Goal: Contribute content: Contribute content

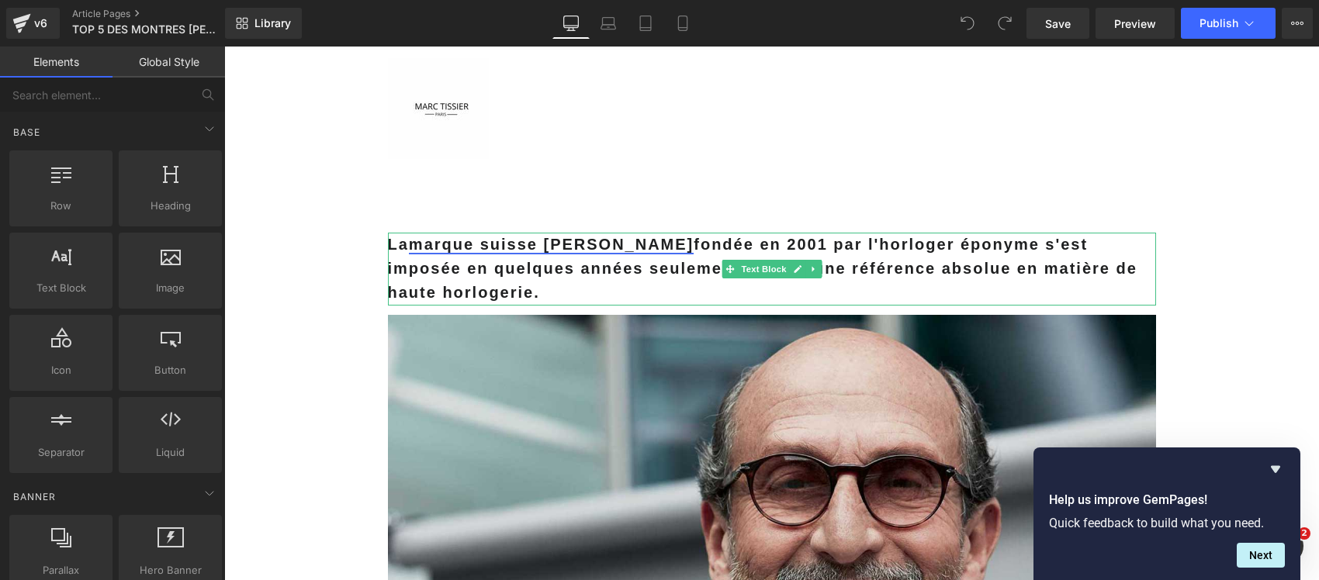
click at [432, 251] on link "marque suisse Richard Mille" at bounding box center [551, 244] width 285 height 17
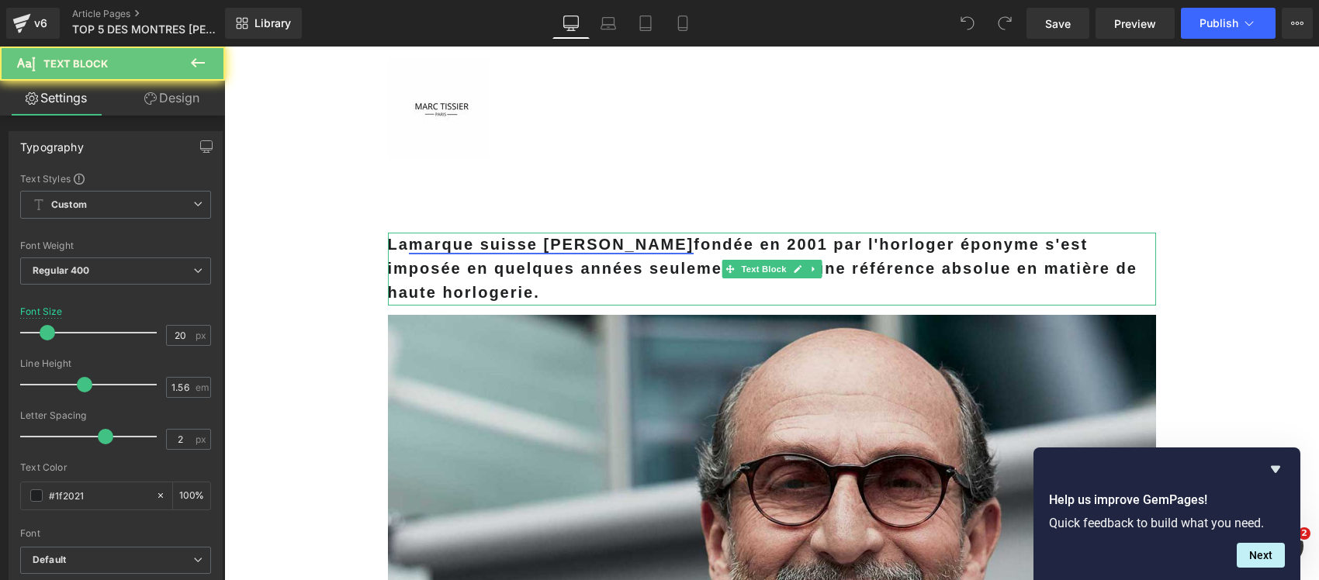
click at [432, 251] on link "marque suisse Richard Mille" at bounding box center [551, 244] width 285 height 17
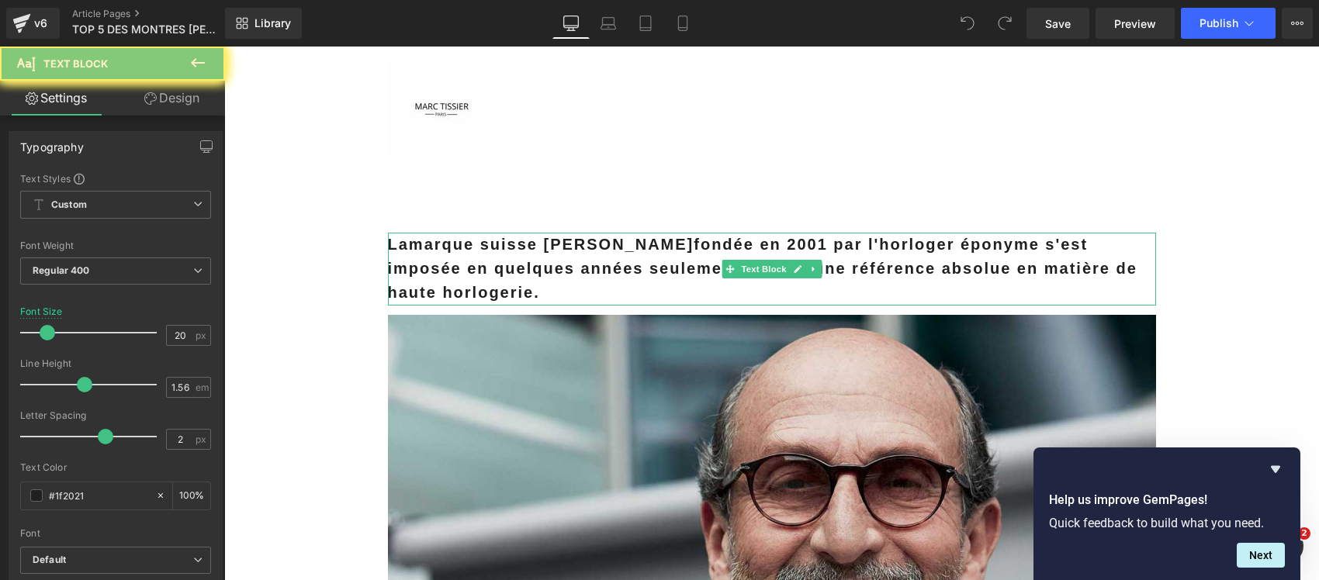
click at [448, 261] on b "La marque suisse Richard Mille fondée en 2001 par l'horloger éponyme s'est impo…" at bounding box center [762, 268] width 749 height 65
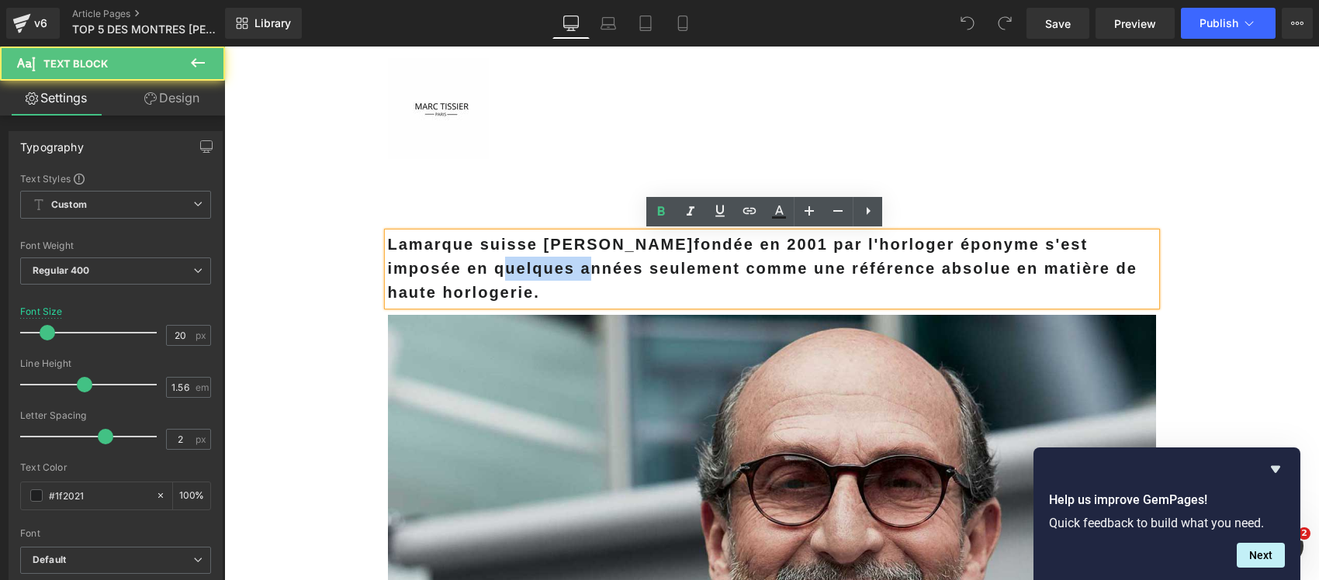
click at [448, 261] on b "La marque suisse Richard Mille fondée en 2001 par l'horloger éponyme s'est impo…" at bounding box center [762, 268] width 749 height 65
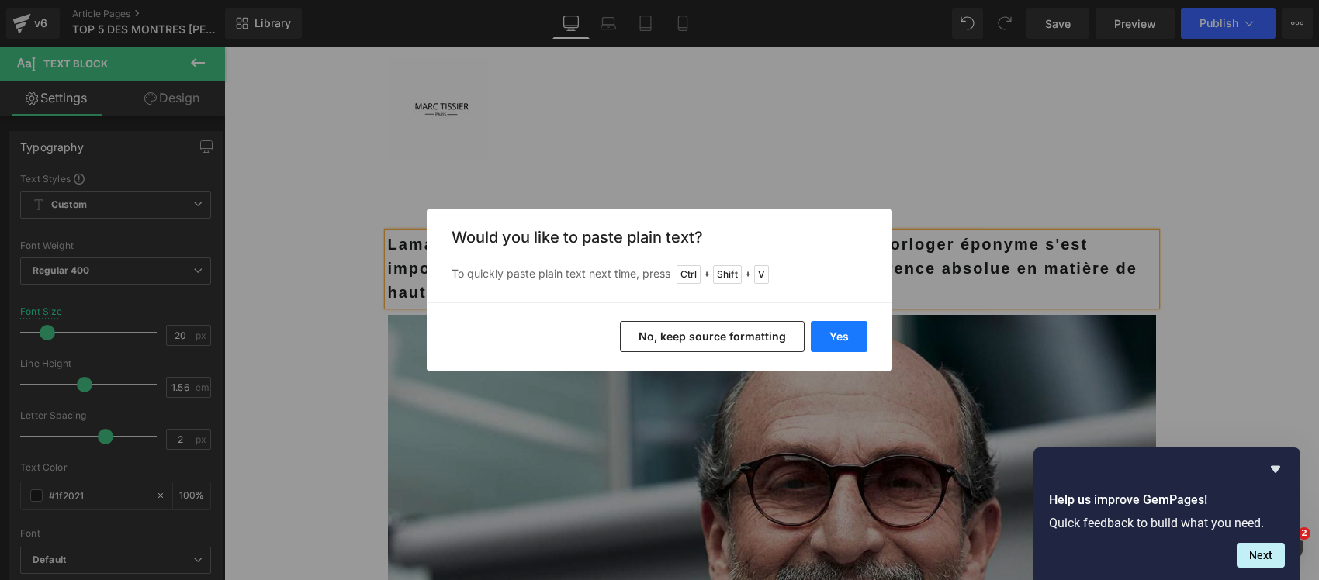
click at [834, 330] on button "Yes" at bounding box center [838, 336] width 57 height 31
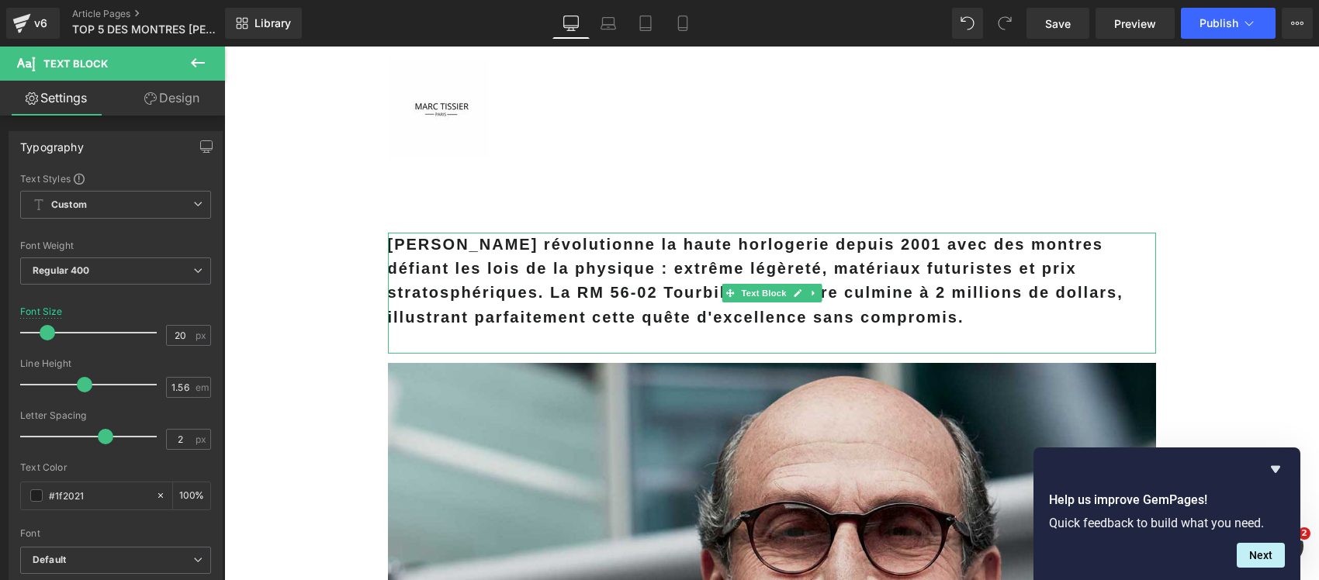
click at [631, 280] on p "Richard Mille révolutionne la haute horlogerie depuis 2001 avec des montres déf…" at bounding box center [772, 281] width 768 height 97
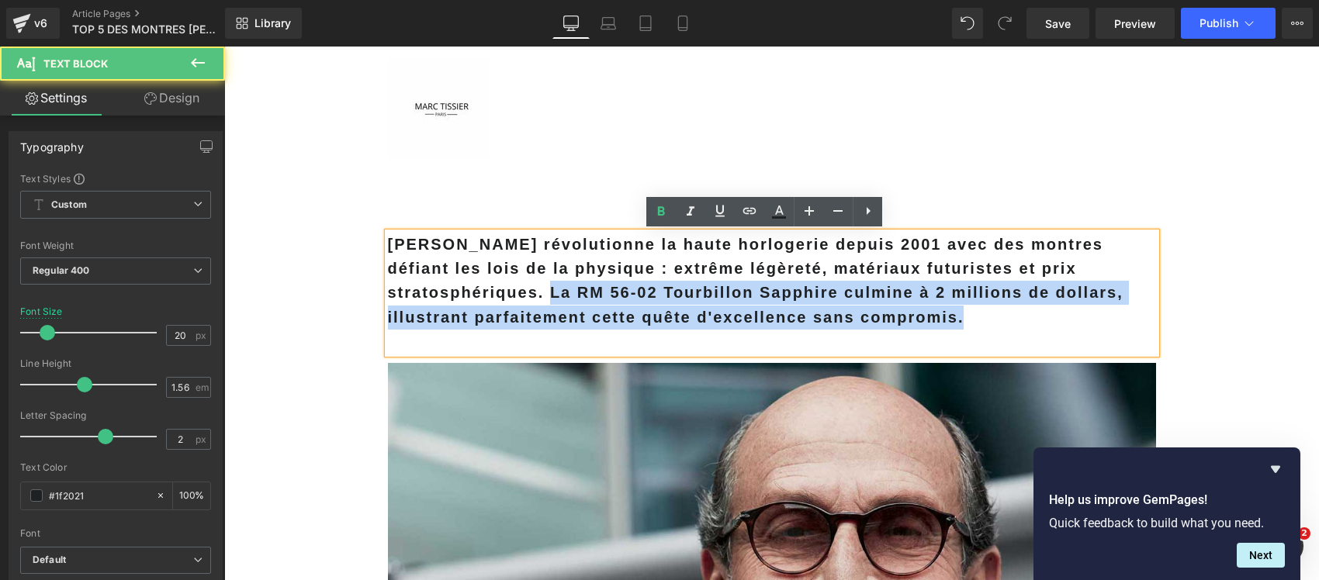
drag, startPoint x: 537, startPoint y: 297, endPoint x: 1028, endPoint y: 347, distance: 493.5
click at [1028, 347] on div "Richard Mille révolutionne la haute horlogerie depuis 2001 avec des montres déf…" at bounding box center [772, 293] width 768 height 121
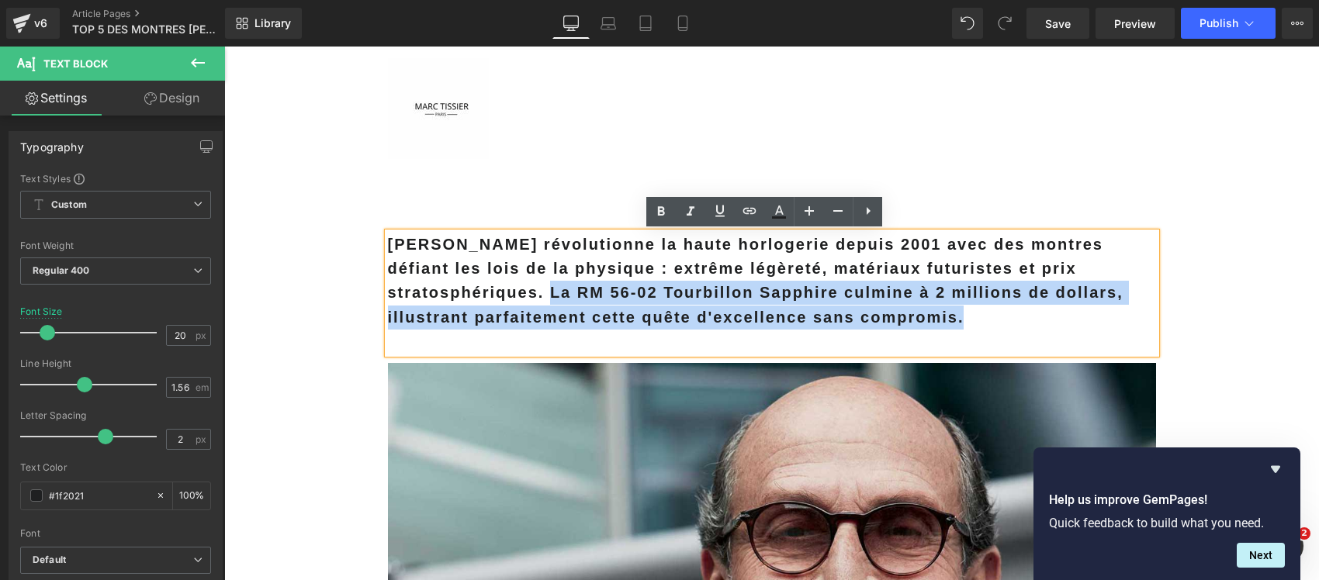
copy b "La RM 56-02 Tourbillon Sapphire culmine à 2 millions de dollars, illustrant par…"
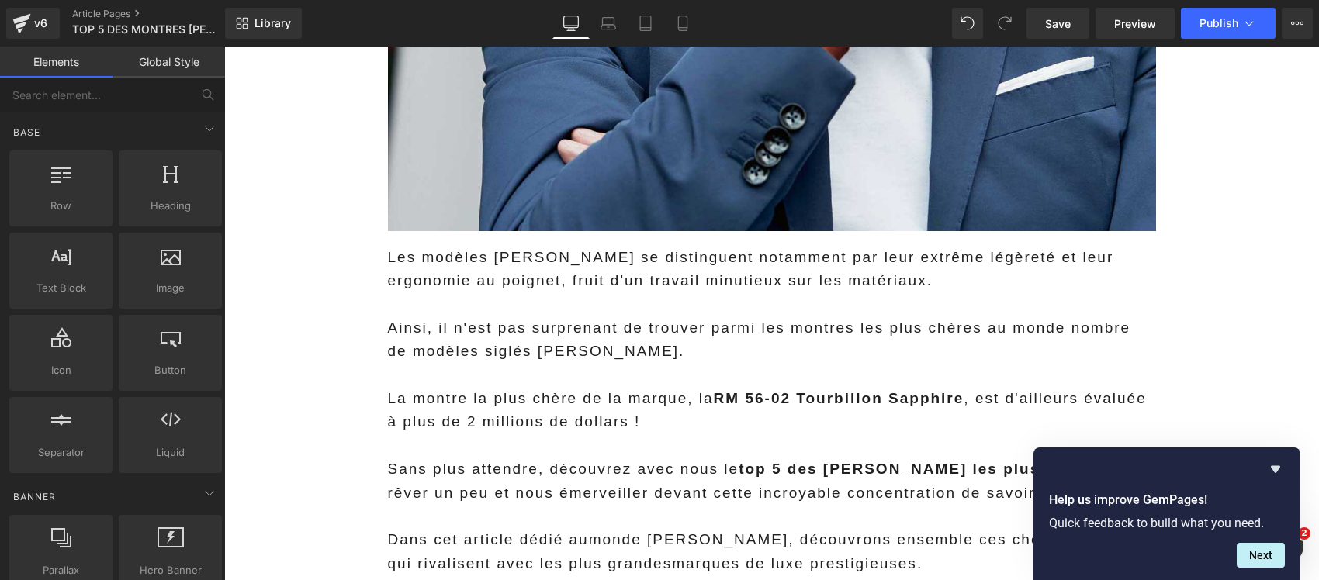
scroll to position [873, 0]
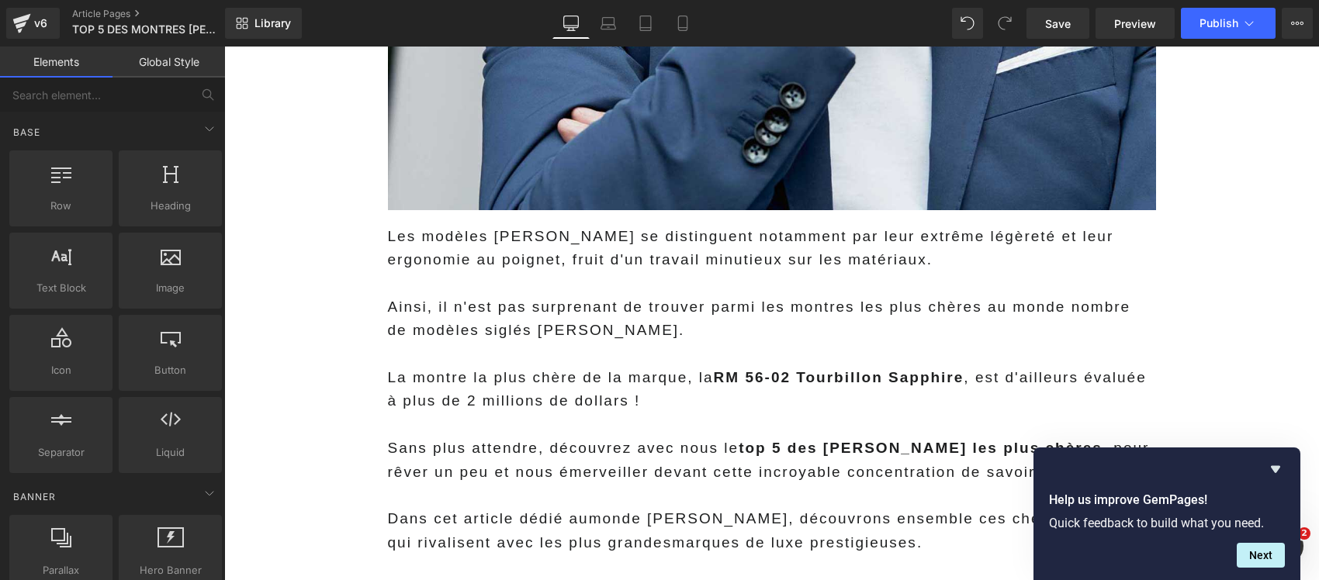
click at [489, 281] on div at bounding box center [772, 282] width 768 height 23
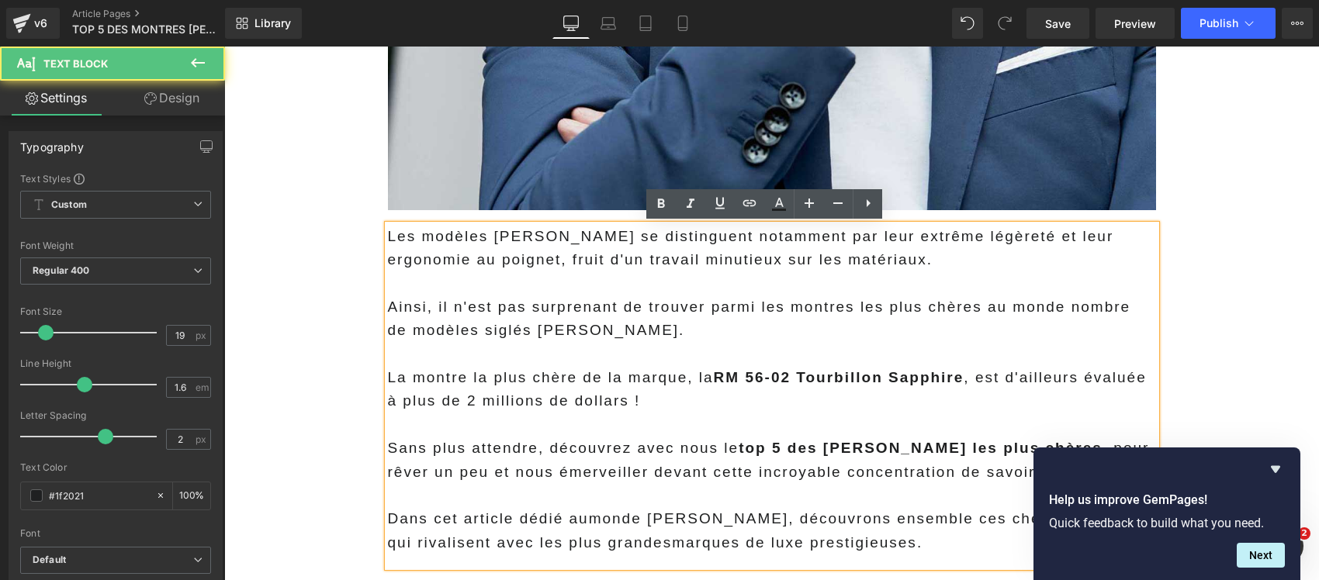
click at [479, 252] on div "Les modèles Richard Mille se distinguent notamment par leur extrême légèreté et…" at bounding box center [772, 248] width 768 height 47
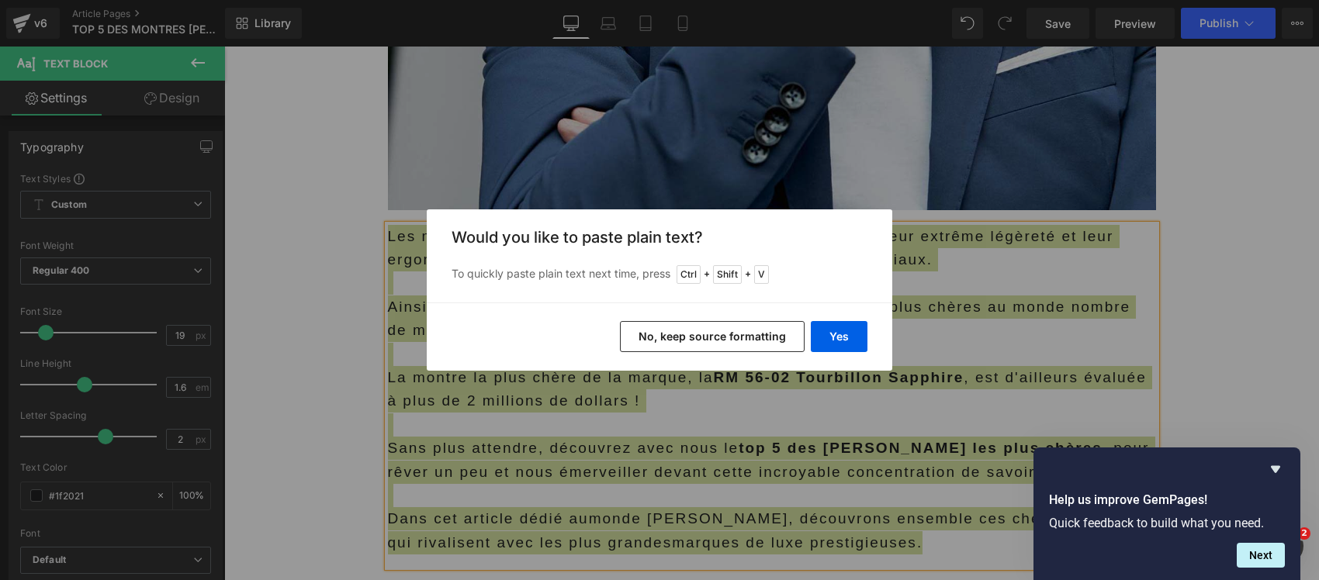
click at [638, 345] on button "No, keep source formatting" at bounding box center [712, 336] width 185 height 31
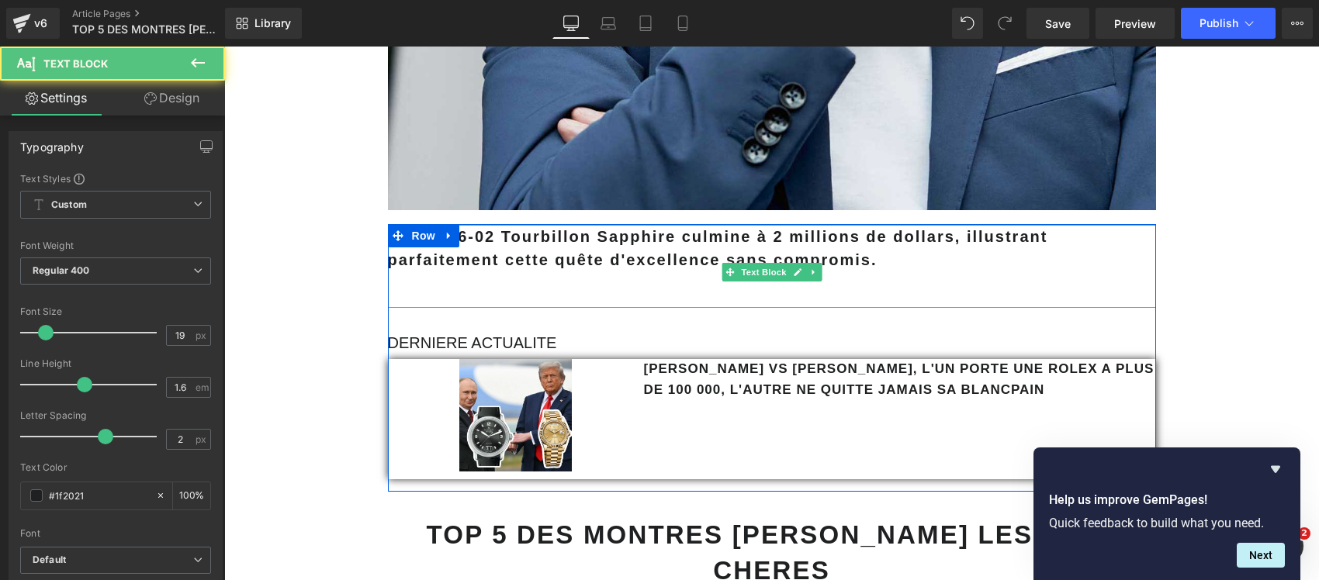
click at [496, 289] on div "La RM 56-02 Tourbillon Sapphire culmine à 2 millions de dollars, illustrant par…" at bounding box center [772, 260] width 768 height 71
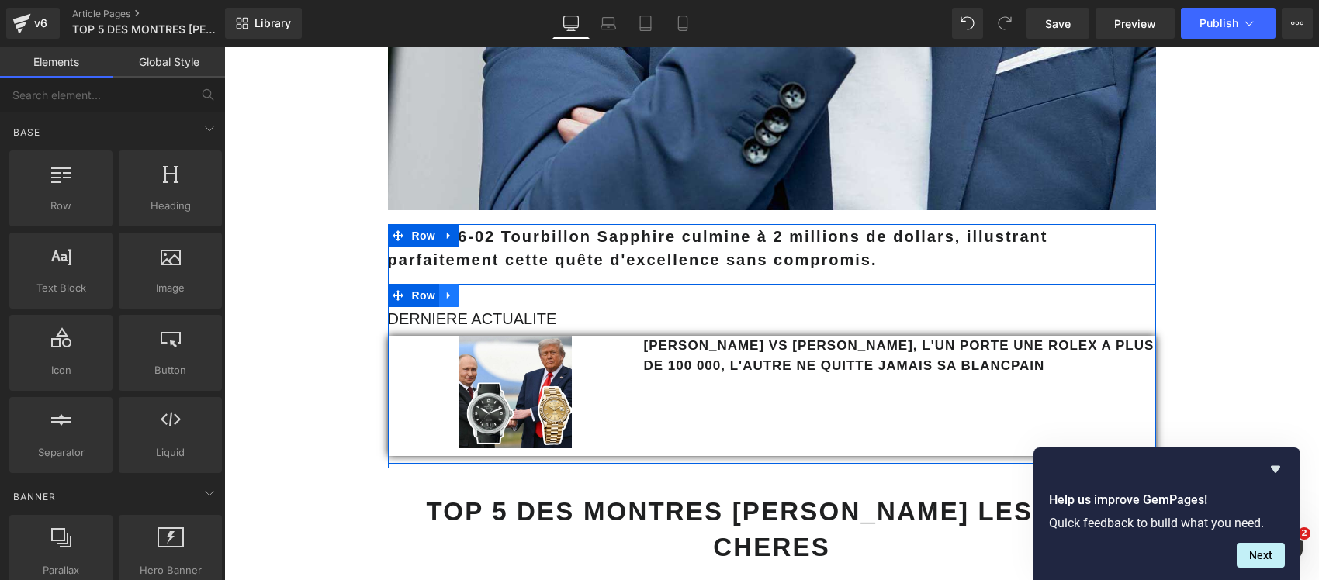
click at [447, 297] on icon at bounding box center [448, 295] width 3 height 7
click at [484, 296] on icon at bounding box center [489, 296] width 11 height 12
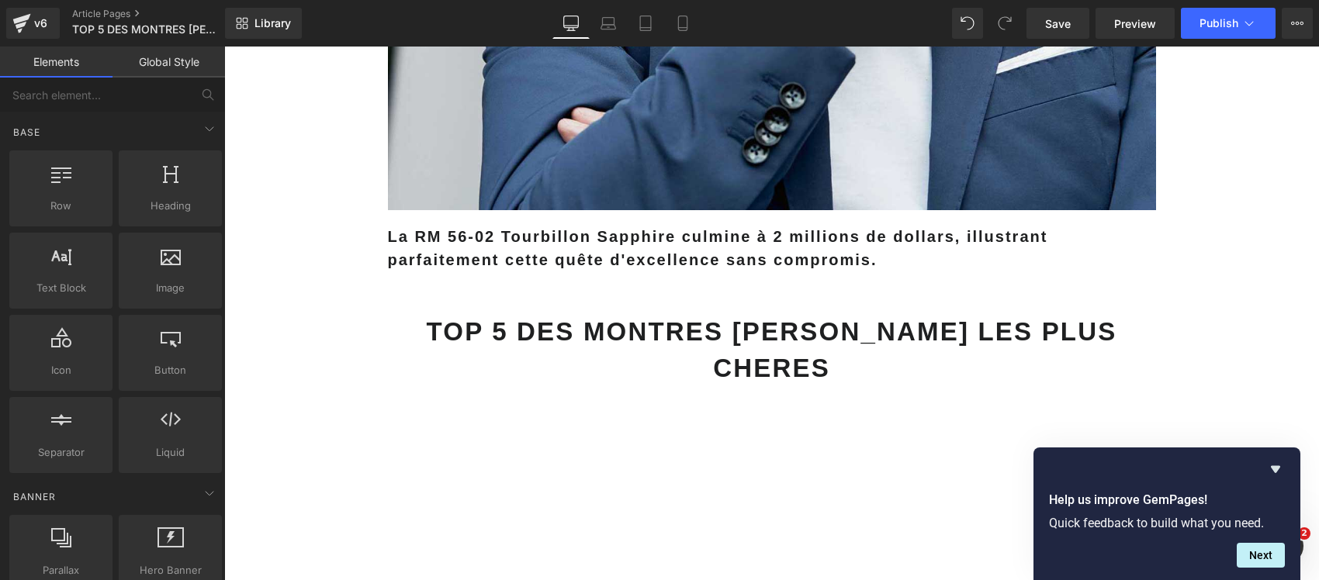
drag, startPoint x: 327, startPoint y: 406, endPoint x: 294, endPoint y: 398, distance: 34.2
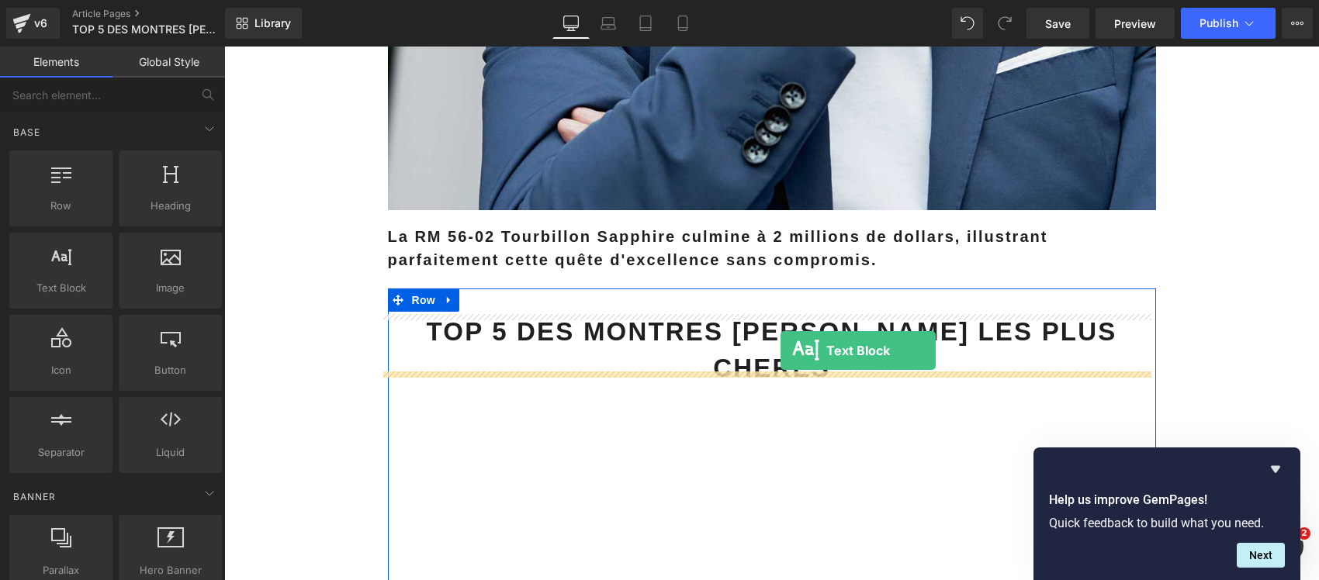
drag, startPoint x: 294, startPoint y: 334, endPoint x: 780, endPoint y: 351, distance: 486.6
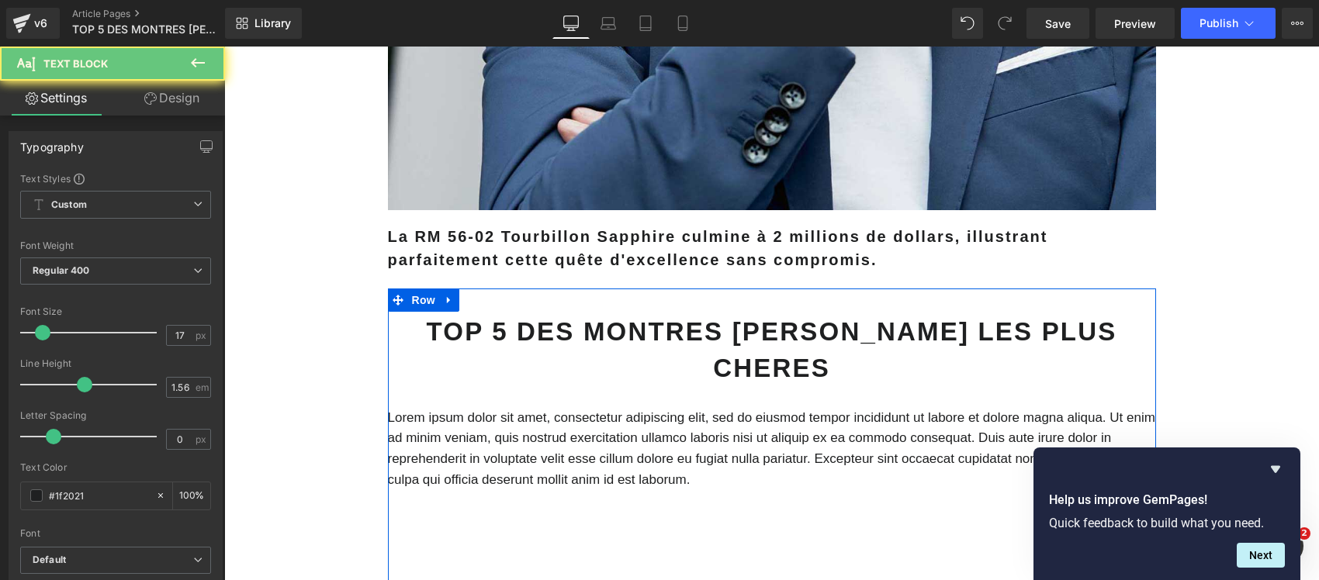
click at [747, 408] on p "Lorem ipsum dolor sit amet, consectetur adipiscing elit, sed do eiusmod tempor …" at bounding box center [772, 449] width 768 height 82
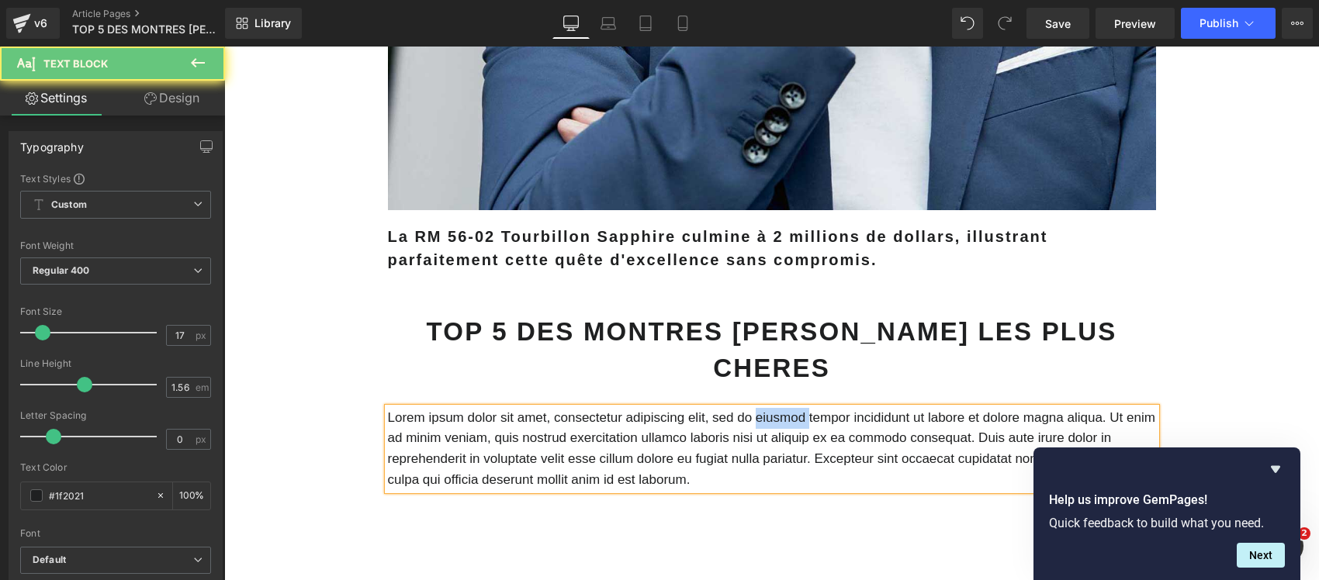
click at [747, 408] on p "Lorem ipsum dolor sit amet, consectetur adipiscing elit, sed do eiusmod tempor …" at bounding box center [772, 449] width 768 height 82
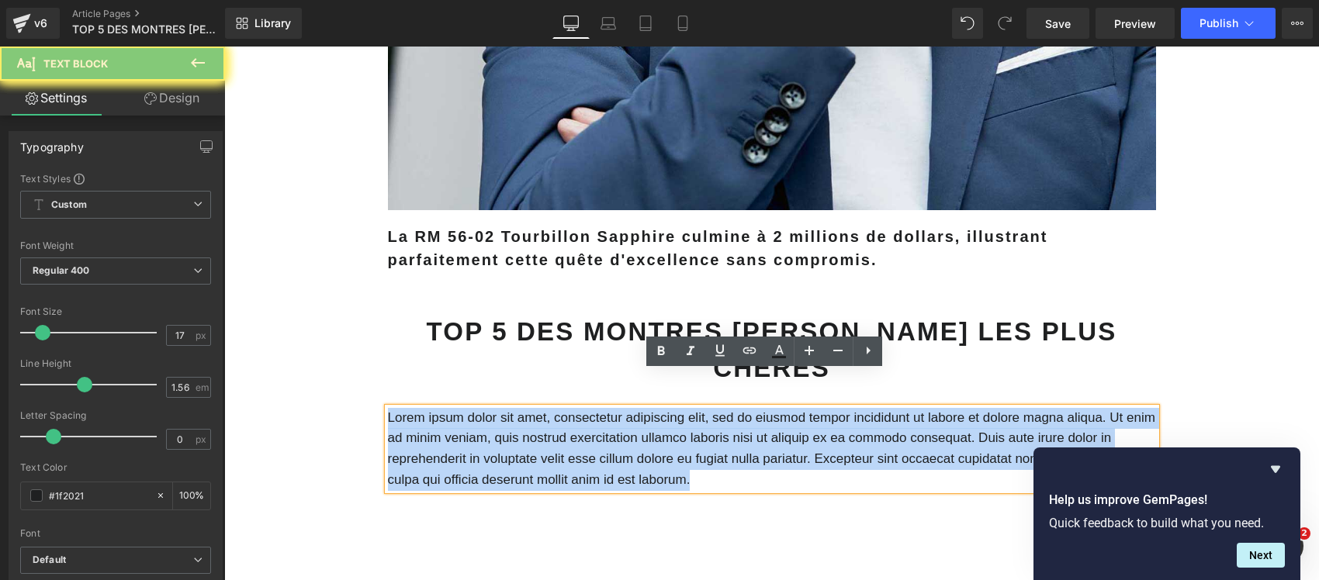
click at [747, 408] on p "Lorem ipsum dolor sit amet, consectetur adipiscing elit, sed do eiusmod tempor …" at bounding box center [772, 449] width 768 height 82
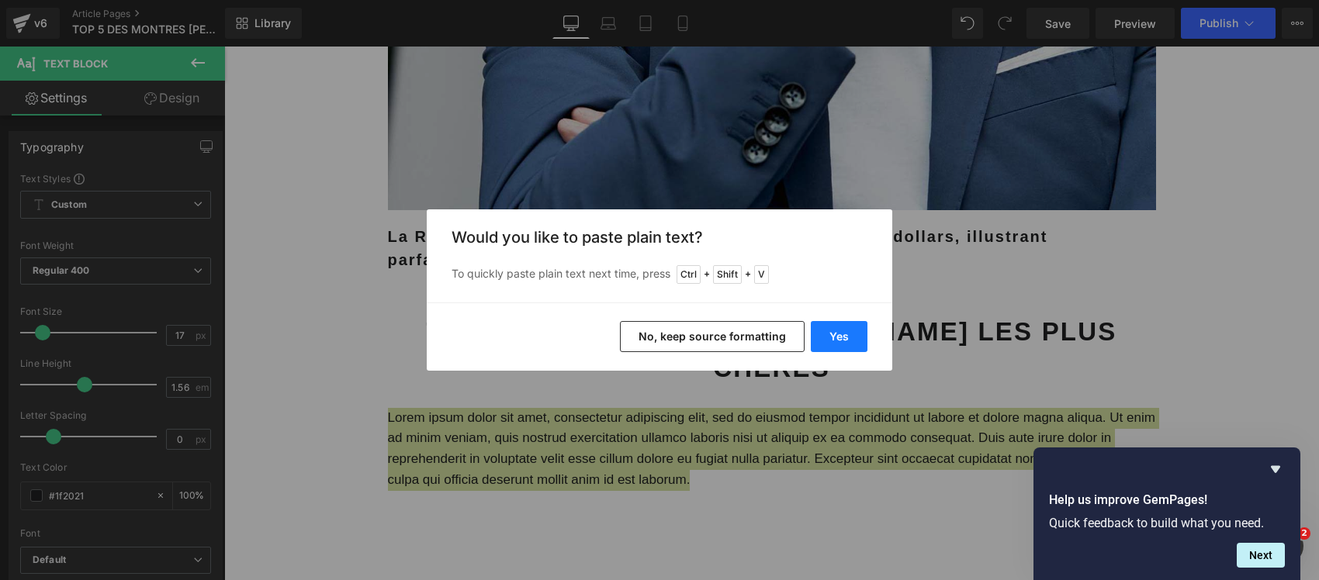
click at [821, 338] on button "Yes" at bounding box center [838, 336] width 57 height 31
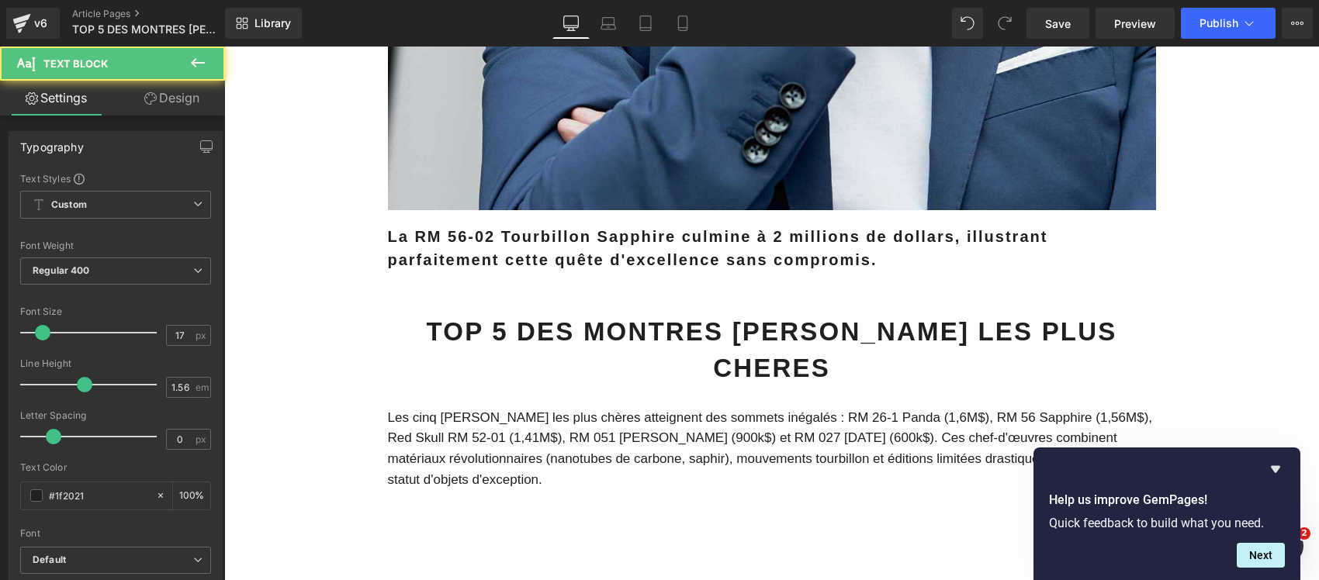
click at [662, 408] on p "Les cinq Richard Mille les plus chères atteignent des sommets inégalés : RM 26-…" at bounding box center [772, 449] width 768 height 82
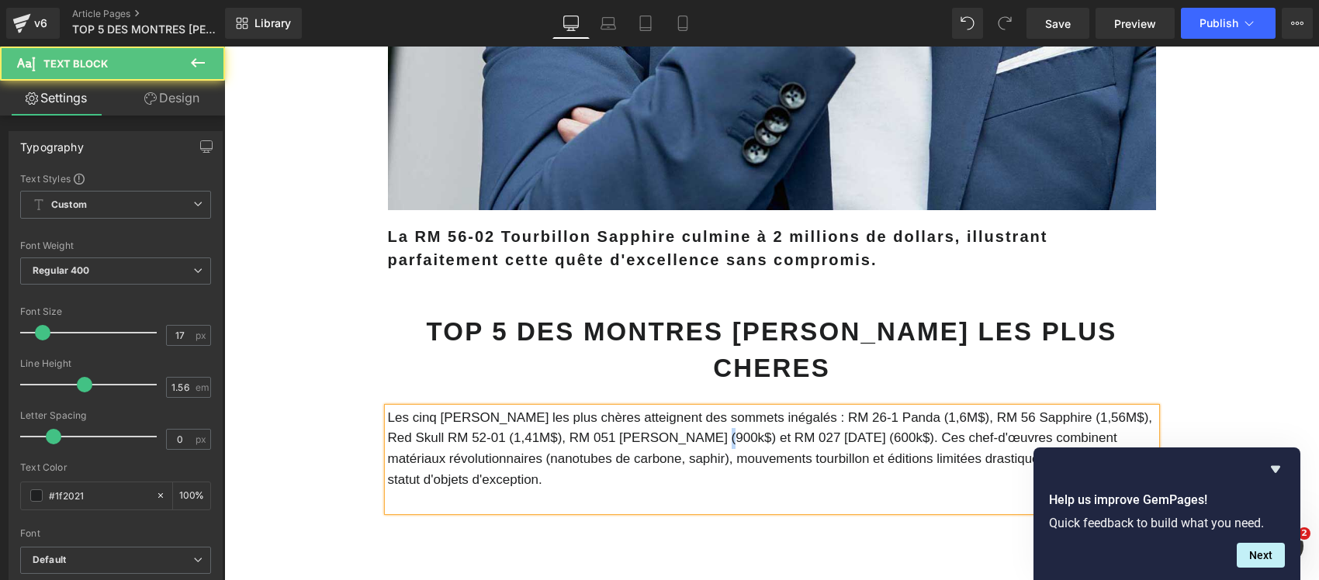
click at [662, 408] on p "Les cinq Richard Mille les plus chères atteignent des sommets inégalés : RM 26-…" at bounding box center [772, 449] width 768 height 82
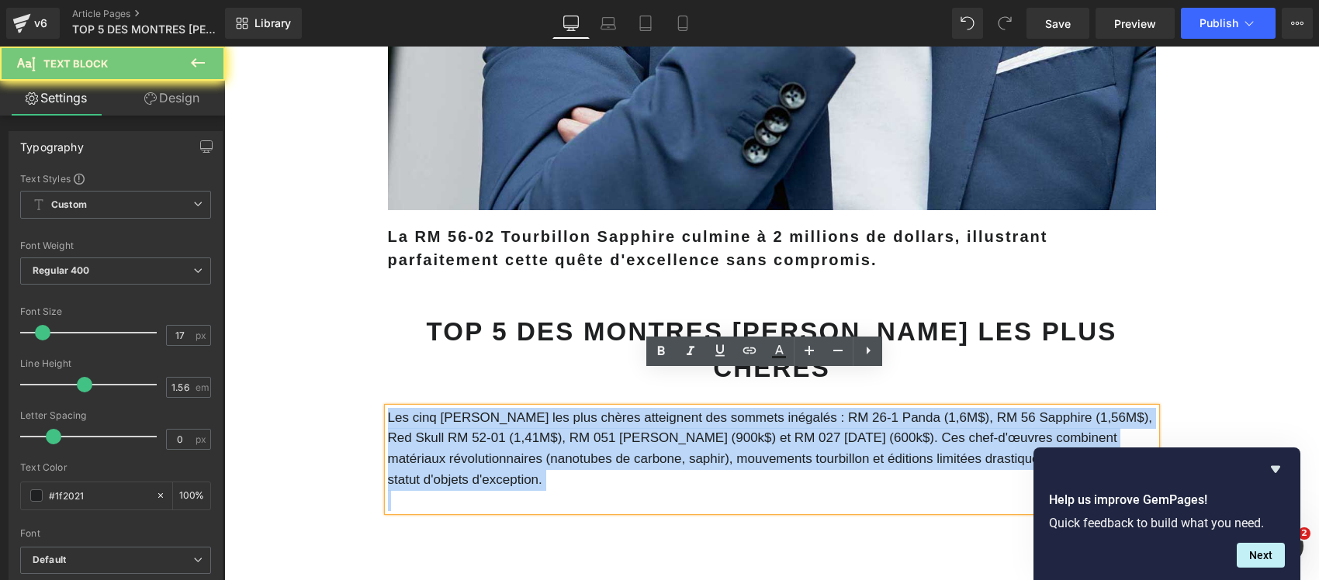
click at [662, 408] on p "Les cinq Richard Mille les plus chères atteignent des sommets inégalés : RM 26-…" at bounding box center [772, 449] width 768 height 82
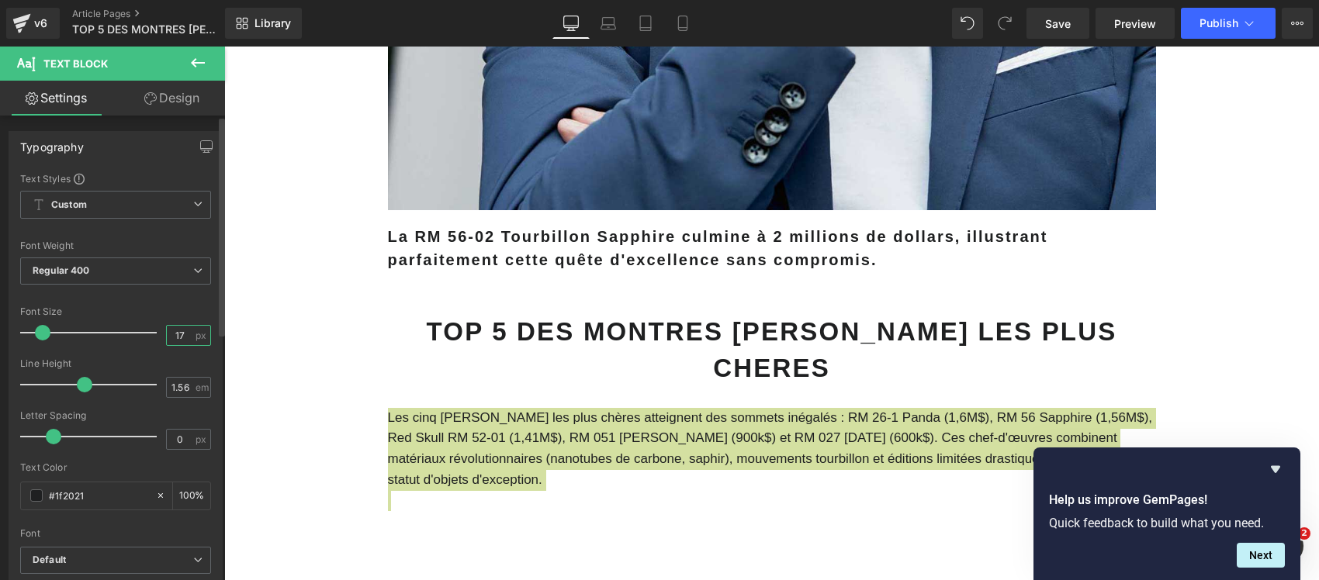
click at [181, 336] on input "17" at bounding box center [180, 335] width 27 height 19
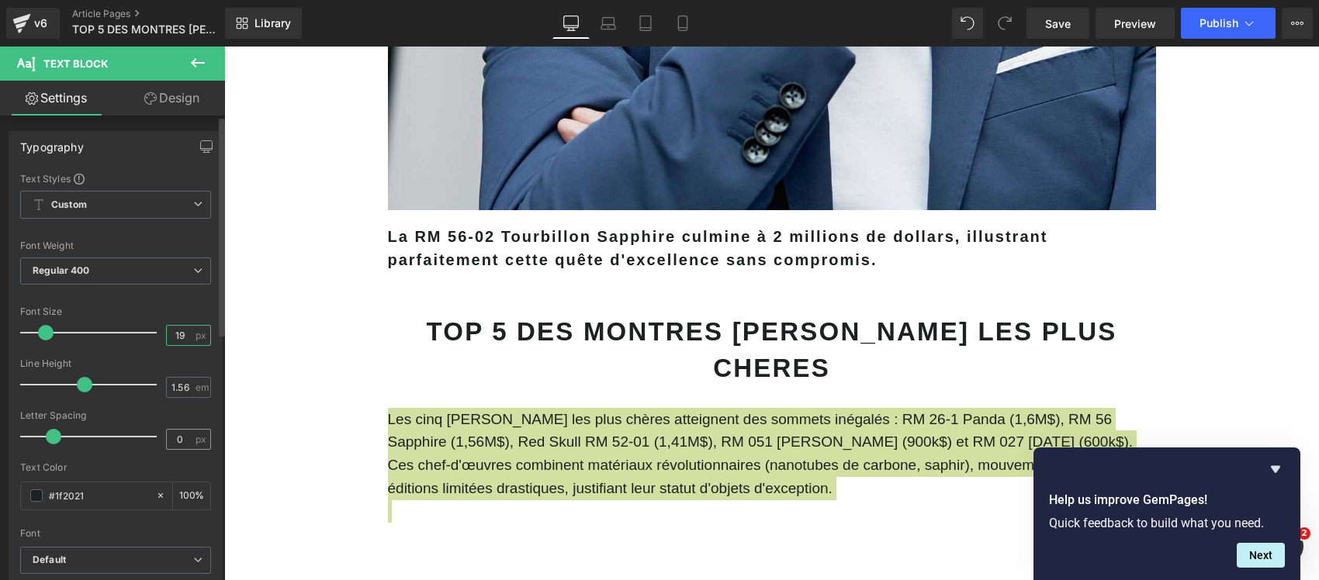
type input "19"
click at [177, 437] on input "0" at bounding box center [180, 439] width 27 height 19
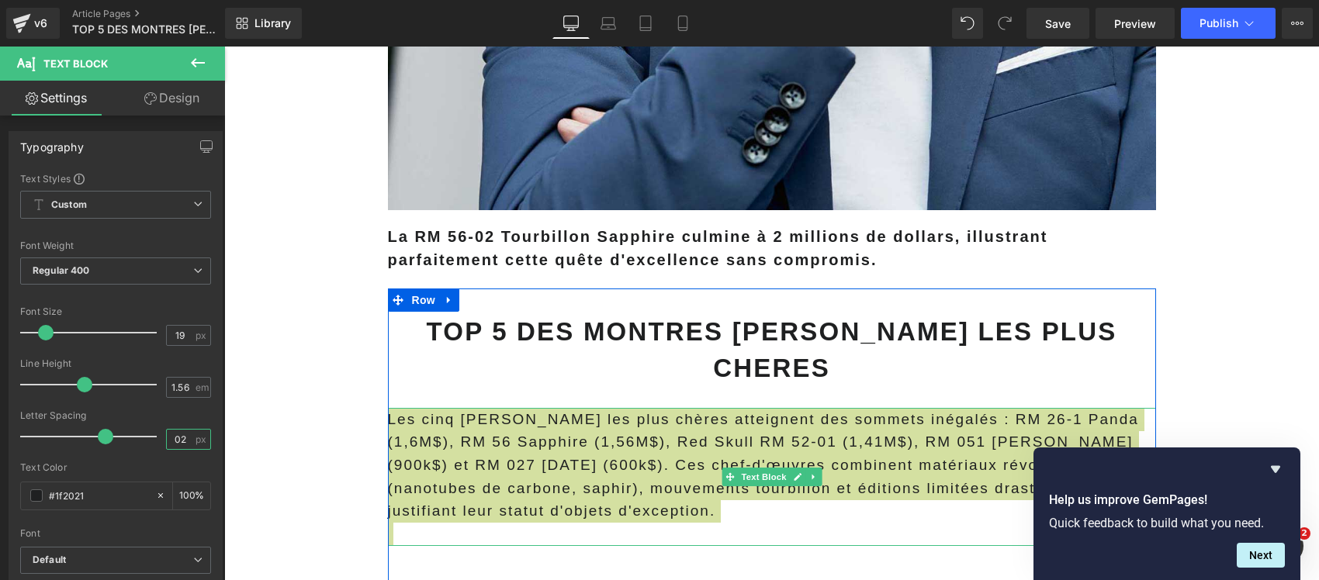
type input "2"
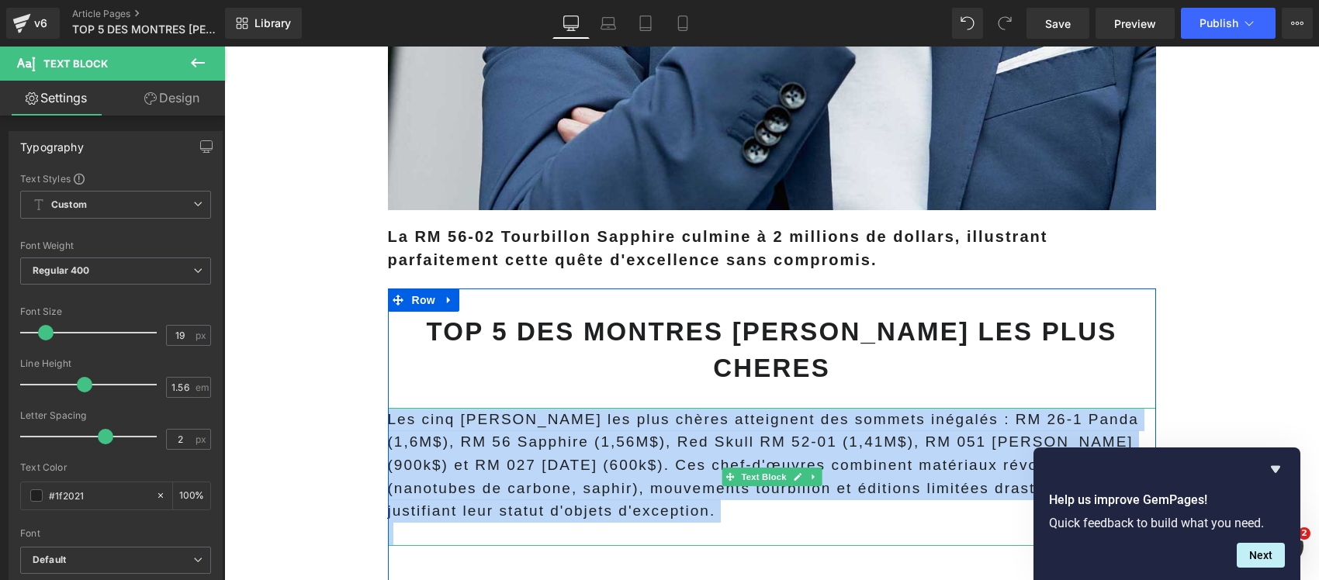
click at [534, 437] on p "Les cinq Richard Mille les plus chères atteignent des sommets inégalés : RM 26-…" at bounding box center [772, 465] width 768 height 115
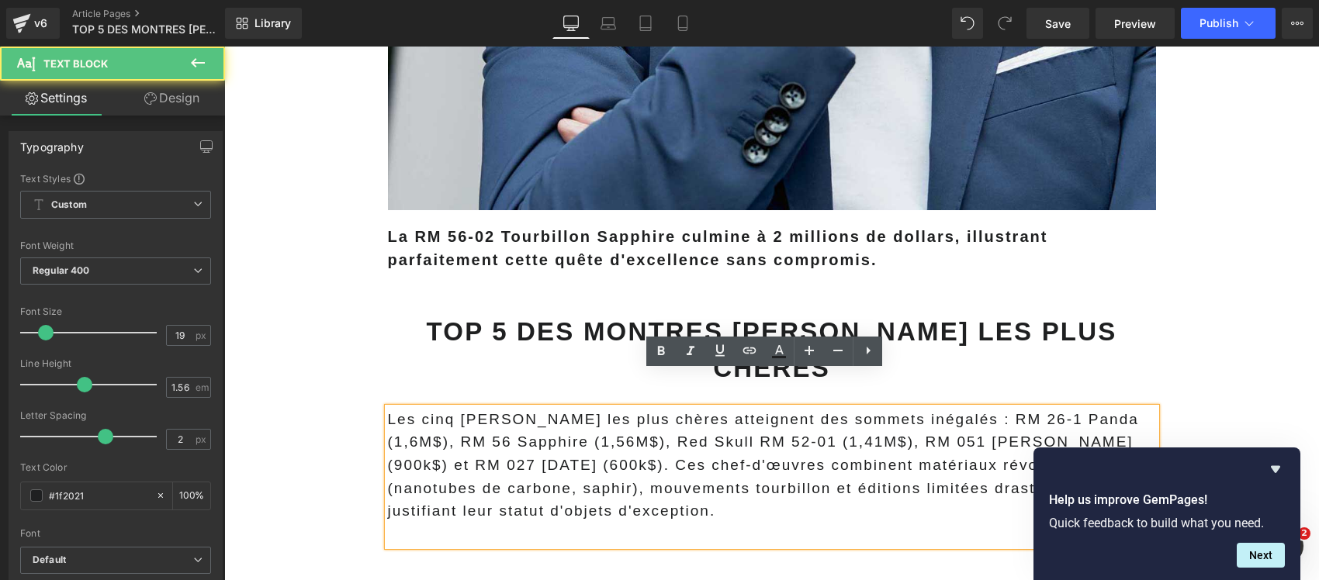
click at [587, 429] on p "Les cinq Richard Mille les plus chères atteignent des sommets inégalés : RM 26-…" at bounding box center [772, 465] width 768 height 115
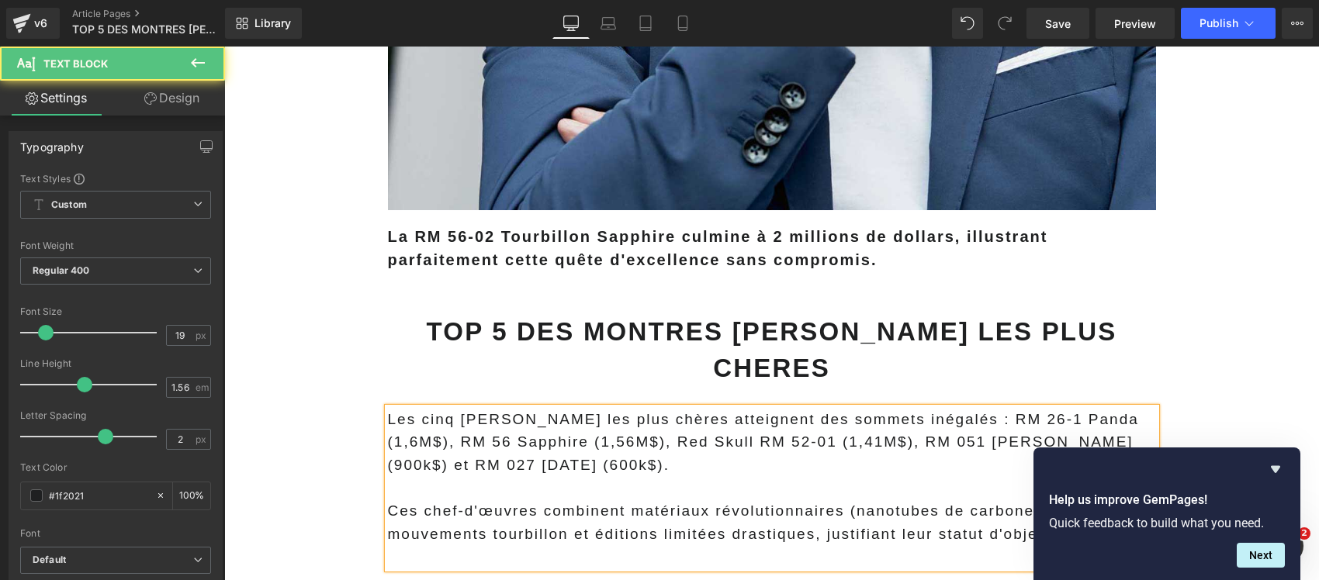
click at [458, 546] on p at bounding box center [772, 557] width 768 height 23
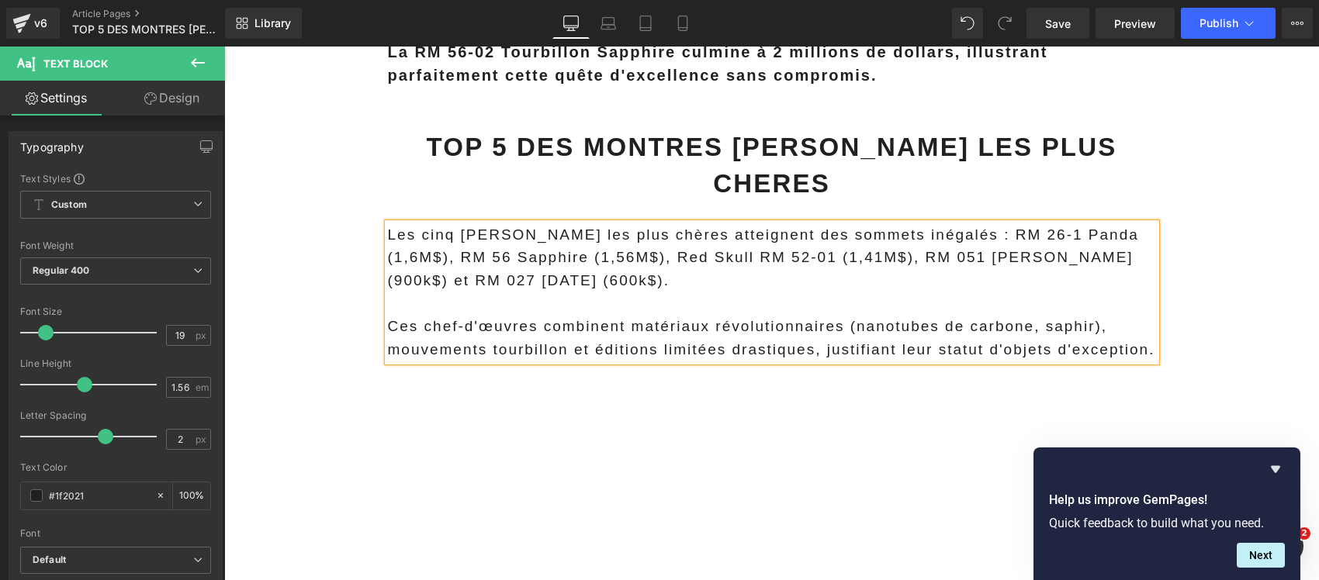
scroll to position [1066, 0]
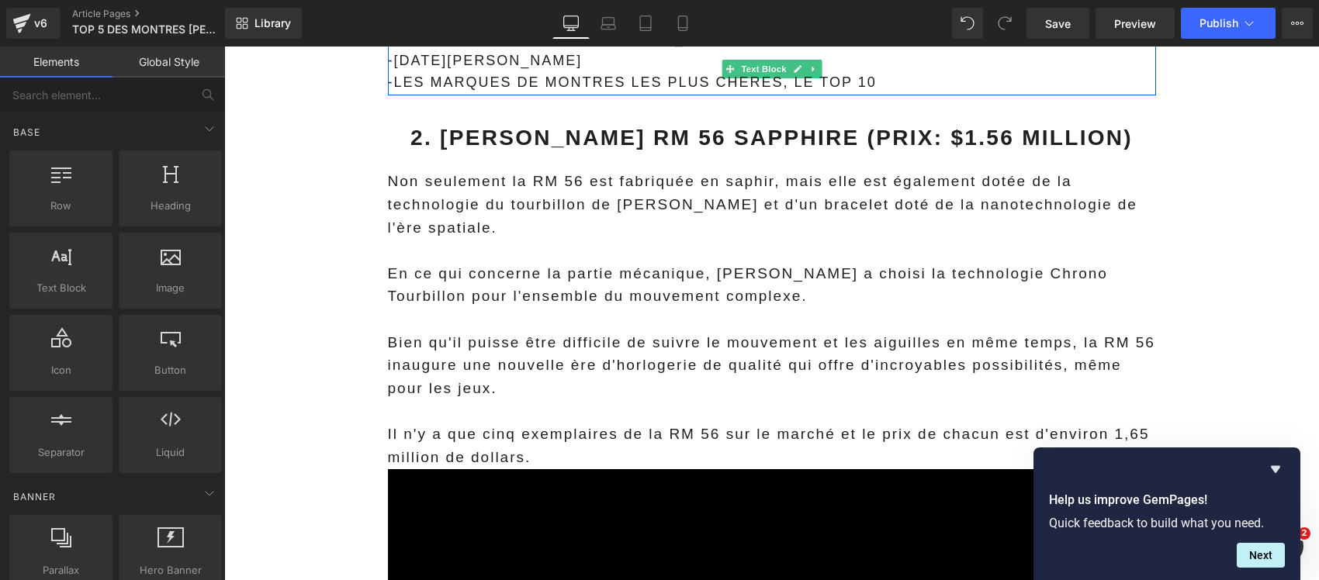
scroll to position [2424, 0]
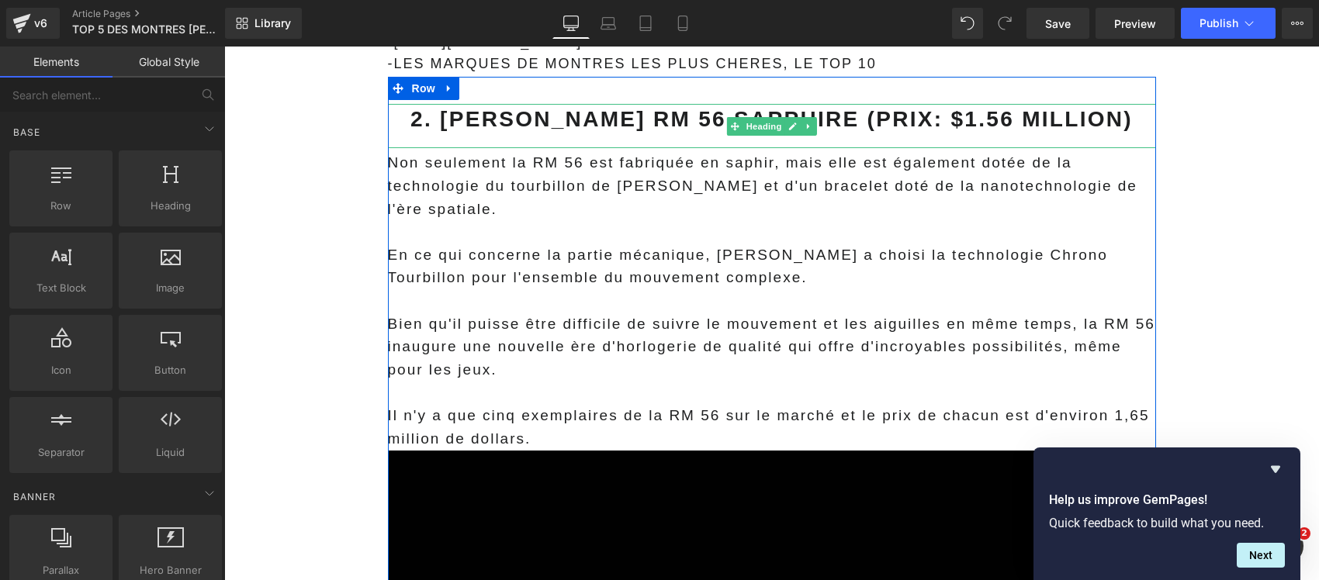
click at [506, 107] on b "2. Richard Mille RM 56 Sapphire (PRIX: $1.56 Million)" at bounding box center [771, 119] width 722 height 24
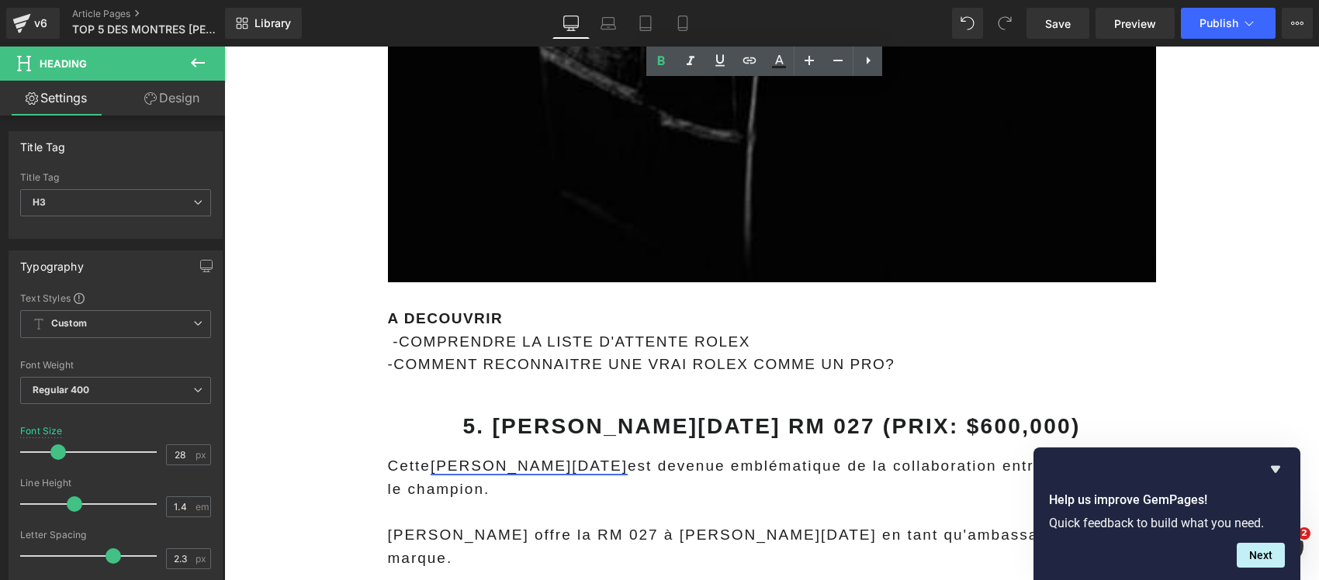
scroll to position [6399, 0]
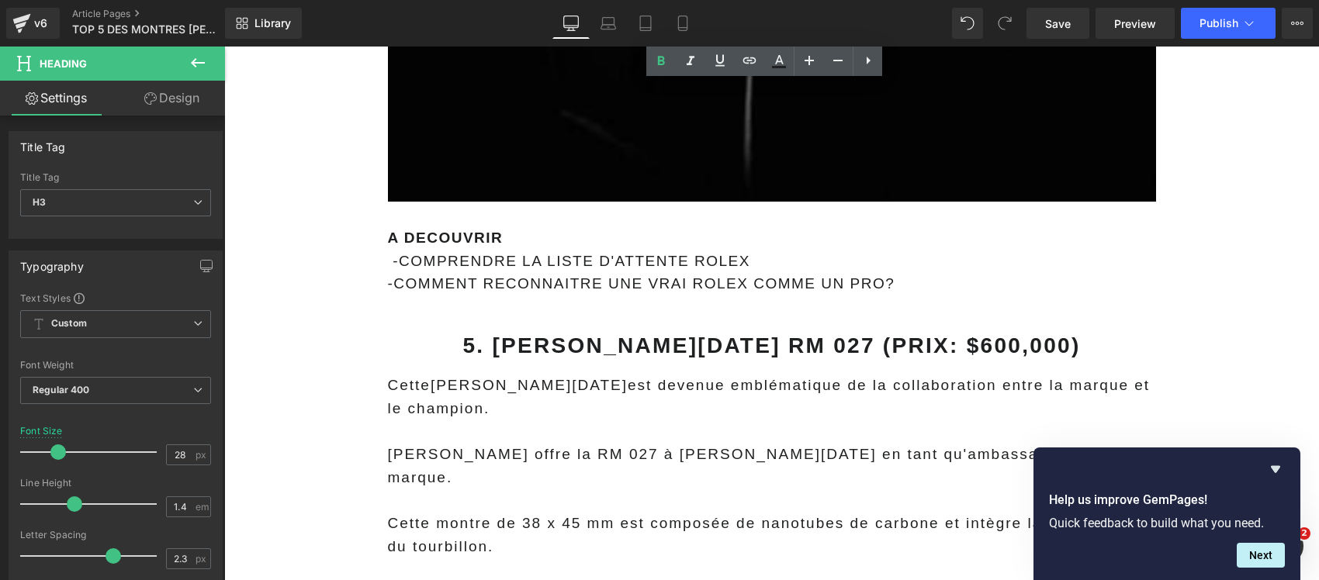
click at [354, 345] on main "Richard Mille révolutionne la haute horlogerie depuis 2001 avec des montres déf…" at bounding box center [771, 193] width 1094 height 12843
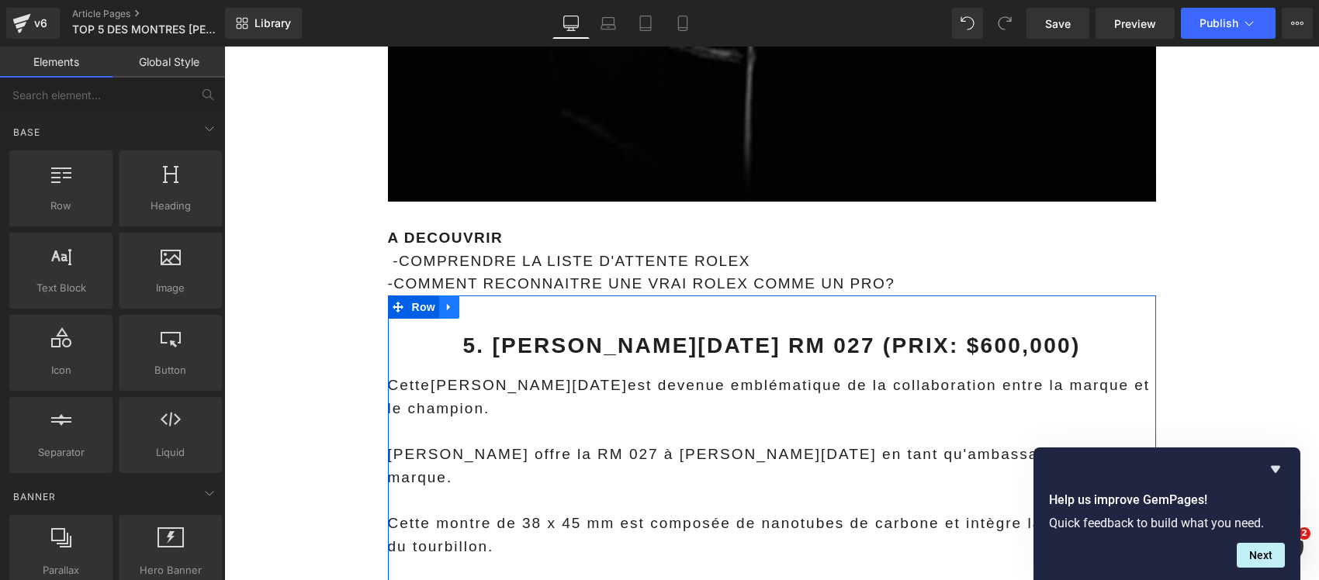
click at [447, 296] on link at bounding box center [449, 307] width 20 height 23
click at [464, 301] on icon at bounding box center [469, 307] width 11 height 12
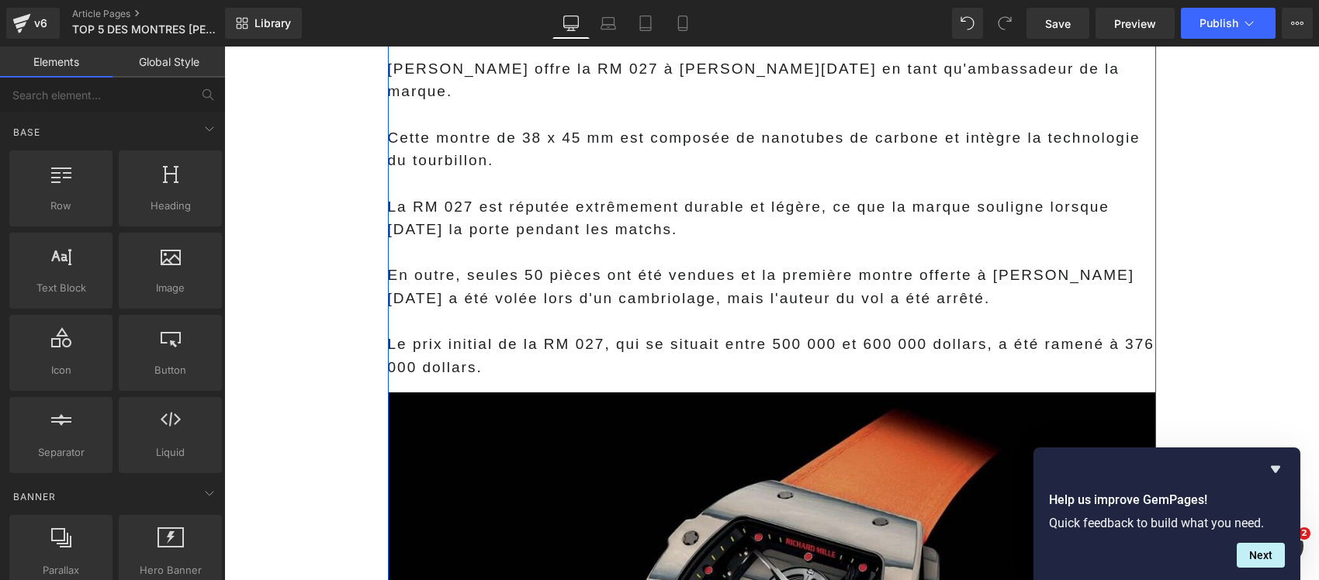
scroll to position [9439, 0]
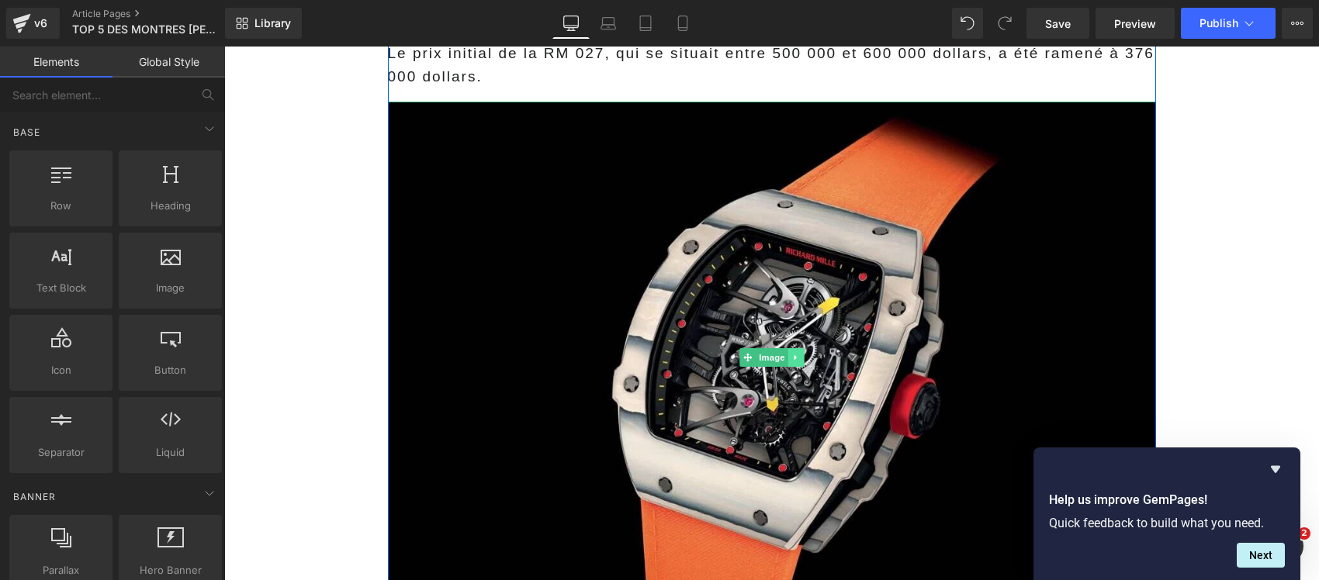
click at [788, 348] on link at bounding box center [795, 357] width 16 height 19
click at [799, 353] on icon at bounding box center [803, 357] width 9 height 9
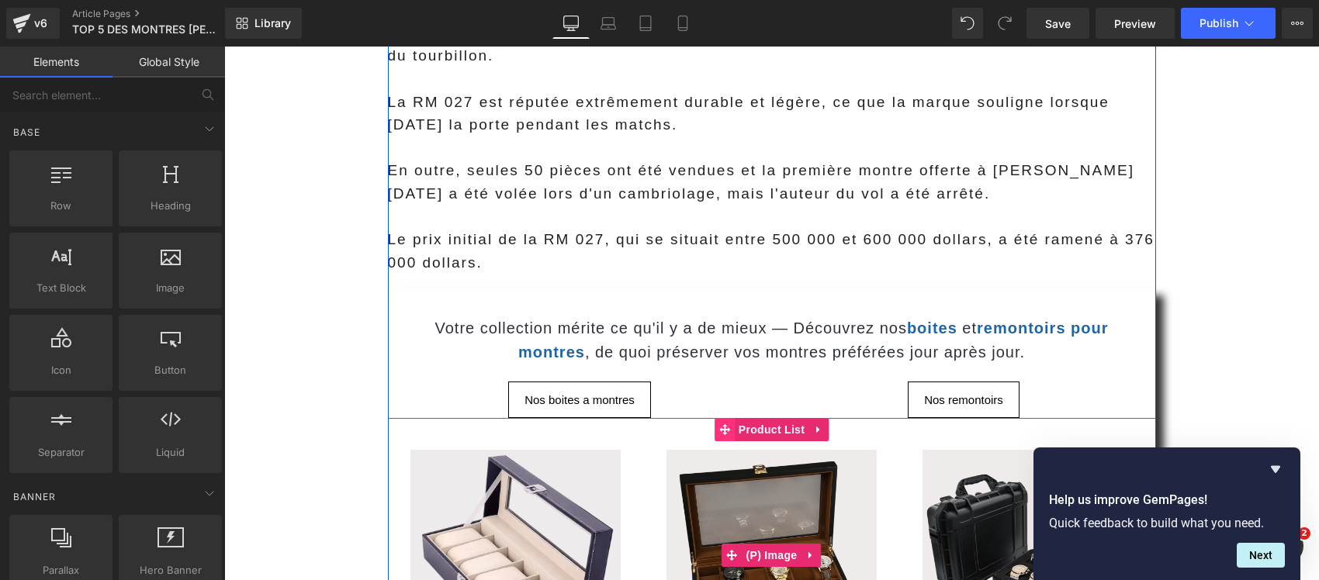
scroll to position [9245, 0]
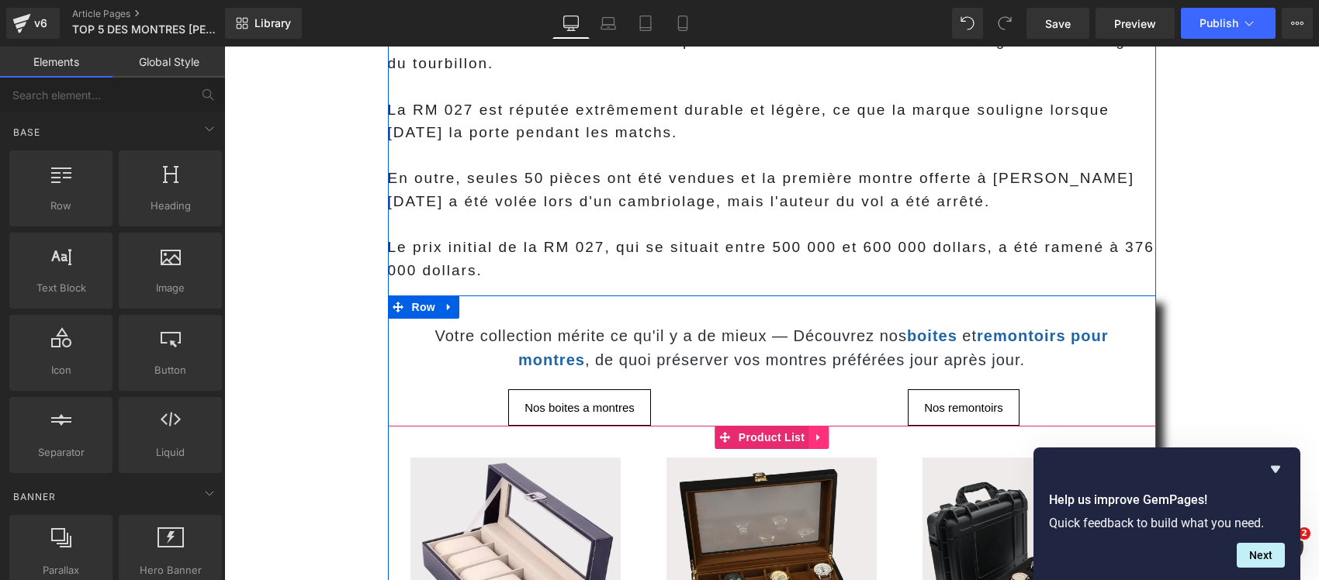
click at [816, 434] on icon at bounding box center [817, 437] width 3 height 7
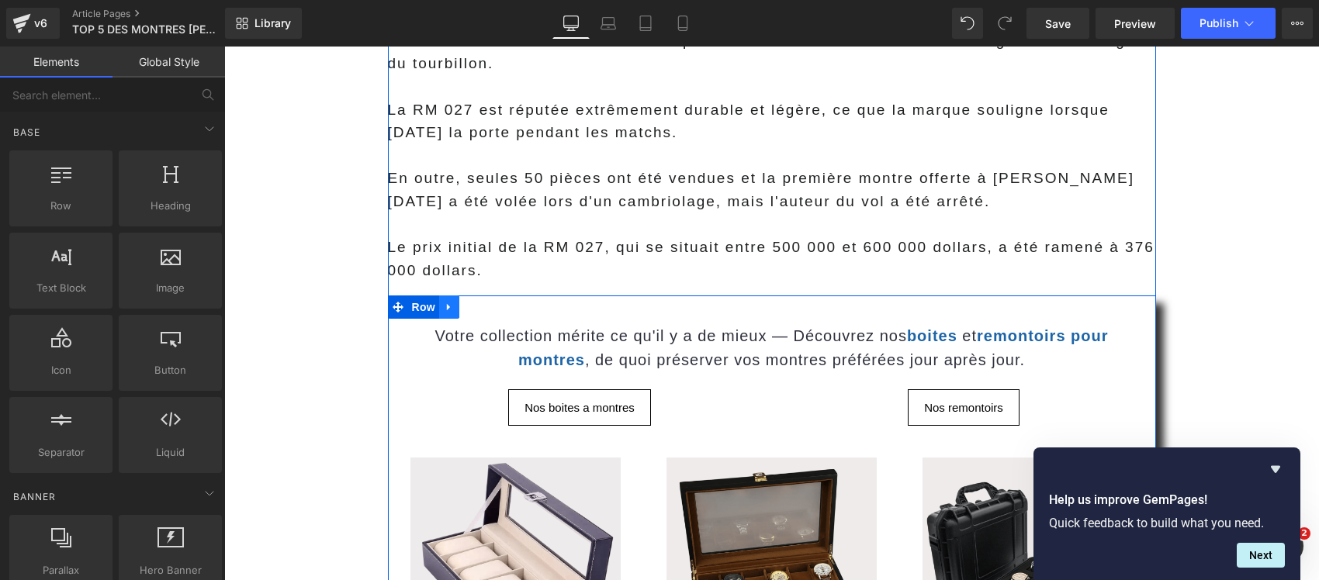
click at [439, 296] on link at bounding box center [449, 307] width 20 height 23
click at [484, 302] on icon at bounding box center [489, 307] width 11 height 11
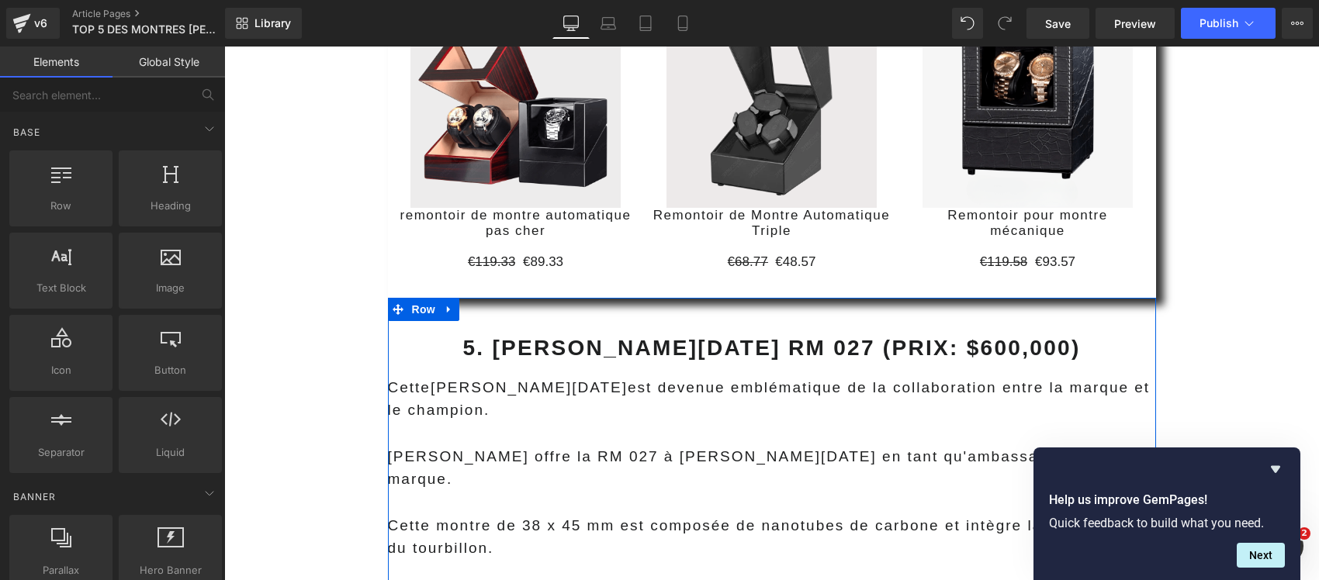
scroll to position [8954, 0]
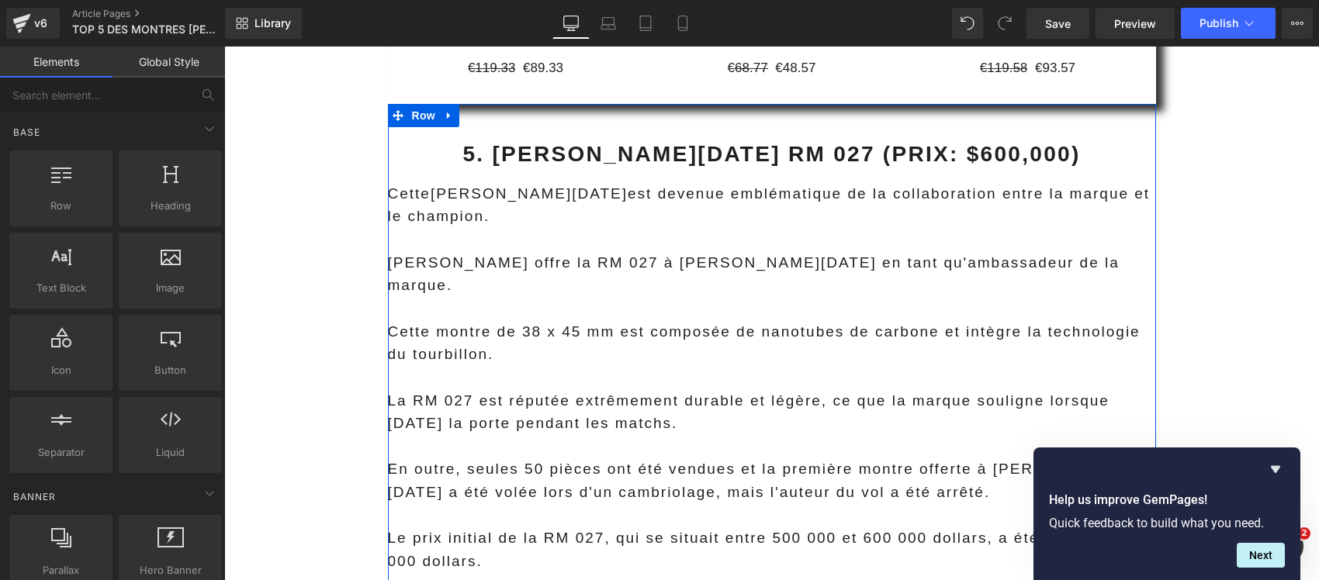
click at [453, 392] on span "La RM 027 est réputée extrêmement durable et légère, ce que la marque souligne …" at bounding box center [748, 412] width 721 height 40
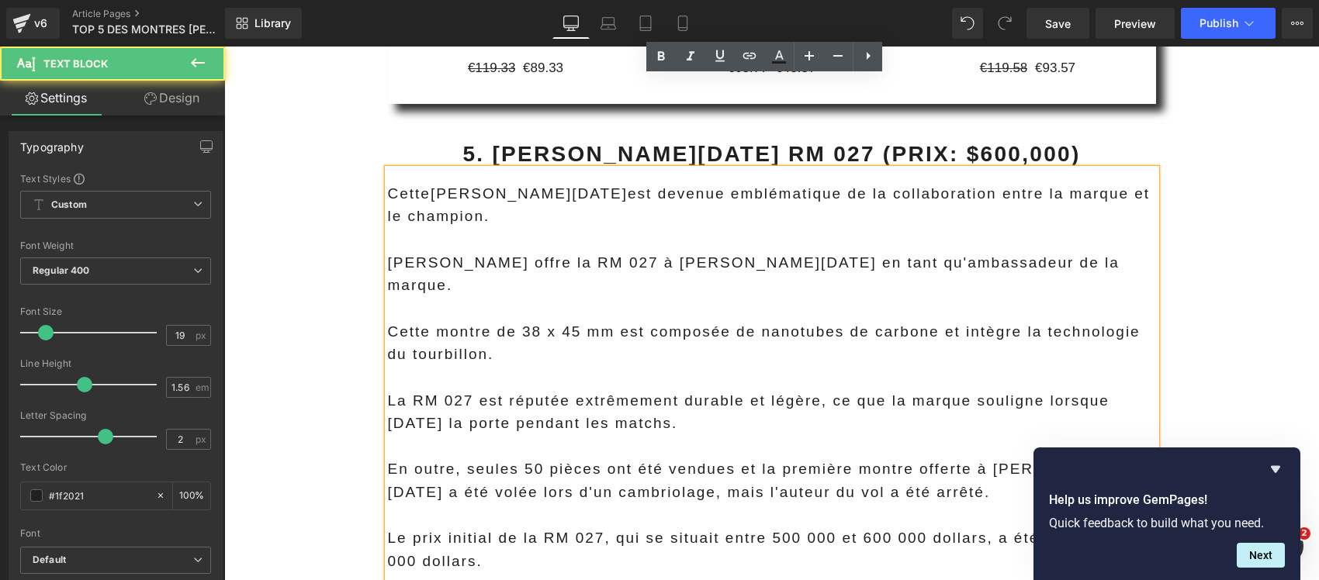
click at [443, 392] on span "La RM 027 est réputée extrêmement durable et légère, ce que la marque souligne …" at bounding box center [748, 412] width 721 height 40
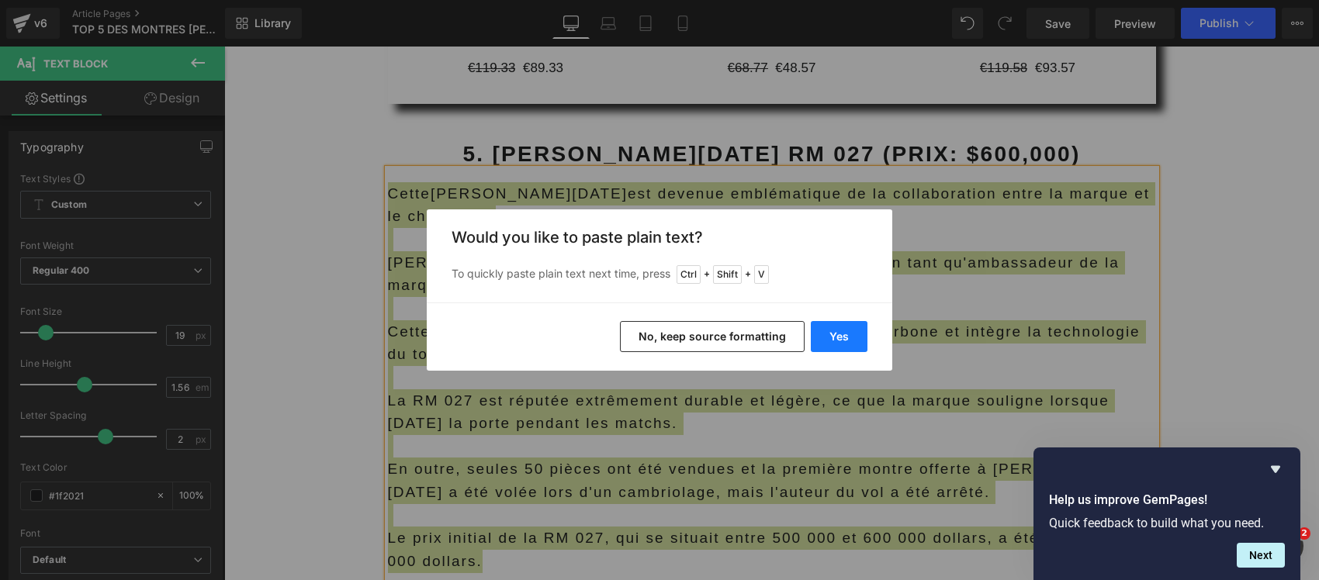
click at [831, 335] on button "Yes" at bounding box center [838, 336] width 57 height 31
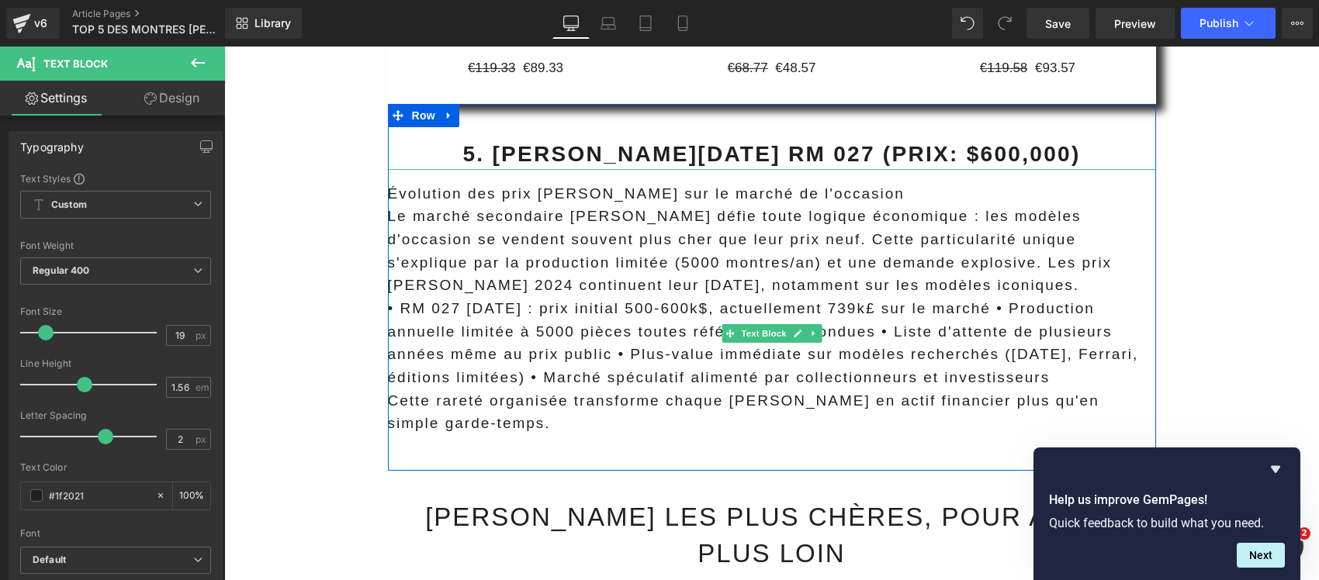
click at [492, 182] on p "Évolution des prix Richard Mille sur le marché de l'occasion" at bounding box center [772, 193] width 768 height 23
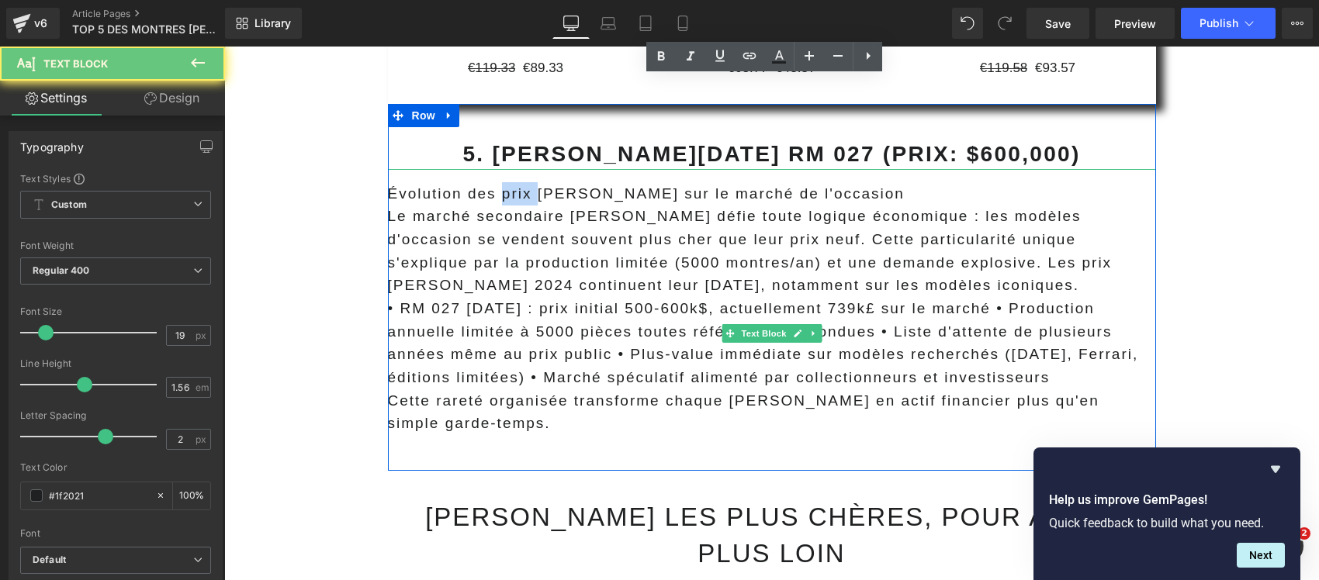
click at [492, 182] on p "Évolution des prix Richard Mille sur le marché de l'occasion" at bounding box center [772, 193] width 768 height 23
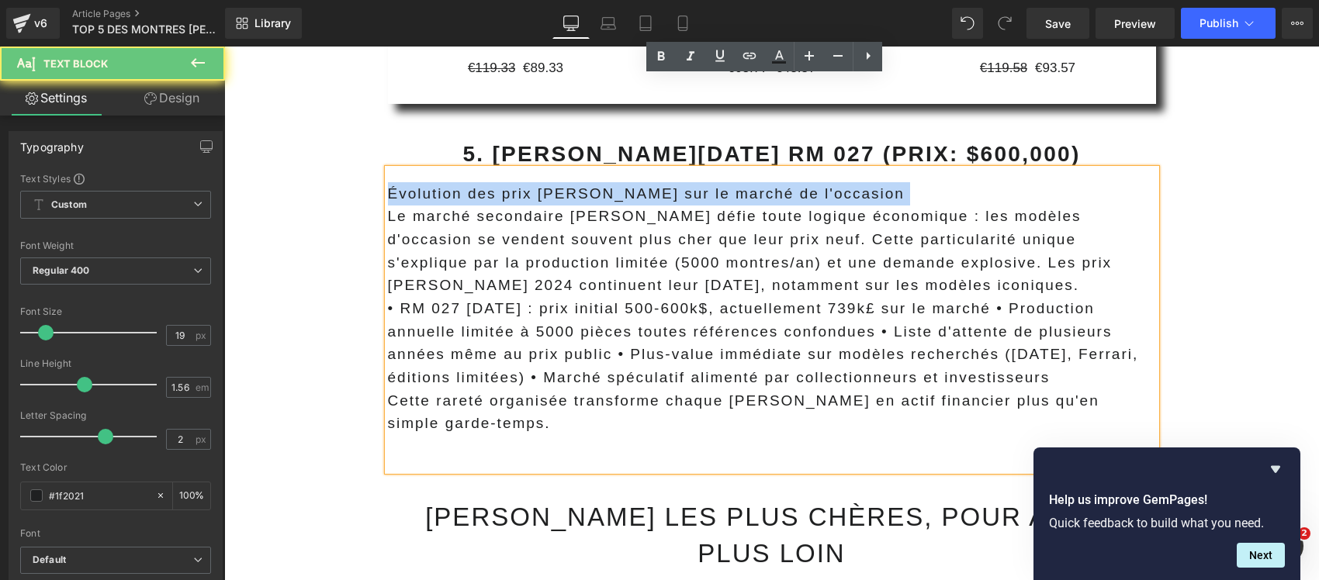
click at [492, 182] on p "Évolution des prix Richard Mille sur le marché de l'occasion" at bounding box center [772, 193] width 768 height 23
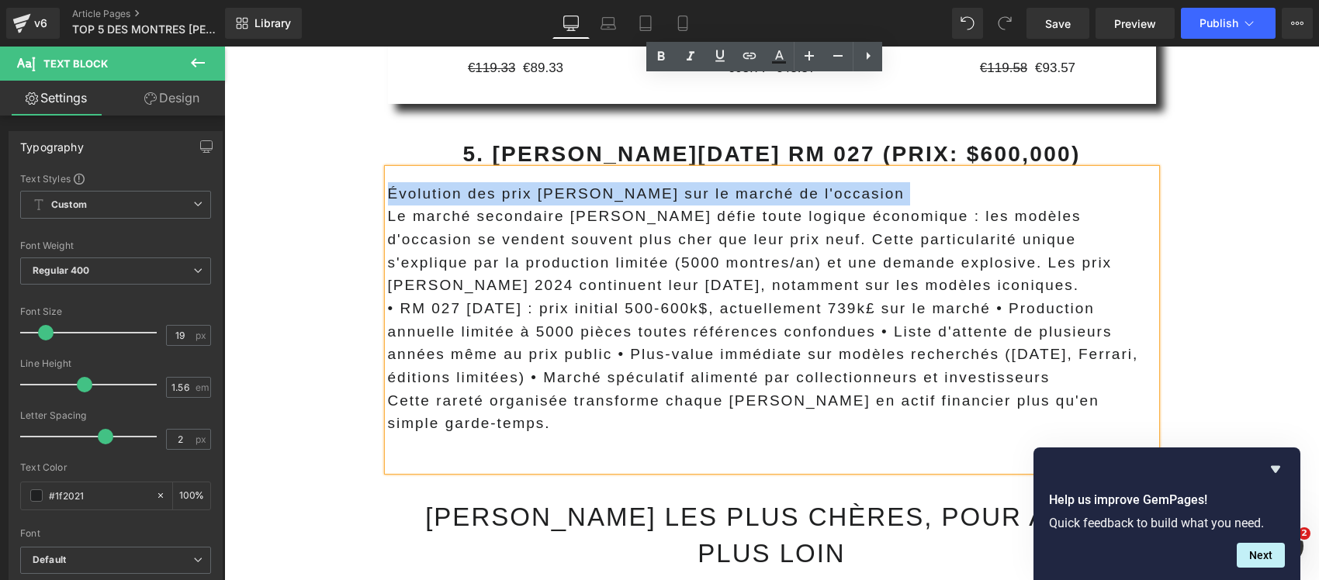
copy p "Évolution des prix Richard Mille sur le marché de l'occasion"
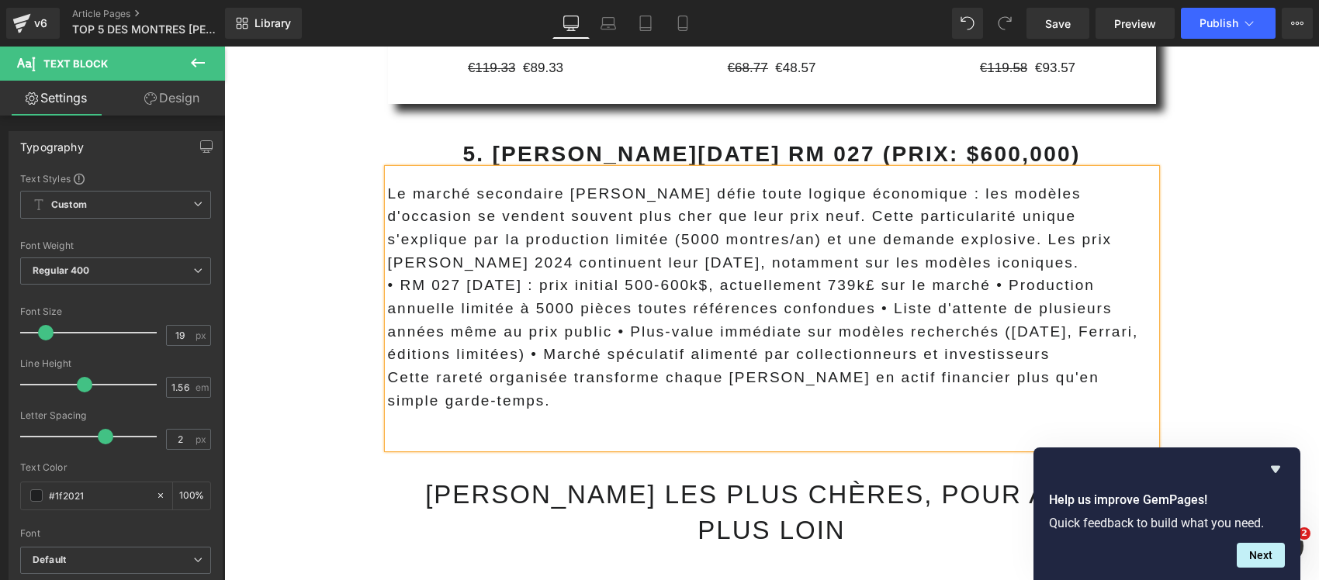
click at [483, 142] on b "5. RICHARD MILLE Rafael Nadal RM 027 (PRIX: $600,000)" at bounding box center [770, 154] width 617 height 24
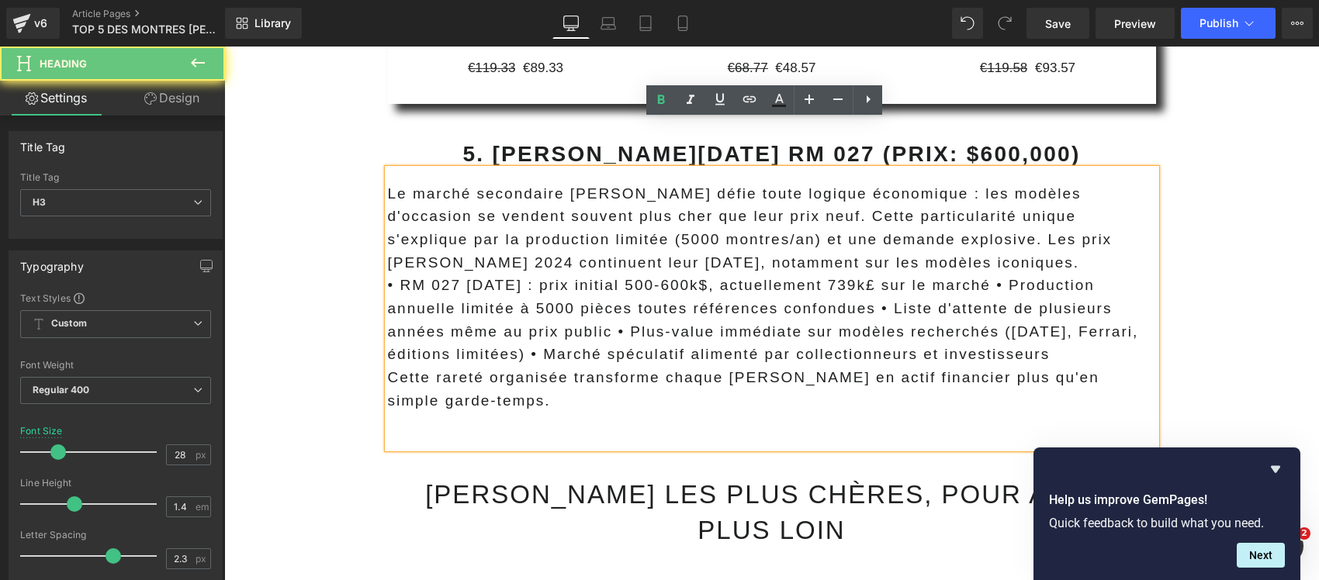
click at [483, 142] on b "5. RICHARD MILLE Rafael Nadal RM 027 (PRIX: $600,000)" at bounding box center [770, 154] width 617 height 24
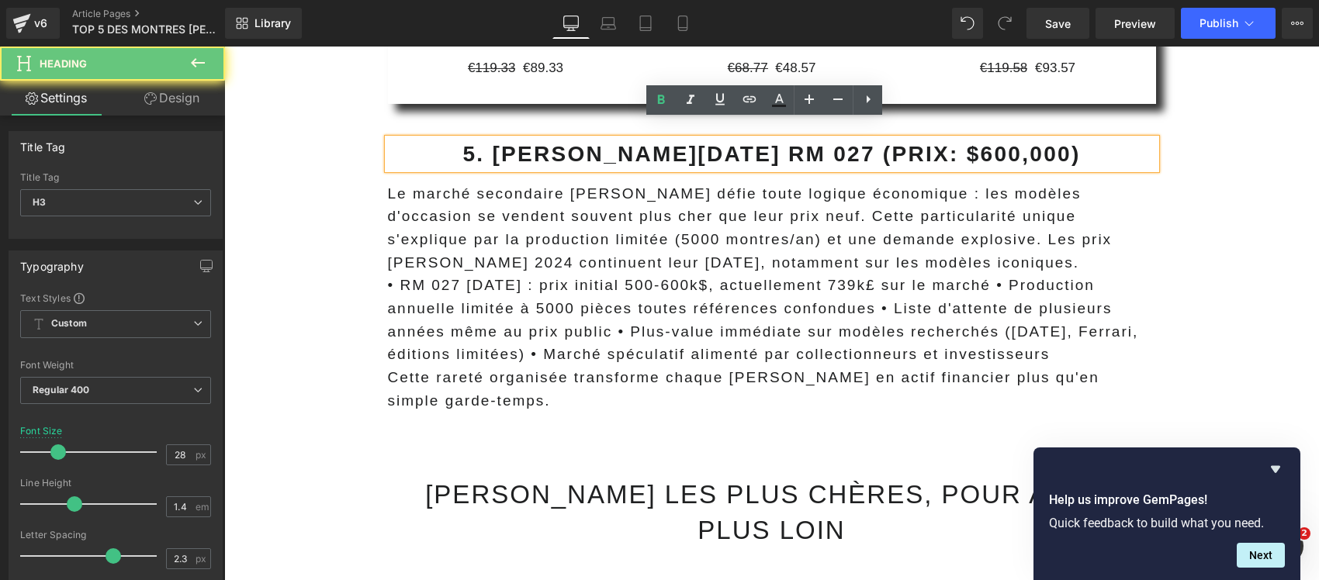
click at [483, 142] on b "5. RICHARD MILLE Rafael Nadal RM 027 (PRIX: $600,000)" at bounding box center [770, 154] width 617 height 24
paste div
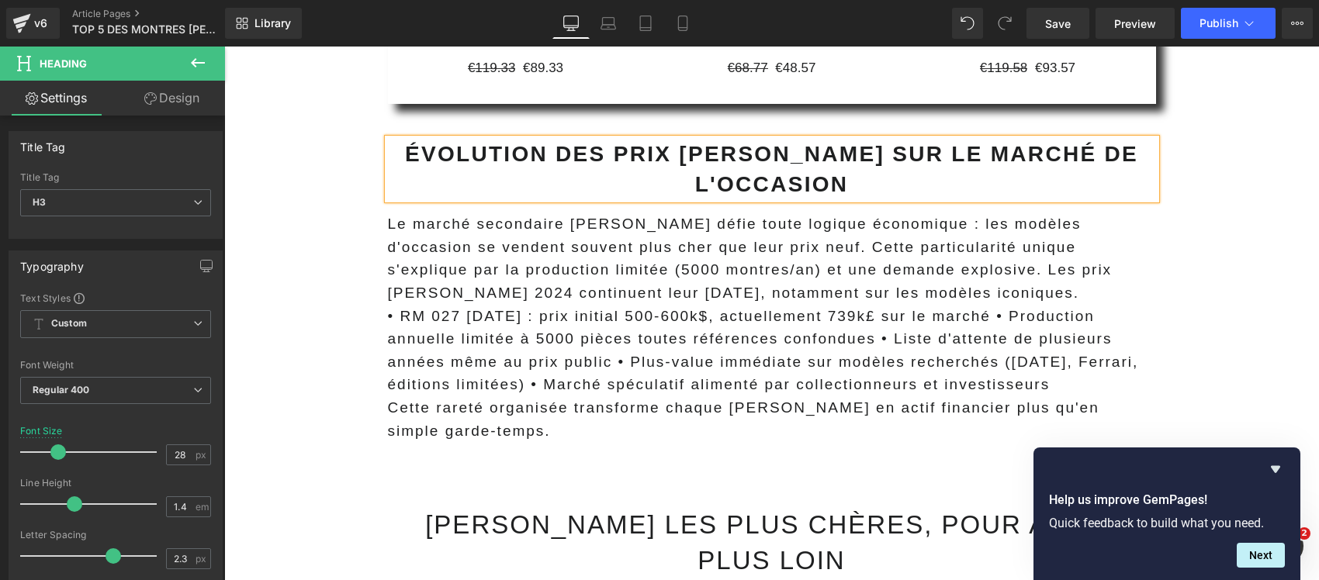
click at [480, 139] on h3 "Évolution des prix Richard Mille sur le marché de l'occasion" at bounding box center [772, 169] width 768 height 60
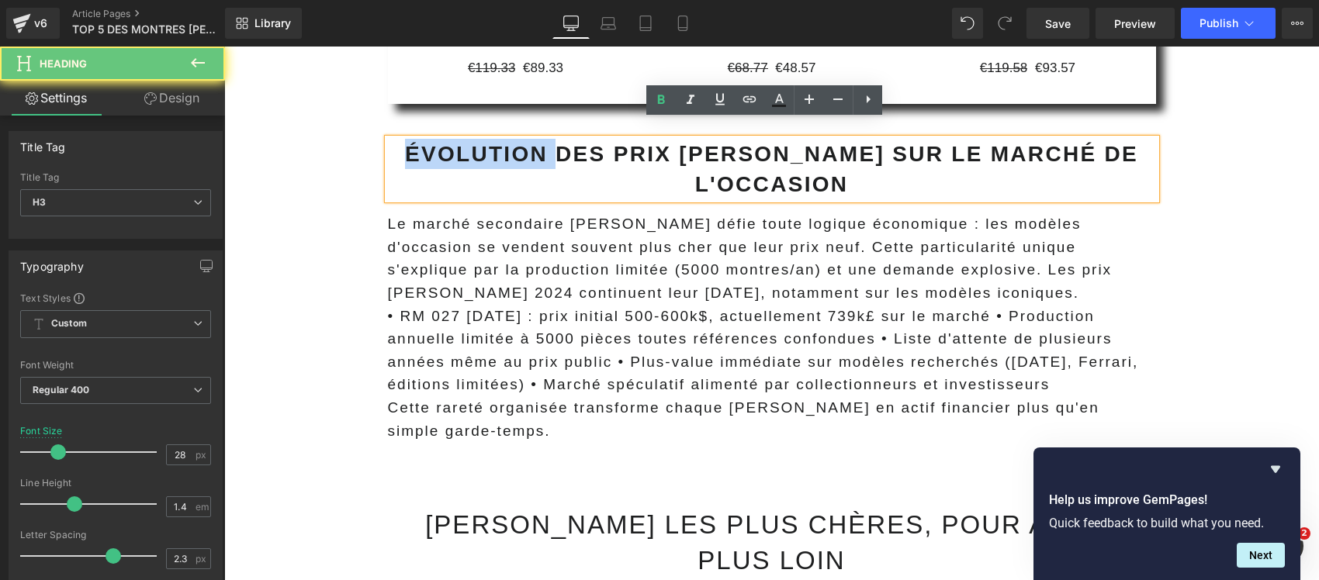
click at [480, 139] on h3 "Évolution des prix Richard Mille sur le marché de l'occasion" at bounding box center [772, 169] width 768 height 60
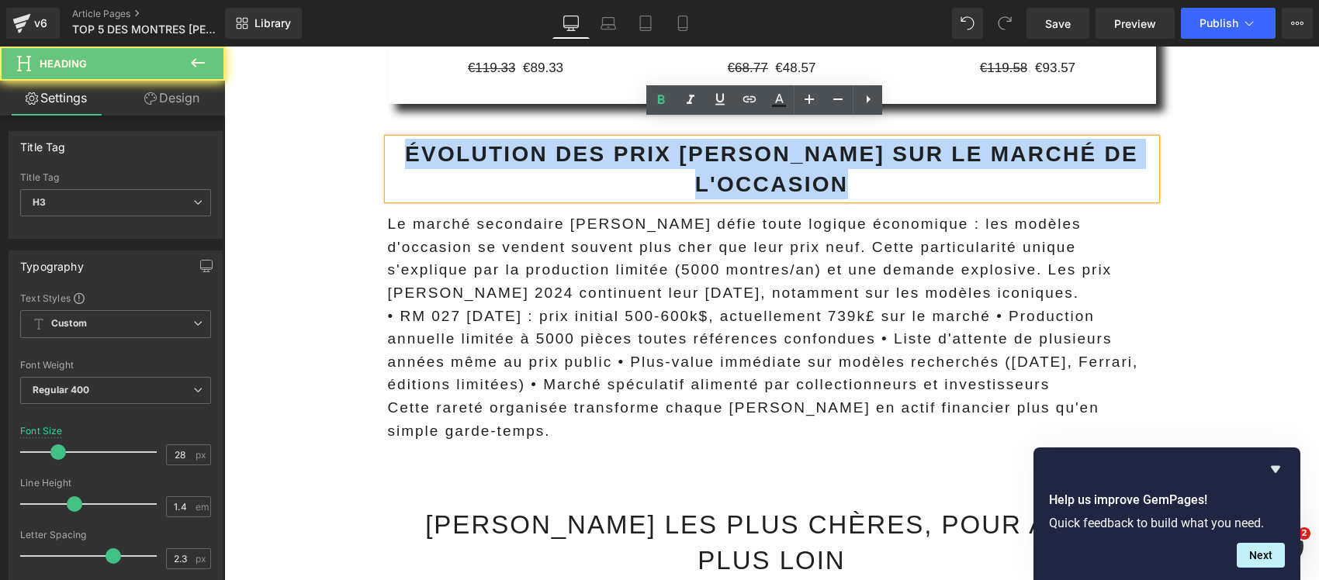
click at [480, 139] on h3 "Évolution des prix Richard Mille sur le marché de l'occasion" at bounding box center [772, 169] width 768 height 60
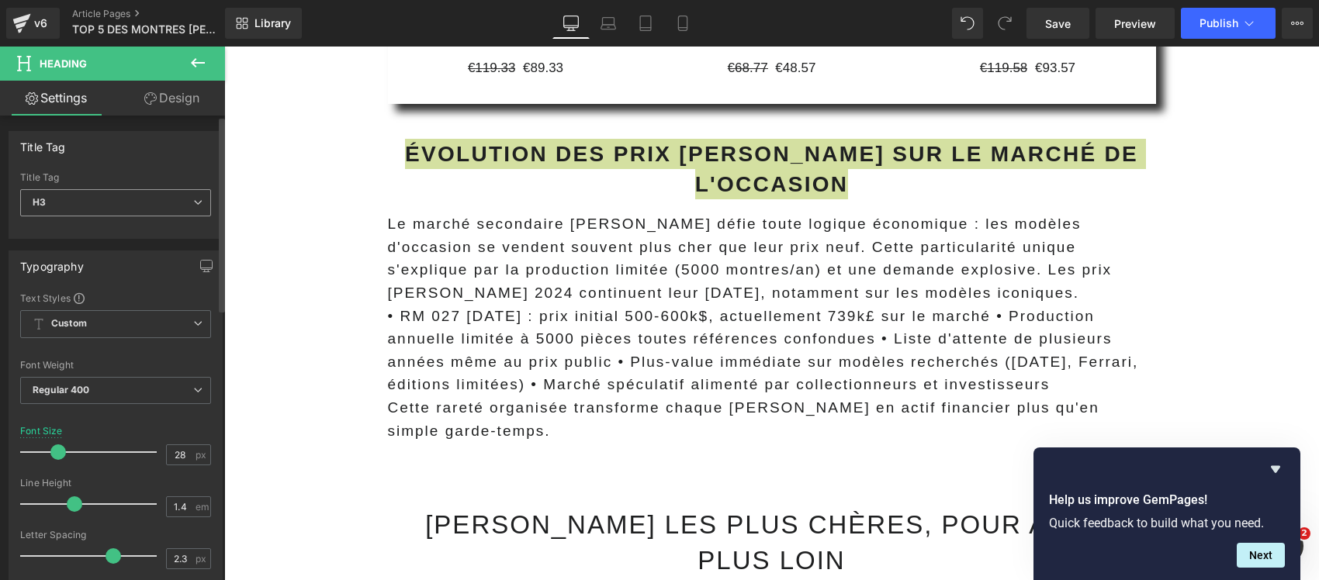
click at [66, 190] on span "H3" at bounding box center [115, 202] width 191 height 27
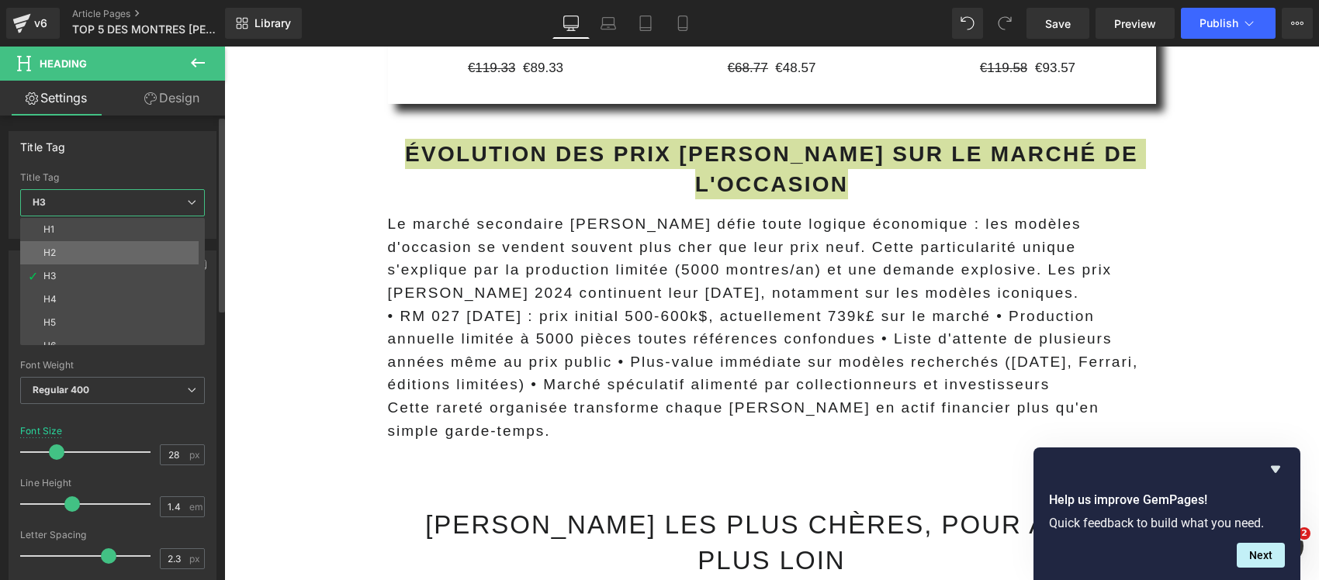
click at [47, 256] on div "H2" at bounding box center [49, 252] width 12 height 11
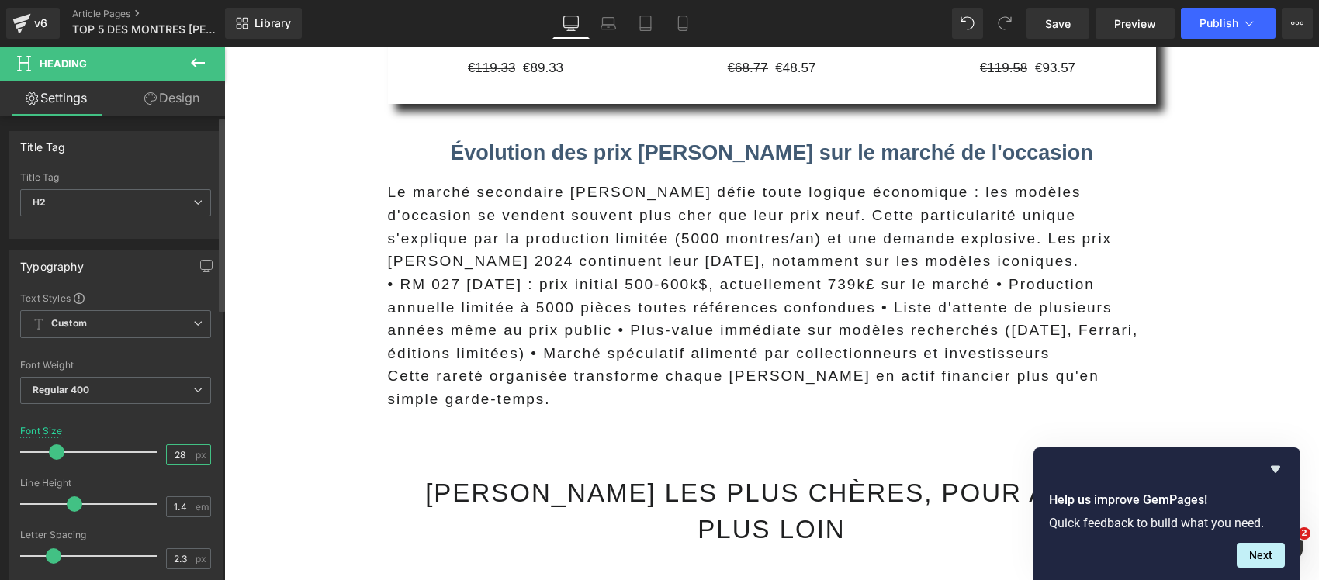
click at [175, 460] on input "28" at bounding box center [180, 454] width 27 height 19
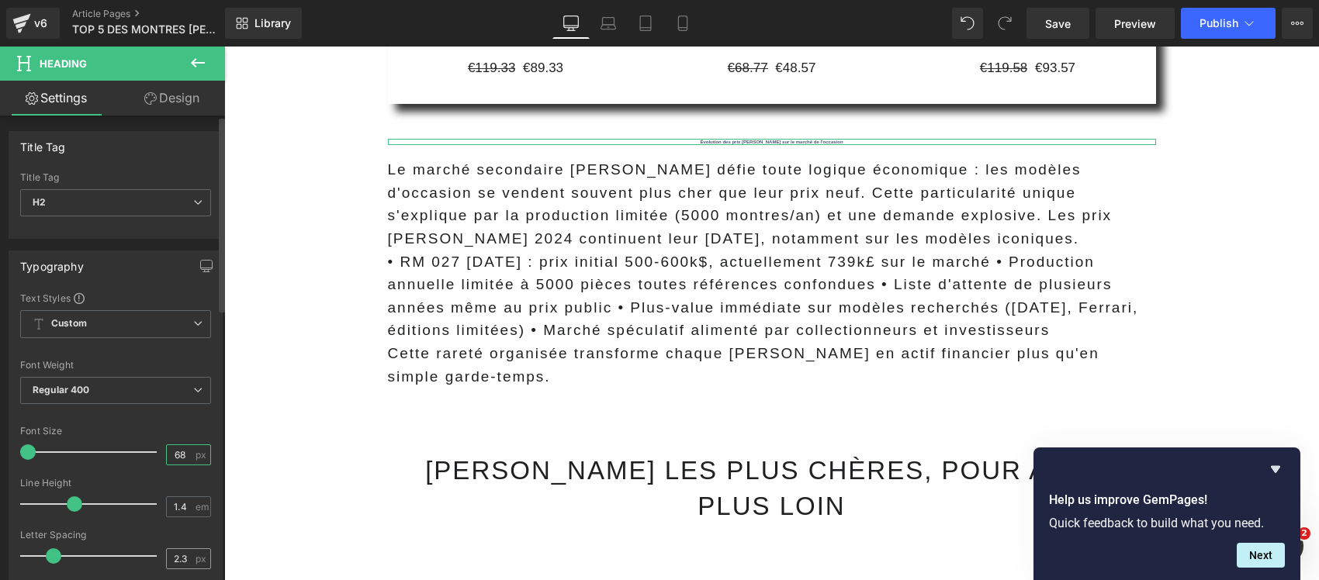
type input "68"
click at [181, 551] on input "2.3" at bounding box center [180, 558] width 27 height 19
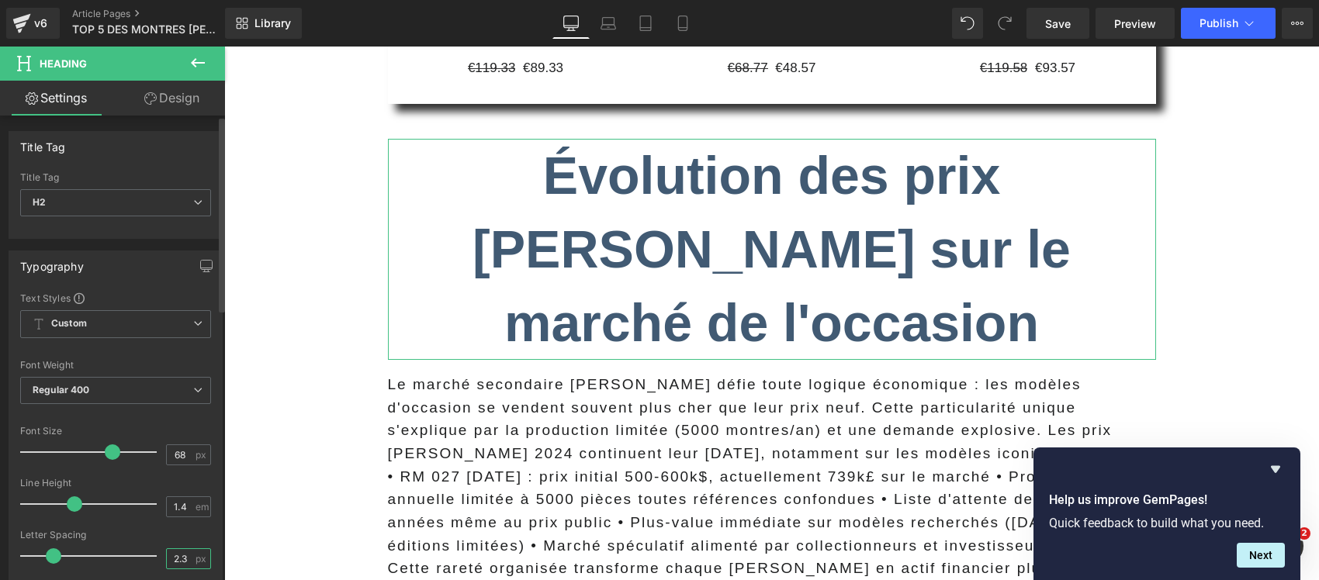
click at [181, 551] on input "2.3" at bounding box center [180, 558] width 27 height 19
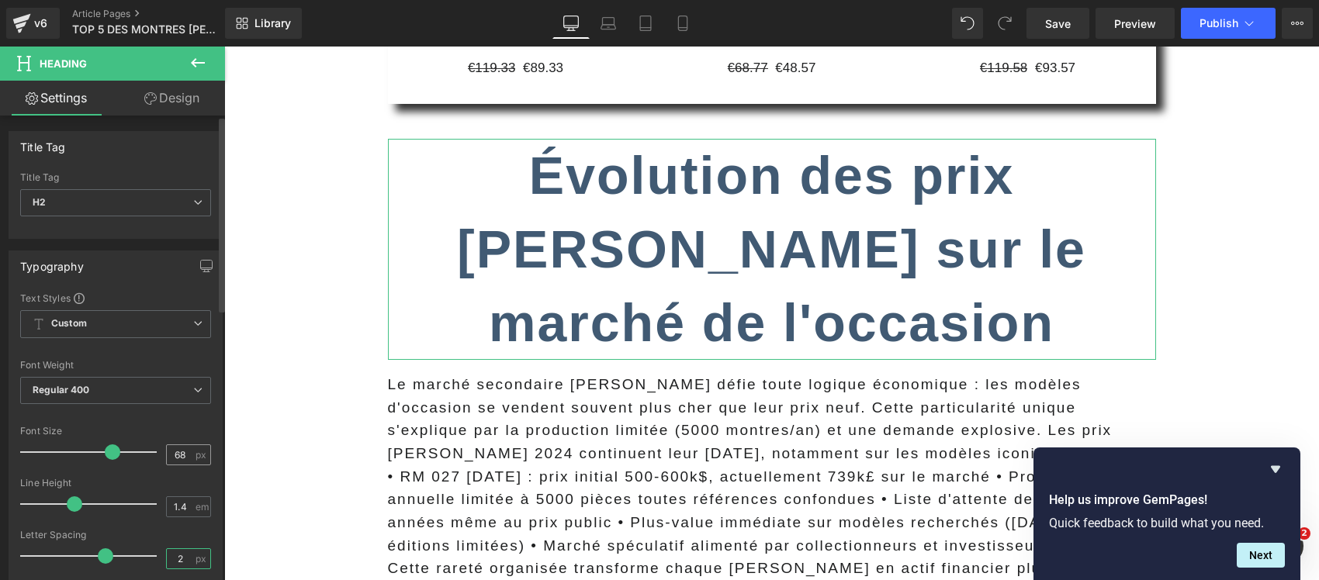
type input "2"
click at [167, 458] on input "68" at bounding box center [180, 454] width 27 height 19
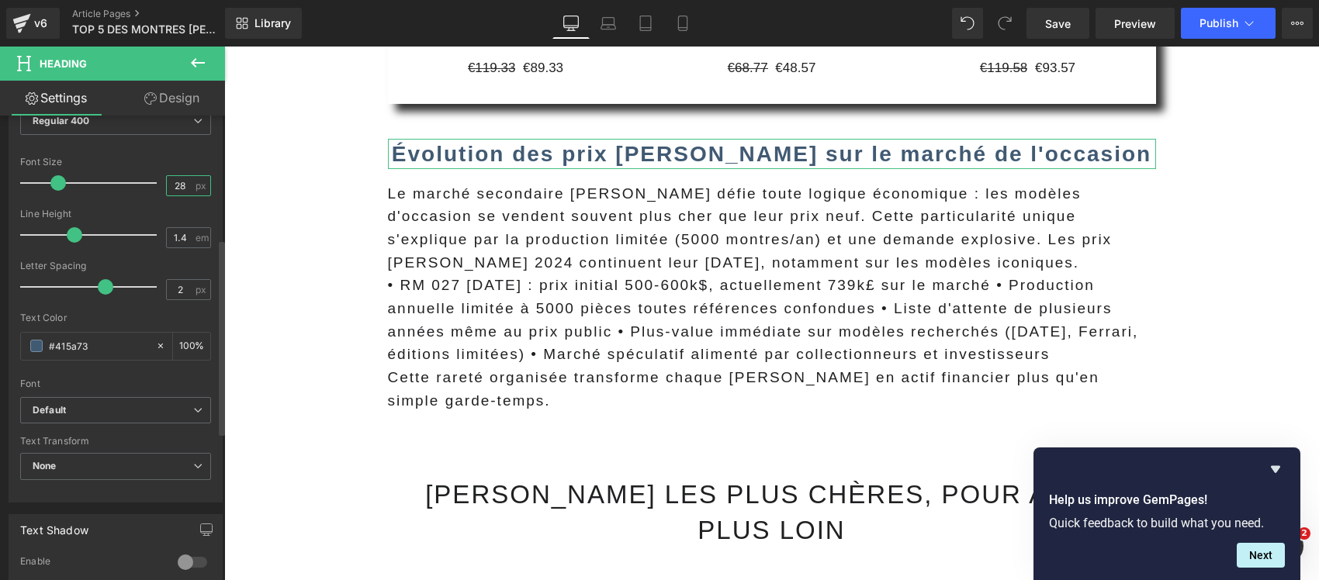
scroll to position [291, 0]
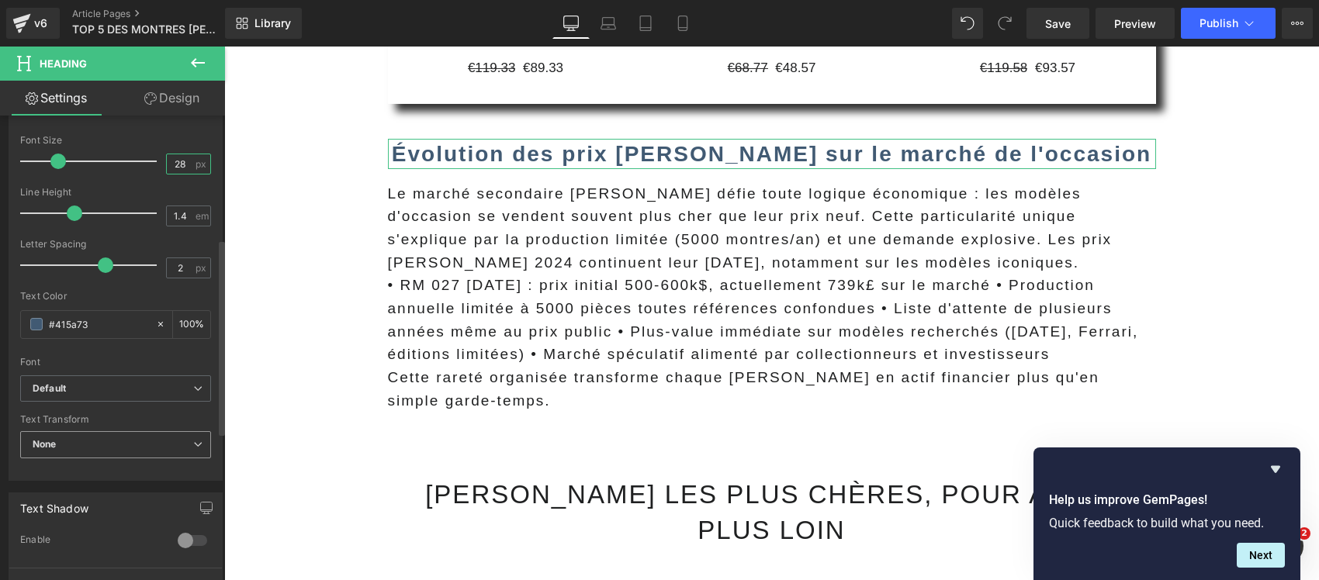
type input "28"
click at [44, 452] on span "None" at bounding box center [115, 444] width 191 height 27
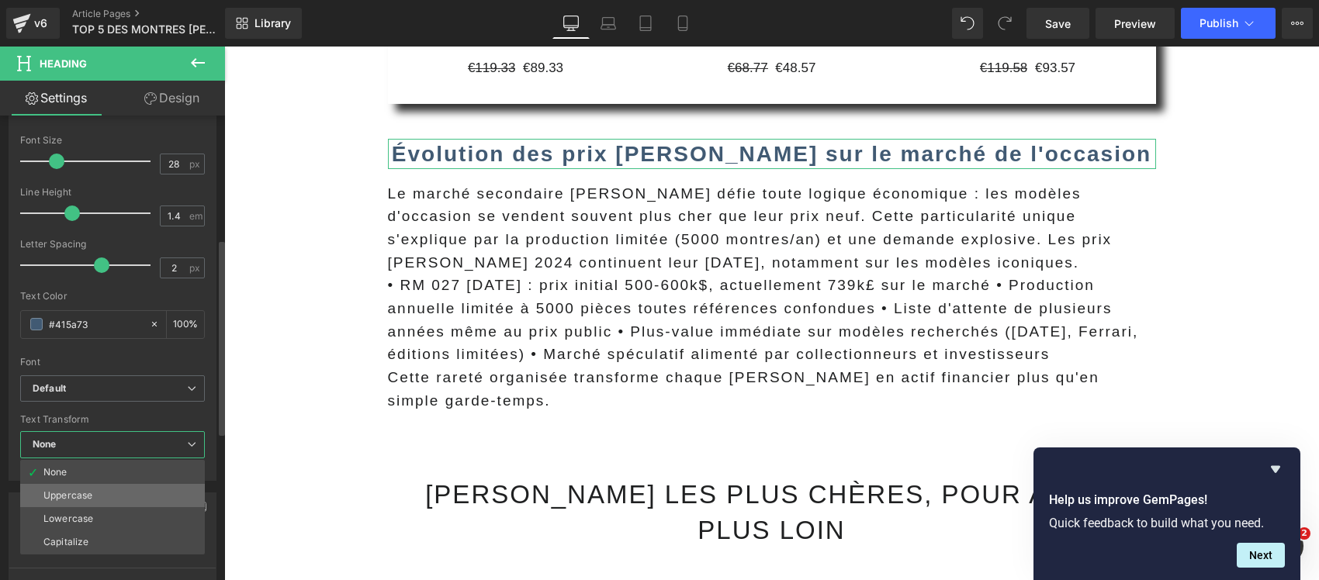
click at [67, 501] on div "Uppercase" at bounding box center [67, 495] width 49 height 11
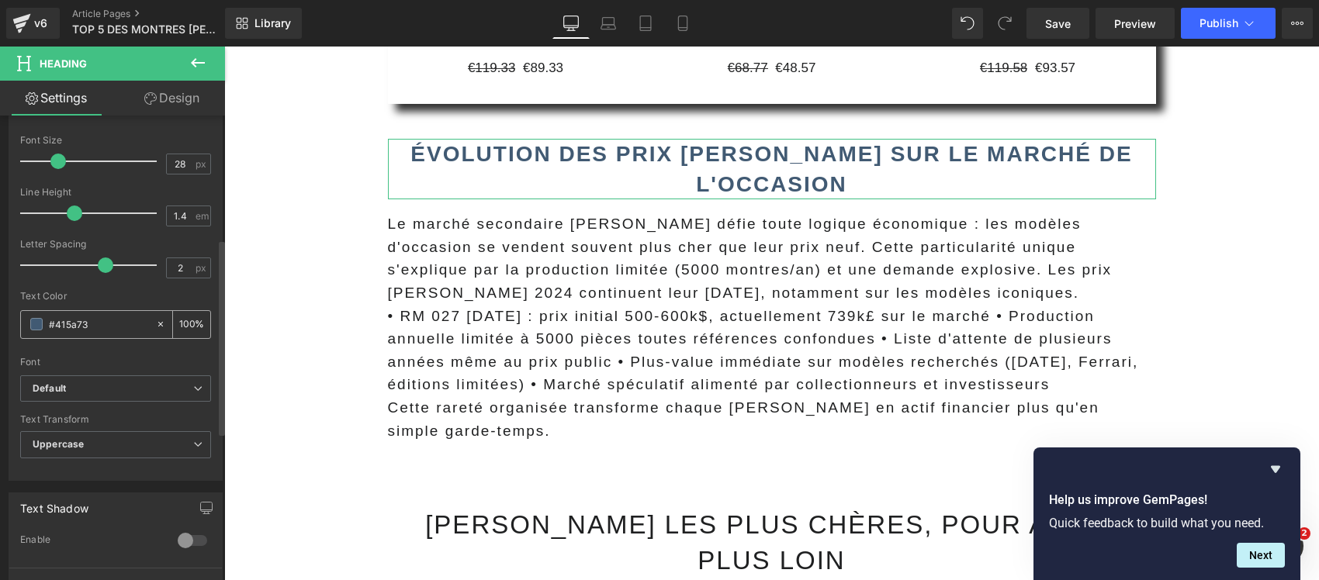
click at [118, 326] on input "#1f2021" at bounding box center [98, 324] width 99 height 17
click at [35, 324] on span at bounding box center [36, 324] width 12 height 12
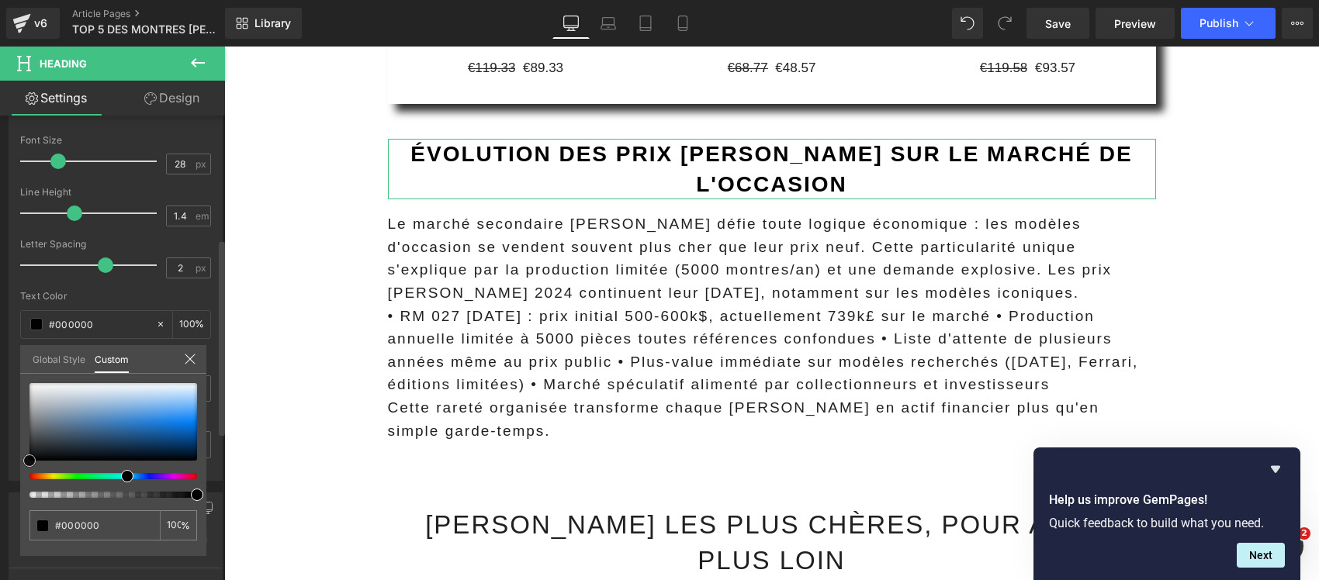
drag, startPoint x: 75, startPoint y: 433, endPoint x: 23, endPoint y: 465, distance: 61.3
click at [23, 465] on div "#415a73 100 %" at bounding box center [113, 469] width 186 height 173
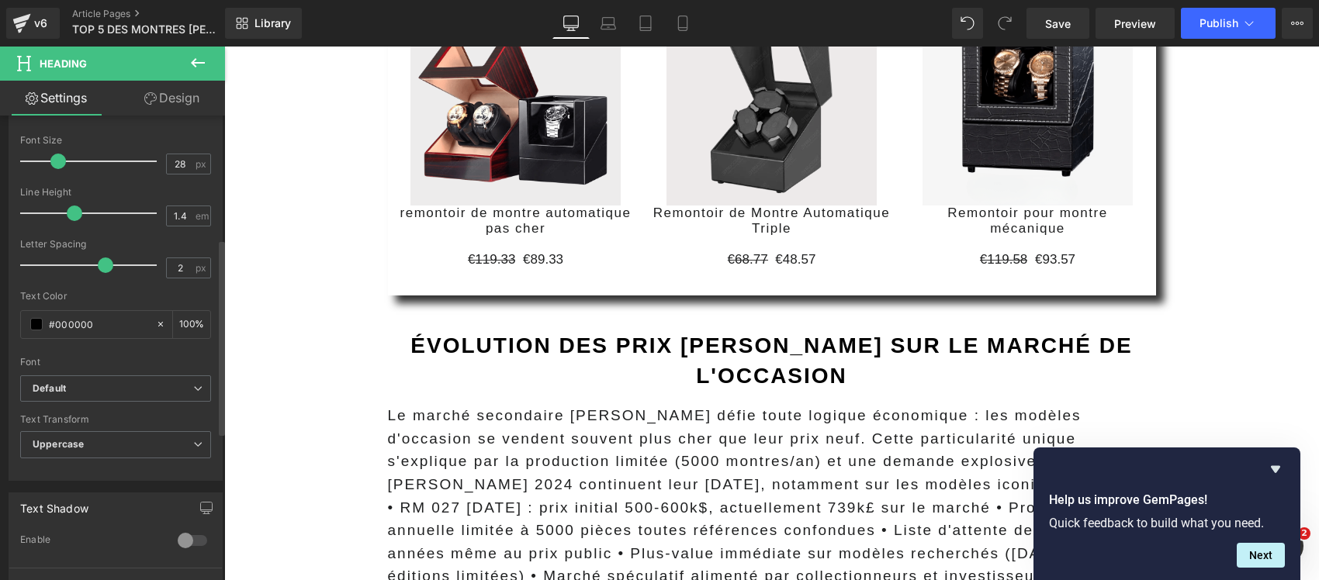
scroll to position [8760, 0]
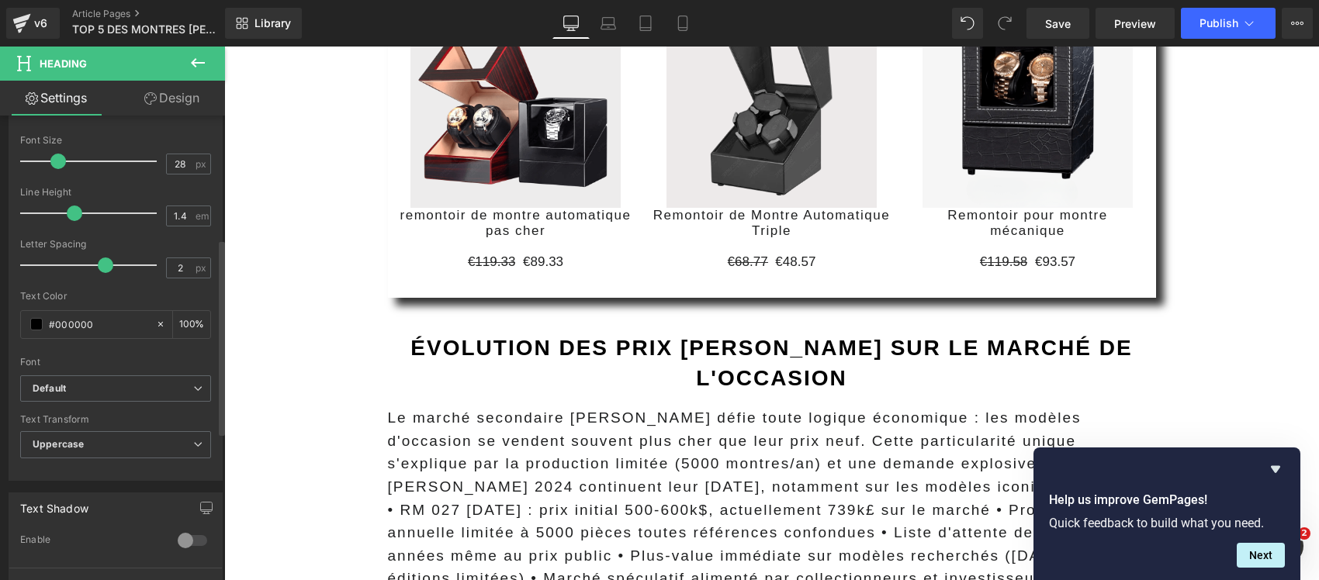
click at [470, 336] on b "Évolution des prix Richard Mille sur le marché de l'occasion" at bounding box center [770, 363] width 721 height 54
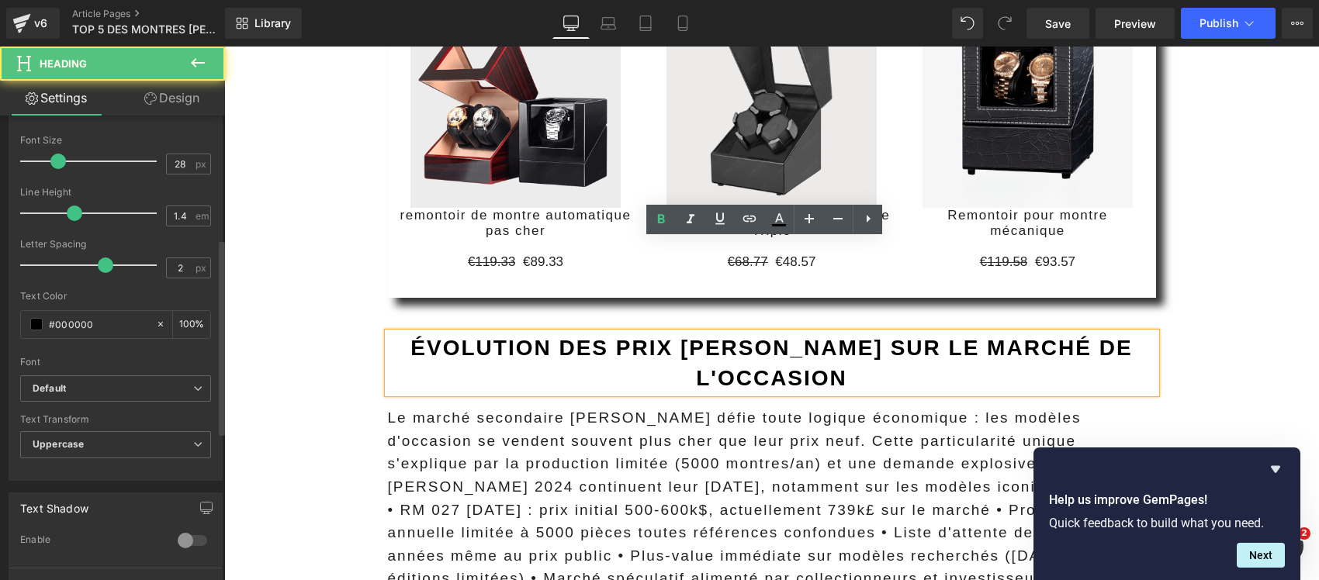
click at [420, 333] on h2 "Évolution des prix Richard Mille sur le marché de l'occasion" at bounding box center [772, 363] width 768 height 60
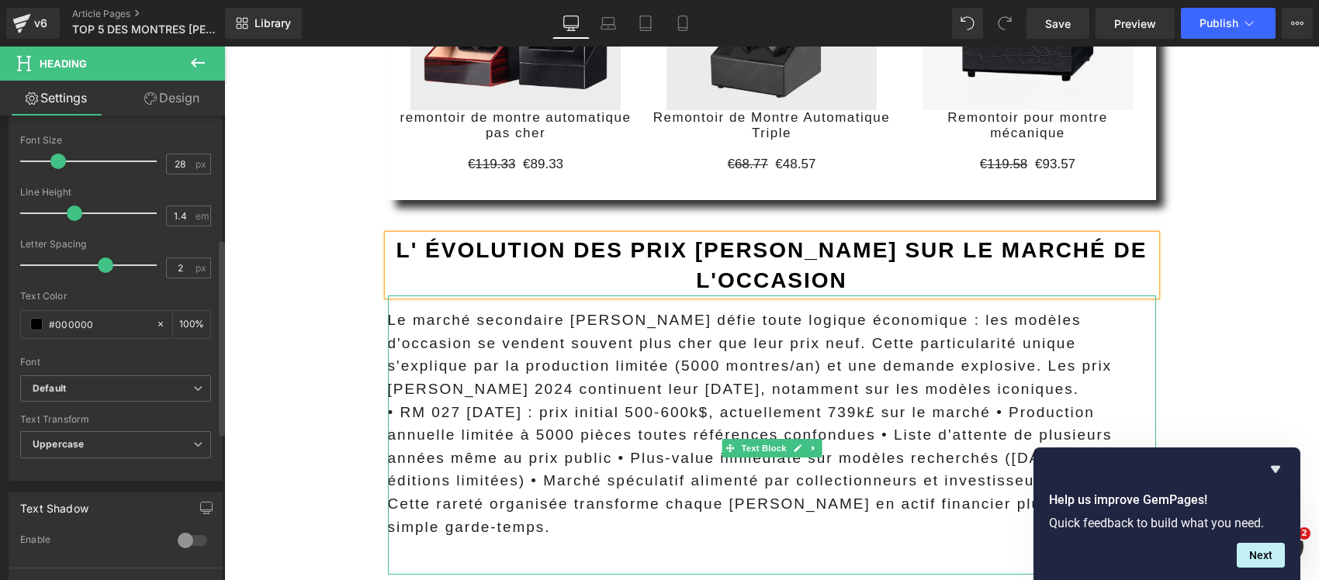
scroll to position [8857, 0]
drag, startPoint x: 619, startPoint y: 305, endPoint x: 563, endPoint y: 297, distance: 56.4
click at [619, 313] on span "Le marché secondaire Richard Mille défie toute logique économique : les modèles…" at bounding box center [750, 355] width 724 height 85
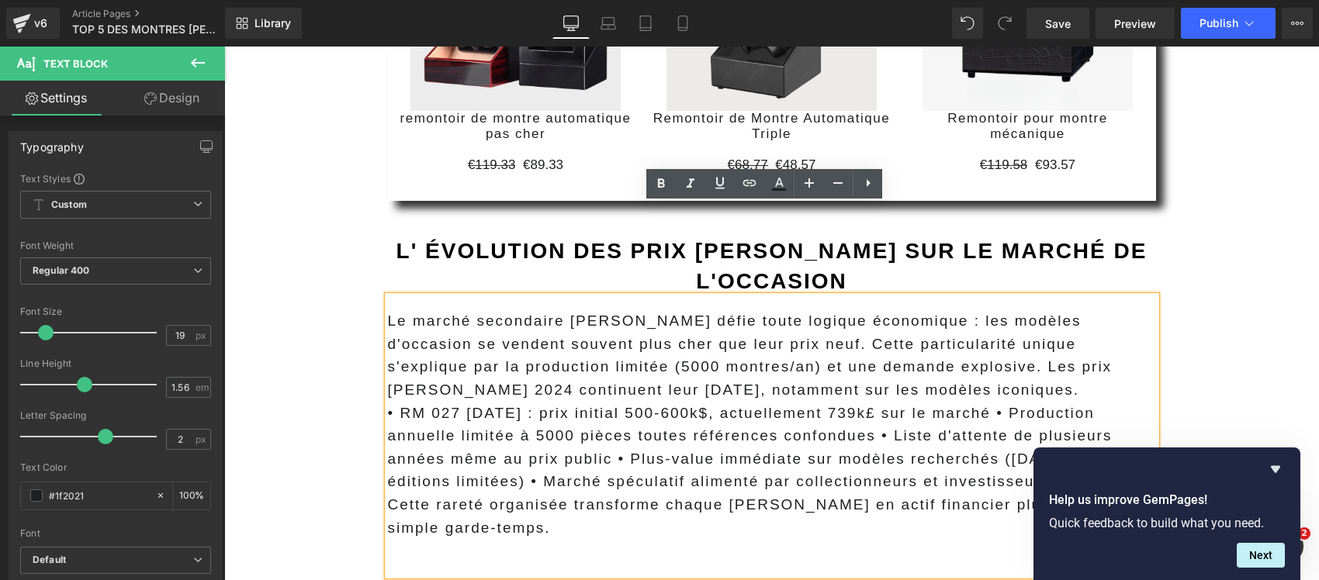
click at [750, 313] on span "Le marché secondaire Richard Mille défie toute logique économique : les modèles…" at bounding box center [750, 355] width 724 height 85
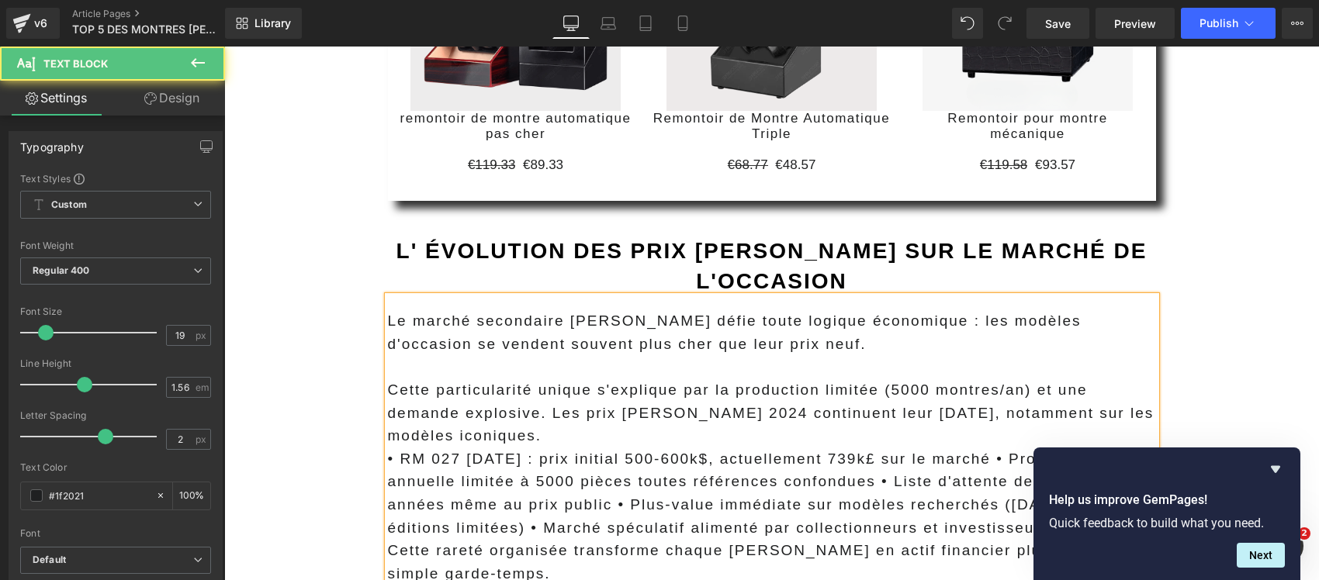
drag, startPoint x: 938, startPoint y: 226, endPoint x: 945, endPoint y: 243, distance: 18.4
click at [945, 309] on p "Le marché secondaire Richard Mille défie toute logique économique : les modèles…" at bounding box center [772, 332] width 768 height 46
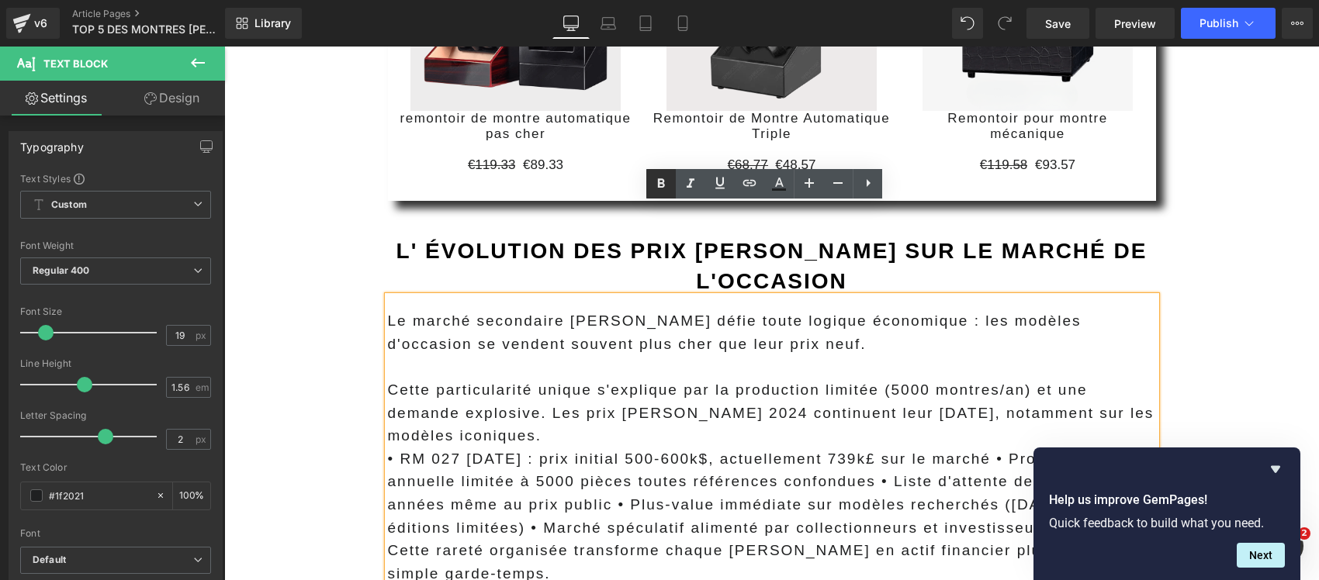
click at [657, 172] on link at bounding box center [660, 183] width 29 height 29
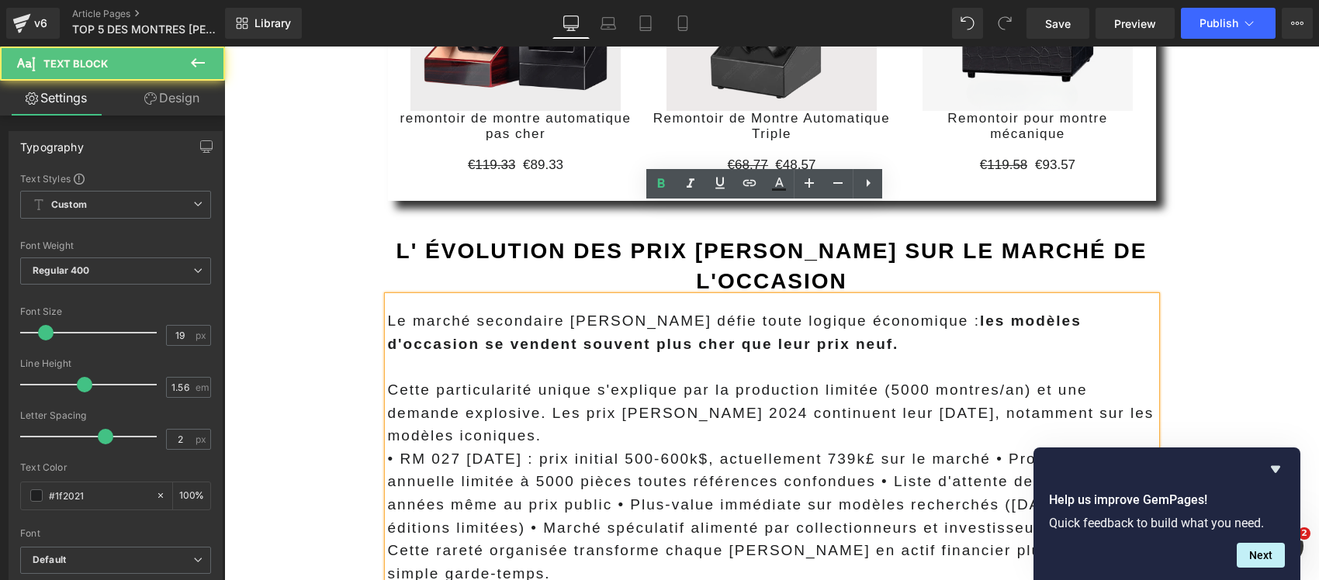
click at [618, 378] on p "Cette particularité unique s'explique par la production limitée (5000 montres/a…" at bounding box center [772, 412] width 768 height 69
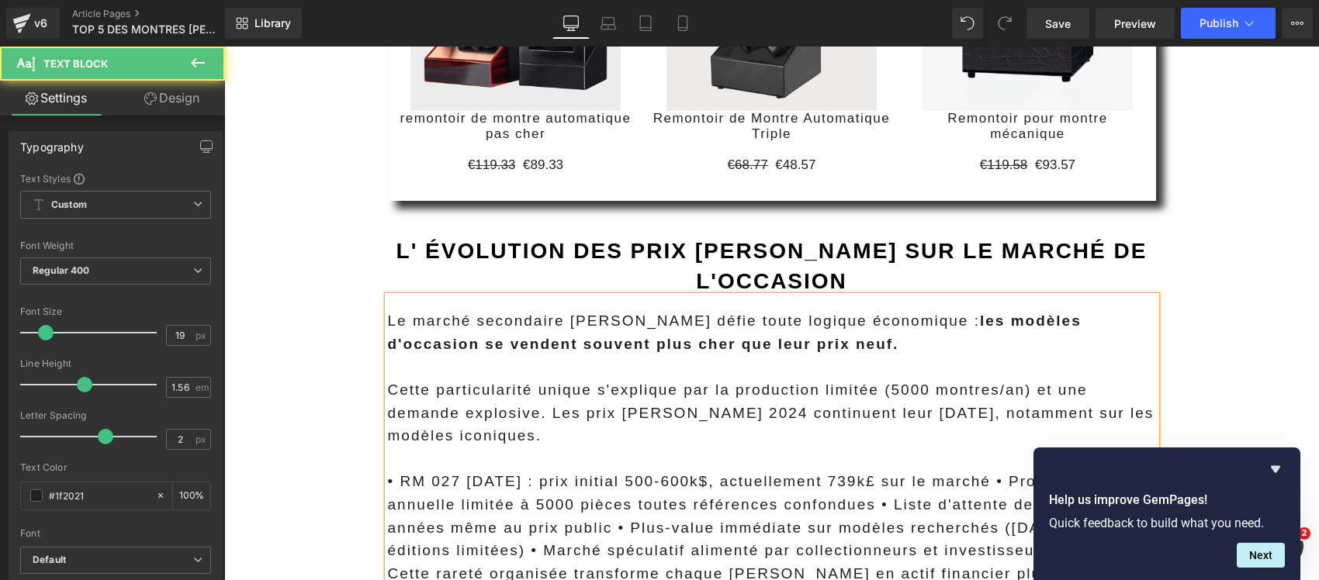
click at [541, 382] on span "Cette particularité unique s'explique par la production limitée (5000 montres/a…" at bounding box center [771, 413] width 766 height 62
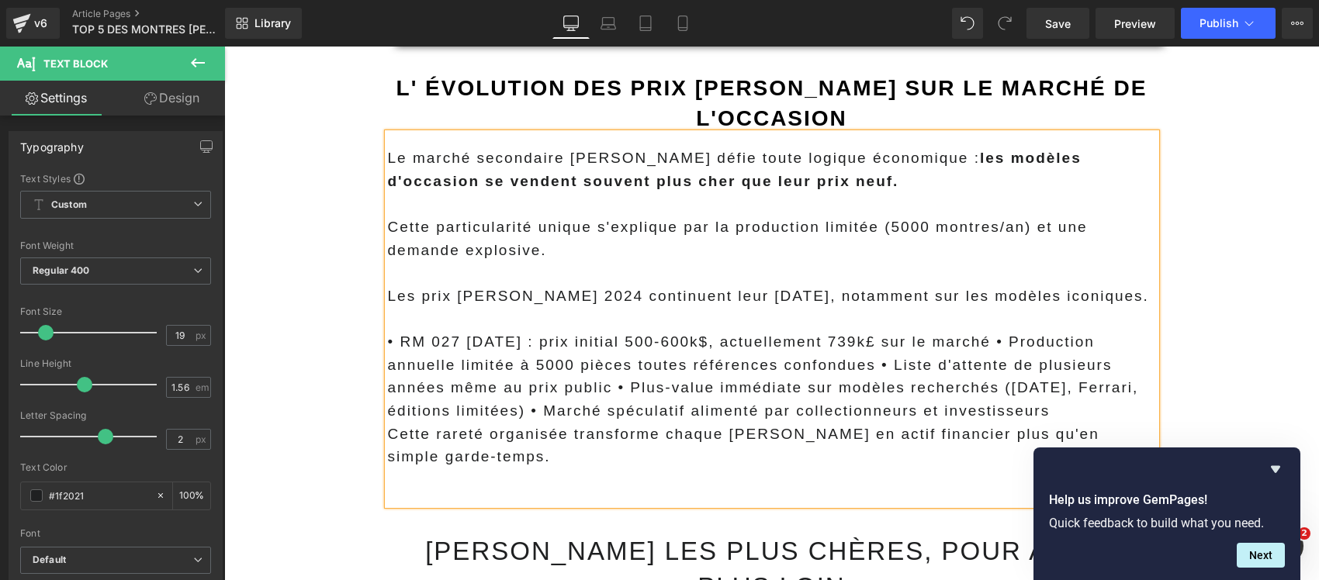
scroll to position [9051, 0]
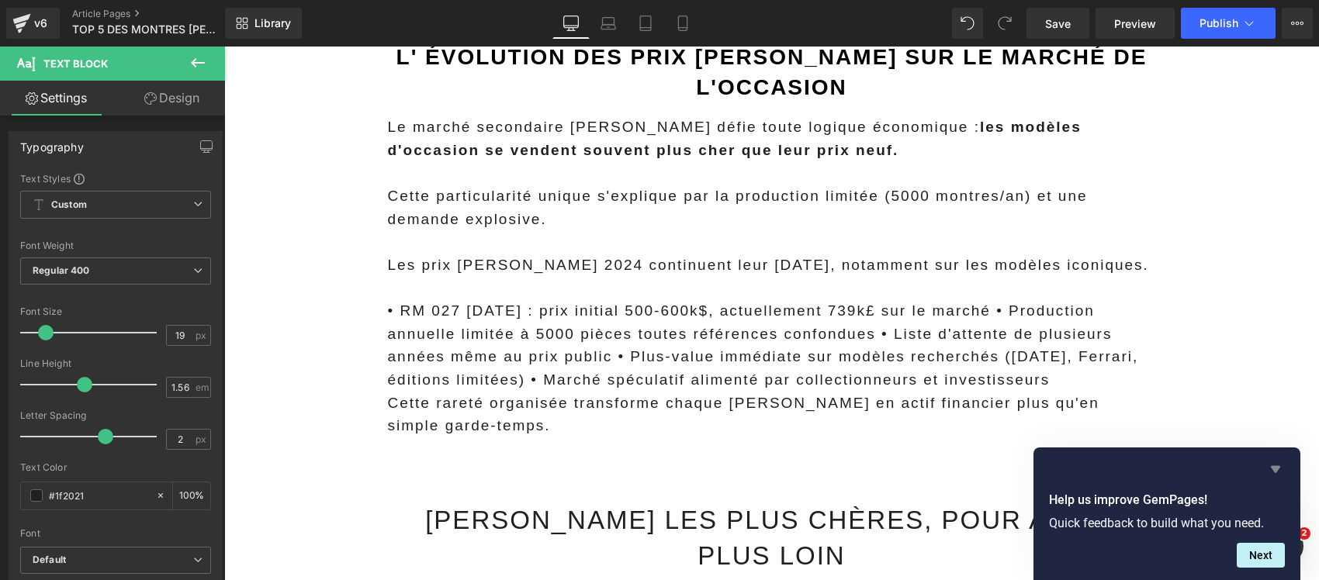
click at [1282, 464] on icon "Hide survey" at bounding box center [1275, 469] width 19 height 19
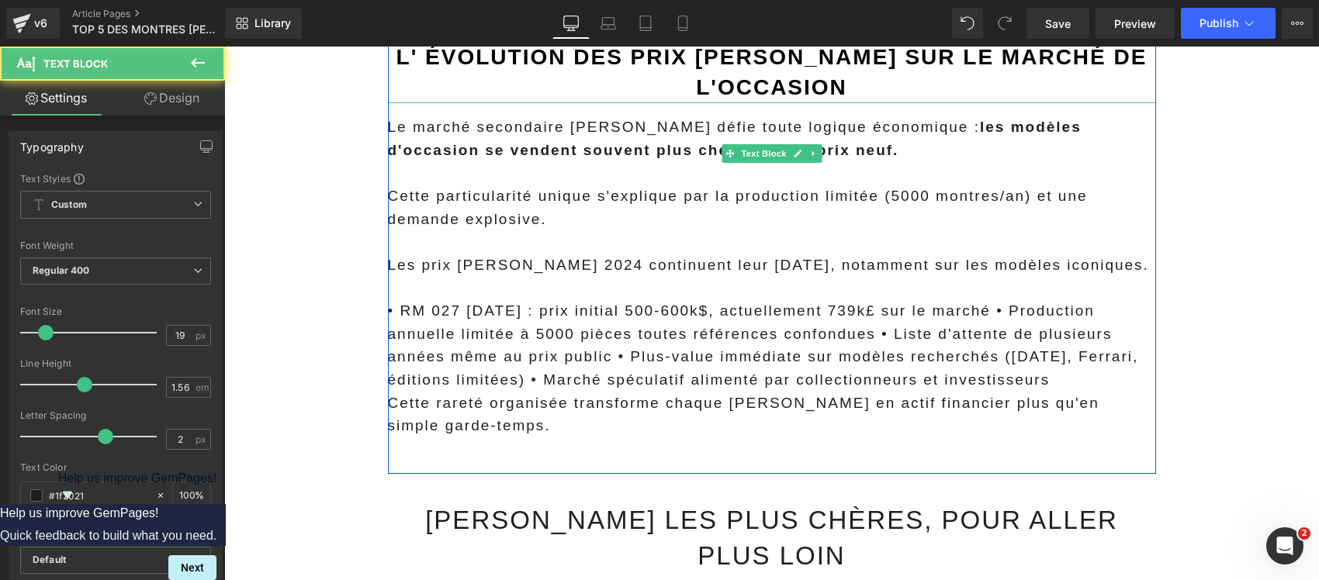
click at [796, 299] on p "• RM 027 Nadal : prix initial 500-600k$, actuellement 739k£ sur le marché • Pro…" at bounding box center [772, 345] width 768 height 92
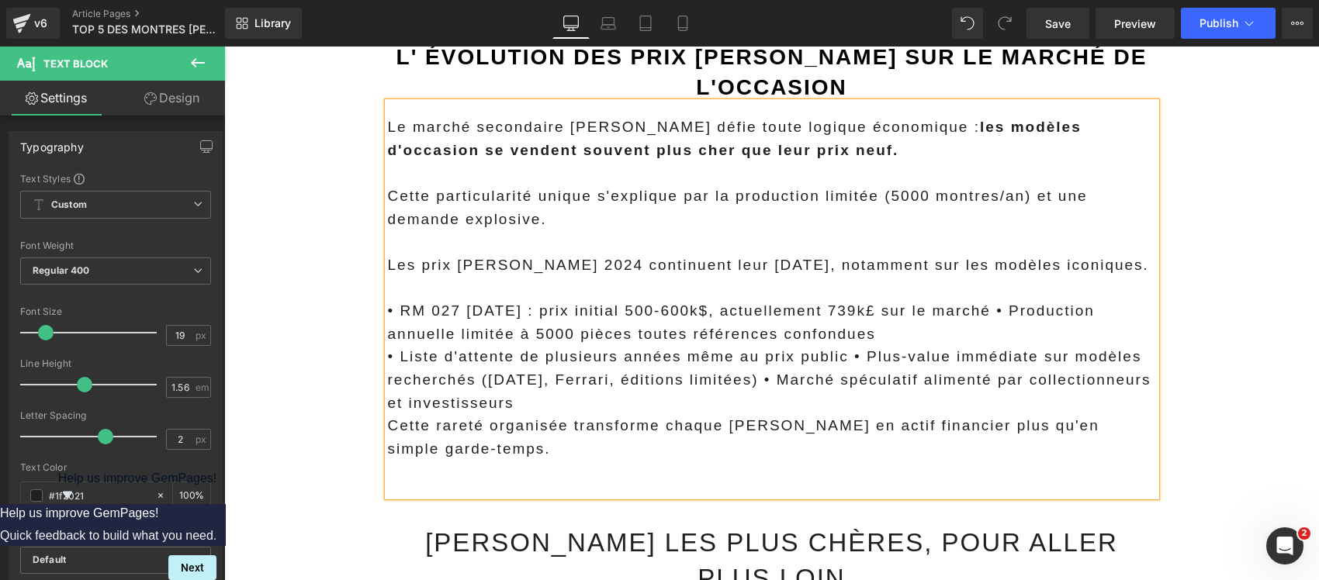
click at [973, 299] on p "• RM 027 Nadal : prix initial 500-600k$, actuellement 739k£ sur le marché • Pro…" at bounding box center [772, 322] width 768 height 46
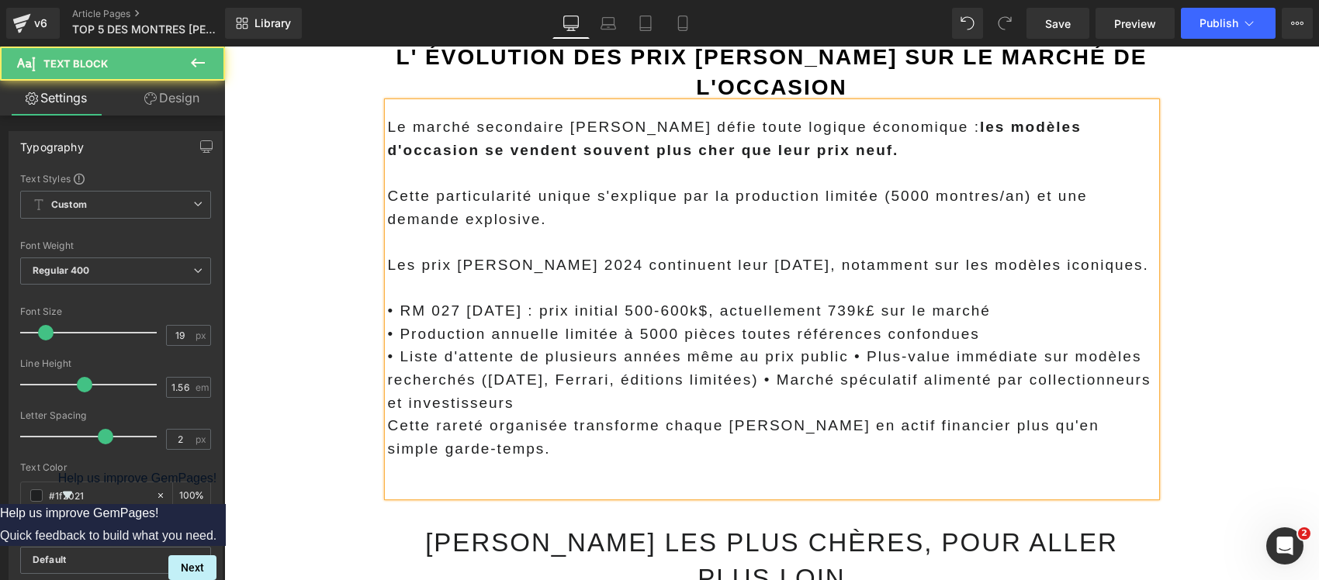
click at [553, 345] on p "• Liste d'attente de plusieurs années même au prix public • Plus-value immédiat…" at bounding box center [772, 379] width 768 height 69
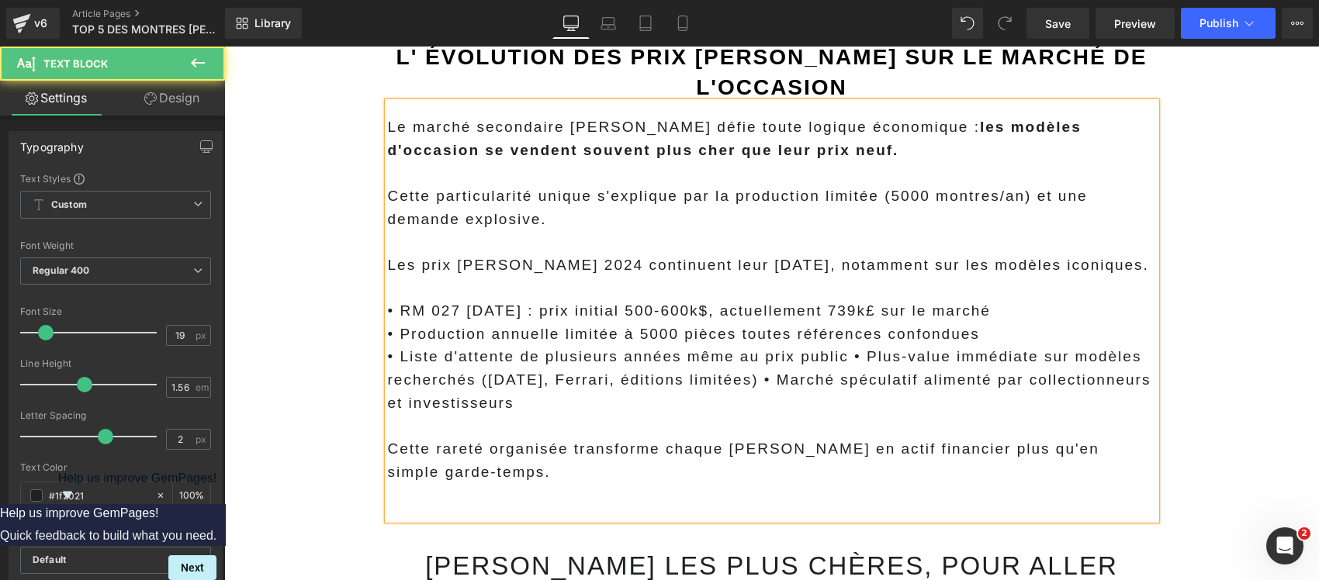
click at [736, 345] on p "• Liste d'attente de plusieurs années même au prix public • Plus-value immédiat…" at bounding box center [772, 379] width 768 height 69
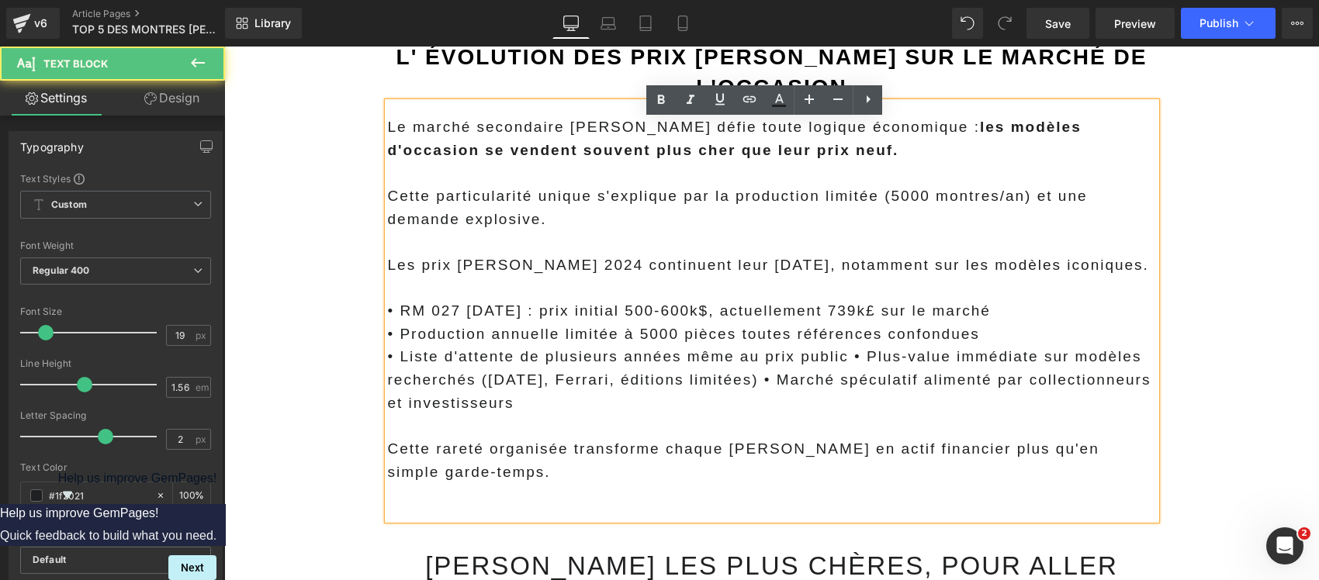
click at [742, 345] on p "• Liste d'attente de plusieurs années même au prix public • Plus-value immédiat…" at bounding box center [772, 379] width 768 height 69
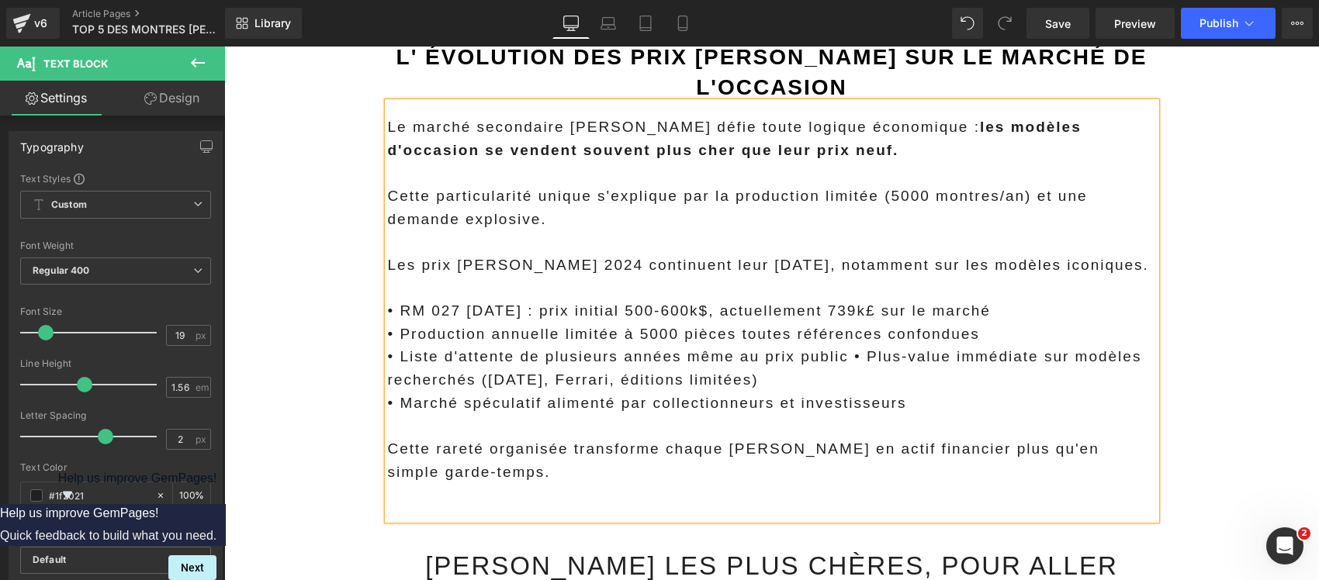
click at [532, 483] on p at bounding box center [772, 494] width 768 height 23
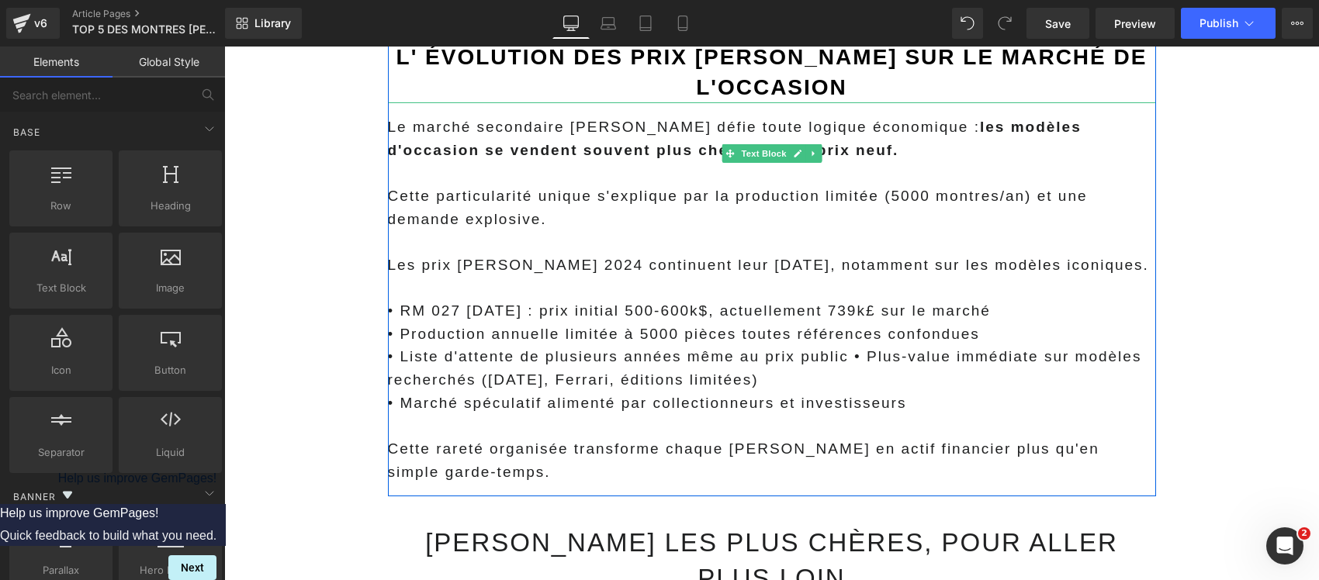
click at [843, 345] on p "• Liste d'attente de plusieurs années même au prix public • Plus-value immédiat…" at bounding box center [772, 368] width 768 height 46
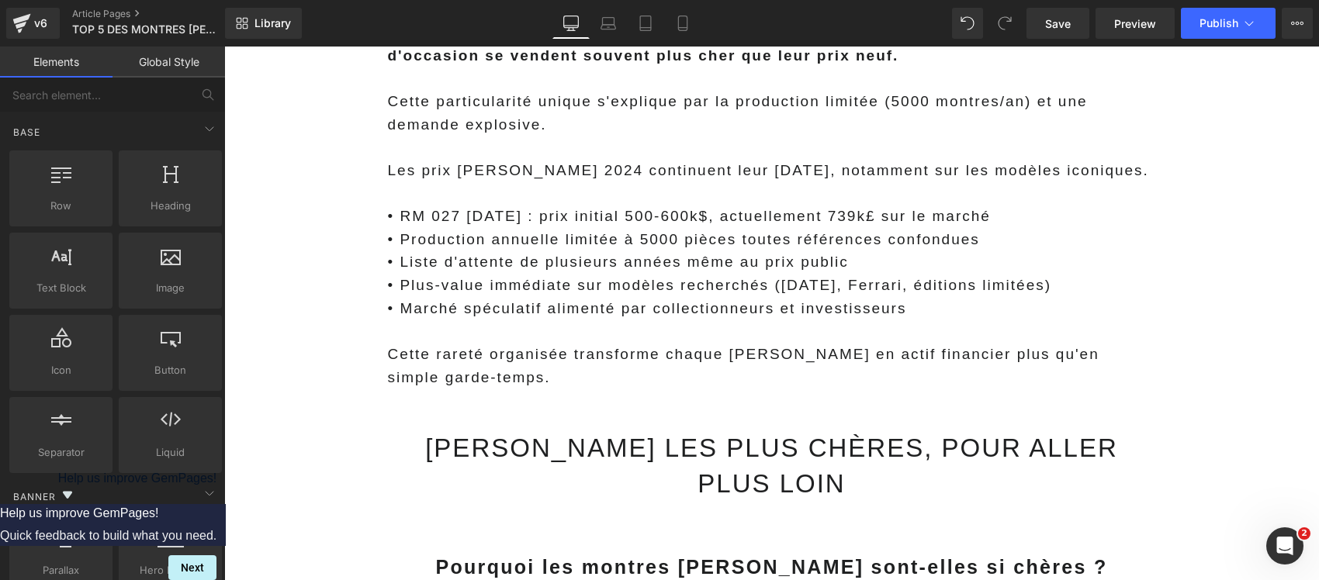
scroll to position [9148, 0]
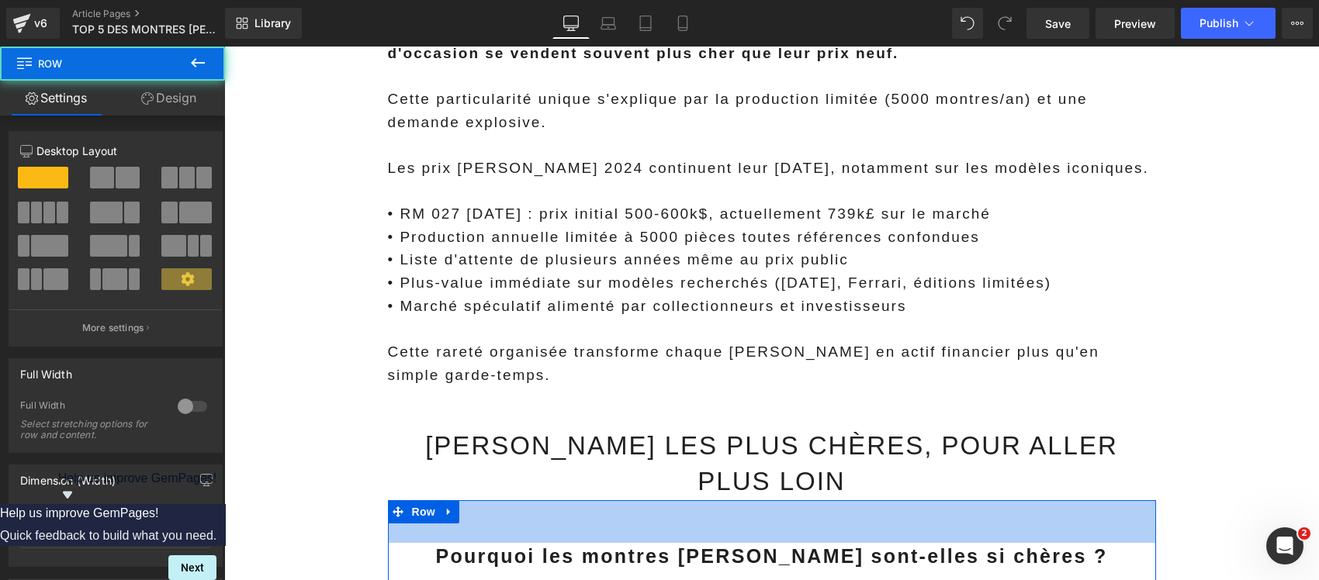
drag, startPoint x: 479, startPoint y: 374, endPoint x: 472, endPoint y: 365, distance: 11.0
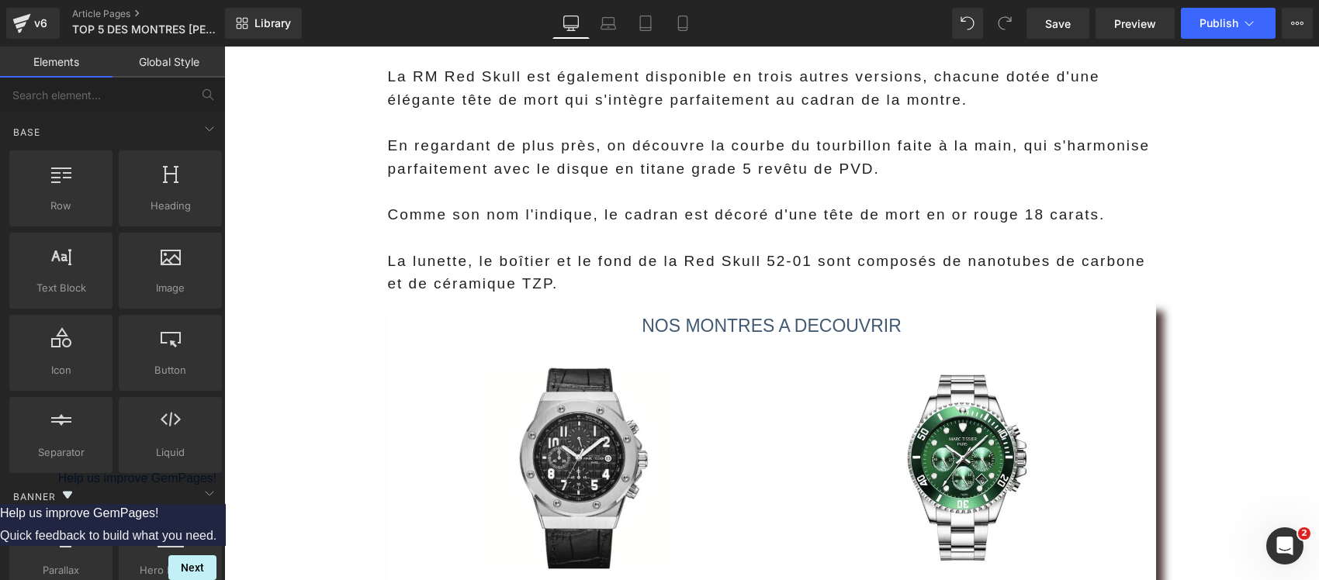
scroll to position [4204, 0]
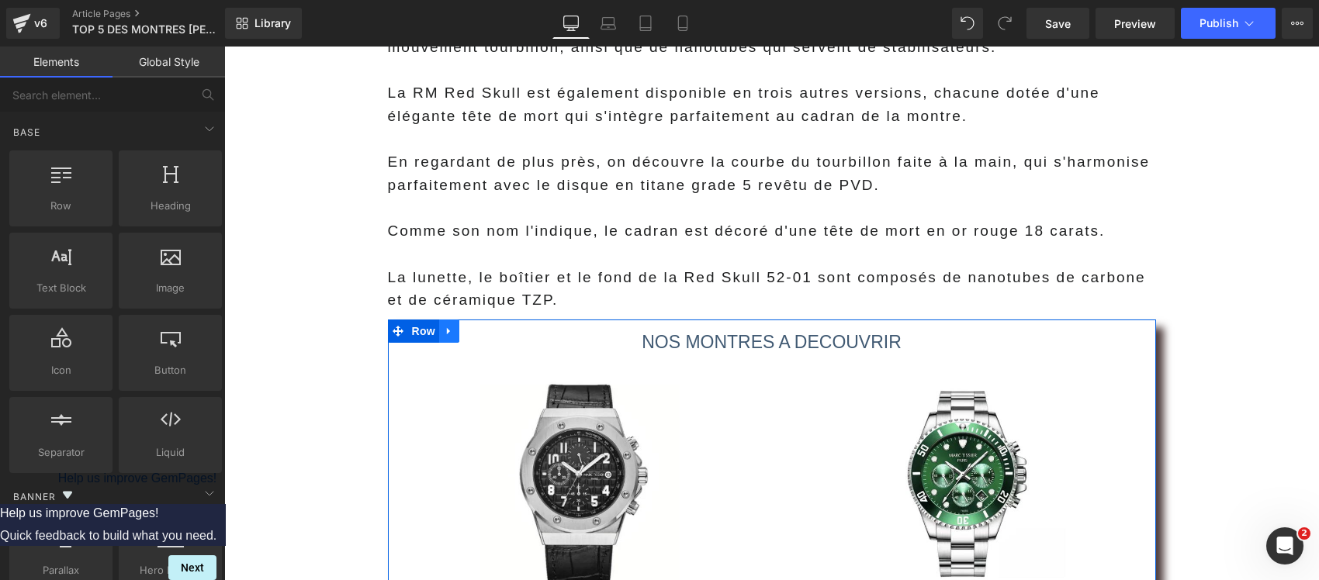
click at [444, 325] on icon at bounding box center [449, 331] width 11 height 12
click at [484, 326] on icon at bounding box center [489, 331] width 11 height 11
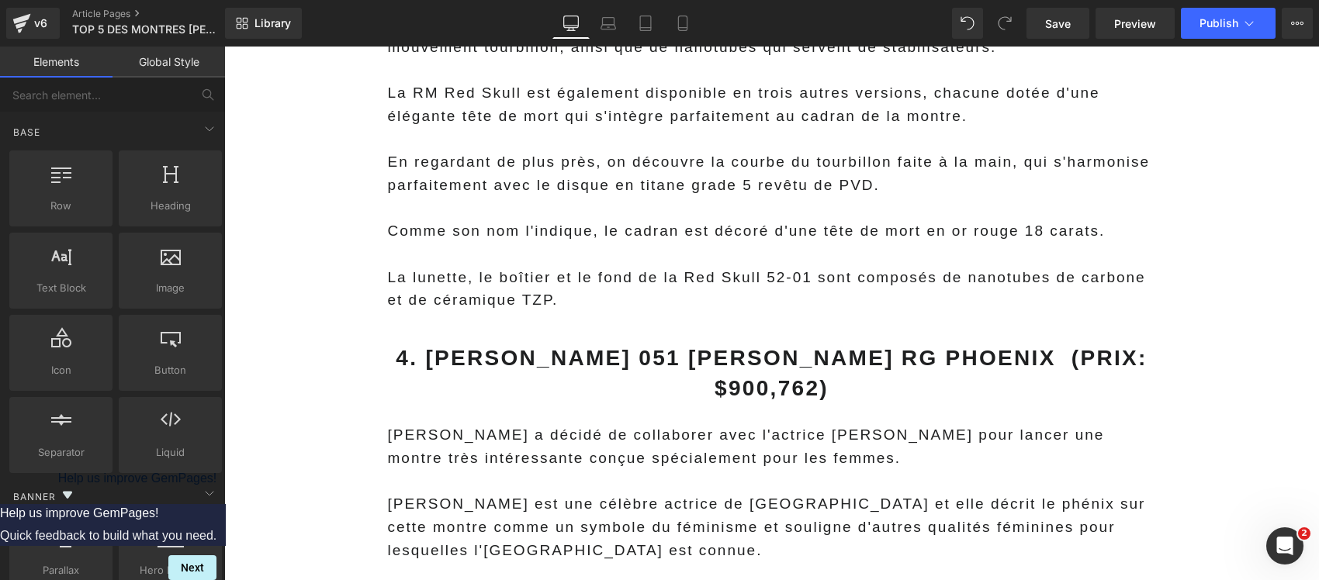
click at [1249, 25] on icon at bounding box center [1249, 24] width 16 height 16
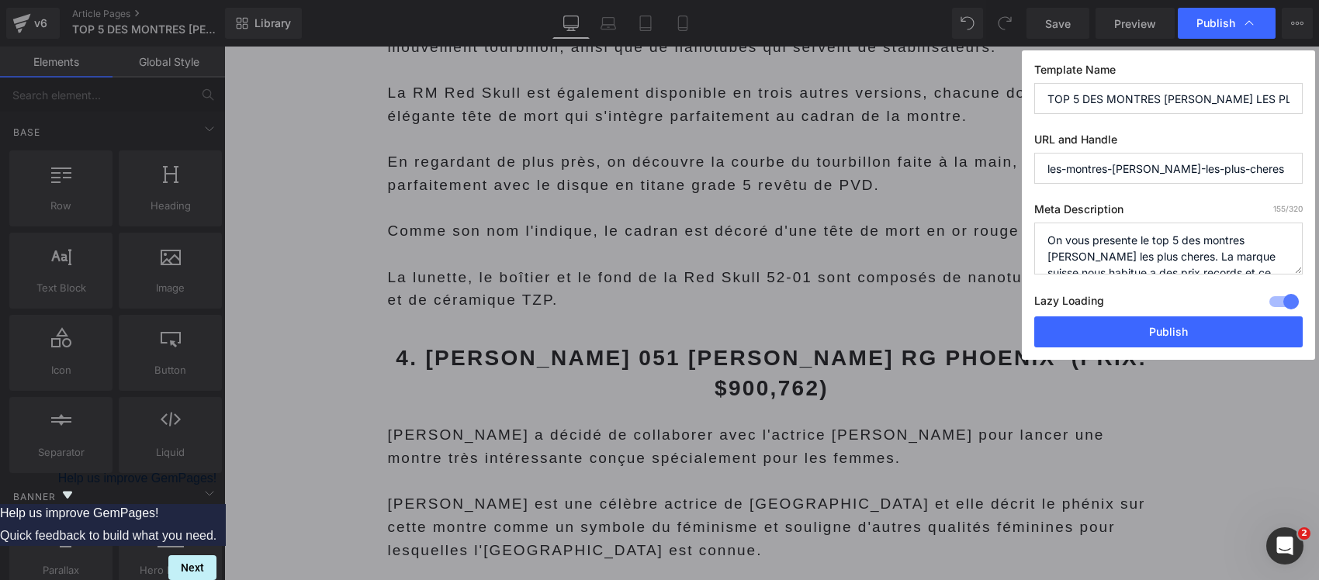
click at [1156, 244] on textarea "On vous presente le top 5 des montres Richard Mille les plus cheres. La marque …" at bounding box center [1168, 249] width 268 height 52
paste textarea "Meta description unique: Découvrez le TOP 5 des Richard Mille les plus chères :…"
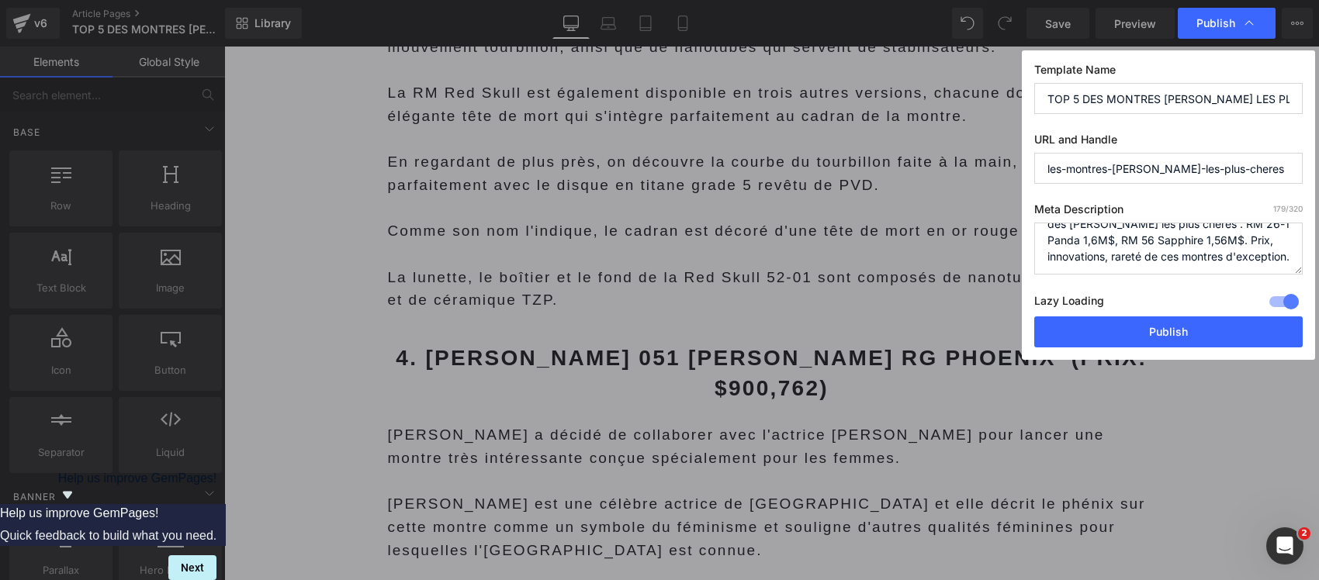
type textarea "Meta description unique: Découvrez le TOP 5 des Richard Mille les plus chères :…"
click at [1189, 95] on input "TOP 5 DES MONTRES RICHARD MILLE LES PLUS CHERES" at bounding box center [1168, 98] width 268 height 31
paste input "Ces 5 montres Richard Mille les plus chères dépassent 1 million... et battent t…"
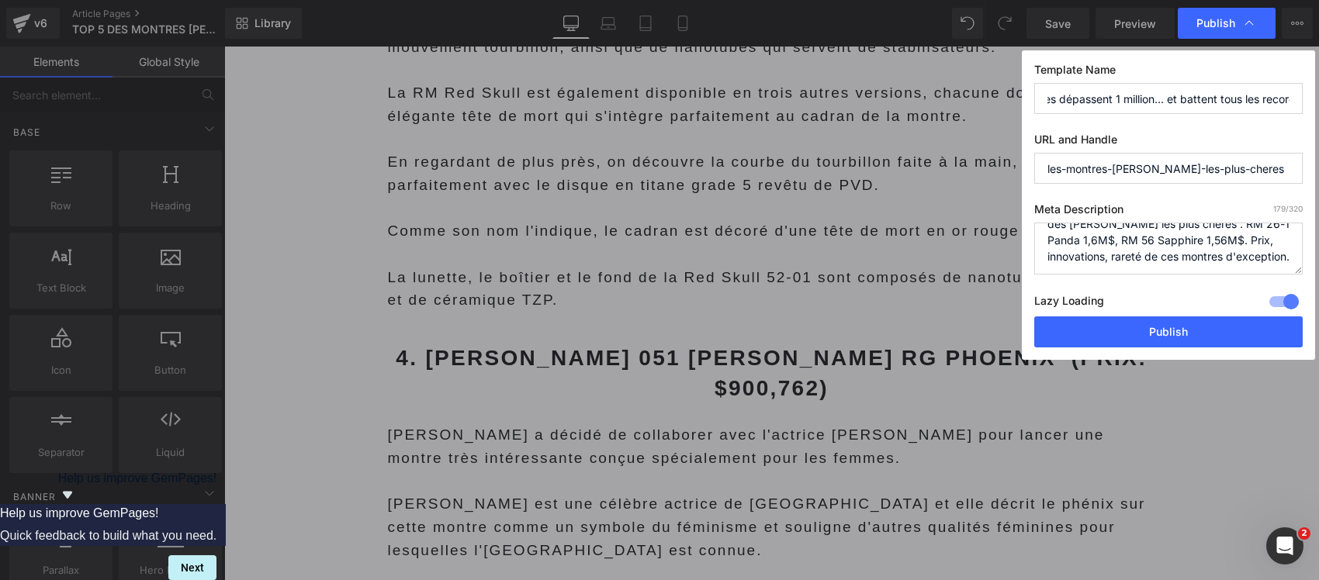
scroll to position [0, 0]
type input "Ces 5 montres Richard Mille les plus chères dépassent 1 million... et battent t…"
drag, startPoint x: 1177, startPoint y: 257, endPoint x: 1014, endPoint y: 226, distance: 165.8
click at [1014, 226] on div "Publish Template Name Ces 5 montres Richard Mille les plus chères dépassent 1 m…" at bounding box center [659, 290] width 1319 height 580
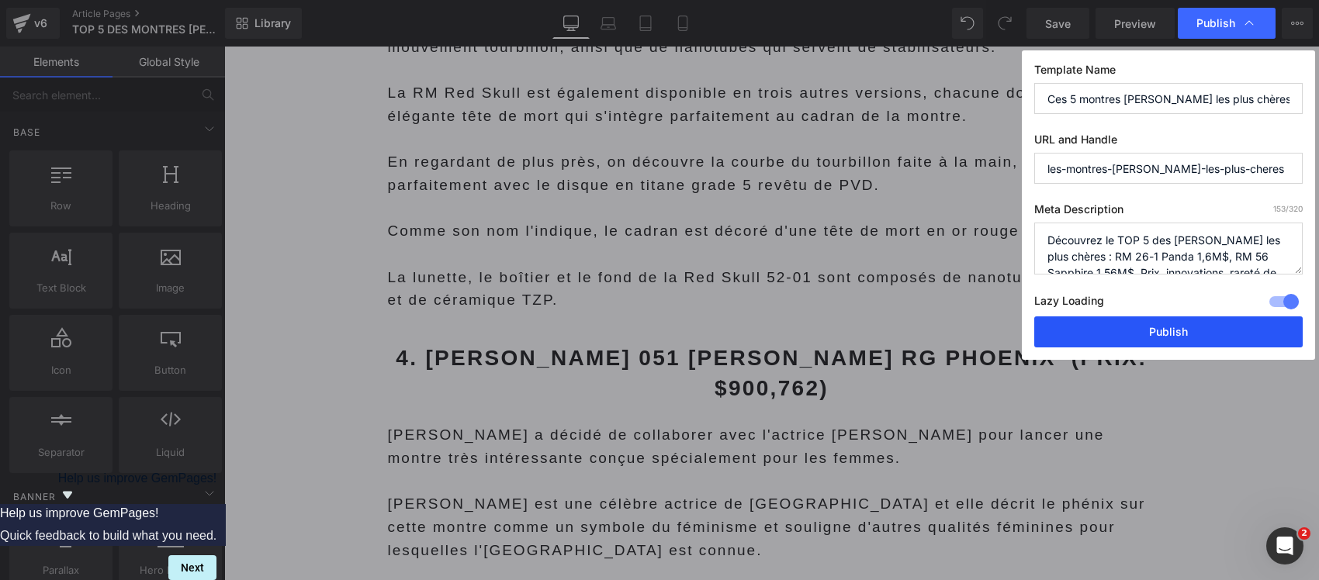
type textarea "Découvrez le TOP 5 des Richard Mille les plus chères : RM 26-1 Panda 1,6M$, RM …"
click at [1094, 334] on button "Publish" at bounding box center [1168, 331] width 268 height 31
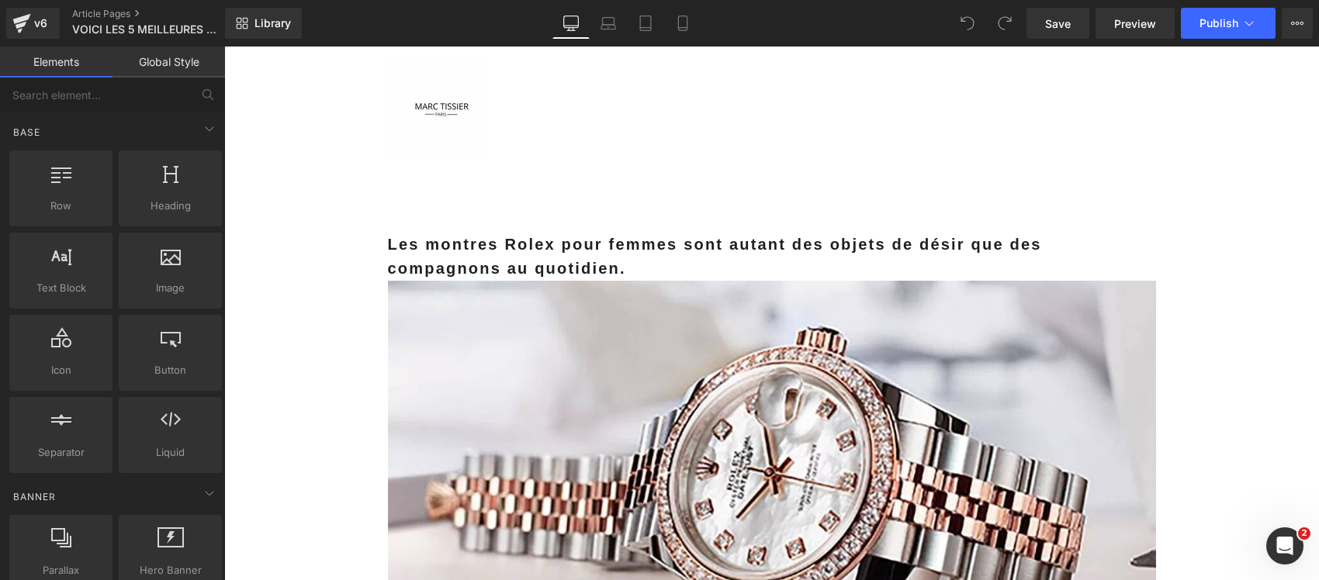
click at [598, 241] on b "Les montres Rolex pour femmes sont autant des objets de désir que des compagnon…" at bounding box center [715, 256] width 654 height 41
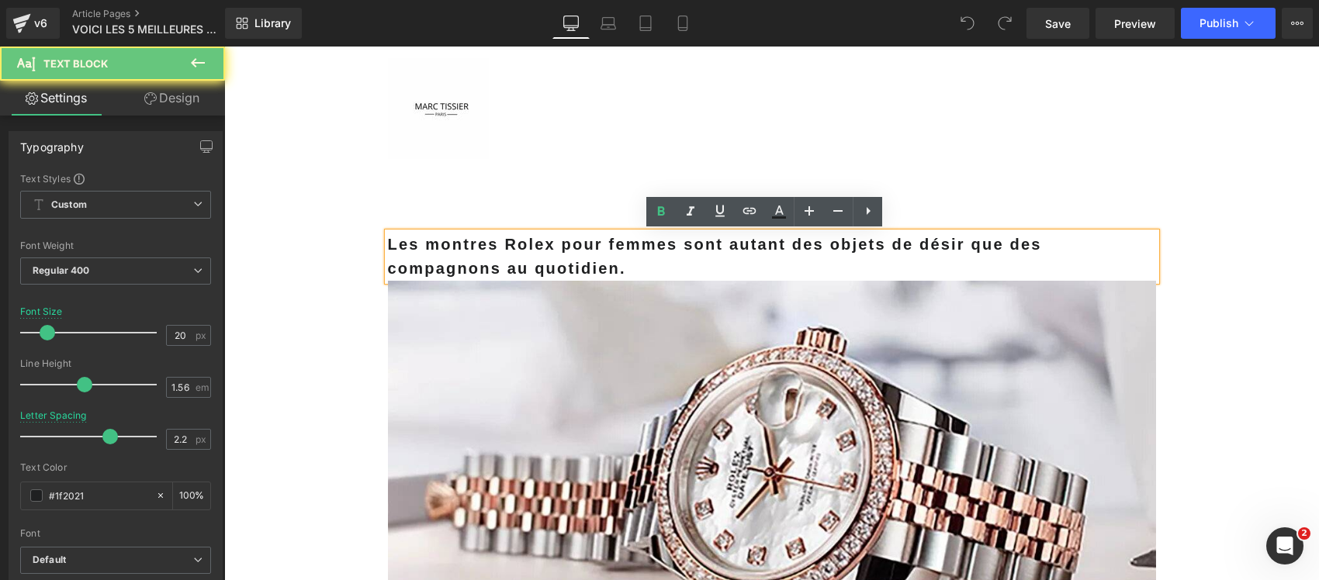
click at [598, 241] on b "Les montres Rolex pour femmes sont autant des objets de désir que des compagnon…" at bounding box center [715, 256] width 654 height 41
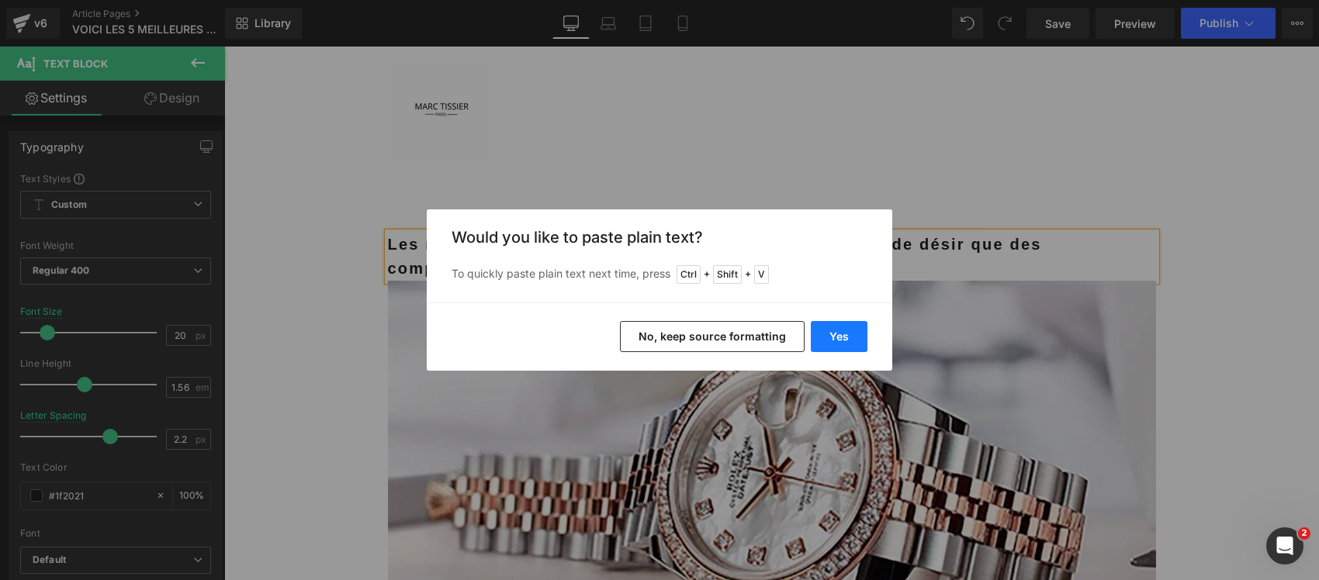
click at [832, 330] on button "Yes" at bounding box center [838, 336] width 57 height 31
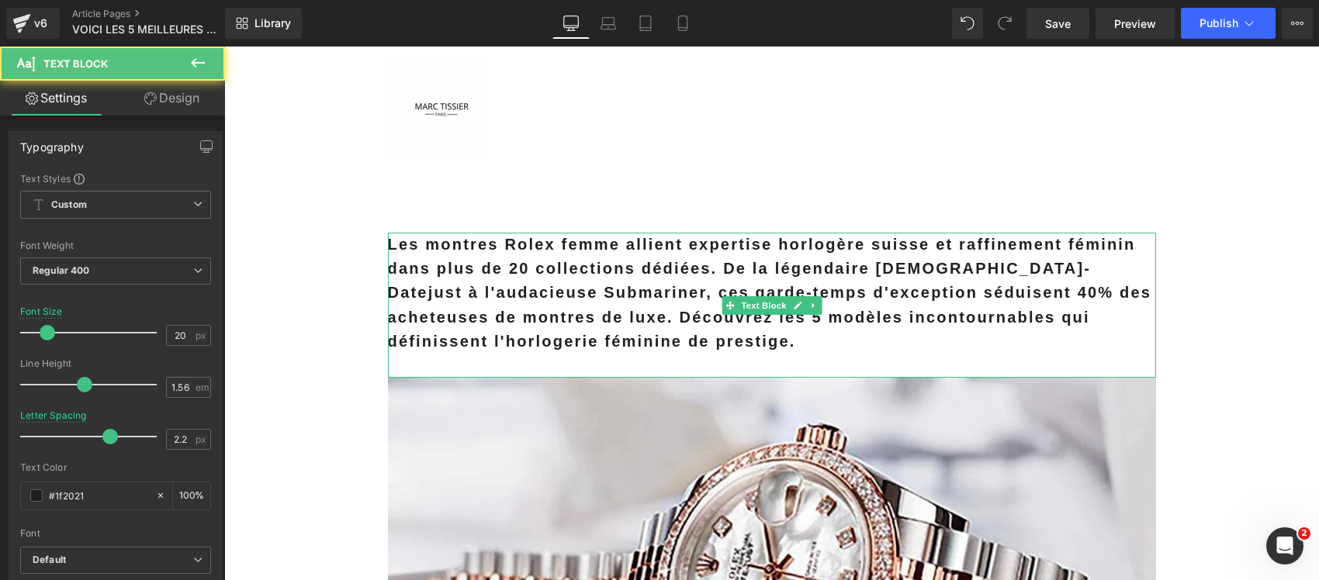
click at [618, 277] on b "Les montres Rolex femme allient expertise horlogère suisse et raffinement fémin…" at bounding box center [770, 293] width 764 height 114
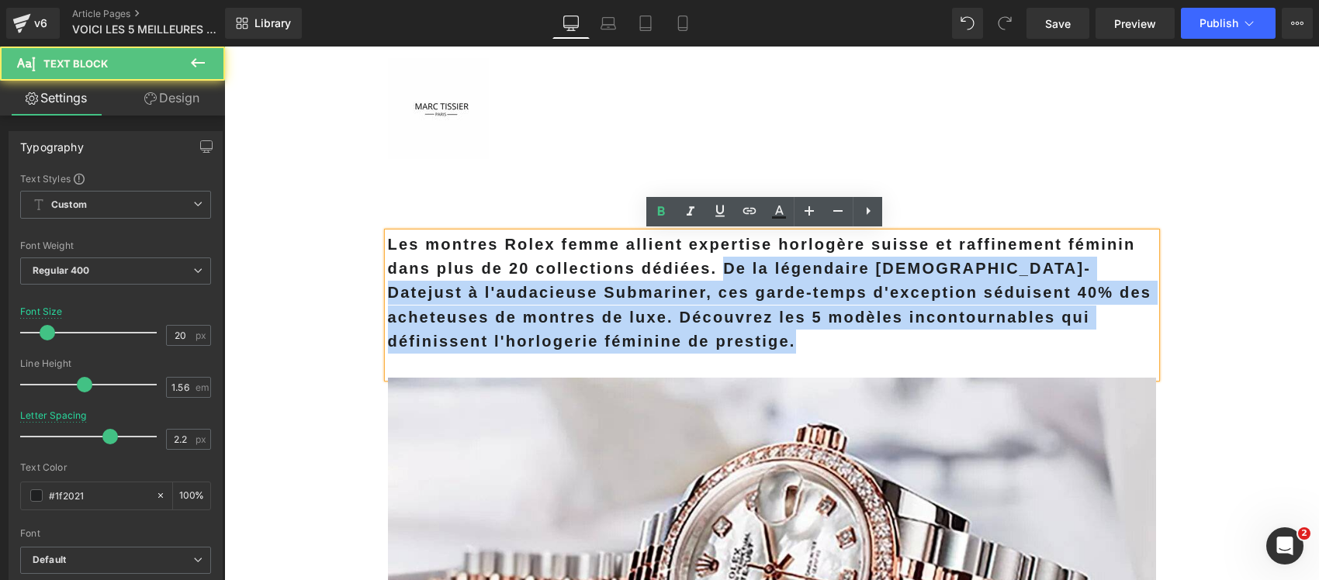
drag, startPoint x: 709, startPoint y: 266, endPoint x: 700, endPoint y: 365, distance: 99.6
click at [700, 365] on div "Les montres Rolex femme allient expertise horlogère suisse et raffinement fémin…" at bounding box center [772, 305] width 768 height 145
copy b "De la légendaire Lady-Datejust à l'audacieuse Submariner, ces garde-temps d'exc…"
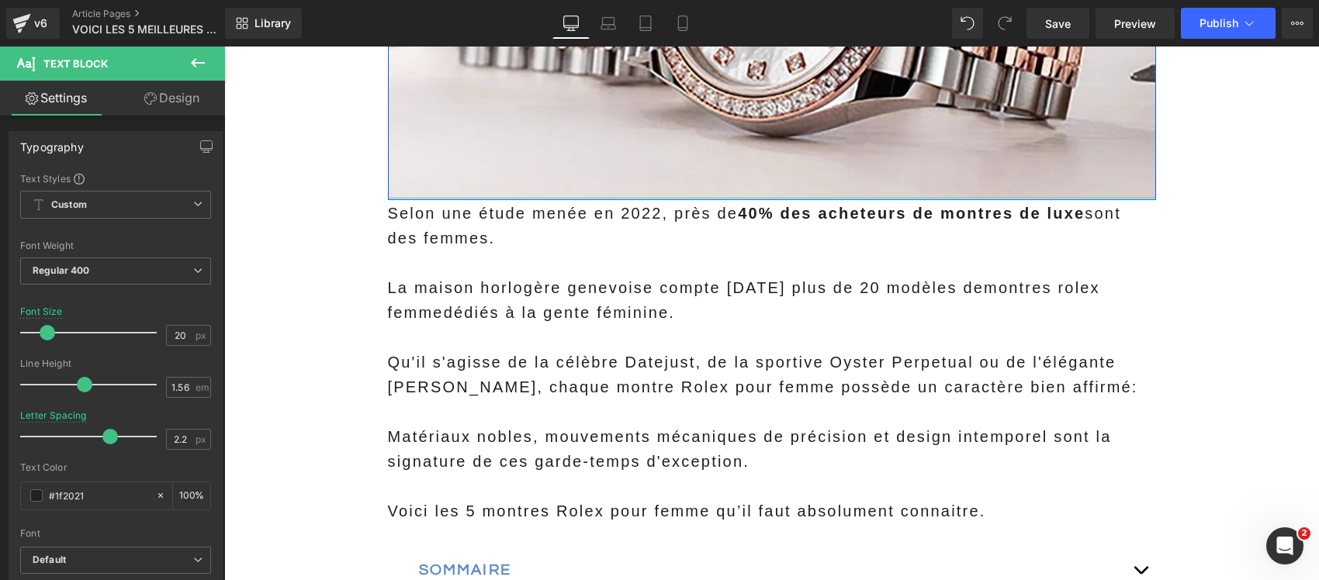
scroll to position [485, 0]
click at [430, 365] on span "Qu'il s'agisse de la célèbre Datejust, de la sportive Oyster Perpetual ou de l'…" at bounding box center [763, 375] width 750 height 42
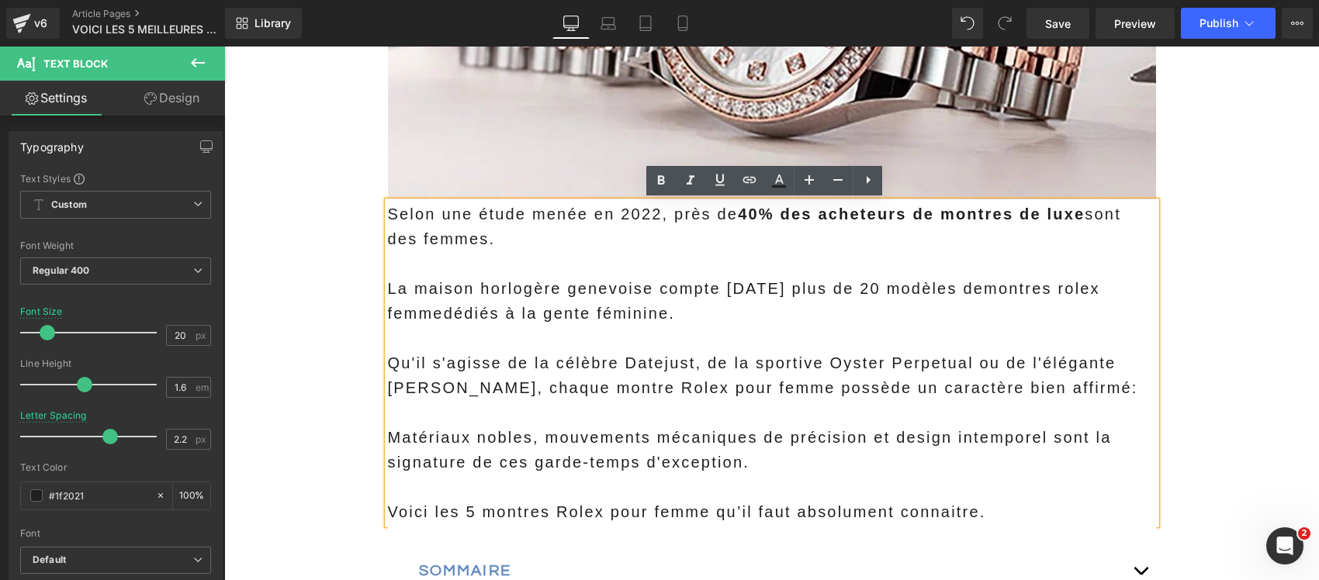
click at [388, 211] on div "Selon une étude menée en 2022, près de 40% des acheteurs de montres de luxe son…" at bounding box center [772, 363] width 768 height 323
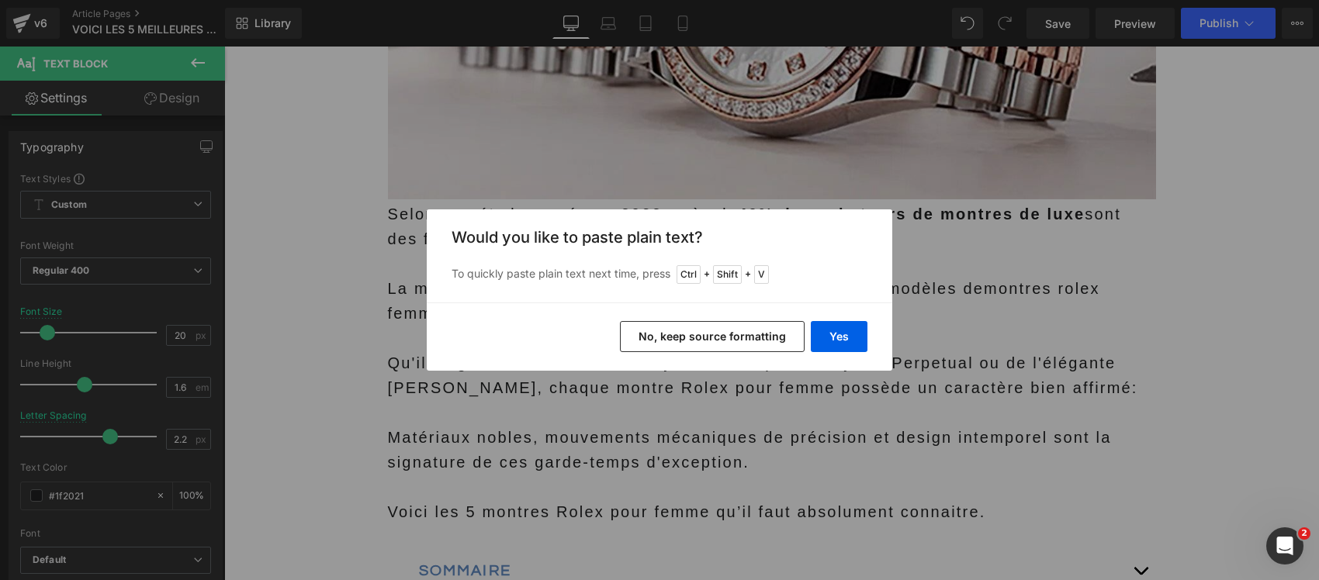
click at [653, 334] on button "No, keep source formatting" at bounding box center [712, 336] width 185 height 31
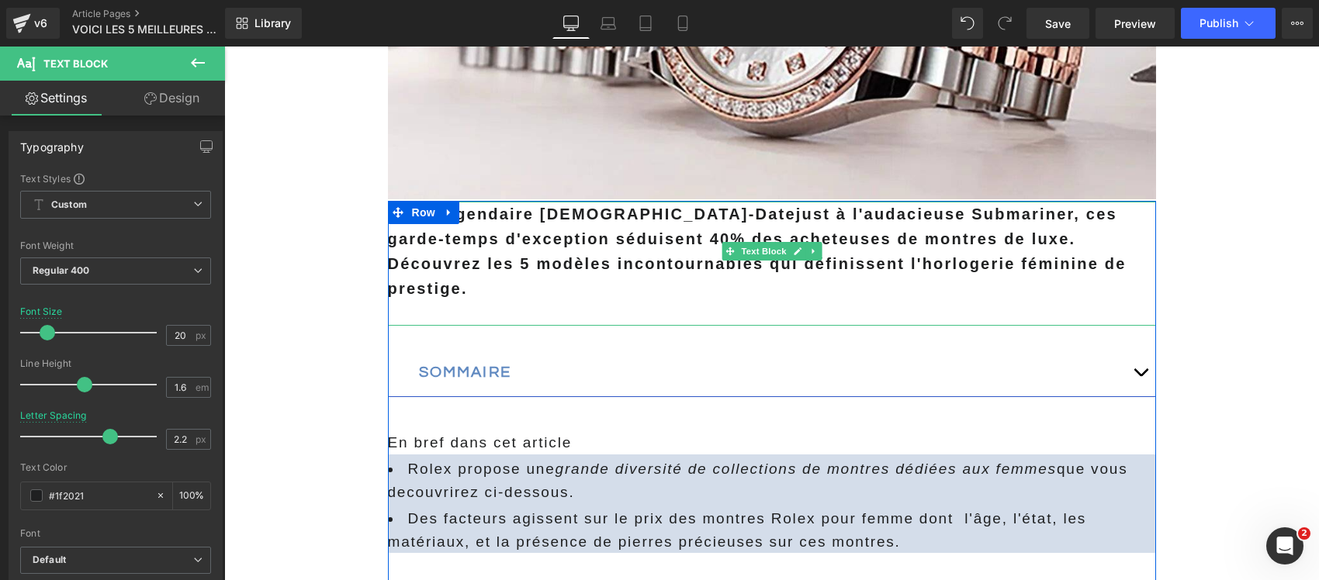
click at [947, 235] on span "De la légendaire Lady-Datejust à l'audacieuse Submariner, ces garde-temps d'exc…" at bounding box center [757, 252] width 738 height 92
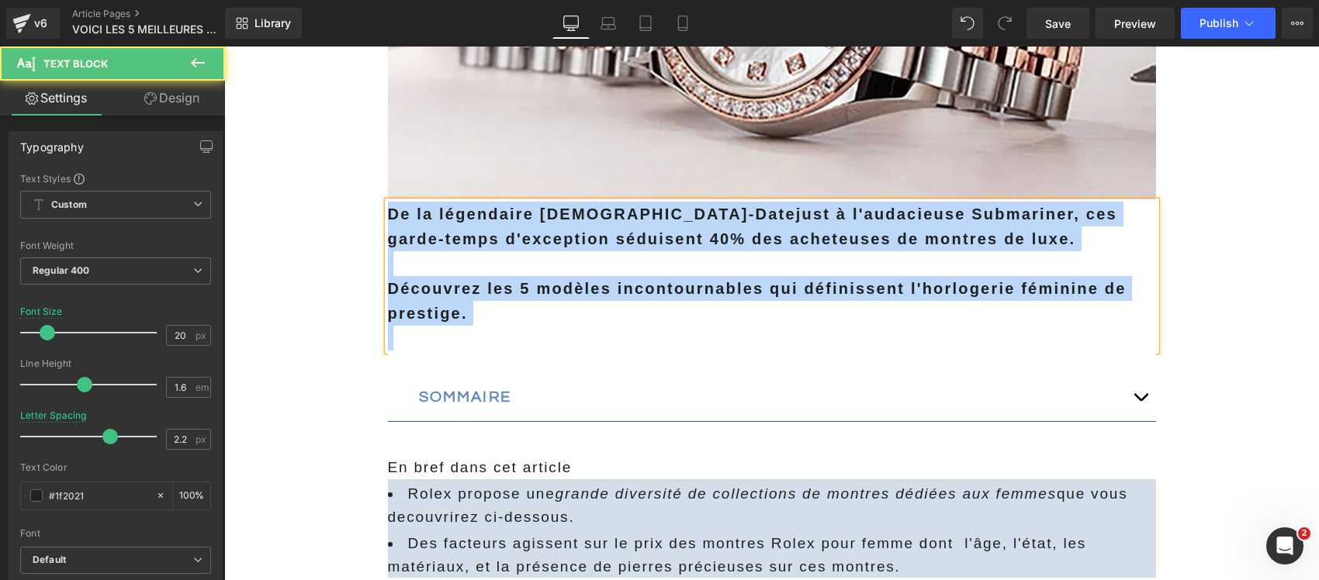
drag, startPoint x: 479, startPoint y: 335, endPoint x: 337, endPoint y: 209, distance: 190.1
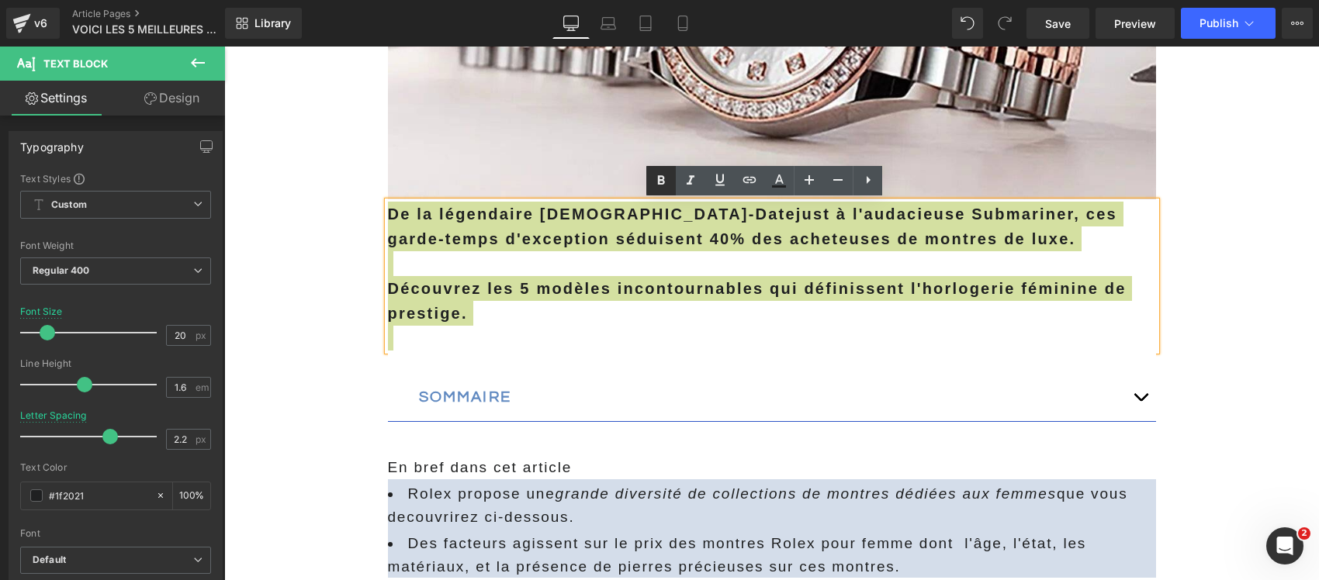
click at [661, 173] on icon at bounding box center [660, 180] width 19 height 19
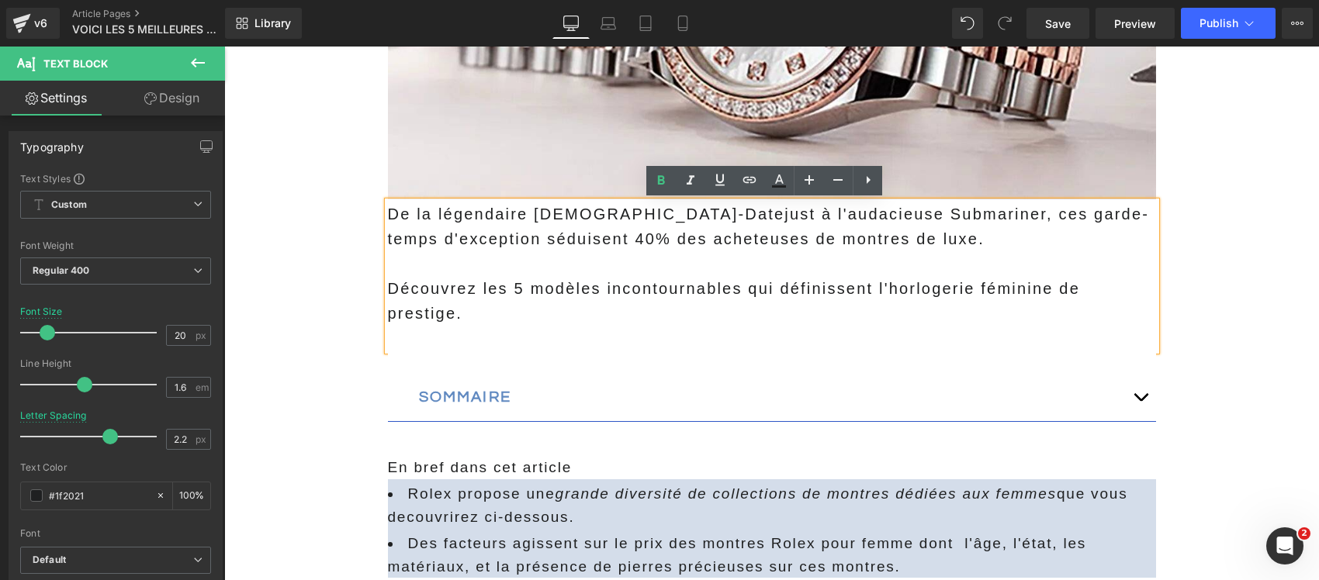
click at [413, 341] on p at bounding box center [772, 338] width 768 height 25
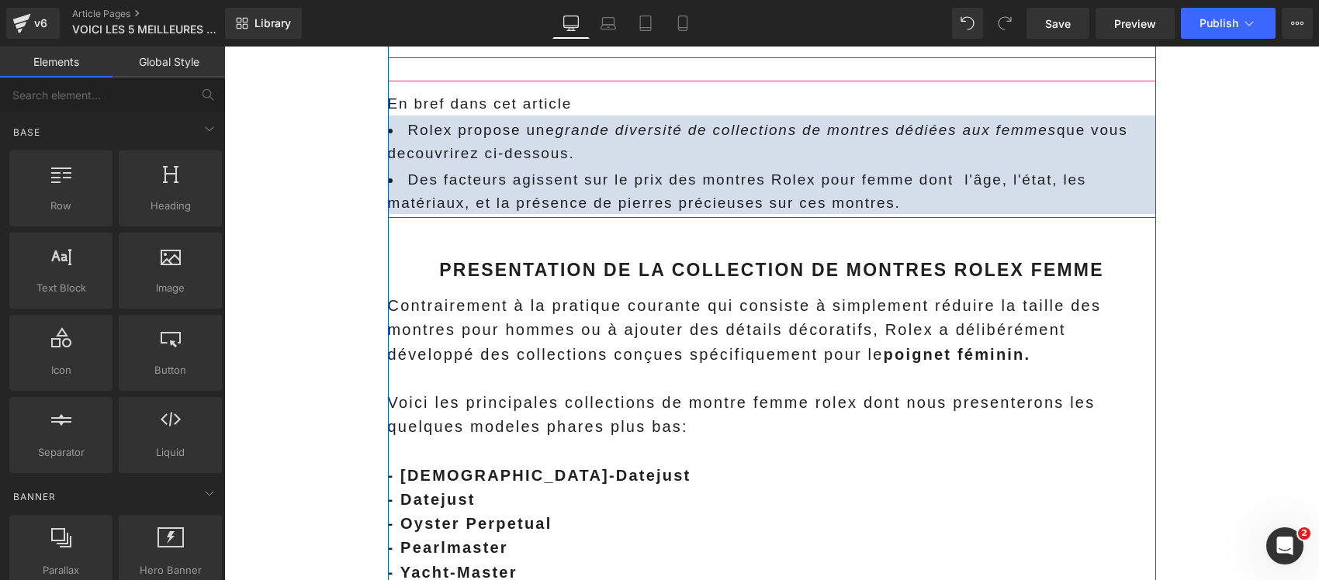
scroll to position [873, 0]
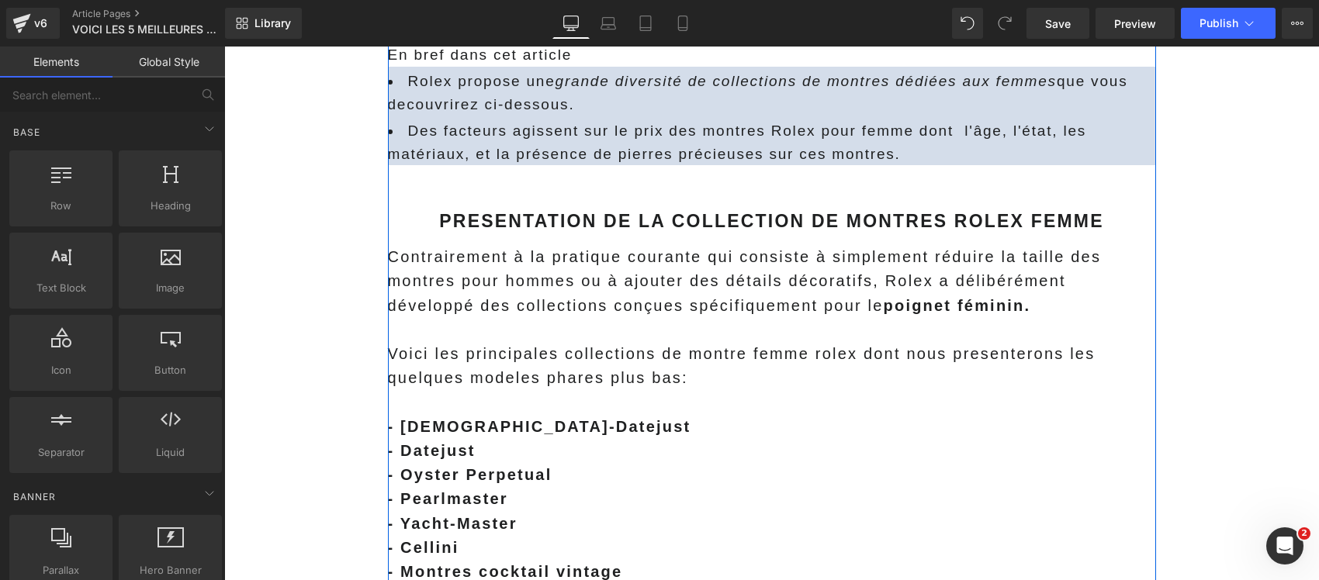
click at [534, 292] on p "Contrairement à la pratique courante qui consiste à simplement réduire la taill…" at bounding box center [772, 281] width 768 height 73
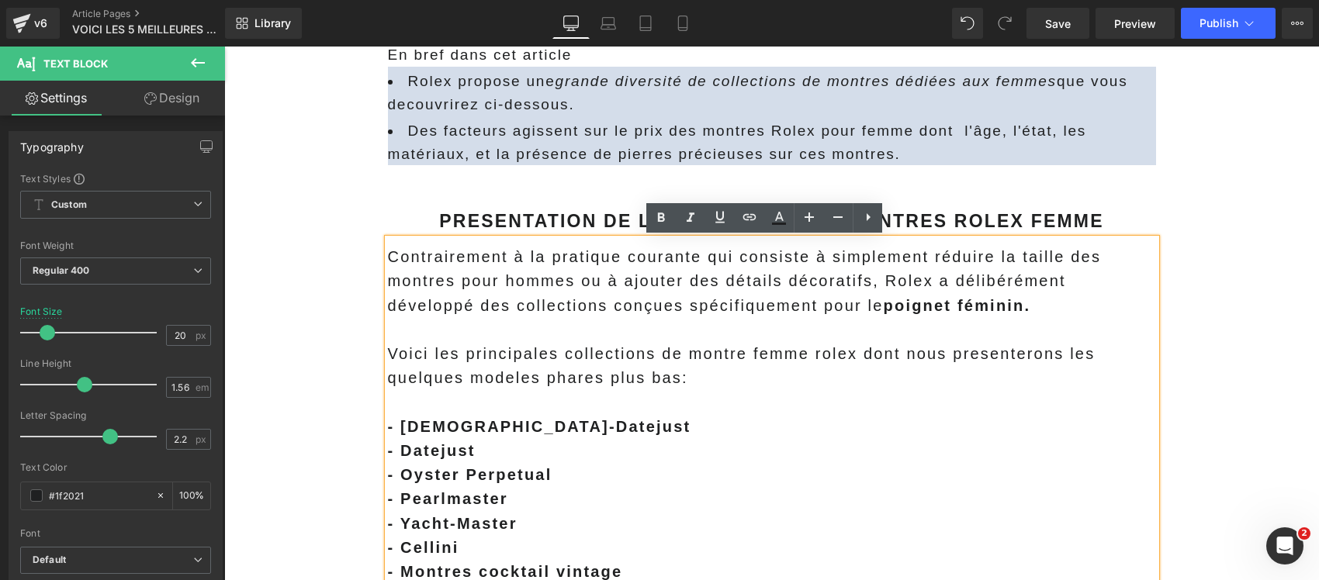
click at [388, 257] on span "Contrairement à la pratique courante qui consiste à simplement réduire la taill…" at bounding box center [745, 280] width 714 height 65
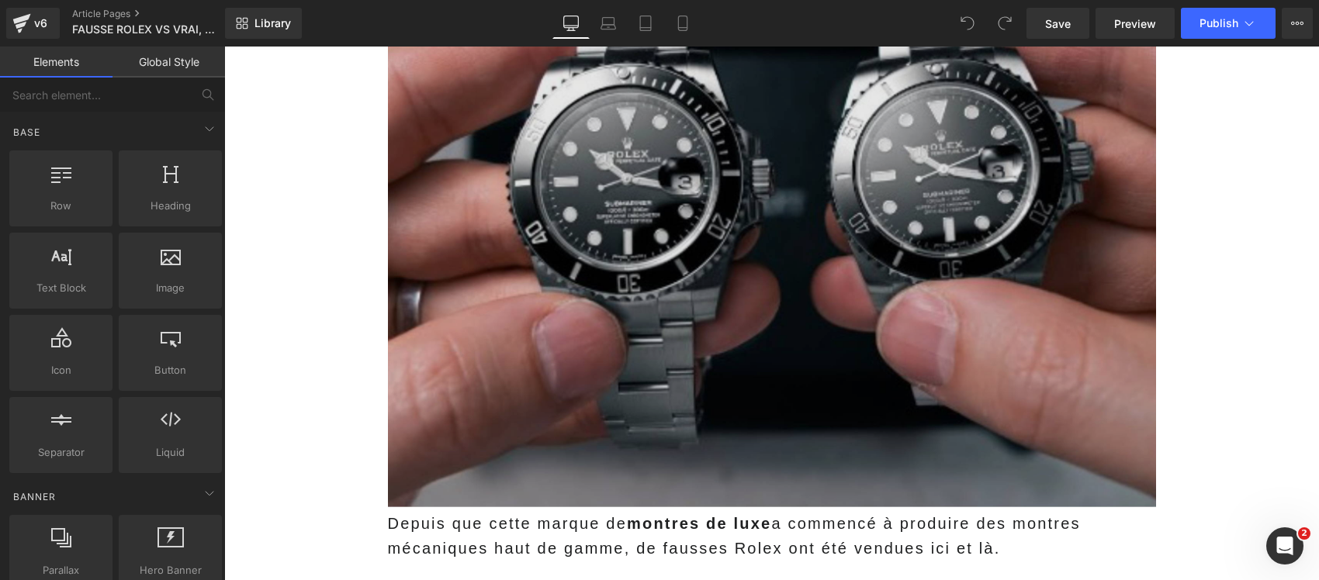
scroll to position [679, 0]
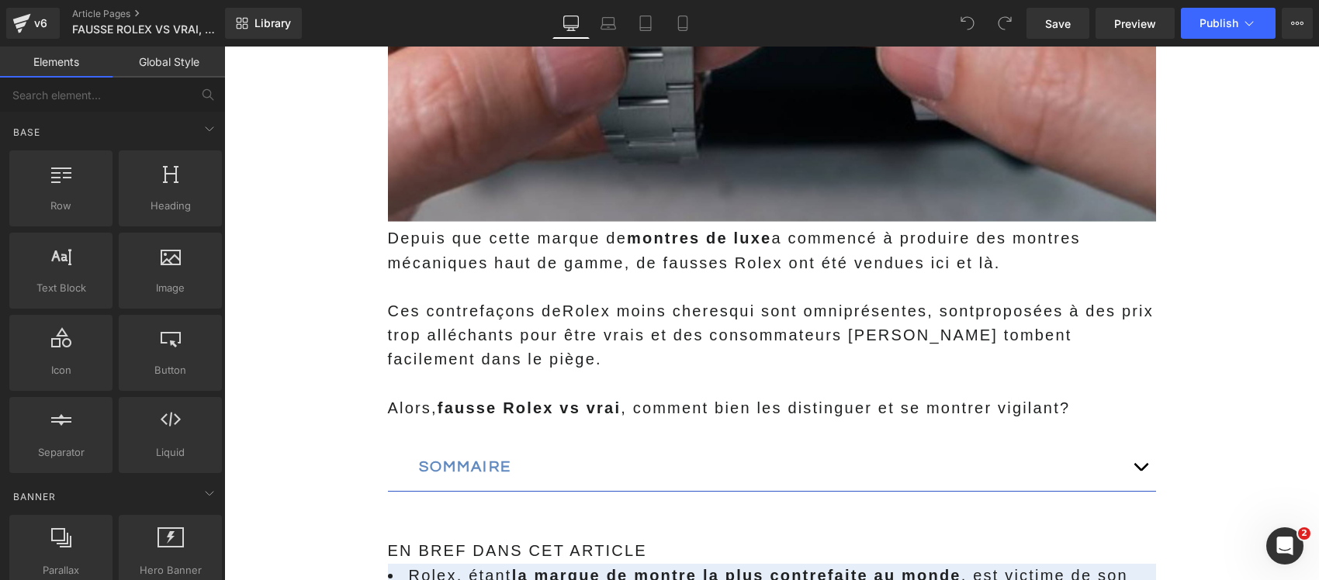
click at [519, 274] on p "Depuis que cette marque de montres de luxe a commencé à produire des montres mé…" at bounding box center [772, 250] width 768 height 48
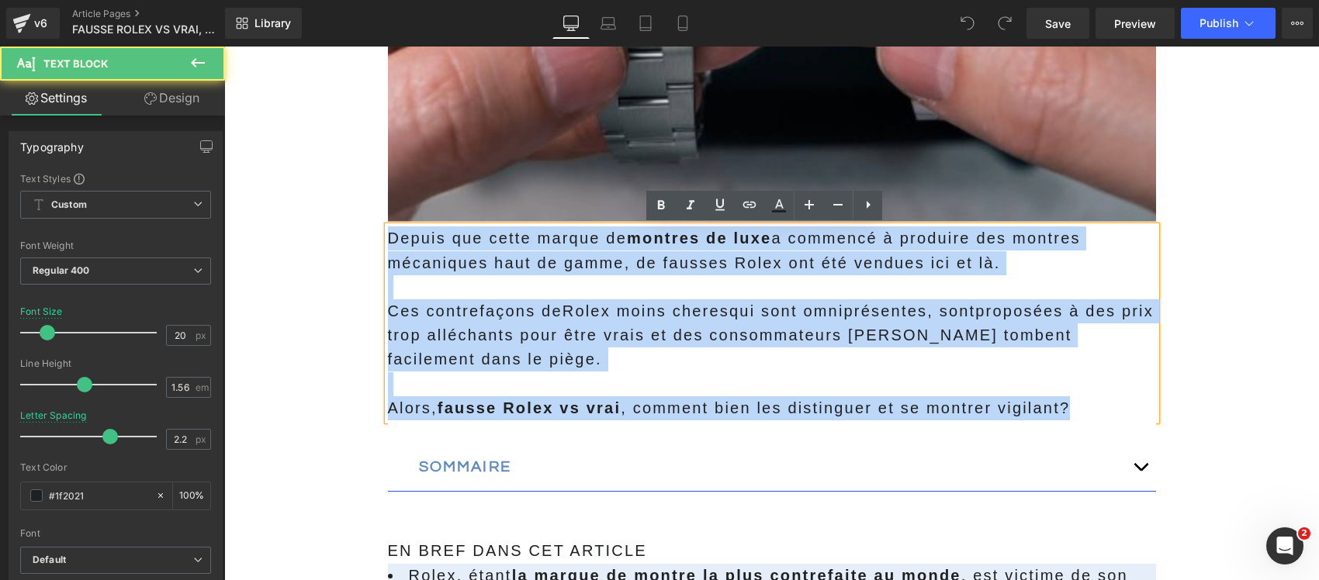
drag, startPoint x: 976, startPoint y: 397, endPoint x: 407, endPoint y: 280, distance: 580.4
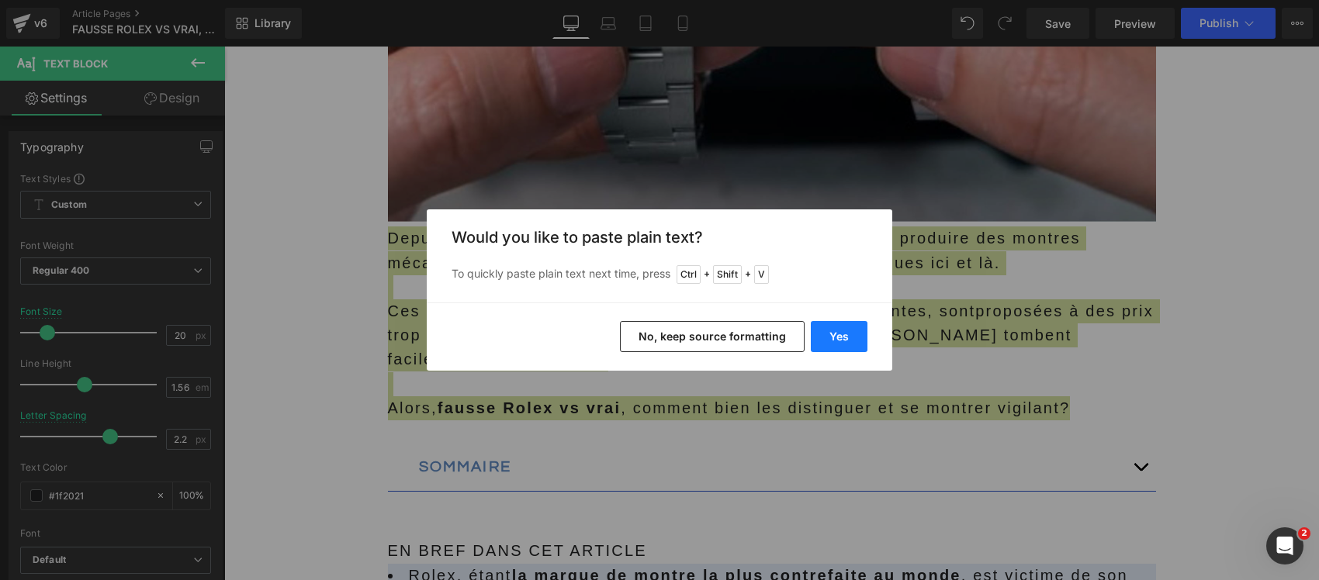
click at [822, 331] on button "Yes" at bounding box center [838, 336] width 57 height 31
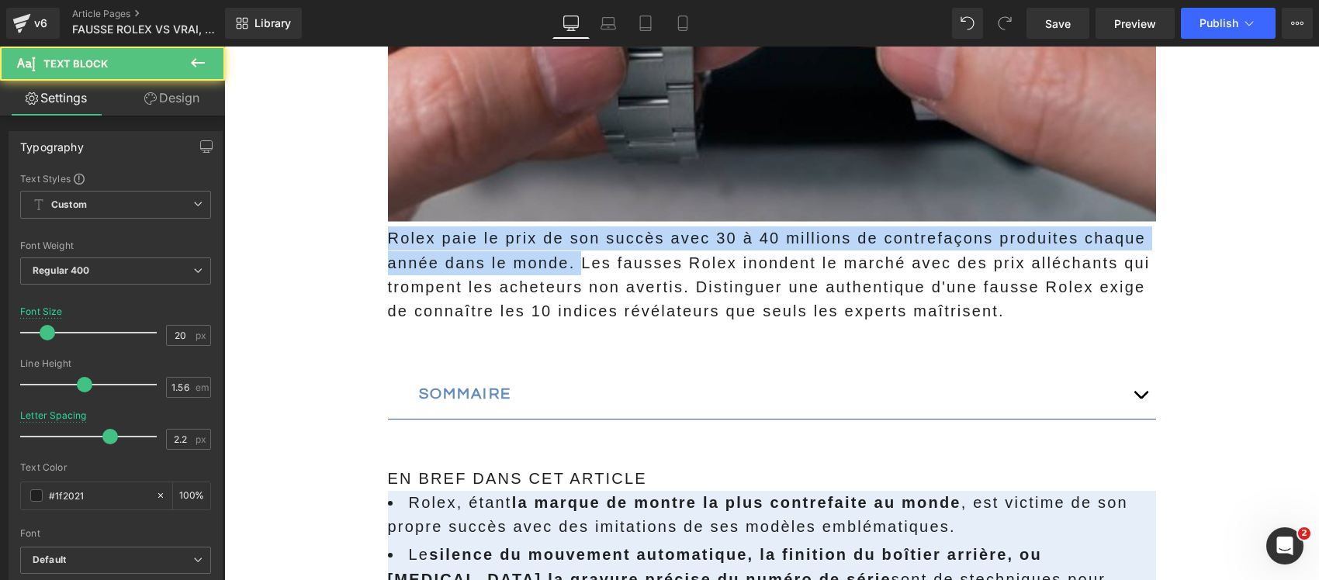
drag, startPoint x: 572, startPoint y: 262, endPoint x: 235, endPoint y: 244, distance: 337.1
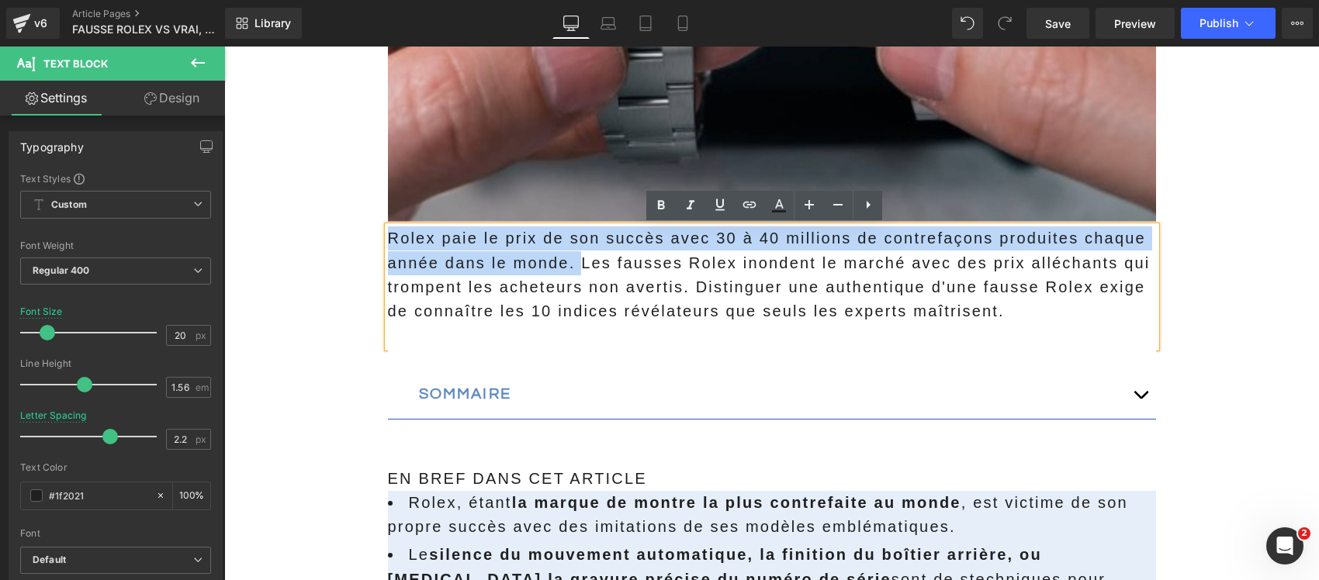
copy p "Rolex paie le prix de son succès avec 30 à 40 millions de contrefaçons produite…"
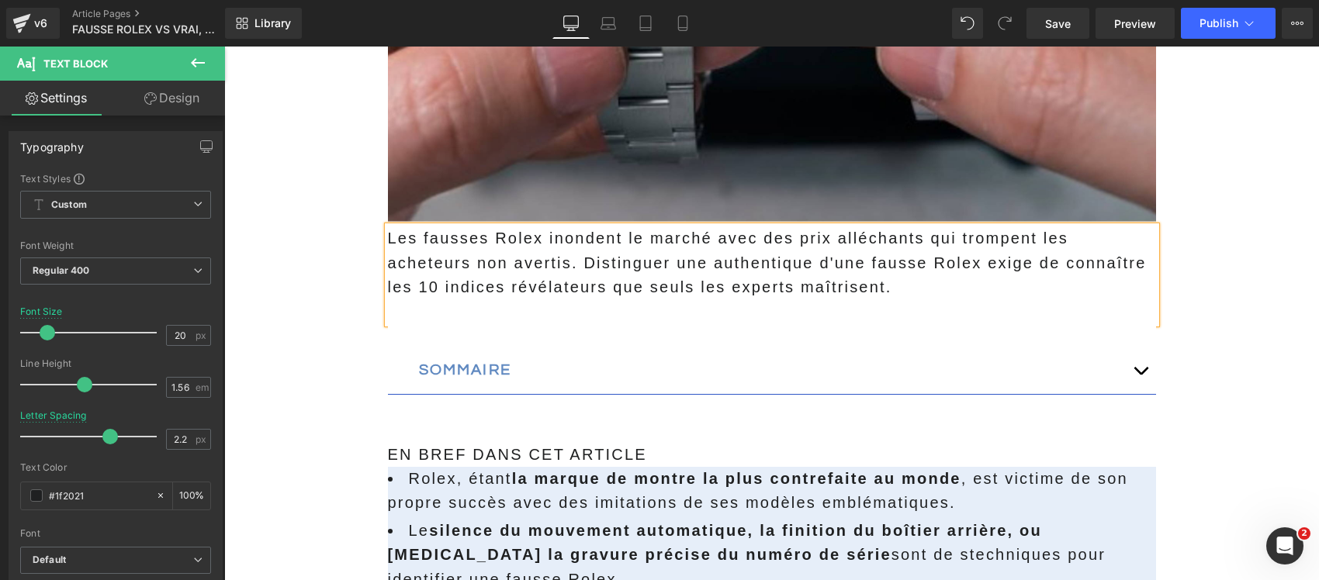
click at [482, 266] on p "Les fausses Rolex inondent le marché avec des prix alléchants qui trompent les …" at bounding box center [772, 262] width 768 height 73
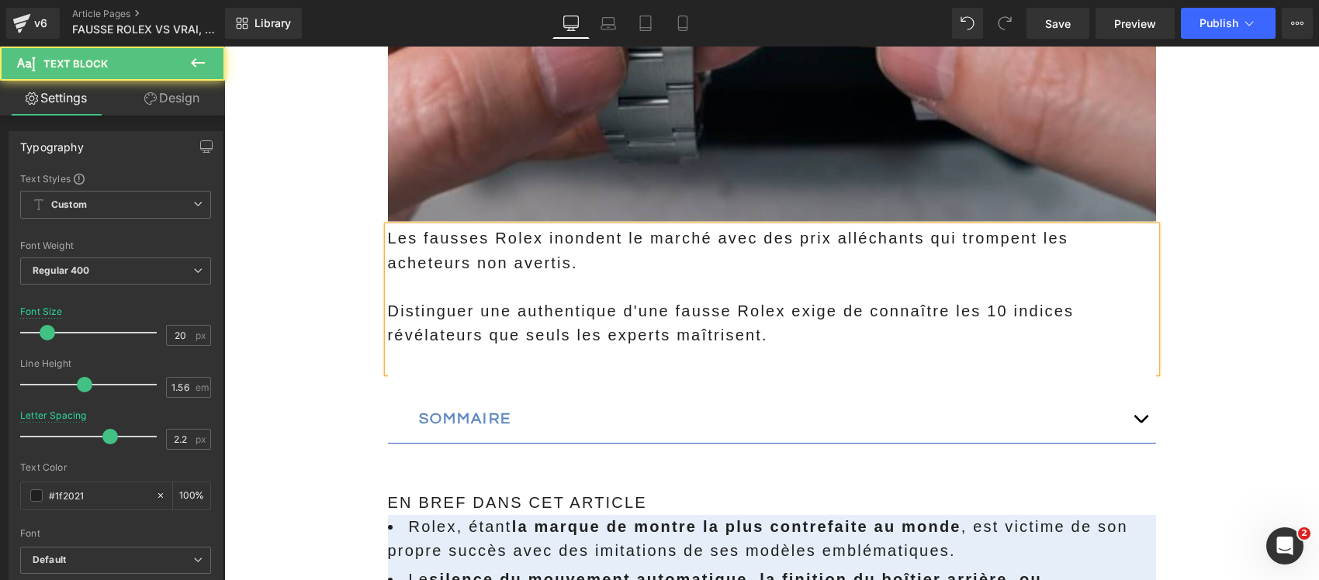
click at [427, 363] on p at bounding box center [772, 359] width 768 height 24
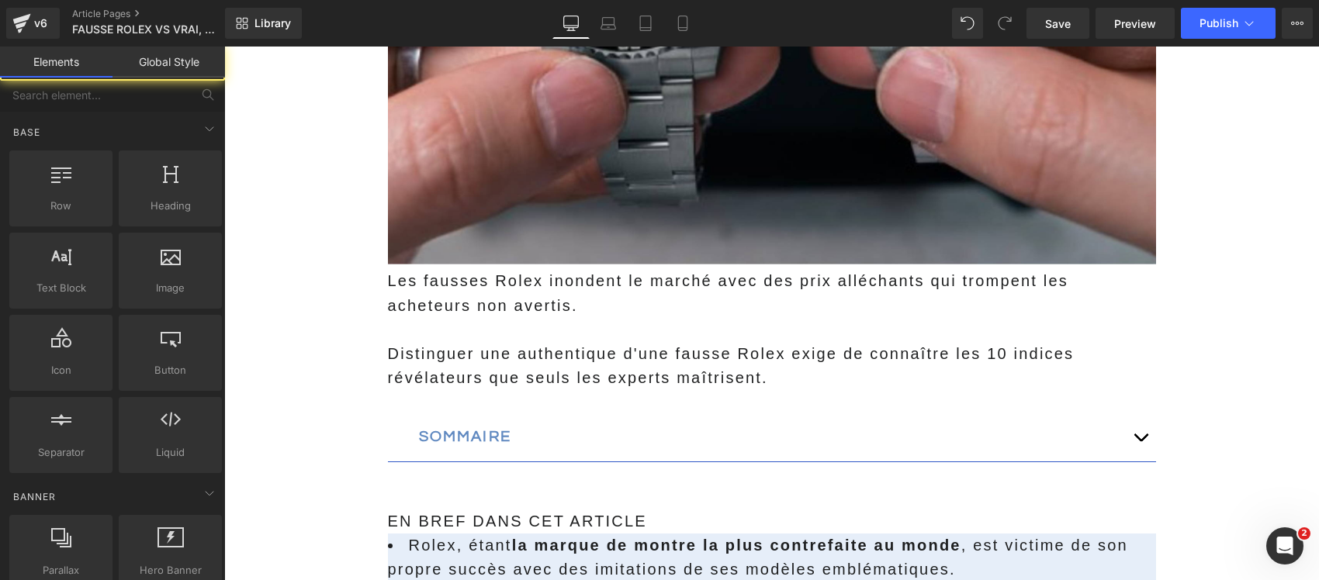
scroll to position [97, 0]
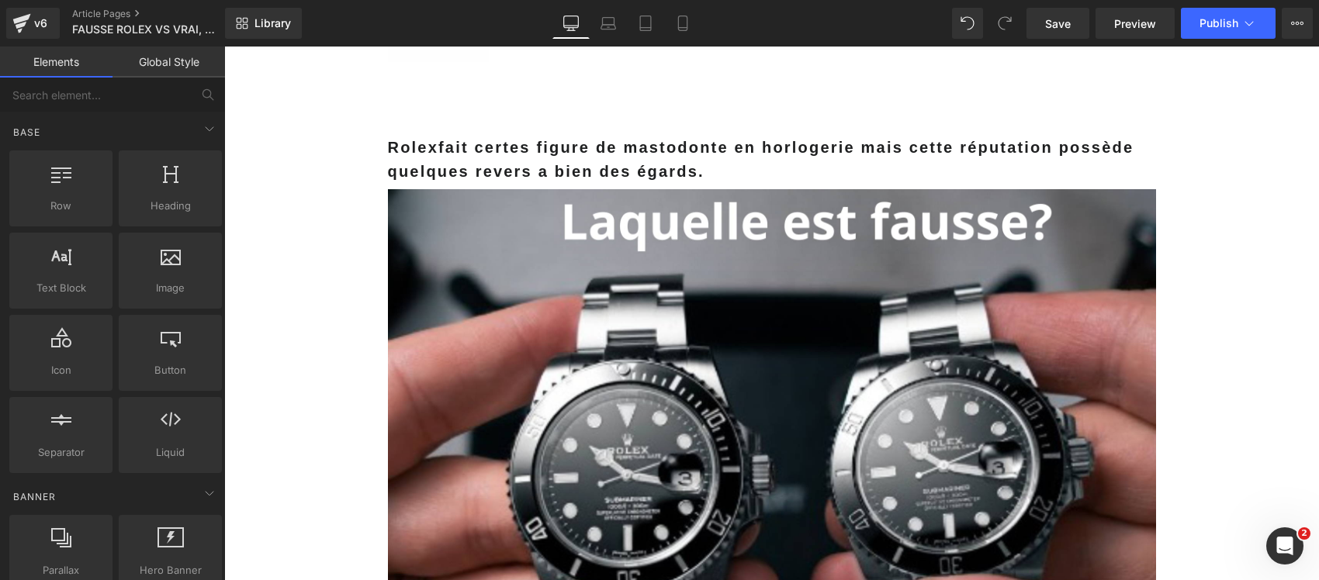
click at [436, 154] on strong "Rolex fait certes figure de mastodonte en horlogerie mais cette réputation poss…" at bounding box center [761, 159] width 746 height 41
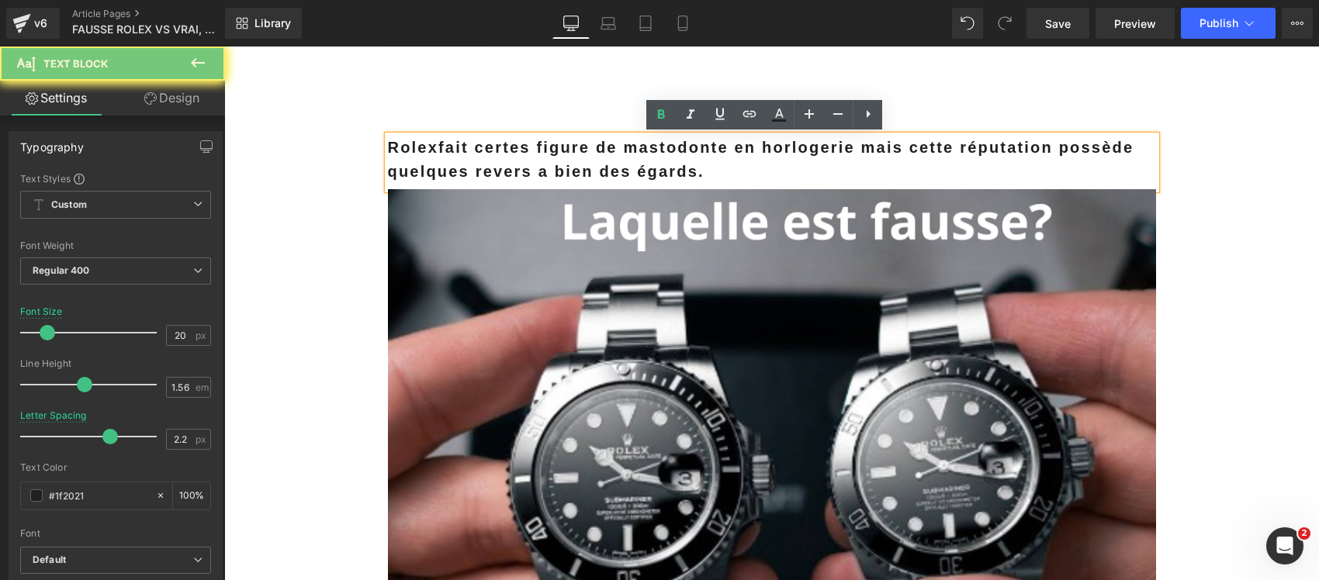
click at [436, 154] on strong "Rolex fait certes figure de mastodonte en horlogerie mais cette réputation poss…" at bounding box center [761, 159] width 746 height 41
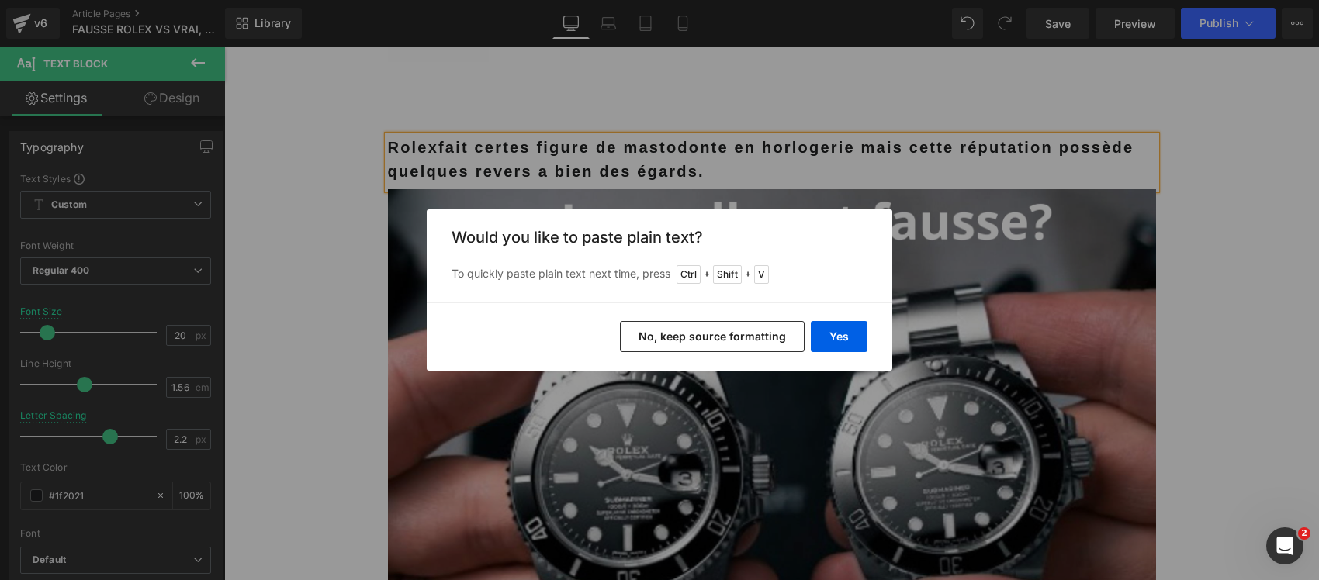
click at [662, 340] on button "No, keep source formatting" at bounding box center [712, 336] width 185 height 31
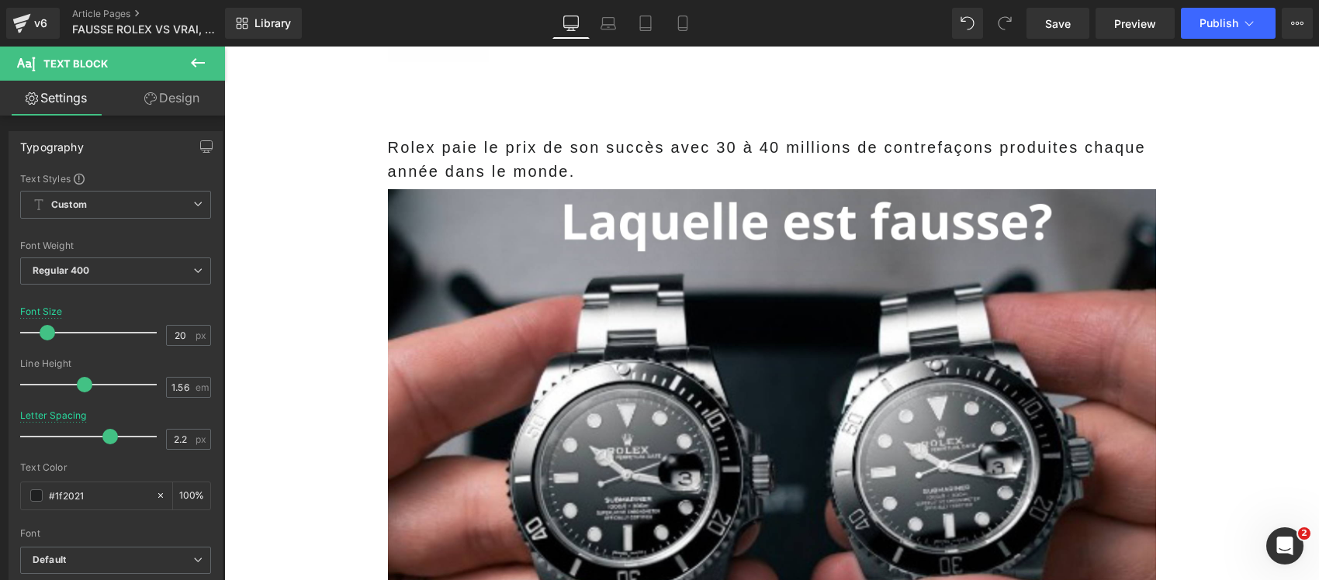
click at [531, 155] on span "Rolex paie le prix de son succès avec 30 à 40 millions de contrefaçons produite…" at bounding box center [767, 159] width 758 height 41
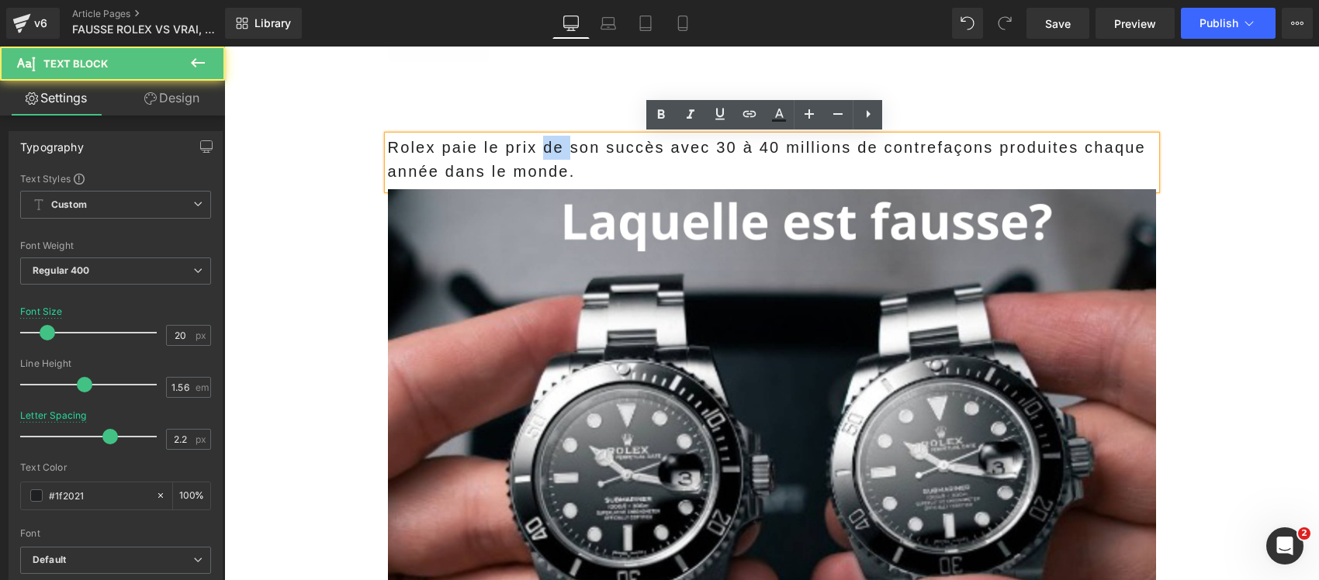
click at [531, 155] on span "Rolex paie le prix de son succès avec 30 à 40 millions de contrefaçons produite…" at bounding box center [767, 159] width 758 height 41
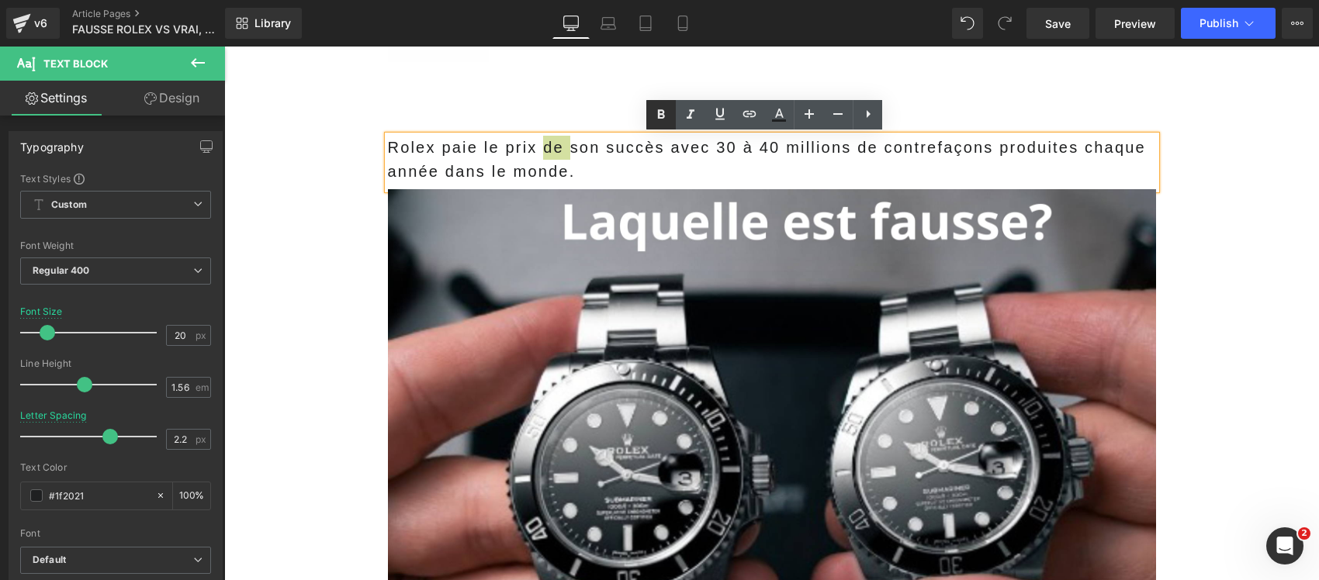
click at [663, 112] on icon at bounding box center [661, 113] width 7 height 9
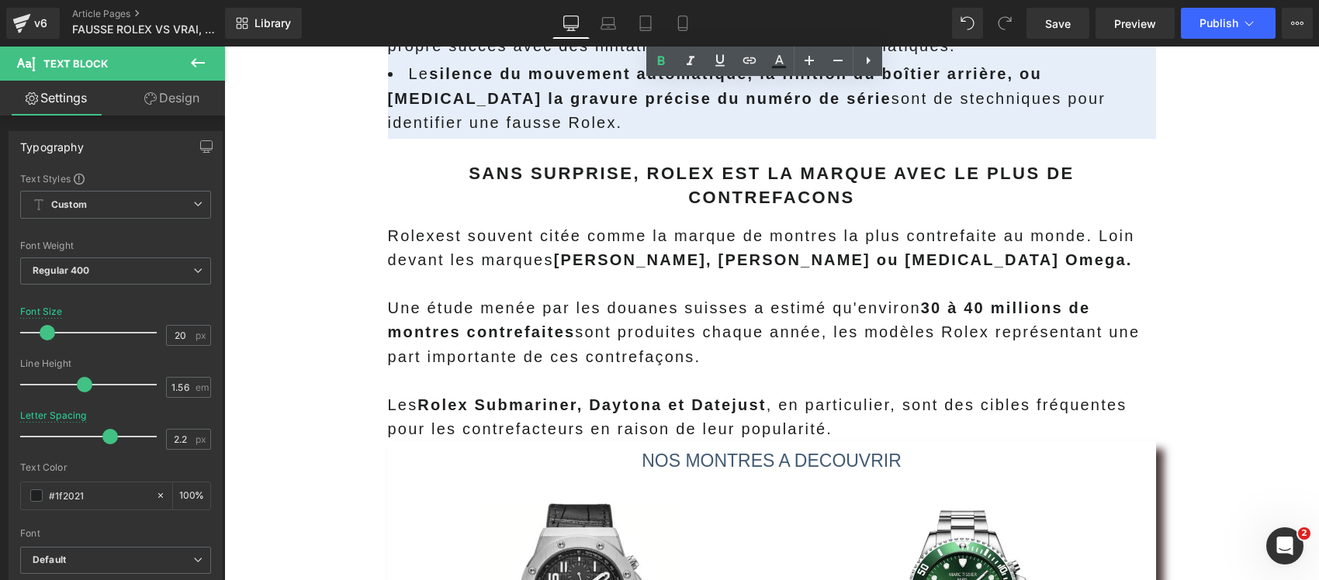
scroll to position [1163, 0]
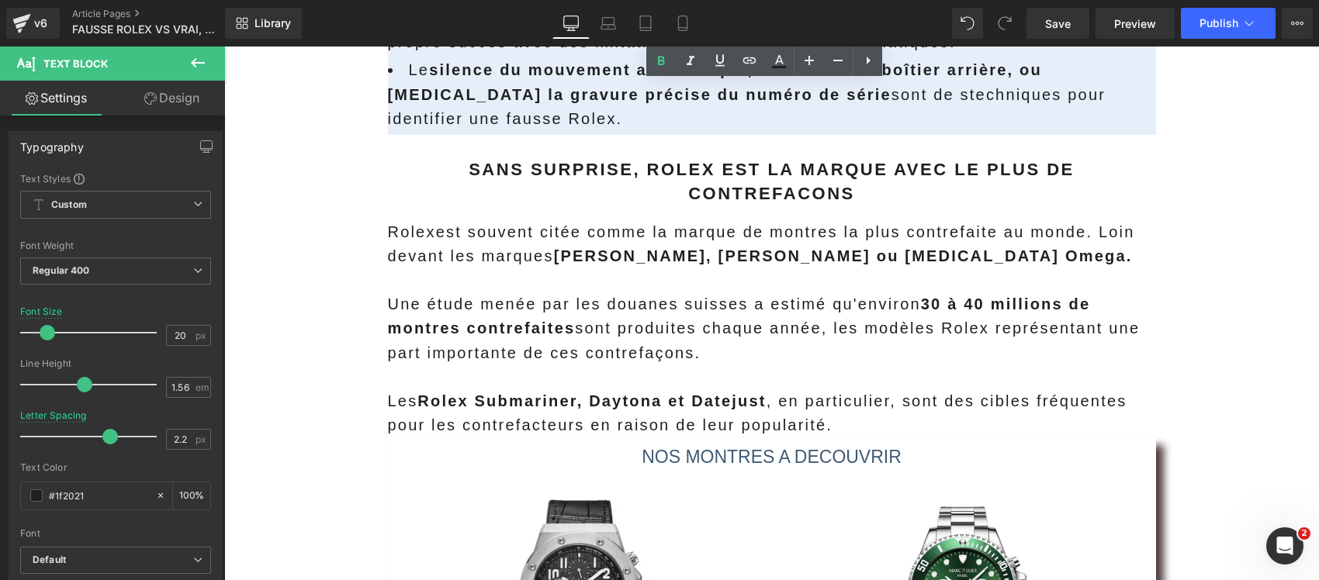
drag, startPoint x: 584, startPoint y: 247, endPoint x: 757, endPoint y: 365, distance: 209.3
click at [584, 268] on p at bounding box center [772, 280] width 768 height 24
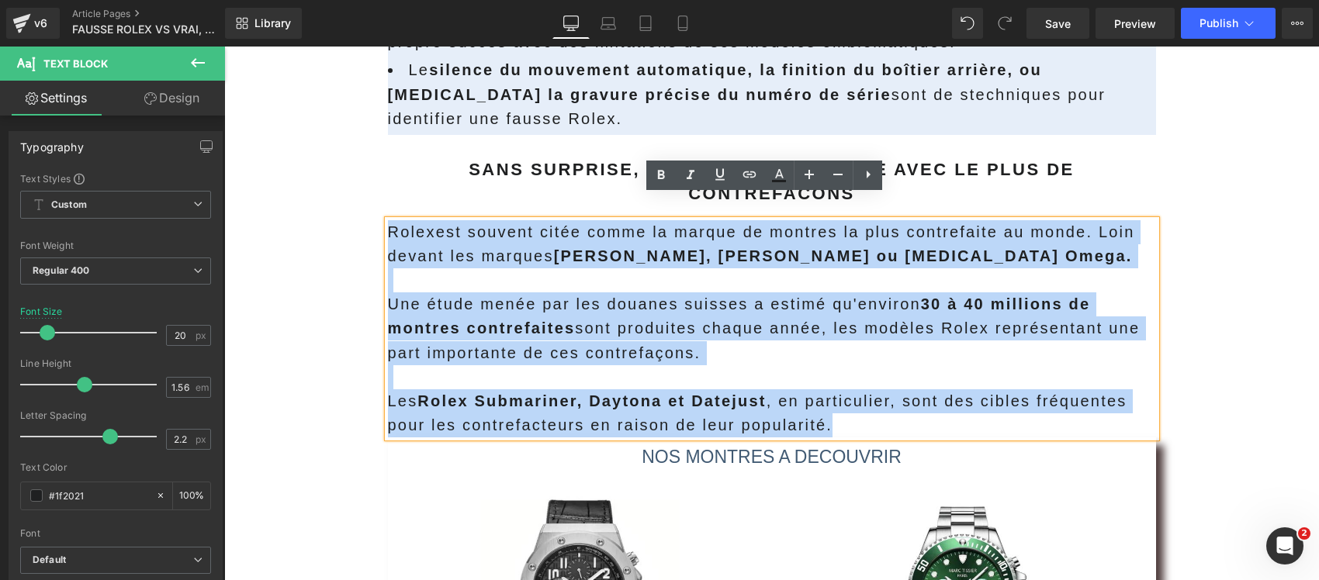
drag, startPoint x: 866, startPoint y: 405, endPoint x: 266, endPoint y: 206, distance: 632.3
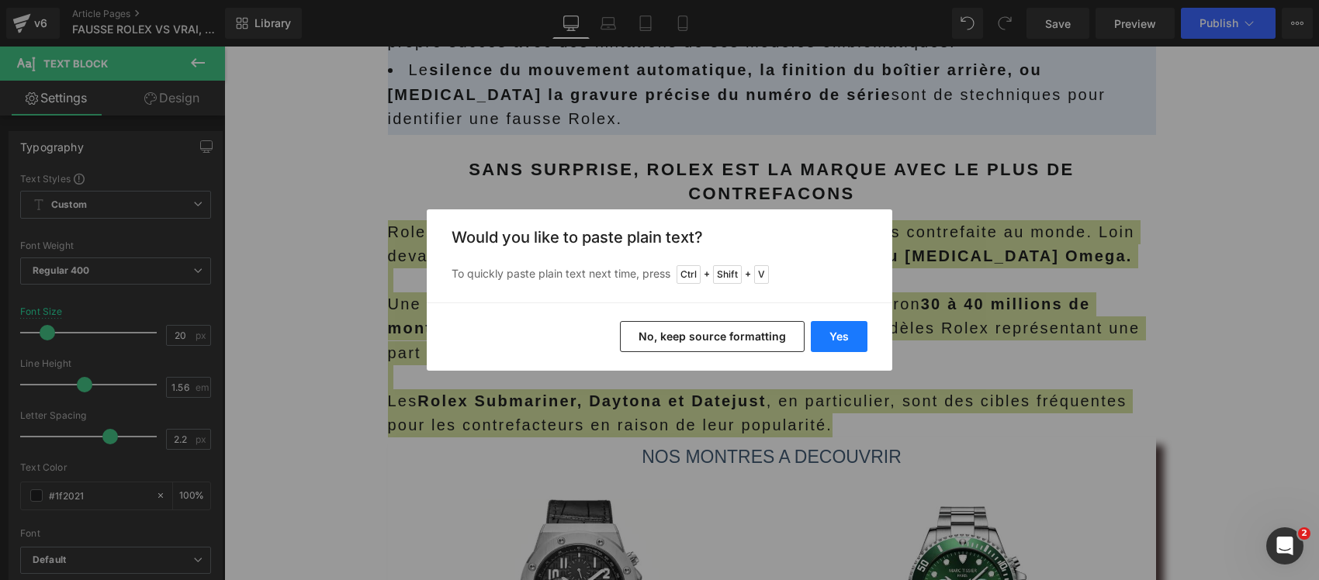
click at [835, 339] on button "Yes" at bounding box center [838, 336] width 57 height 31
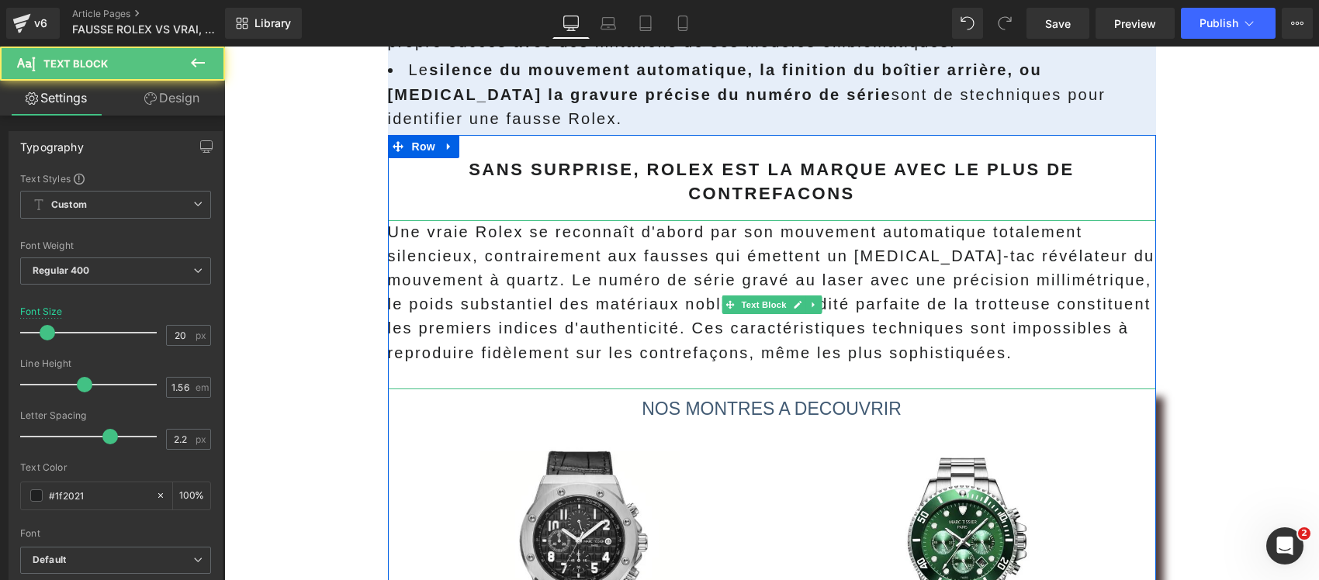
click at [447, 261] on p "Une vraie Rolex se reconnaît d'abord par son mouvement automatique totalement s…" at bounding box center [772, 292] width 768 height 145
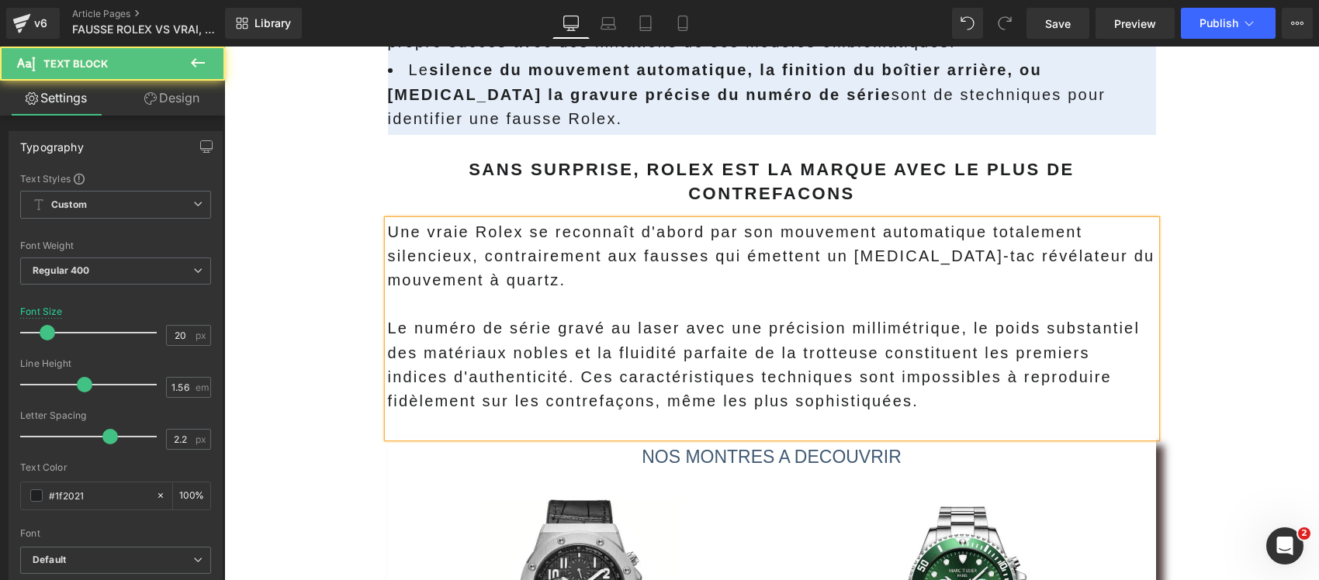
click at [573, 354] on p "Le numéro de série gravé au laser avec une précision millimétrique, le poids su…" at bounding box center [772, 364] width 768 height 97
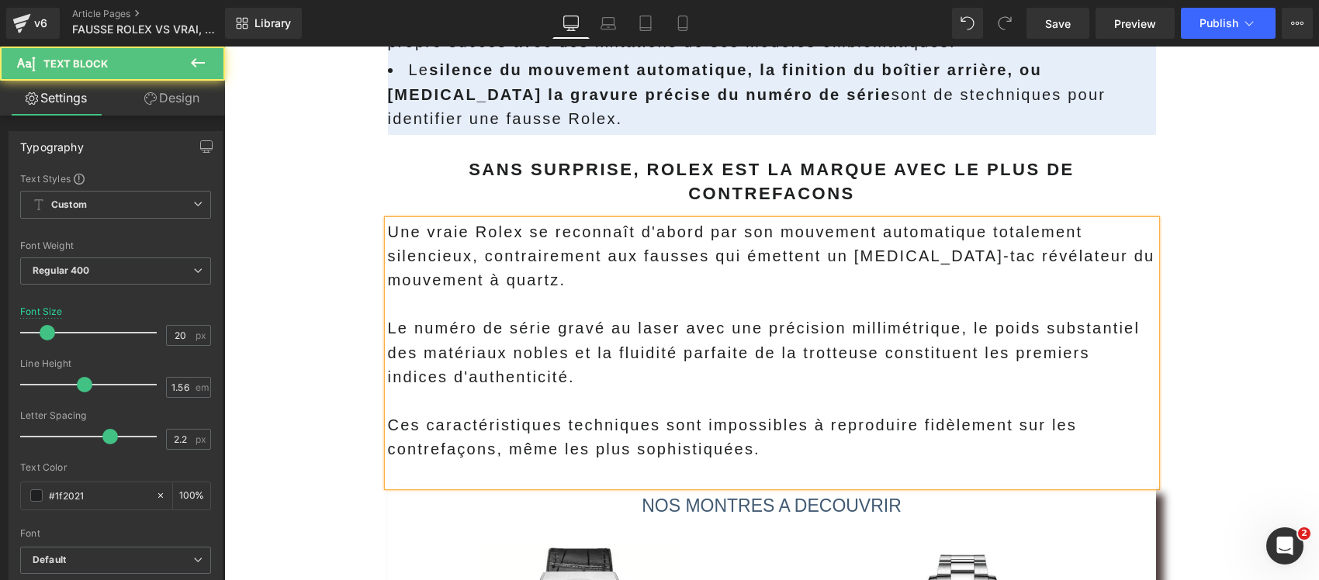
click at [432, 462] on p at bounding box center [772, 474] width 768 height 24
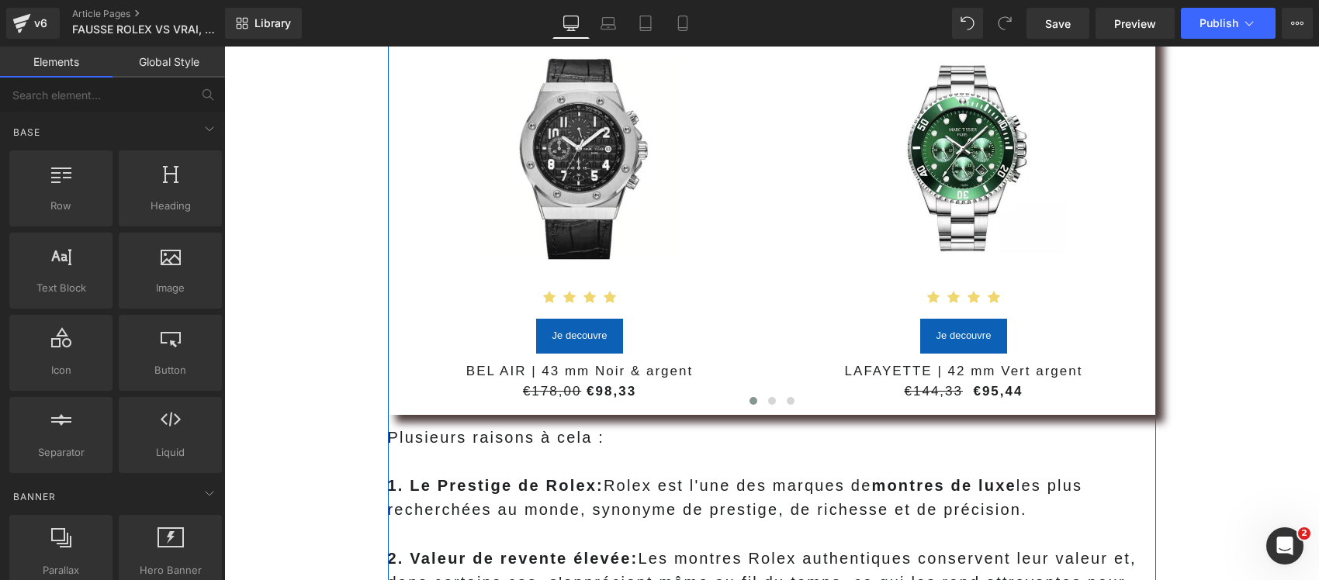
scroll to position [1842, 0]
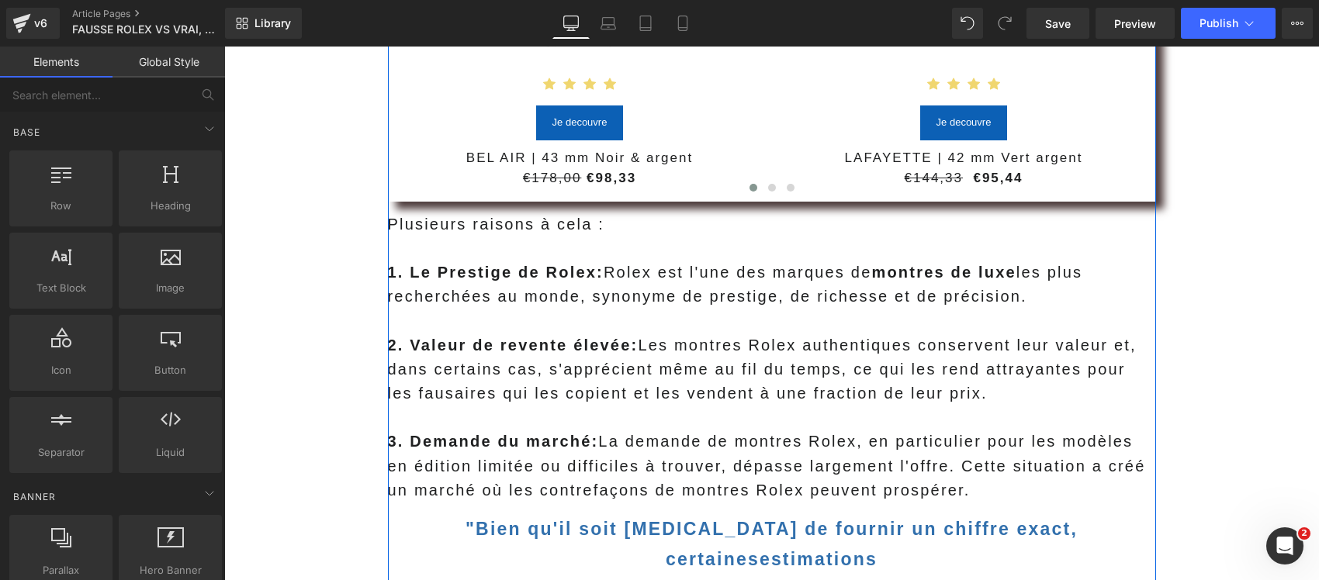
drag, startPoint x: 472, startPoint y: 227, endPoint x: 436, endPoint y: 214, distance: 38.8
click at [472, 237] on p at bounding box center [772, 249] width 768 height 24
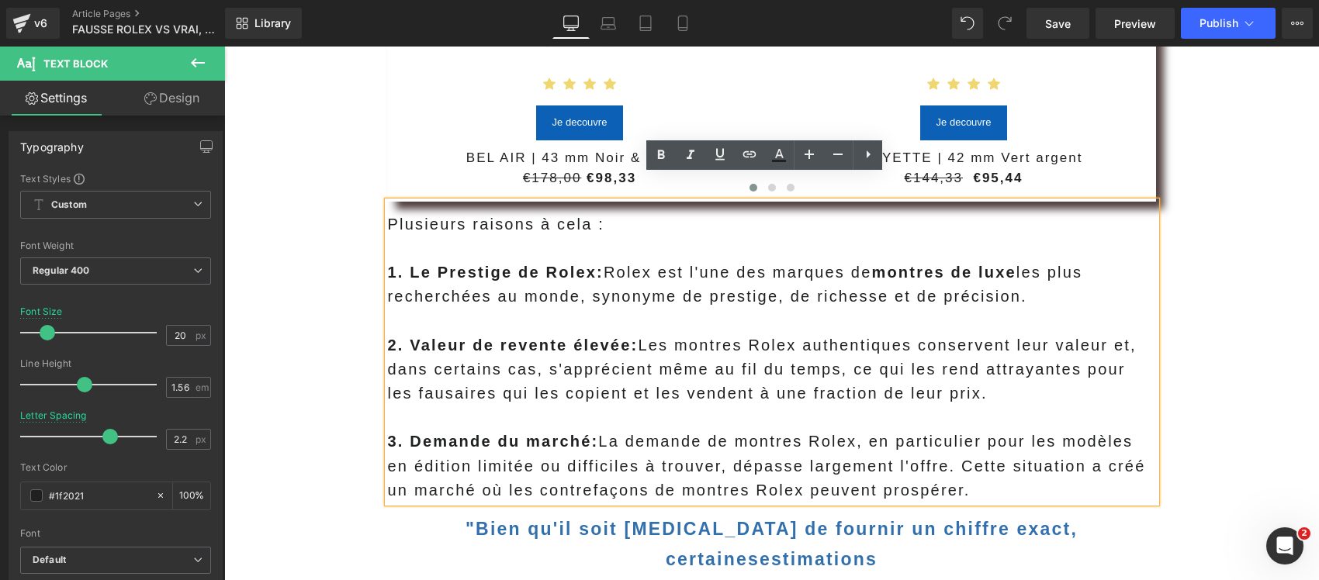
click at [388, 213] on p "Plusieurs raisons à cela :" at bounding box center [772, 225] width 768 height 24
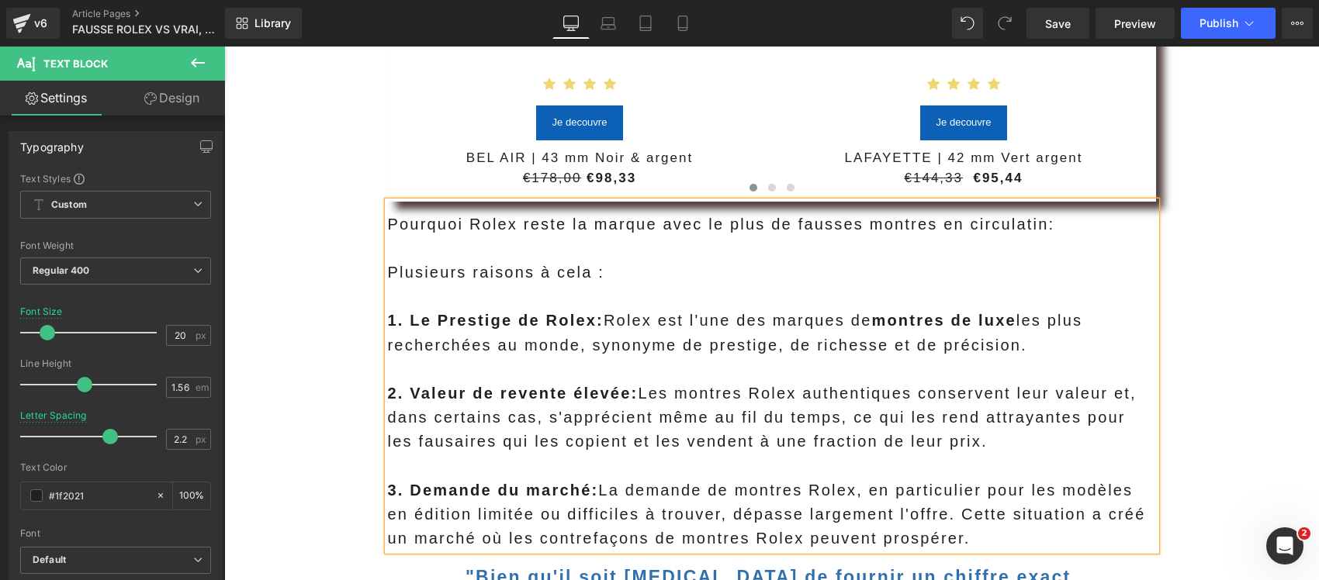
click at [518, 261] on p "Plusieurs raisons à cela :" at bounding box center [772, 273] width 768 height 24
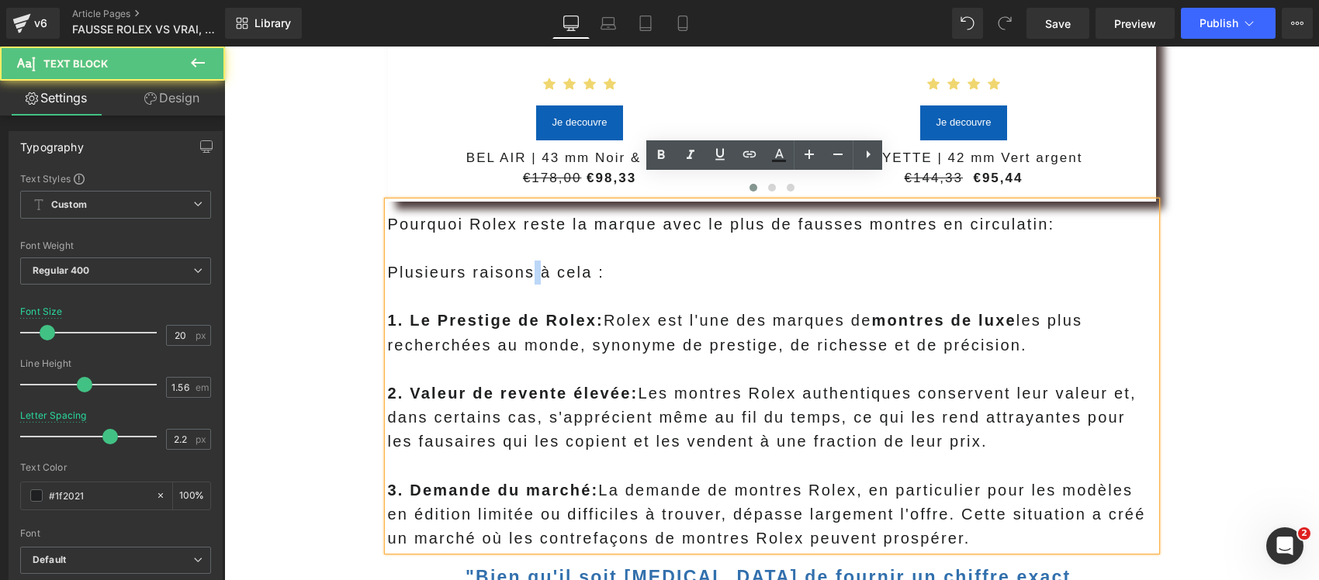
click at [518, 261] on p "Plusieurs raisons à cela :" at bounding box center [772, 273] width 768 height 24
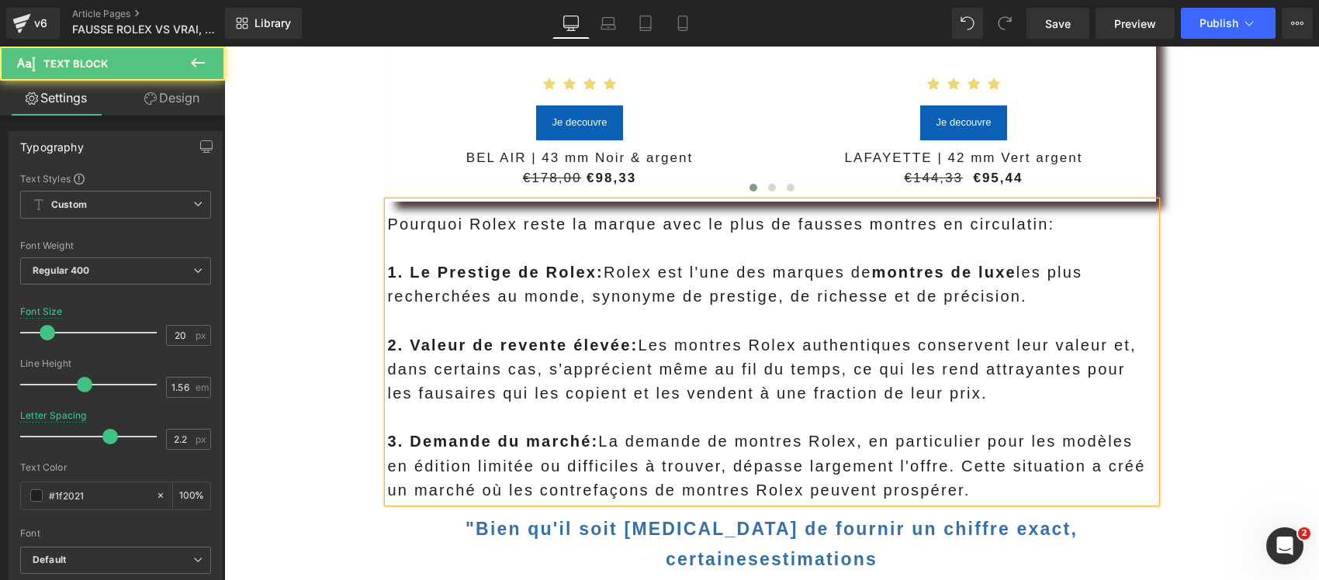
click at [1021, 213] on p "Pourquoi Rolex reste la marque avec le plus de fausses montres en circulatin:" at bounding box center [772, 225] width 768 height 24
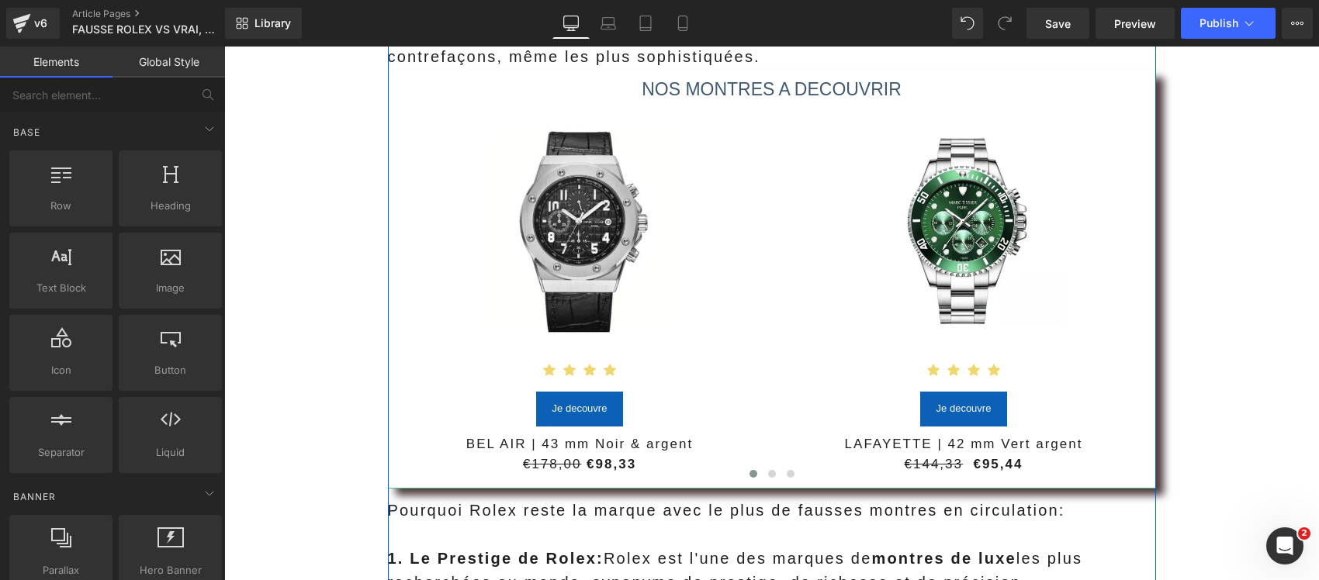
scroll to position [1454, 0]
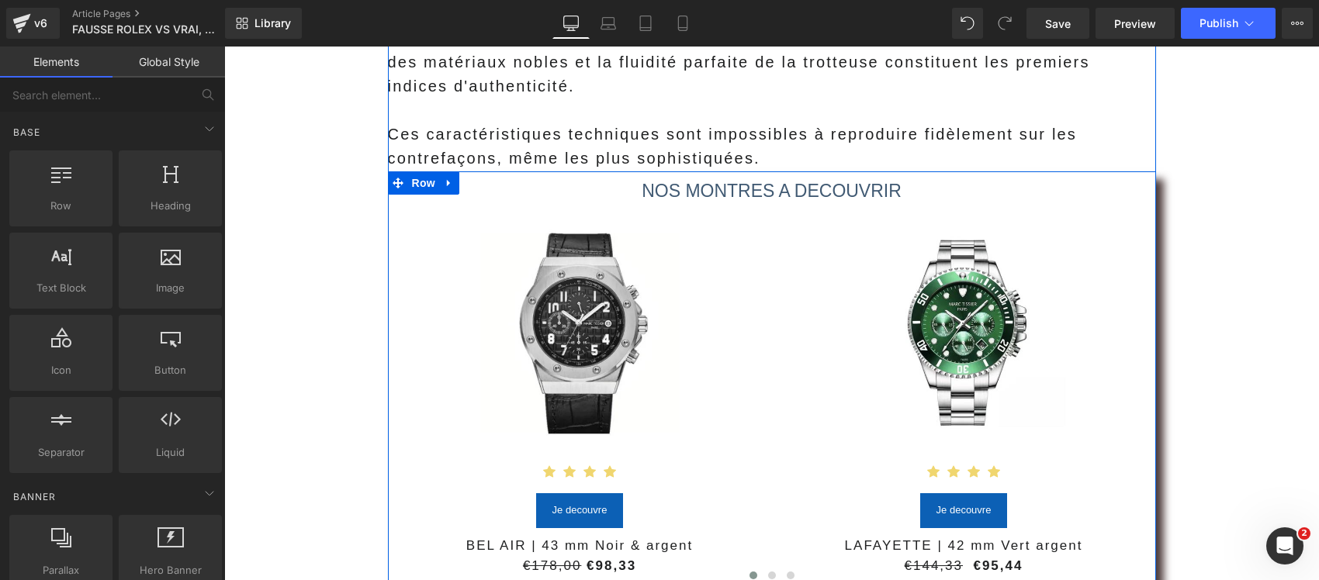
click at [444, 171] on link at bounding box center [449, 182] width 20 height 23
click at [484, 177] on icon at bounding box center [489, 183] width 11 height 12
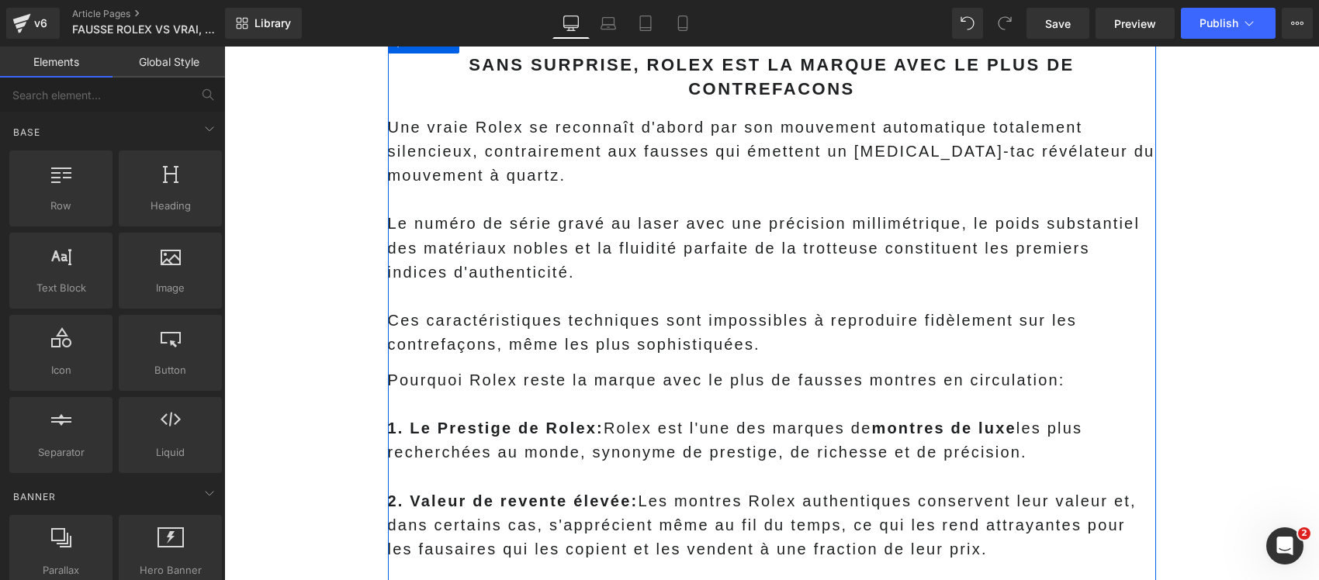
scroll to position [1260, 0]
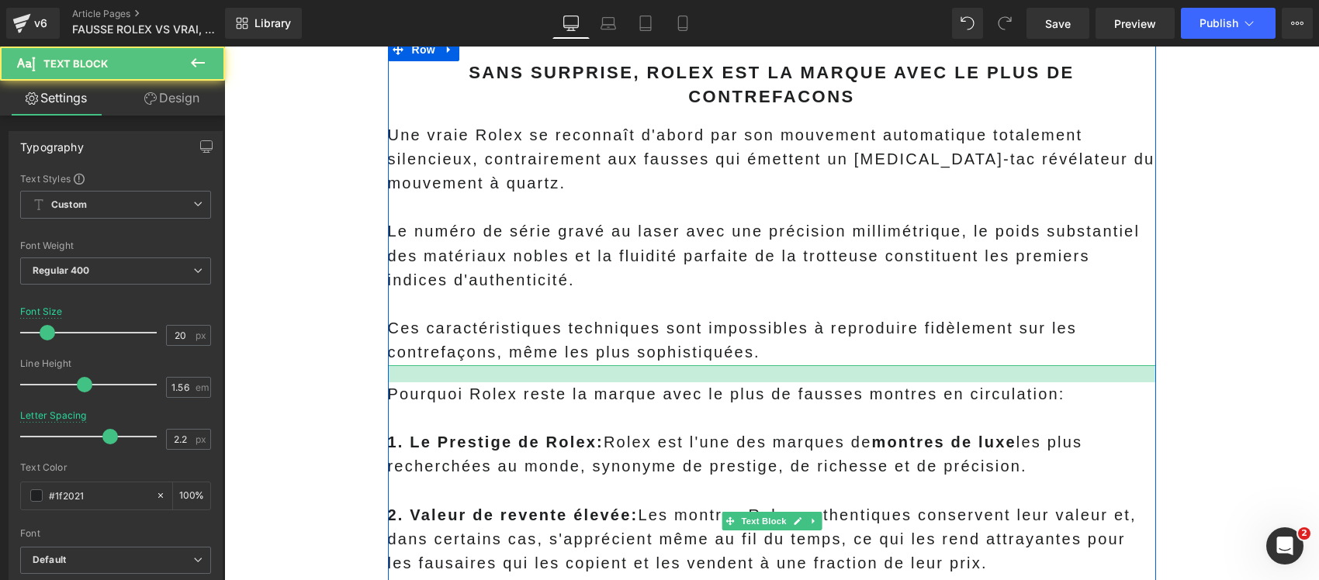
drag, startPoint x: 592, startPoint y: 340, endPoint x: 598, endPoint y: 346, distance: 8.8
click at [598, 365] on div at bounding box center [772, 373] width 768 height 17
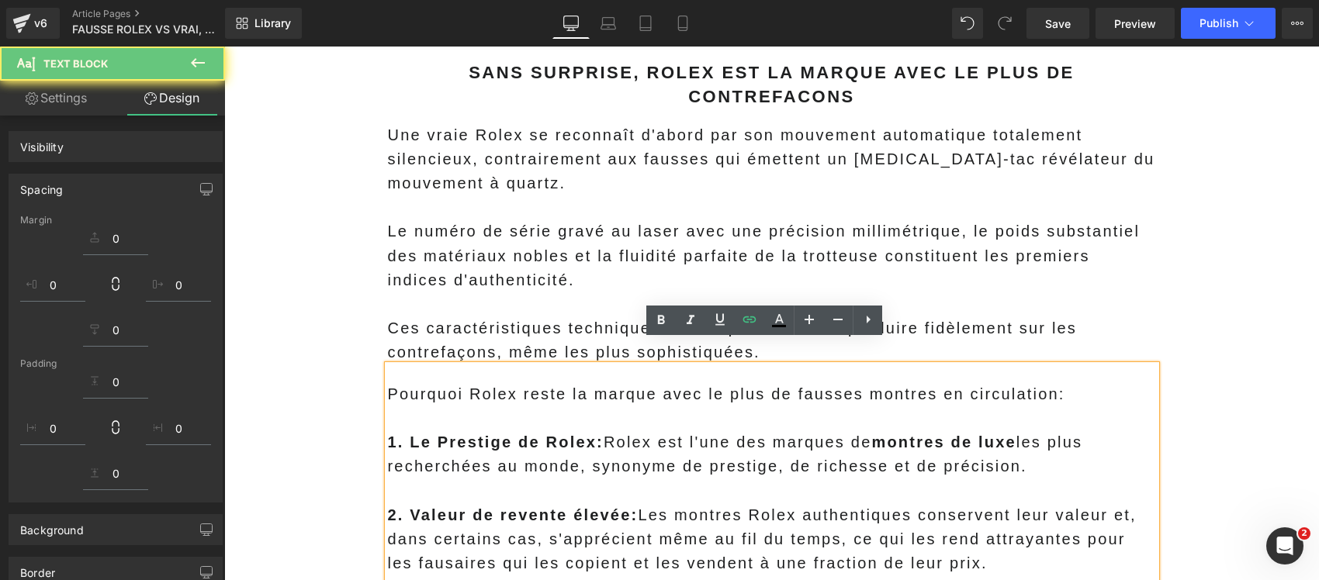
click at [583, 382] on p "Pourquoi Rolex reste la marque avec le plus de fausses montres en circulation:" at bounding box center [772, 394] width 768 height 24
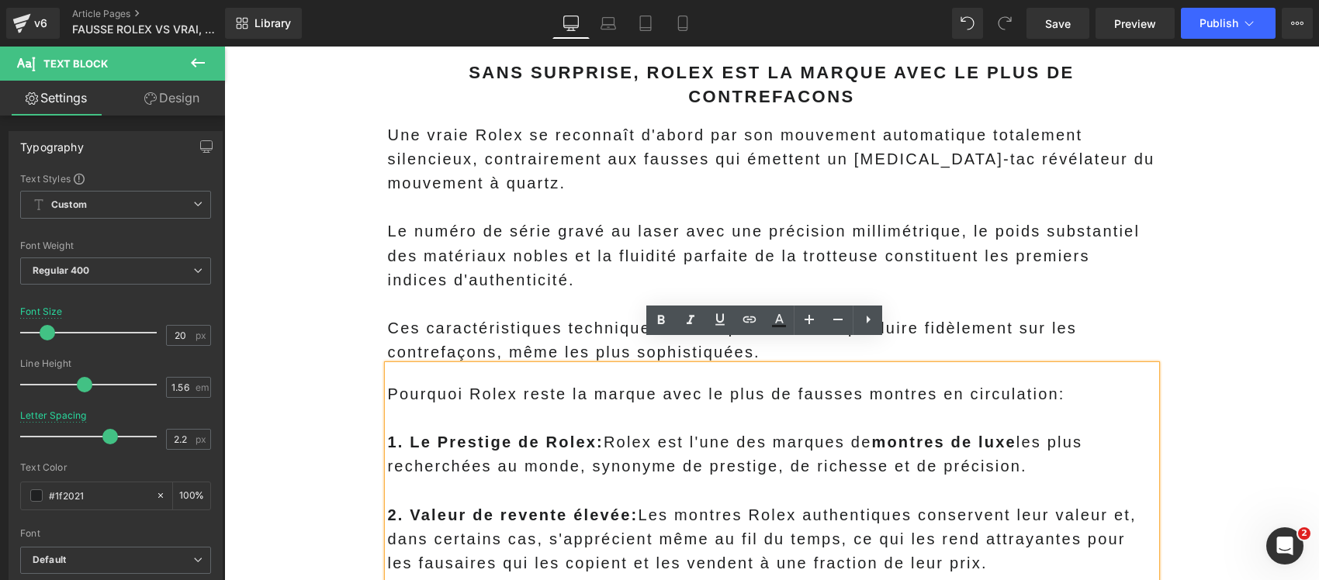
click at [425, 382] on p "Pourquoi Rolex reste la marque avec le plus de fausses montres en circulation:" at bounding box center [772, 394] width 768 height 24
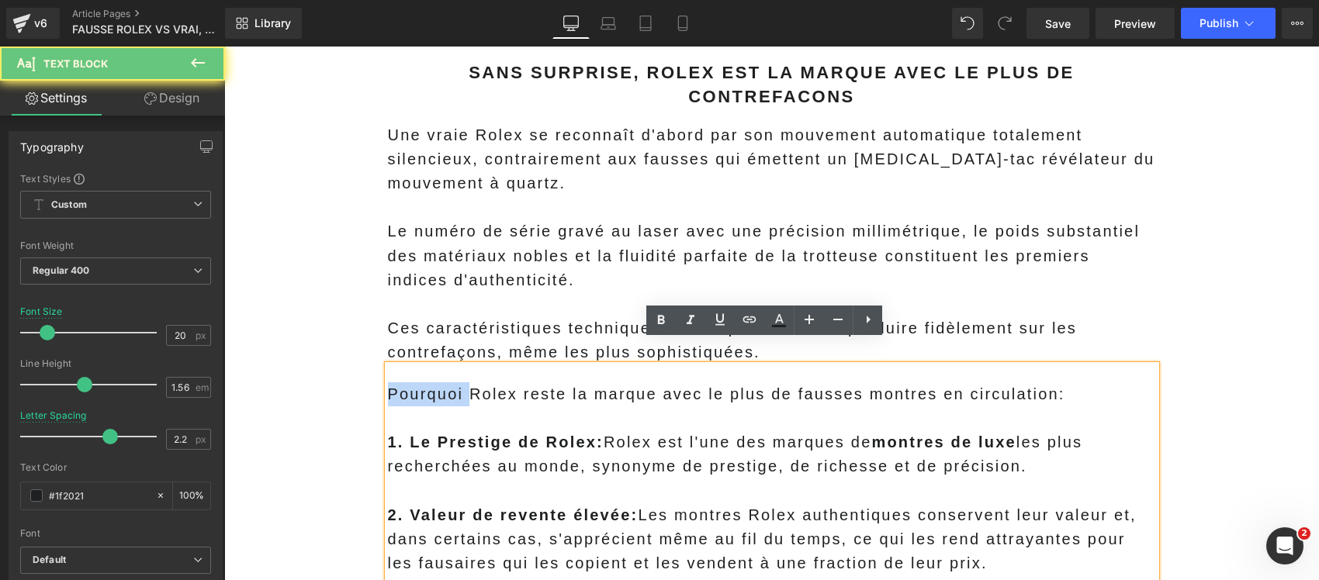
click at [425, 382] on p "Pourquoi Rolex reste la marque avec le plus de fausses montres en circulation:" at bounding box center [772, 394] width 768 height 24
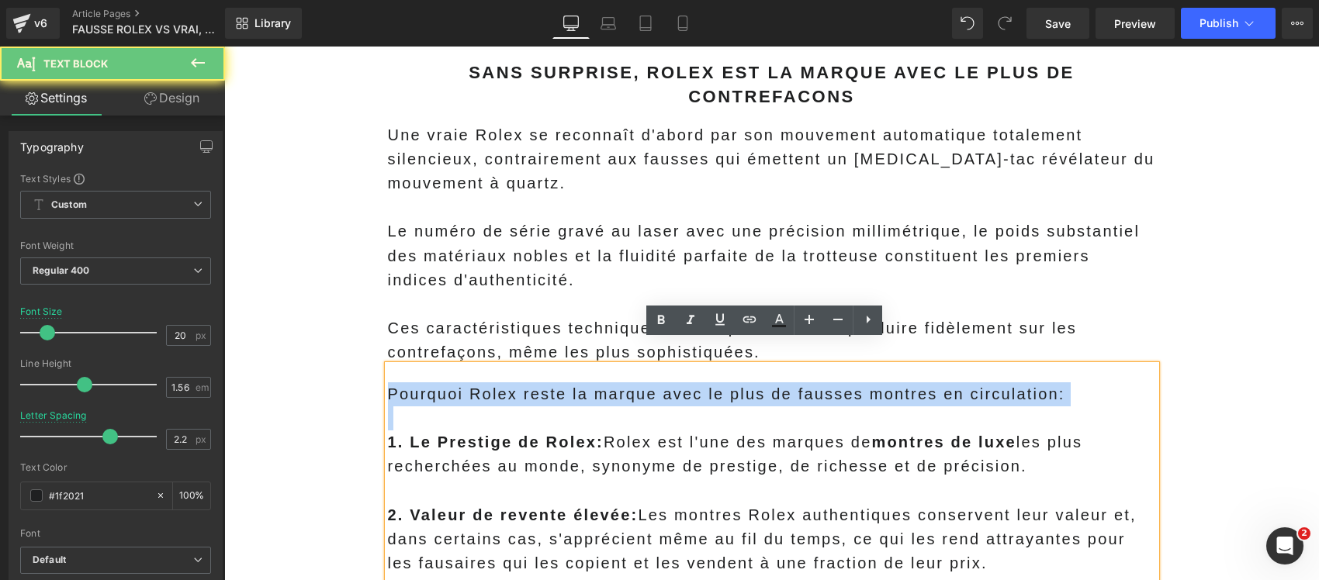
click at [425, 382] on p "Pourquoi Rolex reste la marque avec le plus de fausses montres en circulation:" at bounding box center [772, 394] width 768 height 24
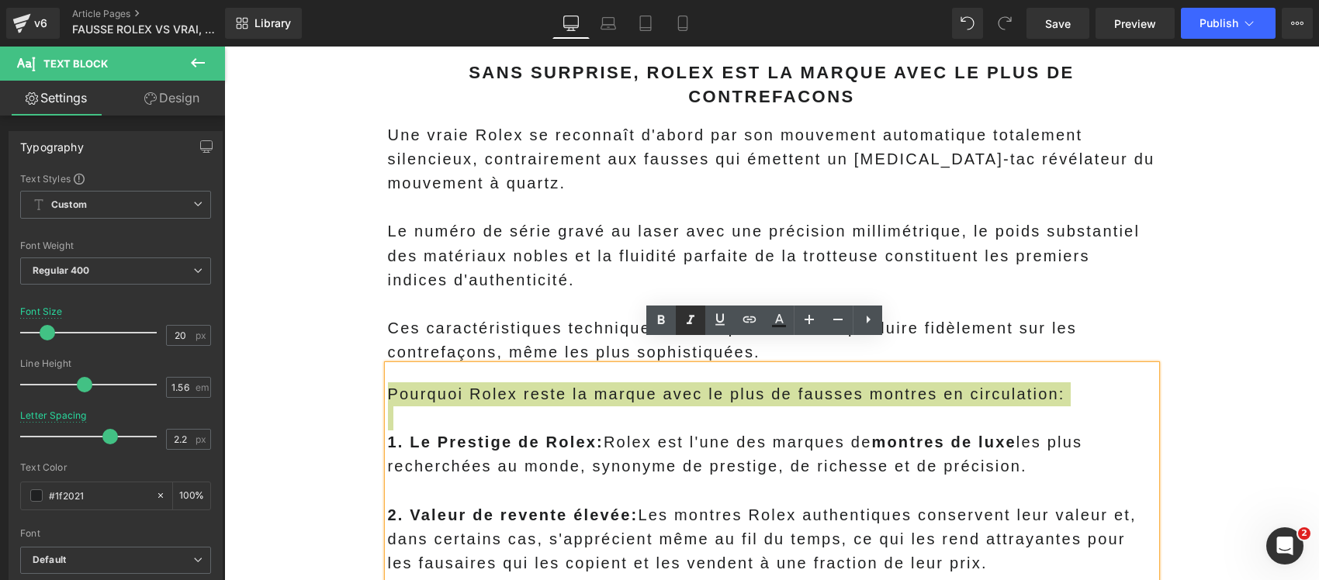
click at [694, 313] on icon at bounding box center [690, 320] width 19 height 19
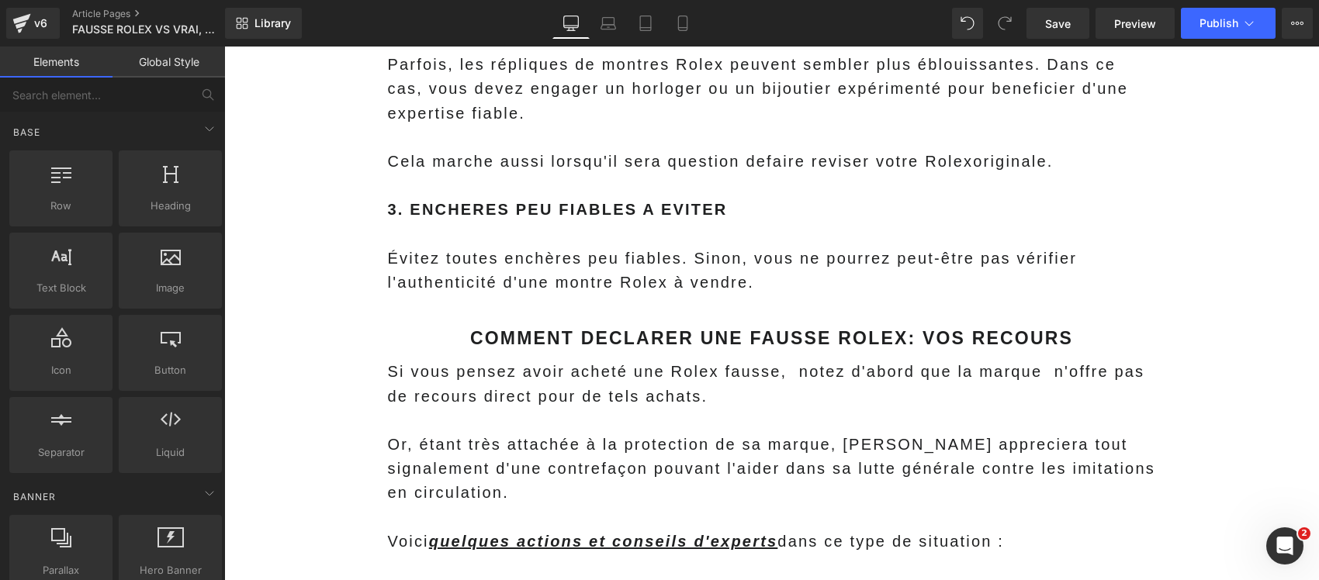
scroll to position [8241, 0]
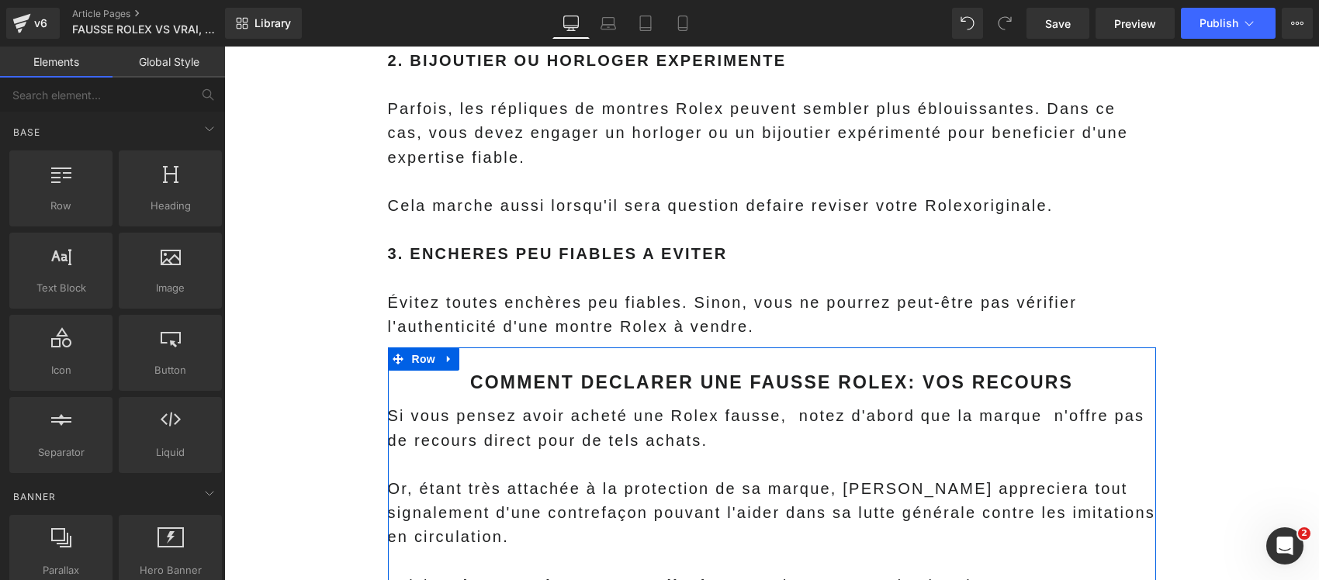
click at [444, 354] on icon at bounding box center [449, 360] width 11 height 12
click at [464, 354] on icon at bounding box center [469, 359] width 11 height 11
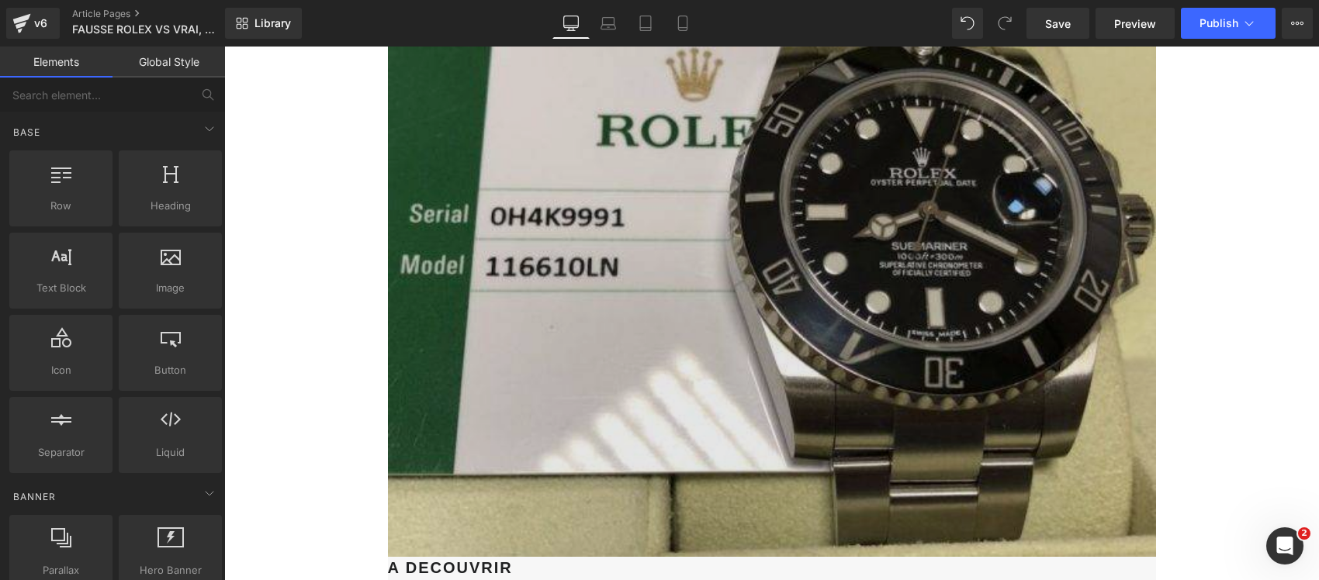
scroll to position [9340, 0]
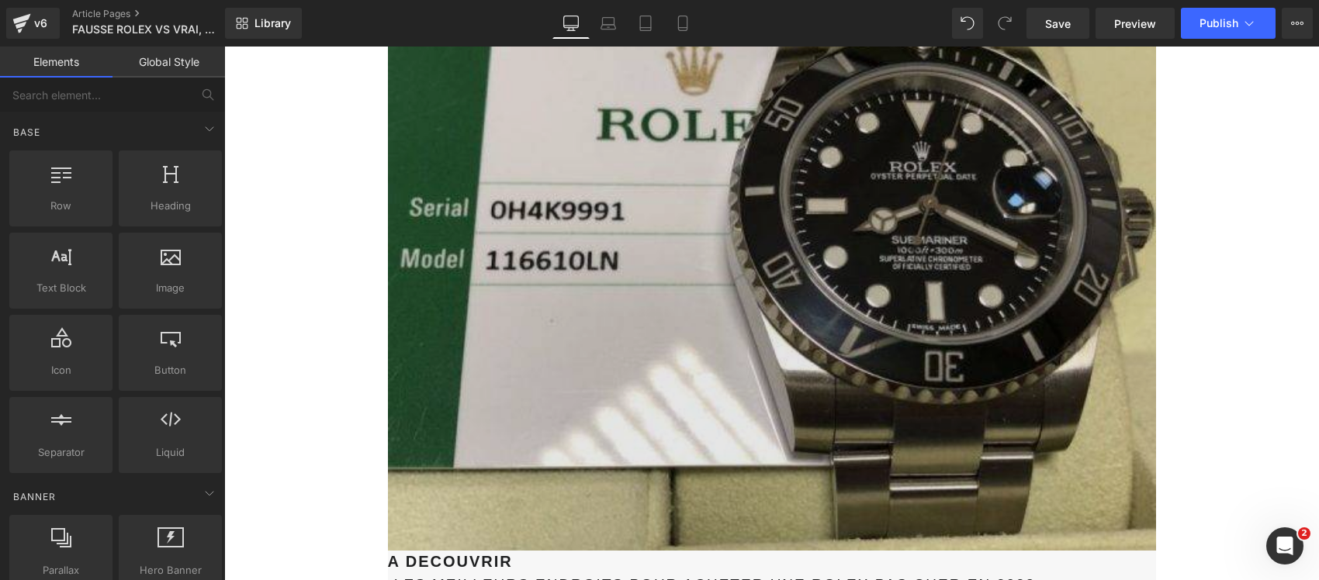
click at [724, 192] on img at bounding box center [772, 254] width 768 height 593
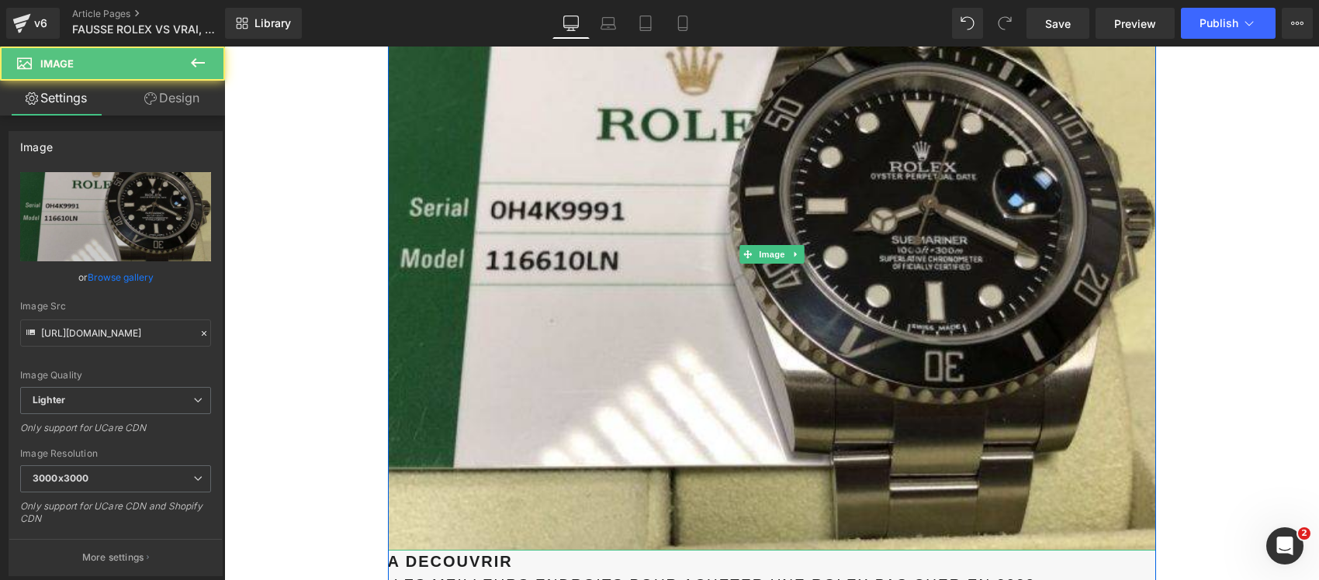
click at [787, 245] on link at bounding box center [795, 254] width 16 height 19
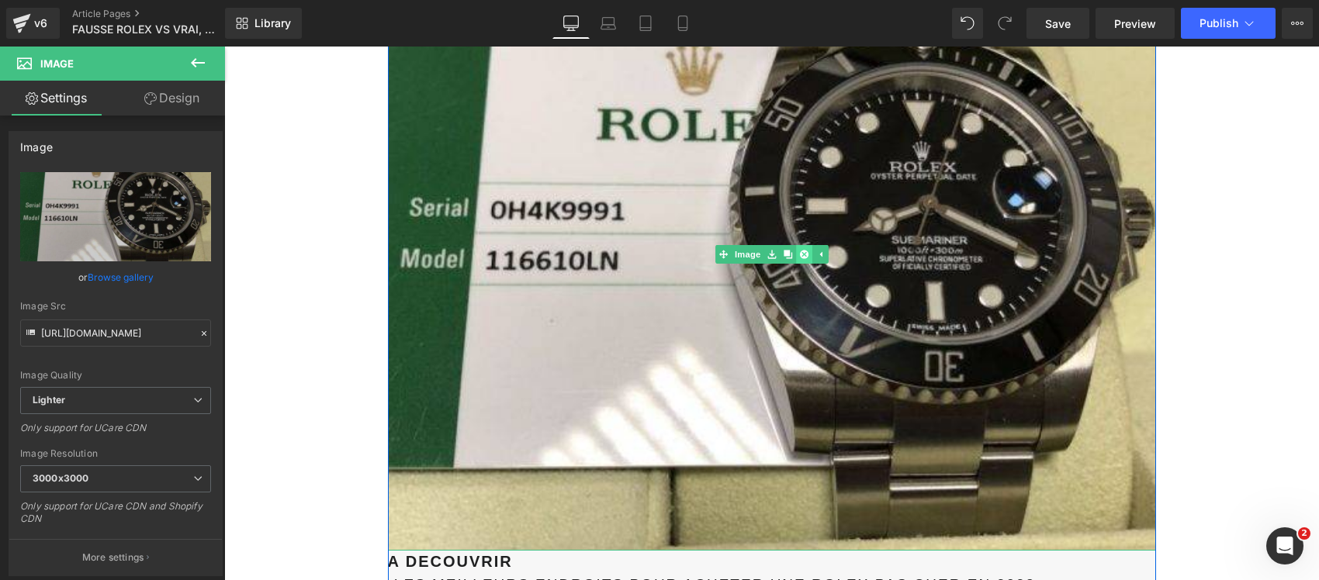
click at [799, 250] on icon at bounding box center [803, 254] width 9 height 9
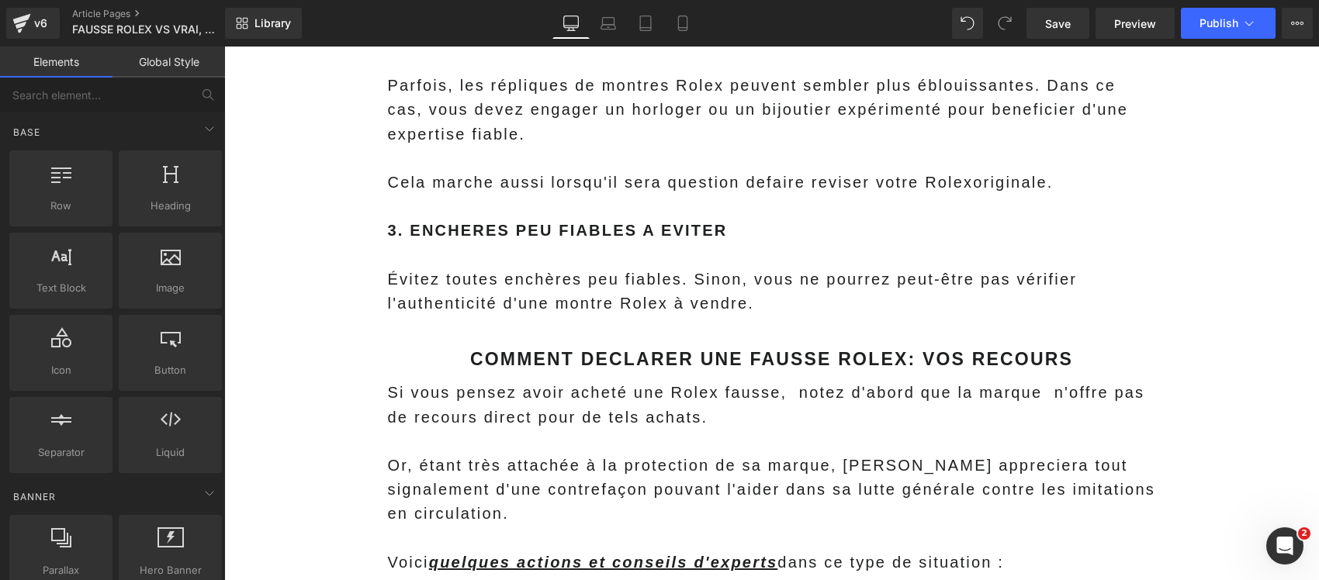
scroll to position [8274, 0]
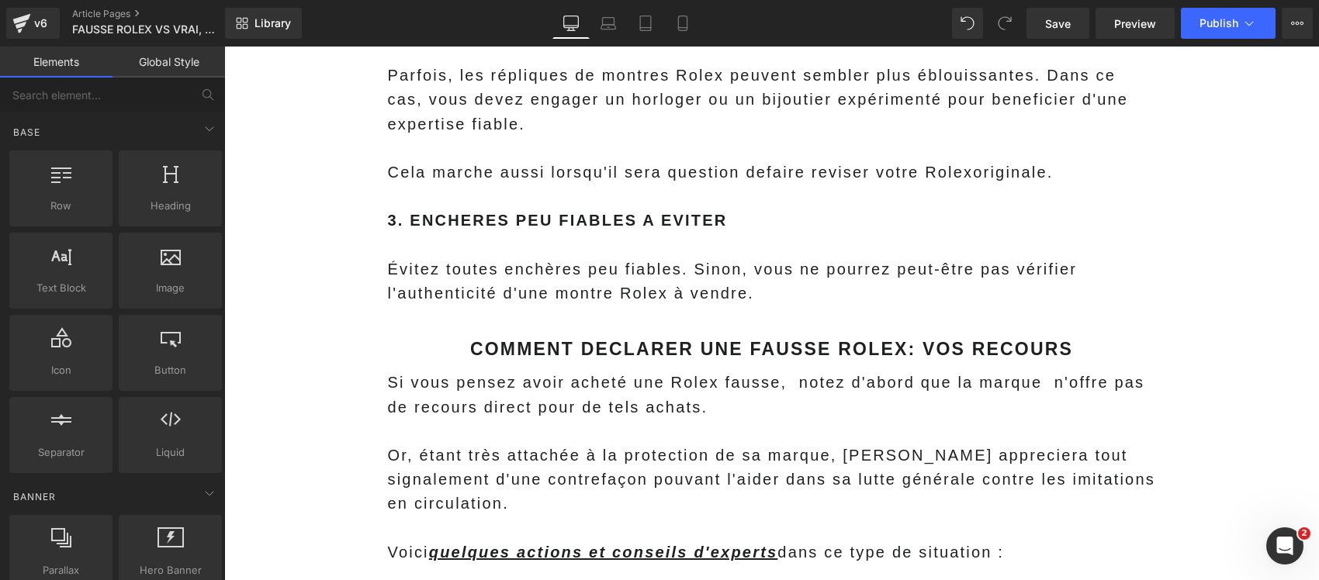
click at [598, 447] on span "Or, étant très attachée à la protection de sa marque, Rolex appreciera tout sig…" at bounding box center [771, 479] width 767 height 65
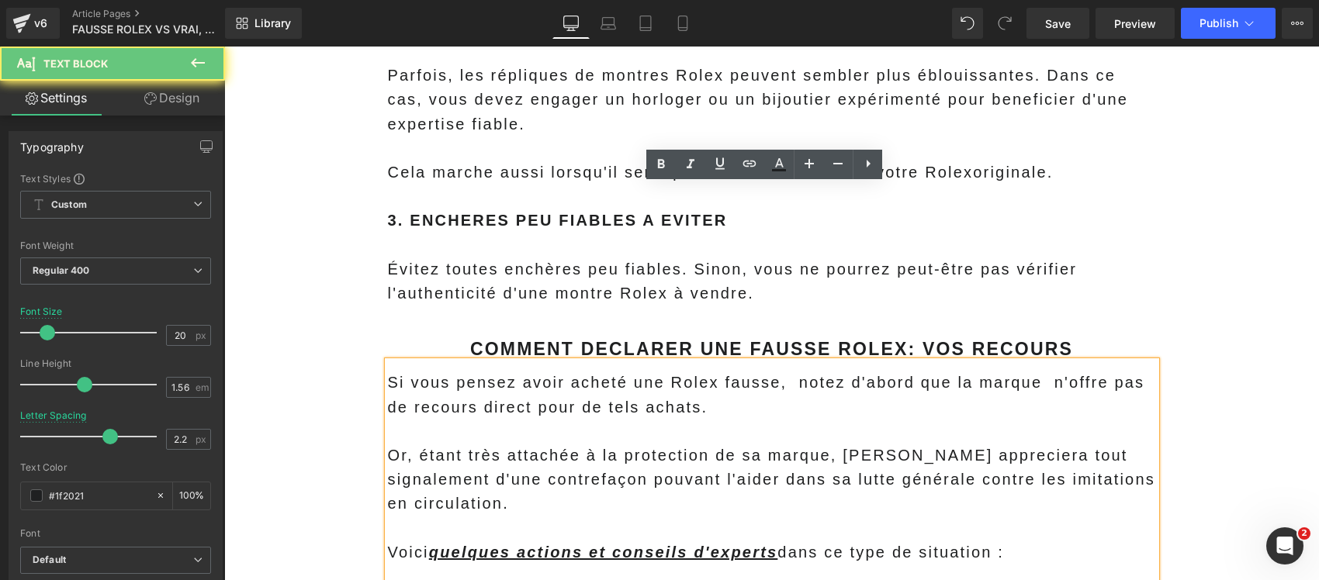
click at [420, 374] on span "Si vous pensez avoir acheté une Rolex fausse, notez d'abord que la marque n'off…" at bounding box center [766, 394] width 757 height 41
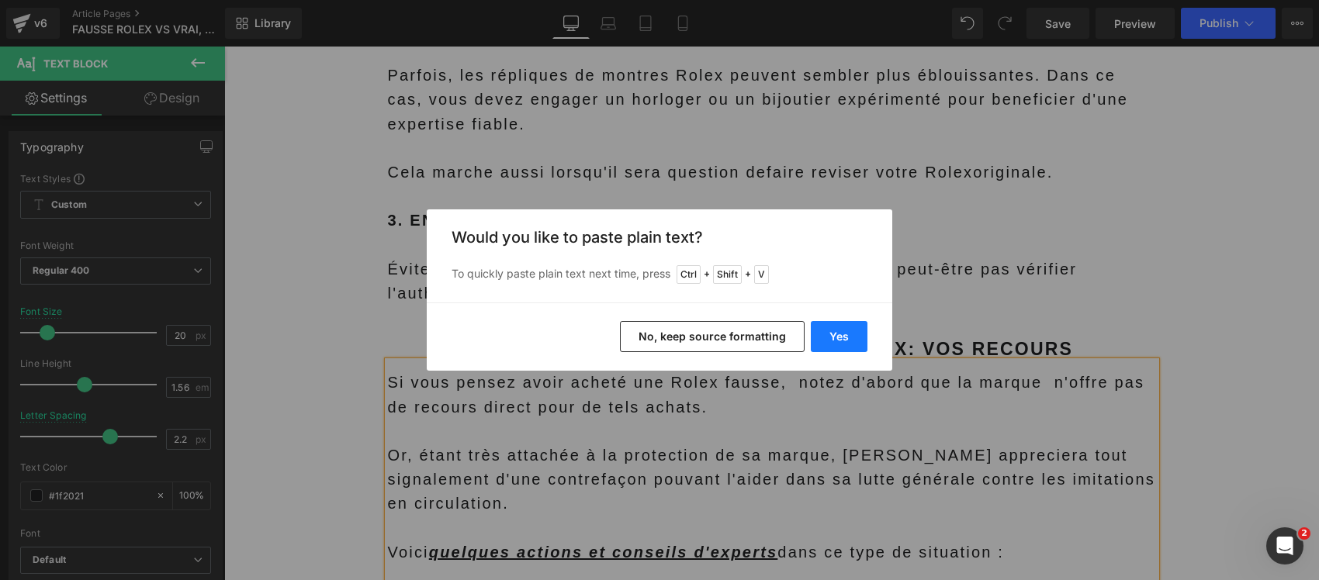
click at [838, 330] on button "Yes" at bounding box center [838, 336] width 57 height 31
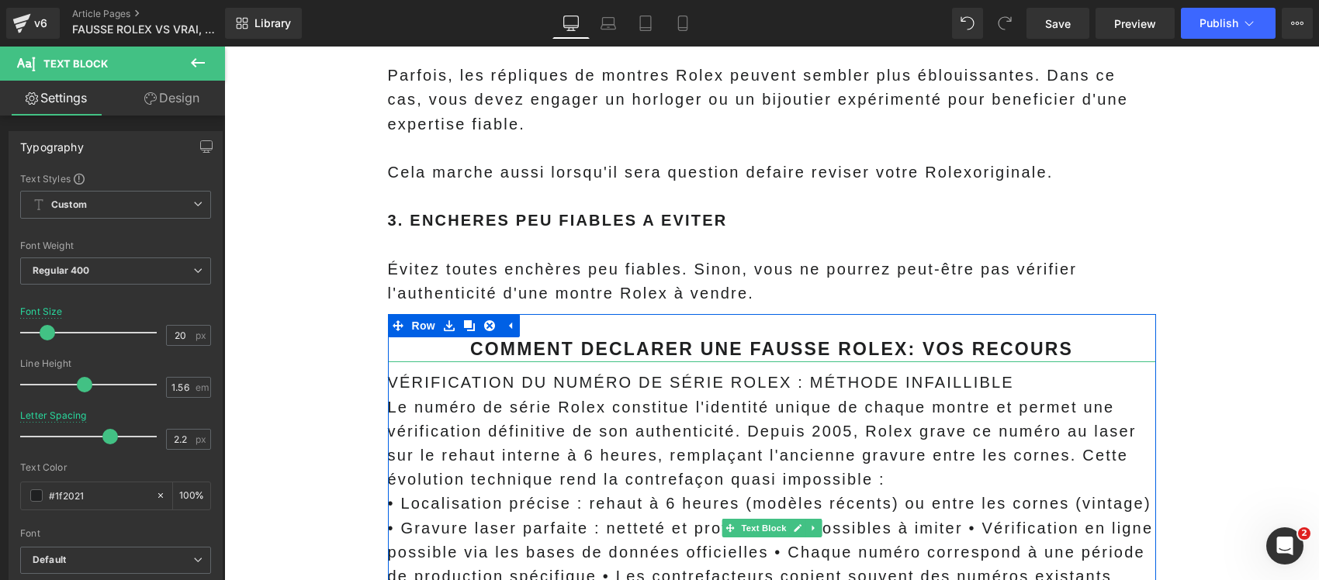
click at [445, 371] on p "VÉRIFICATION DU NUMÉRO DE SÉRIE ROLEX : MÉTHODE INFAILLIBLE" at bounding box center [772, 383] width 768 height 24
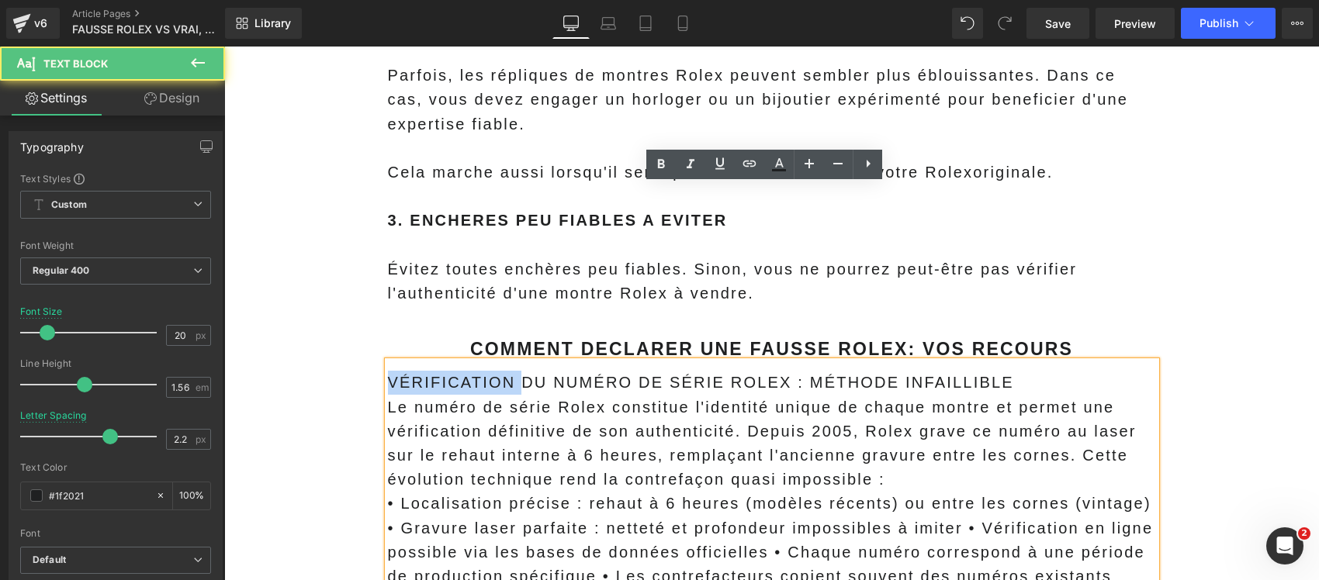
click at [445, 371] on p "VÉRIFICATION DU NUMÉRO DE SÉRIE ROLEX : MÉTHODE INFAILLIBLE" at bounding box center [772, 383] width 768 height 24
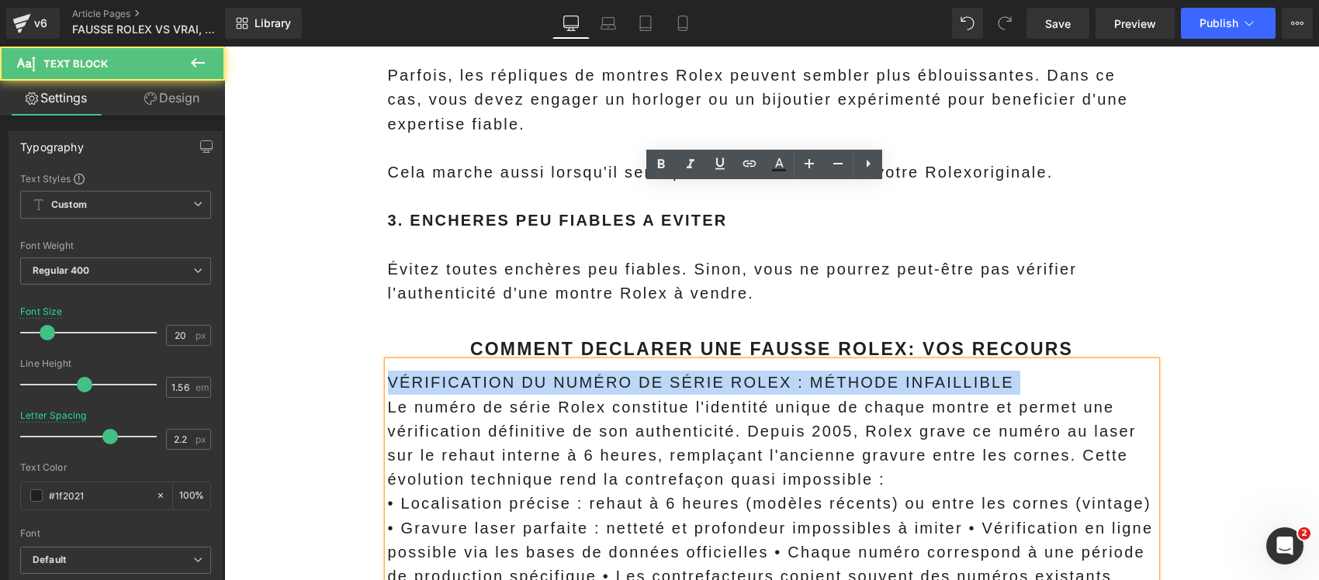
click at [445, 371] on p "VÉRIFICATION DU NUMÉRO DE SÉRIE ROLEX : MÉTHODE INFAILLIBLE" at bounding box center [772, 383] width 768 height 24
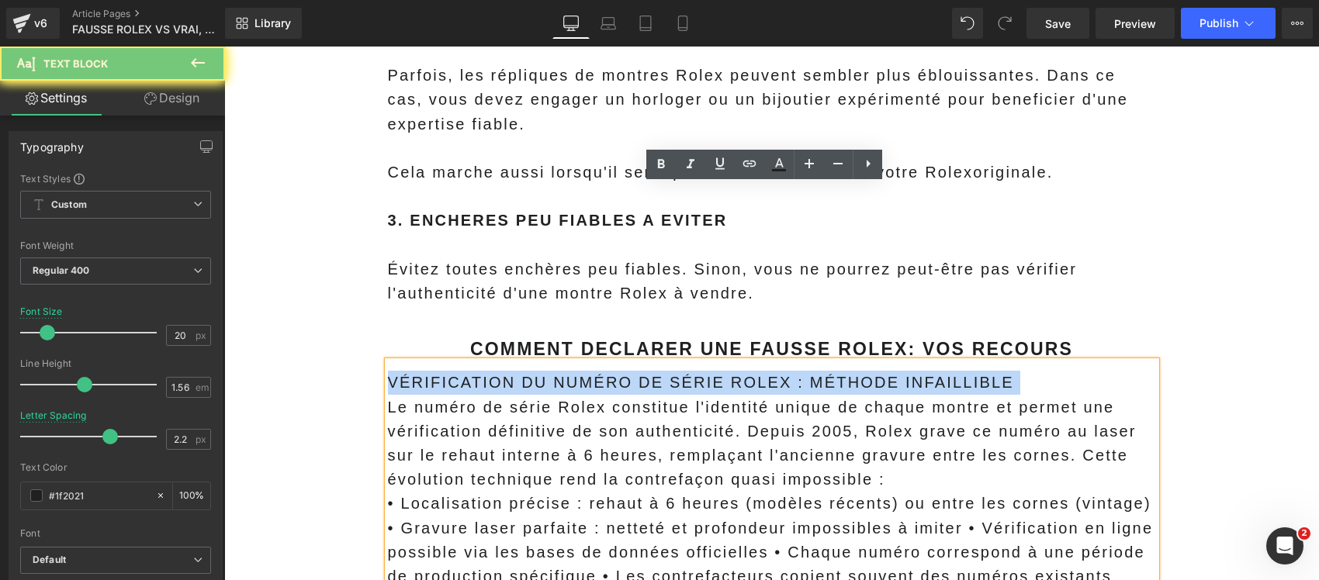
copy p "VÉRIFICATION DU NUMÉRO DE SÉRIE ROLEX : MÉTHODE INFAILLIBLE"
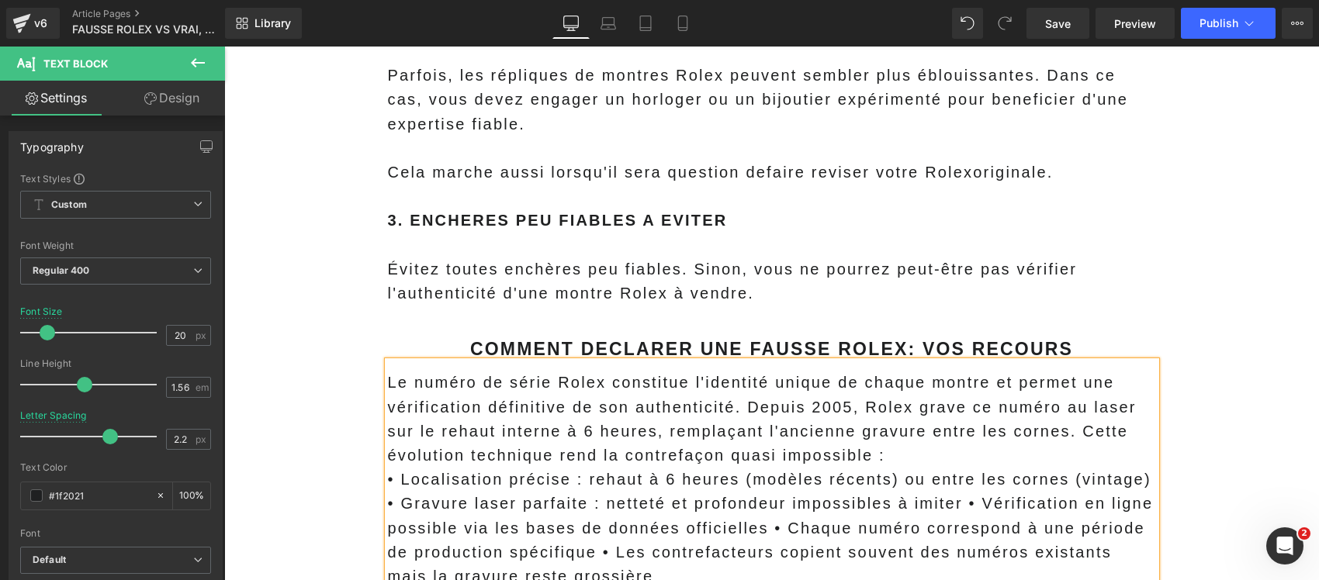
click at [513, 339] on strong "COMMENT DECLARER UNE FAUSSE ROLEX: VOS RECOURS" at bounding box center [771, 349] width 603 height 20
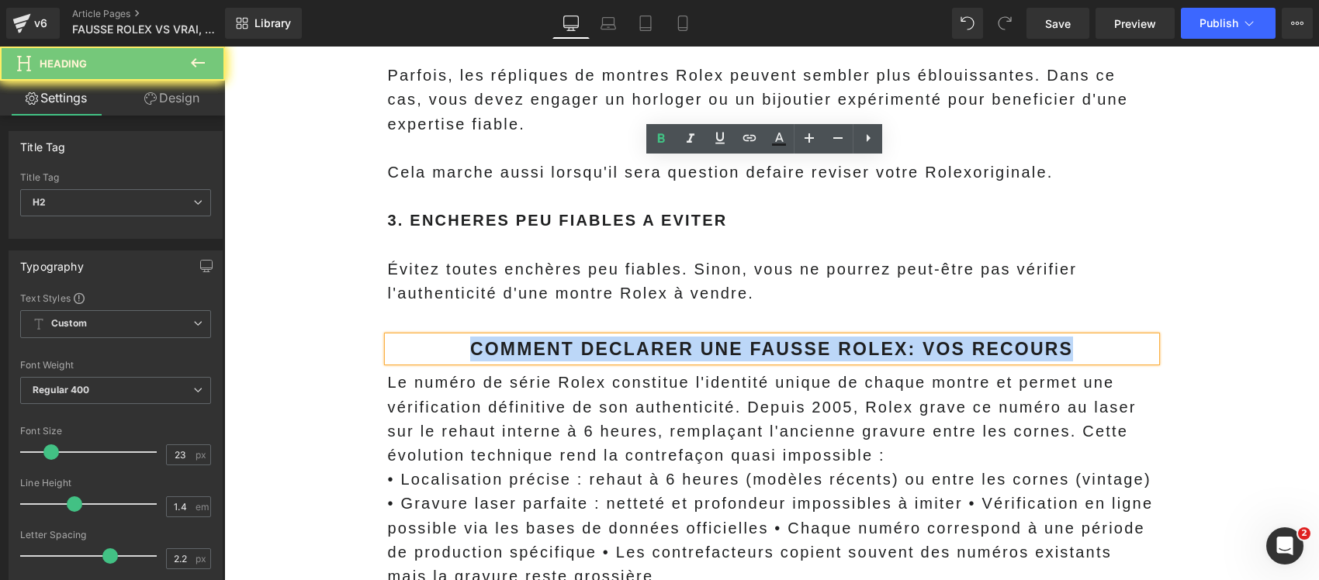
click at [513, 339] on strong "COMMENT DECLARER UNE FAUSSE ROLEX: VOS RECOURS" at bounding box center [771, 349] width 603 height 20
paste div
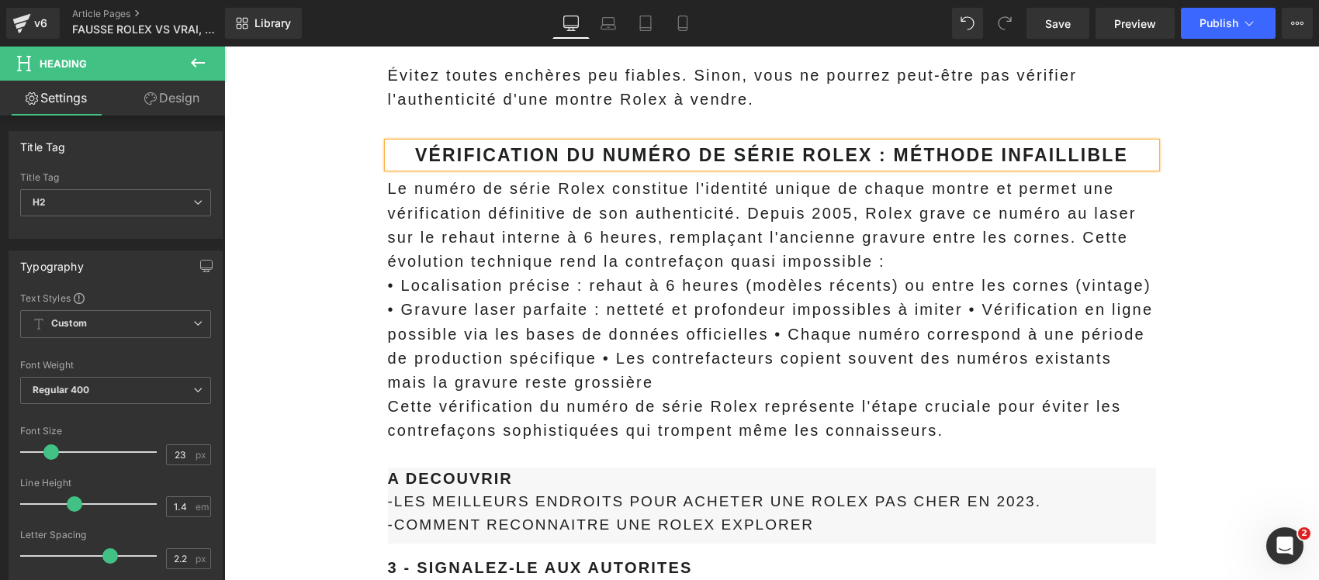
scroll to position [8565, 0]
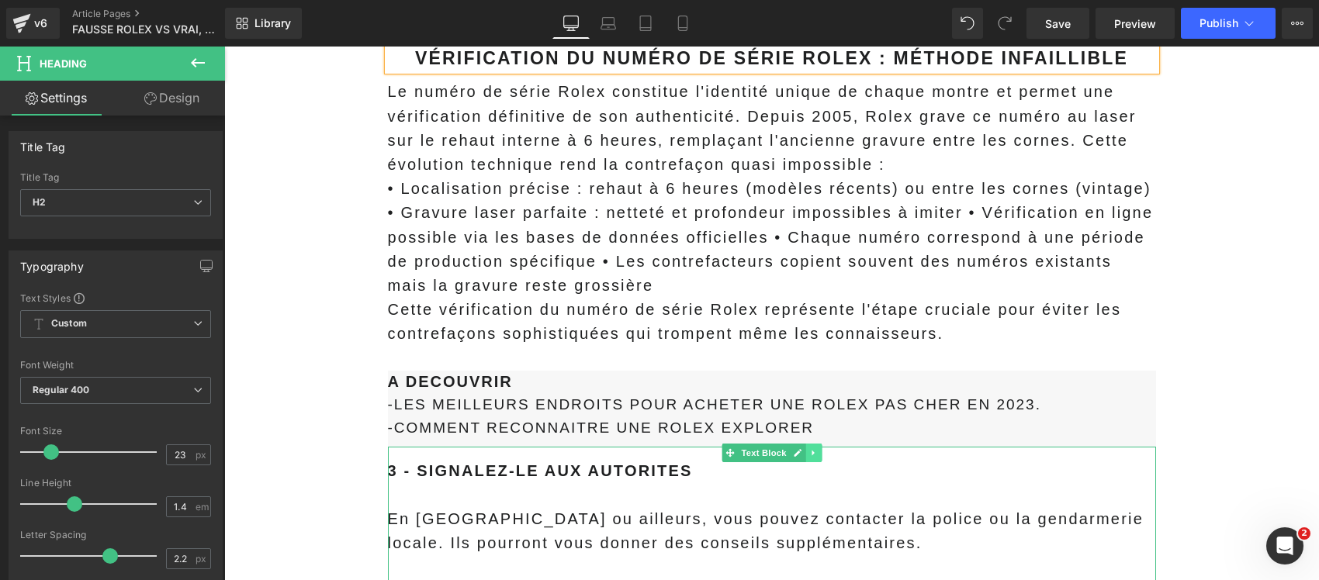
click at [809, 448] on icon at bounding box center [813, 452] width 9 height 9
click at [817, 448] on icon at bounding box center [821, 452] width 9 height 9
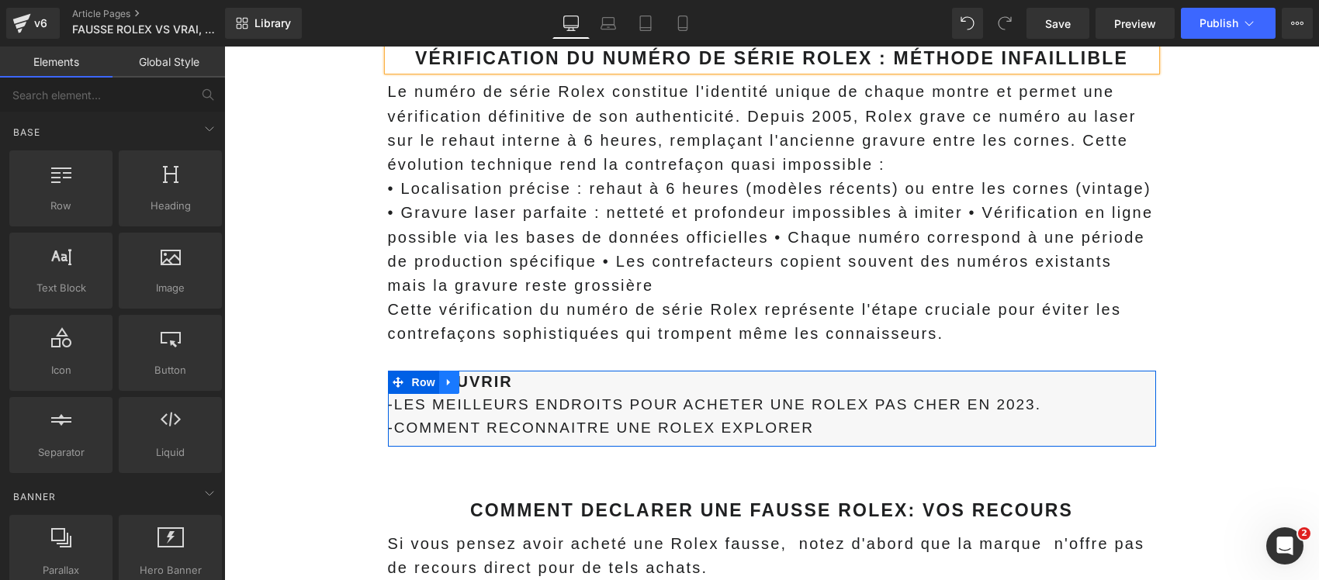
click at [444, 376] on icon at bounding box center [449, 382] width 11 height 12
click at [484, 377] on icon at bounding box center [489, 382] width 11 height 11
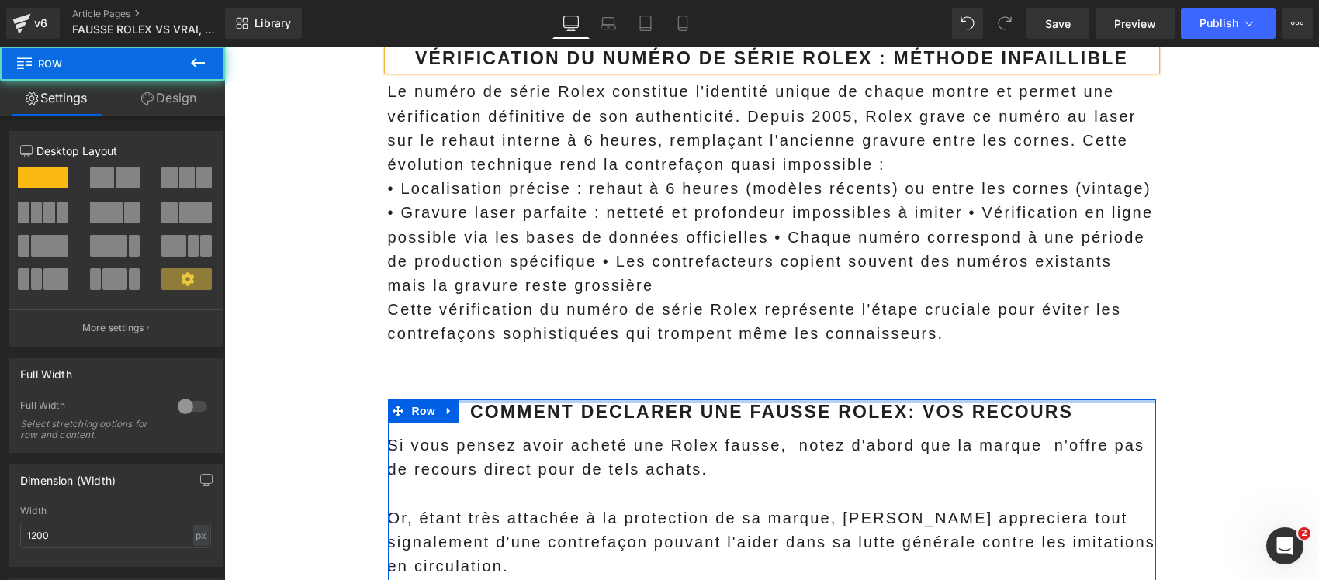
drag, startPoint x: 565, startPoint y: 229, endPoint x: 545, endPoint y: 187, distance: 46.2
click at [552, 347] on p at bounding box center [772, 359] width 768 height 24
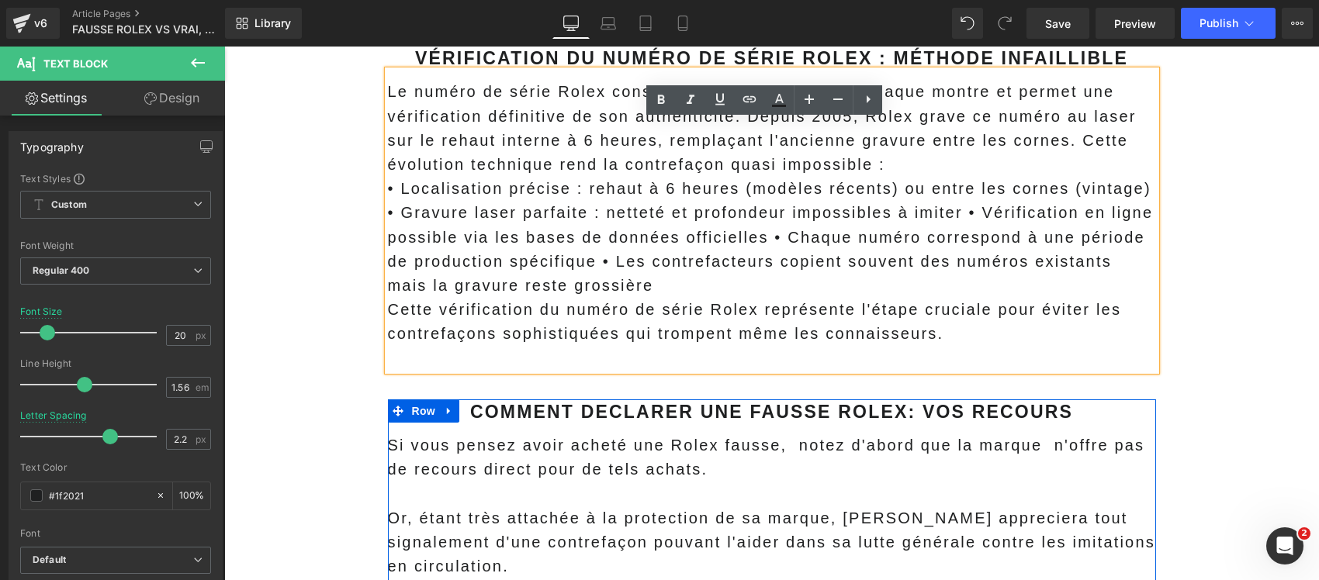
click at [548, 196] on div "Le numéro de série Rolex constitue l'identité unique de chaque montre et permet…" at bounding box center [772, 220] width 768 height 299
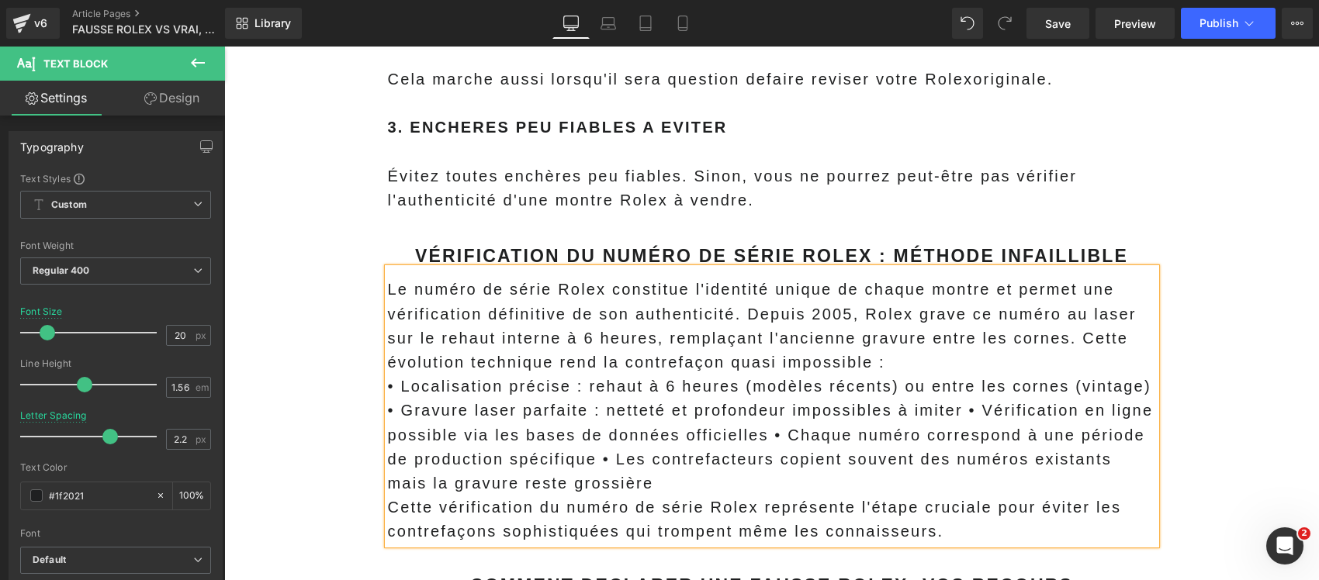
scroll to position [8274, 0]
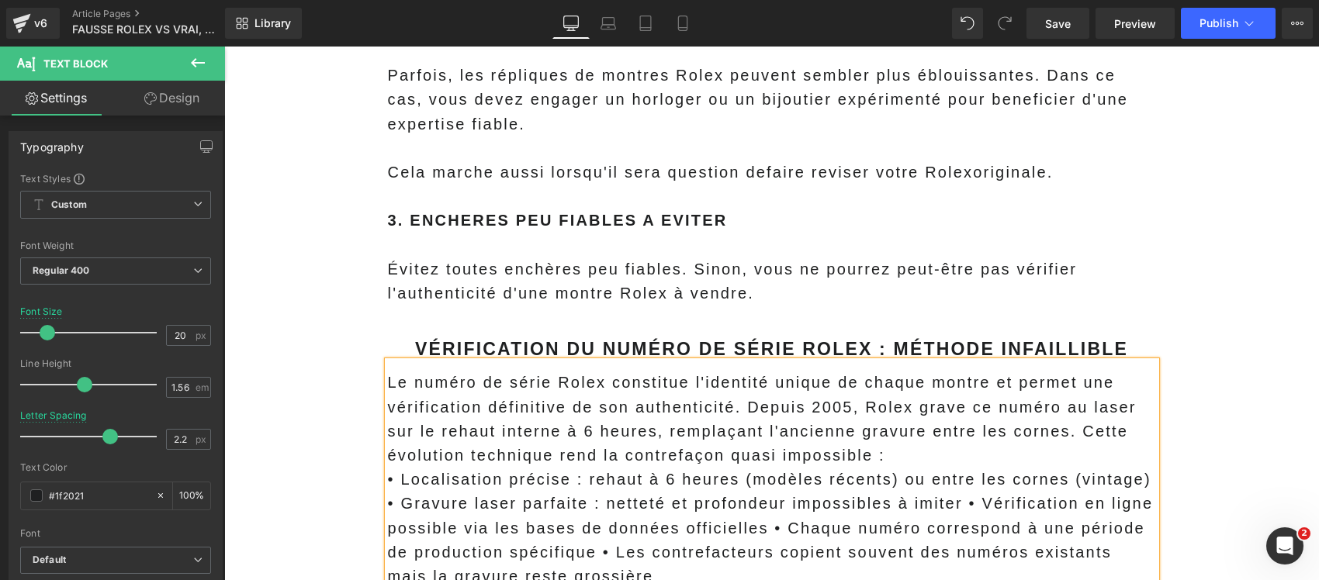
click at [614, 371] on p "Le numéro de série Rolex constitue l'identité unique de chaque montre et permet…" at bounding box center [772, 419] width 768 height 97
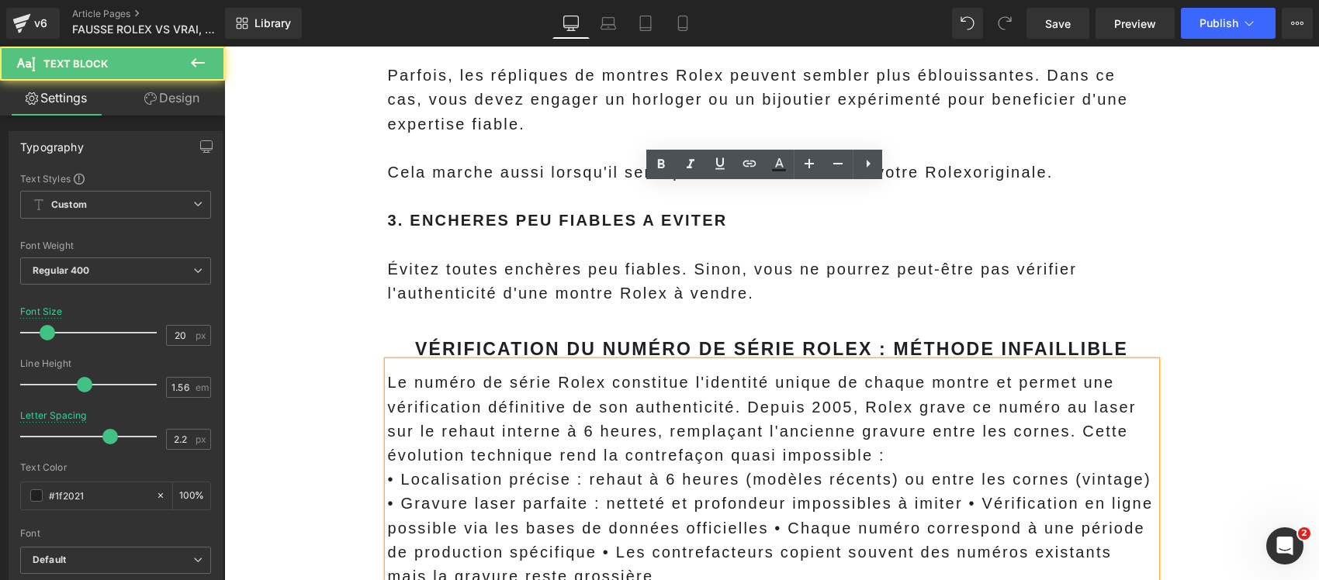
click at [746, 374] on span "Le numéro de série Rolex constitue l'identité unique de chaque montre et permet…" at bounding box center [762, 419] width 748 height 90
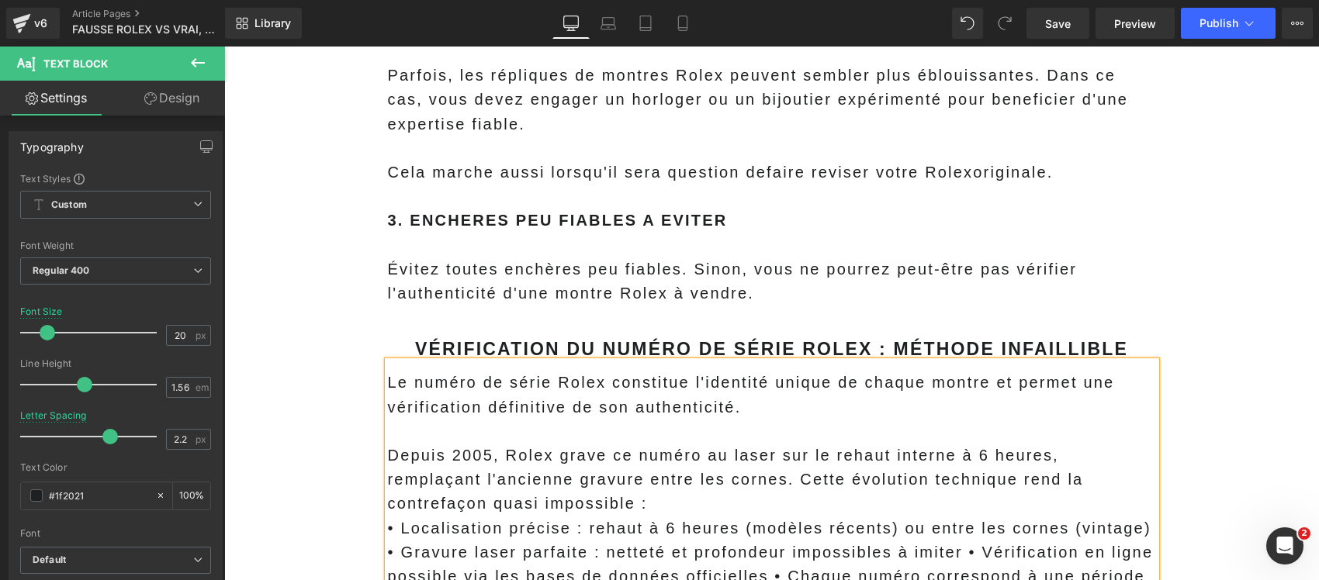
click at [685, 447] on span "Depuis 2005, Rolex grave ce numéro au laser sur le rehaut interne à 6 heures, r…" at bounding box center [736, 479] width 696 height 65
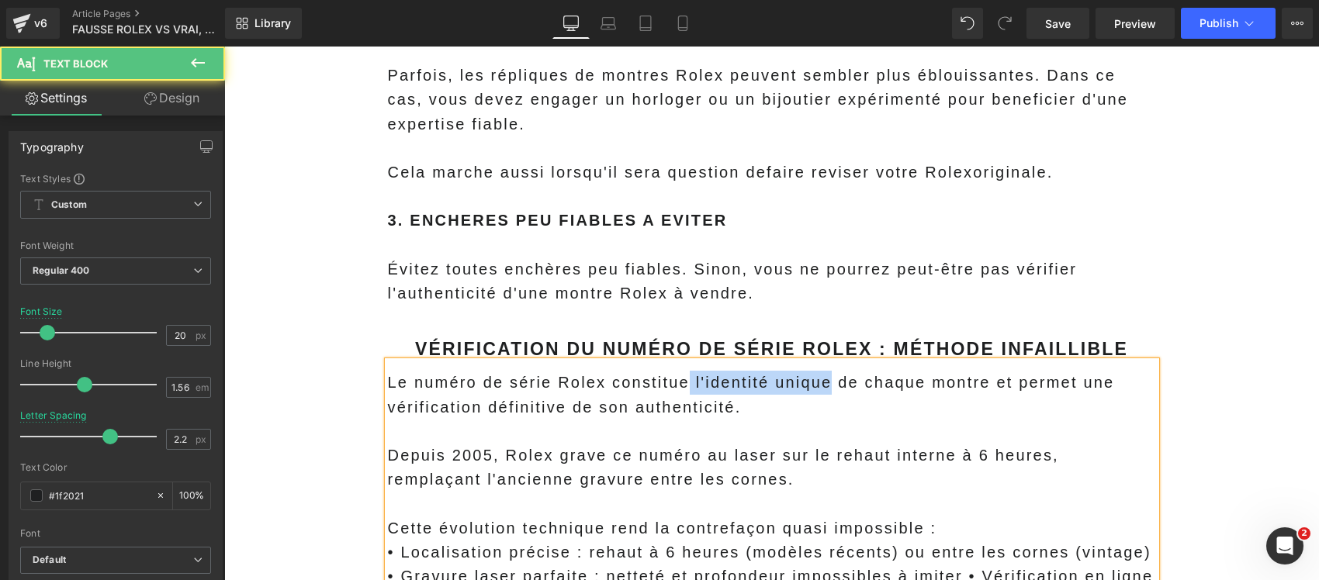
drag, startPoint x: 824, startPoint y: 204, endPoint x: 677, endPoint y: 202, distance: 146.6
click at [677, 374] on span "Le numéro de série Rolex constitue l'identité unique de chaque montre et permet…" at bounding box center [751, 394] width 727 height 41
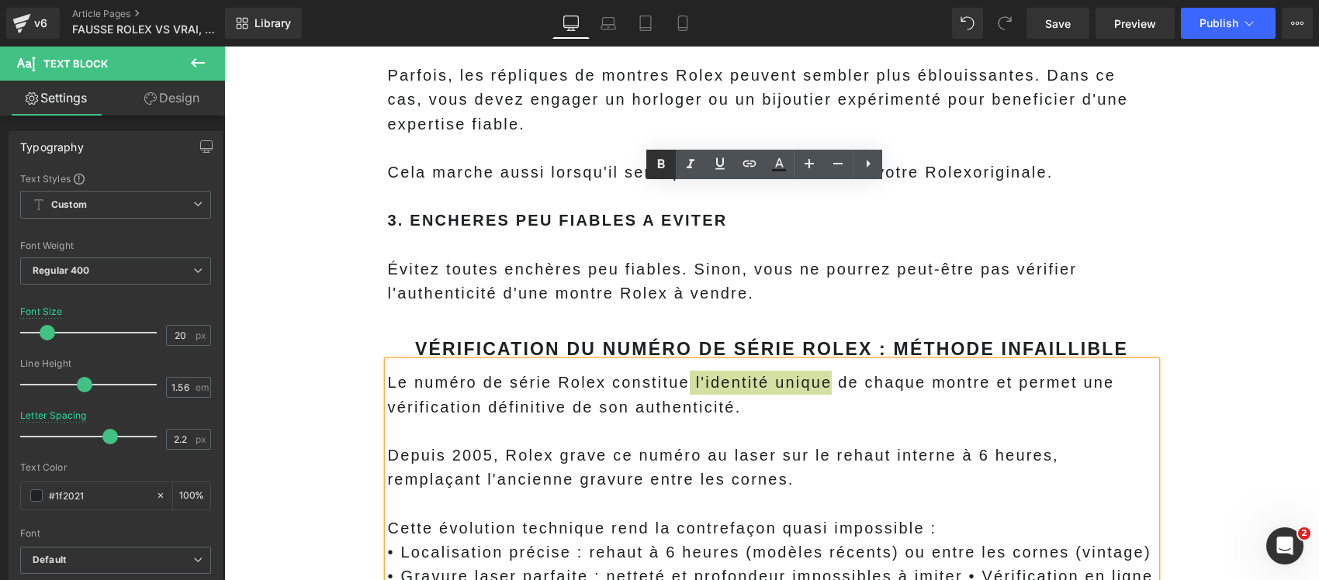
click at [660, 163] on icon at bounding box center [661, 163] width 7 height 9
click at [606, 444] on p "Depuis 2005, Rolex grave ce numéro au laser sur le rehaut interne à 6 heures, r…" at bounding box center [772, 468] width 768 height 48
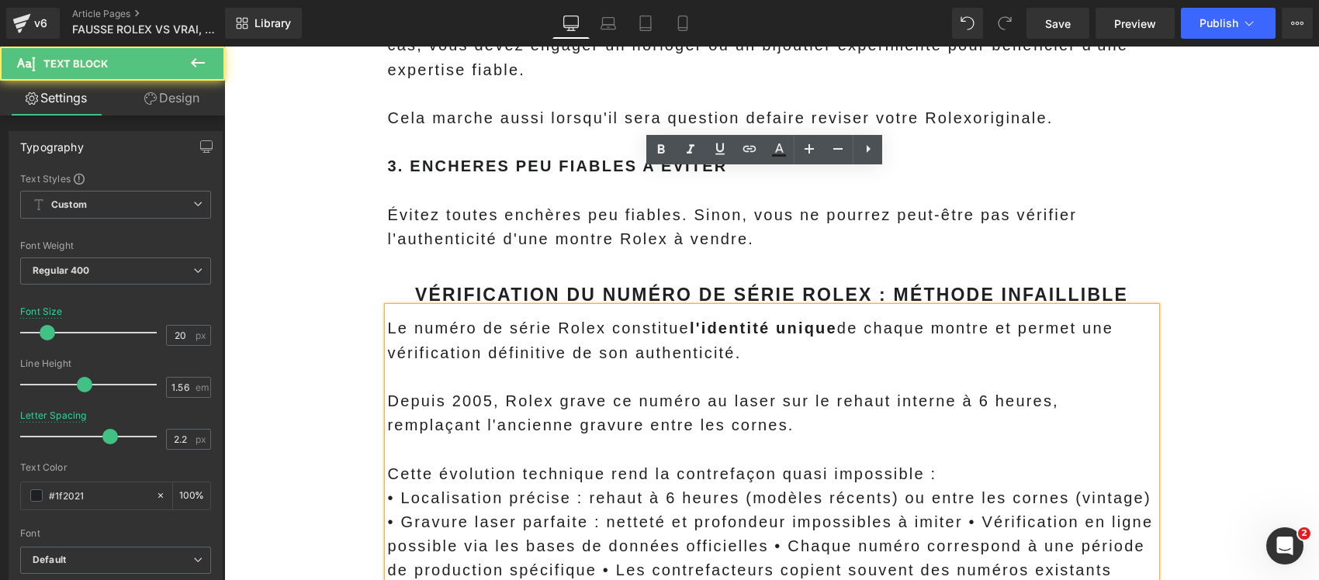
scroll to position [8371, 0]
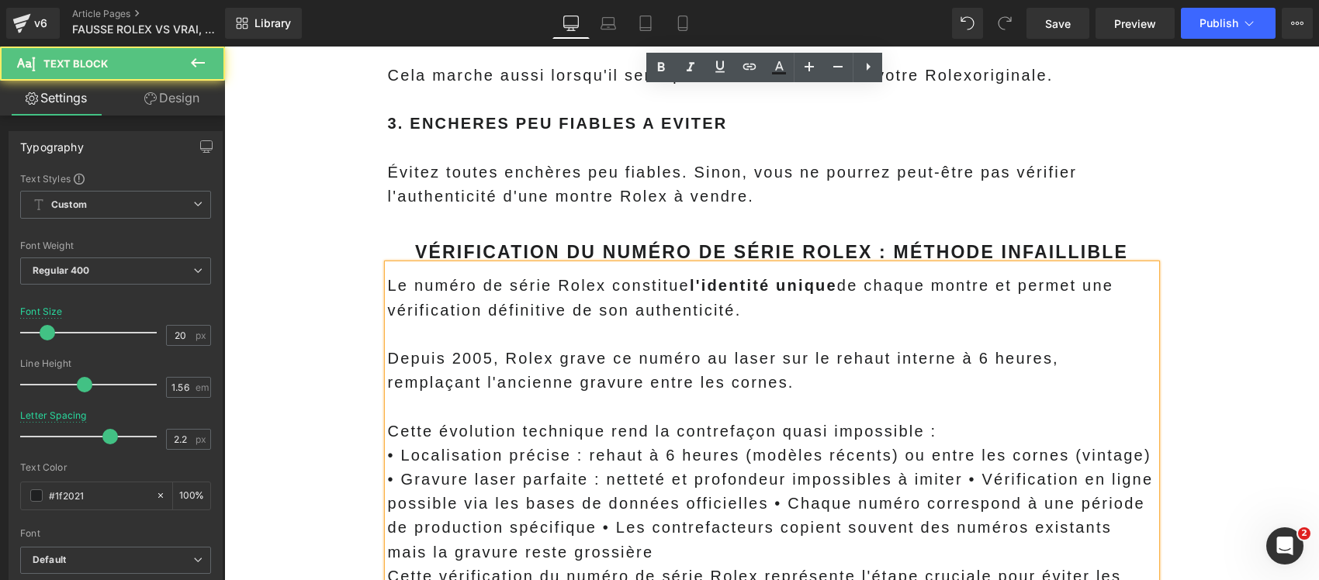
click at [952, 420] on p "Cette évolution technique rend la contrefaçon quasi impossible :" at bounding box center [772, 432] width 768 height 24
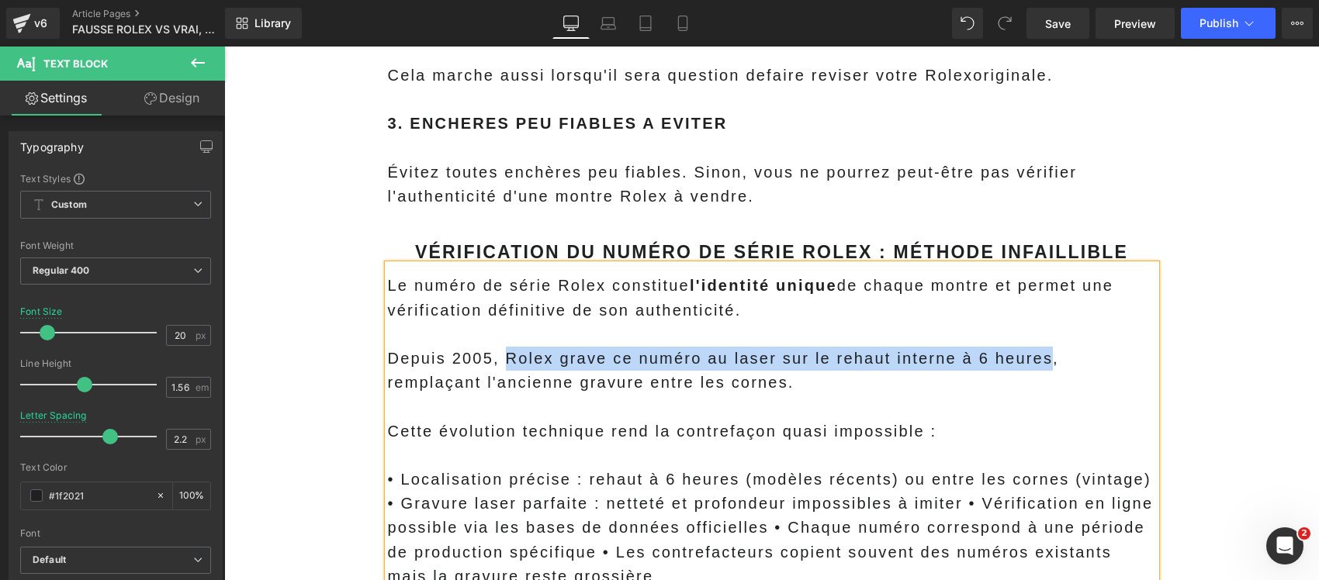
drag, startPoint x: 1031, startPoint y: 185, endPoint x: 496, endPoint y: 186, distance: 535.2
click at [496, 350] on span "Depuis 2005, Rolex grave ce numéro au laser sur le rehaut interne à 6 heures, r…" at bounding box center [723, 370] width 671 height 41
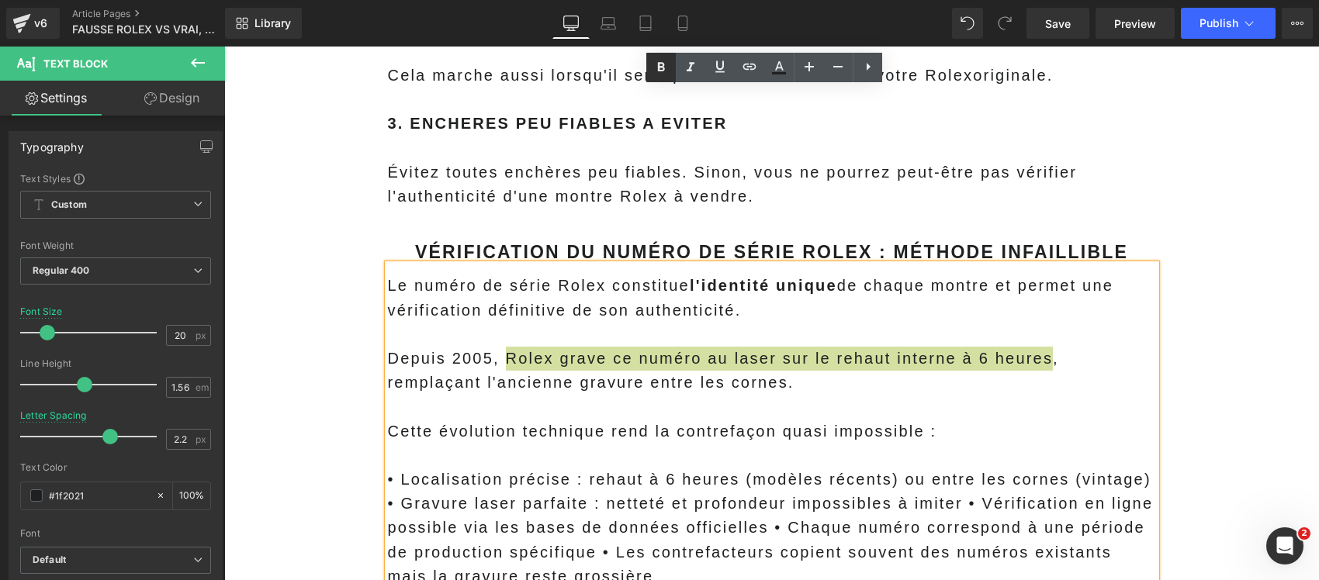
click at [665, 70] on icon at bounding box center [660, 67] width 19 height 19
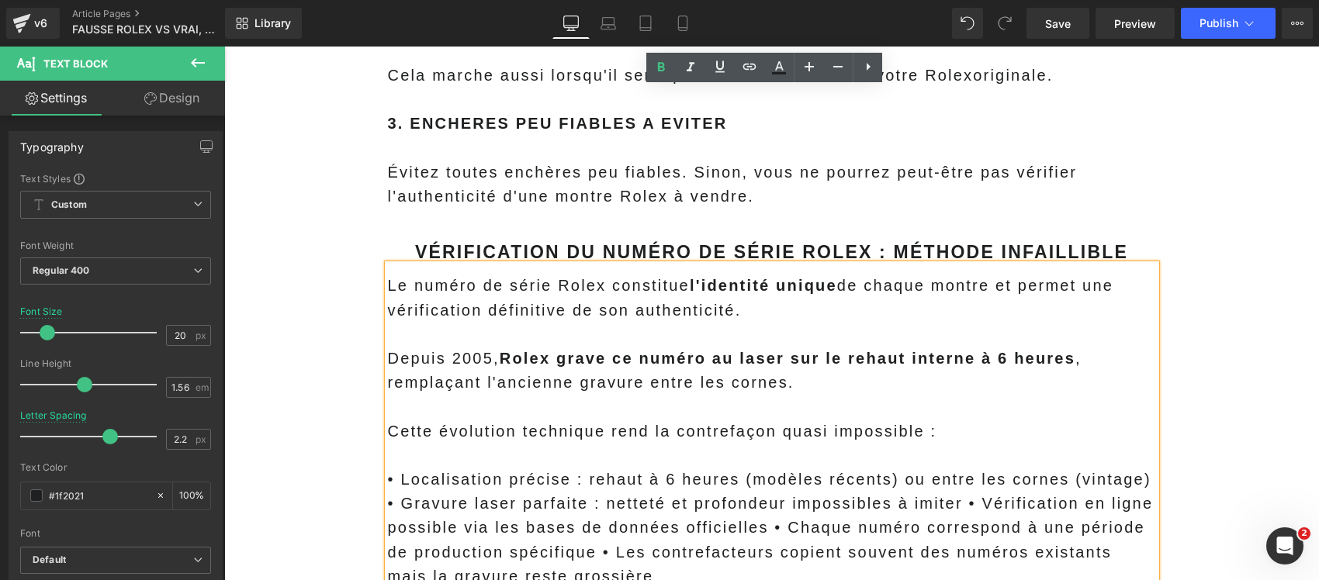
scroll to position [8468, 0]
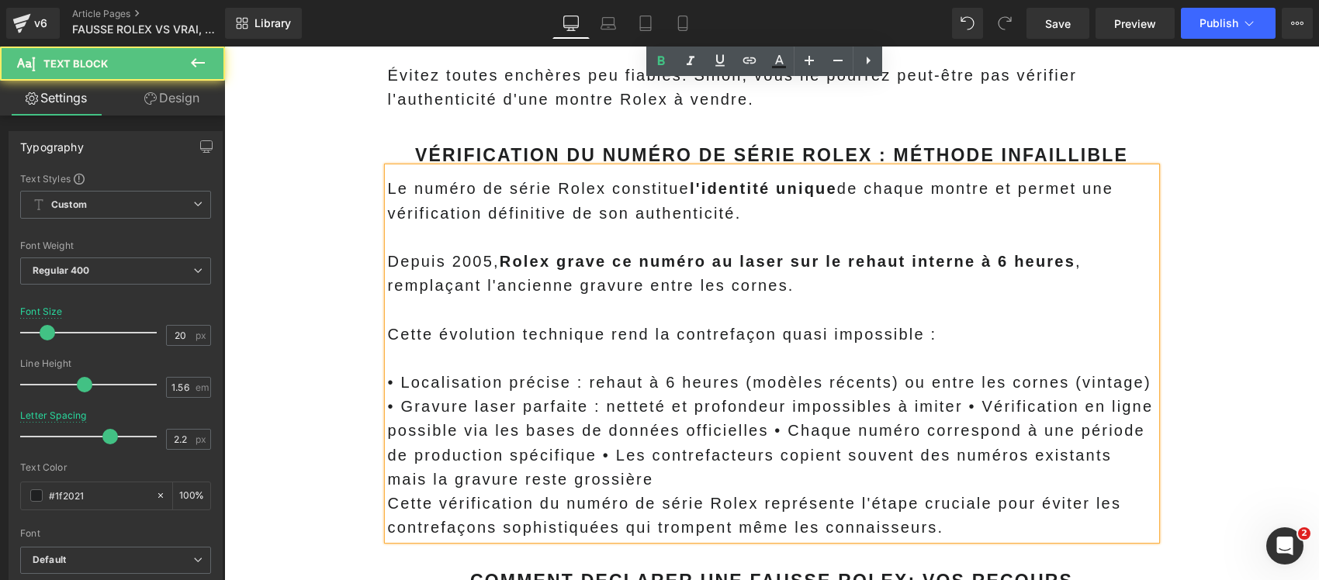
click at [621, 371] on p "• Localisation précise : rehaut à 6 heures (modèles récents) ou entre les corne…" at bounding box center [772, 431] width 768 height 121
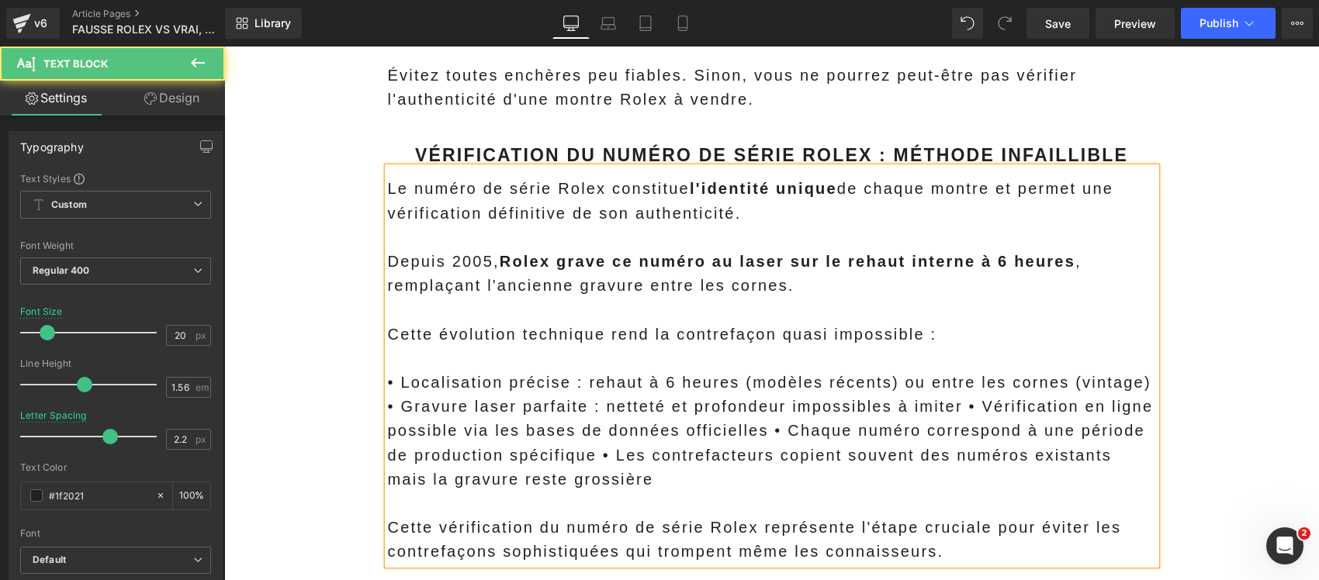
click at [596, 371] on p "• Localisation précise : rehaut à 6 heures (modèles récents) ou entre les corne…" at bounding box center [772, 431] width 768 height 121
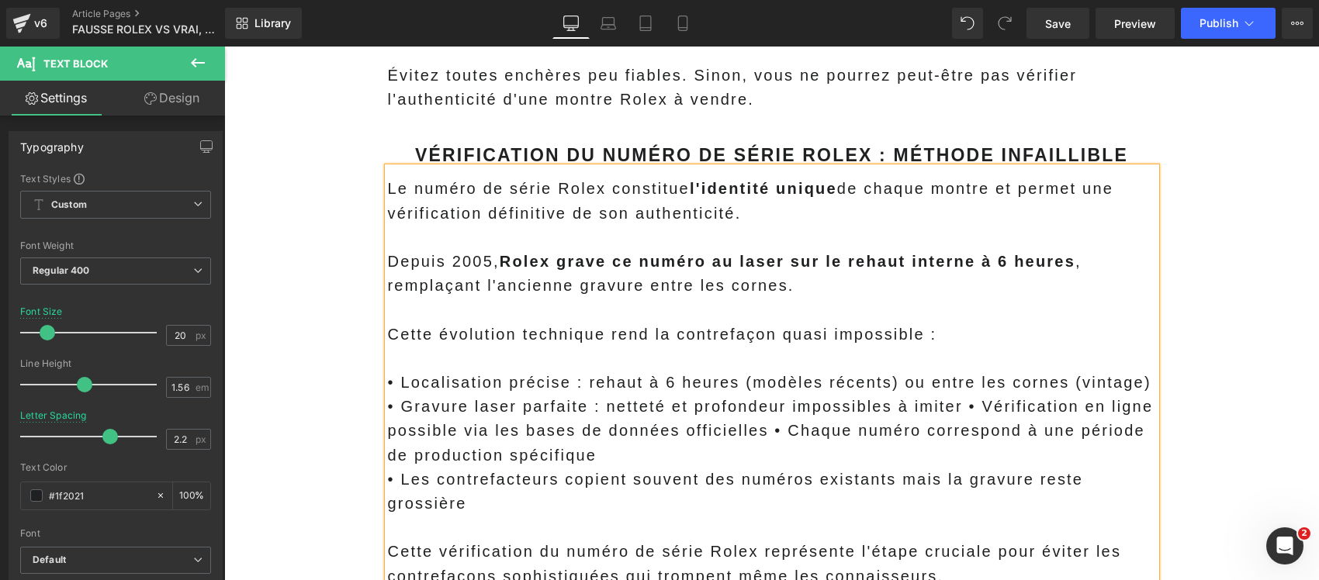
click at [762, 371] on p "• Localisation précise : rehaut à 6 heures (modèles récents) ou entre les corne…" at bounding box center [772, 419] width 768 height 97
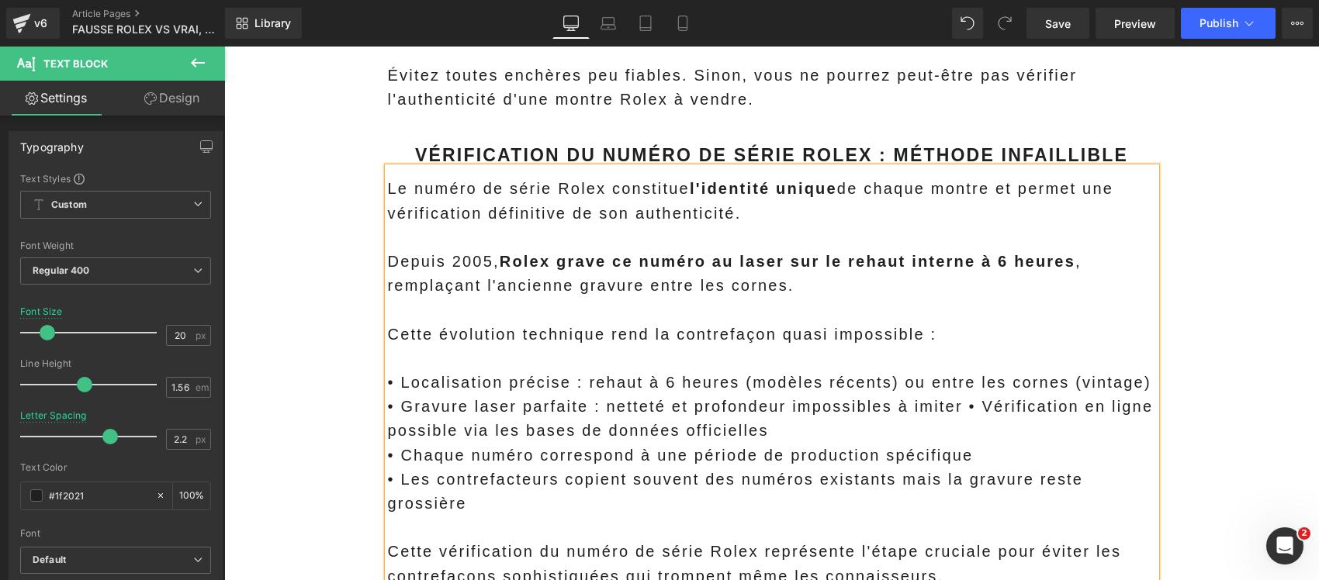
drag, startPoint x: 945, startPoint y: 233, endPoint x: 971, endPoint y: 258, distance: 36.7
click at [947, 371] on p "• Localisation précise : rehaut à 6 heures (modèles récents) ou entre les corne…" at bounding box center [772, 407] width 768 height 73
click at [1139, 371] on p "• Localisation précise : rehaut à 6 heures (modèles récents) ou entre les corne…" at bounding box center [772, 395] width 768 height 48
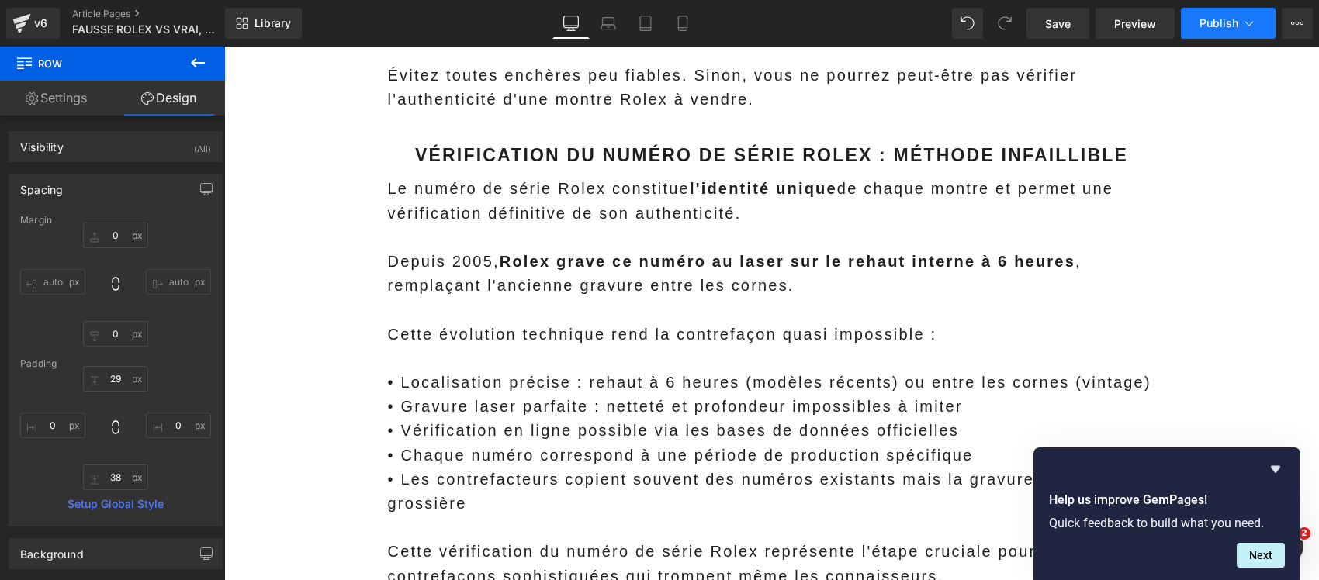
click at [1250, 16] on icon at bounding box center [1249, 24] width 16 height 16
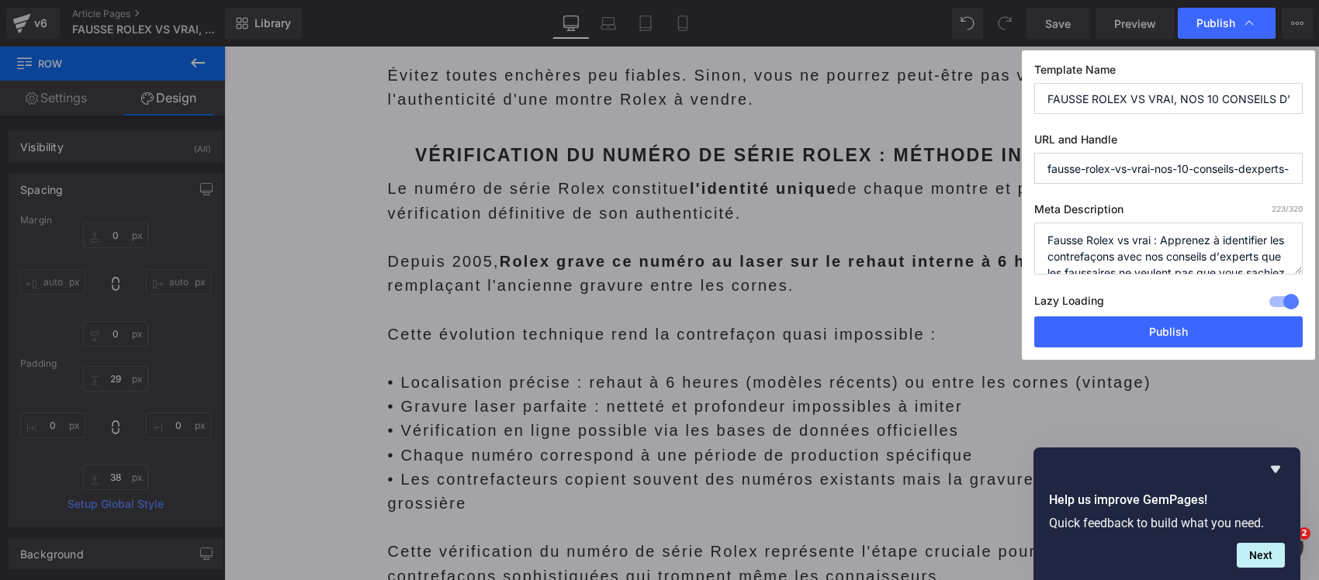
click at [1210, 101] on input "FAUSSE ROLEX VS VRAI, NOS 10 CONSEILS D'EXPERTS POUR EVITER D'ETRE LA PROCHAINE…" at bounding box center [1168, 98] width 268 height 31
paste input "ausse Rolex vs vraie : ces indices repérés par tous les experts révèlent immédi…"
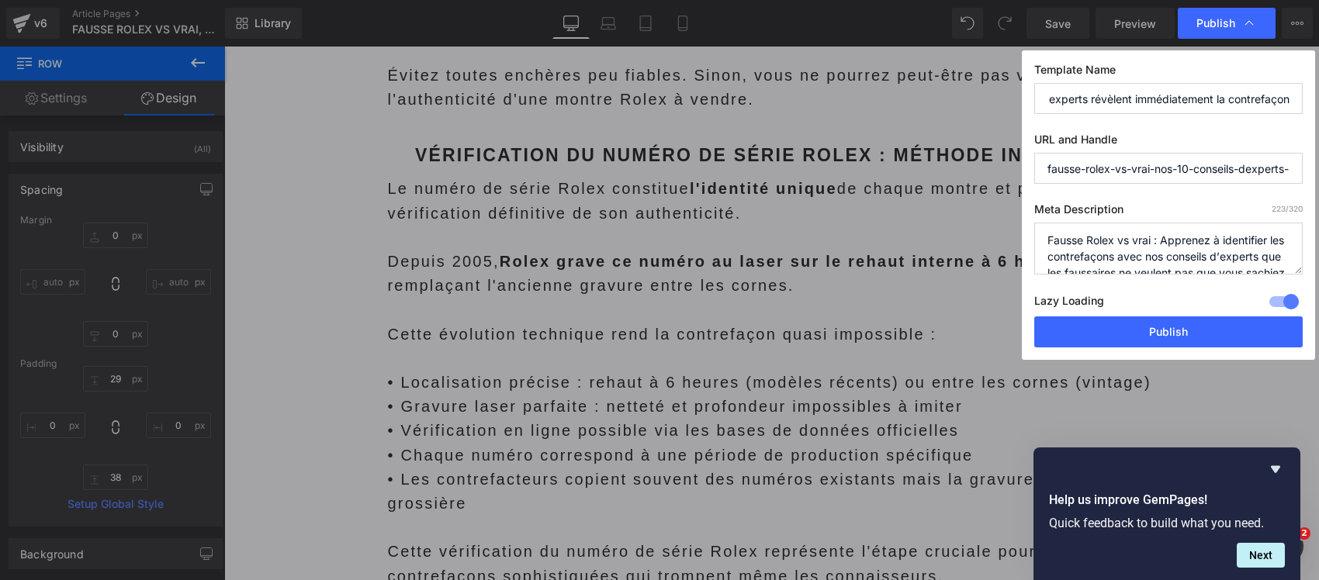
type input "Fausse Rolex vs vraie : ces indices repérés par tous les experts révèlent imméd…"
click at [1142, 230] on textarea "Fausse Rolex vs vrai : Apprenez à identifier les contrefaçons avec nos conseils…" at bounding box center [1168, 249] width 268 height 52
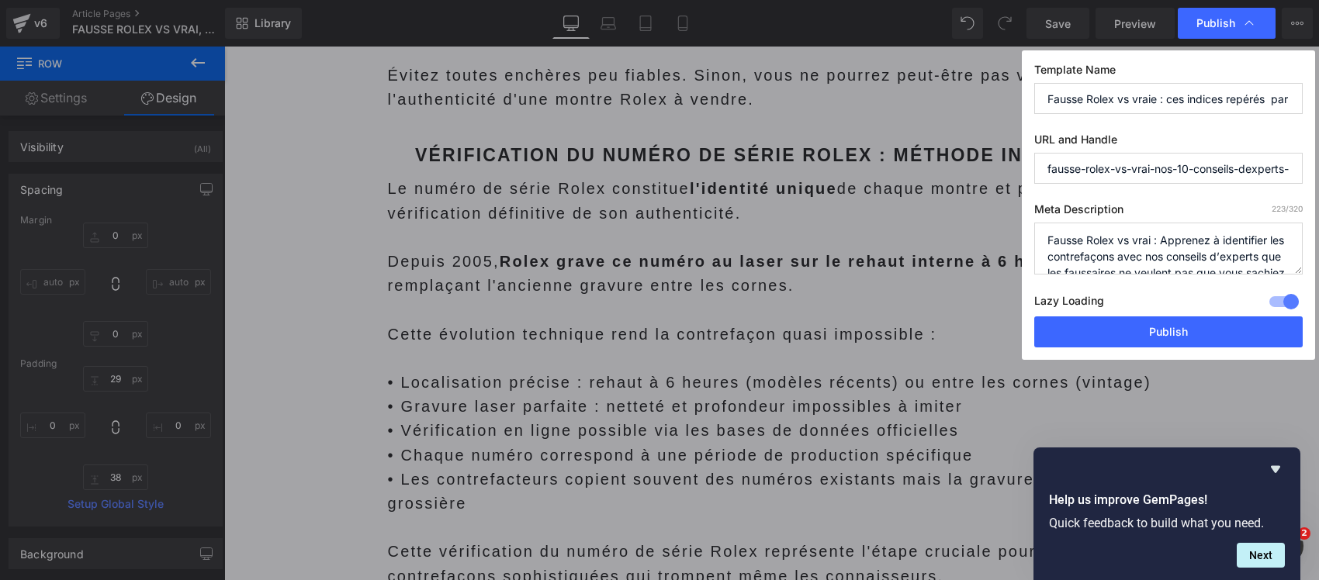
paste textarea "Guide complet pour reconnaître une fausse Rolex : 10 techniques d'experts, véri…"
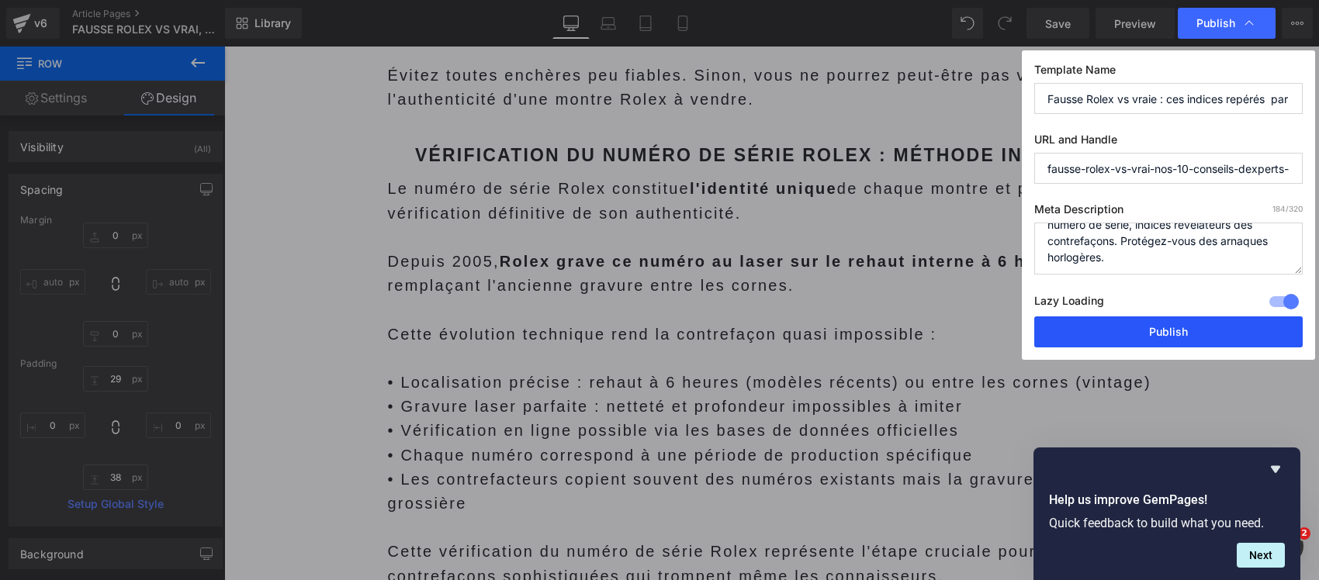
type textarea "Guide complet pour reconnaître une fausse Rolex : 10 techniques d'experts, véri…"
click at [1084, 339] on button "Publish" at bounding box center [1168, 331] width 268 height 31
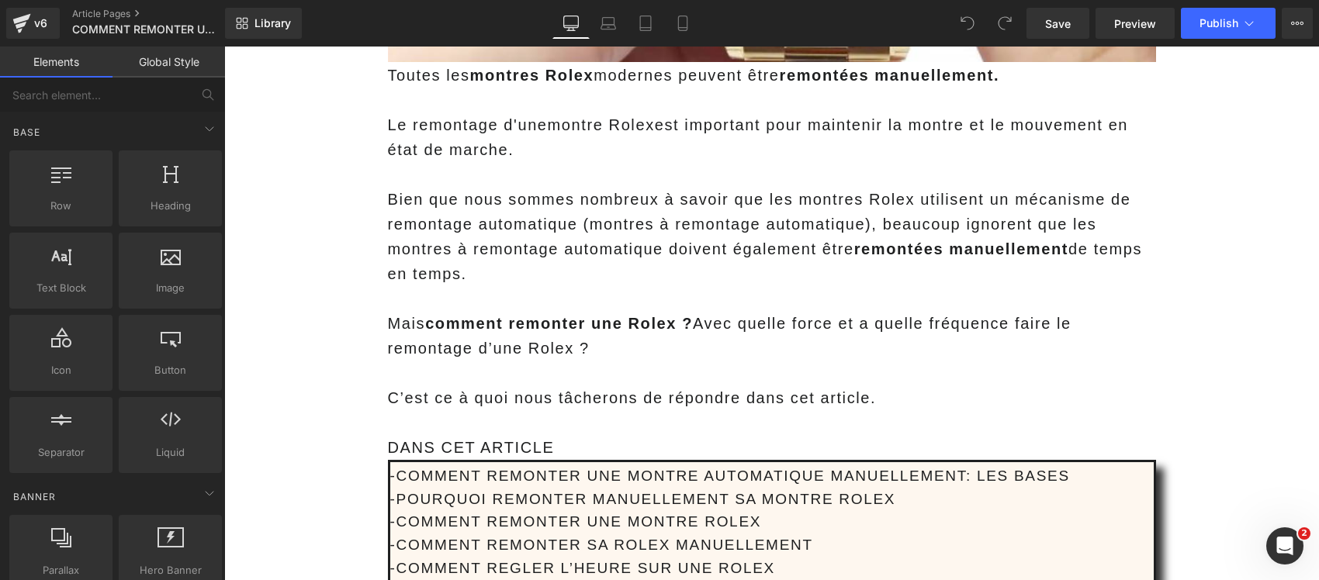
drag, startPoint x: 492, startPoint y: 331, endPoint x: 533, endPoint y: 351, distance: 45.8
click at [492, 331] on strong "comment remonter une Rolex ?" at bounding box center [559, 323] width 268 height 17
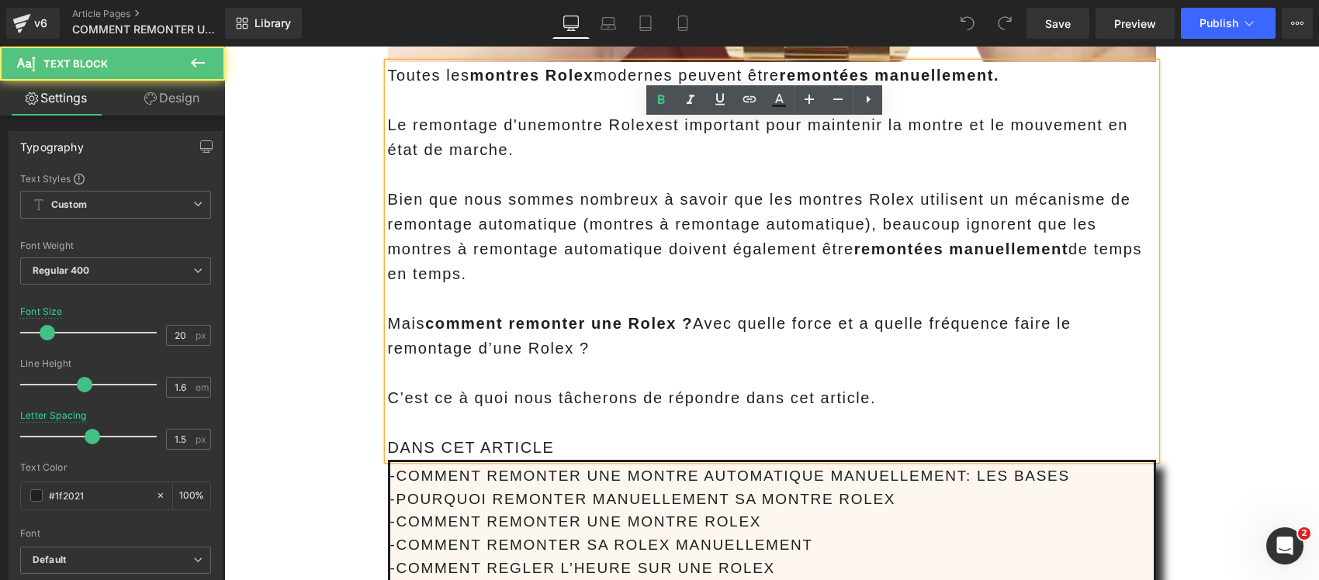
scroll to position [679, 0]
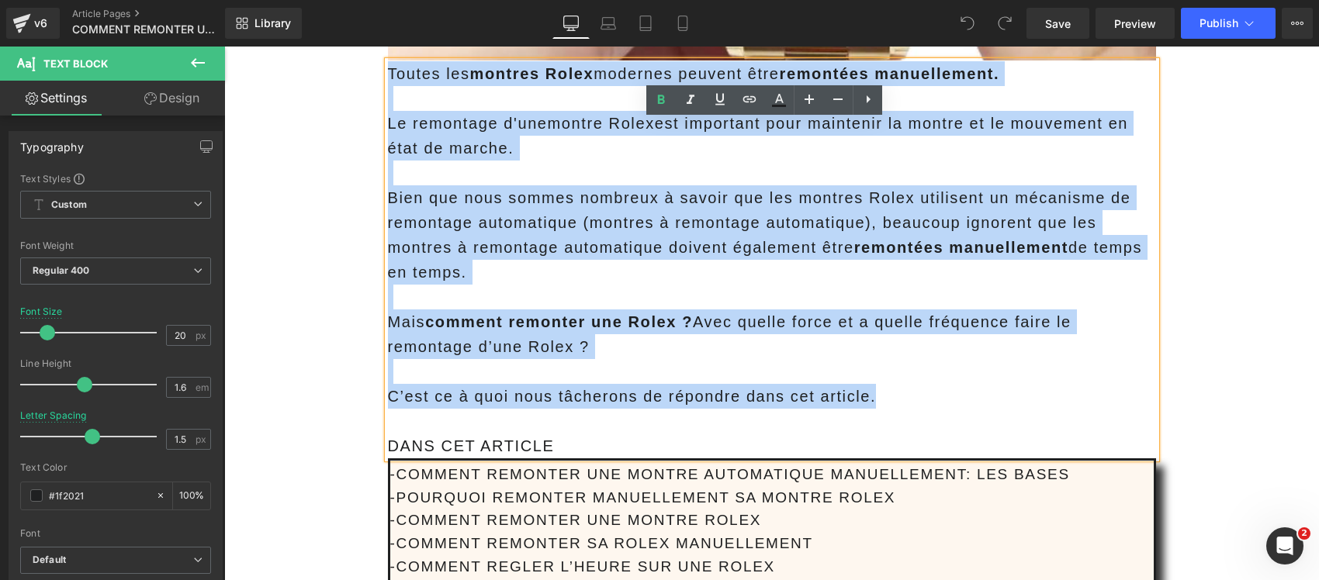
drag, startPoint x: 880, startPoint y: 405, endPoint x: 228, endPoint y: 74, distance: 730.8
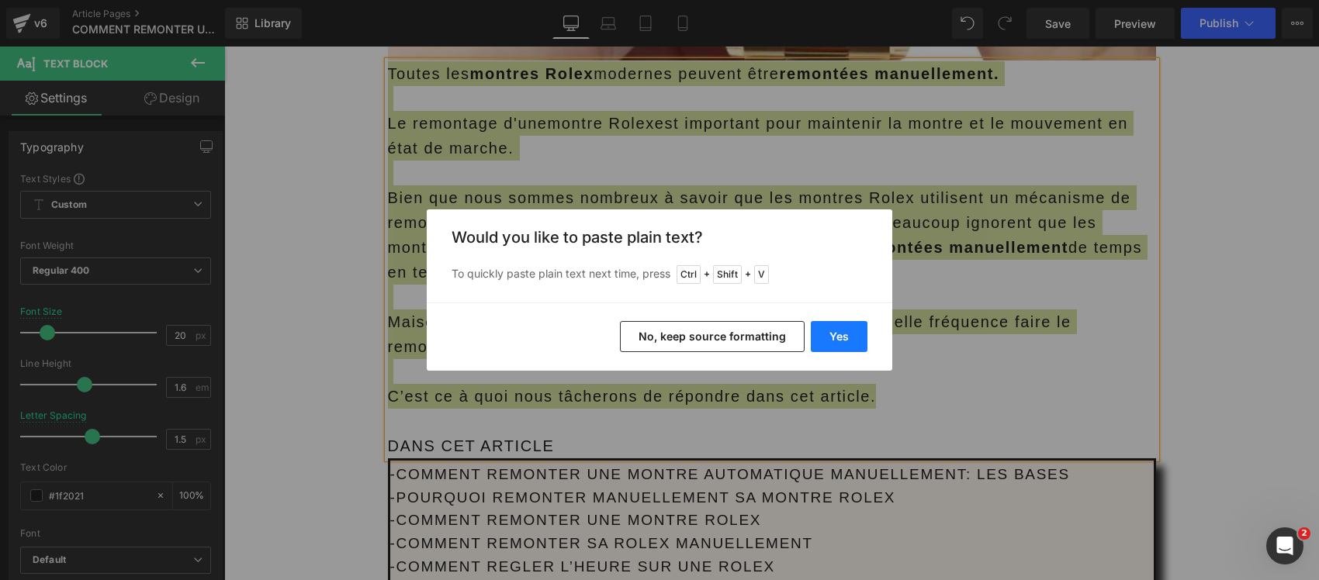
click at [834, 349] on button "Yes" at bounding box center [838, 336] width 57 height 31
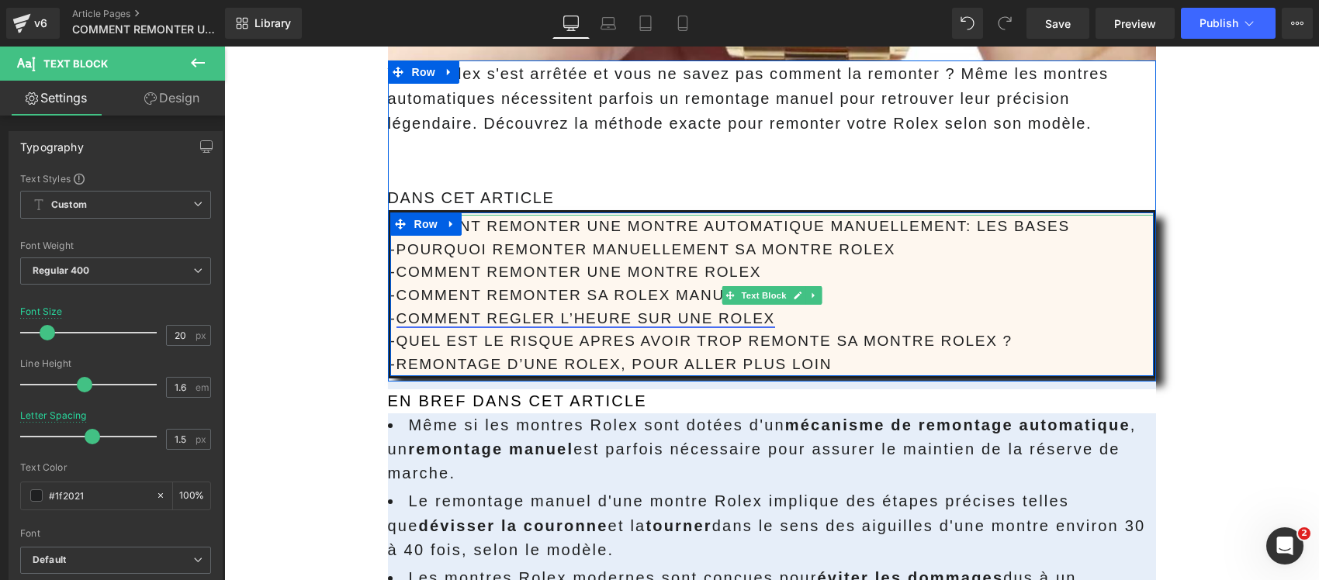
scroll to position [485, 0]
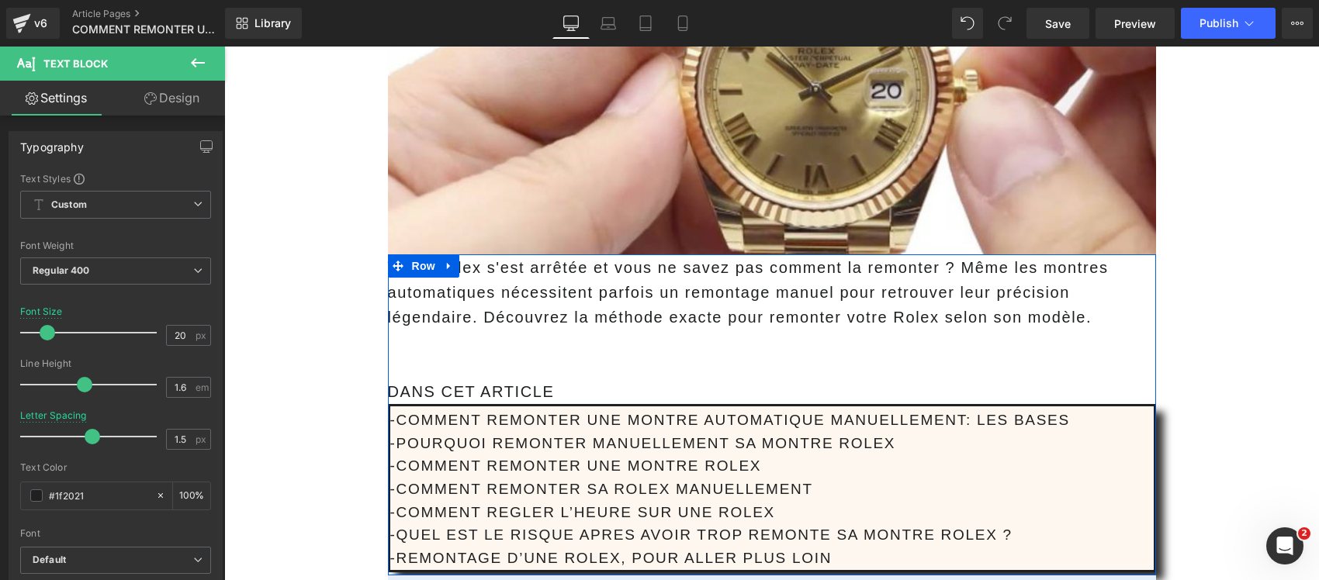
click at [599, 323] on span "Votre Rolex s'est arrêtée et vous ne savez pas comment la remonter ? Même les m…" at bounding box center [748, 292] width 721 height 67
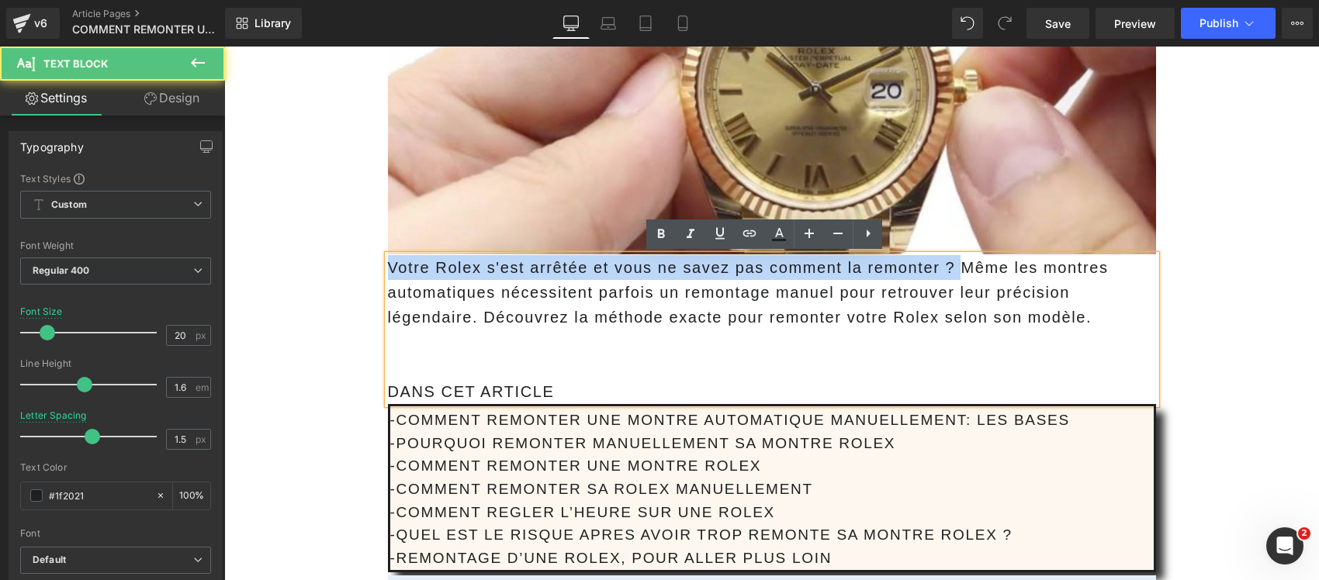
drag, startPoint x: 945, startPoint y: 268, endPoint x: 36, endPoint y: 227, distance: 909.9
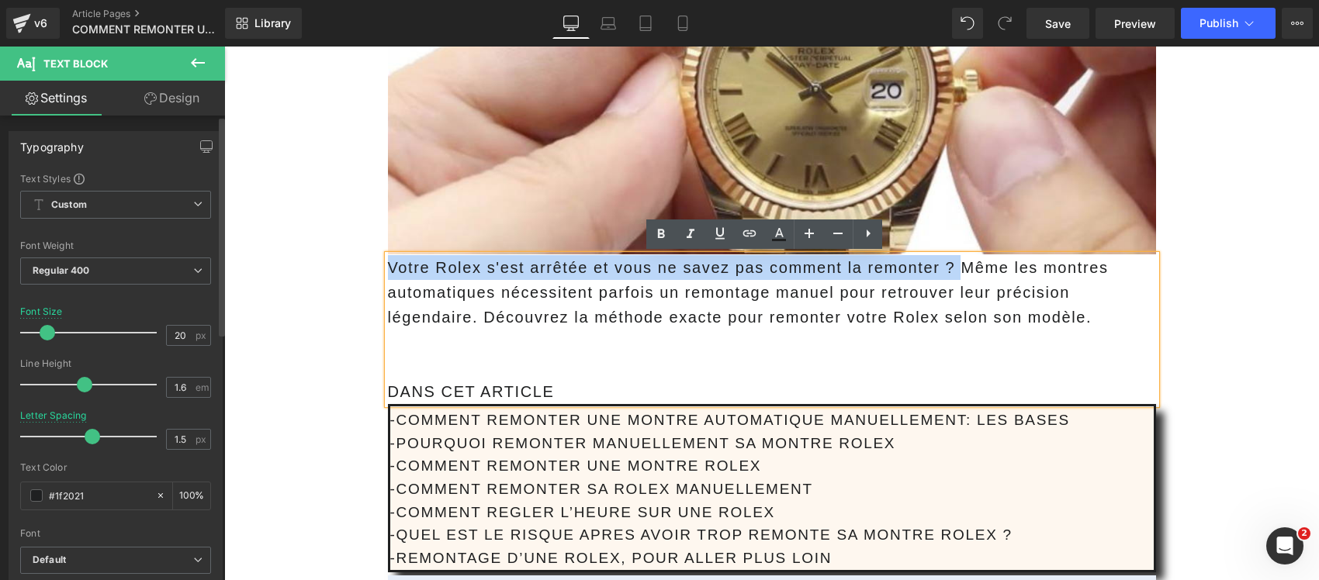
copy span "Votre Rolex s'est arrêtée et vous ne savez pas comment la remonter ?"
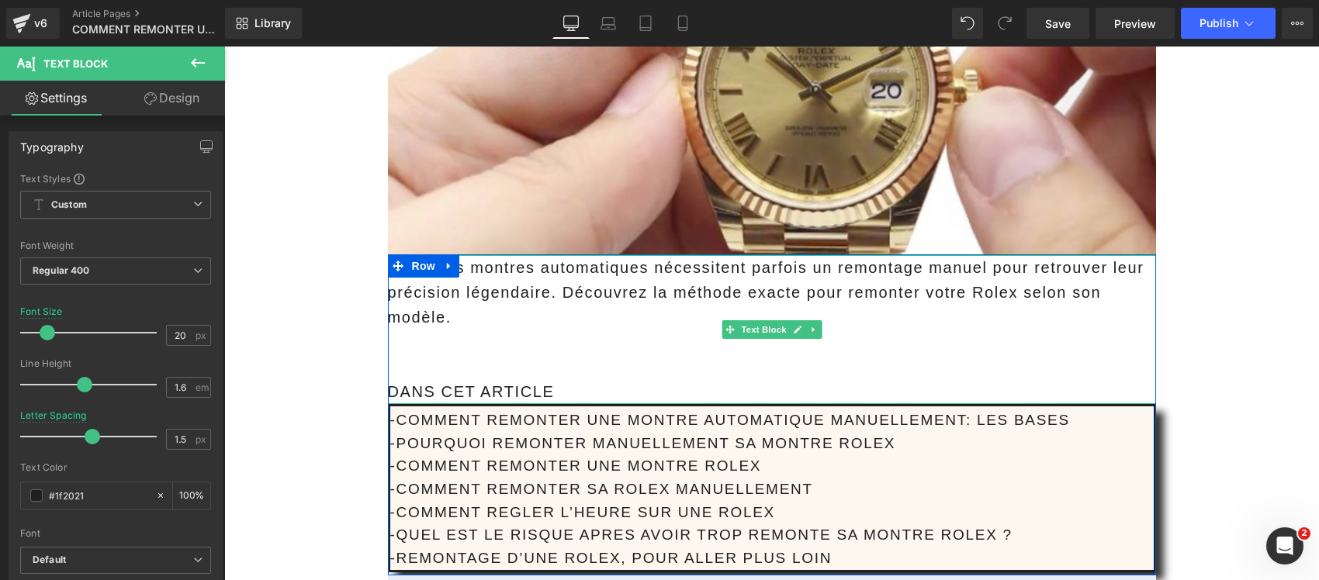
click at [557, 292] on span "Même les montres automatiques nécessitent parfois un remontage manuel pour retr…" at bounding box center [766, 292] width 756 height 67
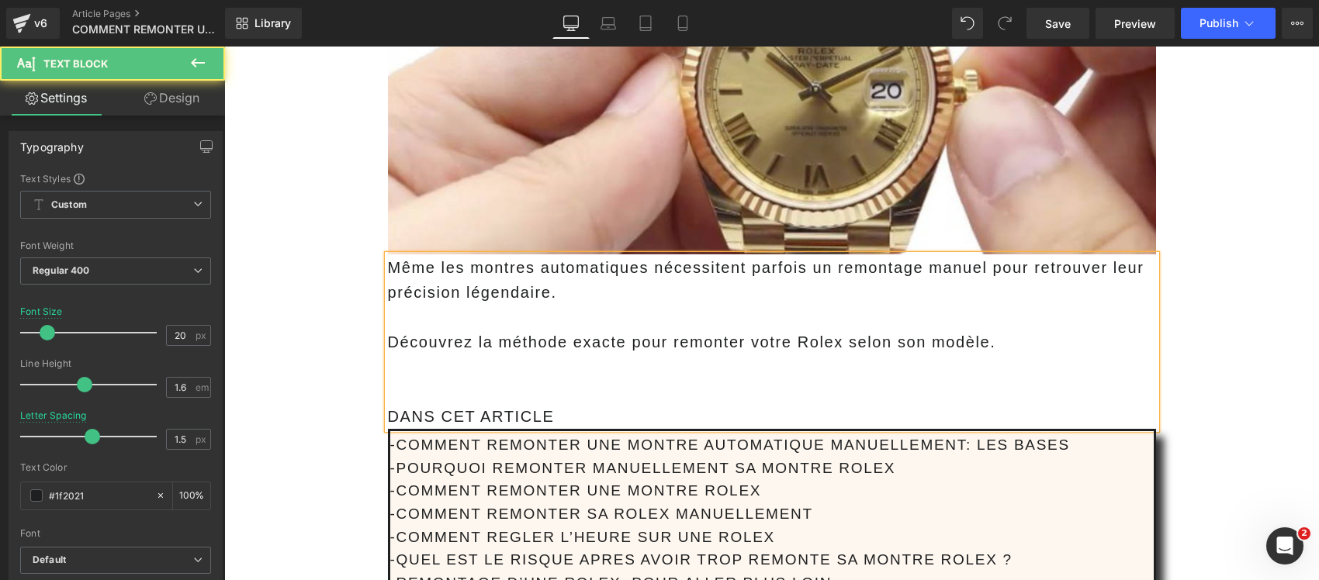
click at [495, 370] on p at bounding box center [772, 366] width 768 height 25
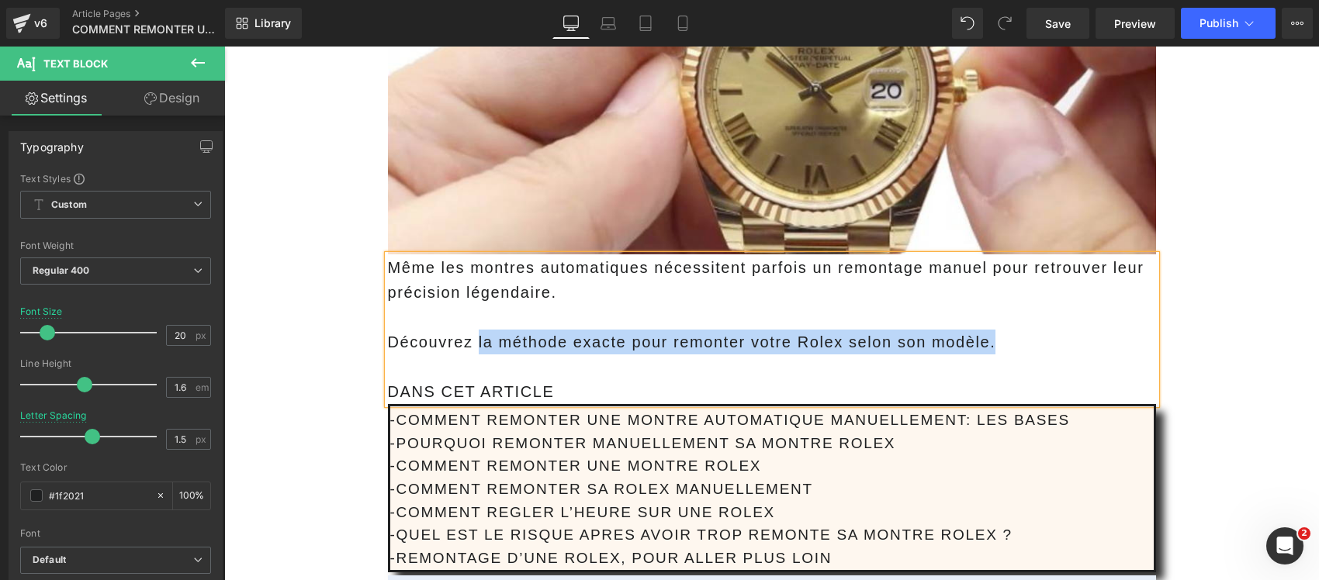
drag, startPoint x: 1026, startPoint y: 353, endPoint x: 468, endPoint y: 334, distance: 558.8
click at [468, 334] on p "Découvrez la méthode exacte pour remonter votre Rolex selon son modèle." at bounding box center [772, 342] width 768 height 25
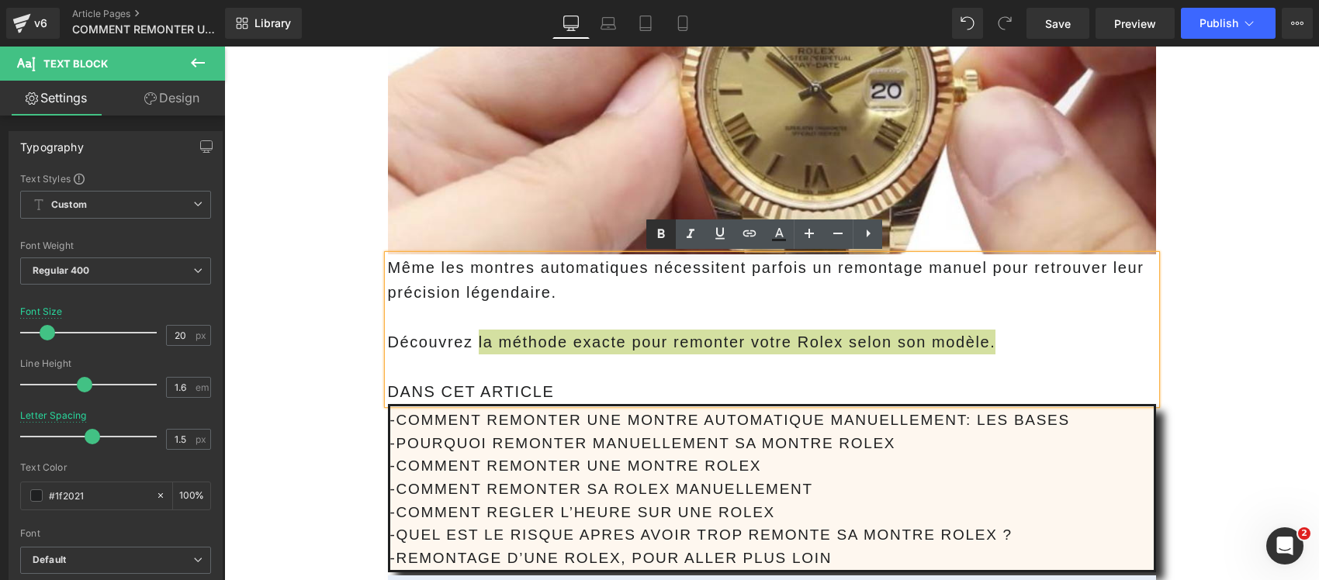
drag, startPoint x: 657, startPoint y: 234, endPoint x: 442, endPoint y: 234, distance: 214.8
click at [657, 234] on icon at bounding box center [660, 234] width 19 height 19
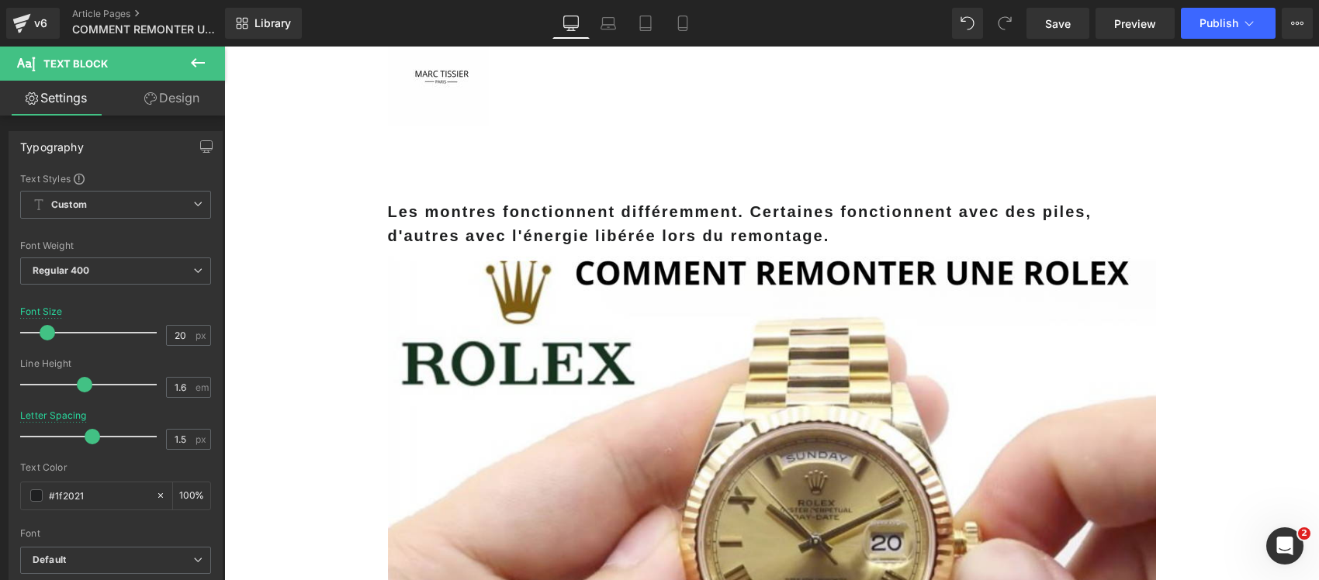
scroll to position [0, 0]
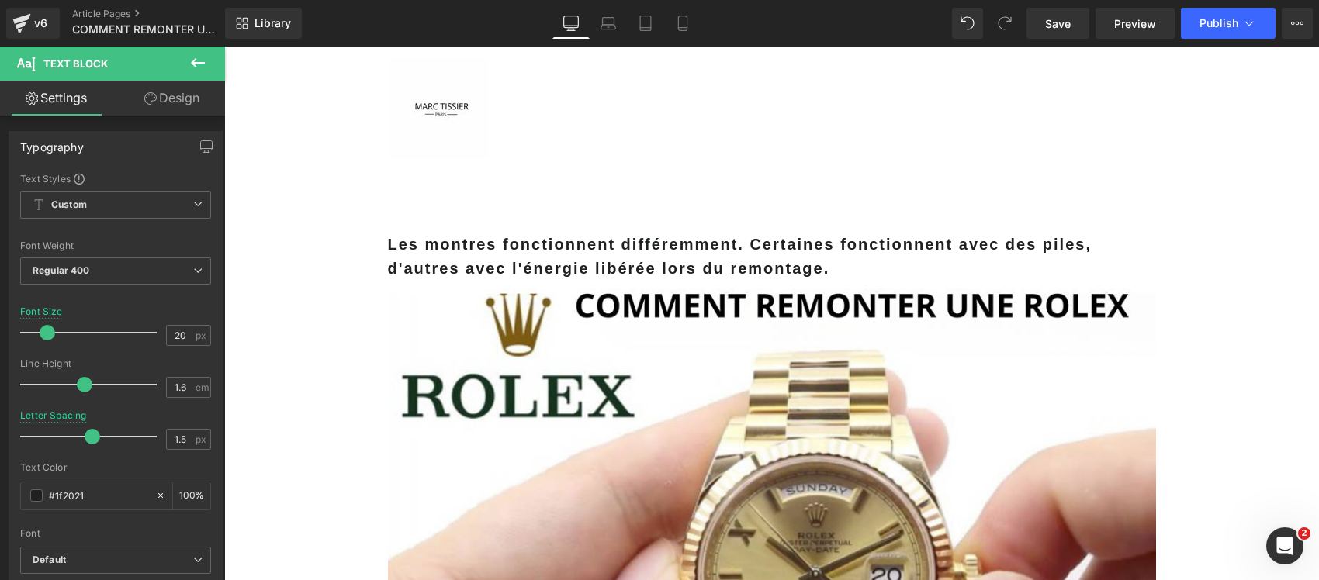
click at [563, 264] on strong "Les montres fonctionnent différemment. Certaines fonctionnent avec des piles, d…" at bounding box center [739, 256] width 703 height 41
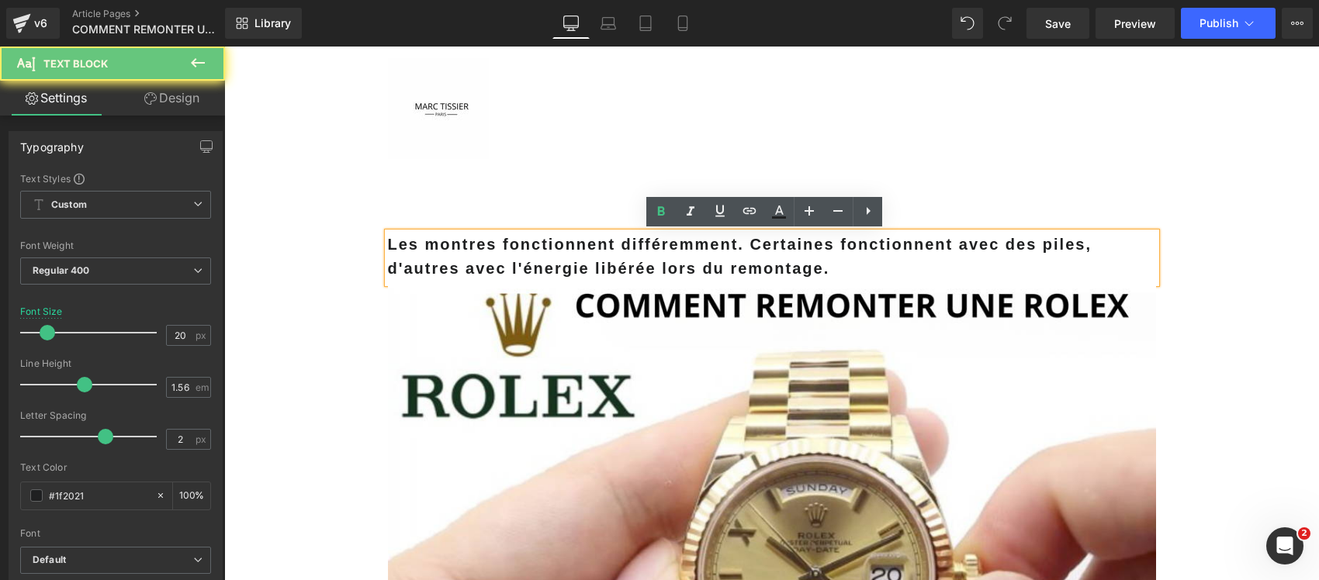
click at [563, 264] on strong "Les montres fonctionnent différemment. Certaines fonctionnent avec des piles, d…" at bounding box center [739, 256] width 703 height 41
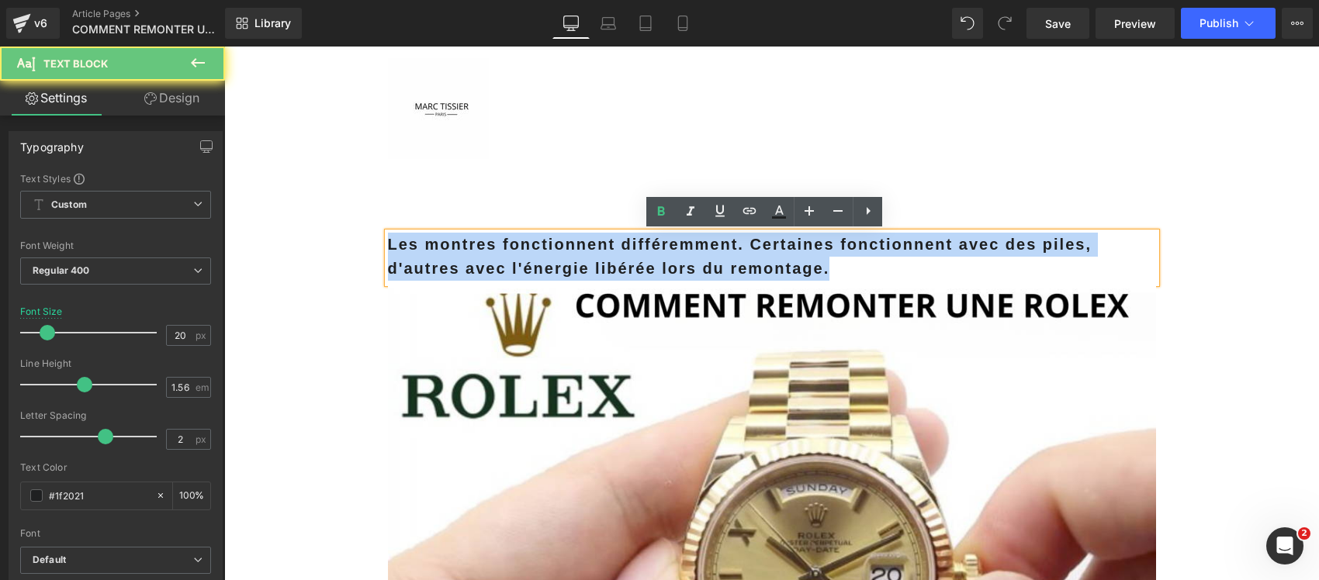
click at [563, 264] on strong "Les montres fonctionnent différemment. Certaines fonctionnent avec des piles, d…" at bounding box center [739, 256] width 703 height 41
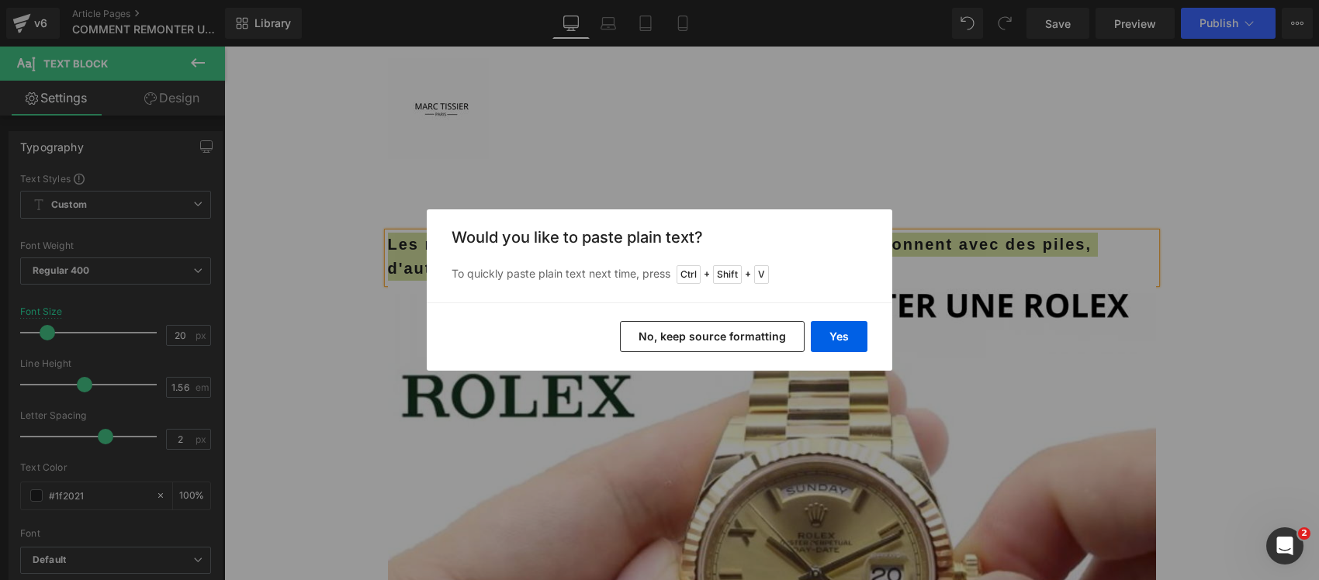
click at [733, 337] on button "No, keep source formatting" at bounding box center [712, 336] width 185 height 31
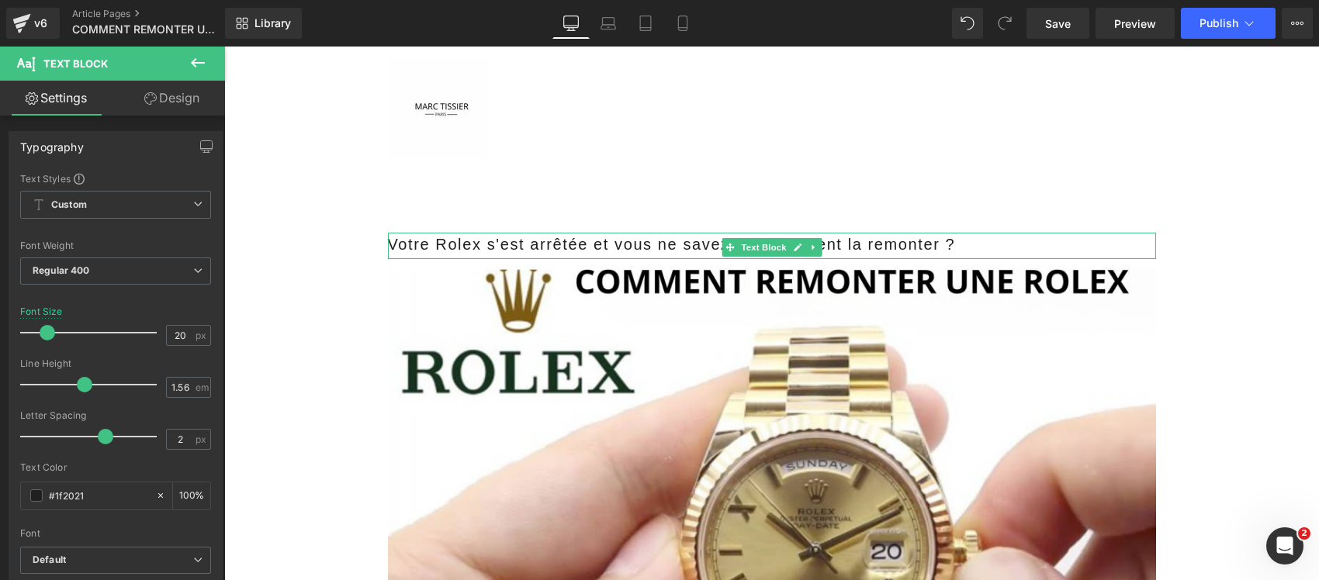
click at [408, 244] on span "Votre Rolex s'est arrêtée et vous ne savez pas comment la remonter ?" at bounding box center [672, 244] width 568 height 17
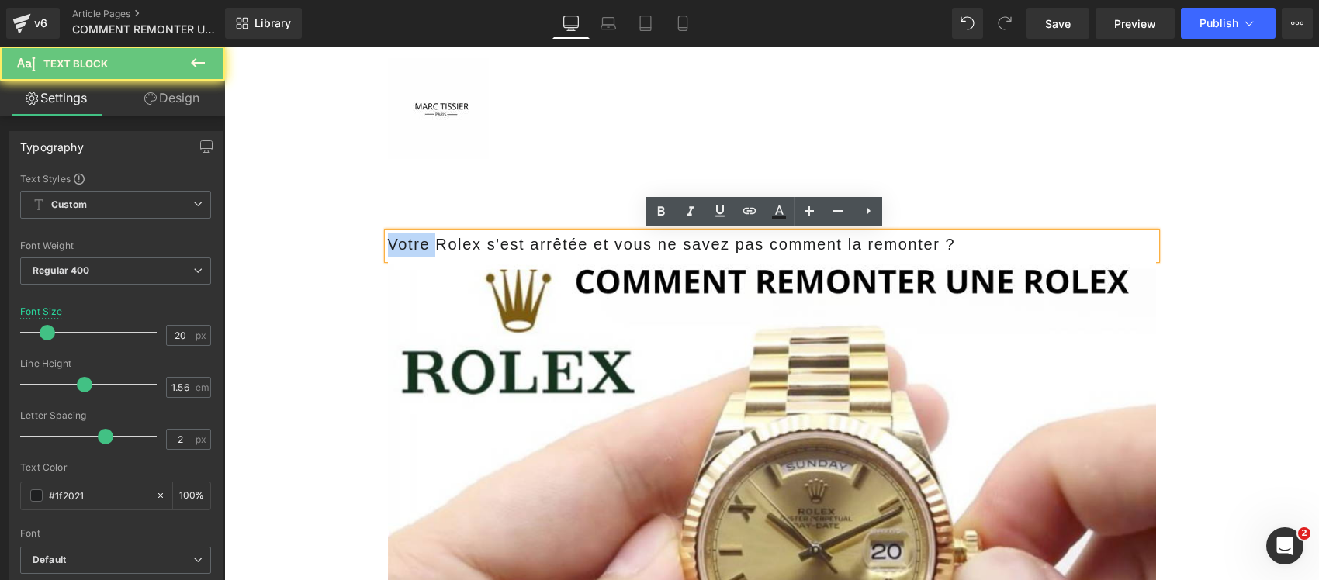
click at [408, 244] on span "Votre Rolex s'est arrêtée et vous ne savez pas comment la remonter ?" at bounding box center [672, 244] width 568 height 17
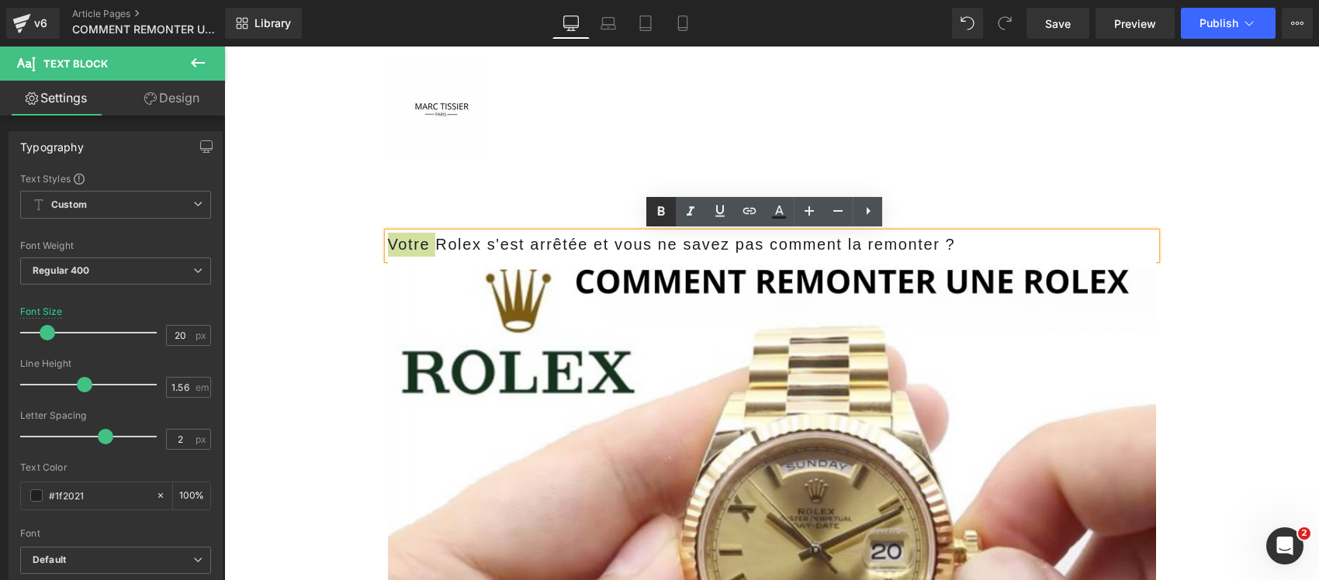
click at [656, 219] on icon at bounding box center [660, 211] width 19 height 19
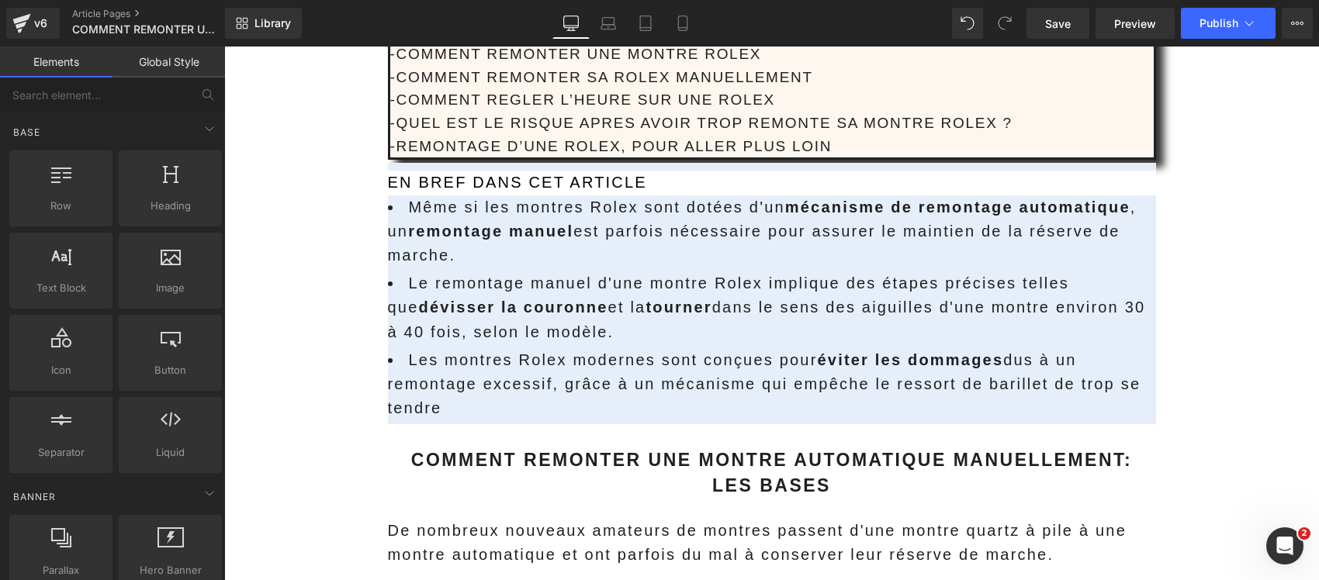
scroll to position [776, 0]
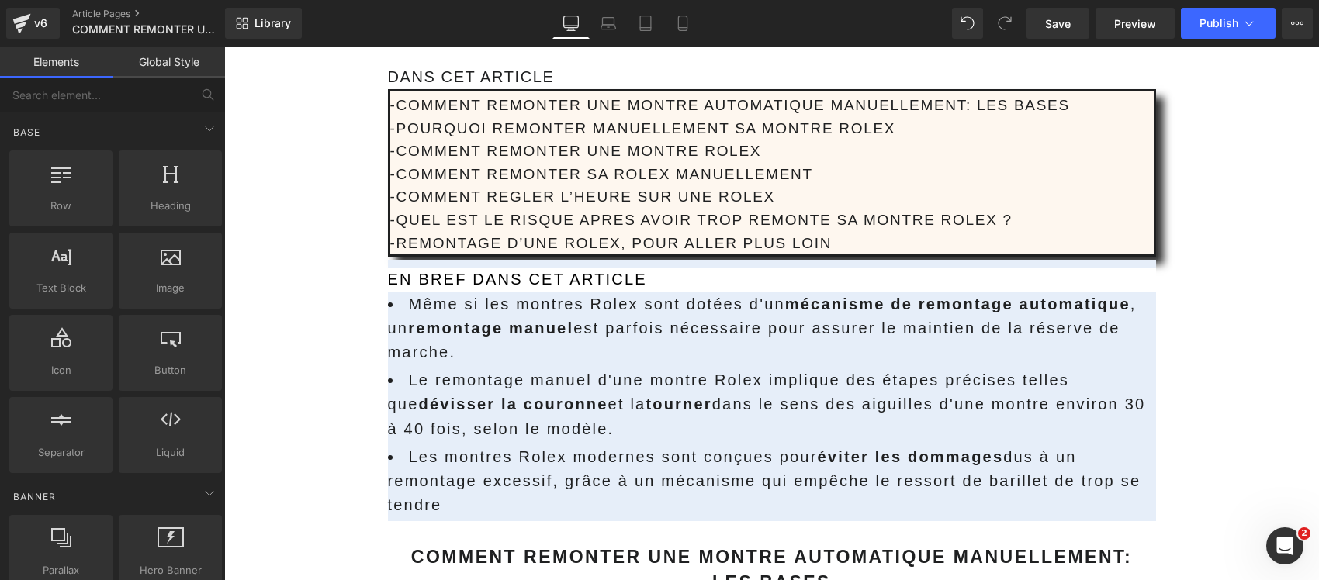
drag, startPoint x: 288, startPoint y: 454, endPoint x: 463, endPoint y: 452, distance: 175.3
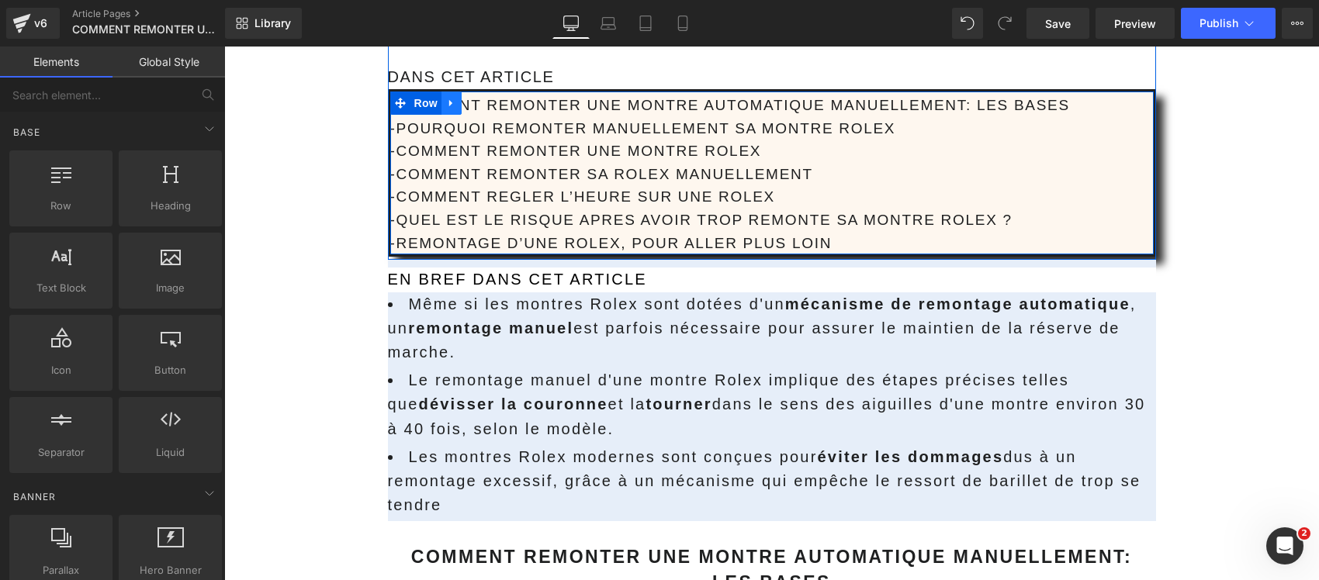
click at [446, 106] on icon at bounding box center [451, 103] width 11 height 12
click at [486, 105] on icon at bounding box center [491, 103] width 11 height 11
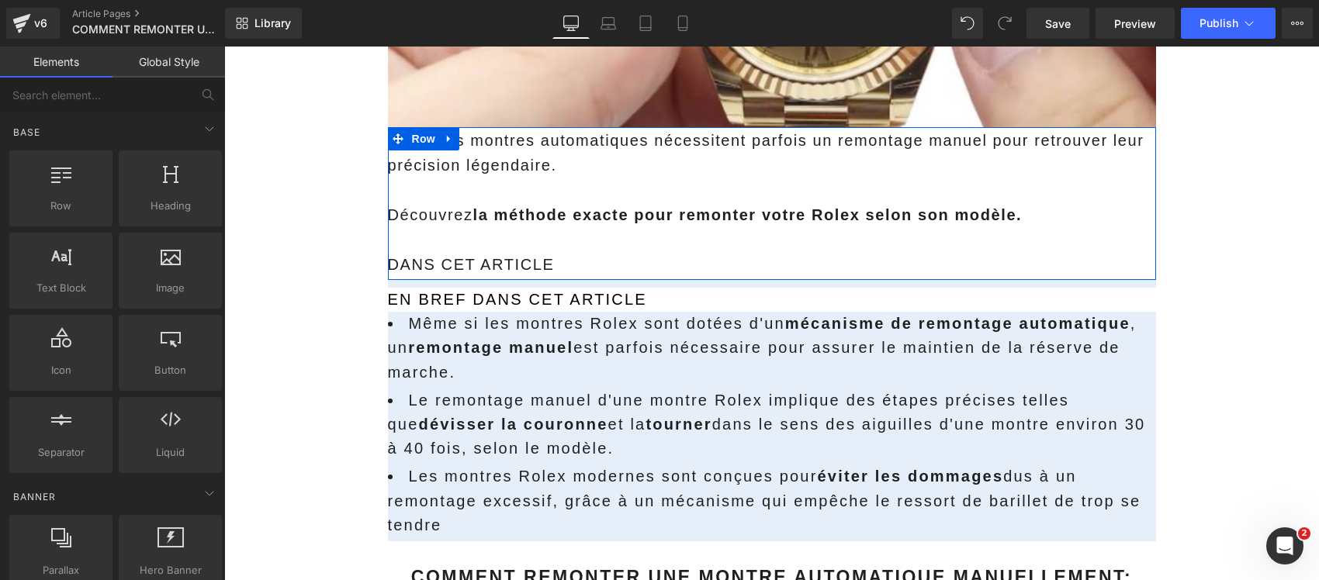
scroll to position [582, 0]
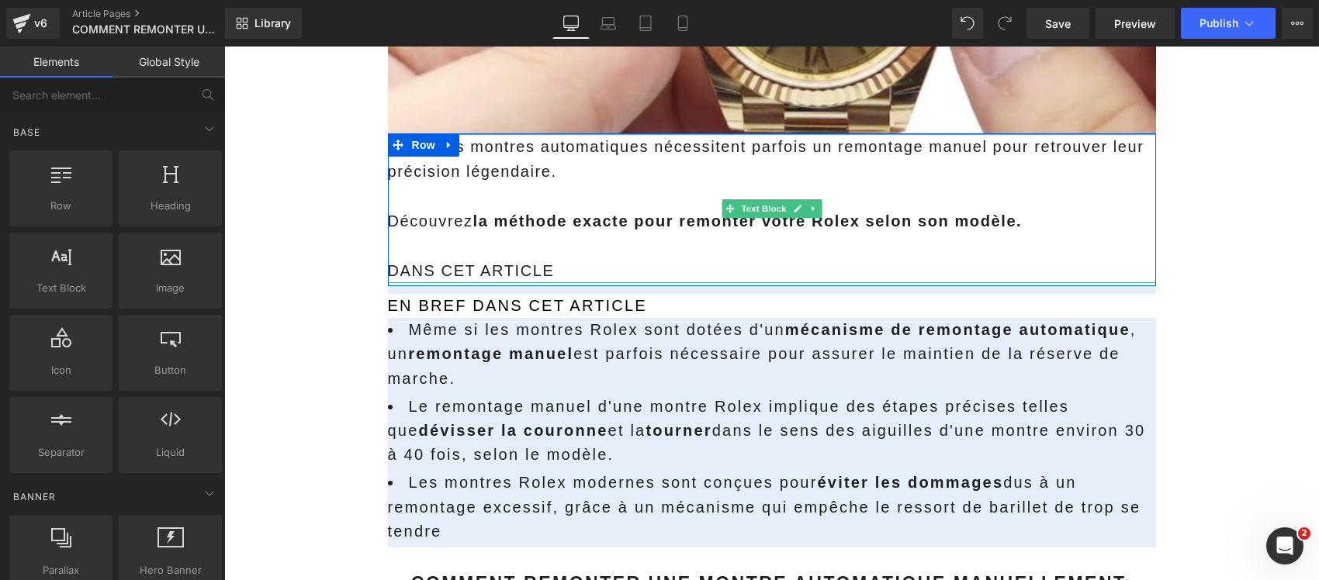
click at [565, 274] on p "DANS CET ARTICLE" at bounding box center [772, 270] width 768 height 25
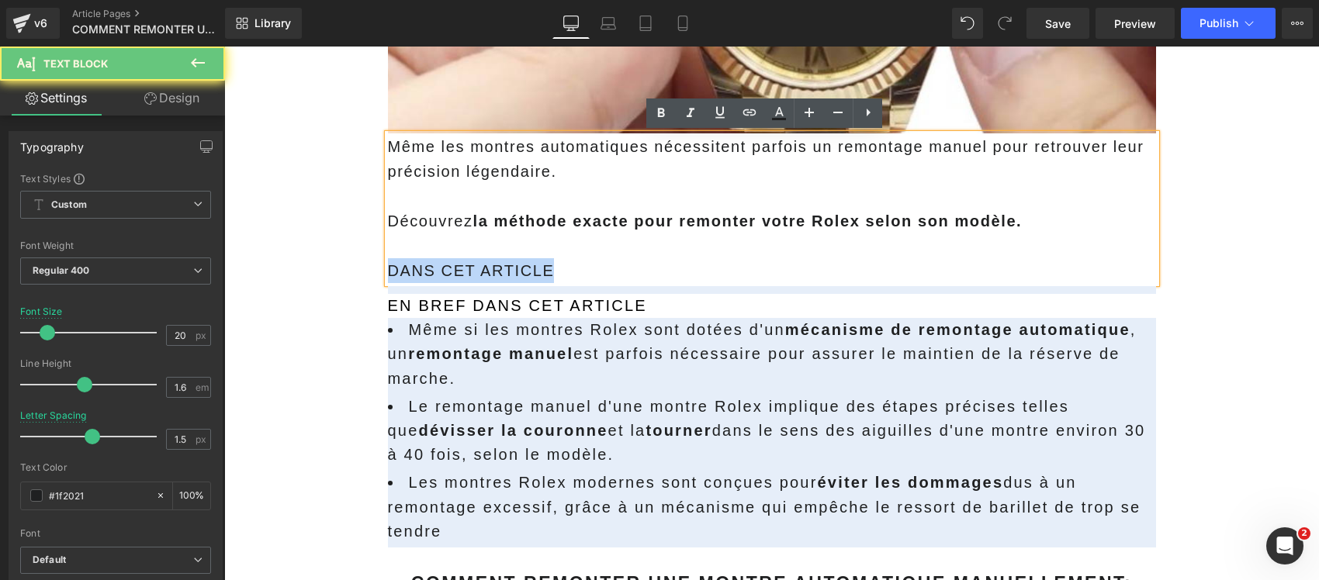
click at [565, 274] on p "DANS CET ARTICLE" at bounding box center [772, 270] width 768 height 25
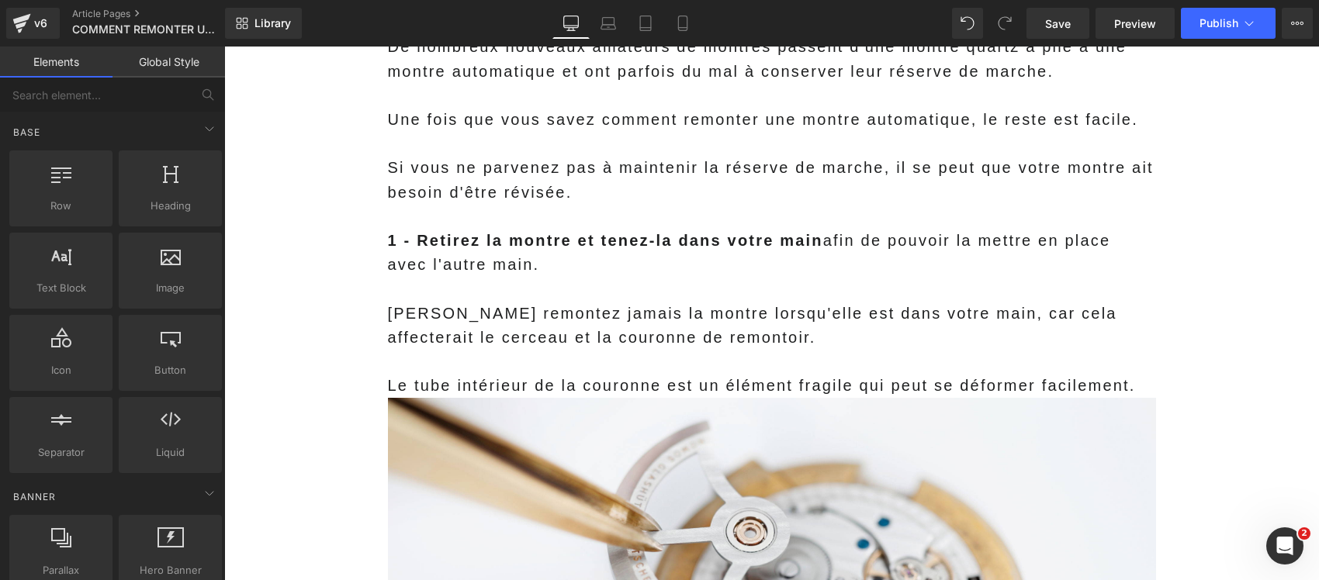
click at [529, 319] on p "[PERSON_NAME] remontez jamais la montre lorsqu'elle est dans votre main, car ce…" at bounding box center [772, 326] width 768 height 48
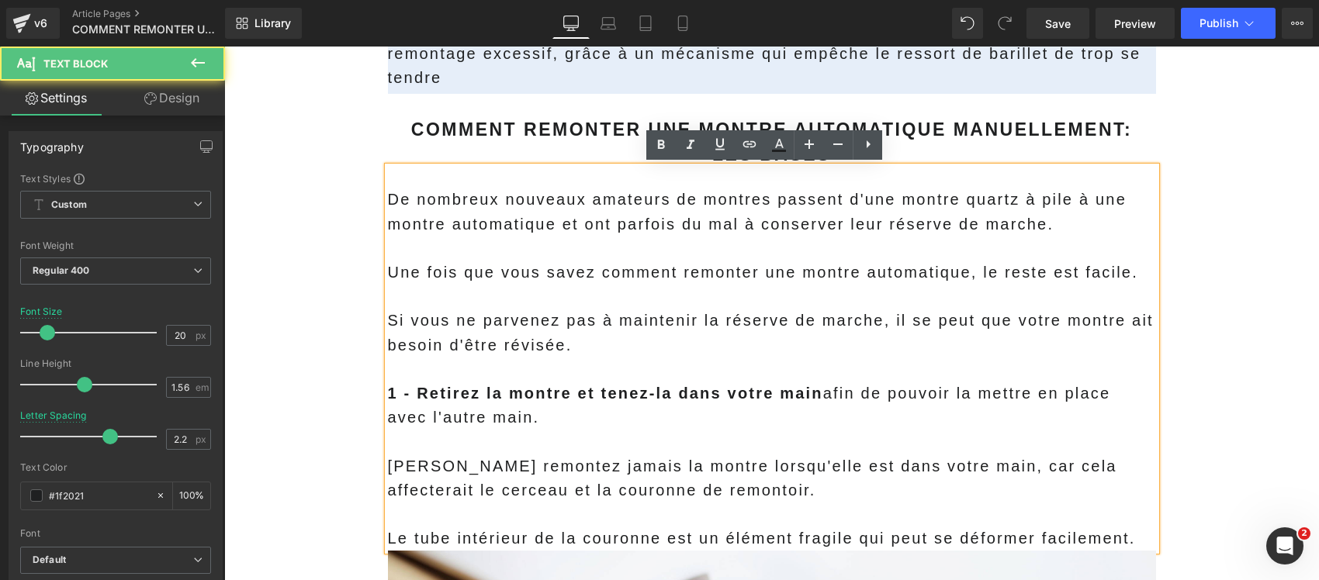
scroll to position [969, 0]
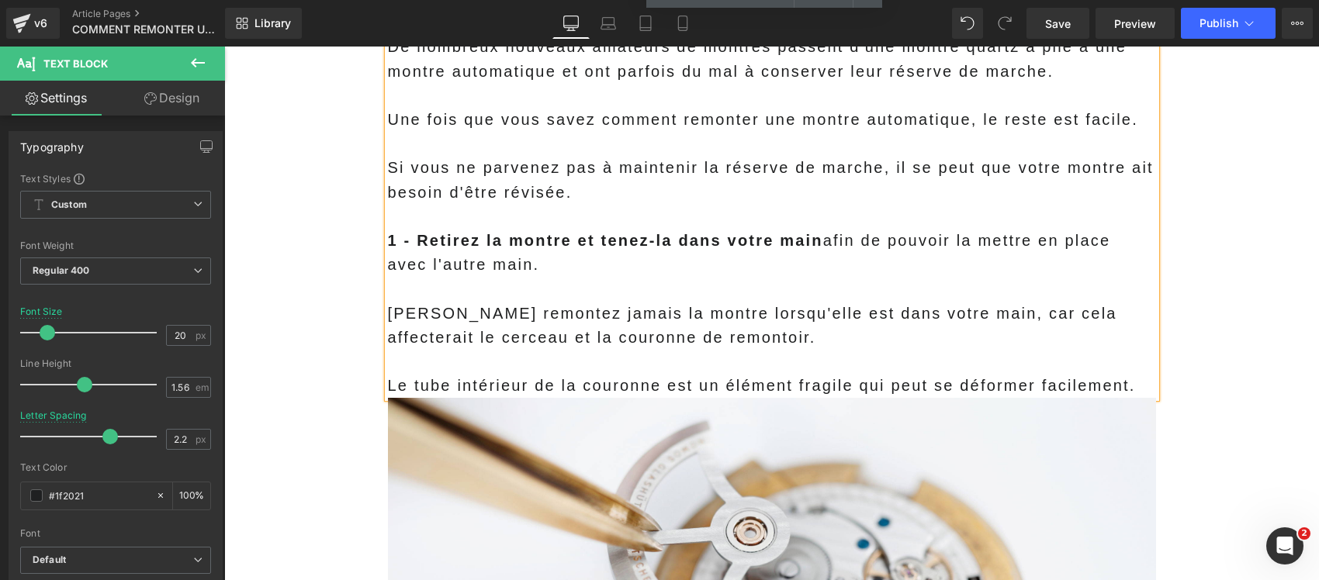
click at [645, 270] on p "1 - Retirez la montre et tenez-la dans votre main afin de pouvoir la mettre en …" at bounding box center [772, 253] width 768 height 48
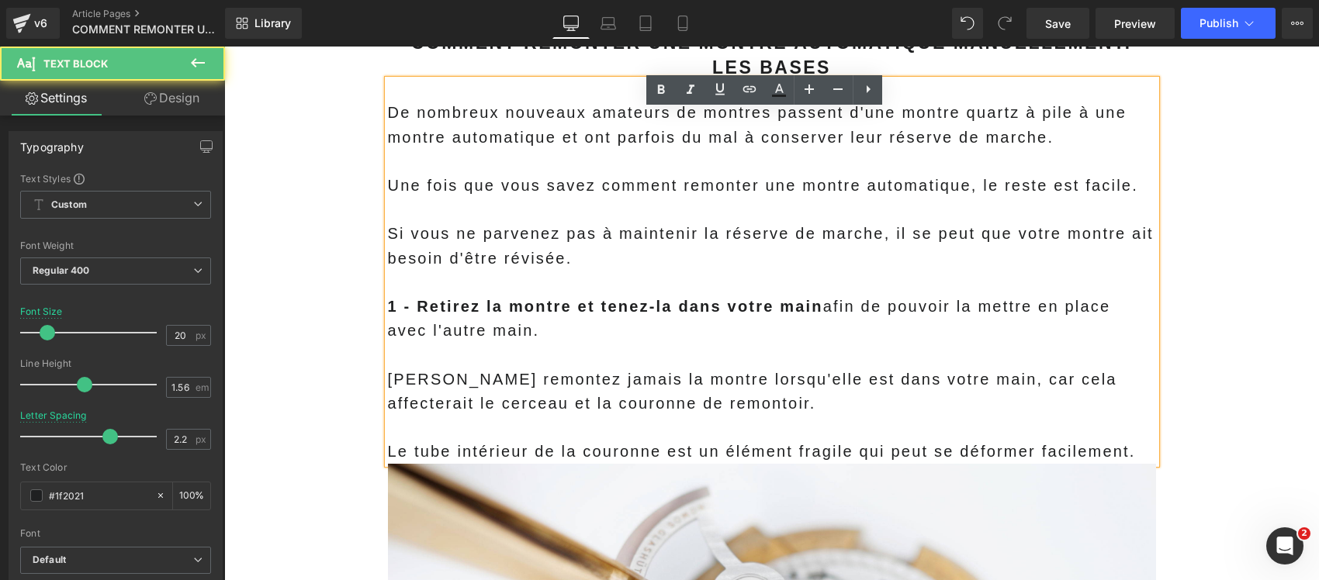
scroll to position [1066, 0]
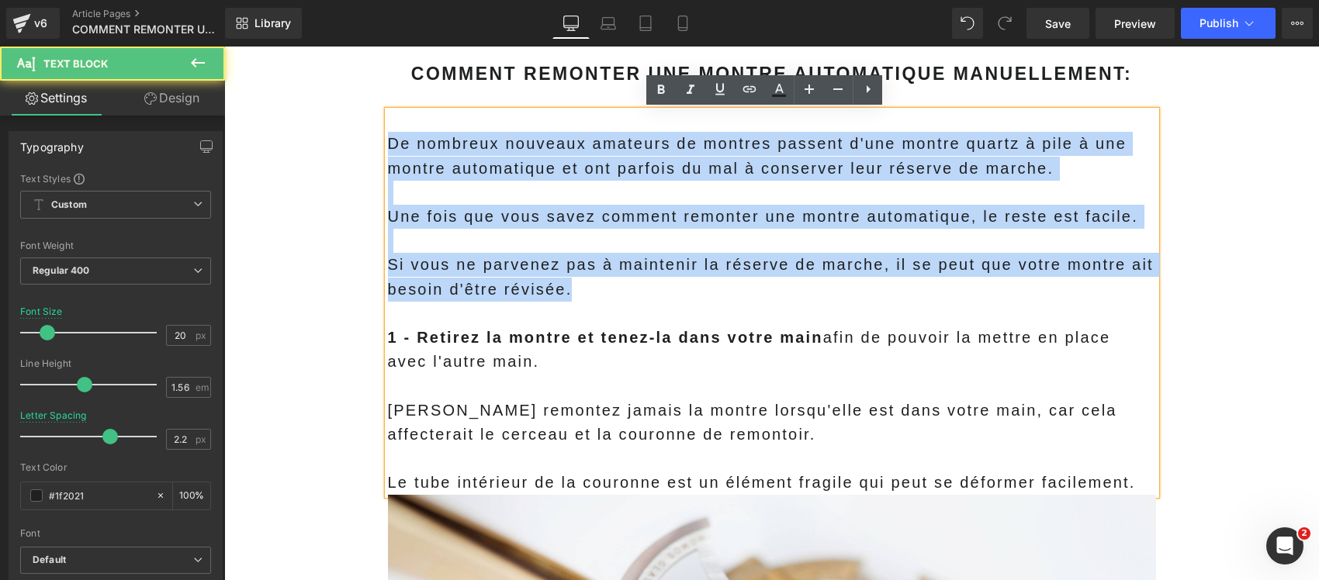
drag, startPoint x: 594, startPoint y: 296, endPoint x: 284, endPoint y: 121, distance: 356.3
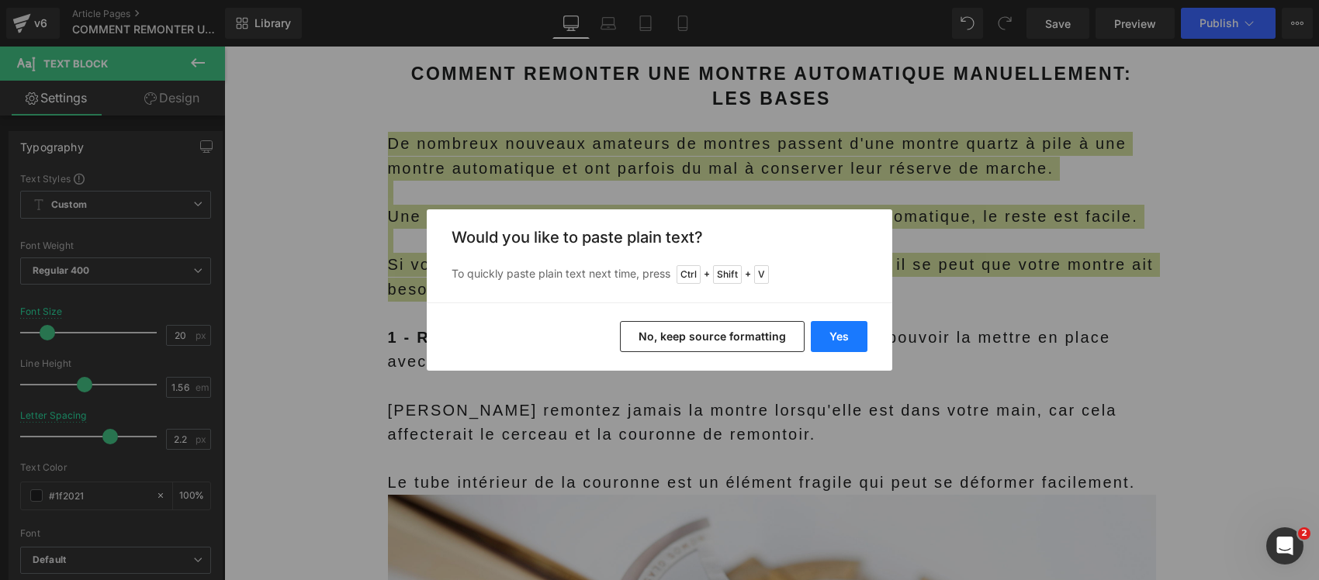
click at [835, 330] on button "Yes" at bounding box center [838, 336] width 57 height 31
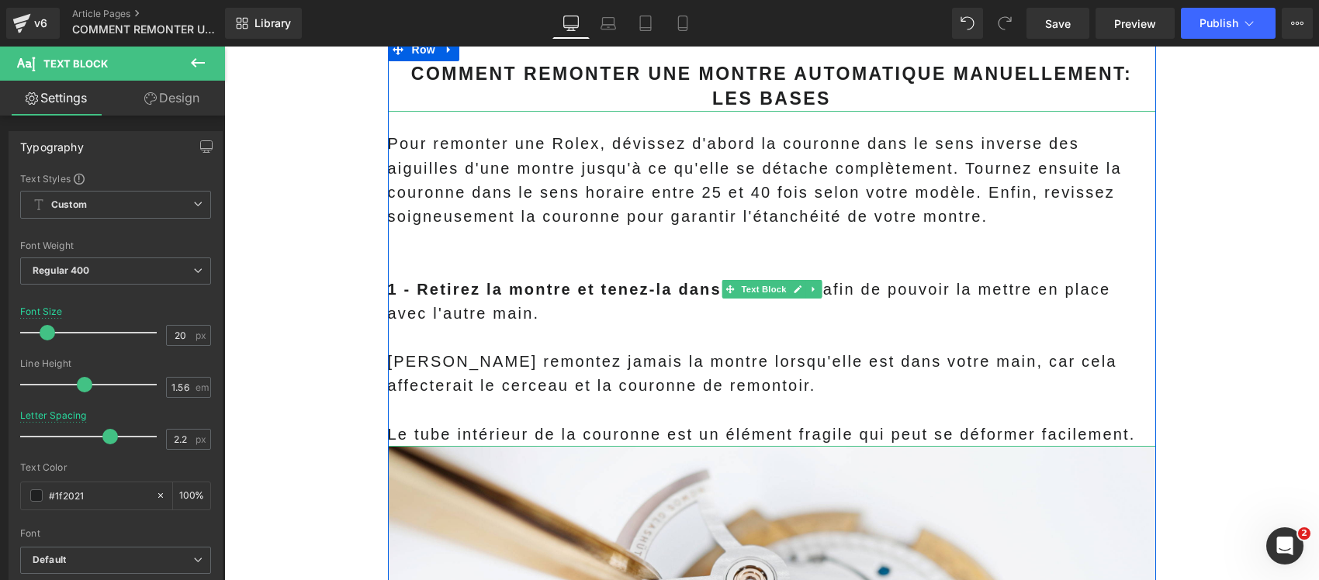
click at [881, 164] on p "Pour remonter une Rolex, dévissez d'abord la couronne dans le sens inverse des …" at bounding box center [772, 180] width 768 height 97
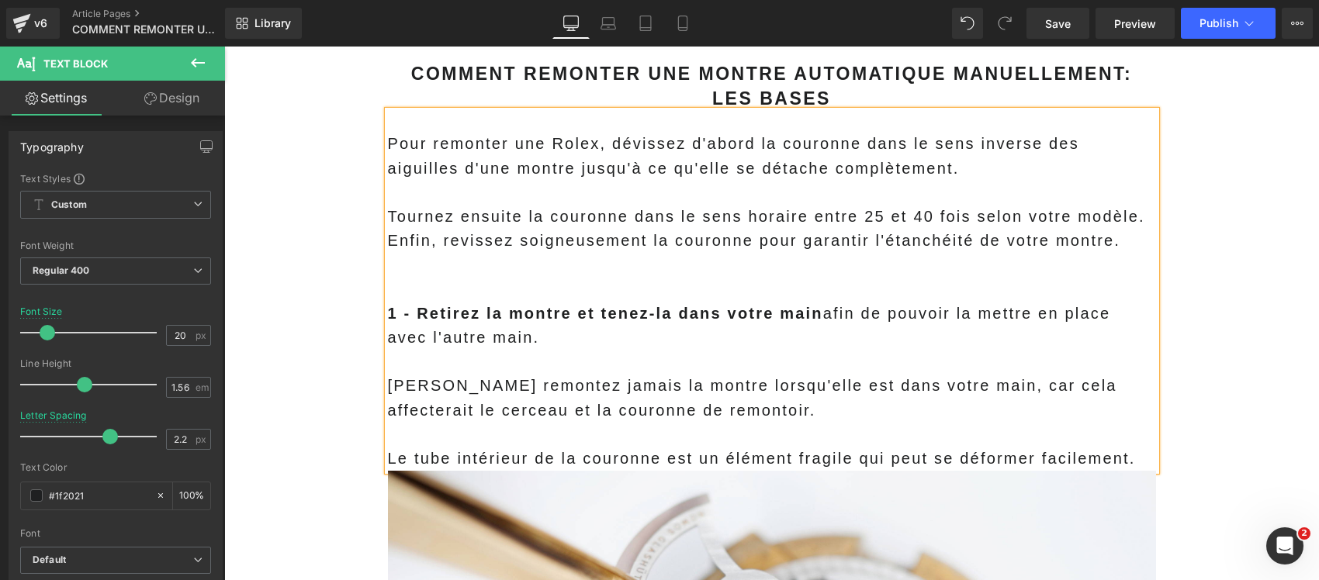
click at [388, 243] on p "Tournez ensuite la couronne dans le sens horaire entre 25 et 40 fois selon votr…" at bounding box center [772, 229] width 768 height 48
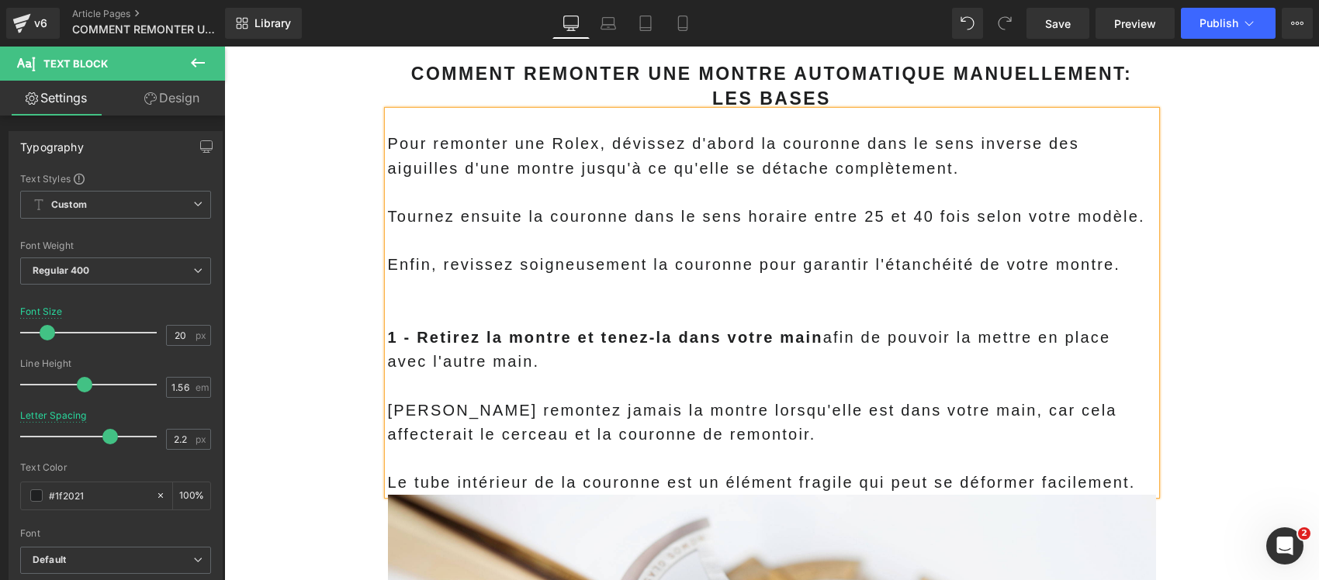
click at [502, 296] on p at bounding box center [772, 290] width 768 height 24
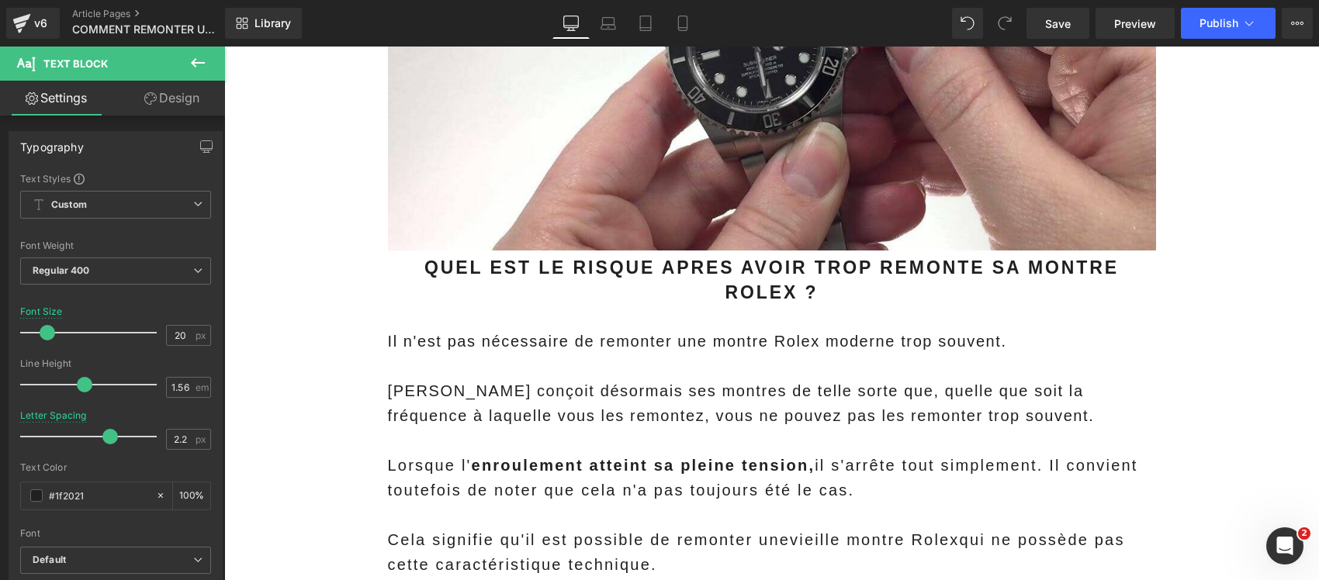
scroll to position [8144, 0]
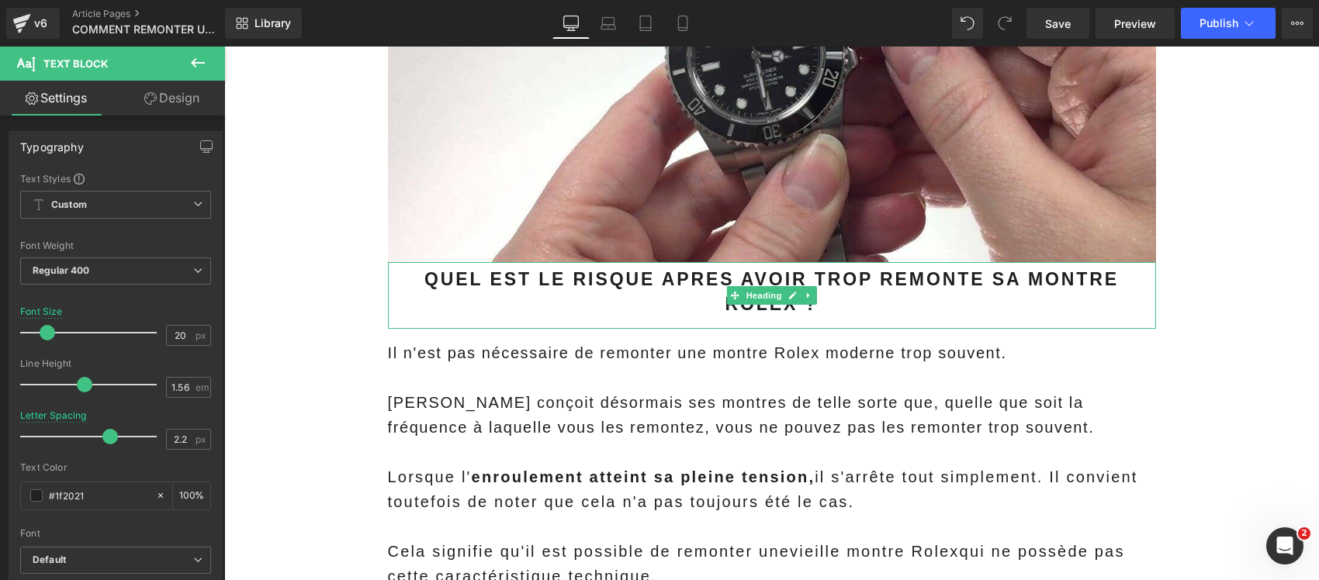
click at [804, 305] on link at bounding box center [808, 295] width 16 height 19
click at [796, 299] on icon at bounding box center [800, 295] width 9 height 9
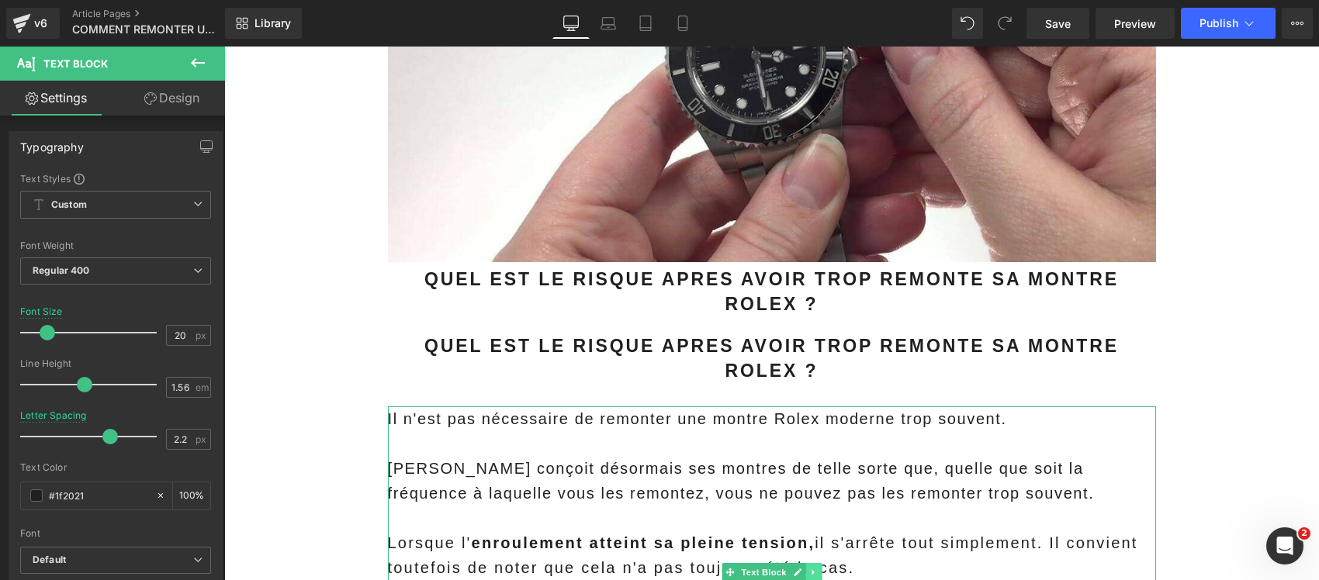
click at [805, 563] on link at bounding box center [813, 572] width 16 height 19
click at [798, 563] on link at bounding box center [805, 572] width 16 height 19
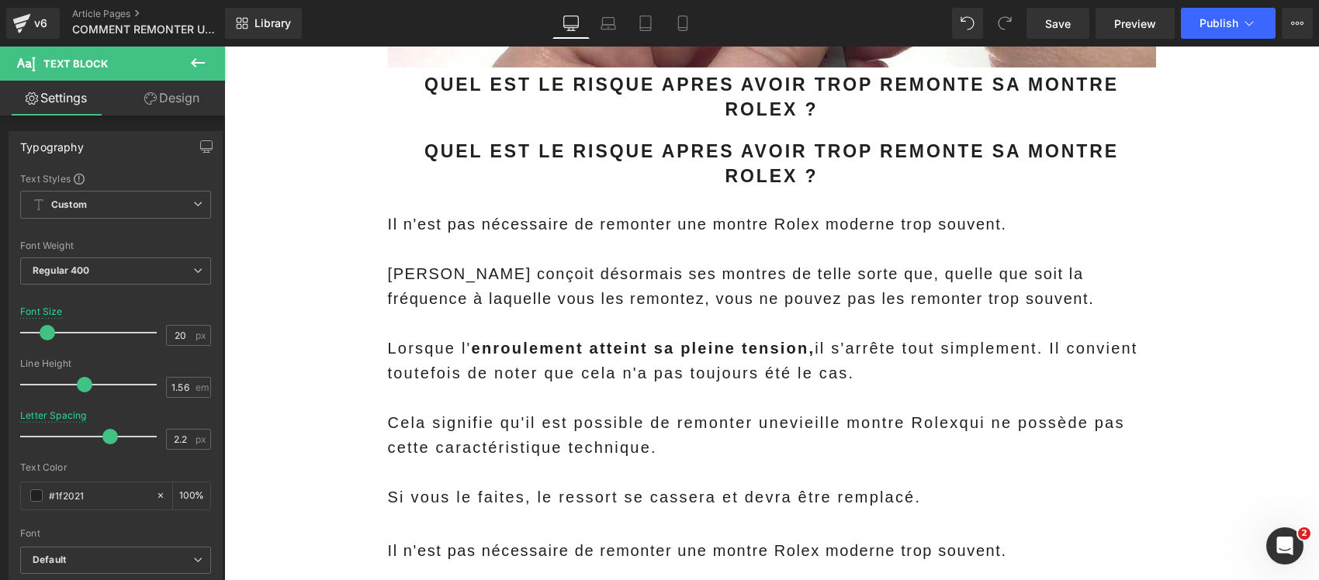
scroll to position [8280, 0]
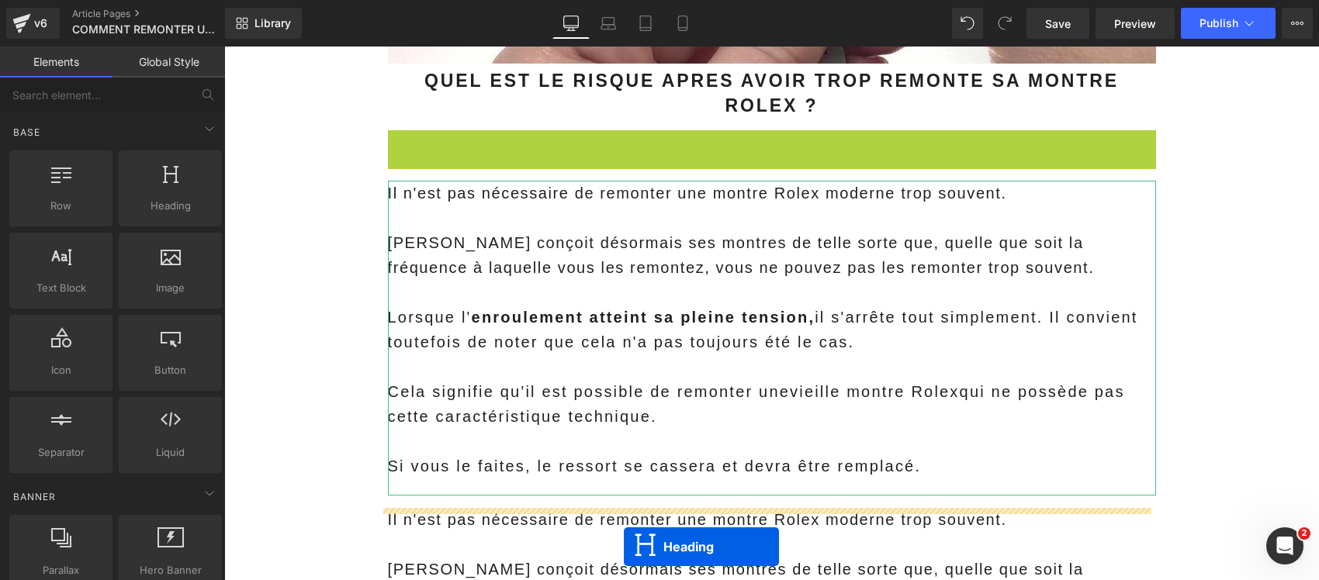
scroll to position [8420, 0]
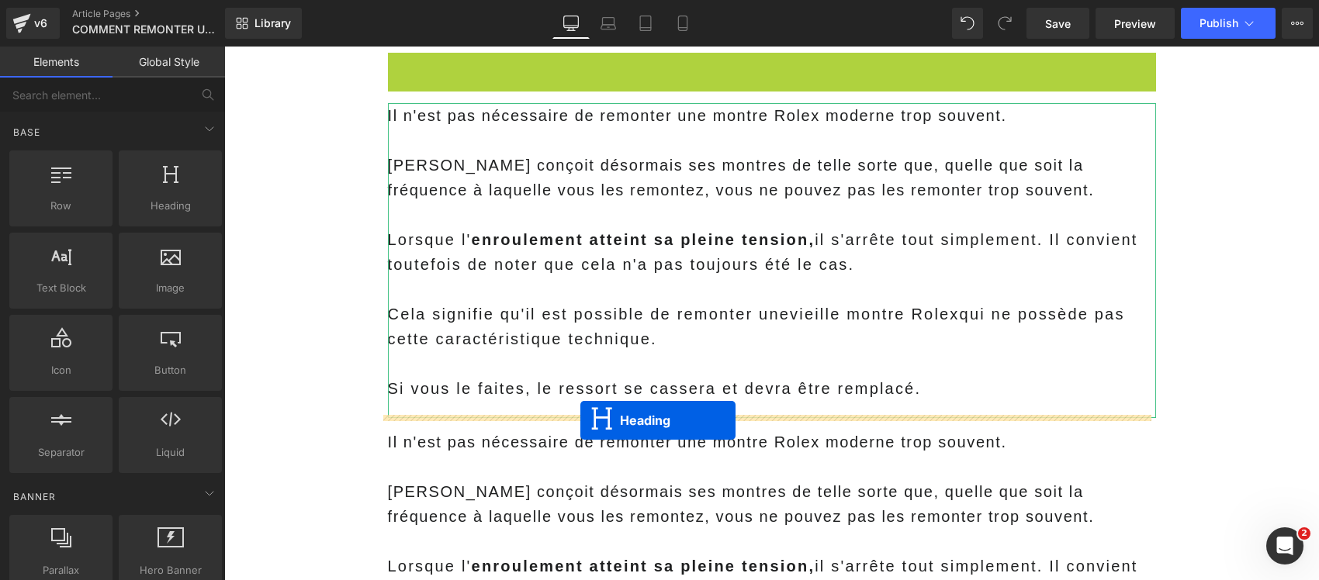
drag, startPoint x: 750, startPoint y: 208, endPoint x: 580, endPoint y: 420, distance: 272.1
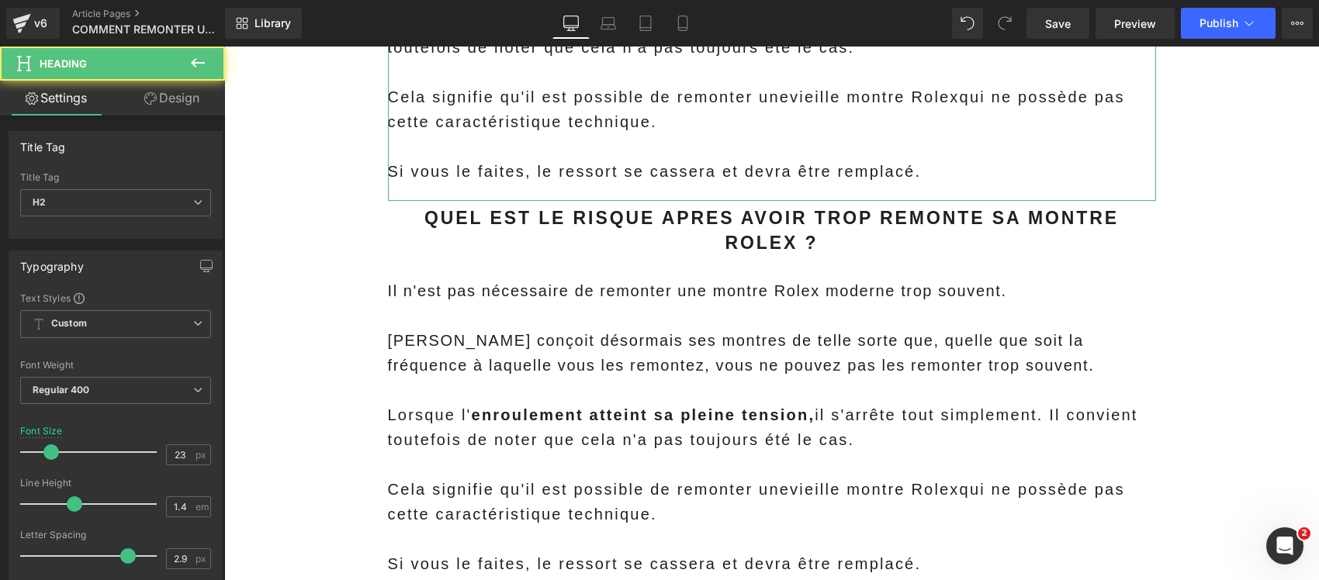
scroll to position [8614, 0]
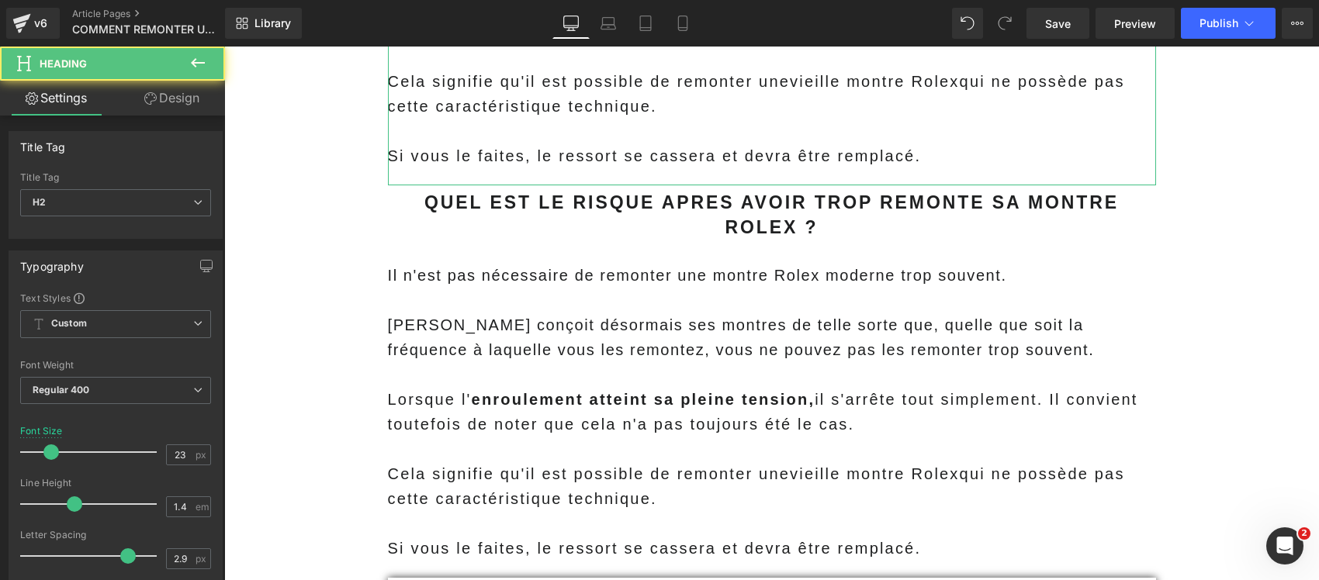
click at [488, 313] on div "[PERSON_NAME] conçoit désormais ses montres de telle sorte que, quelle que soit…" at bounding box center [772, 338] width 768 height 50
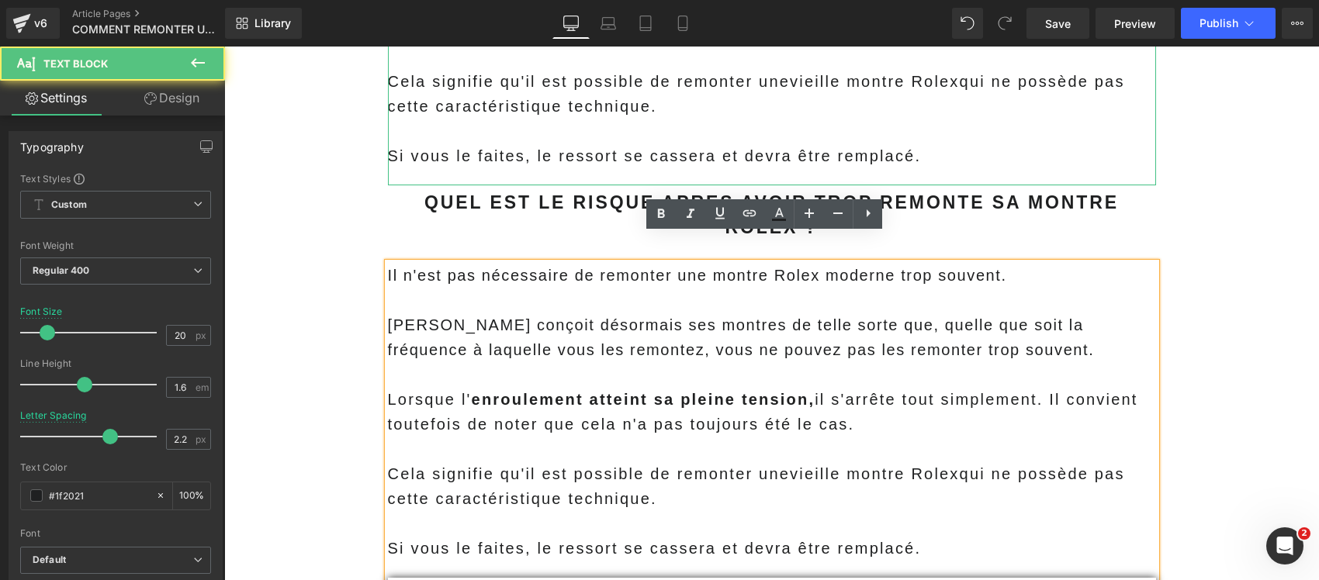
click at [388, 267] on span "Il n'est pas nécessaire de remonter une montre Rolex moderne trop souvent." at bounding box center [697, 275] width 619 height 17
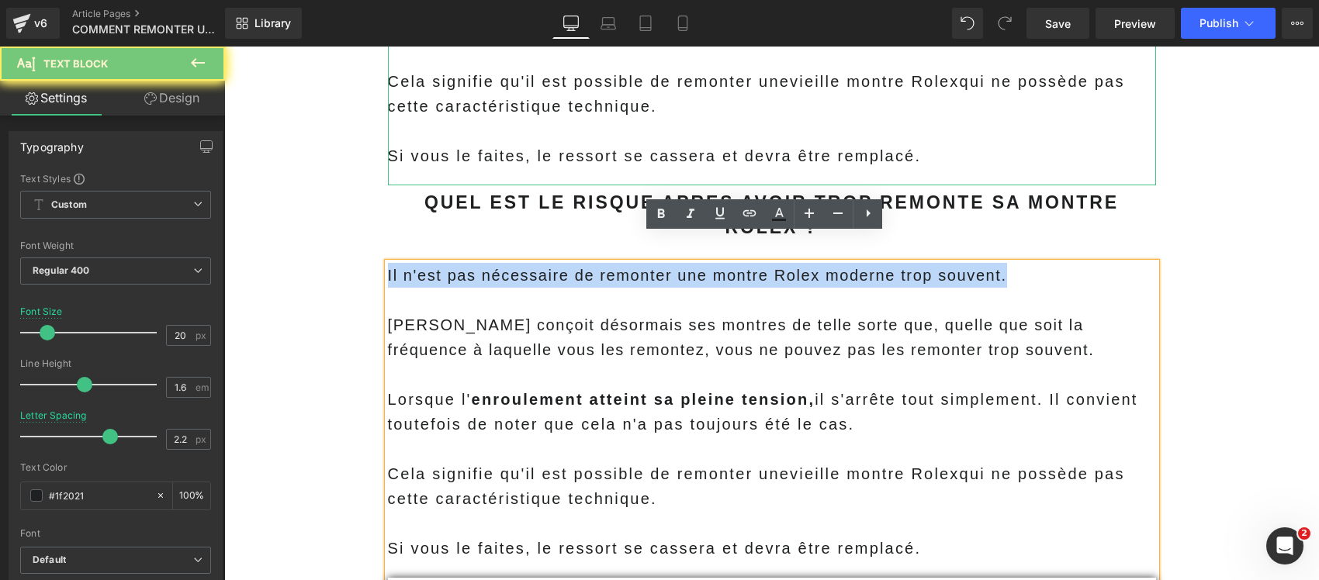
click at [388, 267] on span "Il n'est pas nécessaire de remonter une montre Rolex moderne trop souvent." at bounding box center [697, 275] width 619 height 17
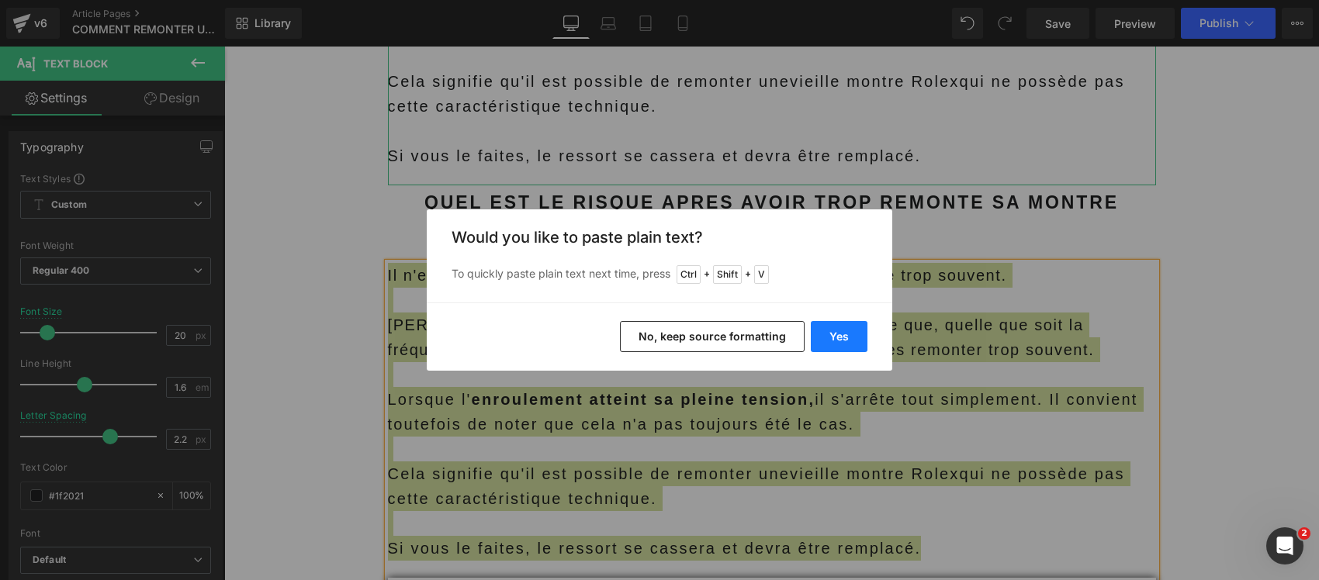
click at [834, 335] on button "Yes" at bounding box center [838, 336] width 57 height 31
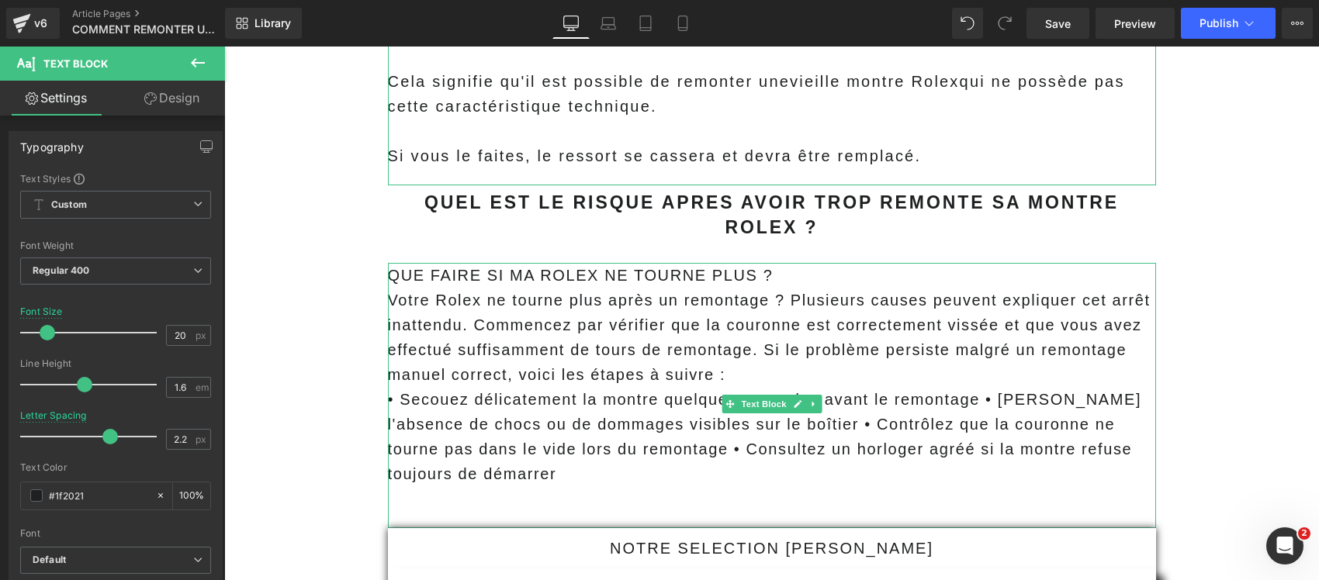
click at [596, 267] on span "QUE FAIRE SI MA ROLEX NE TOURNE PLUS ?" at bounding box center [580, 275] width 385 height 17
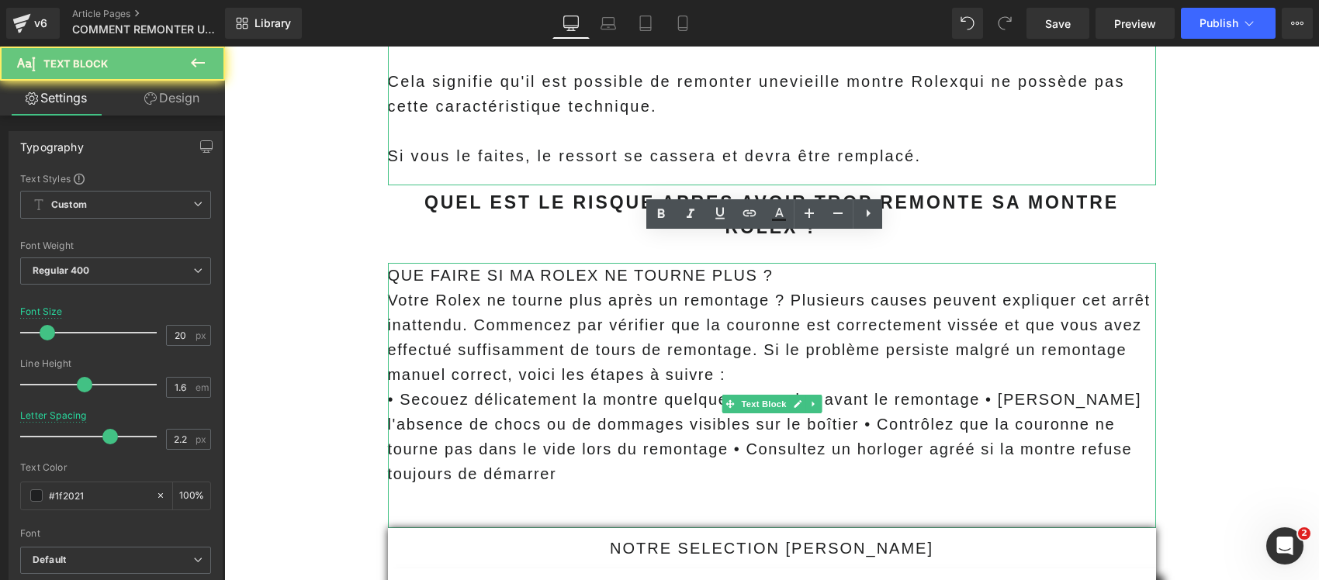
click at [596, 267] on span "QUE FAIRE SI MA ROLEX NE TOURNE PLUS ?" at bounding box center [580, 275] width 385 height 17
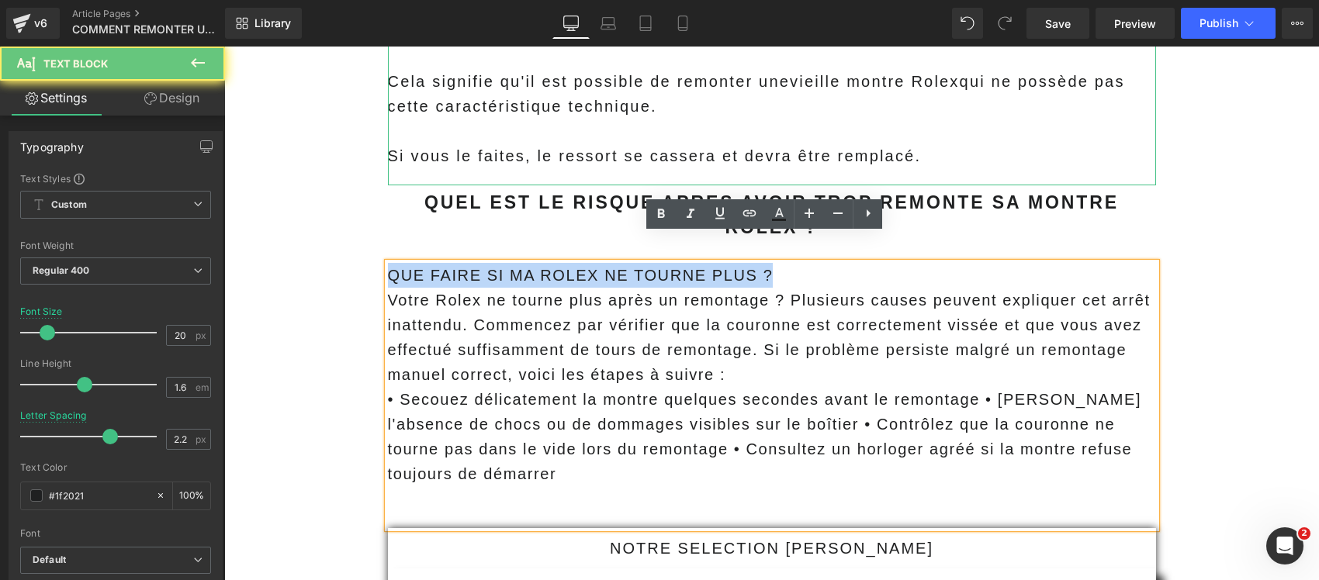
click at [596, 267] on span "QUE FAIRE SI MA ROLEX NE TOURNE PLUS ?" at bounding box center [580, 275] width 385 height 17
copy span "QUE FAIRE SI MA ROLEX NE TOURNE PLUS ?"
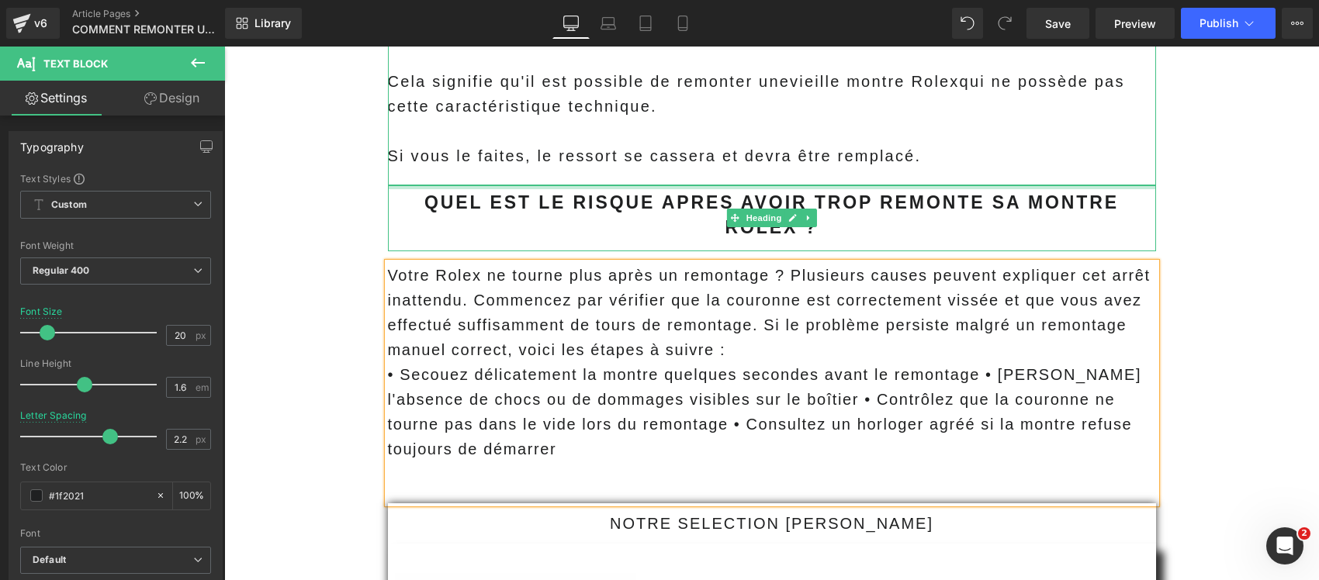
click at [520, 206] on b "QUEL EST LE RISQUE APRES AVOIR TROP REMONTE SA MONTRE ROLEX ?" at bounding box center [771, 214] width 694 height 45
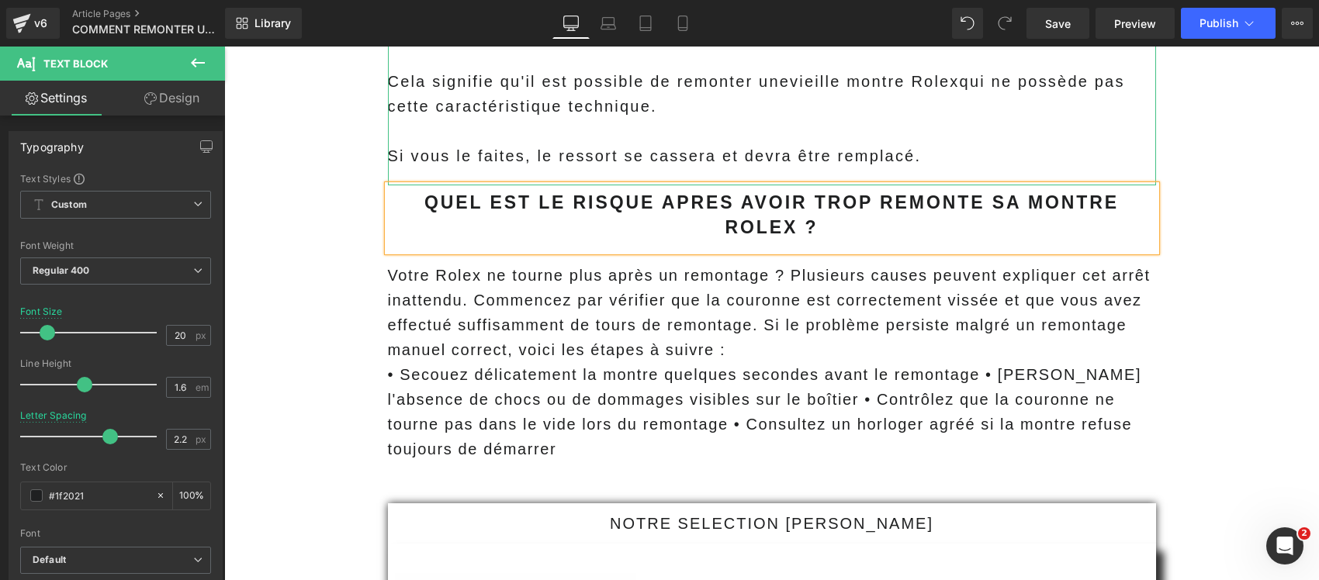
click at [520, 206] on b "QUEL EST LE RISQUE APRES AVOIR TROP REMONTE SA MONTRE ROLEX ?" at bounding box center [771, 214] width 694 height 45
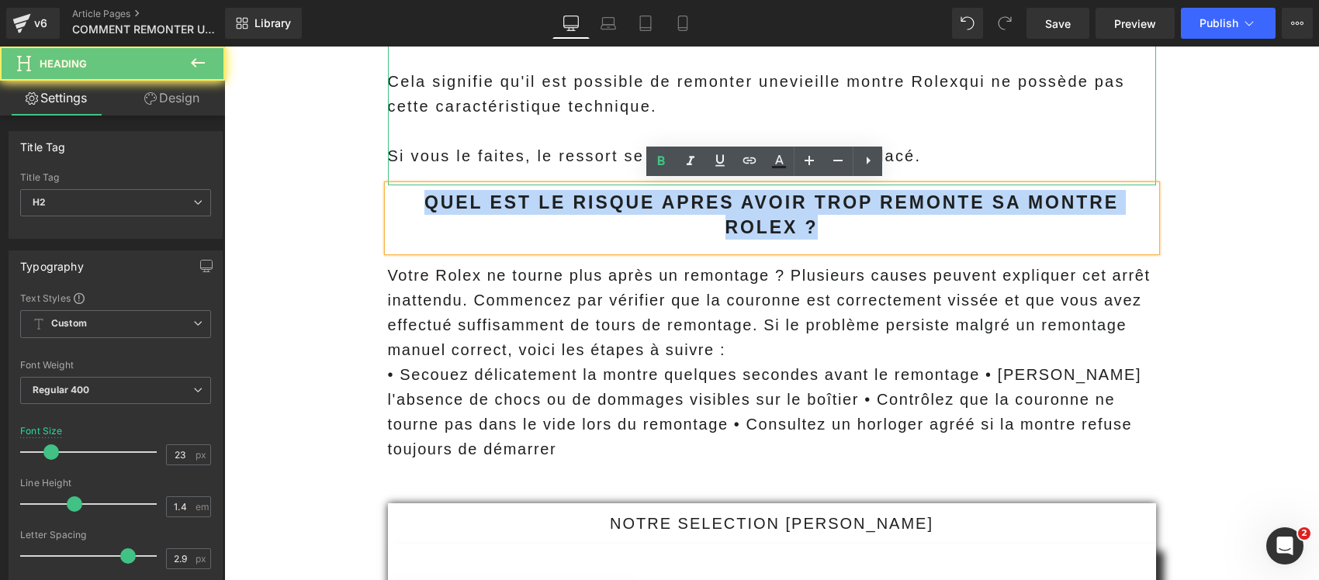
click at [520, 206] on b "QUEL EST LE RISQUE APRES AVOIR TROP REMONTE SA MONTRE ROLEX ?" at bounding box center [771, 214] width 694 height 45
paste div
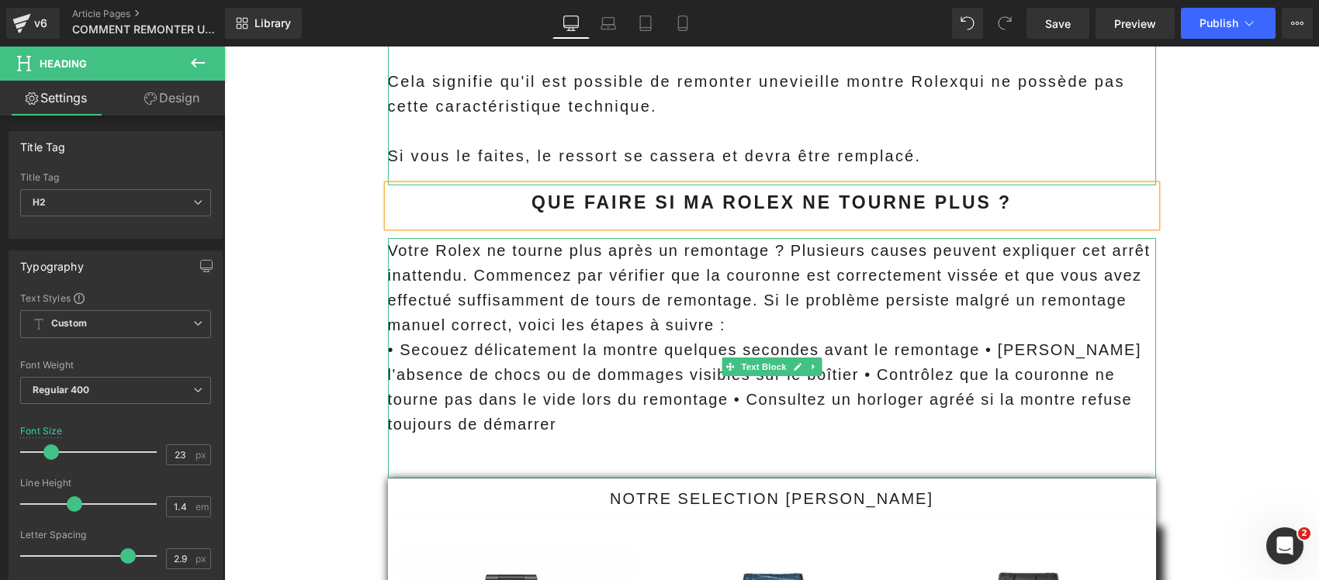
click at [453, 443] on div at bounding box center [772, 449] width 768 height 25
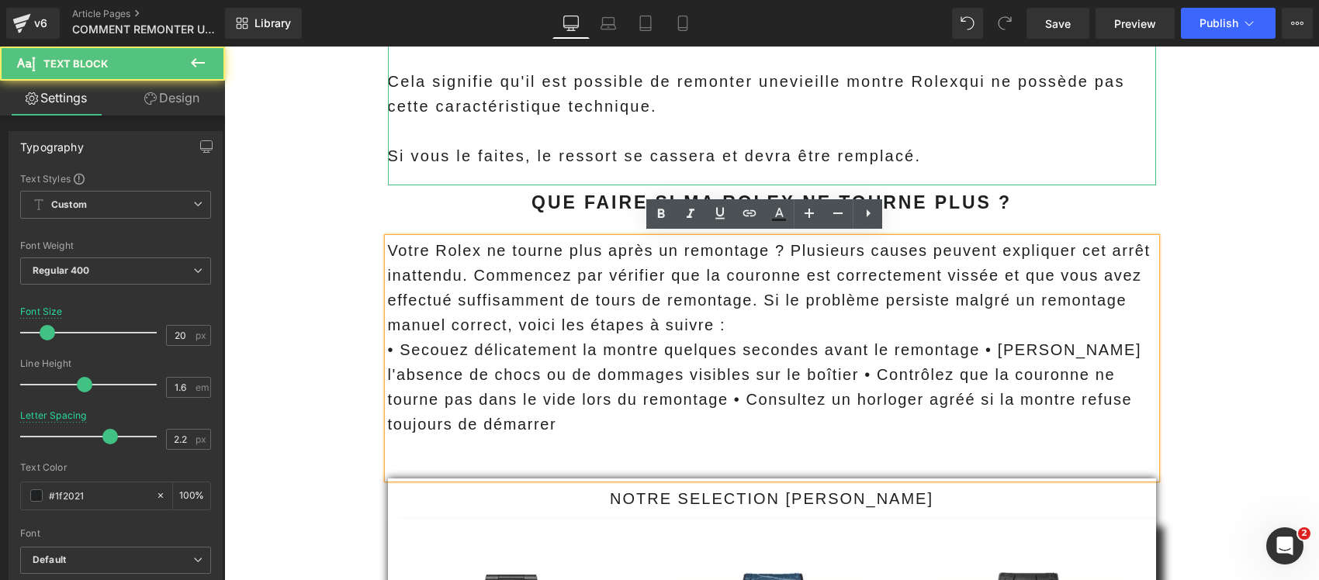
click at [468, 458] on div "Votre Rolex ne tourne plus après un remontage ? Plusieurs causes peuvent expliq…" at bounding box center [772, 358] width 768 height 240
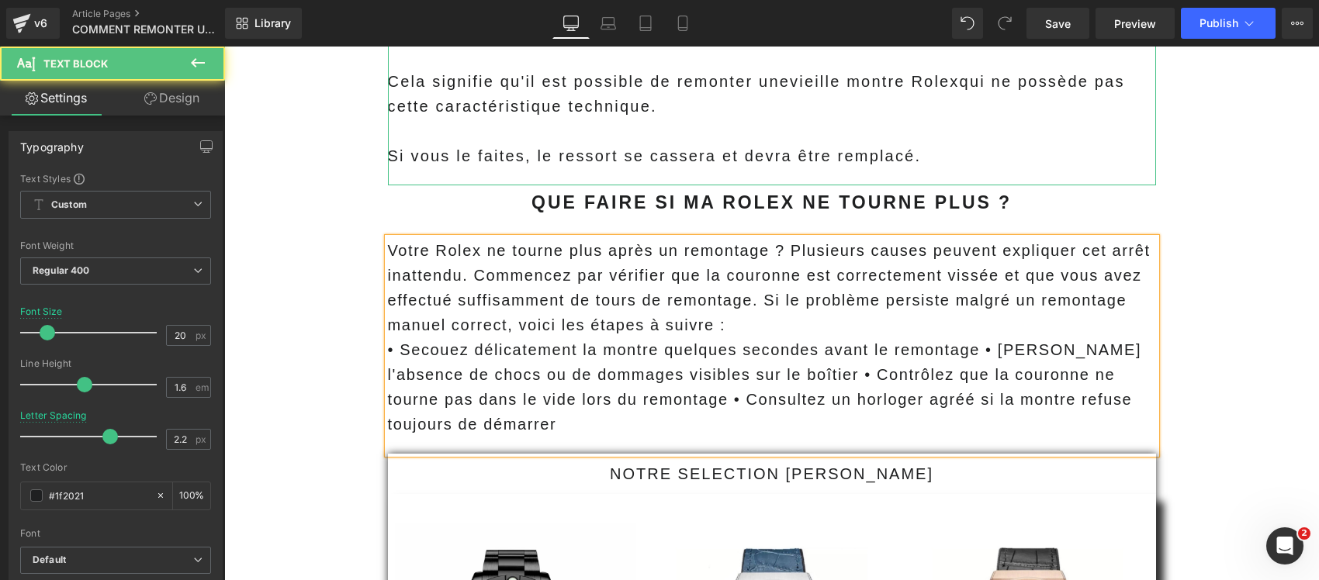
click at [730, 328] on div "Votre Rolex ne tourne plus après un remontage ? Plusieurs causes peuvent expliq…" at bounding box center [772, 287] width 768 height 99
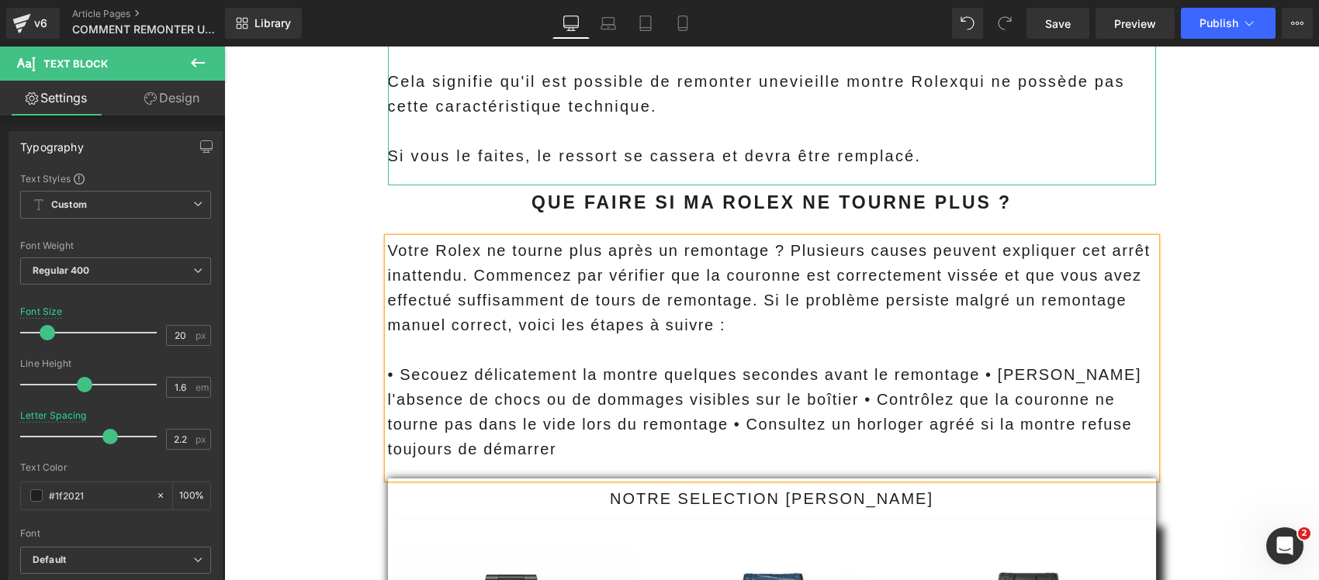
click at [755, 302] on span "Votre Rolex ne tourne plus après un remontage ? Plusieurs causes peuvent expliq…" at bounding box center [769, 288] width 762 height 92
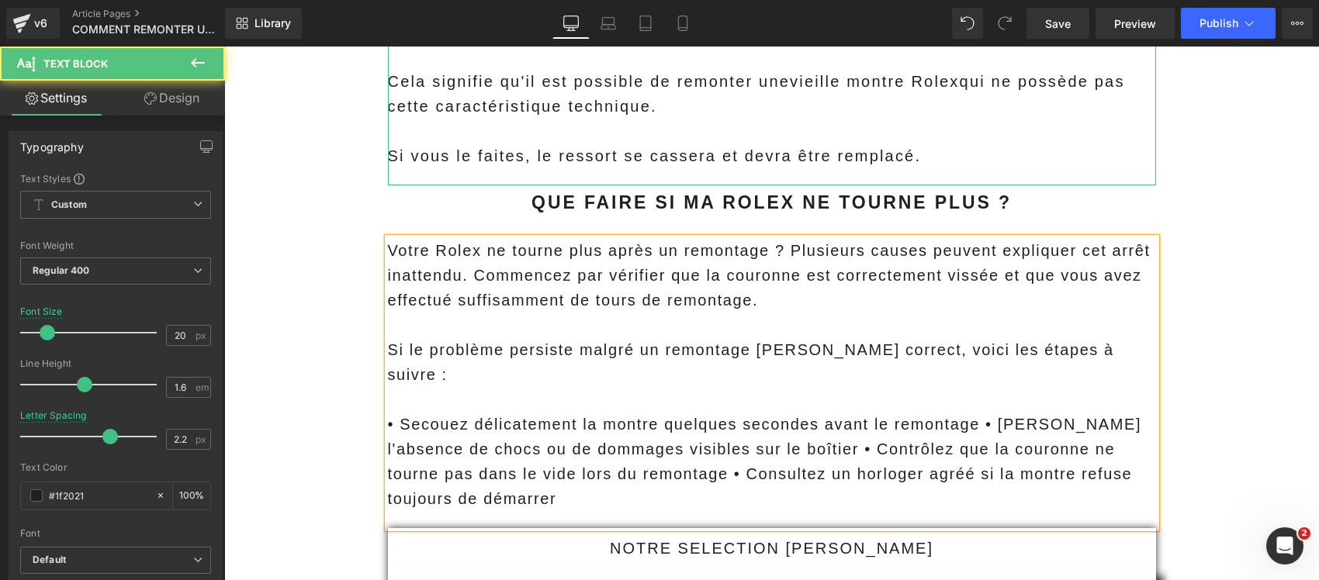
click at [468, 264] on span "Votre Rolex ne tourne plus après un remontage ? Plusieurs causes peuvent expliq…" at bounding box center [769, 275] width 762 height 67
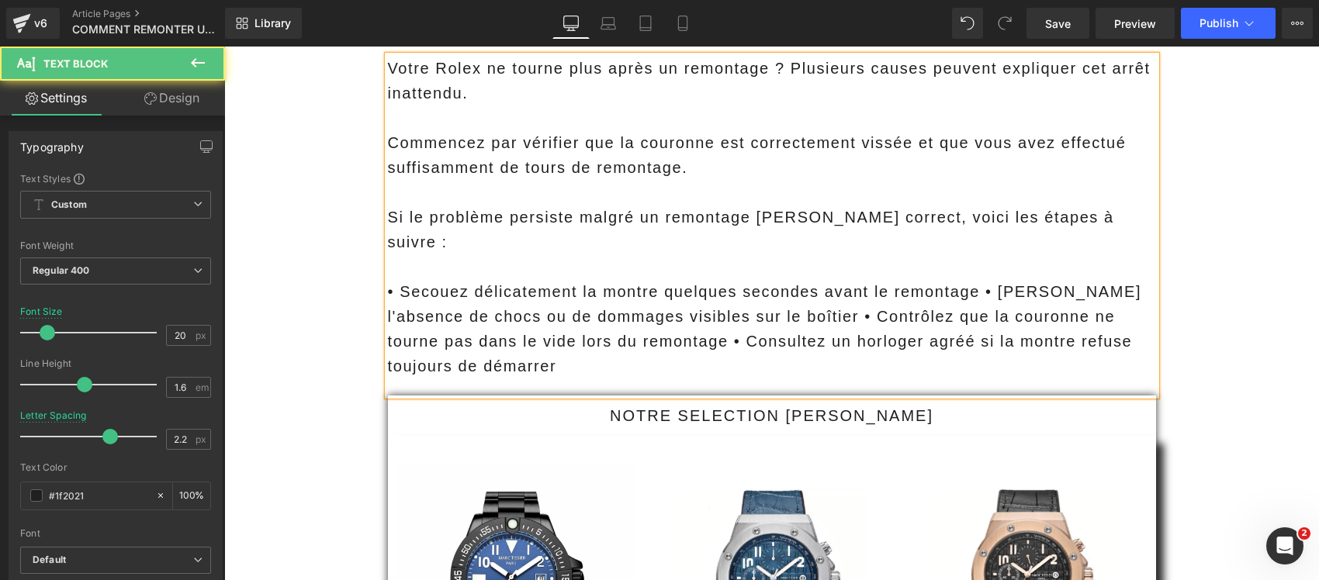
scroll to position [8808, 0]
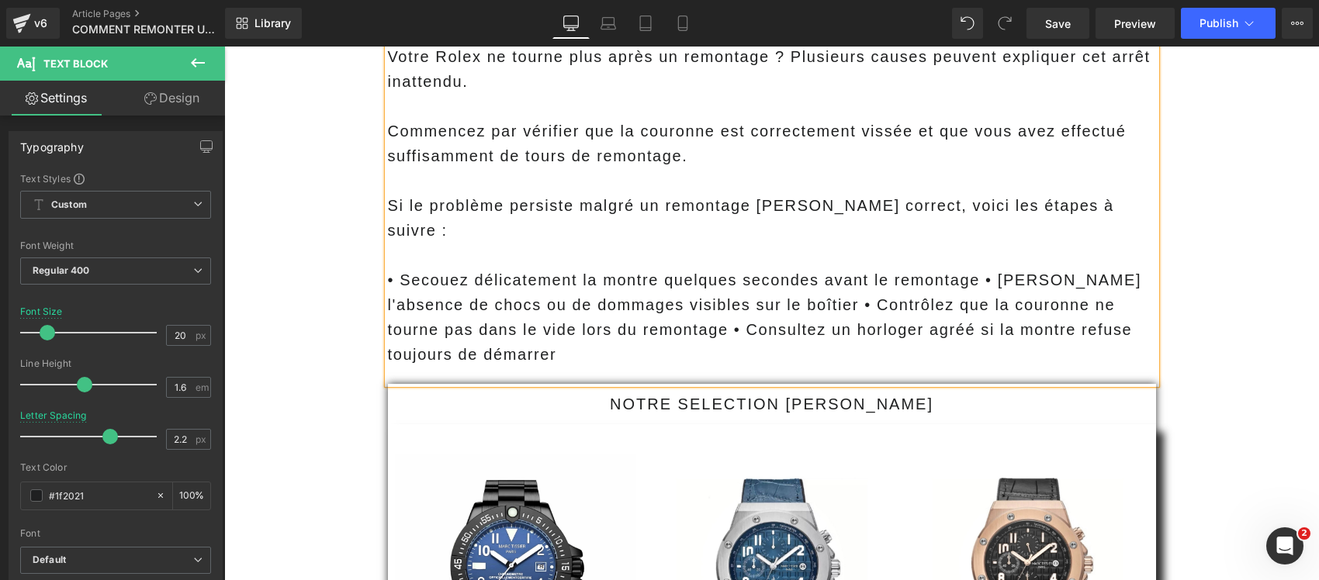
click at [773, 288] on div "• Secouez délicatement la montre quelques secondes avant le remontage • [PERSON…" at bounding box center [772, 317] width 768 height 99
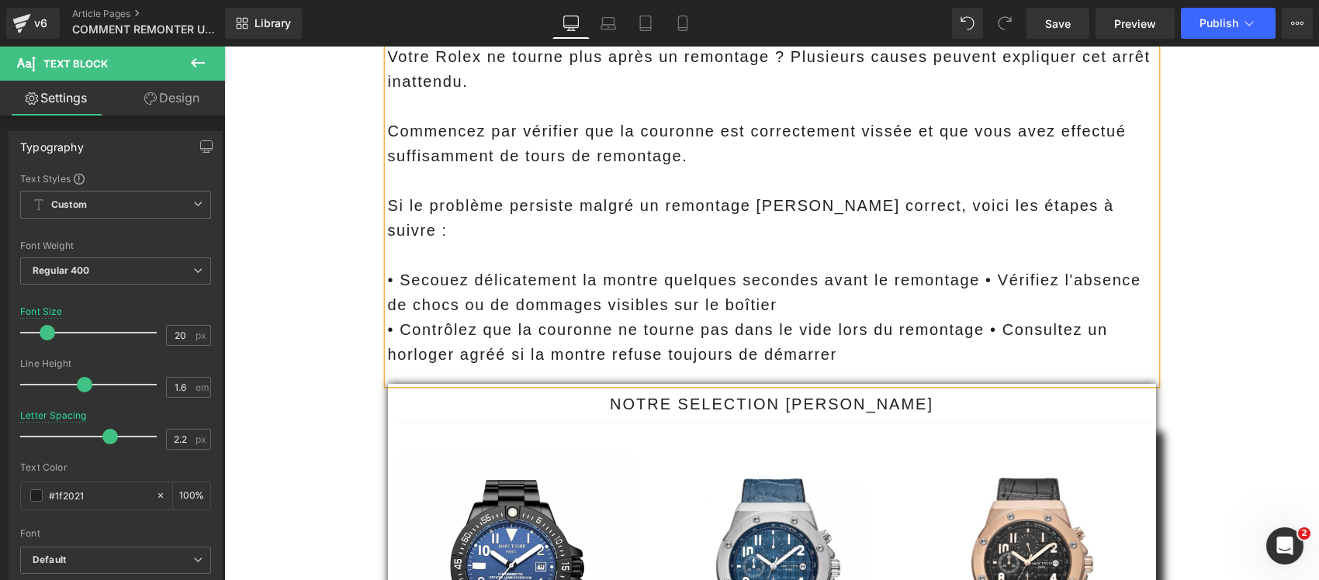
click at [974, 271] on span "• Secouez délicatement la montre quelques secondes avant le remontage • Vérifie…" at bounding box center [764, 292] width 753 height 42
click at [980, 321] on span "• Contrôlez que la couronne ne tourne pas dans le vide lors du remontage • Cons…" at bounding box center [748, 342] width 720 height 42
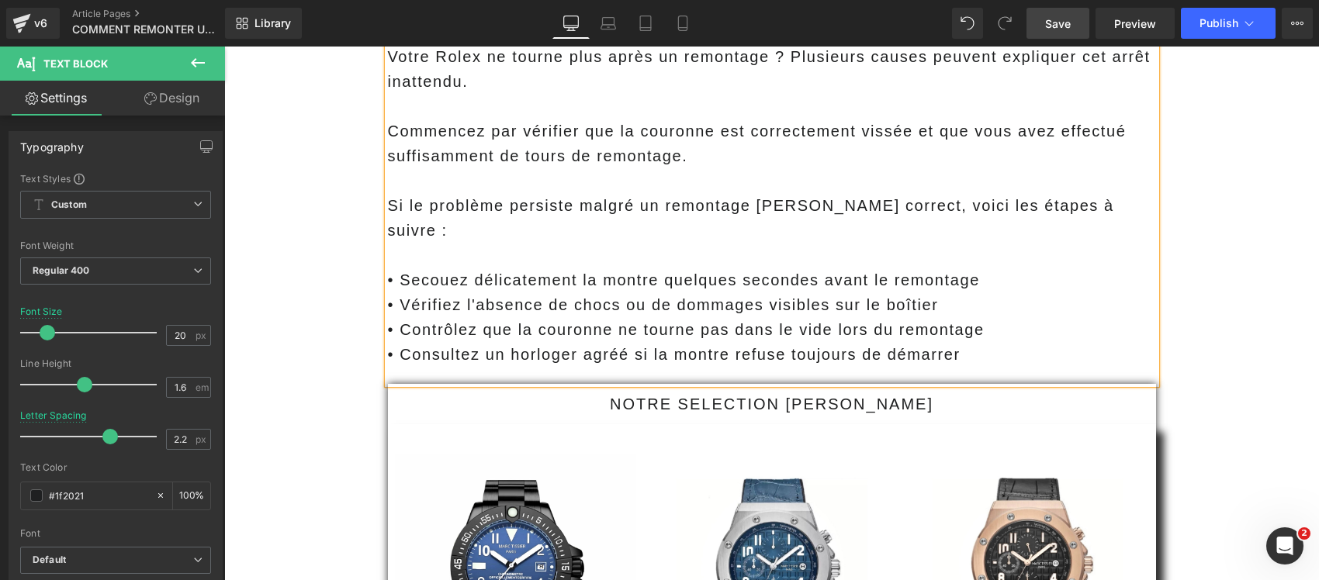
click at [1055, 33] on link "Save" at bounding box center [1057, 23] width 63 height 31
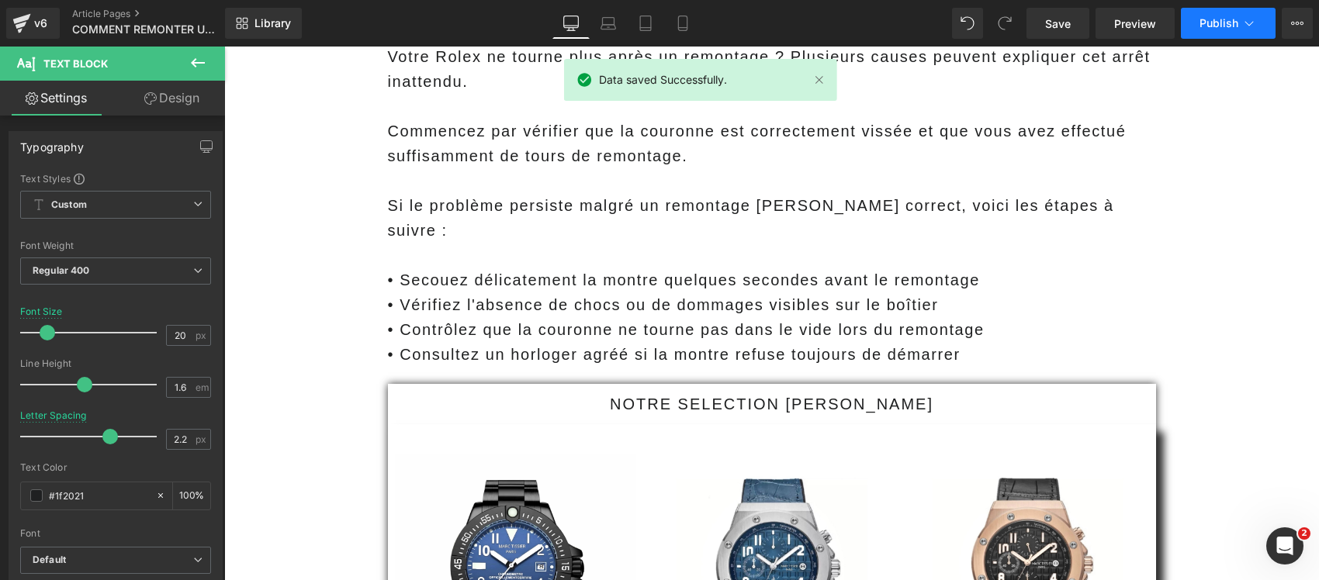
click at [1239, 27] on button "Publish" at bounding box center [1227, 23] width 95 height 31
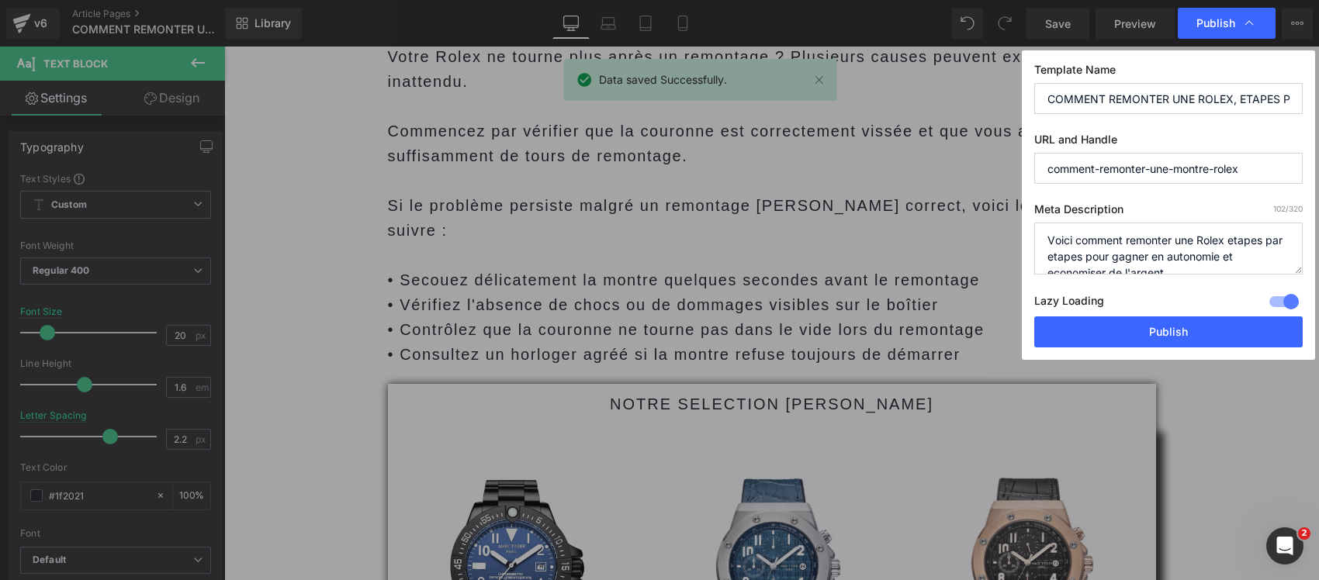
click at [1180, 268] on textarea "Voici comment remonter une Rolex etapes par etapes pour gagner en autonomie et …" at bounding box center [1168, 249] width 268 height 52
paste textarea "tre Rolex s'arrête souvent ? Cette méthode de remontage vous aide à résoudre le…"
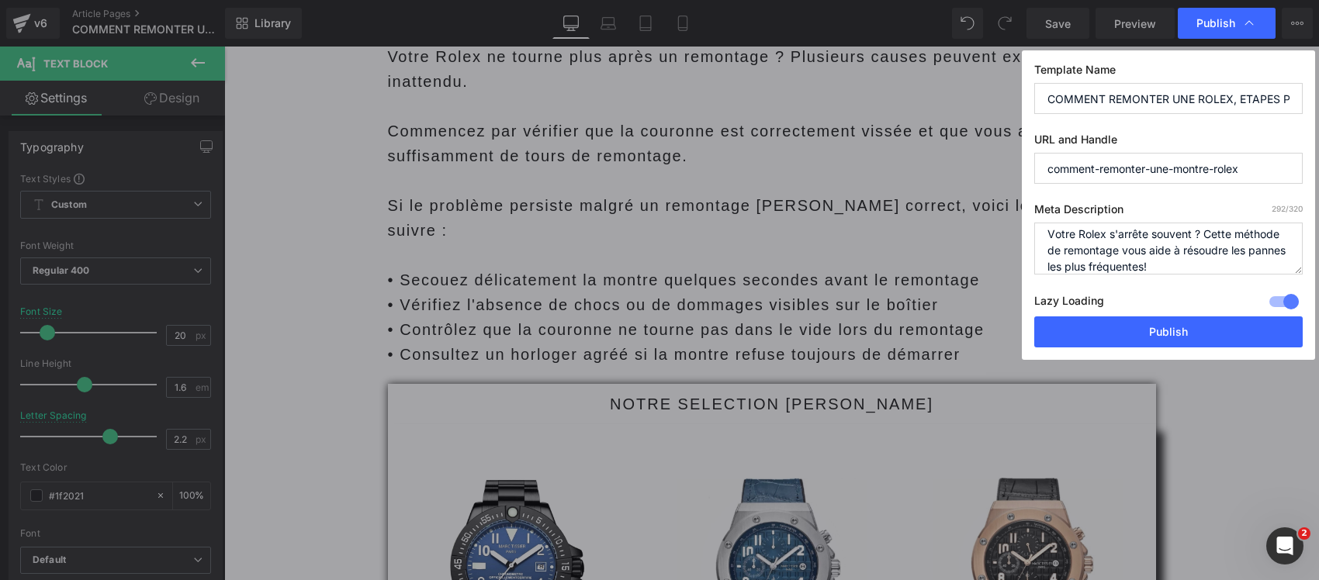
scroll to position [0, 0]
drag, startPoint x: 1219, startPoint y: 266, endPoint x: 1006, endPoint y: 226, distance: 216.9
click at [1006, 226] on div "Publish Template Name COMMENT REMONTER UNE ROLEX, ETAPES PAR ETAPES URL and Han…" at bounding box center [659, 290] width 1319 height 580
click at [1045, 261] on textarea "Voici comment remonter une Rolex etapes par etapes pour gagner en autonomie et …" at bounding box center [1168, 249] width 268 height 52
type textarea "Découvrez comment remonter correctement votre Rolex selon son modèle. Guide éta…"
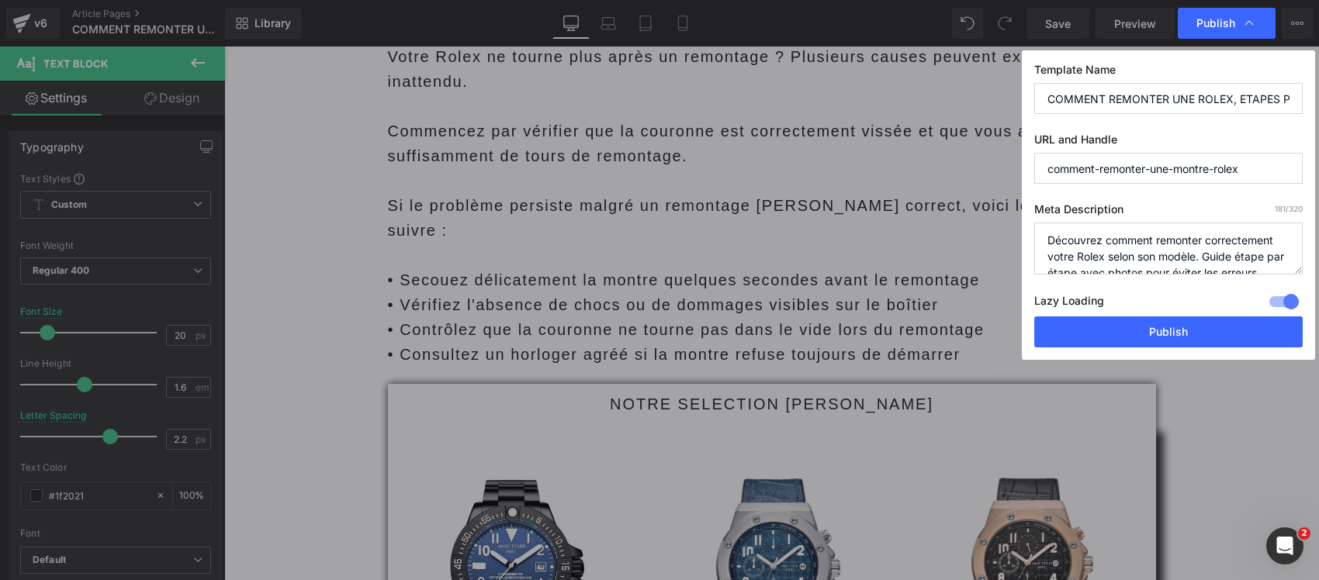
click at [1111, 109] on input "COMMENT REMONTER UNE ROLEX, ETAPES PAR ETAPES" at bounding box center [1168, 98] width 268 height 31
paste input "Votre Rolex s'arrête souvent ? Cette méthode de remontage vous aide à résoudre …"
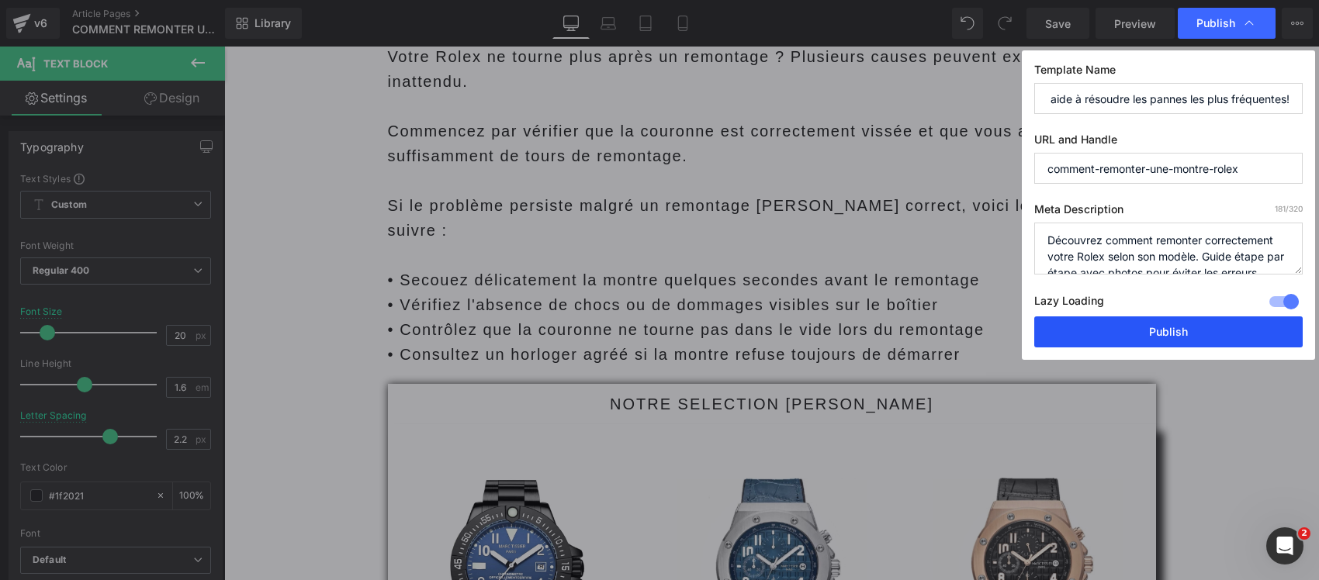
type input "Votre Rolex s'arrête souvent ? Cette méthode de remontage vous aide à résoudre …"
click at [1077, 334] on button "Publish" at bounding box center [1168, 331] width 268 height 31
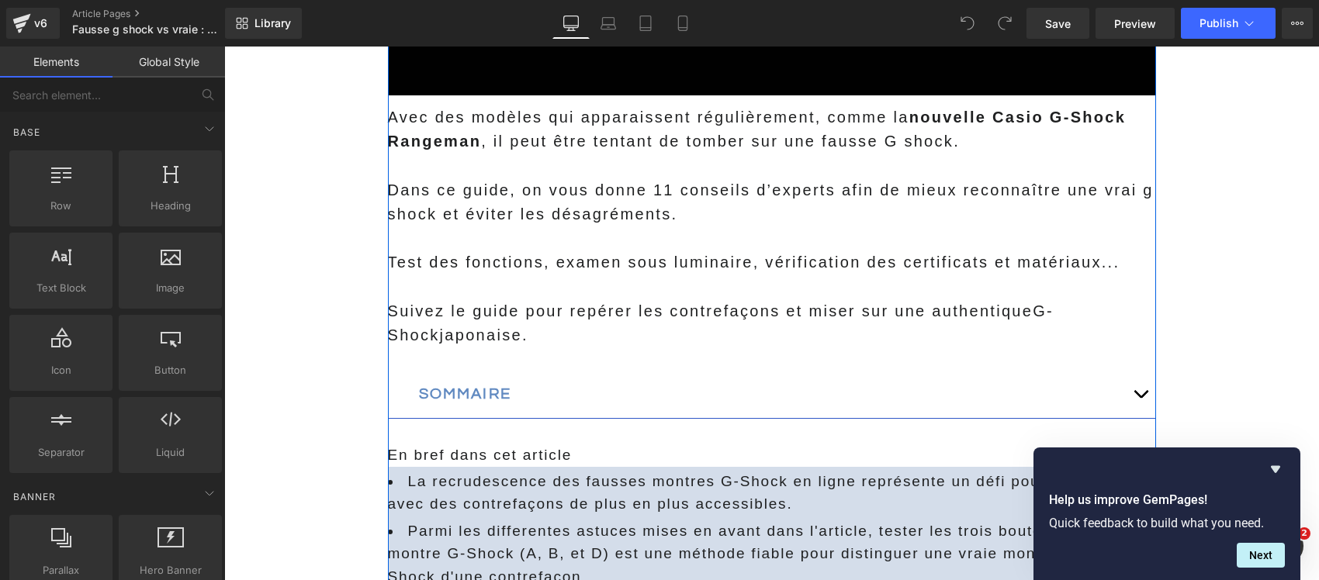
scroll to position [776, 0]
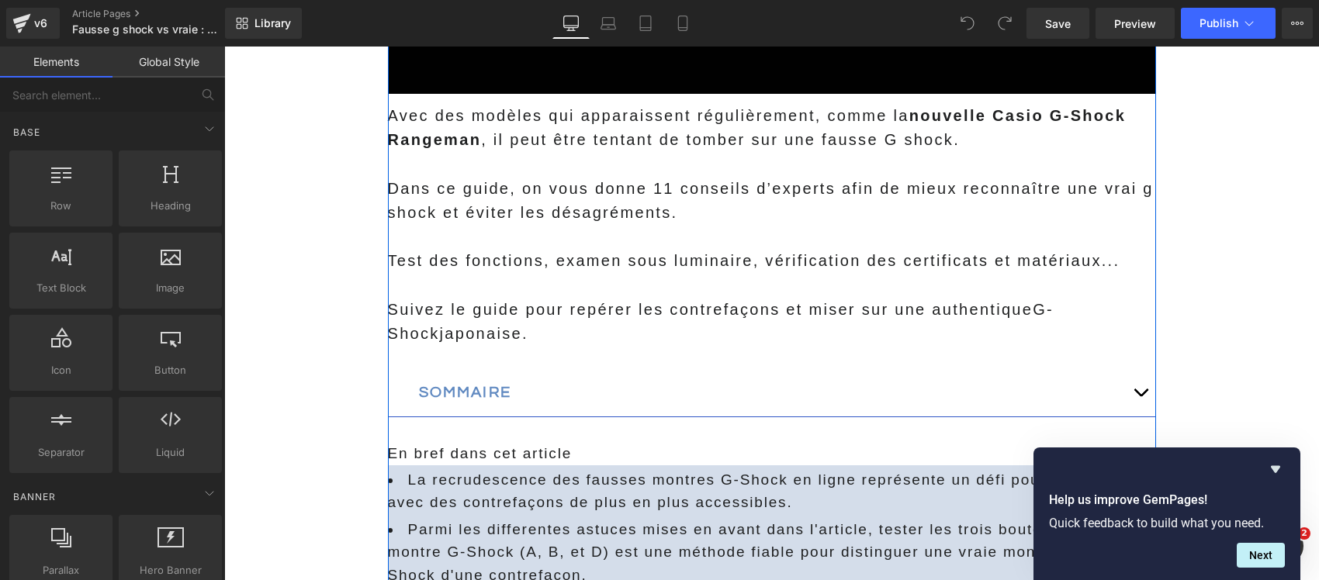
click at [492, 327] on p "Suivez le guide pour repérer les contrefaçons et miser sur une authentique G-Sh…" at bounding box center [772, 322] width 768 height 48
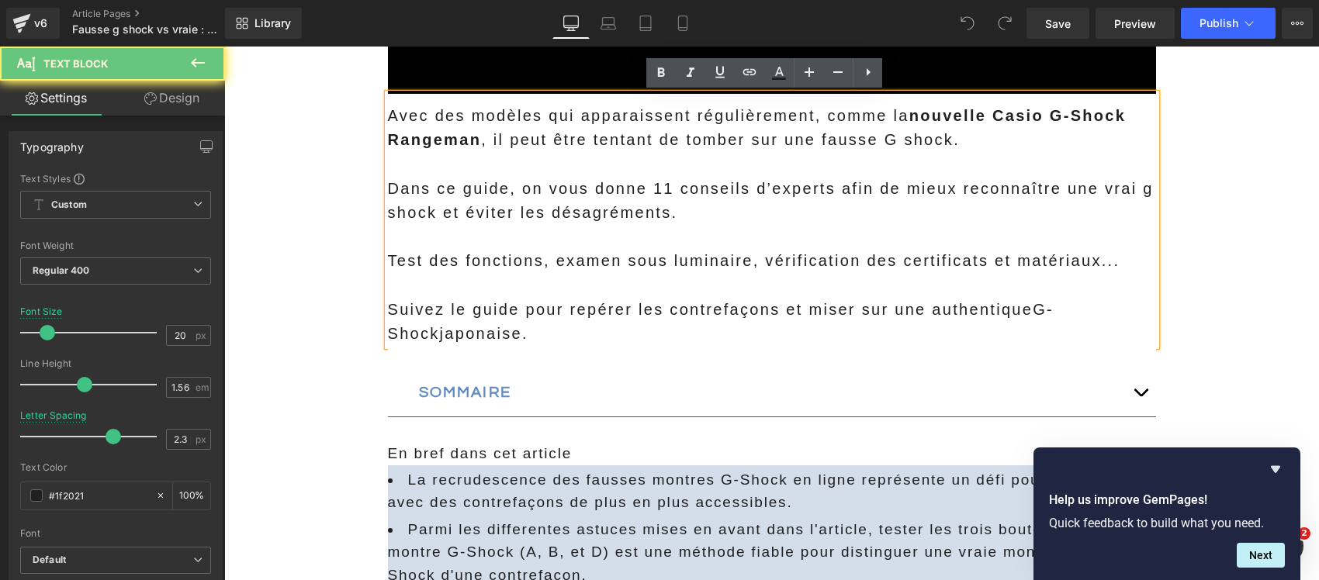
drag, startPoint x: 482, startPoint y: 336, endPoint x: 312, endPoint y: 102, distance: 289.2
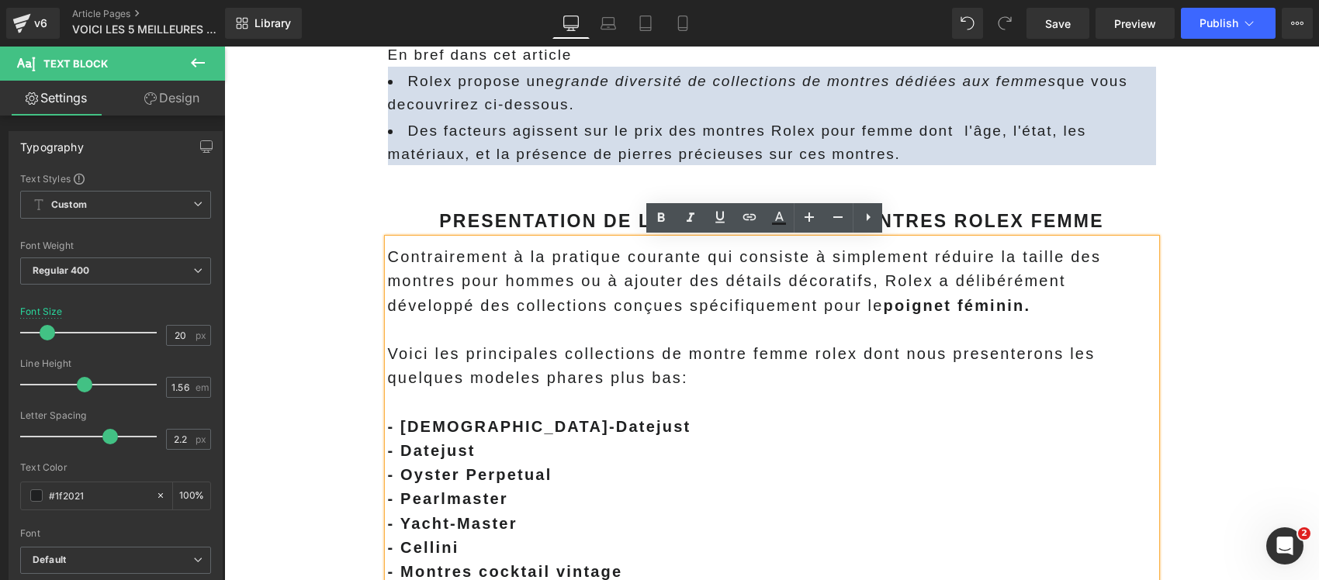
click at [672, 285] on span "Contrairement à la pratique courante qui consiste à simplement réduire la taill…" at bounding box center [745, 280] width 714 height 65
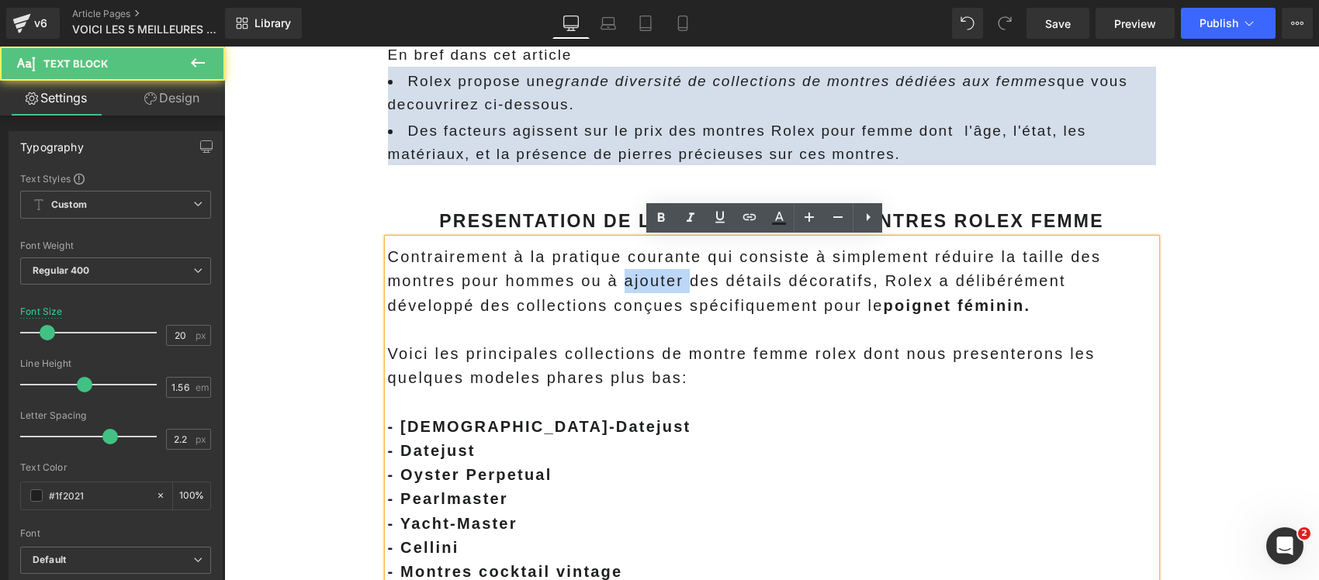
click at [672, 285] on span "Contrairement à la pratique courante qui consiste à simplement réduire la taill…" at bounding box center [745, 280] width 714 height 65
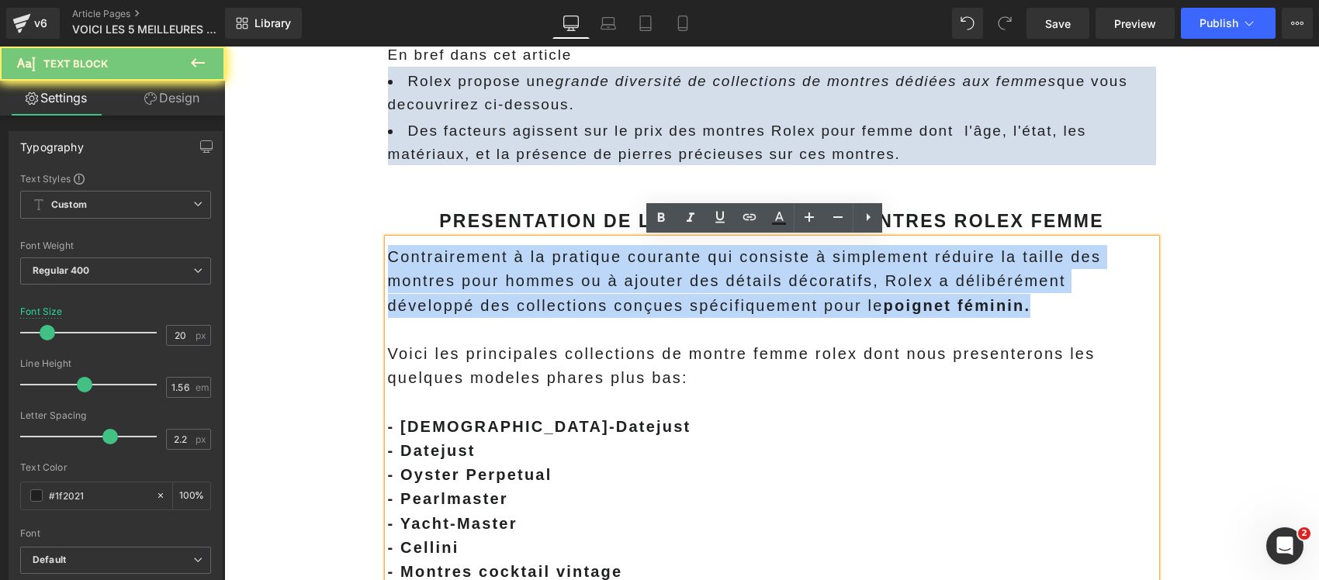
click at [672, 285] on span "Contrairement à la pratique courante qui consiste à simplement réduire la taill…" at bounding box center [745, 280] width 714 height 65
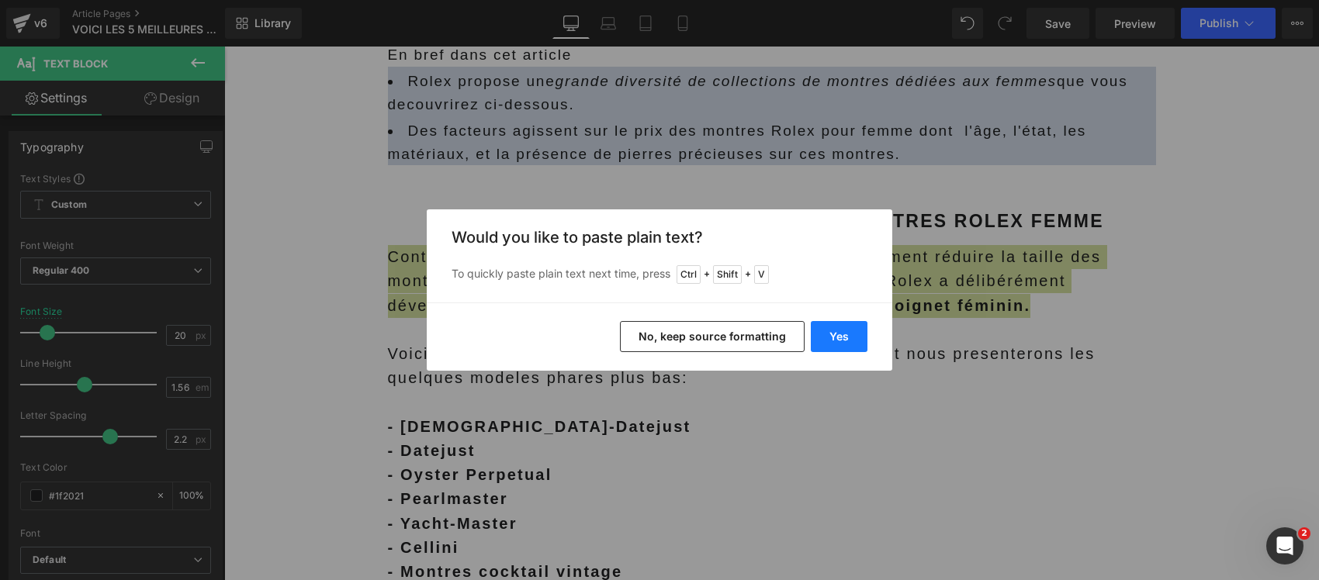
drag, startPoint x: 834, startPoint y: 327, endPoint x: 569, endPoint y: 279, distance: 268.8
click at [834, 327] on button "Yes" at bounding box center [838, 336] width 57 height 31
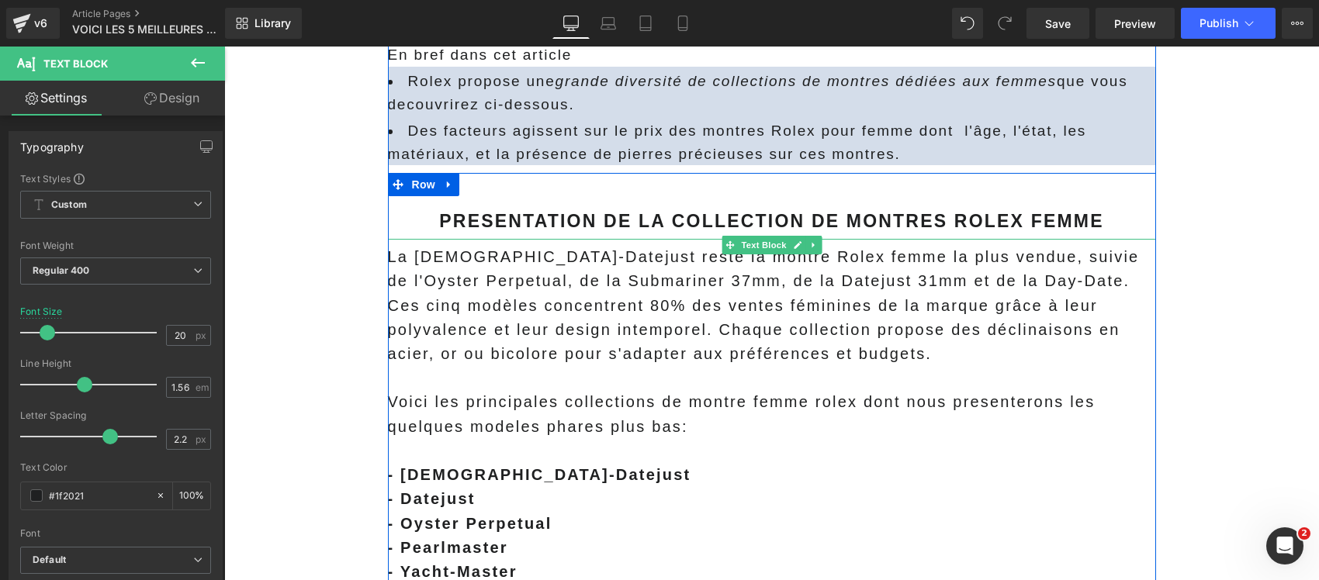
click at [584, 309] on p "La Lady-Datejust reste la montre Rolex femme la plus vendue, suivie de l'Oyster…" at bounding box center [772, 305] width 768 height 121
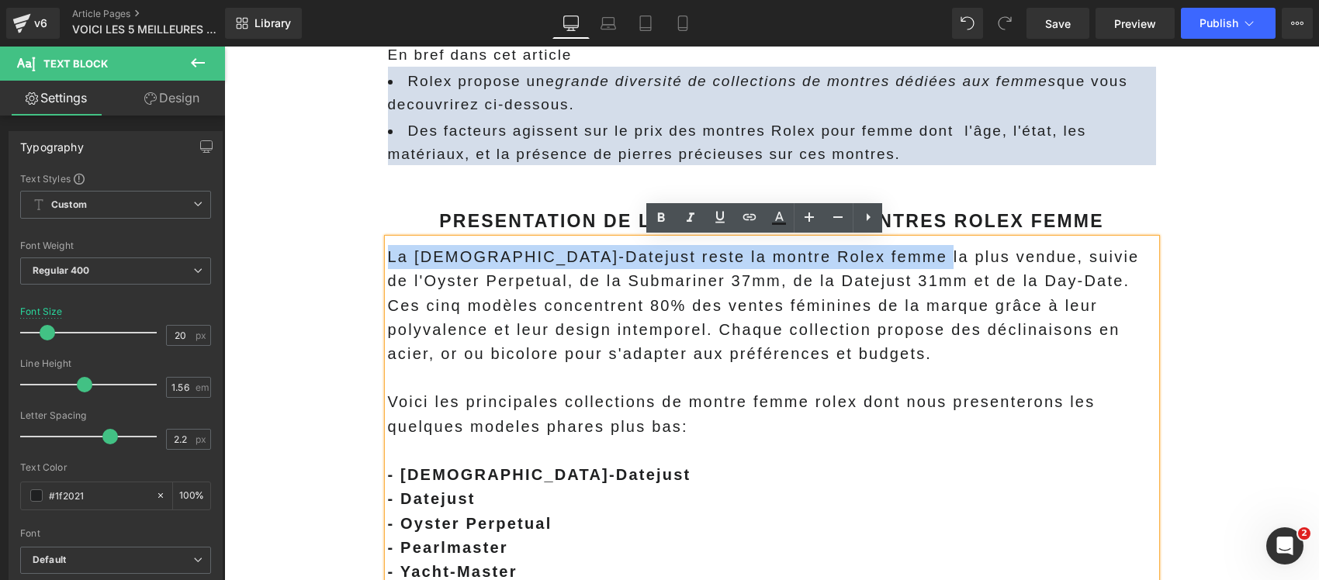
drag, startPoint x: 898, startPoint y: 253, endPoint x: 379, endPoint y: 250, distance: 518.9
click at [388, 250] on p "La Lady-Datejust reste la montre Rolex femme la plus vendue, suivie de l'Oyster…" at bounding box center [772, 305] width 768 height 121
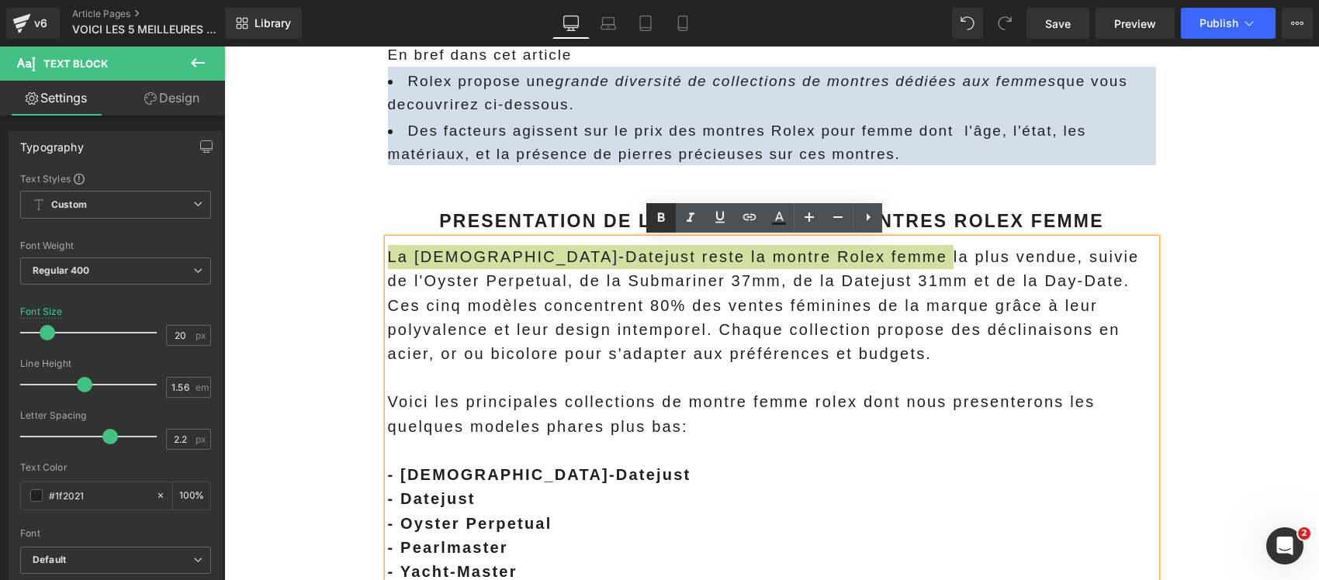
click at [662, 214] on icon at bounding box center [661, 217] width 7 height 9
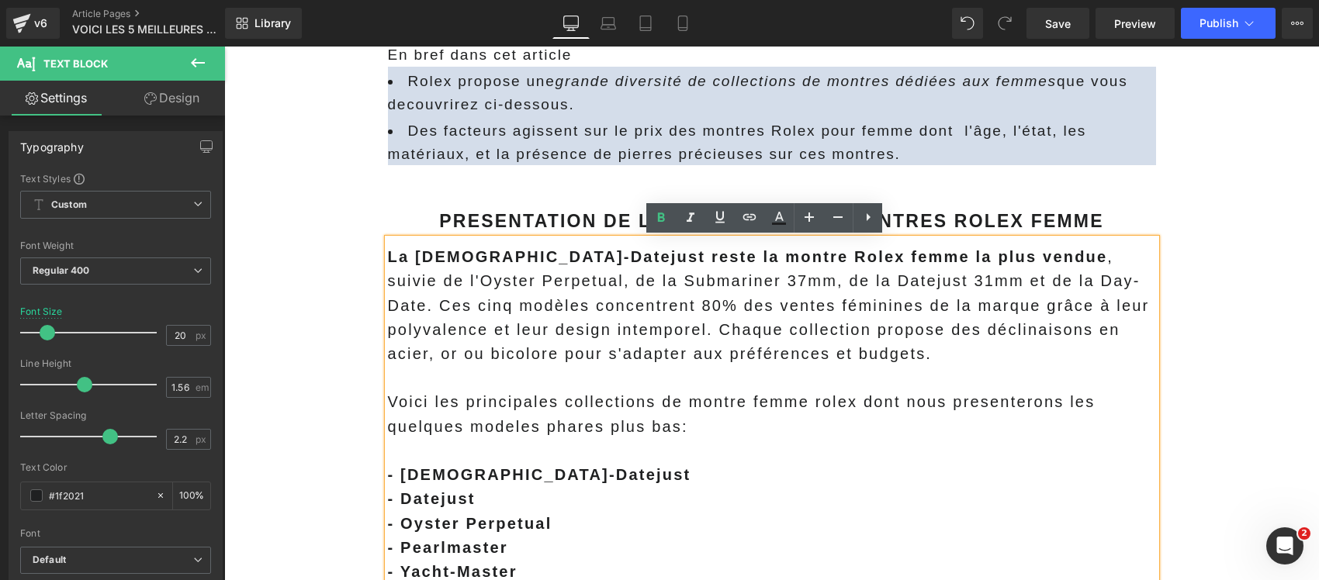
click at [586, 328] on p "La Lady-Datejust reste la montre Rolex femme la plus vendue , suivie de l'Oyste…" at bounding box center [772, 305] width 768 height 121
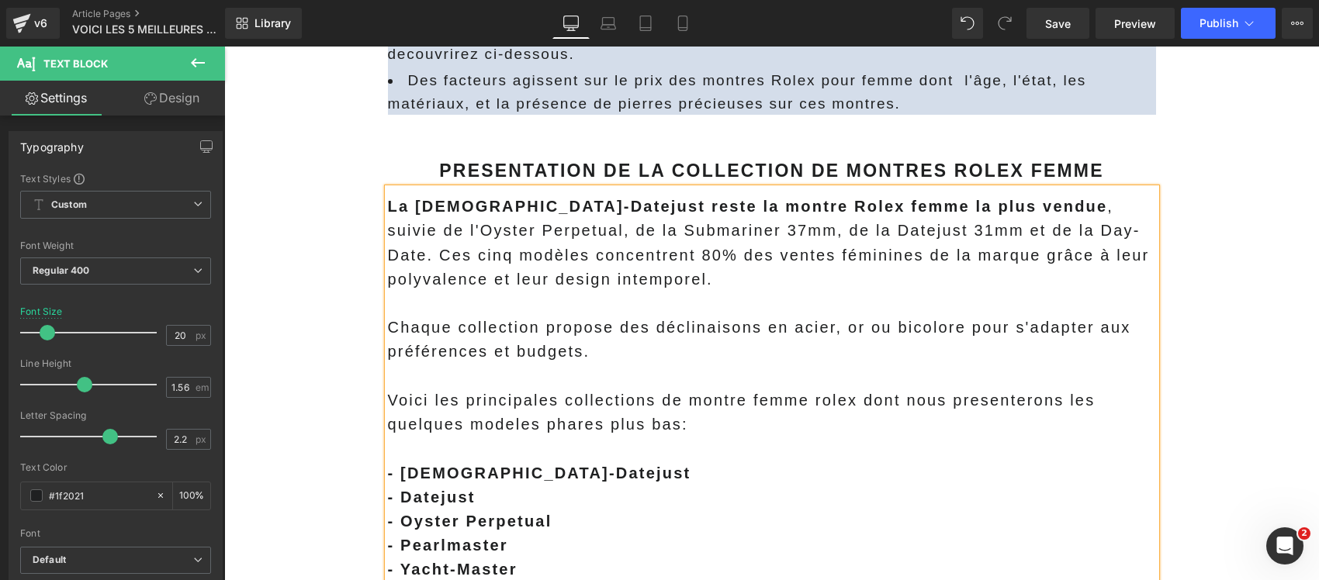
scroll to position [969, 0]
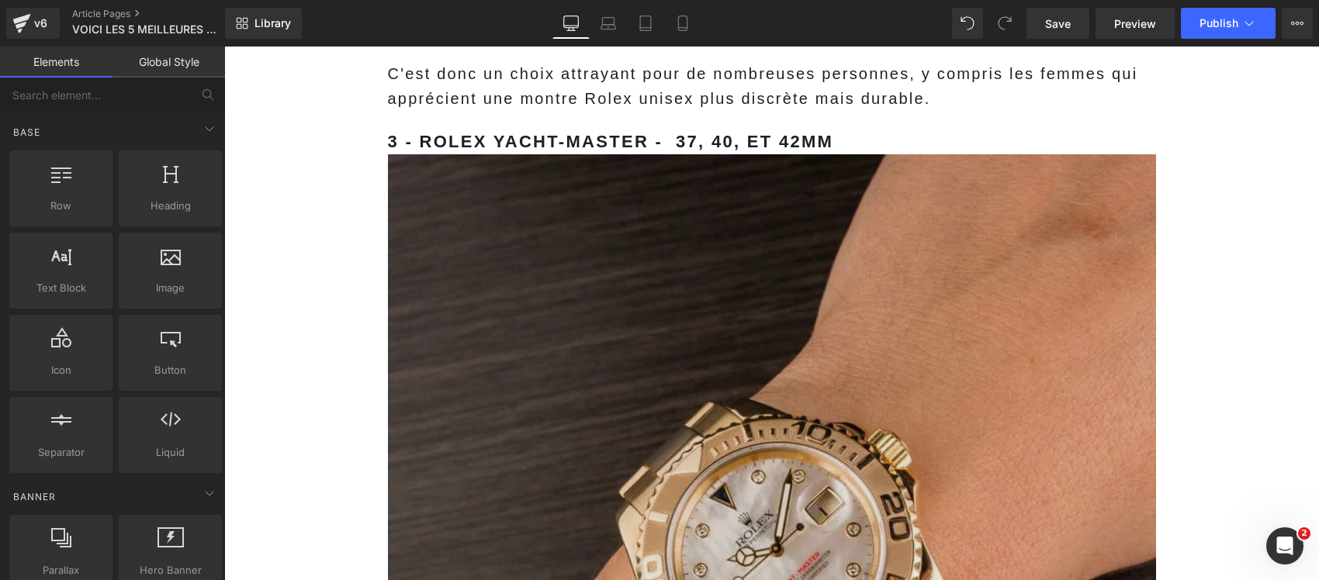
scroll to position [13670, 0]
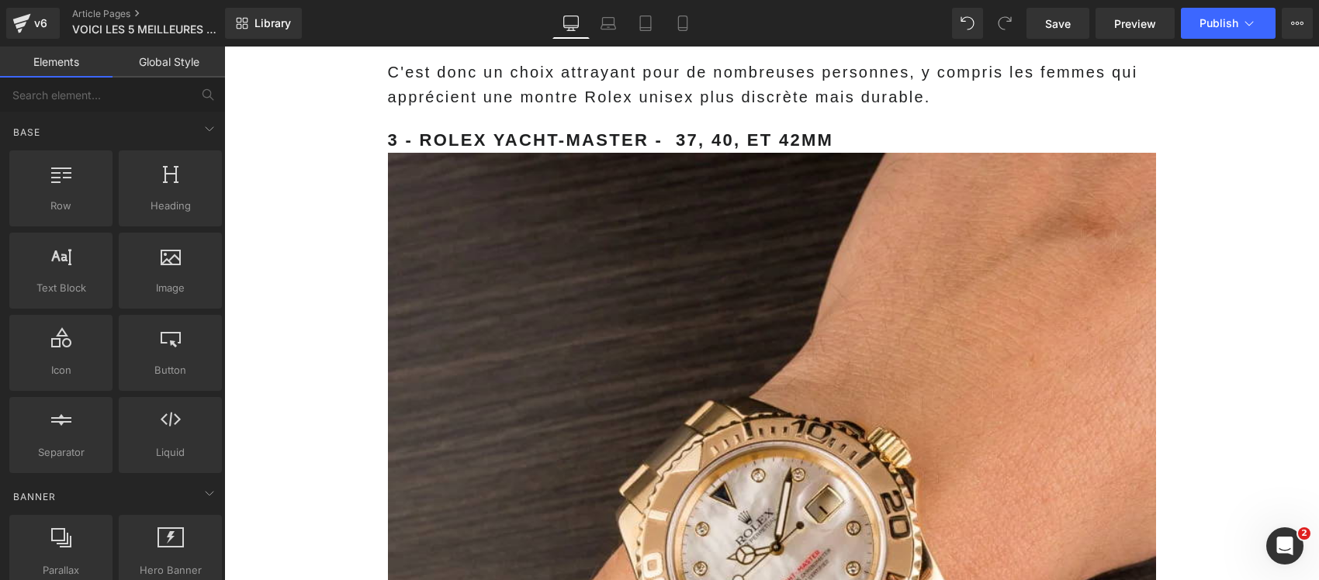
drag, startPoint x: 354, startPoint y: 296, endPoint x: 491, endPoint y: 70, distance: 264.8
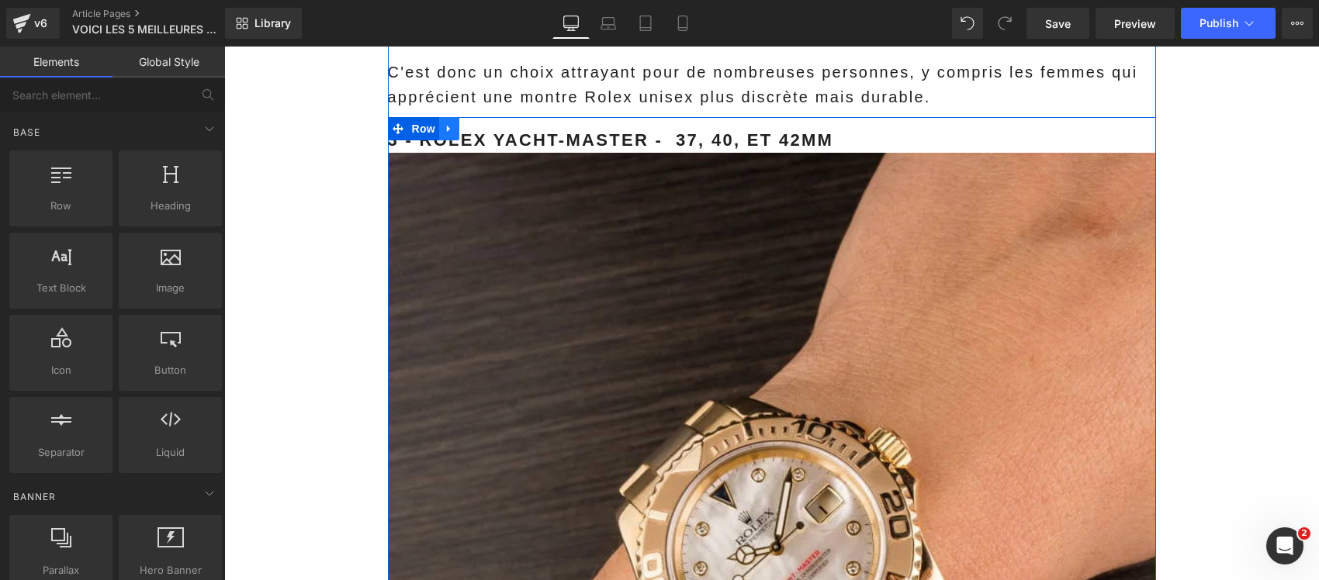
click at [444, 117] on link at bounding box center [449, 128] width 20 height 23
click at [464, 123] on icon at bounding box center [469, 128] width 11 height 11
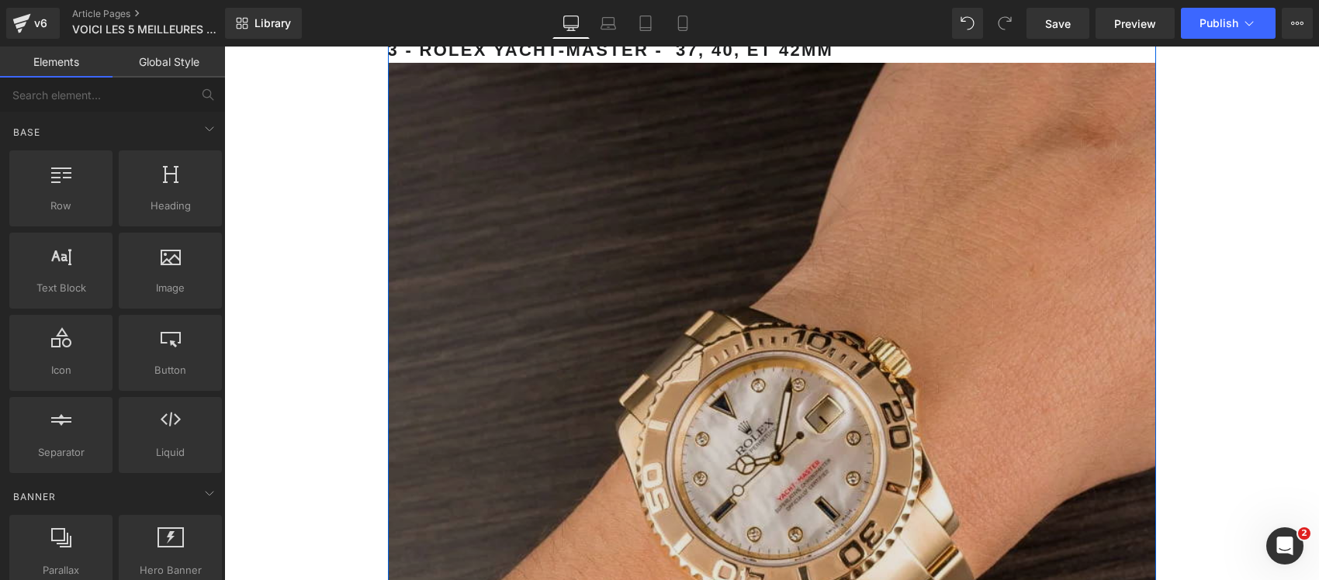
scroll to position [14753, 0]
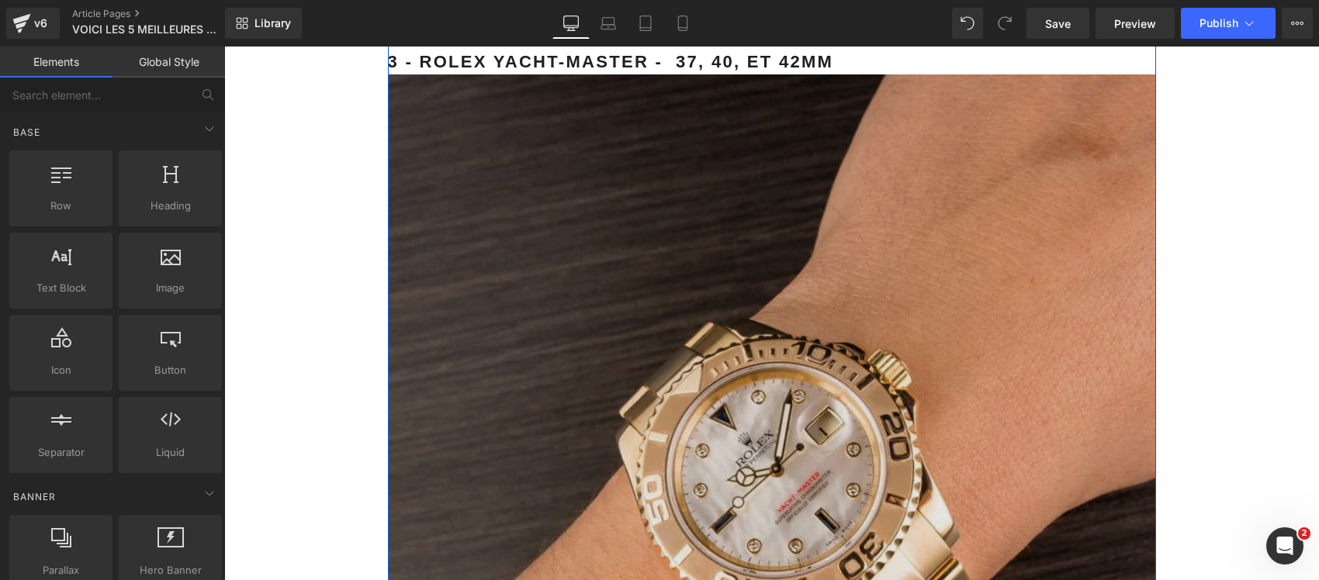
click at [711, 358] on img at bounding box center [772, 458] width 768 height 768
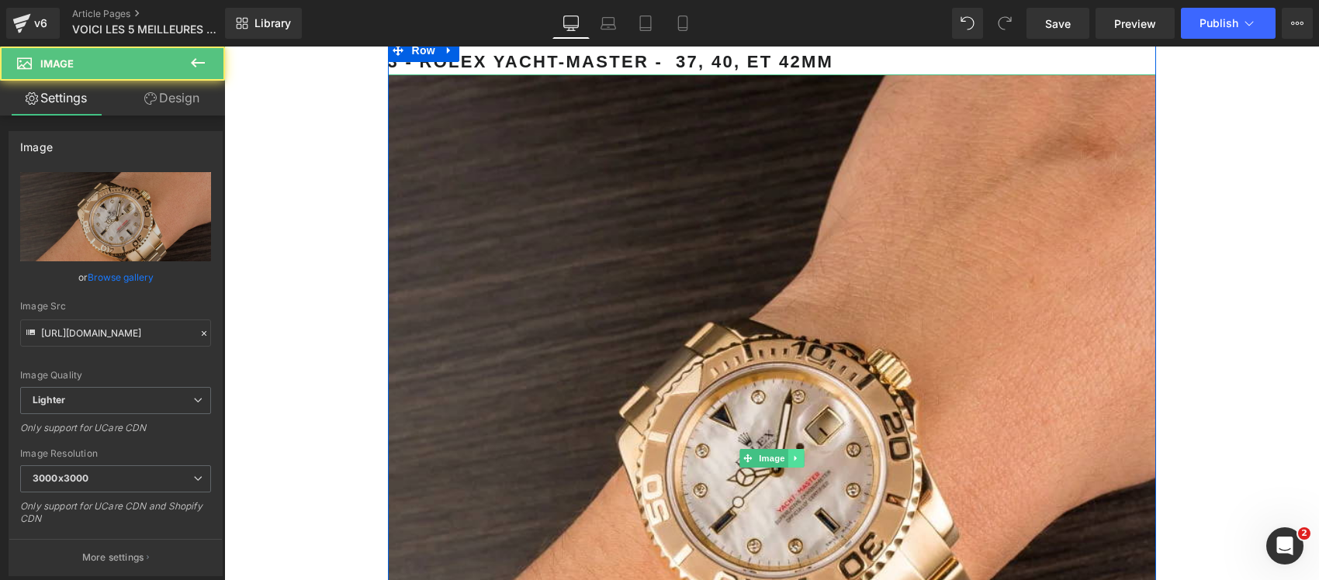
click at [791, 454] on icon at bounding box center [795, 458] width 9 height 9
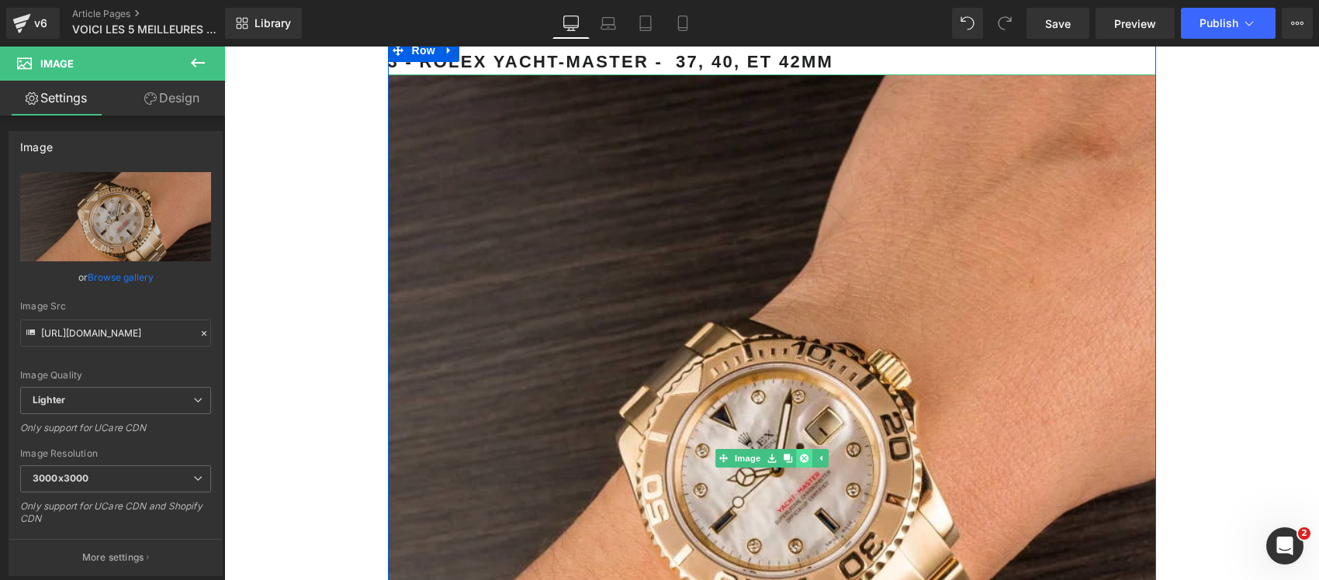
click at [799, 454] on icon at bounding box center [803, 458] width 9 height 9
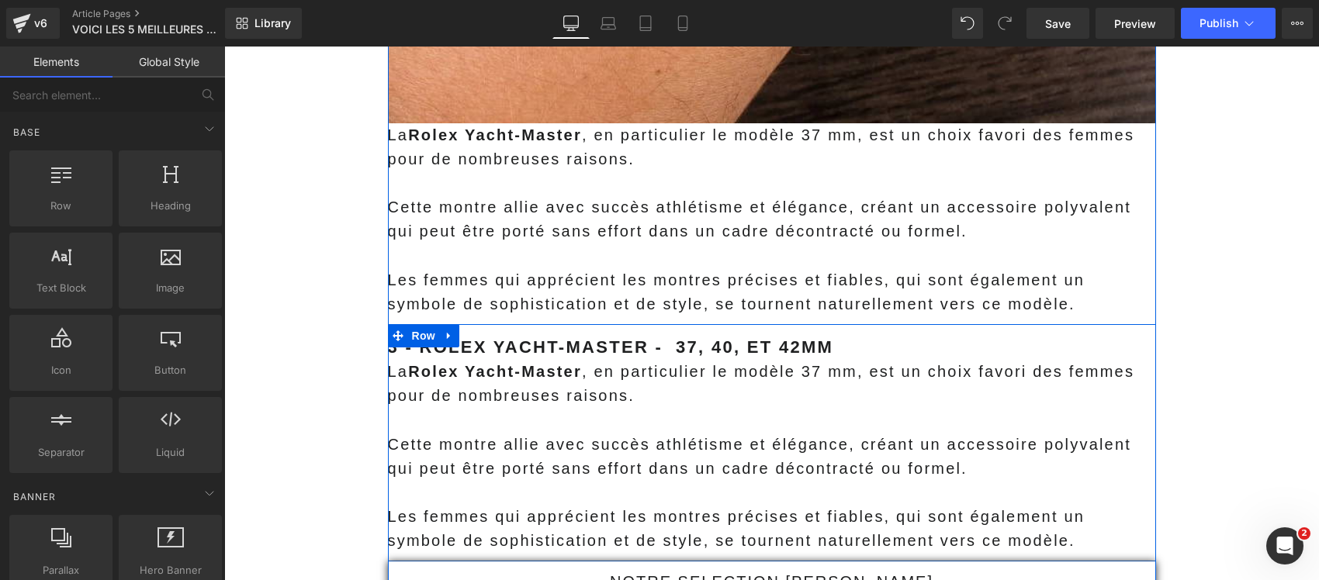
scroll to position [14462, 0]
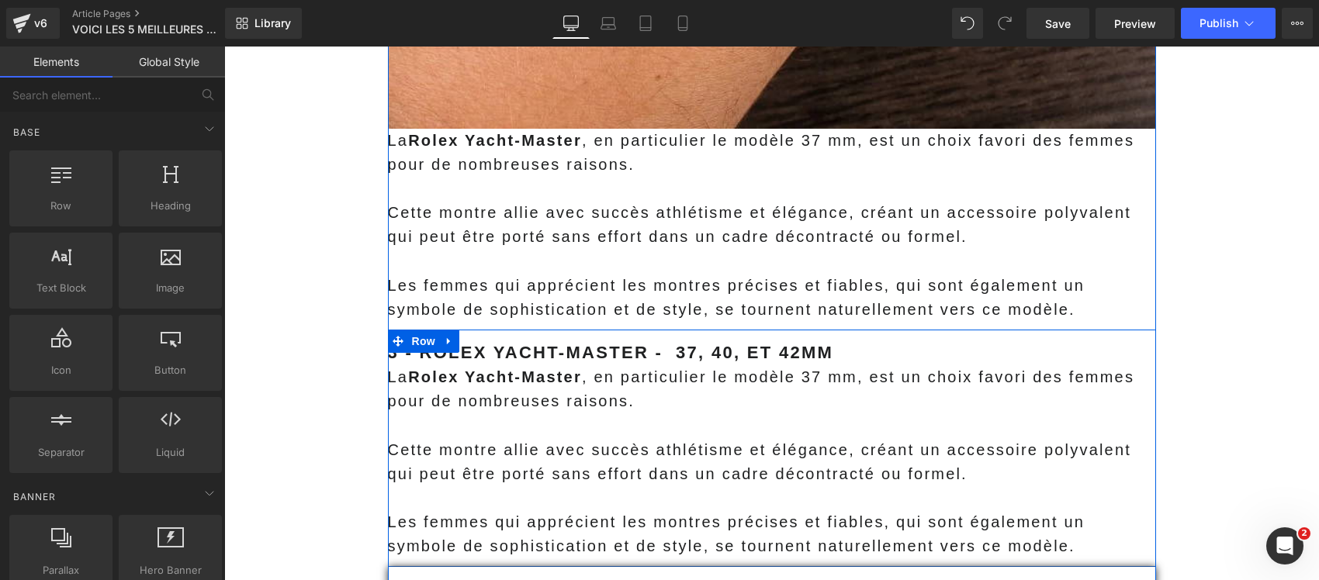
click at [432, 378] on p "La Rolex Yacht-Master , en particulier le modèle 37 mm, est un choix favori des…" at bounding box center [772, 389] width 768 height 48
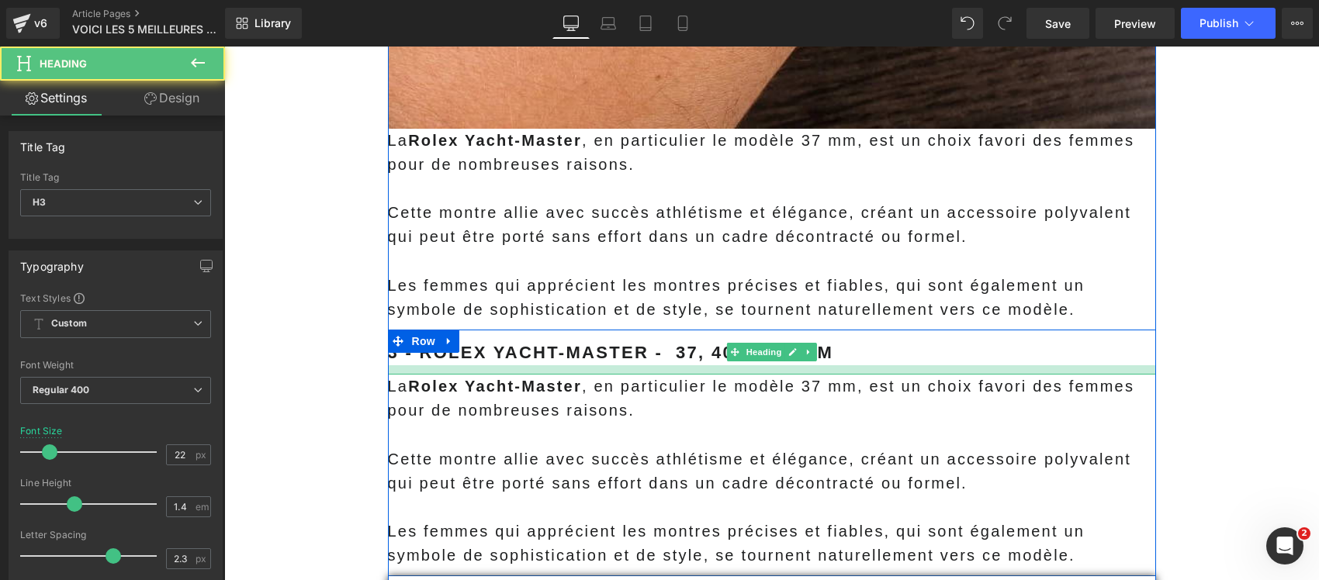
drag, startPoint x: 487, startPoint y: 336, endPoint x: 495, endPoint y: 346, distance: 12.7
click at [495, 346] on div "3 - Rolex Yacht-Master - 37, 40, ET 42mm Heading La Rolex Yacht-Master , en par…" at bounding box center [772, 449] width 768 height 238
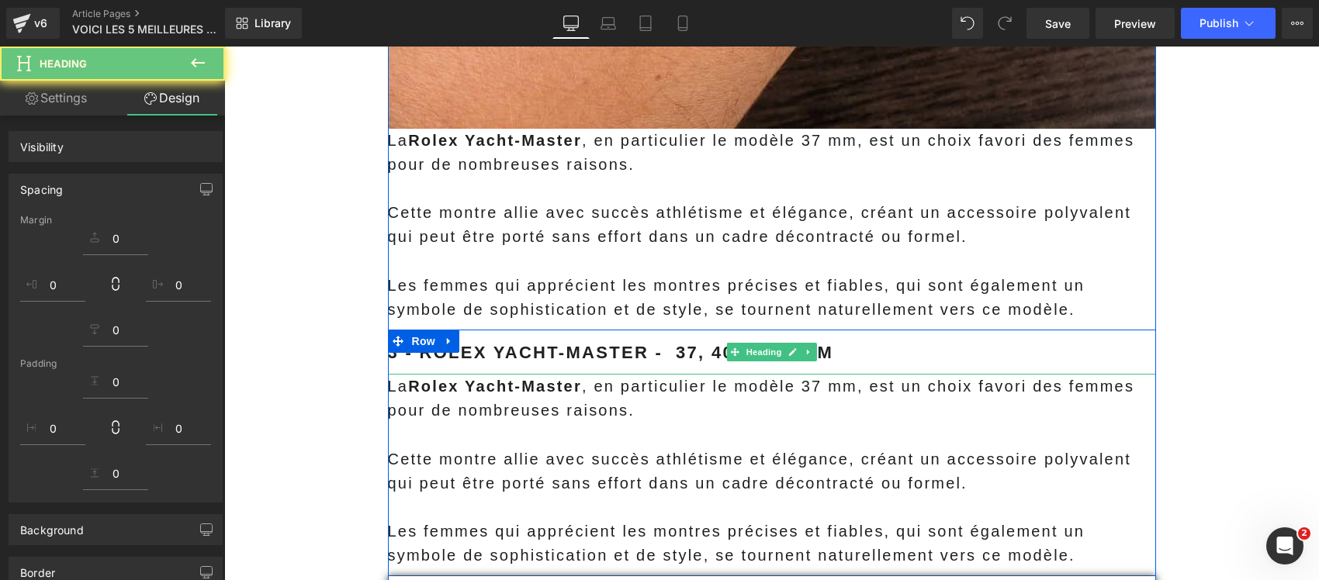
click at [548, 454] on p "Cette montre allie avec succès athlétisme et élégance, créant un accessoire pol…" at bounding box center [772, 472] width 768 height 48
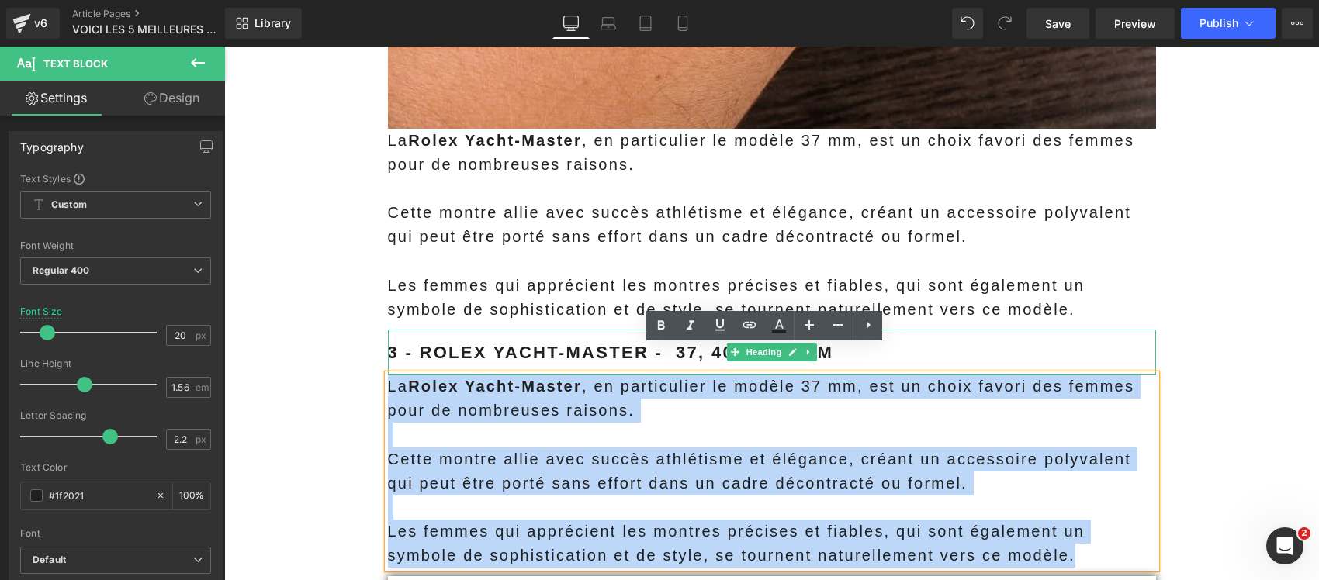
drag, startPoint x: 997, startPoint y: 529, endPoint x: 442, endPoint y: 384, distance: 574.0
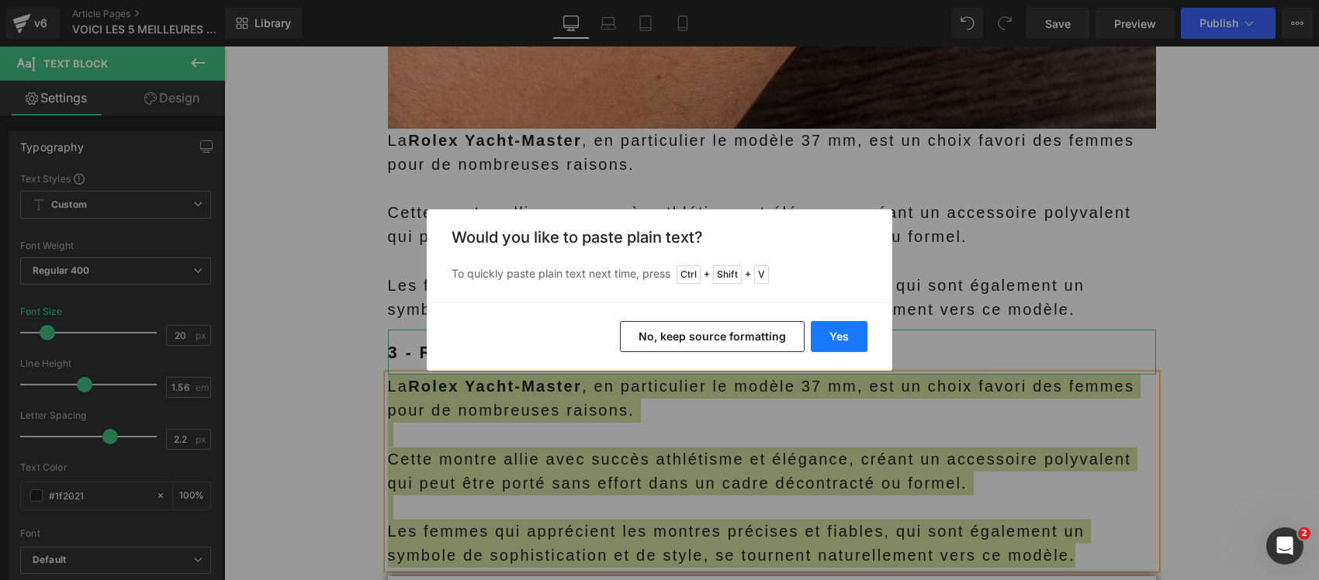
click at [858, 336] on button "Yes" at bounding box center [838, 336] width 57 height 31
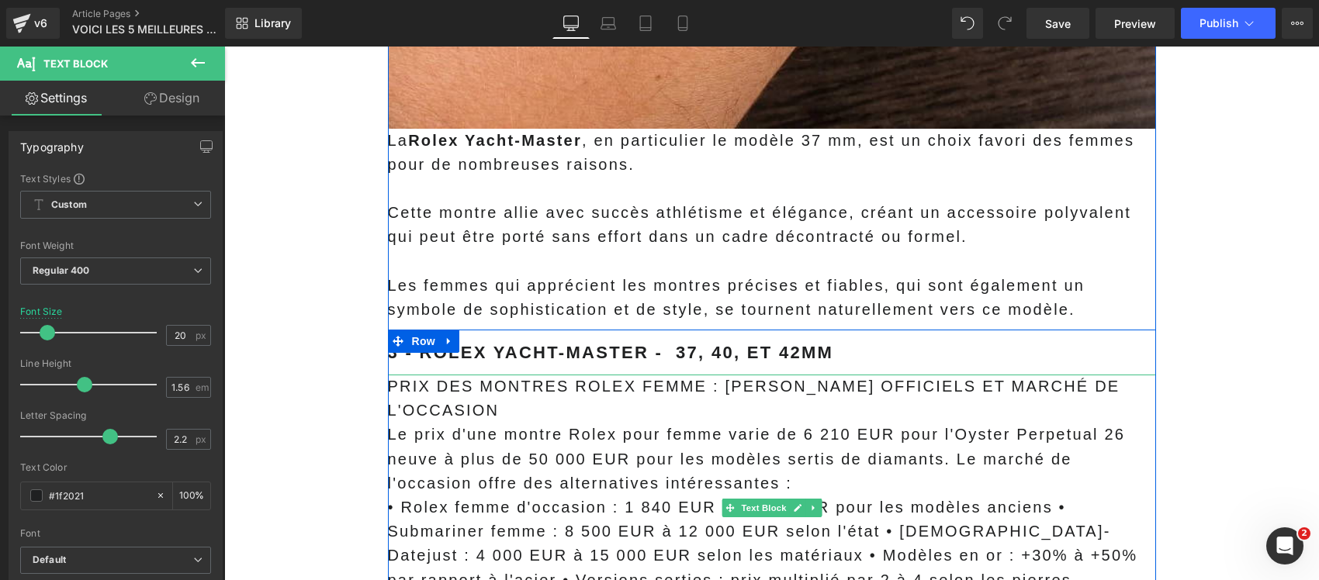
click at [501, 375] on p "PRIX DES MONTRES ROLEX FEMME : [PERSON_NAME] OFFICIELS ET MARCHÉ DE L'OCCASION" at bounding box center [772, 399] width 768 height 48
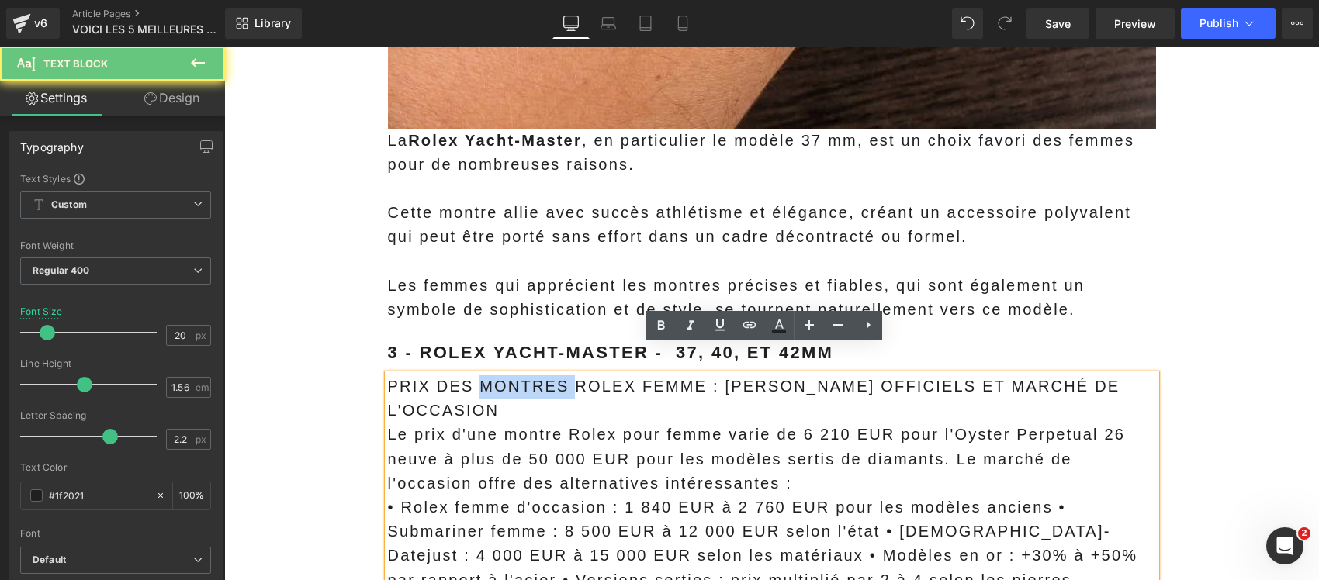
click at [501, 375] on p "PRIX DES MONTRES ROLEX FEMME : [PERSON_NAME] OFFICIELS ET MARCHÉ DE L'OCCASION" at bounding box center [772, 399] width 768 height 48
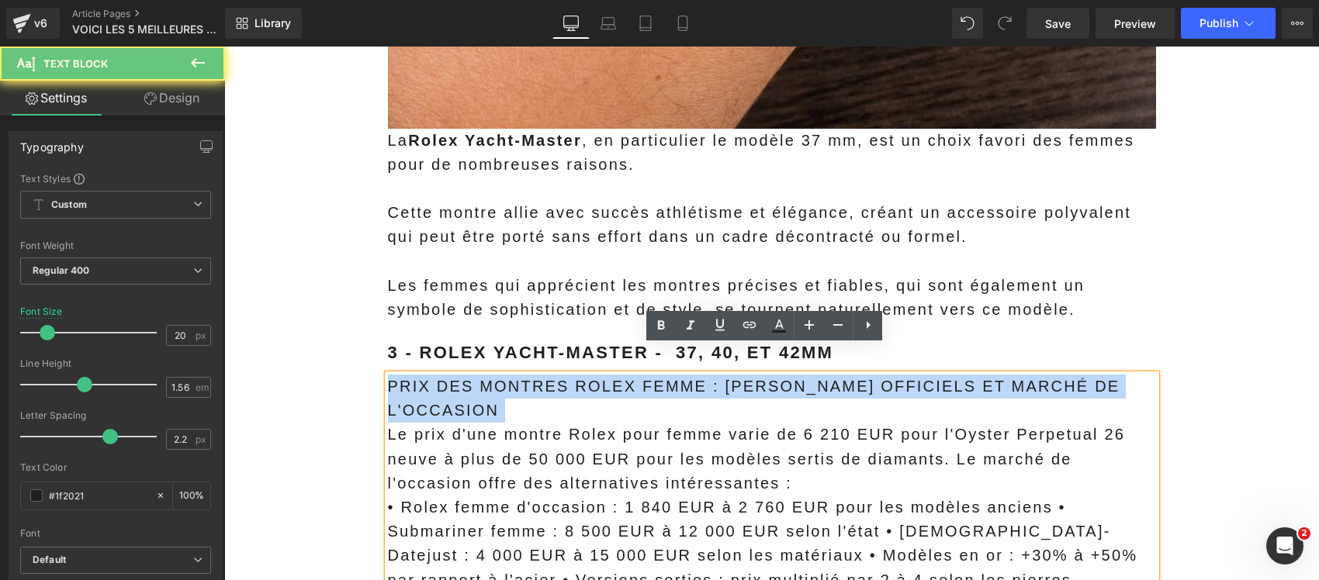
click at [501, 375] on p "PRIX DES MONTRES ROLEX FEMME : [PERSON_NAME] OFFICIELS ET MARCHÉ DE L'OCCASION" at bounding box center [772, 399] width 768 height 48
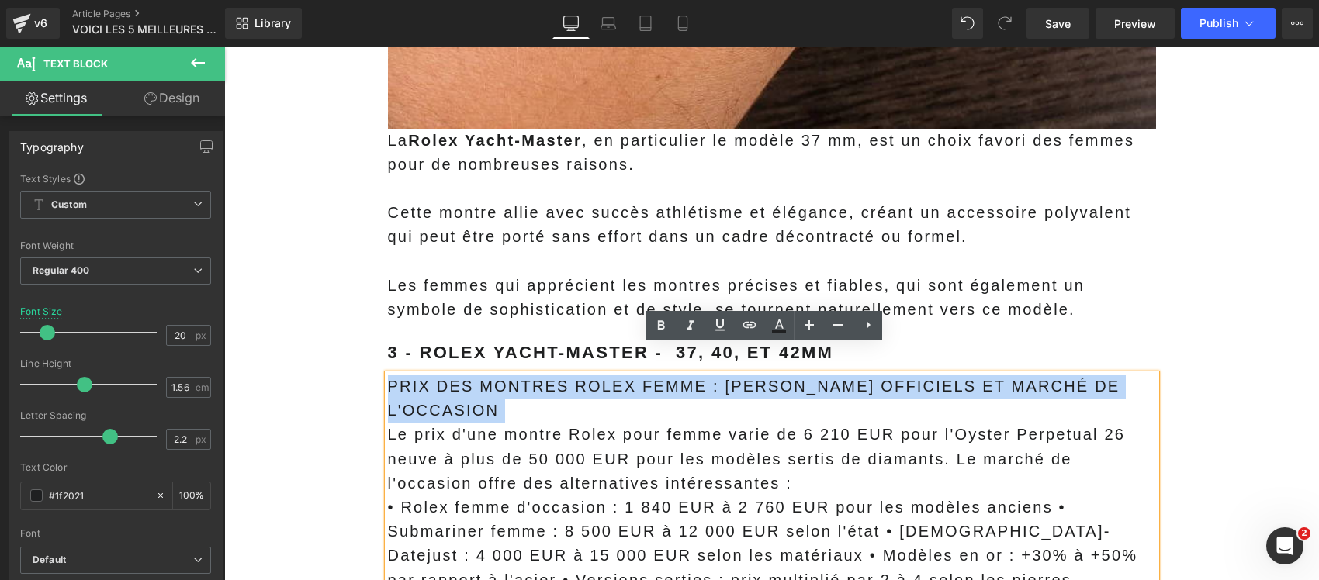
copy p "PRIX DES MONTRES ROLEX FEMME : [PERSON_NAME] OFFICIELS ET MARCHÉ DE L'OCCASION"
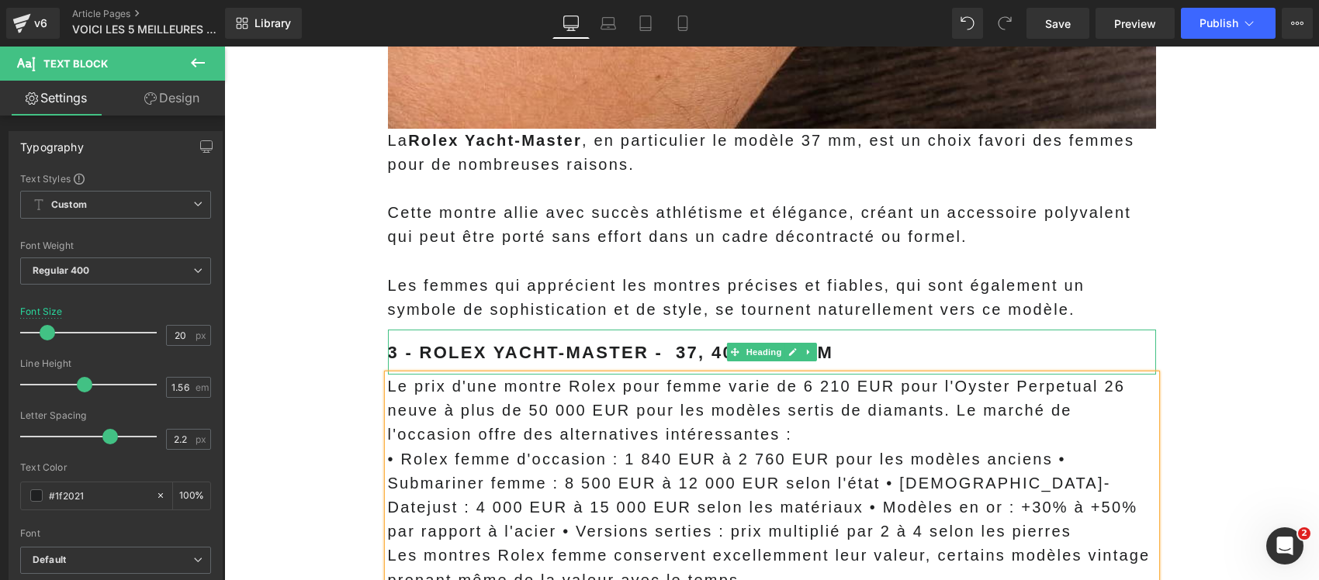
click at [475, 343] on b "3 - Rolex Yacht-Master - 37, 40, ET 42mm" at bounding box center [611, 352] width 446 height 19
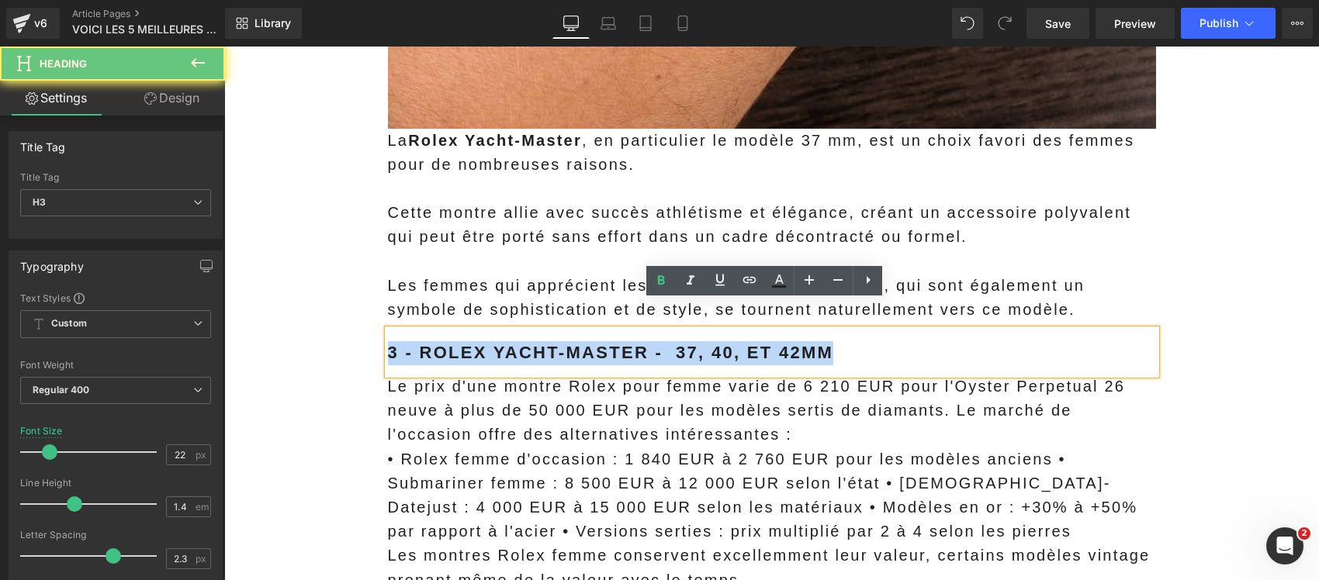
click at [475, 343] on b "3 - Rolex Yacht-Master - 37, 40, ET 42mm" at bounding box center [611, 352] width 446 height 19
paste div
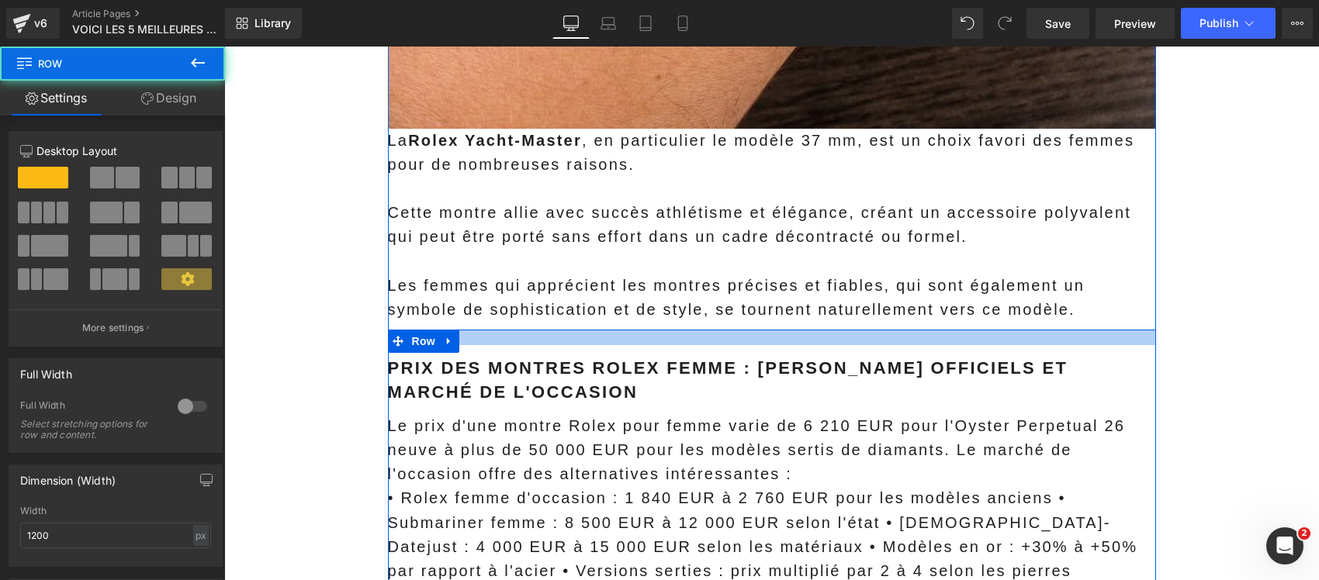
drag, startPoint x: 474, startPoint y: 301, endPoint x: 344, endPoint y: 398, distance: 162.4
click at [475, 330] on div "PRIX DES MONTRES ROLEX FEMME : TARIFS OFFICIELS ET MARCHÉ DE L'OCCASION  Headi…" at bounding box center [772, 497] width 768 height 334
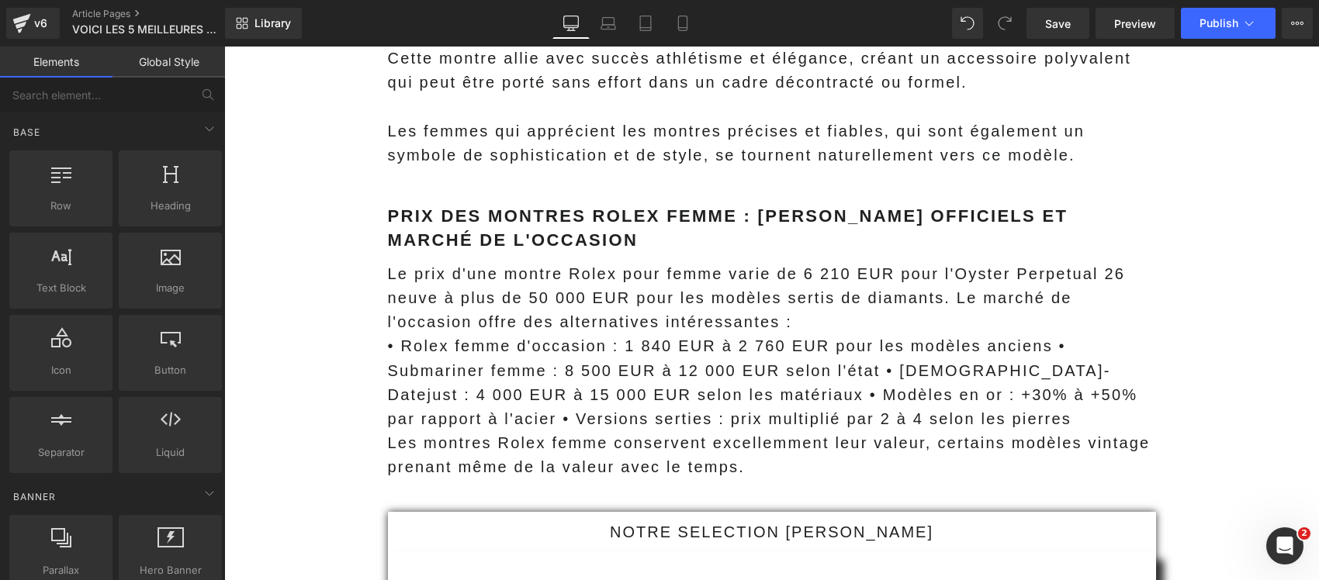
scroll to position [14656, 0]
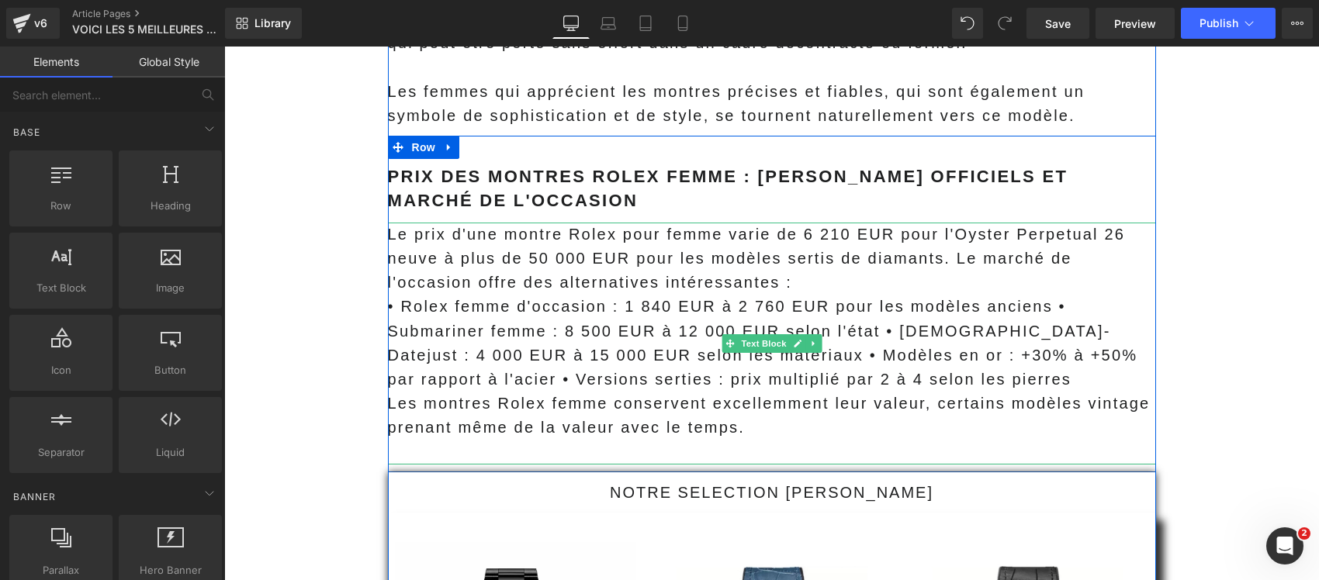
click at [705, 257] on p "Le prix d'une montre Rolex pour femme varie de 6 210 EUR pour l'Oyster Perpetua…" at bounding box center [772, 259] width 768 height 73
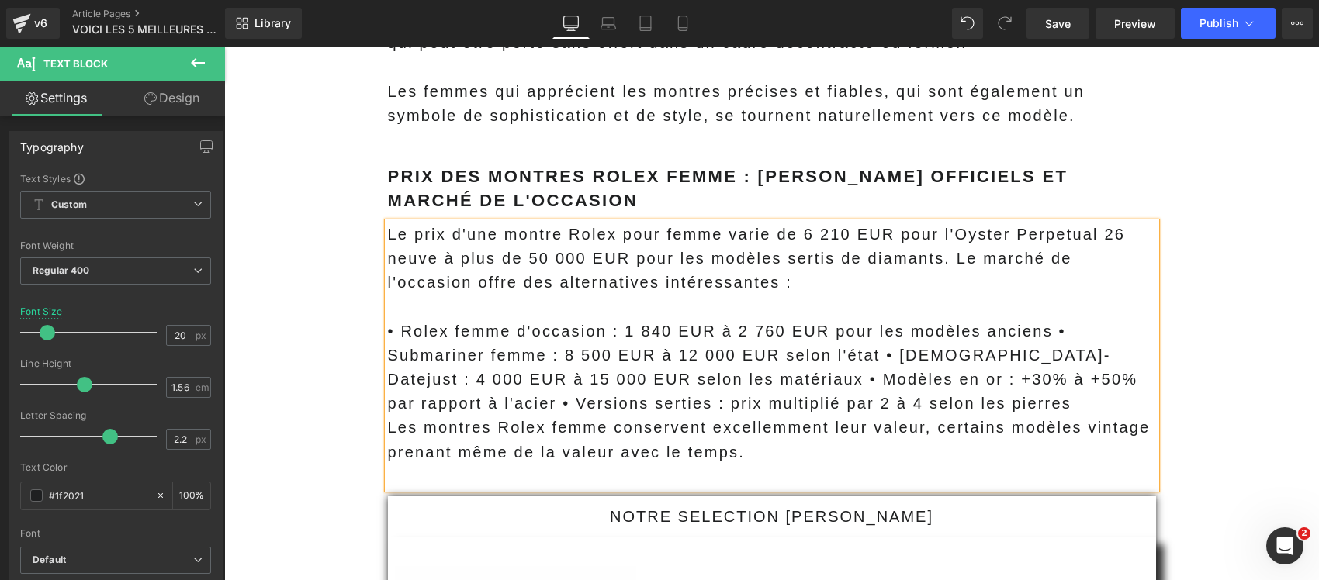
click at [935, 237] on span "Le prix d'une montre Rolex pour femme varie de 6 210 EUR pour l'Oyster Perpetua…" at bounding box center [757, 258] width 738 height 65
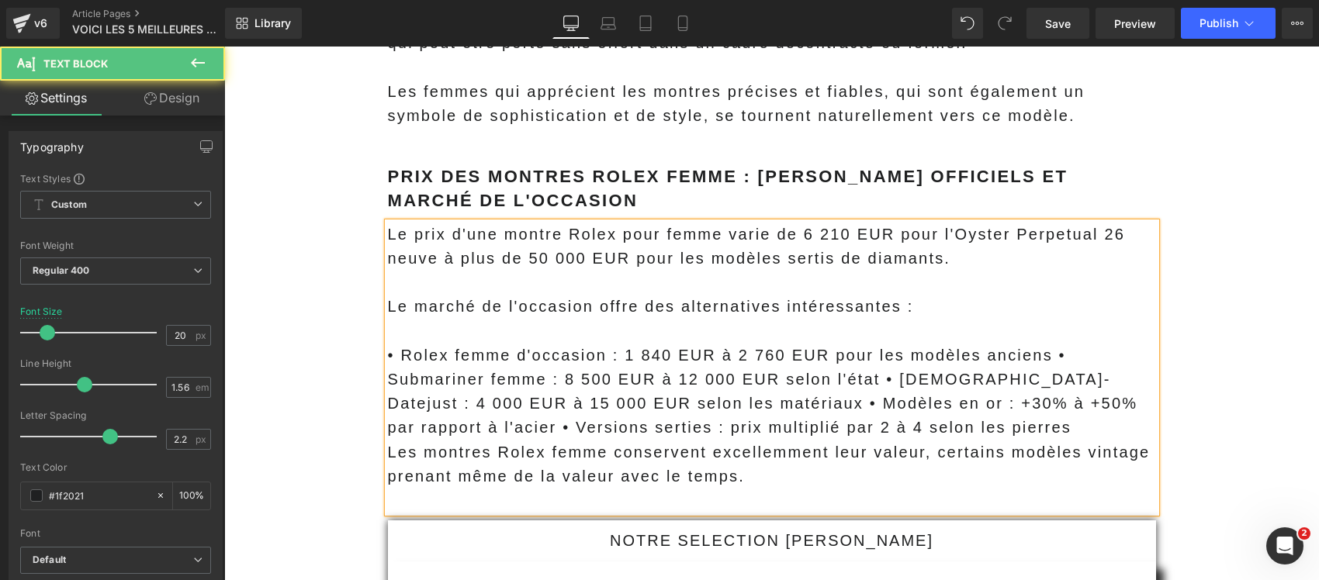
scroll to position [14753, 0]
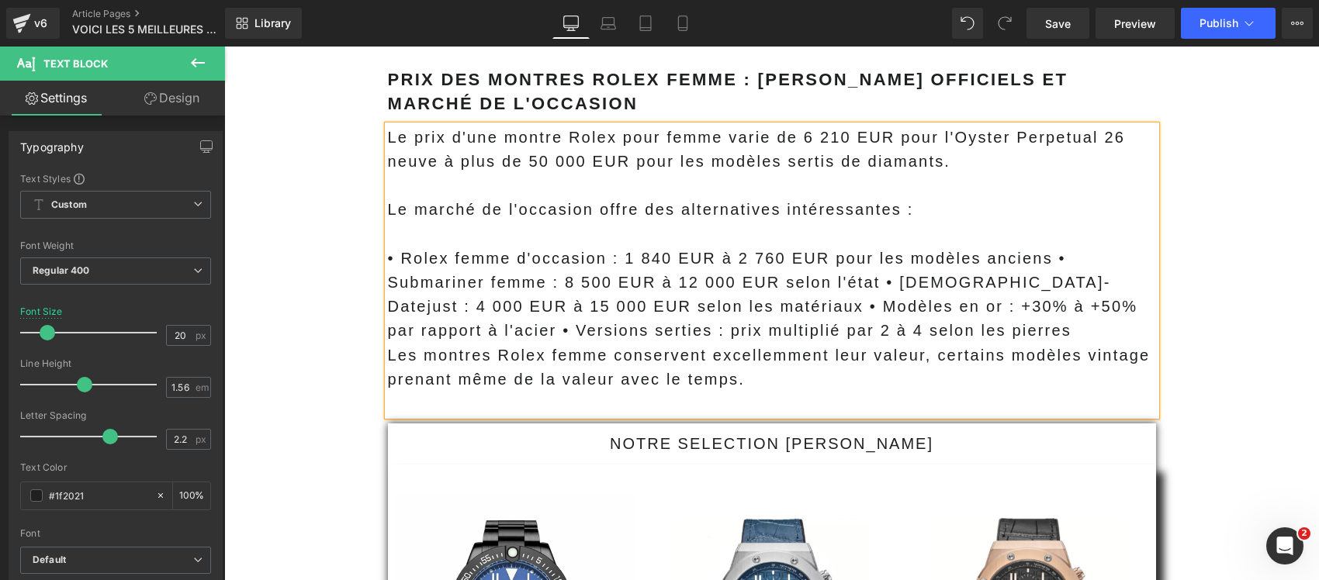
click at [744, 392] on p at bounding box center [772, 404] width 768 height 24
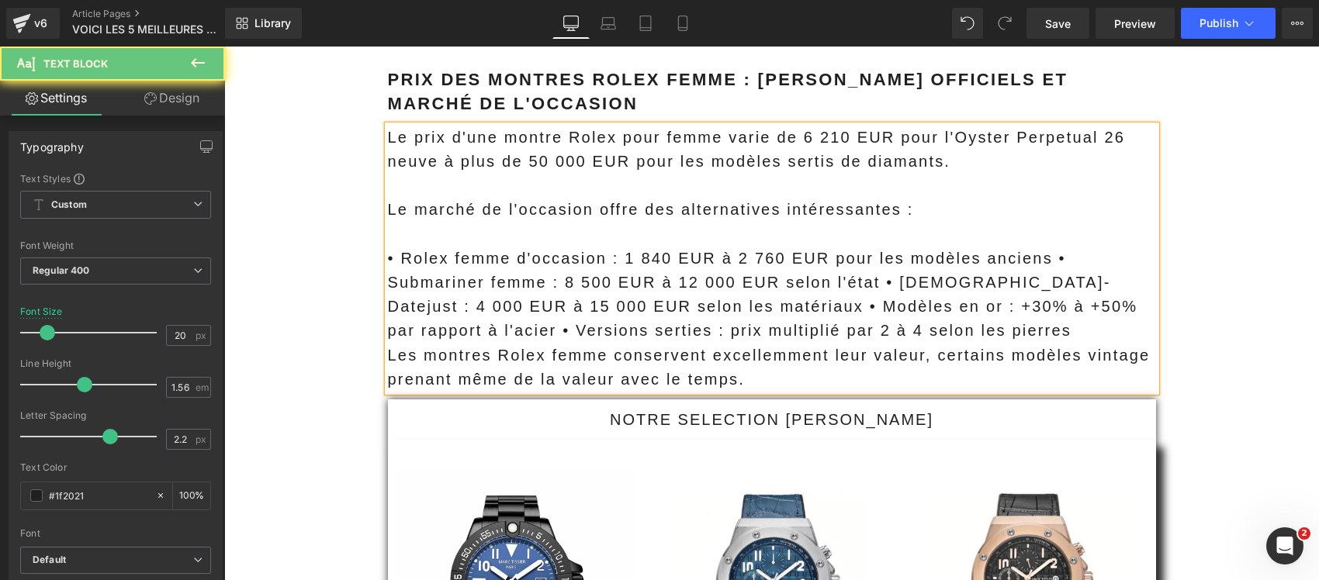
click at [749, 299] on p "• Rolex femme d'occasion : 1 840 EUR à 2 760 EUR pour les modèles anciens • Sub…" at bounding box center [772, 295] width 768 height 97
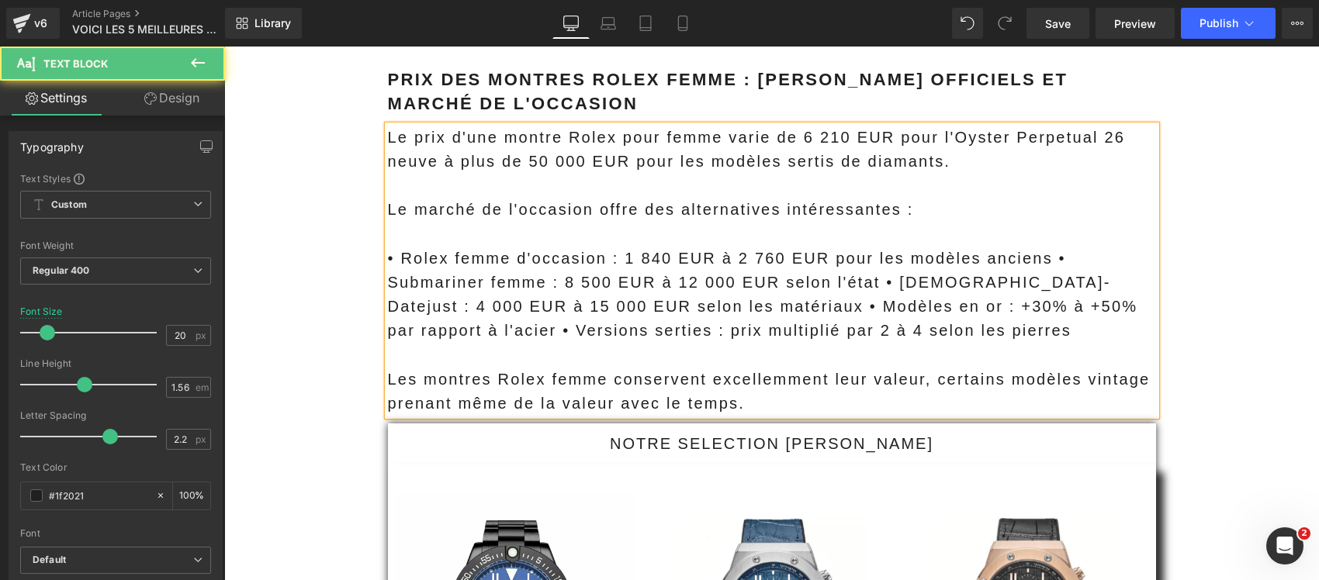
click at [762, 257] on p "• Rolex femme d'occasion : 1 840 EUR à 2 760 EUR pour les modèles anciens • Sub…" at bounding box center [772, 295] width 768 height 97
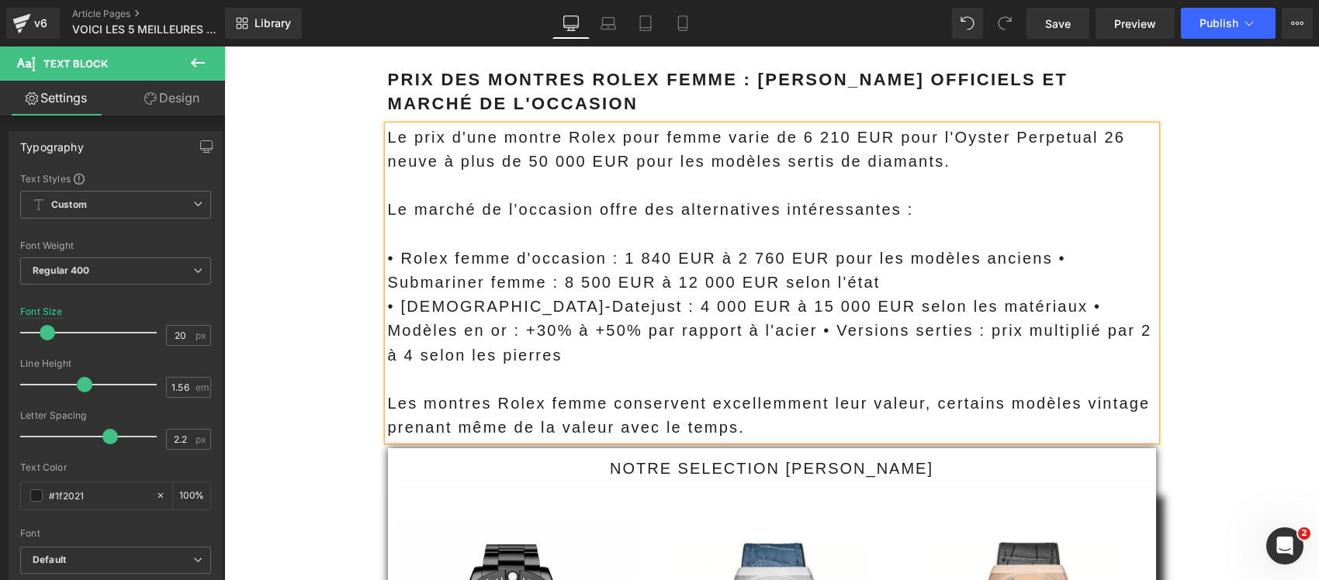
click at [1029, 247] on p "• Rolex femme d'occasion : 1 840 EUR à 2 760 EUR pour les modèles anciens • Sub…" at bounding box center [772, 271] width 768 height 48
click at [903, 295] on p "• Lady-Datejust : 4 000 EUR à 15 000 EUR selon les matériaux • Modèles en or : …" at bounding box center [772, 331] width 768 height 73
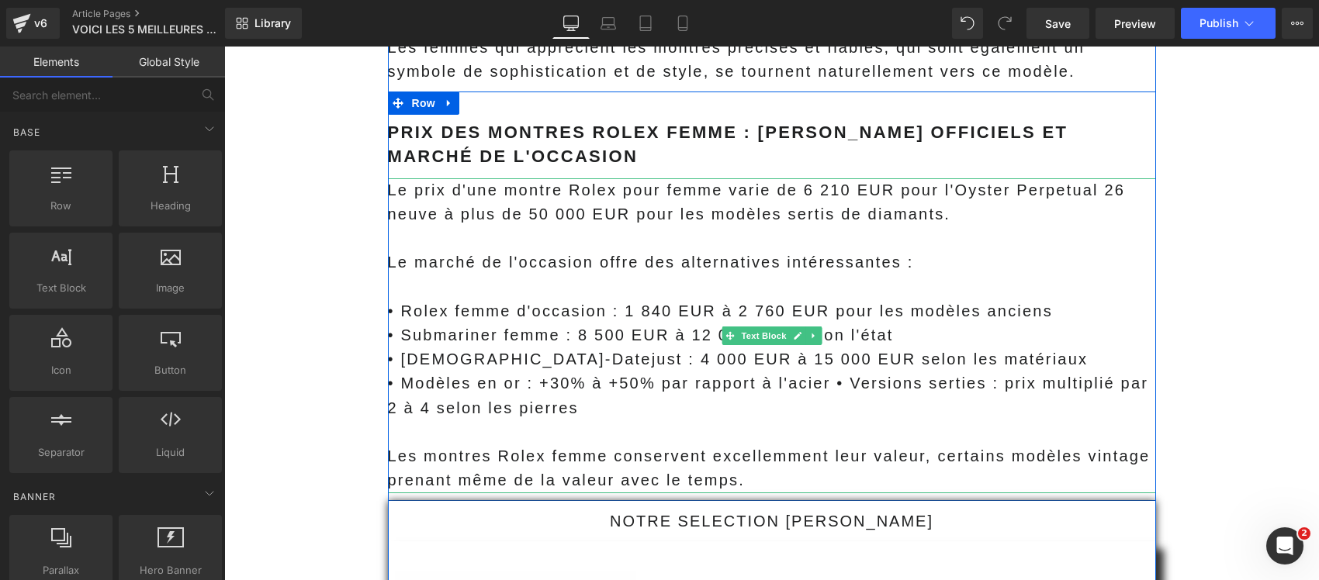
scroll to position [14656, 0]
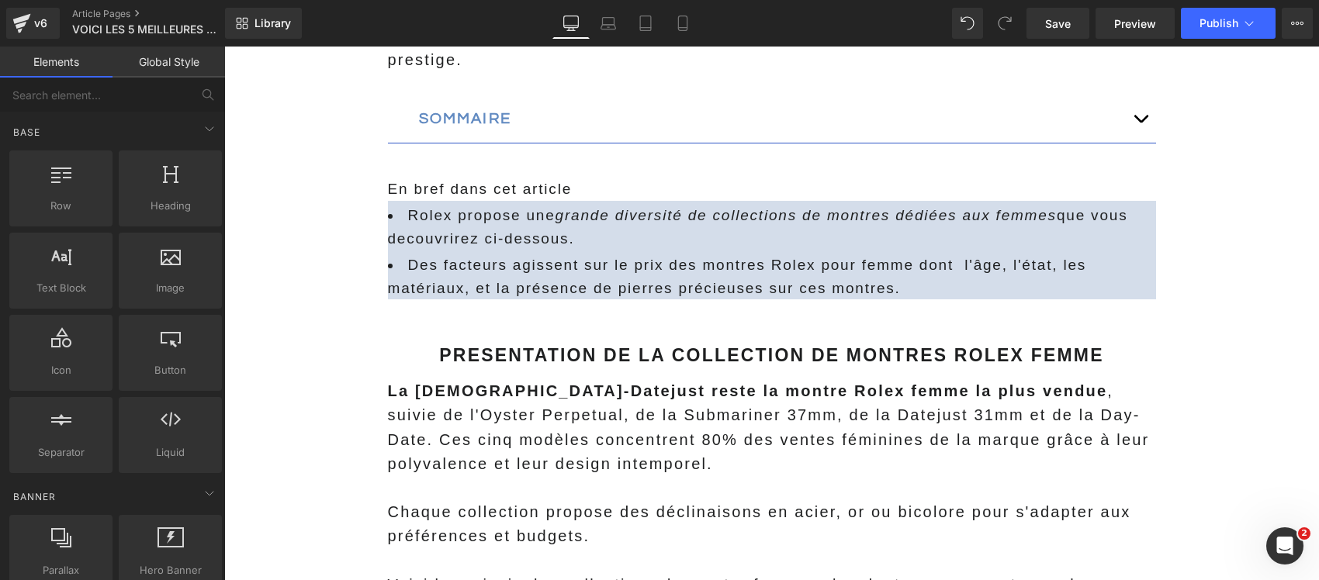
scroll to position [823, 0]
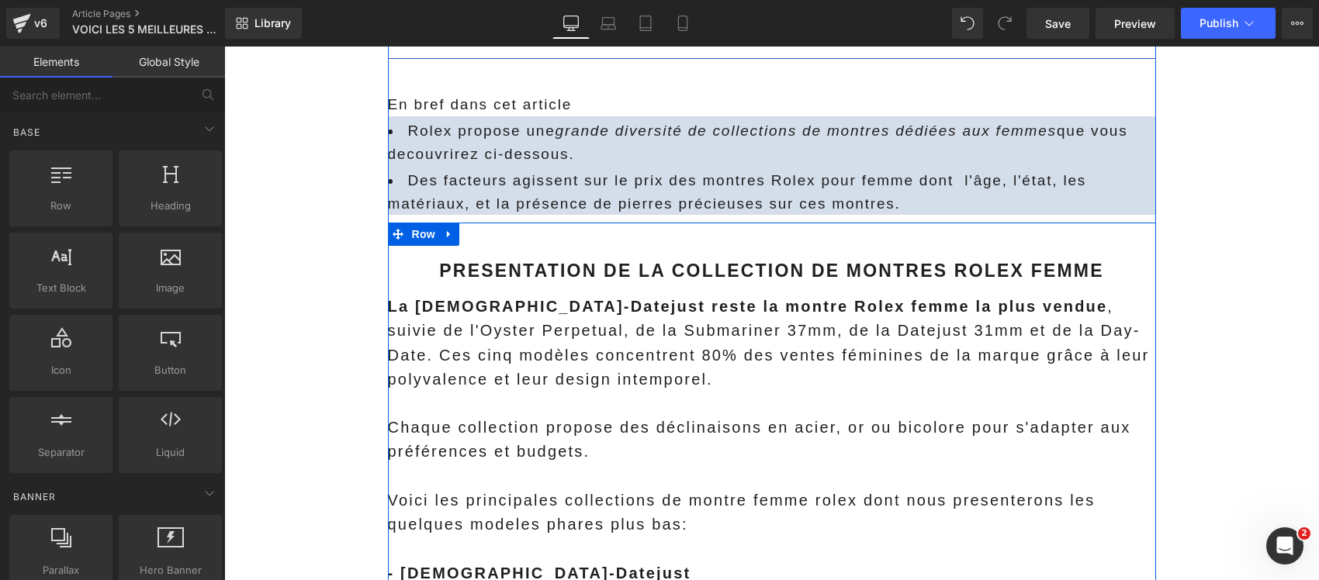
click at [569, 274] on strong "PRESENTATION DE LA COLLECTION DE MONTRES rolex femme" at bounding box center [771, 271] width 664 height 20
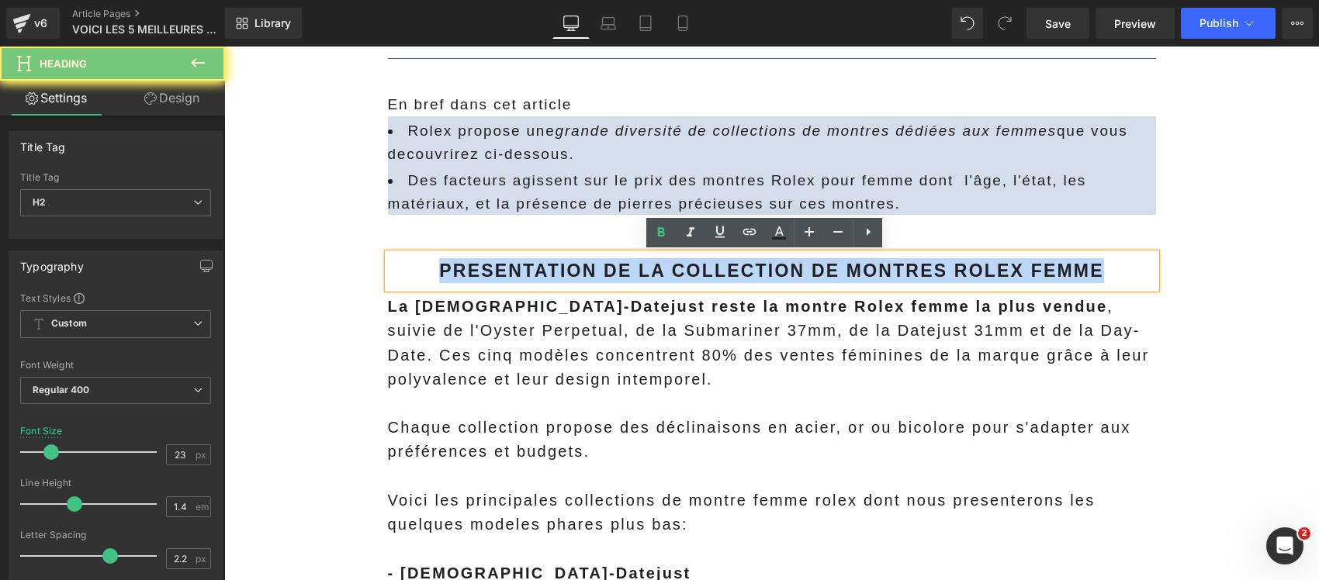
click at [569, 274] on strong "PRESENTATION DE LA COLLECTION DE MONTRES rolex femme" at bounding box center [771, 271] width 664 height 20
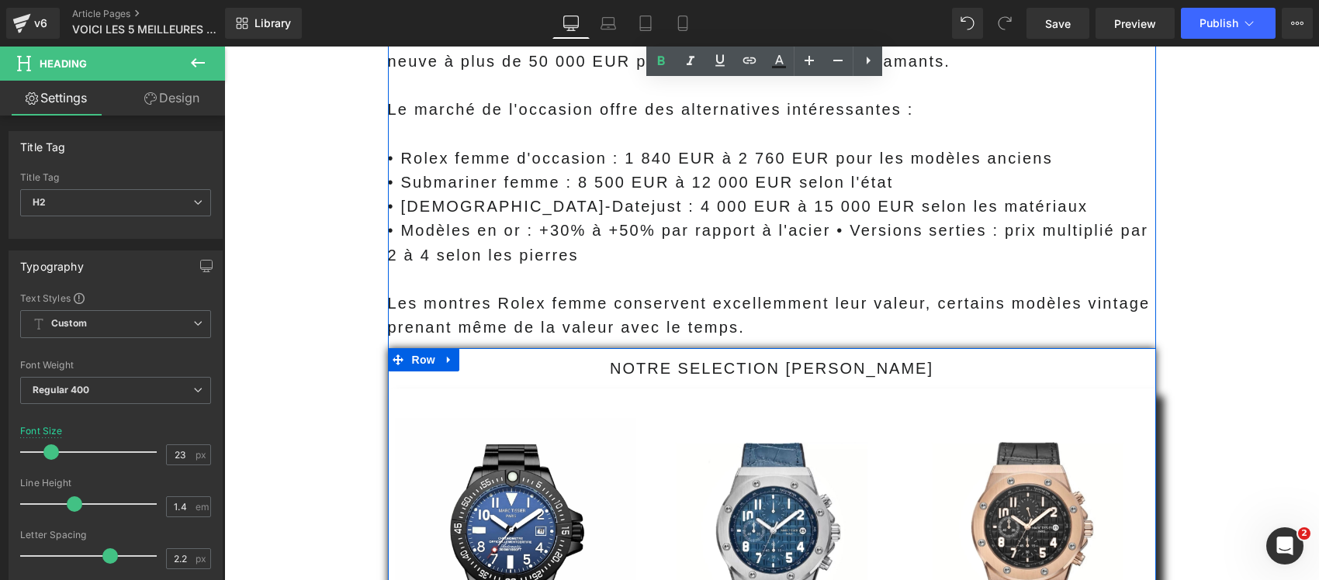
scroll to position [14590, 0]
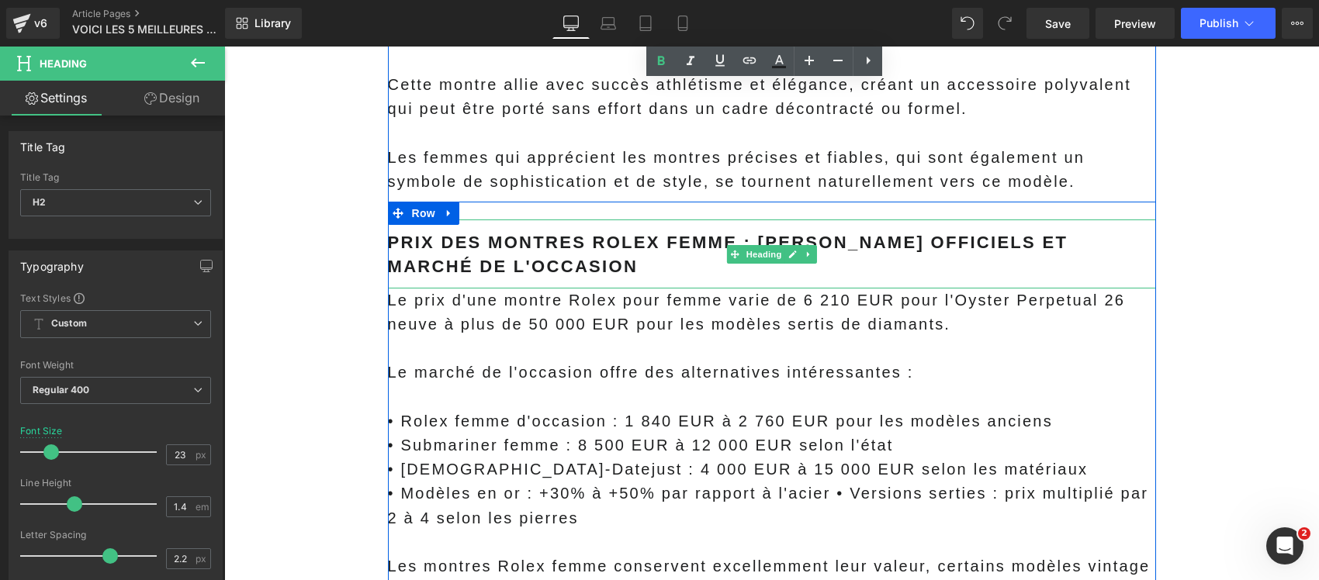
click at [558, 233] on b "PRIX DES MONTRES ROLEX FEMME : [PERSON_NAME] OFFICIELS ET MARCHÉ DE L'OCCASION" at bounding box center [728, 254] width 680 height 43
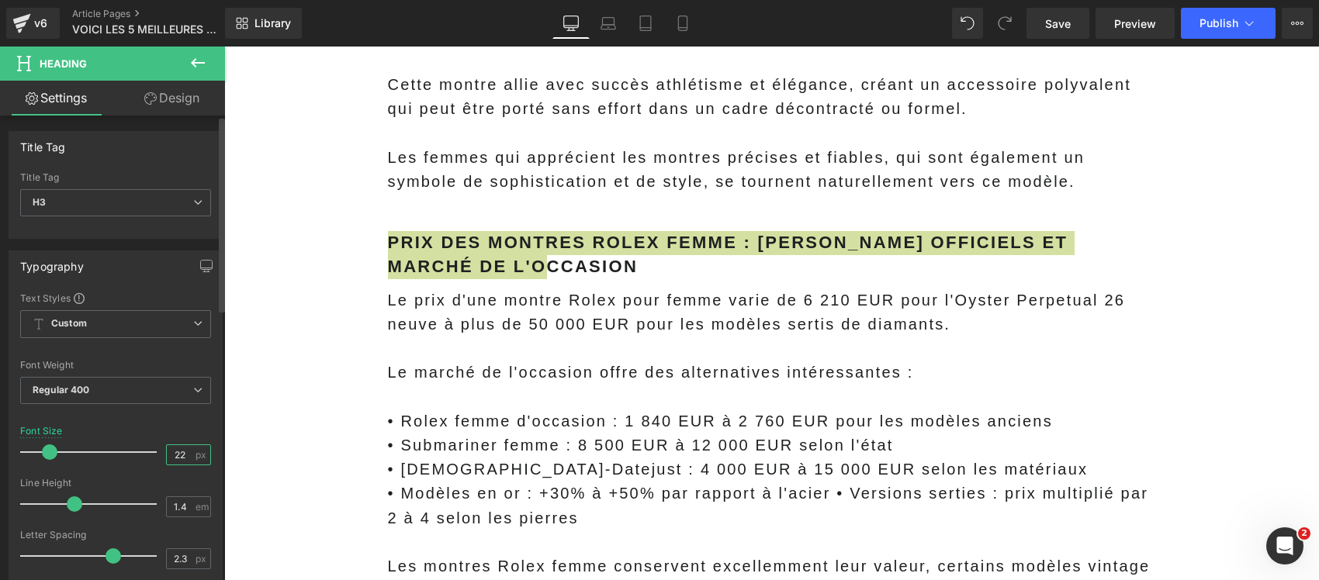
click at [171, 454] on input "22" at bounding box center [180, 454] width 27 height 19
type input "23"
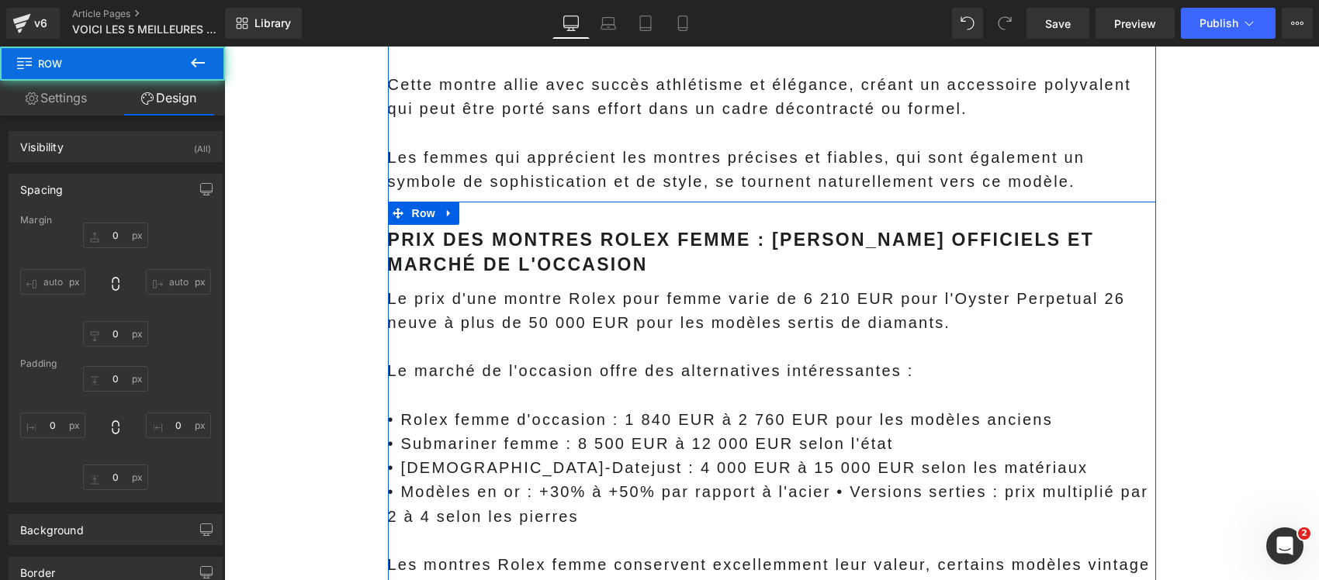
type input "0"
type input "18"
type input "0"
type input "10"
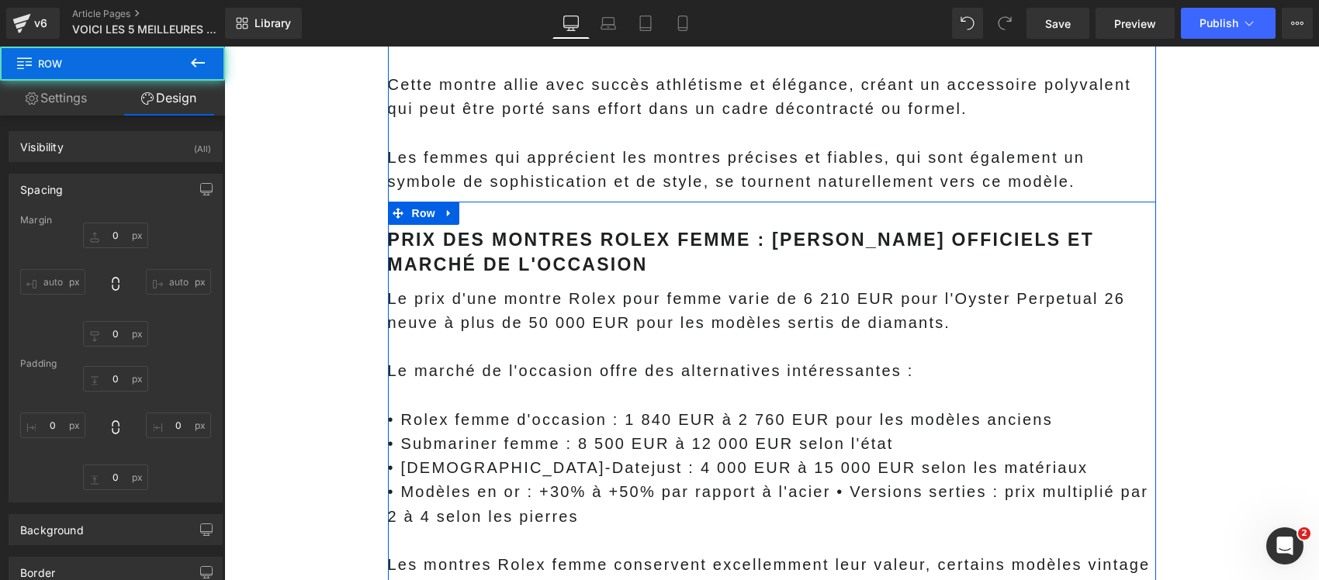
type input "0"
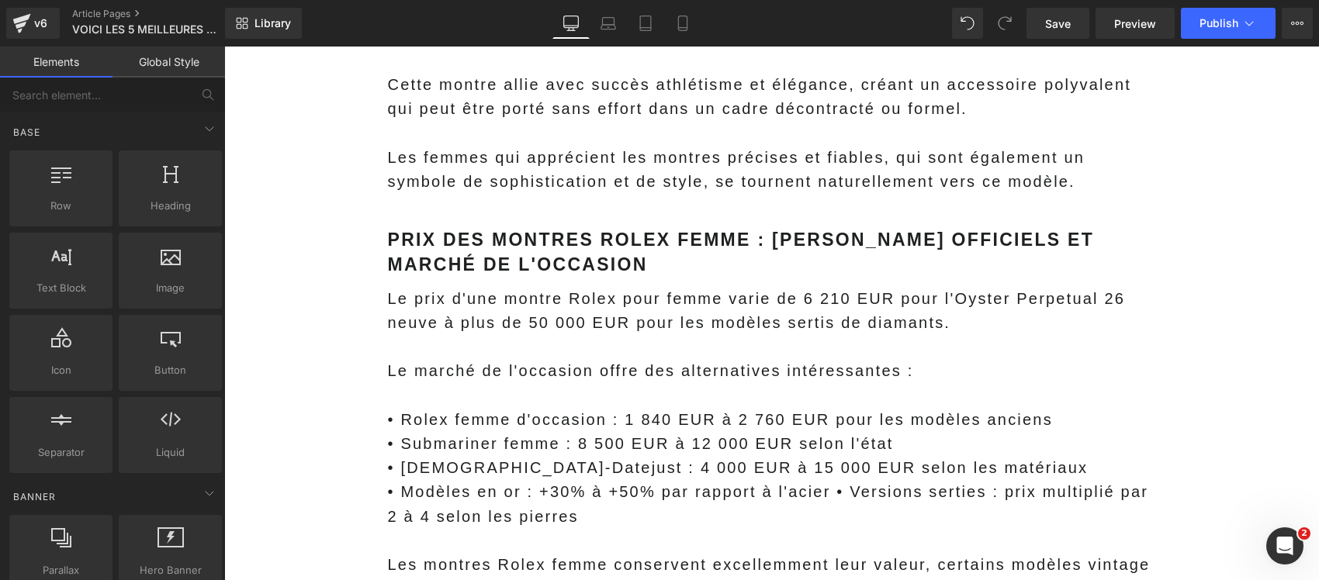
click at [1069, 25] on span "Save" at bounding box center [1058, 24] width 26 height 16
click at [1268, 16] on button "Publish" at bounding box center [1227, 23] width 95 height 31
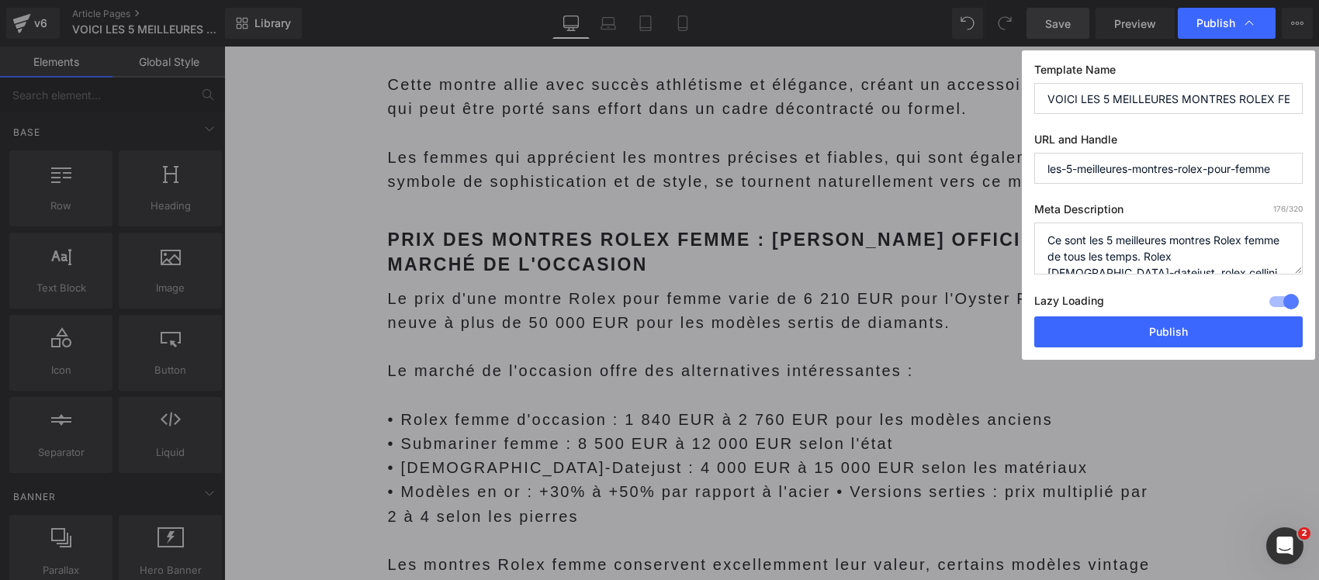
click at [1144, 261] on textarea "Ce sont les 5 meilleures montres Rolex femme de tous les temps. Rolex [DEMOGRAP…" at bounding box center [1168, 249] width 268 height 52
paste textarea "Découvrez les meilleures montres Rolex pour femmes en 2025 : prix, modèles phar…"
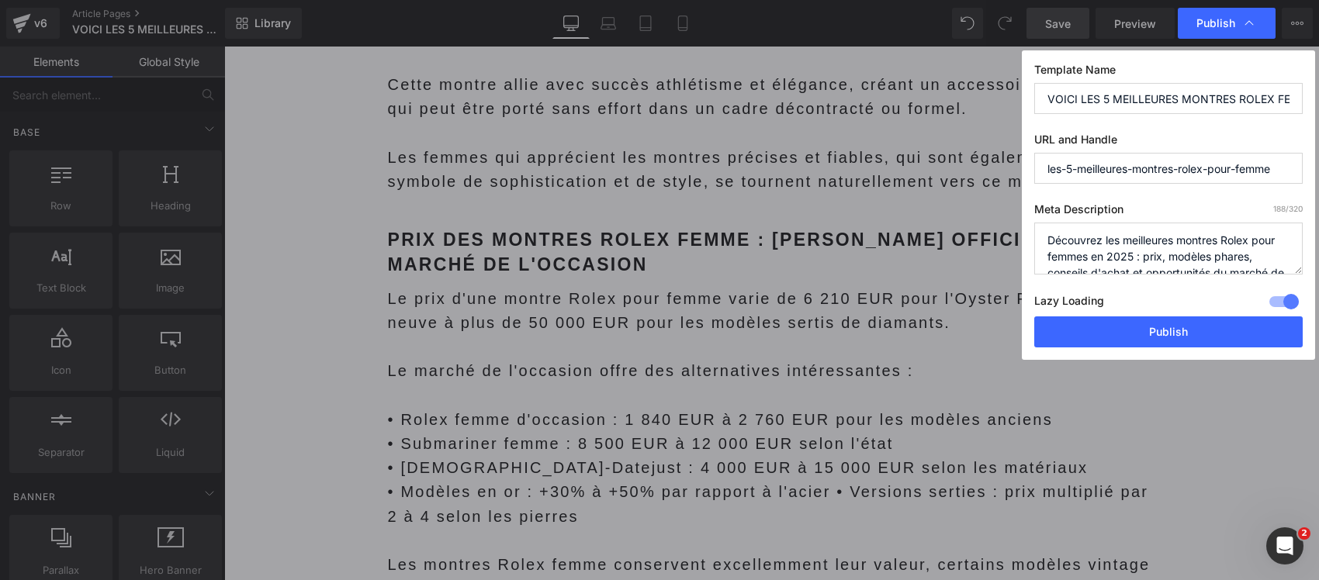
click at [1121, 258] on textarea "Ce sont les 5 meilleures montres Rolex femme de tous les temps. Rolex lady-date…" at bounding box center [1168, 249] width 268 height 52
type textarea "Découvrez les meilleures montres Rolex pour femmes : prix, modèles phares, cons…"
click at [1177, 94] on input "VOICI LES 5 MEILLEURES MONTRES ROLEX FEMME A ABSOLUMENT CONNAITRE" at bounding box center [1168, 98] width 268 height 31
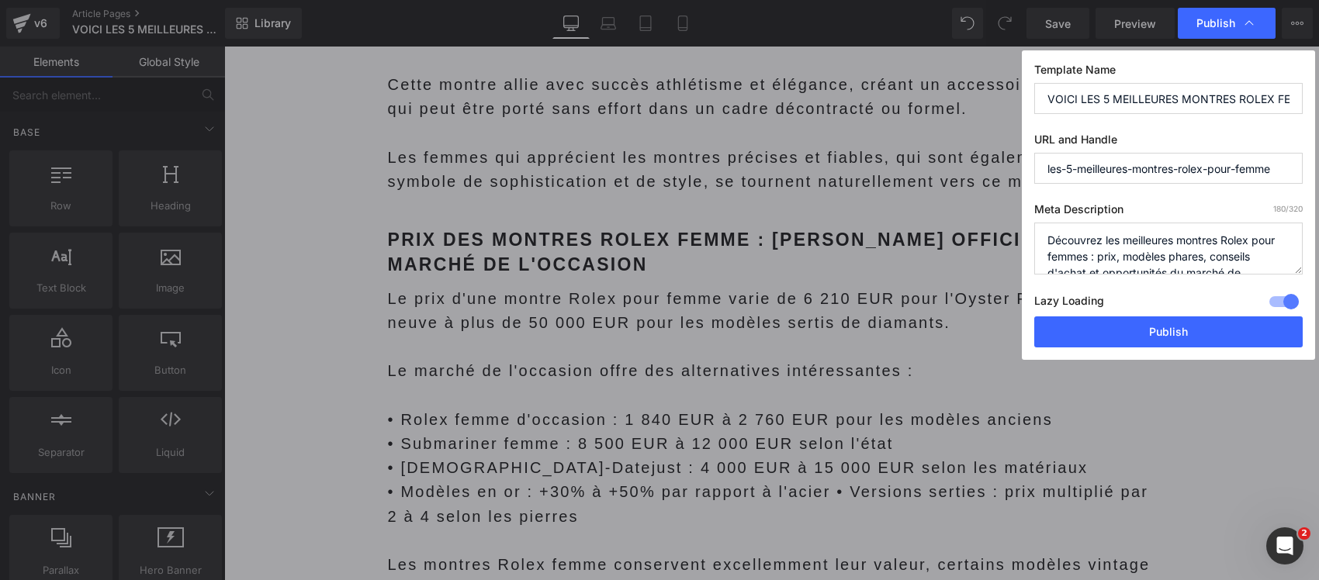
click at [1177, 94] on input "VOICI LES 5 MEILLEURES MONTRES ROLEX FEMME A ABSOLUMENT CONNAITRE" at bounding box center [1168, 98] width 268 height 31
paste input "Rolex femme : Voici les 5 montres incontournables que toute femme devrait conna…"
type input "Rolex femme : Voici les 5 montres incontournables que toute femme devrait conna…"
click at [1107, 334] on button "Publish" at bounding box center [1168, 331] width 268 height 31
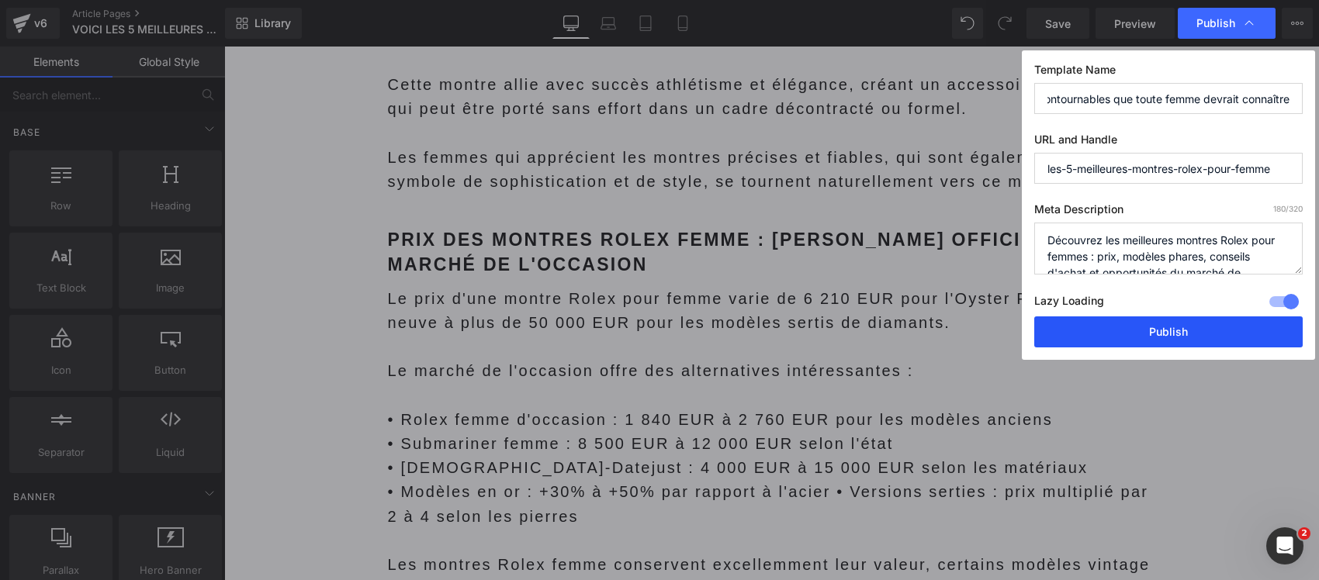
scroll to position [0, 0]
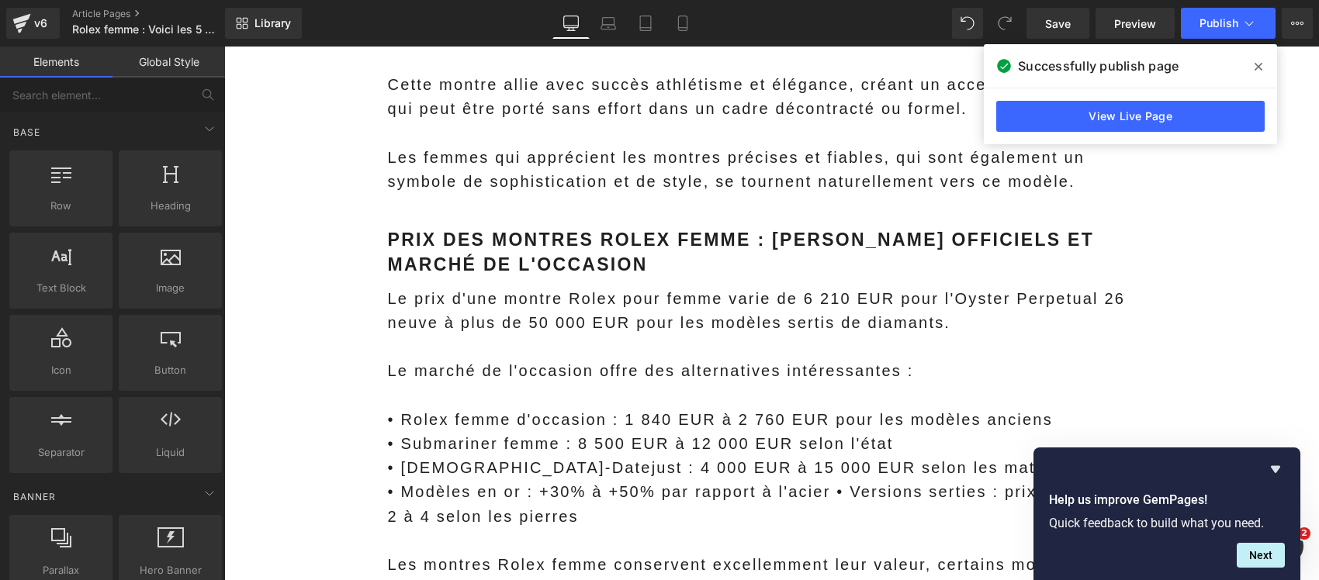
scroll to position [14590, 0]
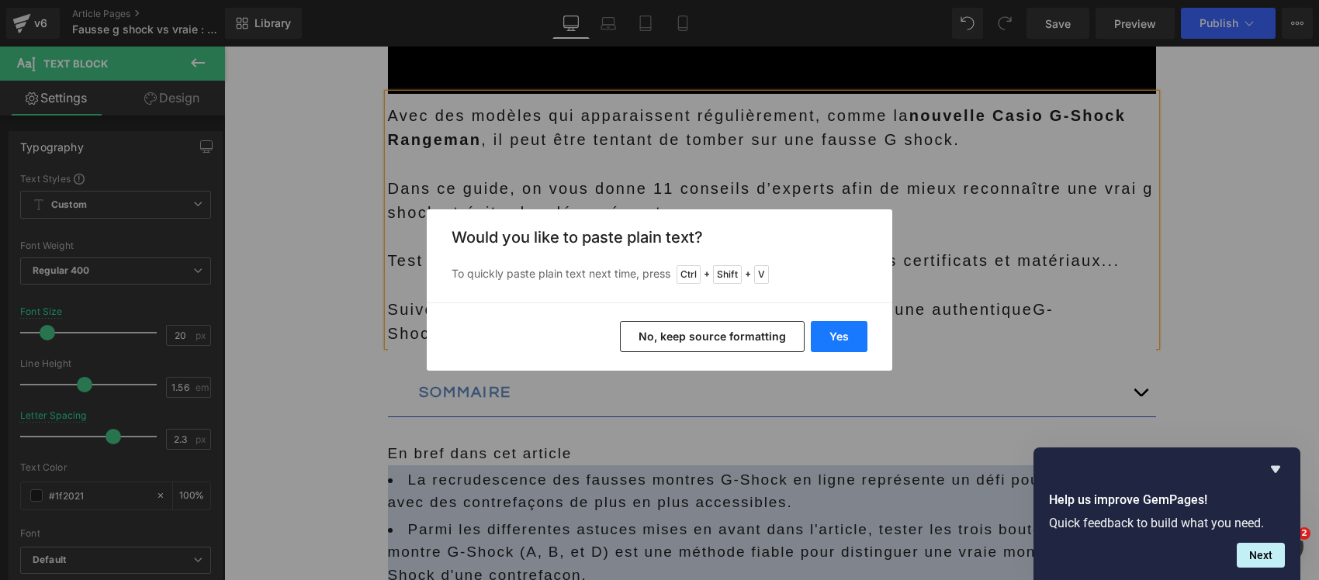
click at [848, 341] on button "Yes" at bounding box center [838, 336] width 57 height 31
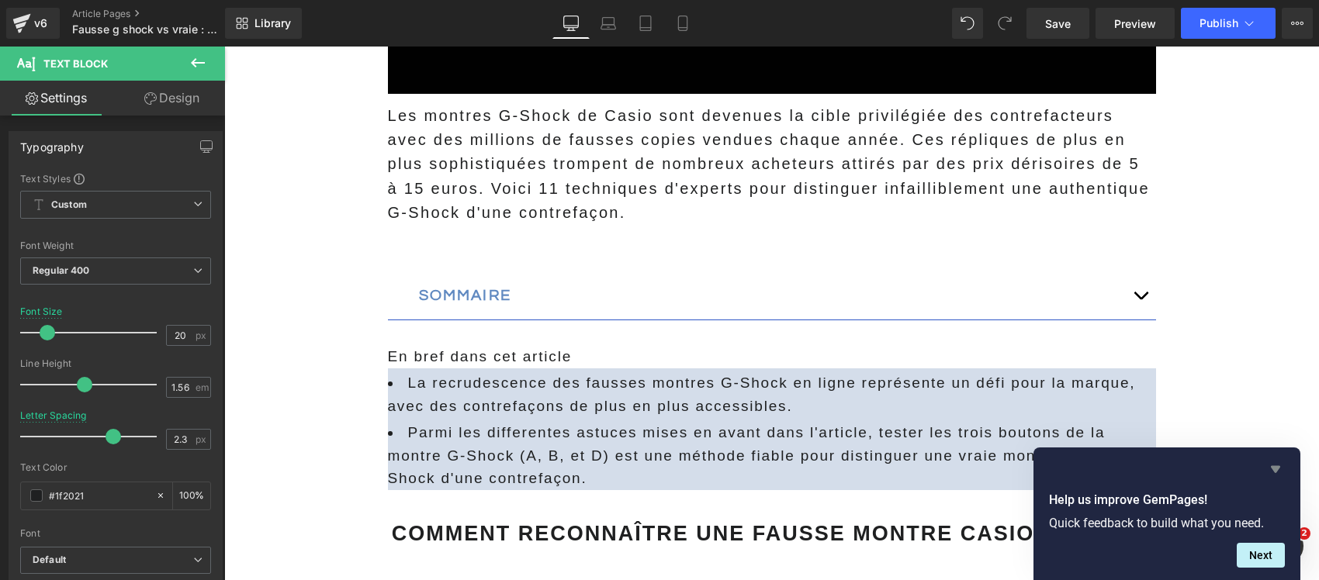
click at [1273, 472] on icon "Hide survey" at bounding box center [1275, 469] width 19 height 19
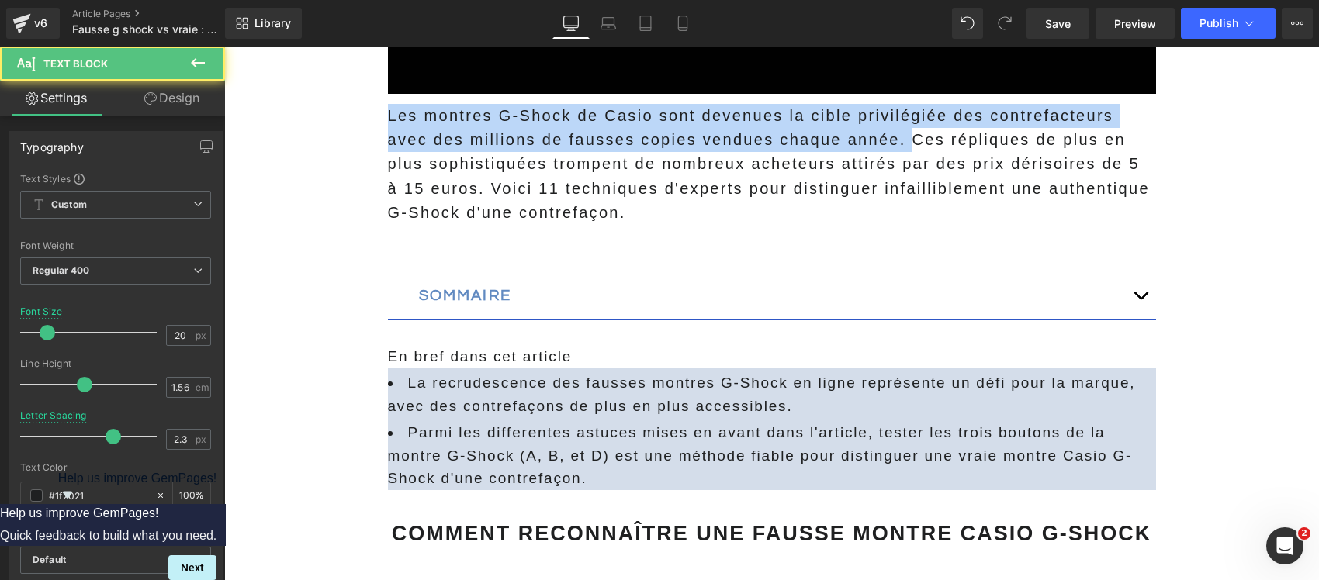
drag, startPoint x: 845, startPoint y: 145, endPoint x: 235, endPoint y: 116, distance: 610.3
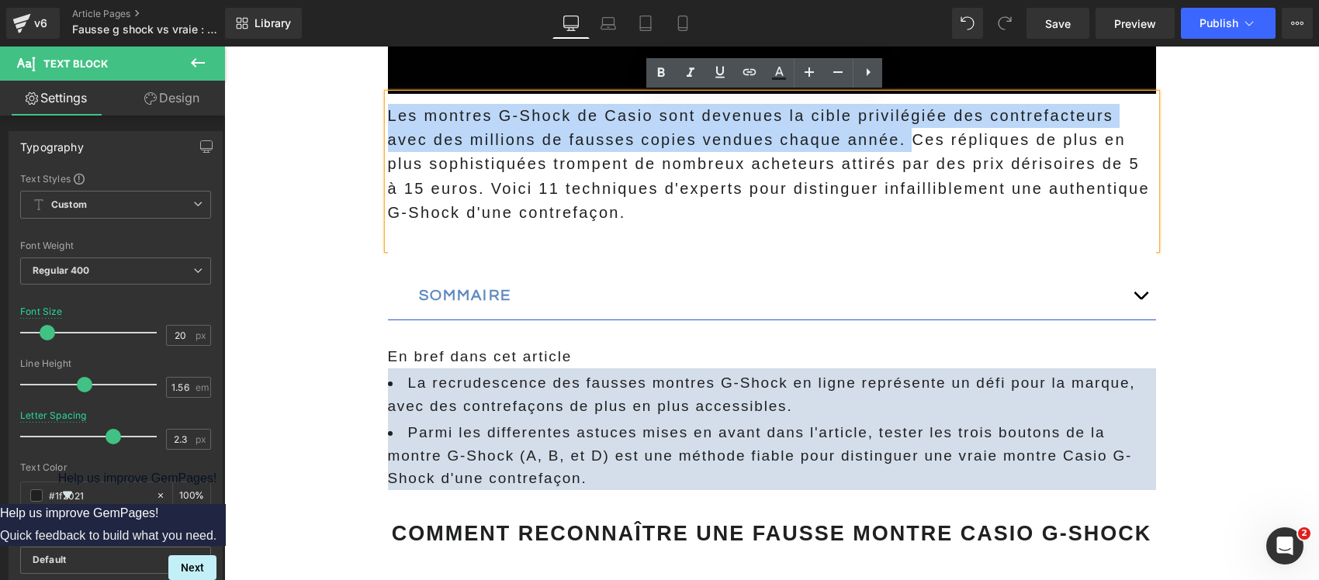
copy p "Les montres G-Shock de Casio sont devenues la cible privilégiée des contrefacte…"
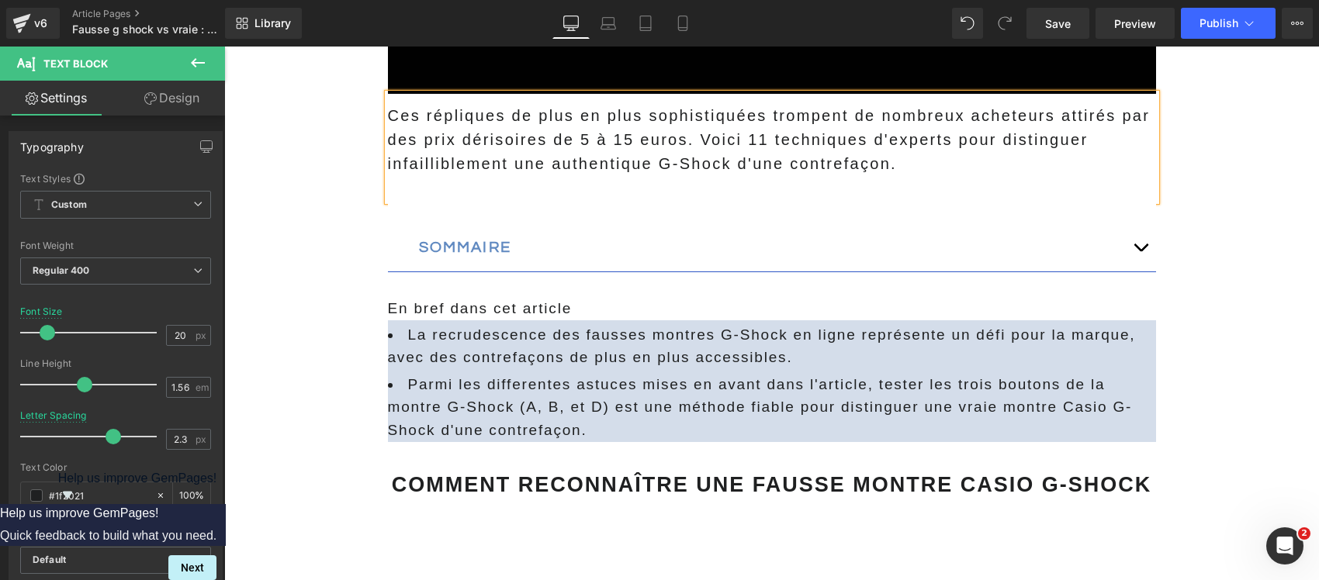
click at [414, 192] on p at bounding box center [772, 189] width 768 height 24
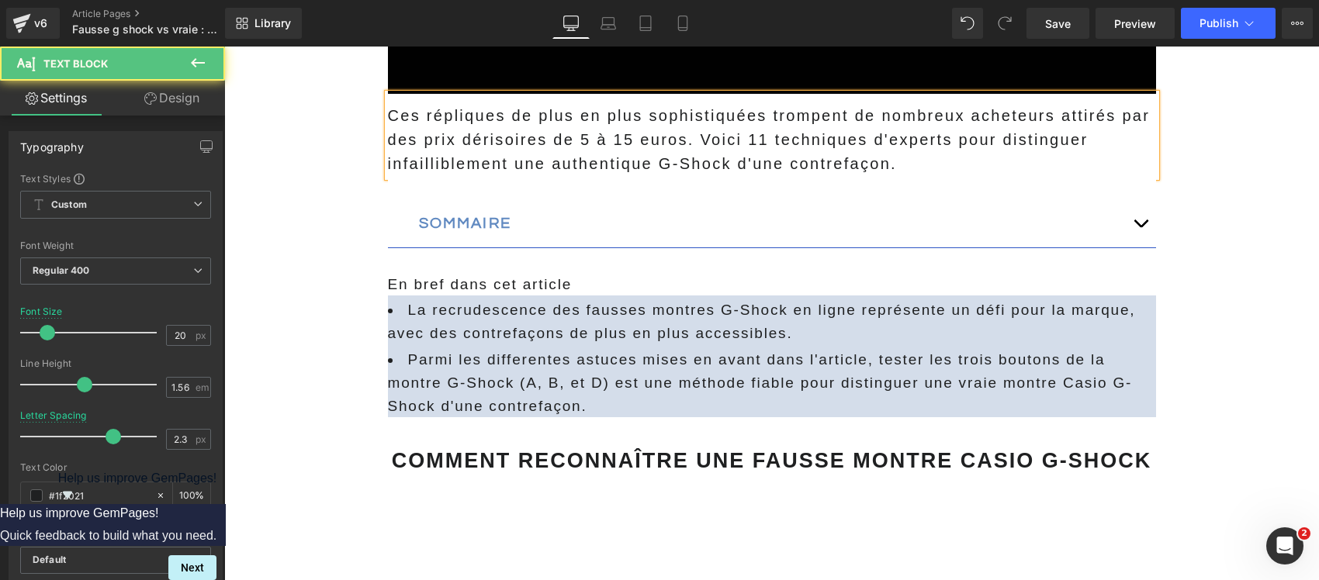
click at [688, 140] on p "Ces répliques de plus en plus sophistiquées trompent de nombreux acheteurs atti…" at bounding box center [772, 140] width 768 height 73
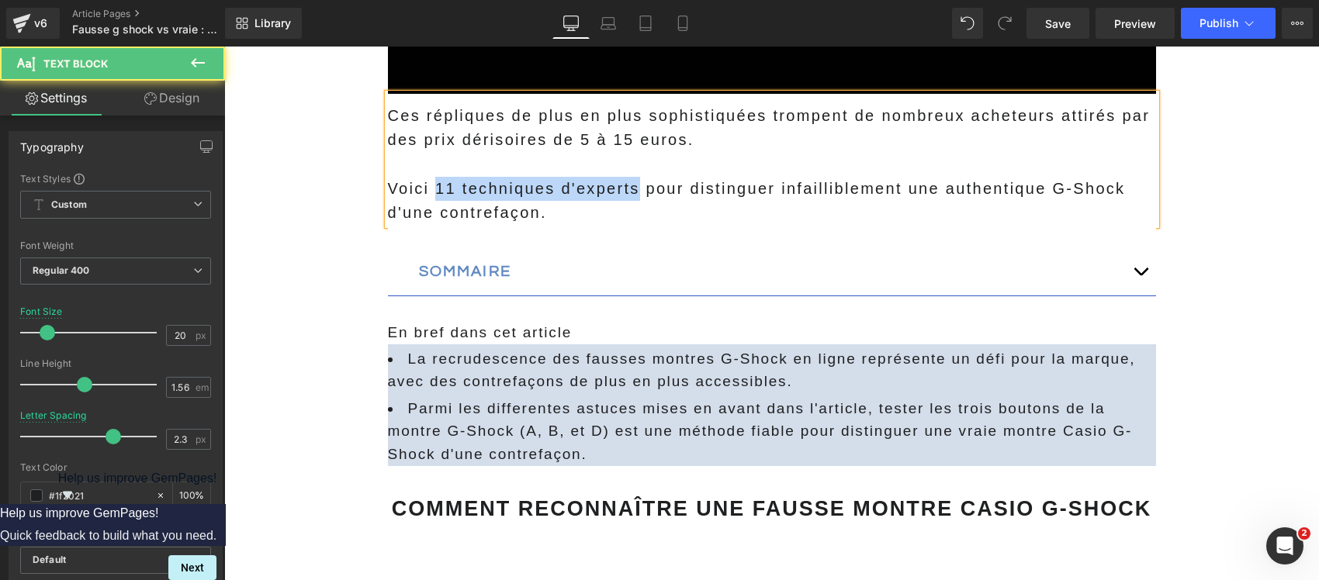
drag, startPoint x: 631, startPoint y: 192, endPoint x: 428, endPoint y: 188, distance: 202.5
click at [428, 188] on p "Voici 11 techniques d'experts pour distinguer infailliblement une authentique G…" at bounding box center [772, 201] width 768 height 48
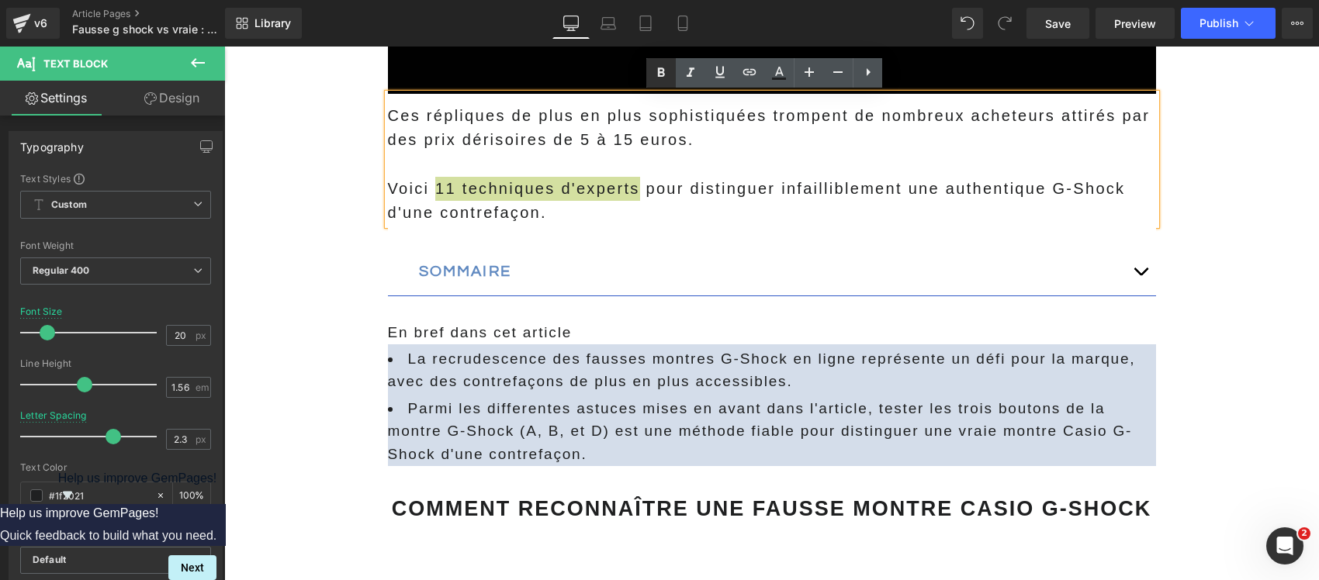
drag, startPoint x: 662, startPoint y: 74, endPoint x: 386, endPoint y: 151, distance: 285.8
click at [662, 74] on icon at bounding box center [660, 73] width 19 height 19
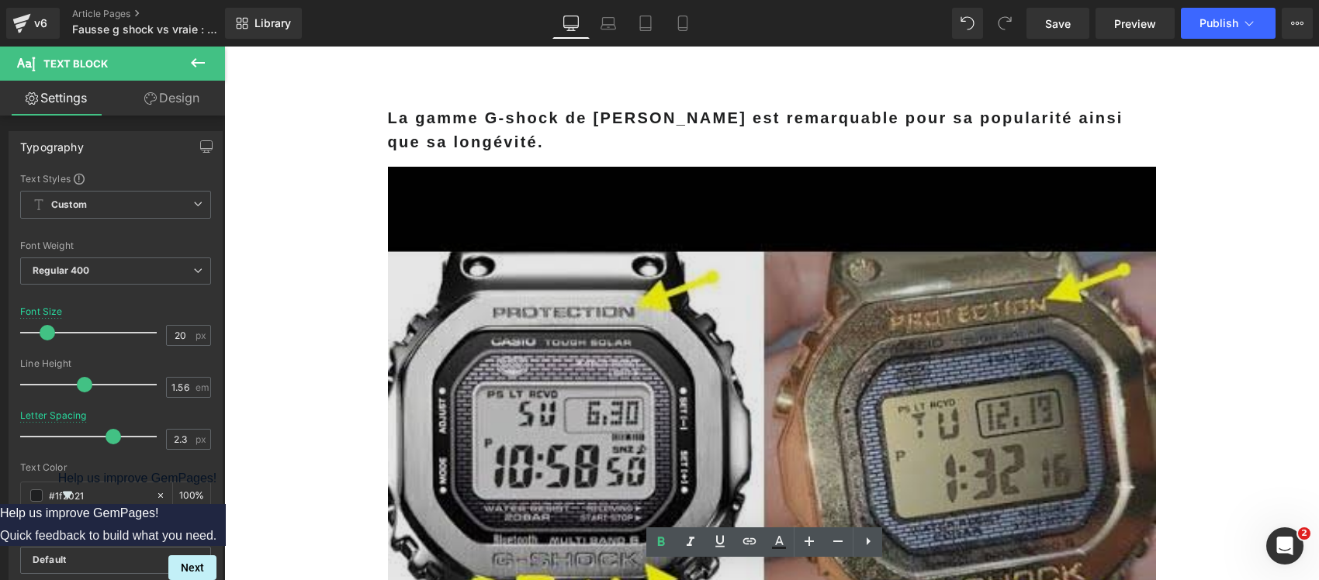
scroll to position [97, 0]
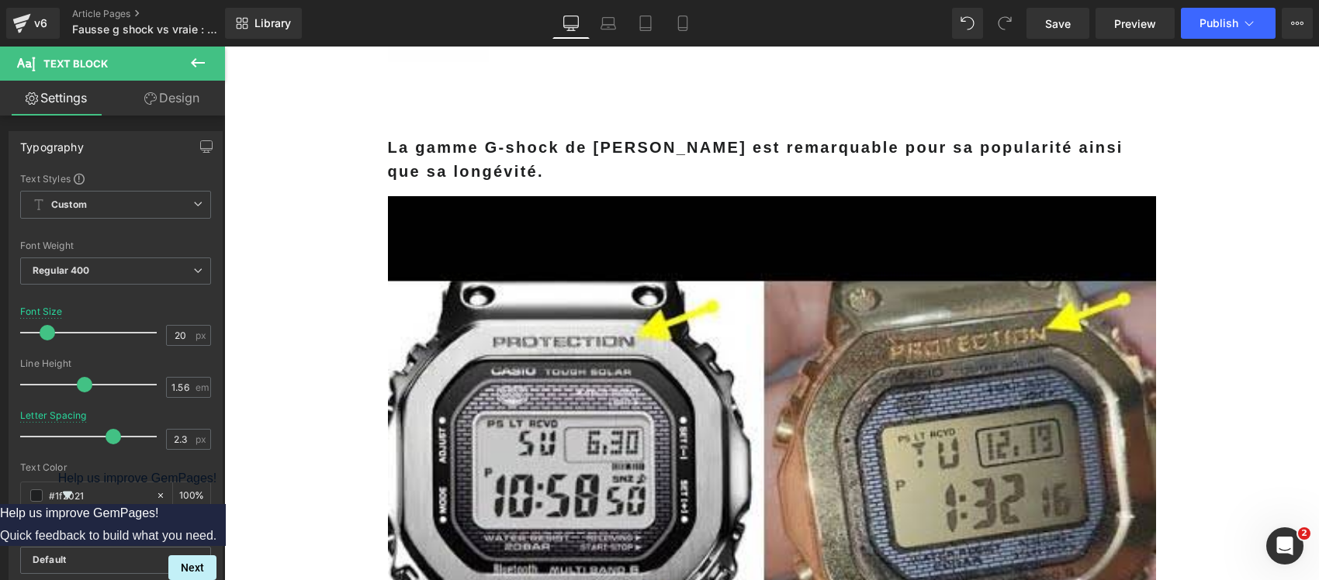
click at [502, 159] on p "La gamme G-shock de Casio est remarquable pour sa popularité ainsi que sa longé…" at bounding box center [772, 160] width 768 height 48
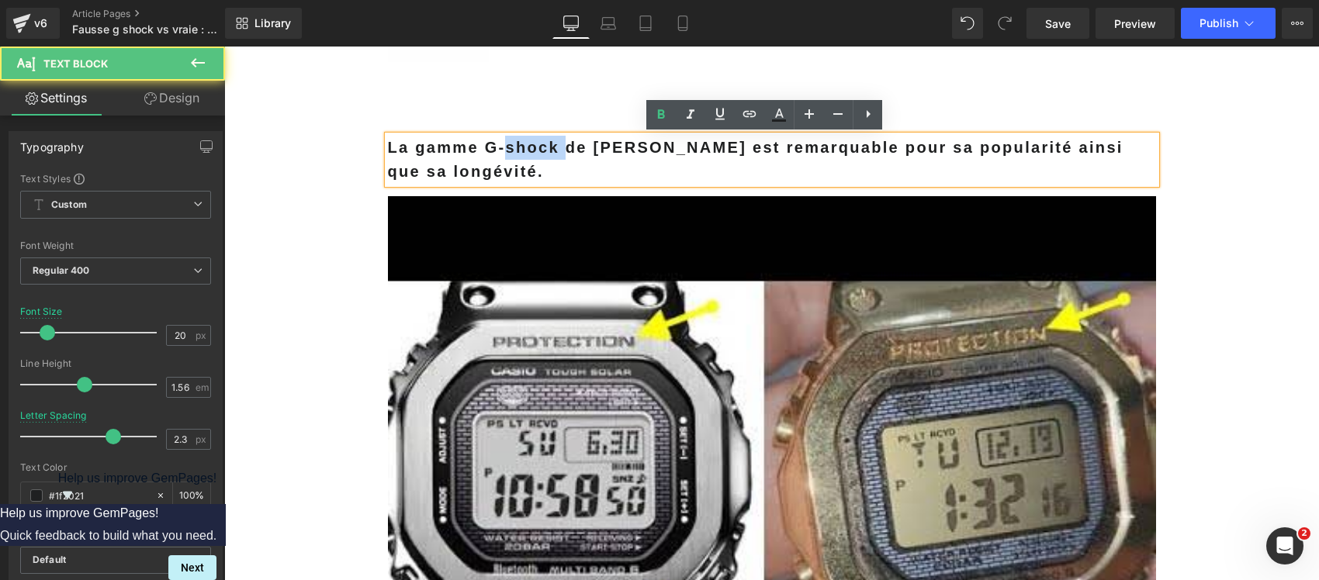
click at [502, 159] on p "La gamme G-shock de Casio est remarquable pour sa popularité ainsi que sa longé…" at bounding box center [772, 160] width 768 height 48
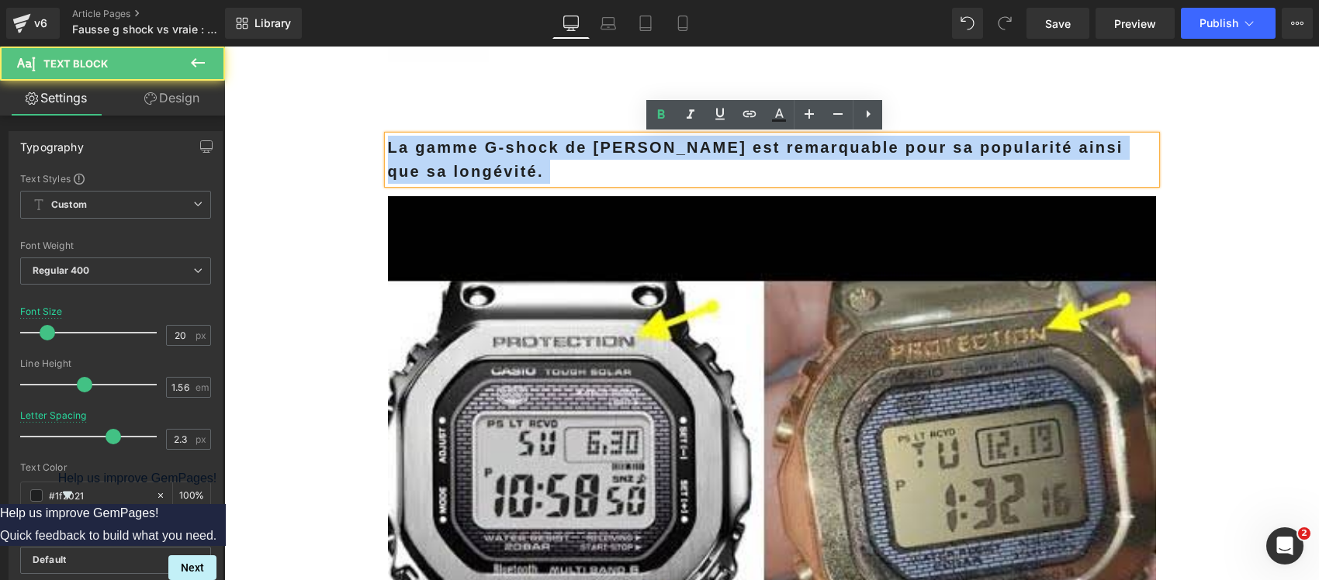
click at [502, 159] on p "La gamme G-shock de Casio est remarquable pour sa popularité ainsi que sa longé…" at bounding box center [772, 160] width 768 height 48
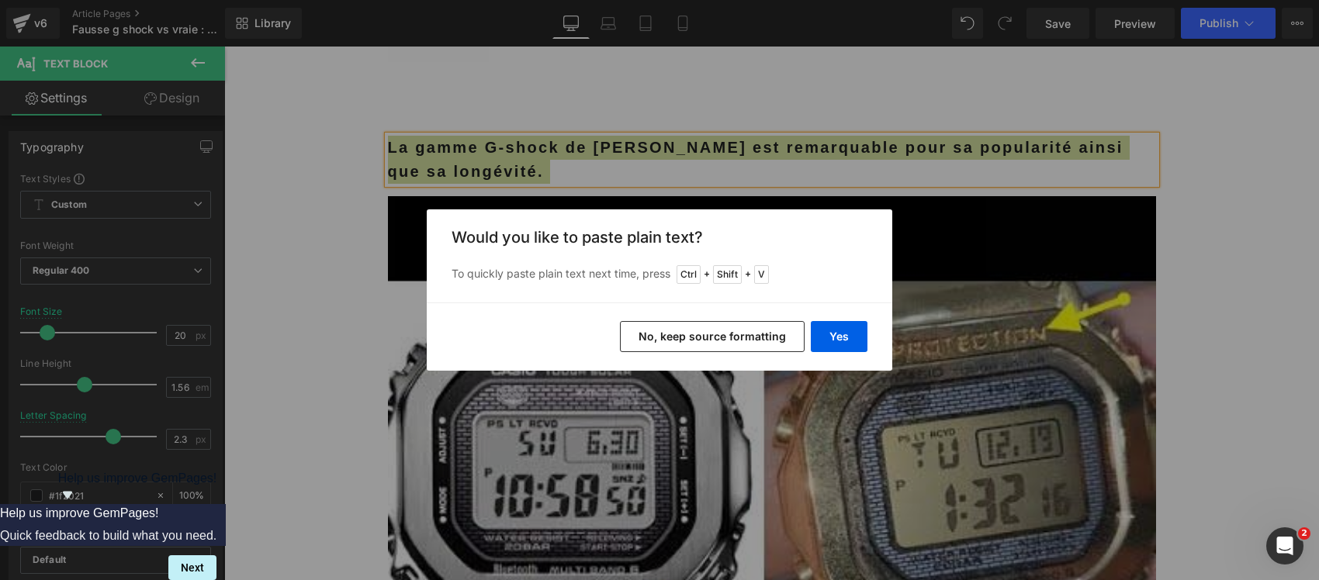
drag, startPoint x: 755, startPoint y: 332, endPoint x: 514, endPoint y: 279, distance: 246.1
click at [755, 332] on button "No, keep source formatting" at bounding box center [712, 336] width 185 height 31
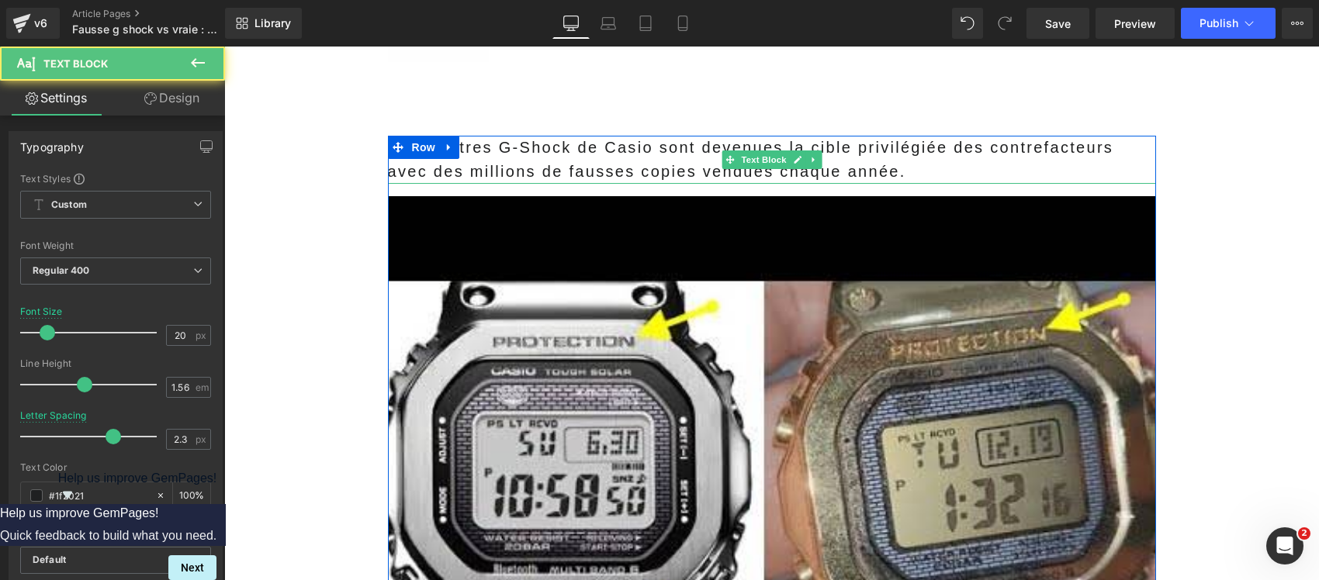
click at [565, 164] on span "Les montres G-Shock de Casio sont devenues la cible privilégiée des contrefacte…" at bounding box center [751, 159] width 726 height 41
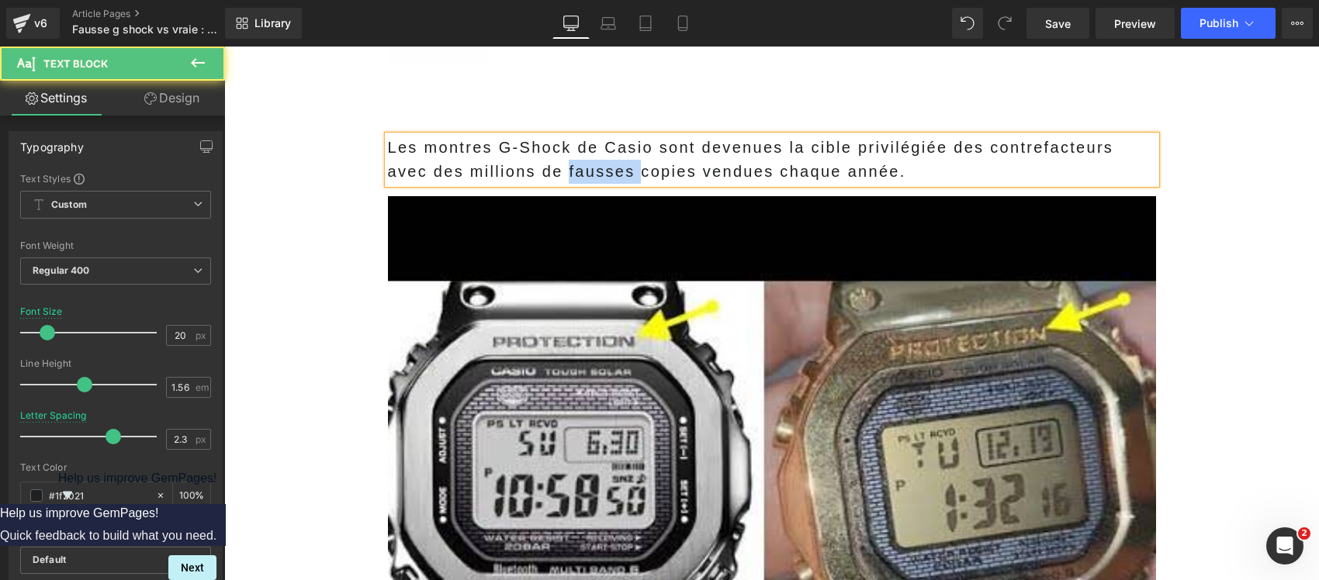
click at [565, 164] on span "Les montres G-Shock de Casio sont devenues la cible privilégiée des contrefacte…" at bounding box center [751, 159] width 726 height 41
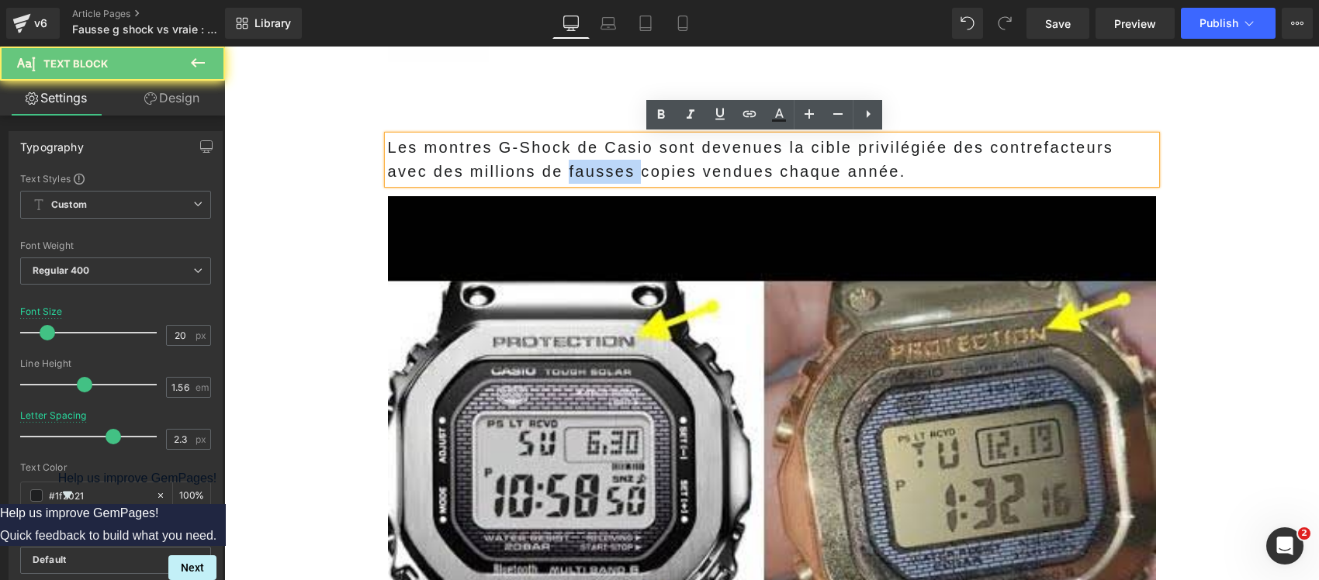
click at [565, 164] on span "Les montres G-Shock de Casio sont devenues la cible privilégiée des contrefacte…" at bounding box center [751, 159] width 726 height 41
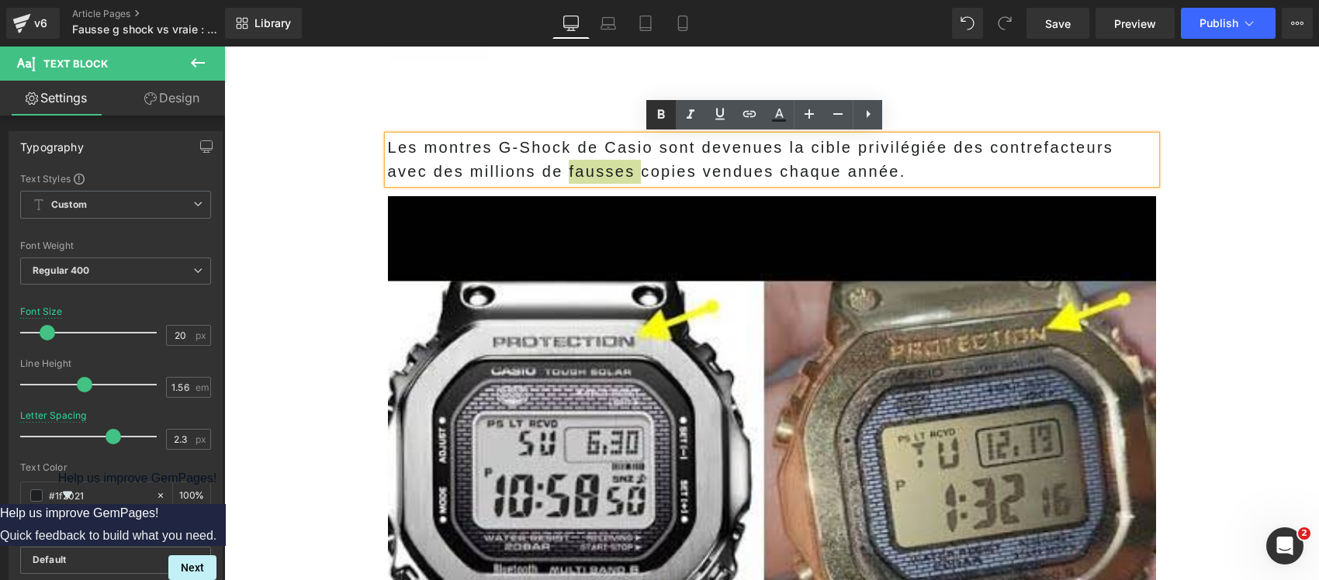
click at [663, 109] on icon at bounding box center [660, 114] width 19 height 19
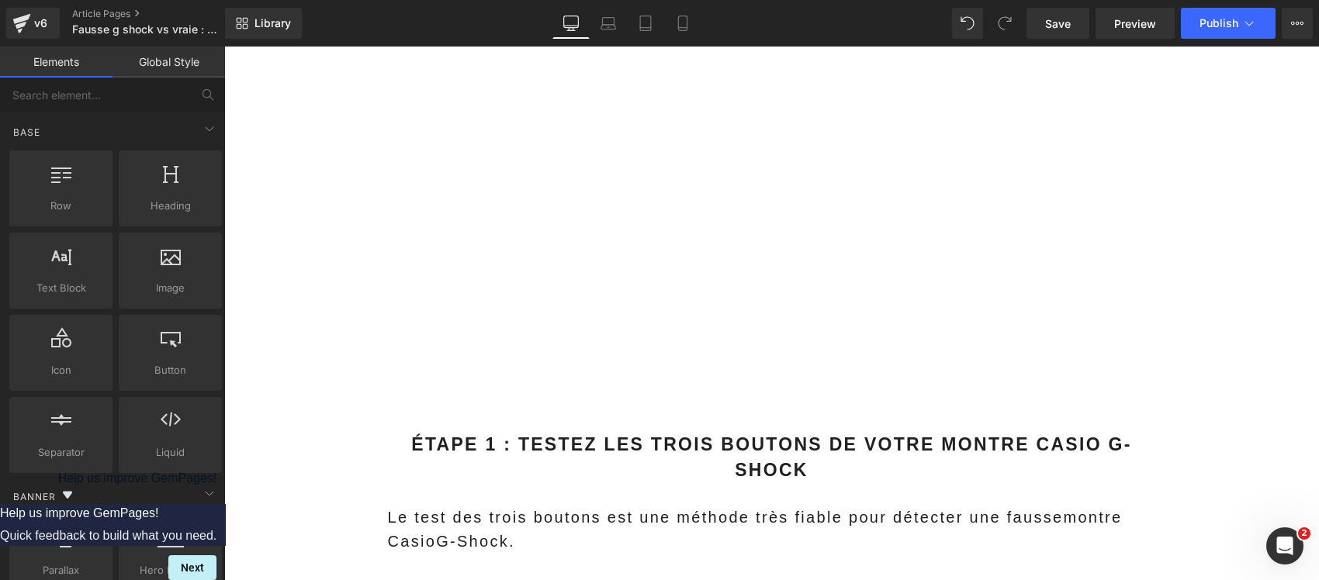
scroll to position [969, 0]
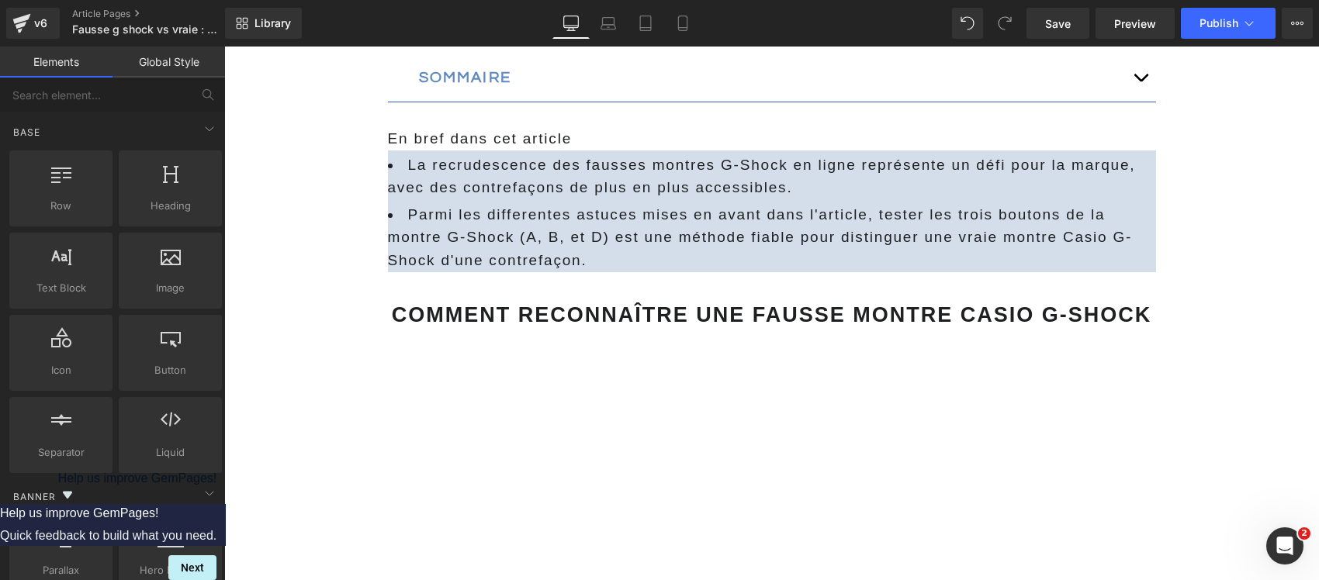
drag, startPoint x: 306, startPoint y: 423, endPoint x: 289, endPoint y: 408, distance: 22.5
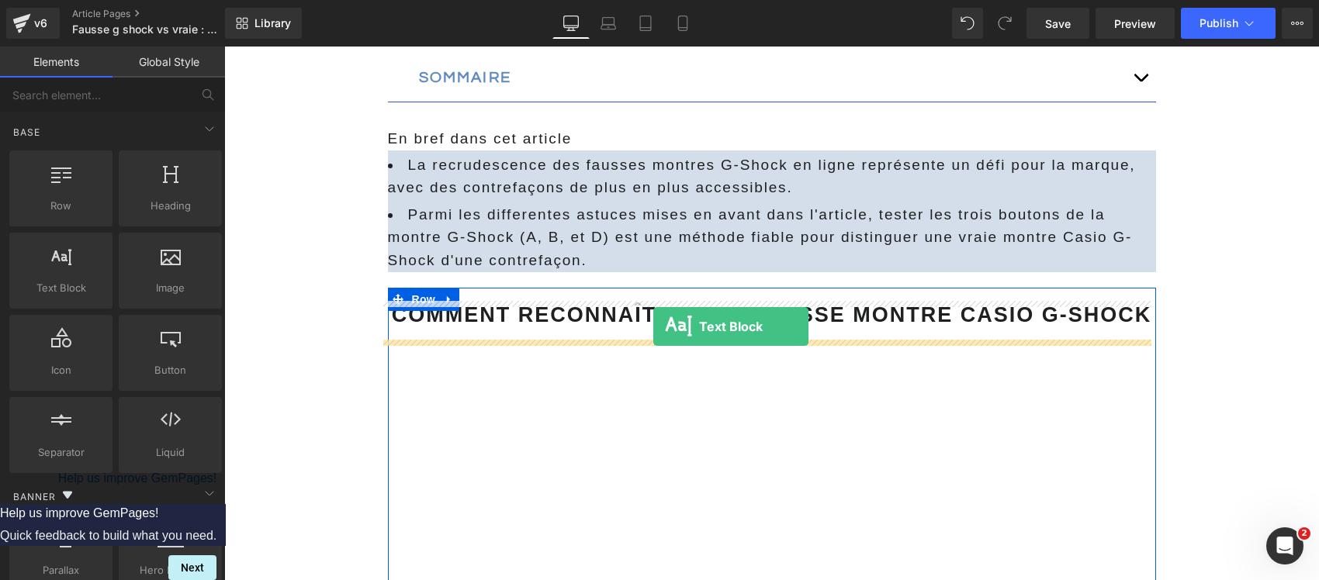
drag, startPoint x: 284, startPoint y: 328, endPoint x: 653, endPoint y: 327, distance: 369.2
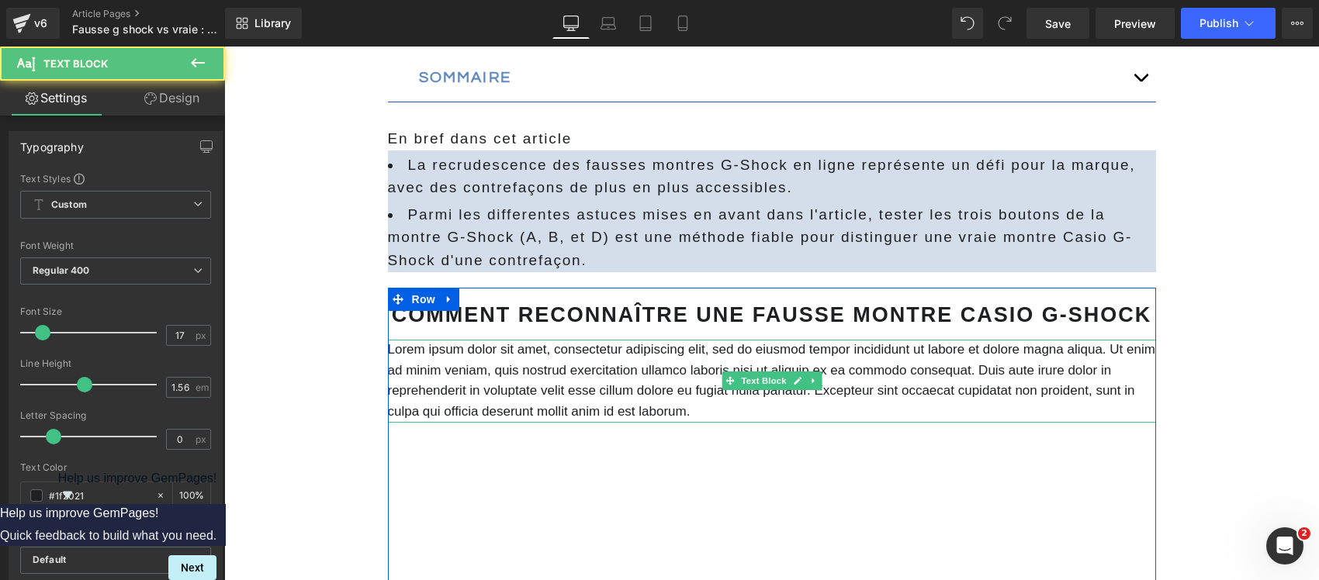
click at [569, 361] on p "Lorem ipsum dolor sit amet, consectetur adipiscing elit, sed do eiusmod tempor …" at bounding box center [772, 381] width 768 height 82
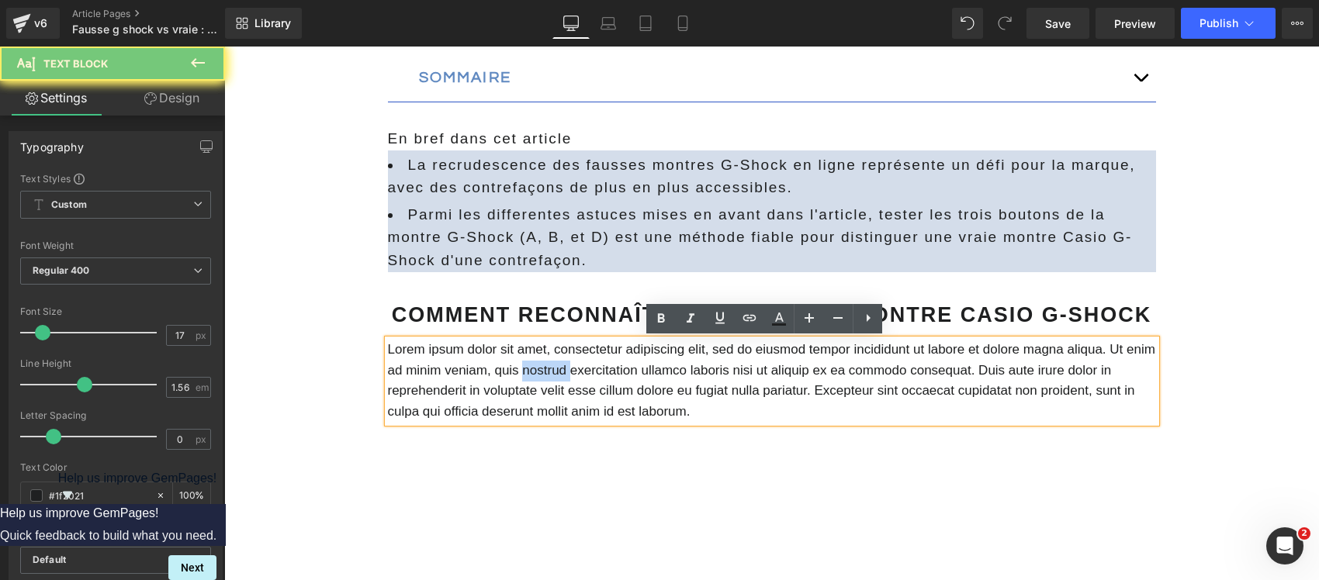
click at [569, 361] on p "Lorem ipsum dolor sit amet, consectetur adipiscing elit, sed do eiusmod tempor …" at bounding box center [772, 381] width 768 height 82
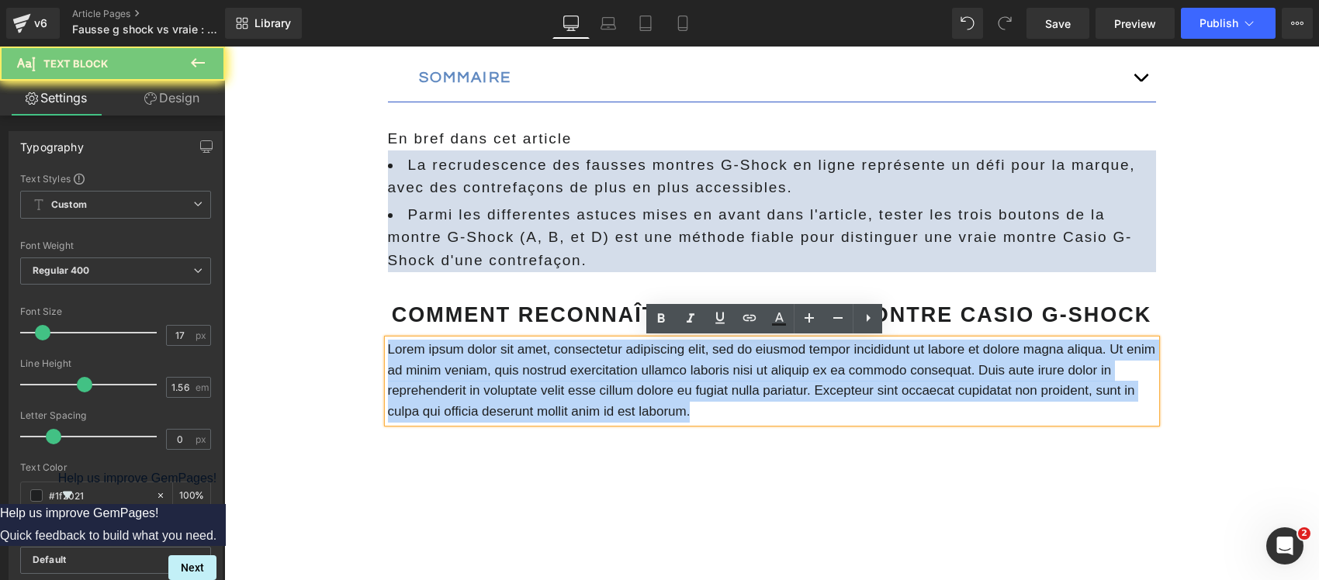
click at [569, 361] on p "Lorem ipsum dolor sit amet, consectetur adipiscing elit, sed do eiusmod tempor …" at bounding box center [772, 381] width 768 height 82
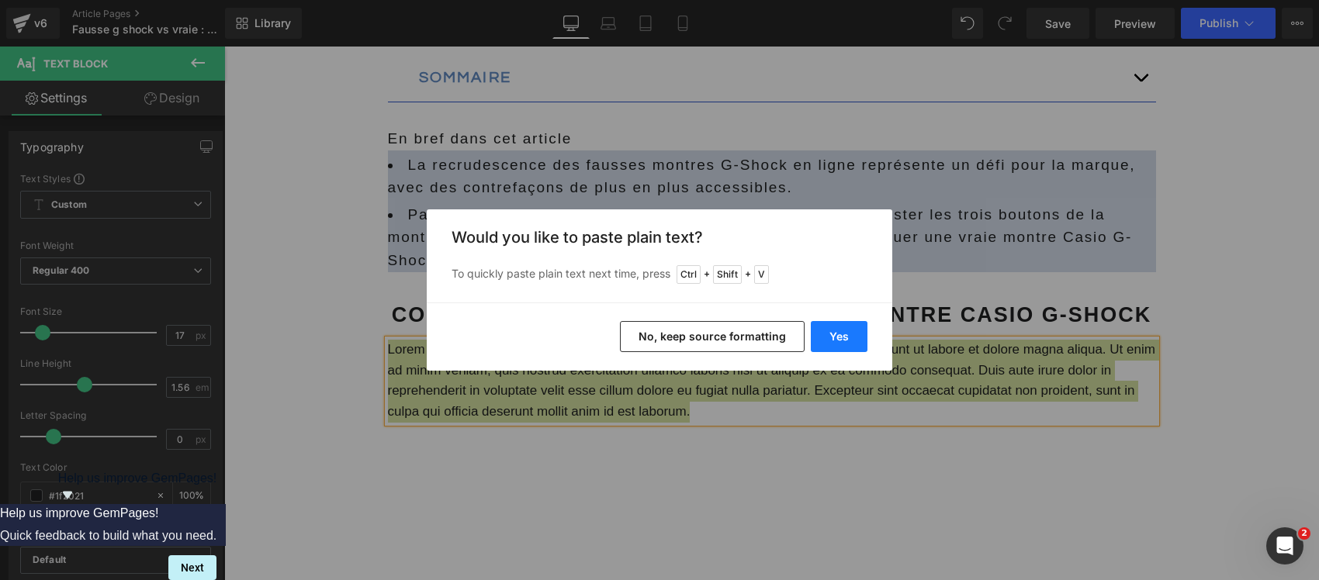
drag, startPoint x: 846, startPoint y: 330, endPoint x: 287, endPoint y: 346, distance: 559.4
click at [846, 330] on button "Yes" at bounding box center [838, 336] width 57 height 31
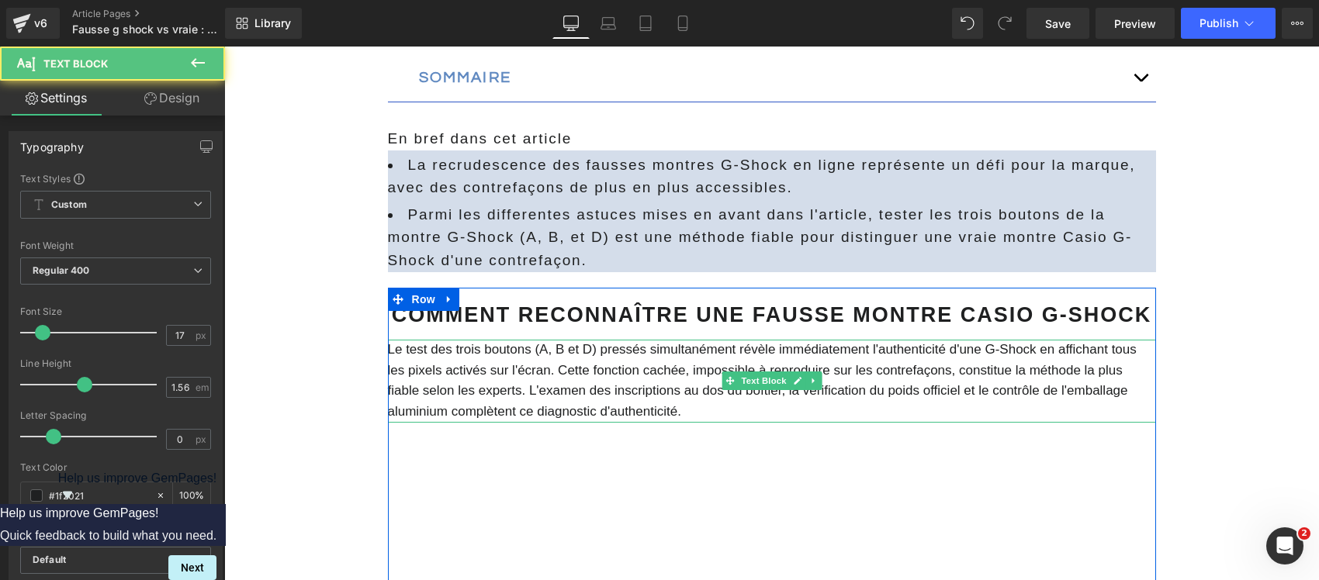
click at [509, 392] on p "Le test des trois boutons (A, B et D) pressés simultanément révèle immédiatemen…" at bounding box center [772, 381] width 768 height 82
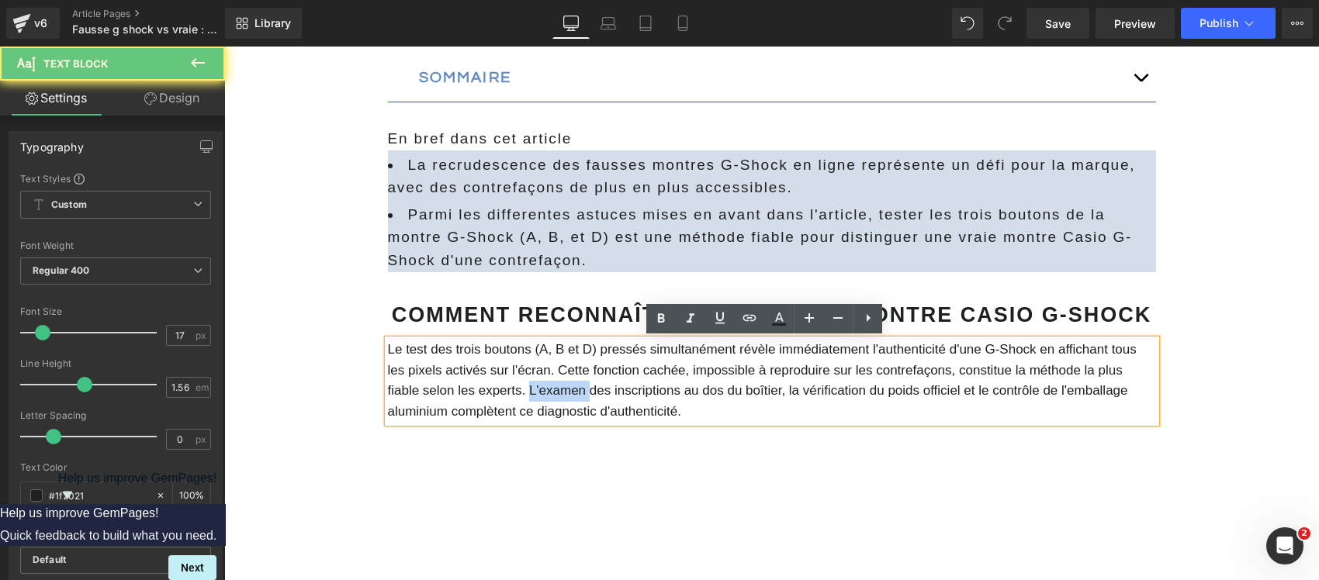
click at [509, 392] on p "Le test des trois boutons (A, B et D) pressés simultanément révèle immédiatemen…" at bounding box center [772, 381] width 768 height 82
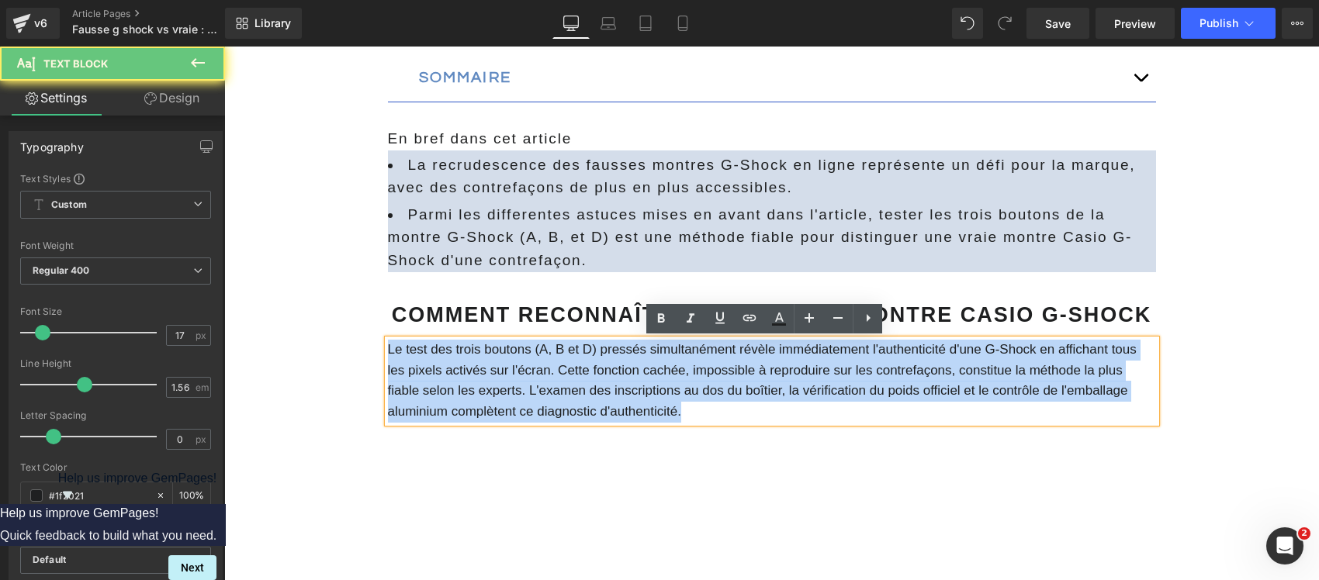
click at [509, 392] on p "Le test des trois boutons (A, B et D) pressés simultanément révèle immédiatemen…" at bounding box center [772, 381] width 768 height 82
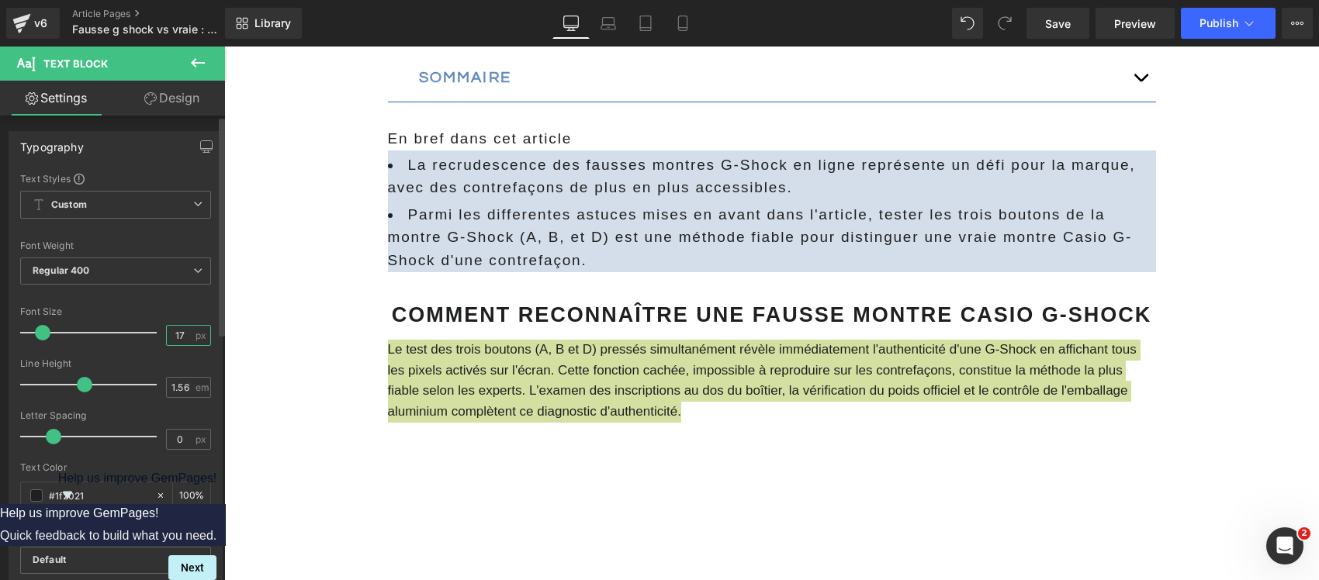
click at [173, 336] on input "17" at bounding box center [180, 335] width 27 height 19
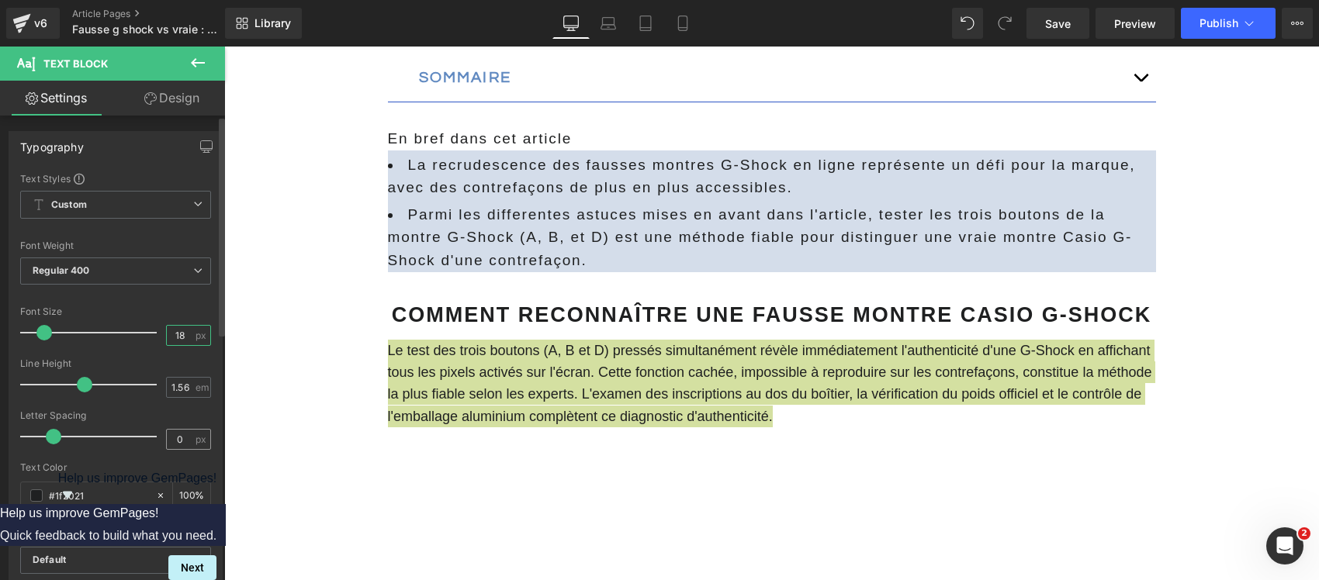
type input "18"
click at [179, 433] on input "0" at bounding box center [180, 439] width 27 height 19
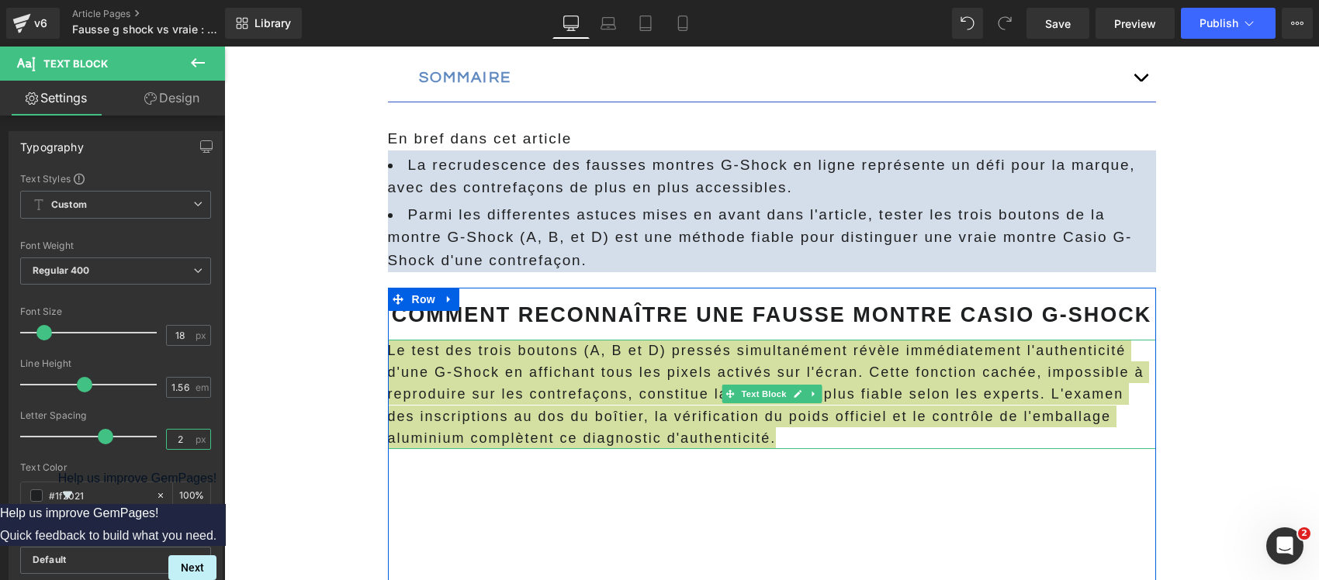
type input "2"
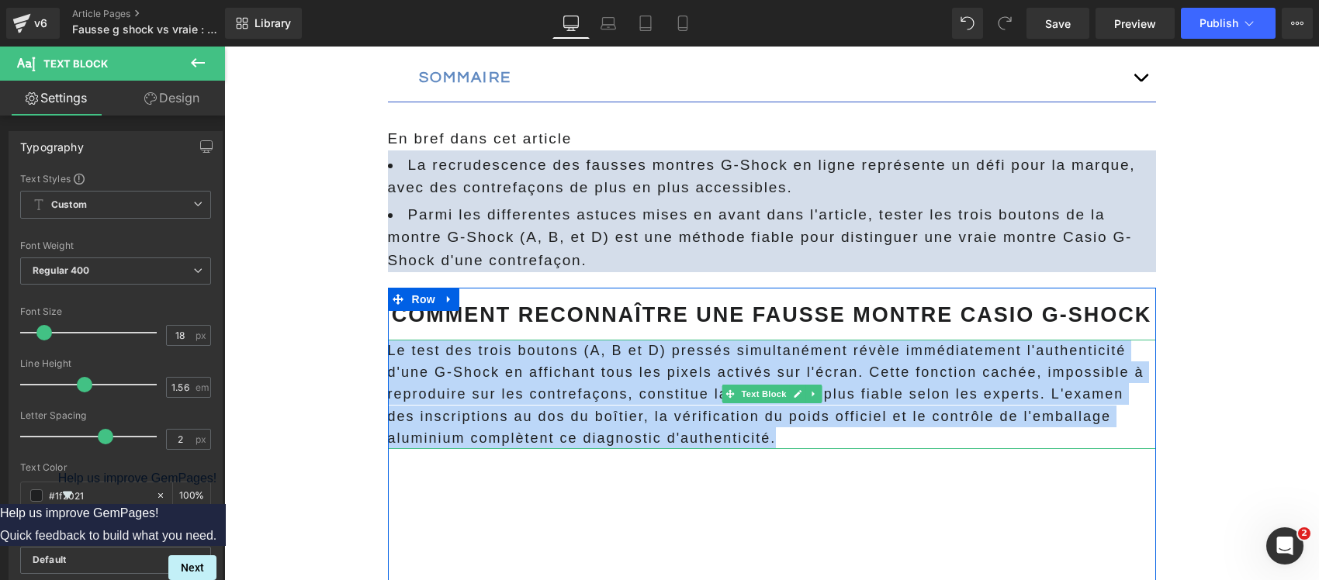
click at [639, 392] on p "Le test des trois boutons (A, B et D) pressés simultanément révèle immédiatemen…" at bounding box center [772, 394] width 768 height 109
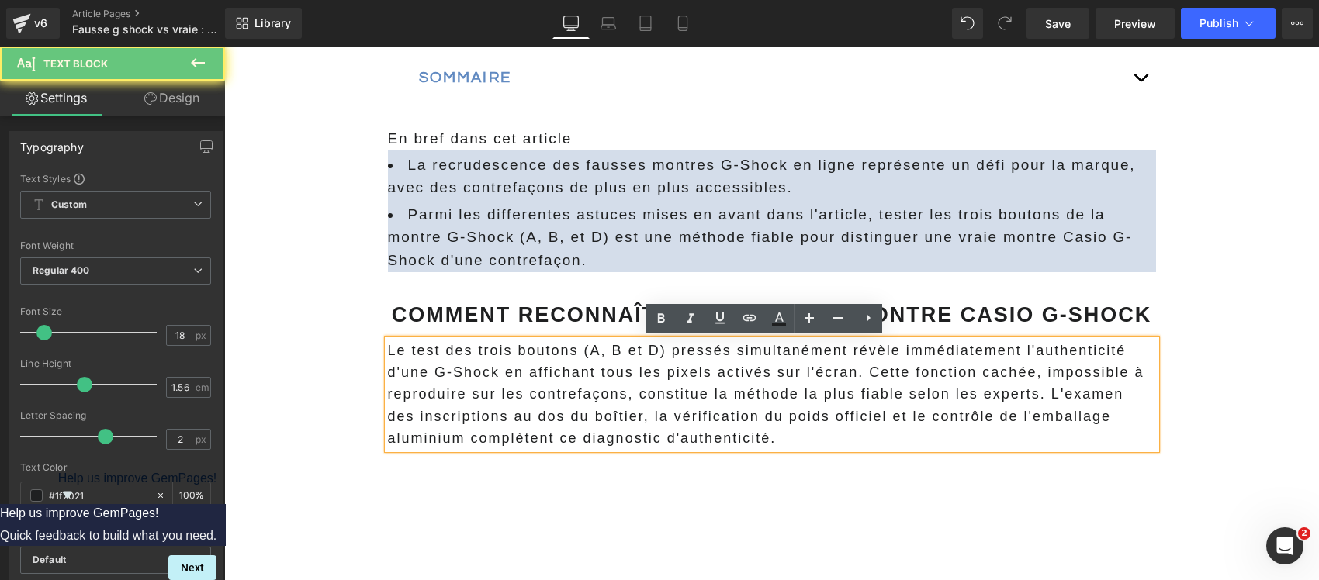
click at [790, 442] on p "Le test des trois boutons (A, B et D) pressés simultanément révèle immédiatemen…" at bounding box center [772, 394] width 768 height 109
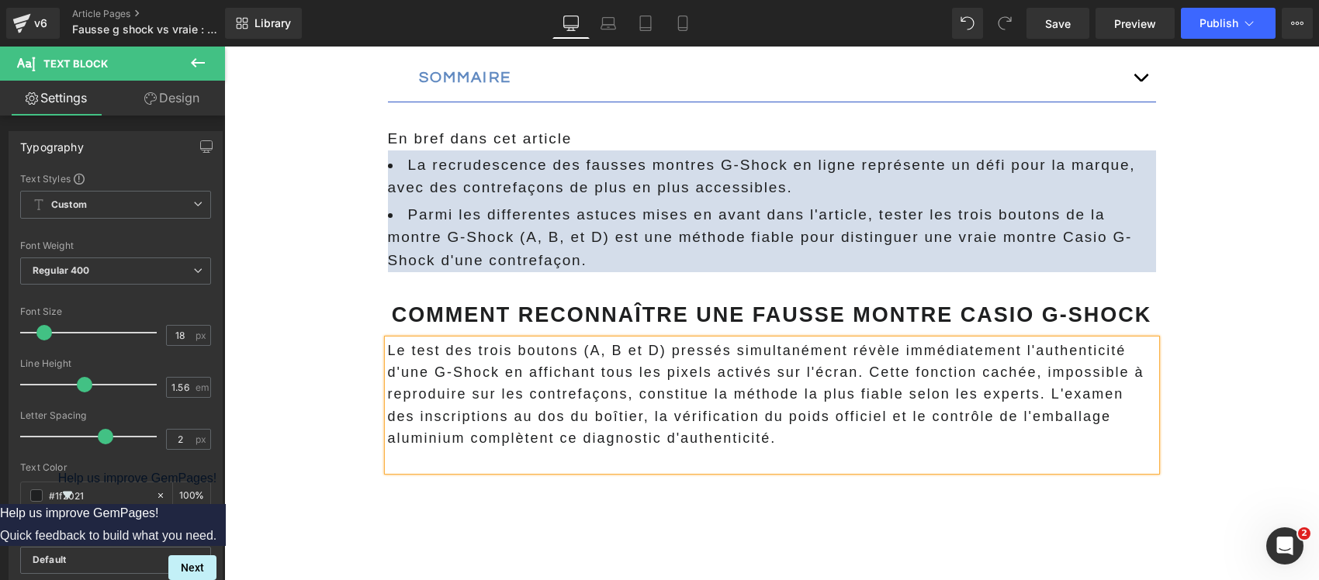
click at [1039, 400] on p "Le test des trois boutons (A, B et D) pressés simultanément révèle immédiatemen…" at bounding box center [772, 394] width 768 height 109
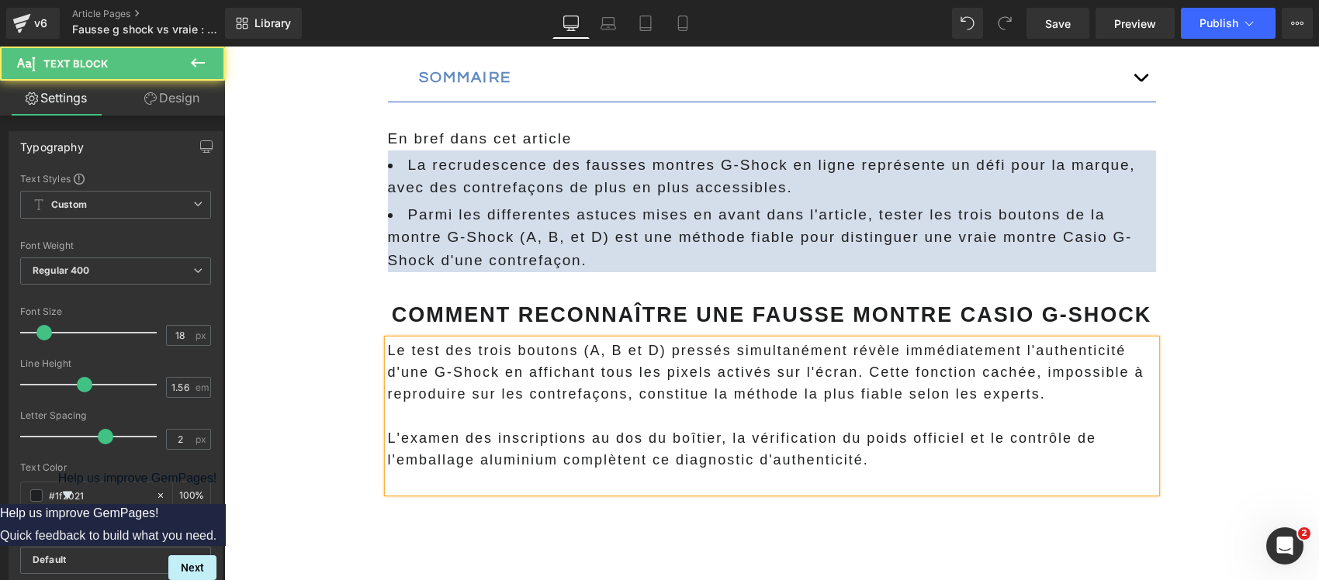
click at [856, 377] on p "Le test des trois boutons (A, B et D) pressés simultanément révèle immédiatemen…" at bounding box center [772, 372] width 768 height 65
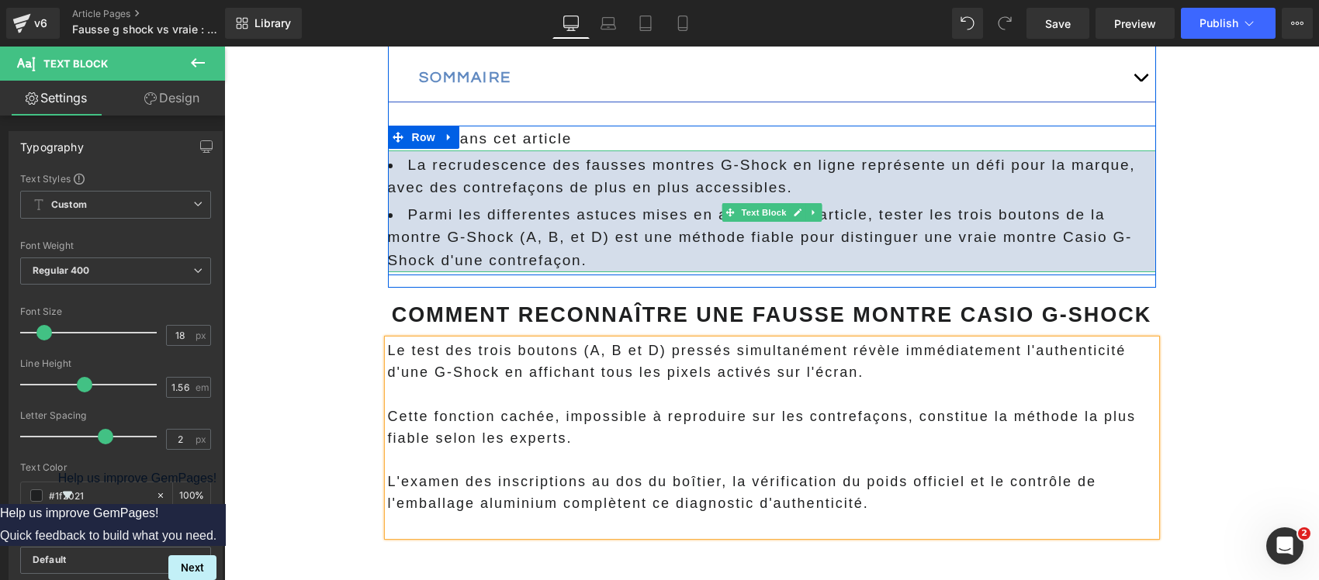
click at [563, 242] on li "Parmi les differentes astuces mises en avant dans l'article, tester les trois b…" at bounding box center [772, 237] width 768 height 69
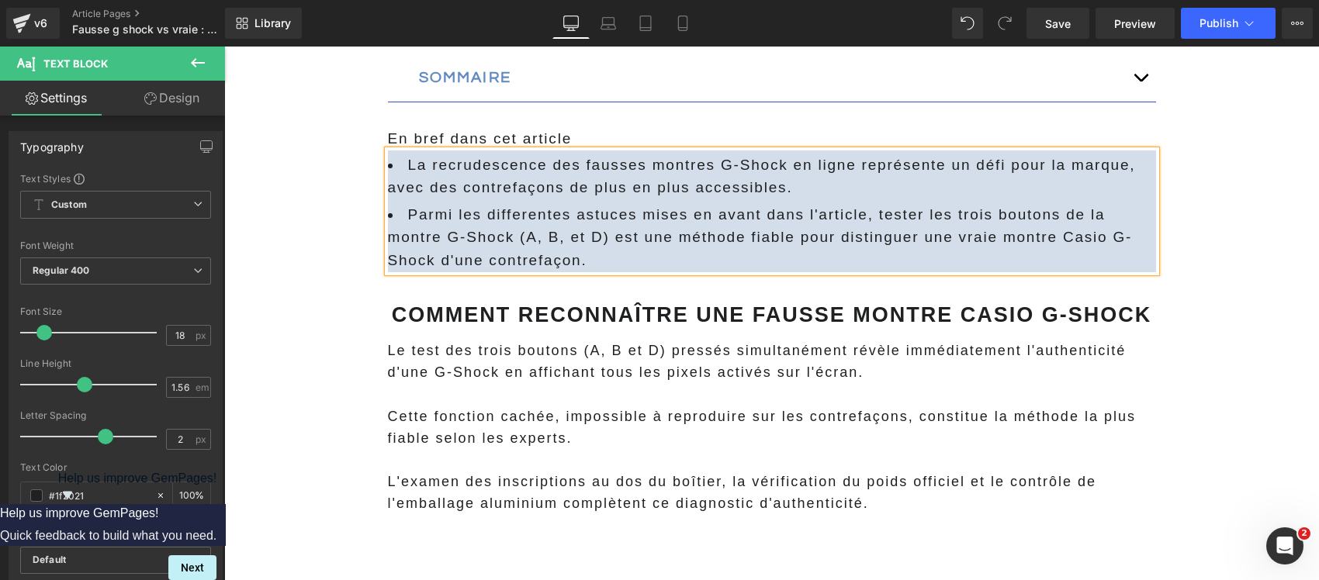
click at [563, 242] on li "Parmi les differentes astuces mises en avant dans l'article, tester les trois b…" at bounding box center [772, 237] width 768 height 69
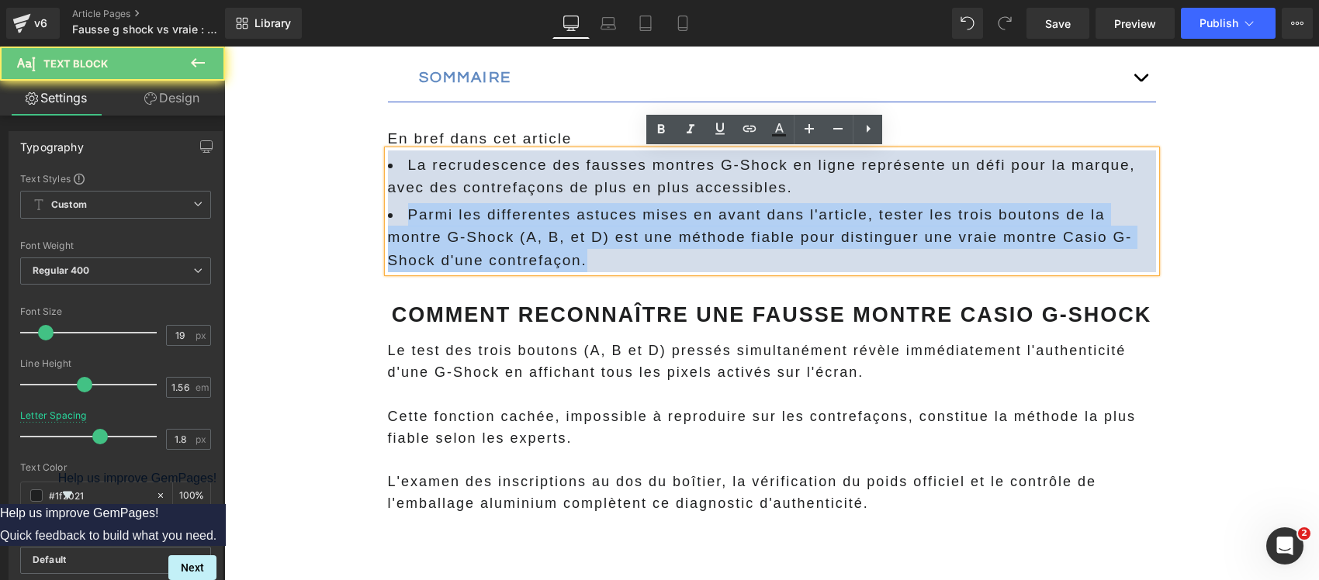
click at [563, 242] on li "Parmi les differentes astuces mises en avant dans l'article, tester les trois b…" at bounding box center [772, 237] width 768 height 69
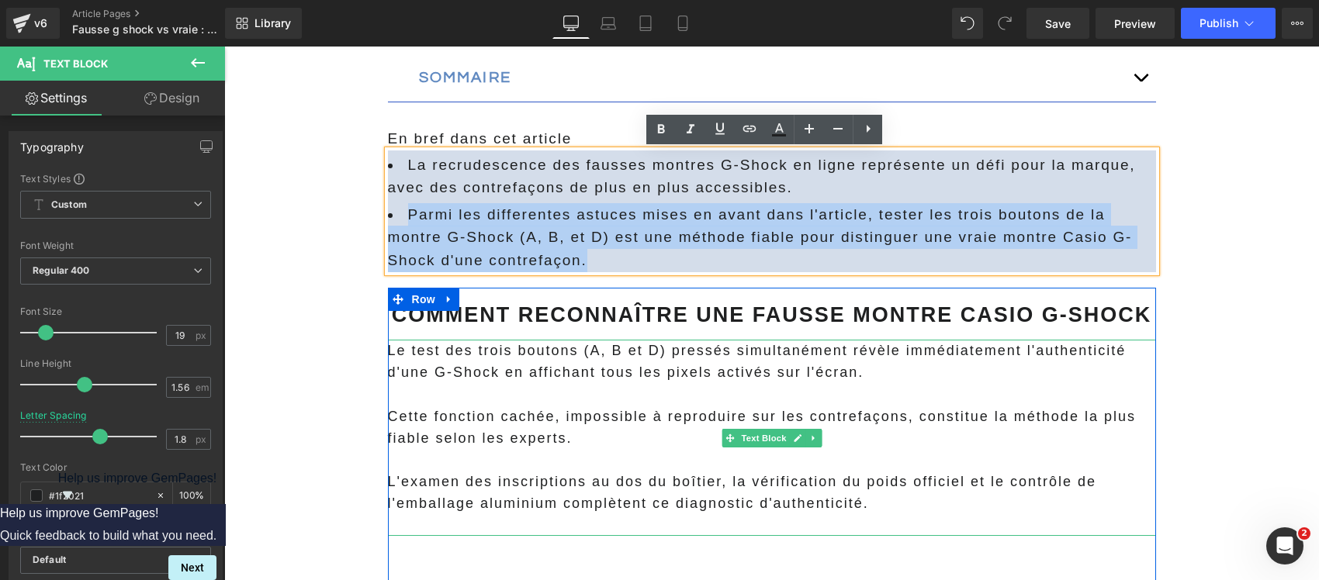
click at [513, 427] on p "Cette fonction cachée, impossible à reproduire sur les contrefaçons, constitue …" at bounding box center [772, 427] width 768 height 43
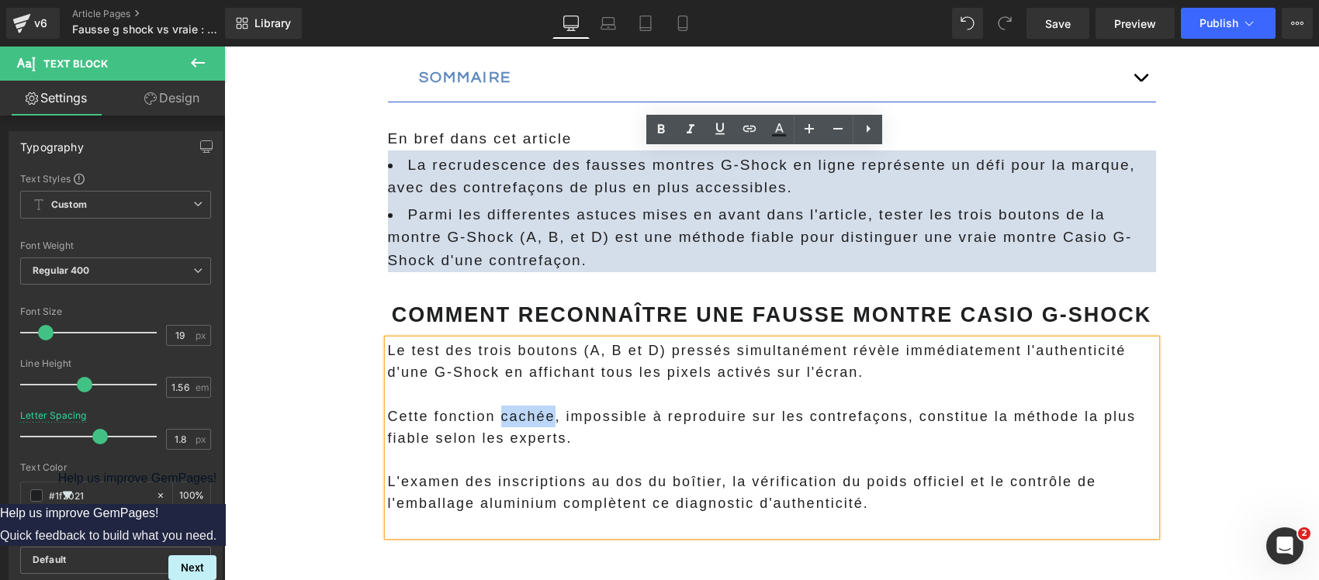
click at [513, 427] on p "Cette fonction cachée, impossible à reproduire sur les contrefaçons, constitue …" at bounding box center [772, 427] width 768 height 43
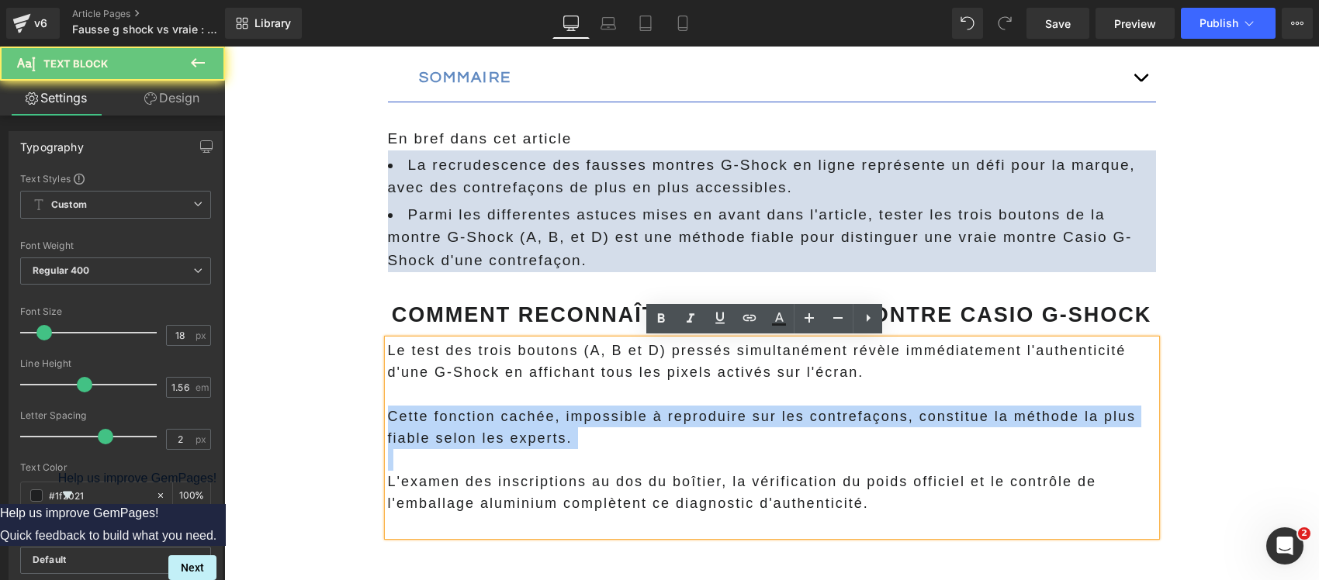
click at [513, 427] on p "Cette fonction cachée, impossible à reproduire sur les contrefaçons, constitue …" at bounding box center [772, 427] width 768 height 43
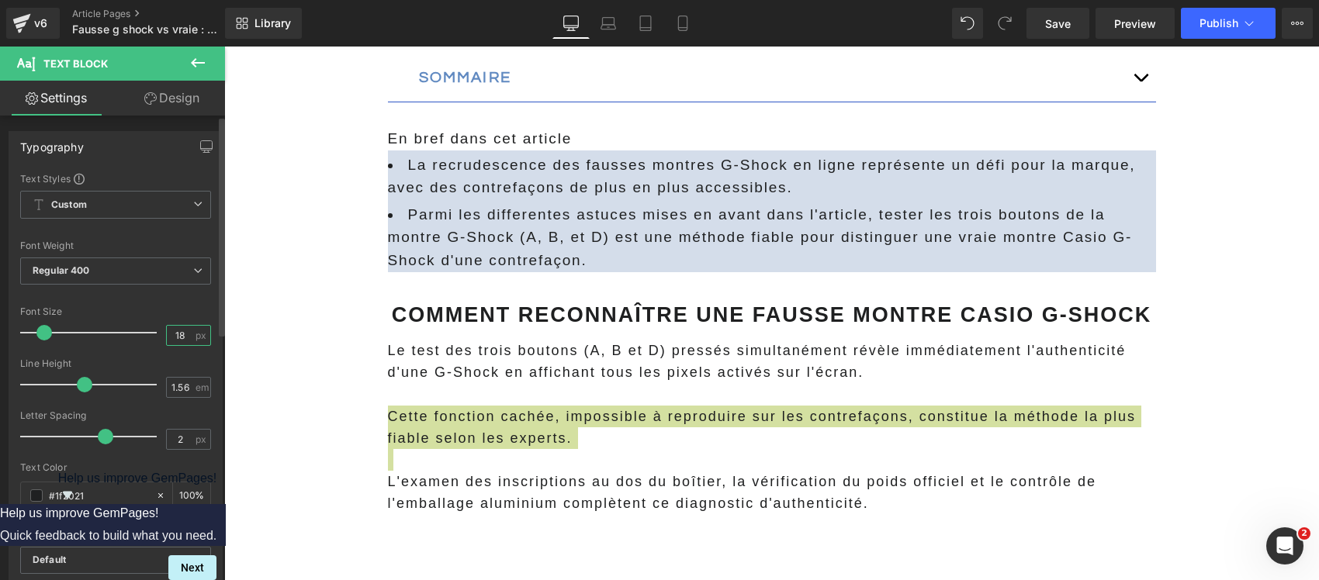
click at [175, 334] on input "18" at bounding box center [180, 335] width 27 height 19
type input "19"
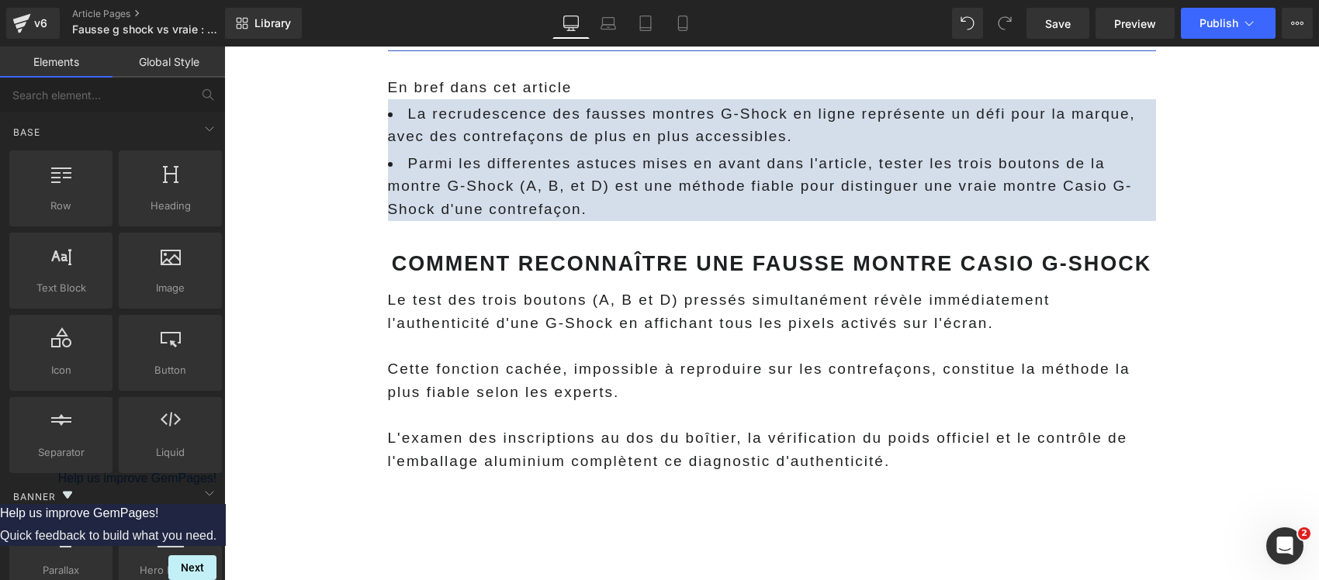
scroll to position [1066, 0]
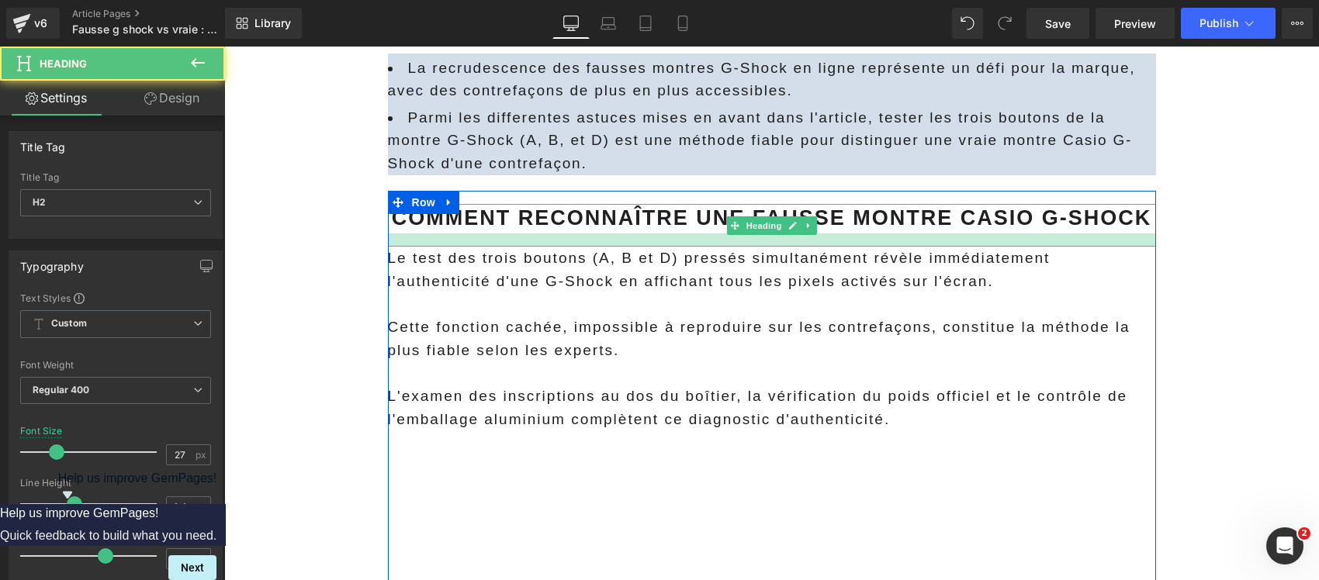
click at [475, 242] on div at bounding box center [772, 239] width 768 height 13
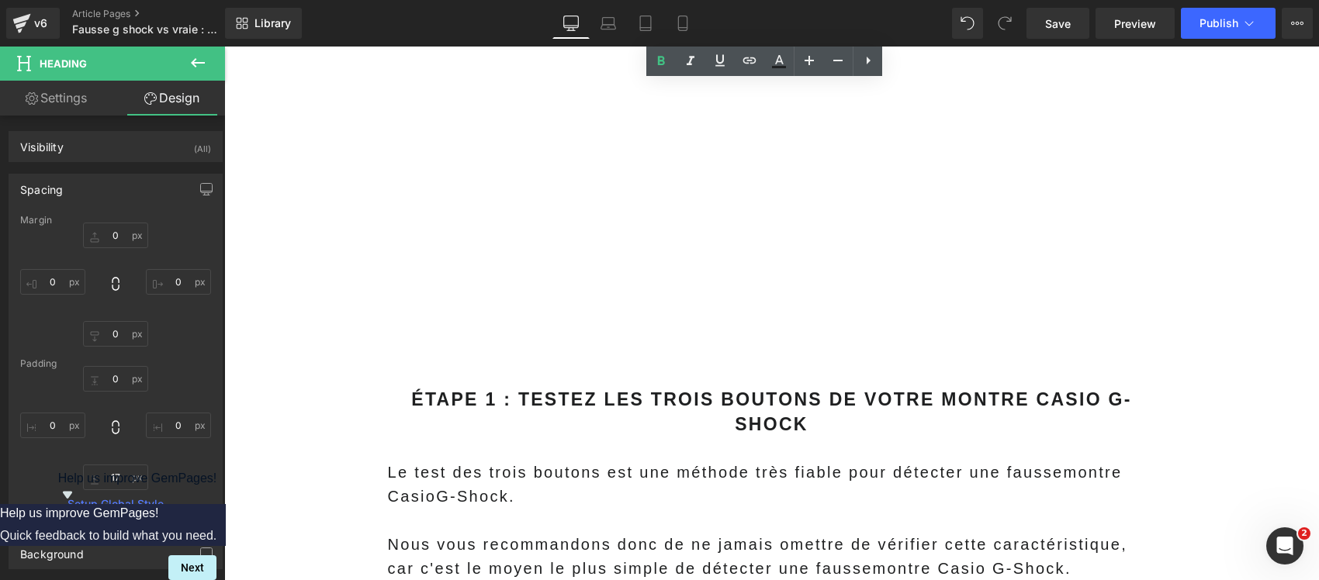
scroll to position [1648, 0]
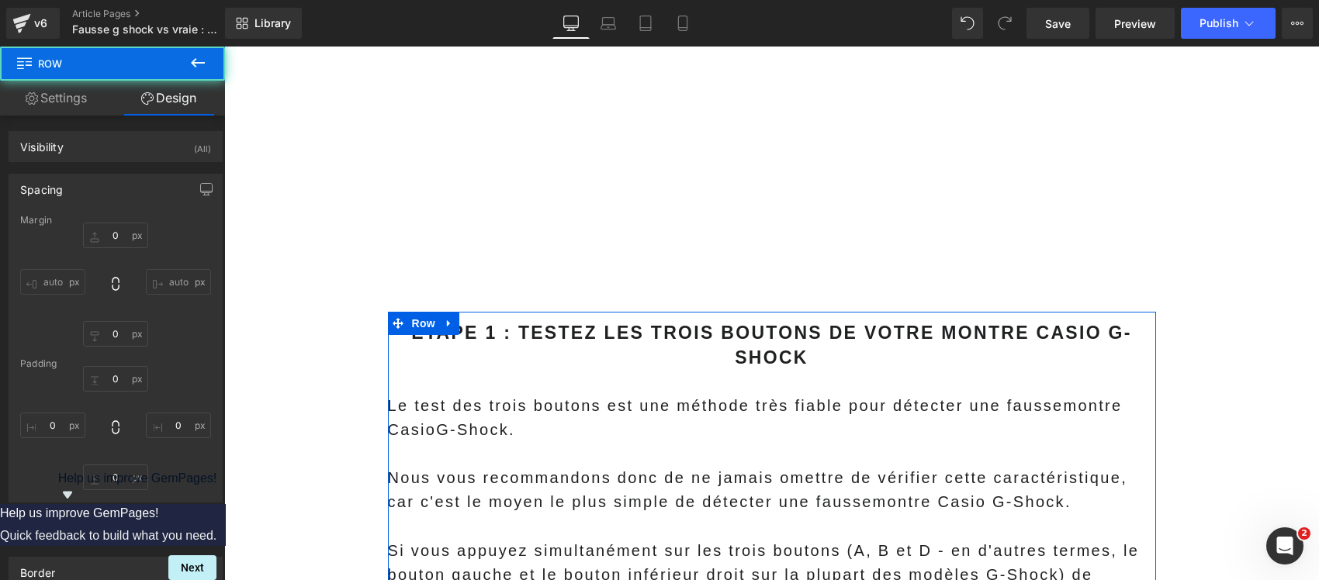
type input "0"
type input "11"
type input "0"
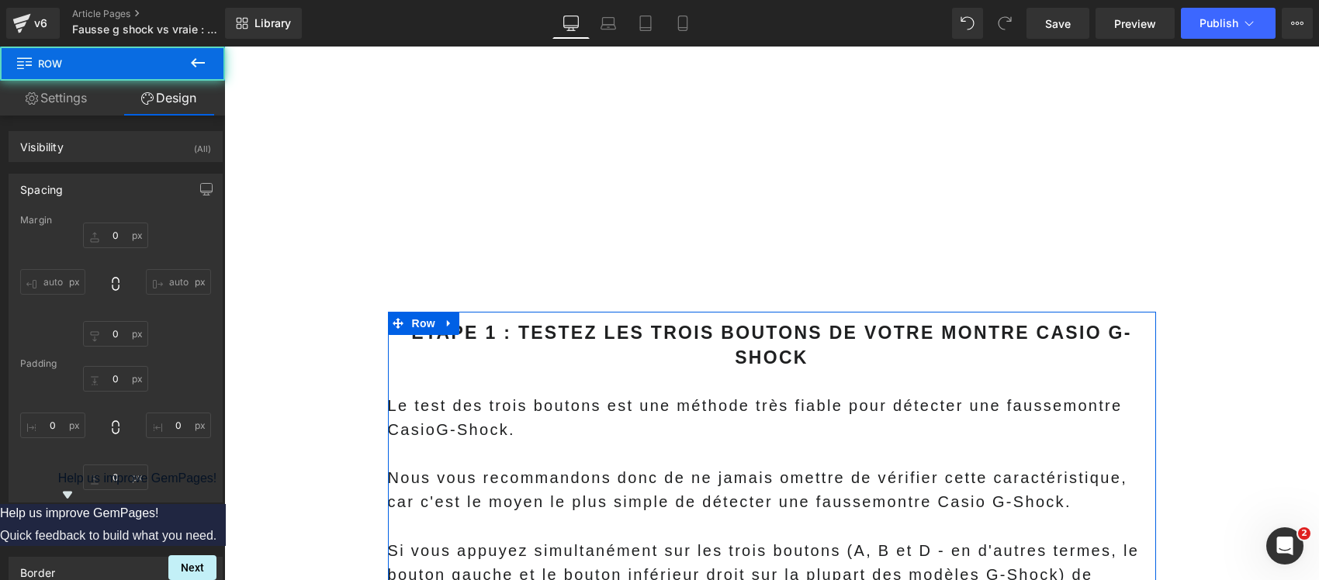
type input "0"
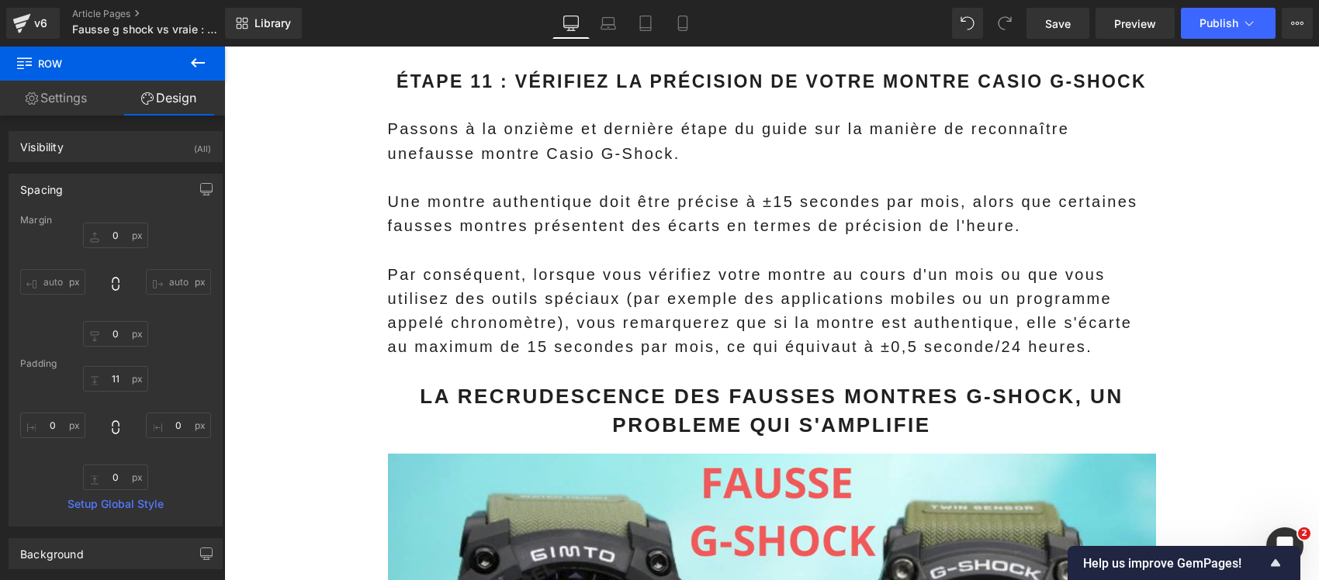
scroll to position [9016, 0]
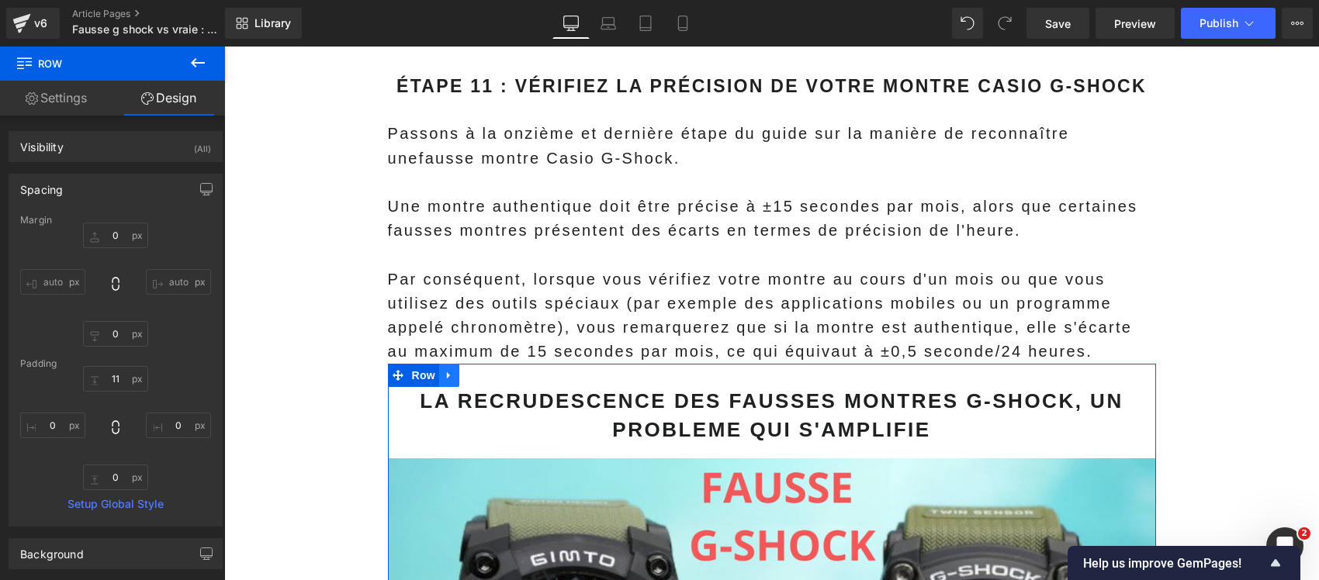
click at [444, 370] on icon at bounding box center [449, 376] width 11 height 12
click at [464, 370] on icon at bounding box center [469, 375] width 11 height 11
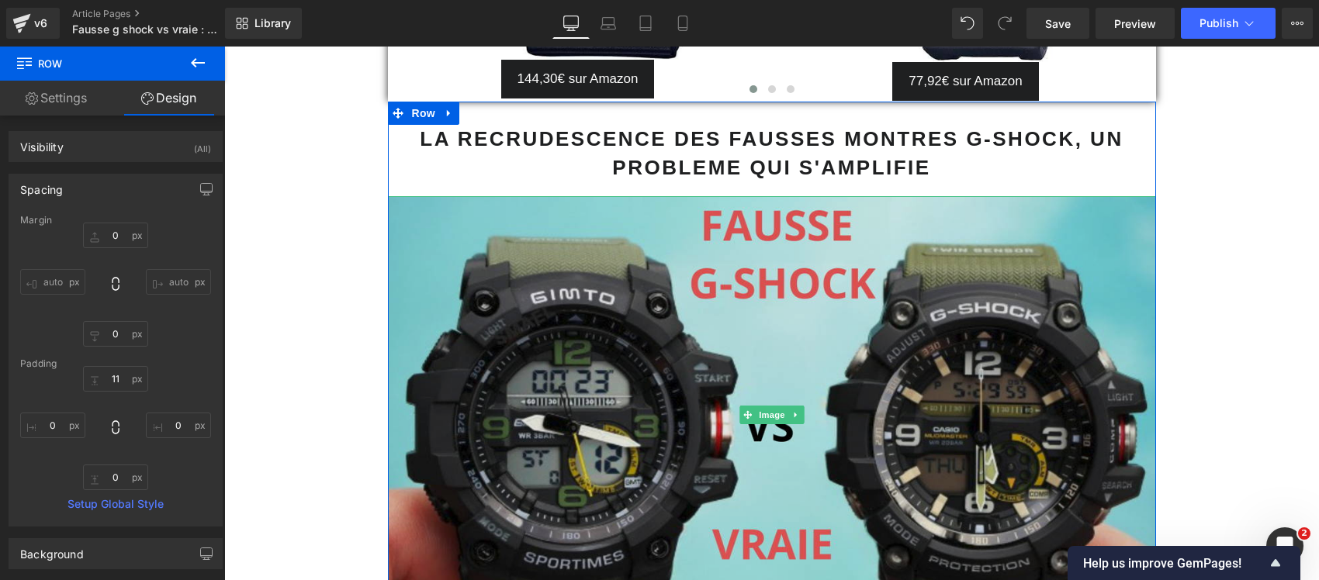
scroll to position [11335, 0]
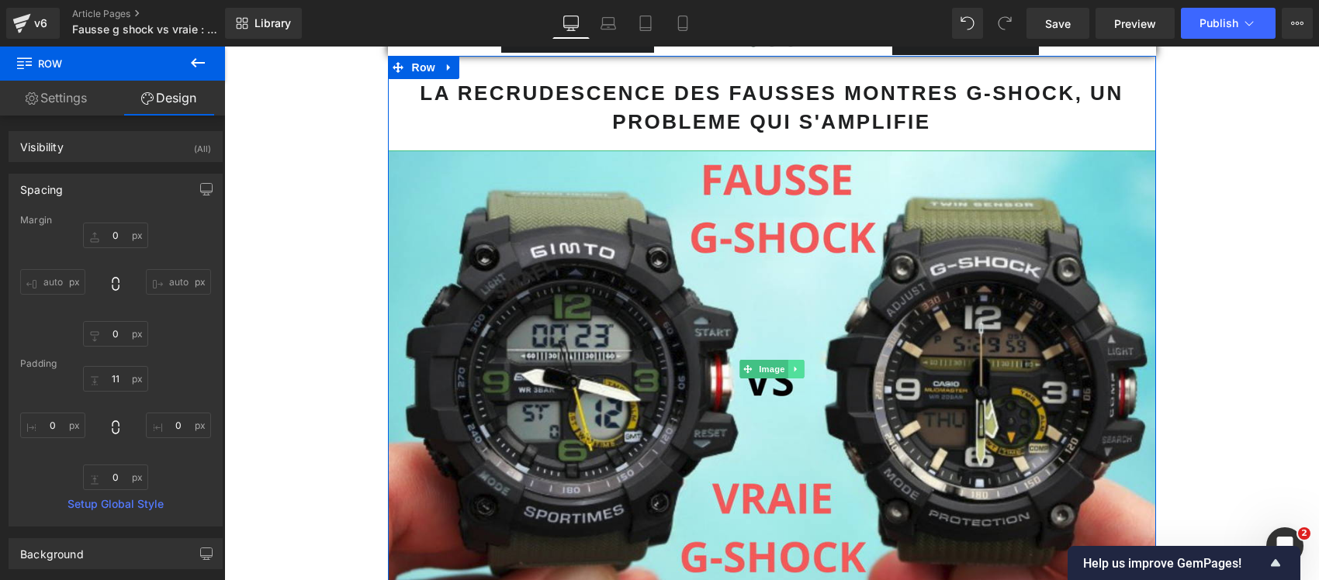
click at [787, 360] on link at bounding box center [795, 369] width 16 height 19
click at [799, 365] on icon at bounding box center [803, 369] width 9 height 9
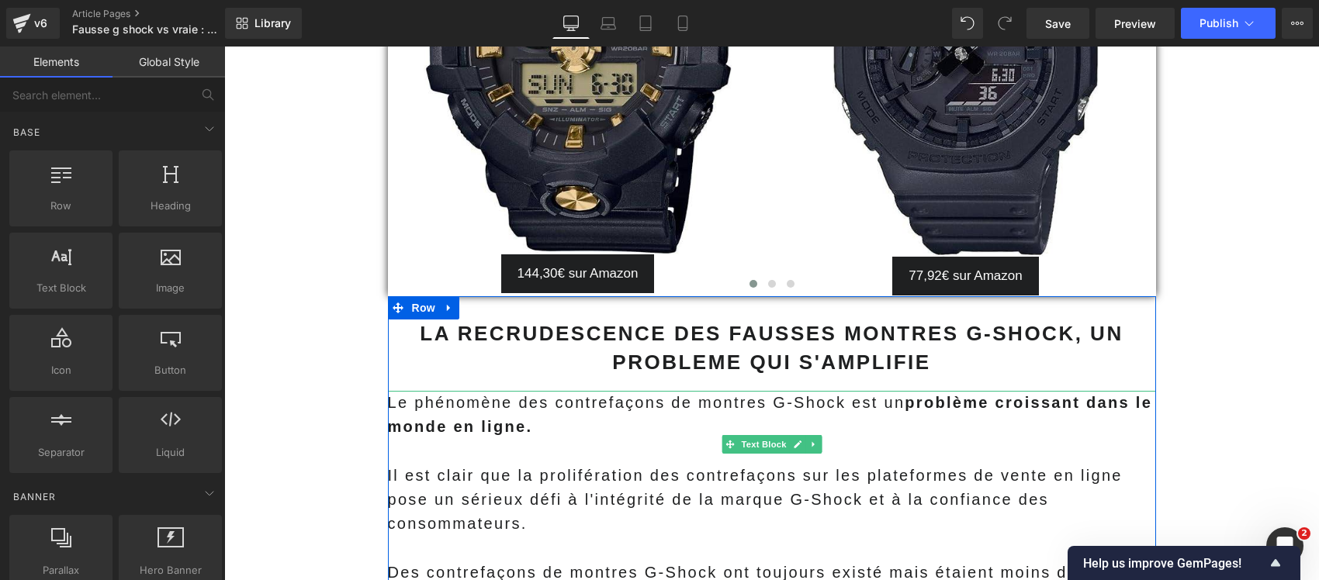
scroll to position [11044, 0]
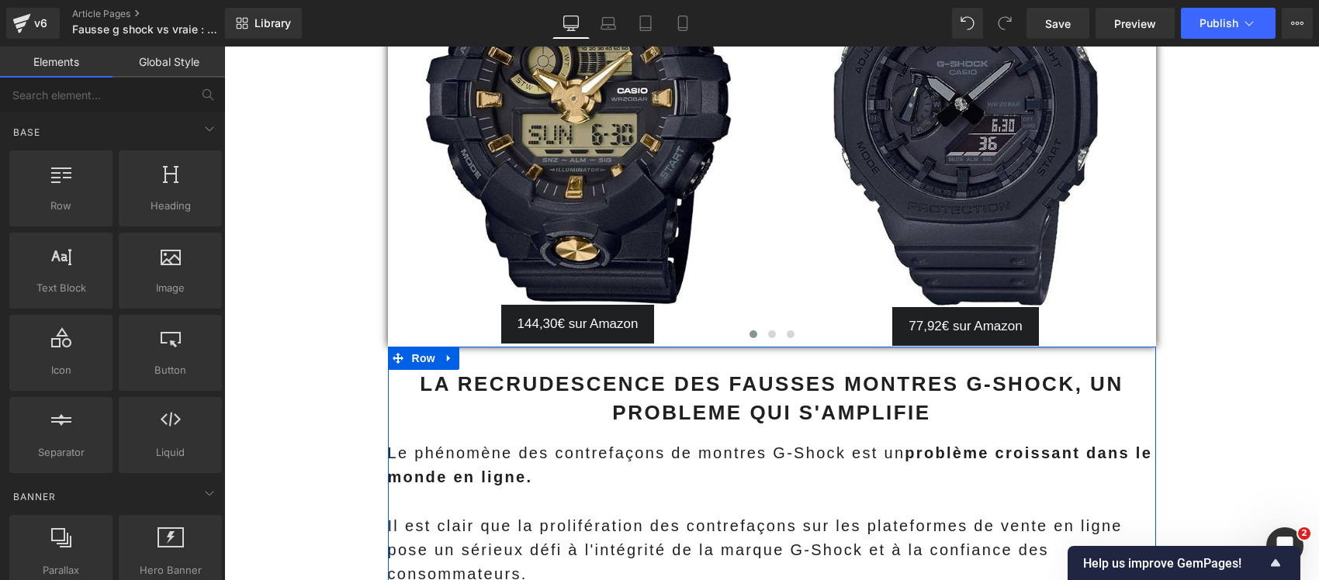
drag, startPoint x: 549, startPoint y: 338, endPoint x: 499, endPoint y: 324, distance: 51.6
click at [548, 441] on p "Le phénomène des contrefaçons de montres G-Shock est un problème croissant dans…" at bounding box center [772, 465] width 768 height 48
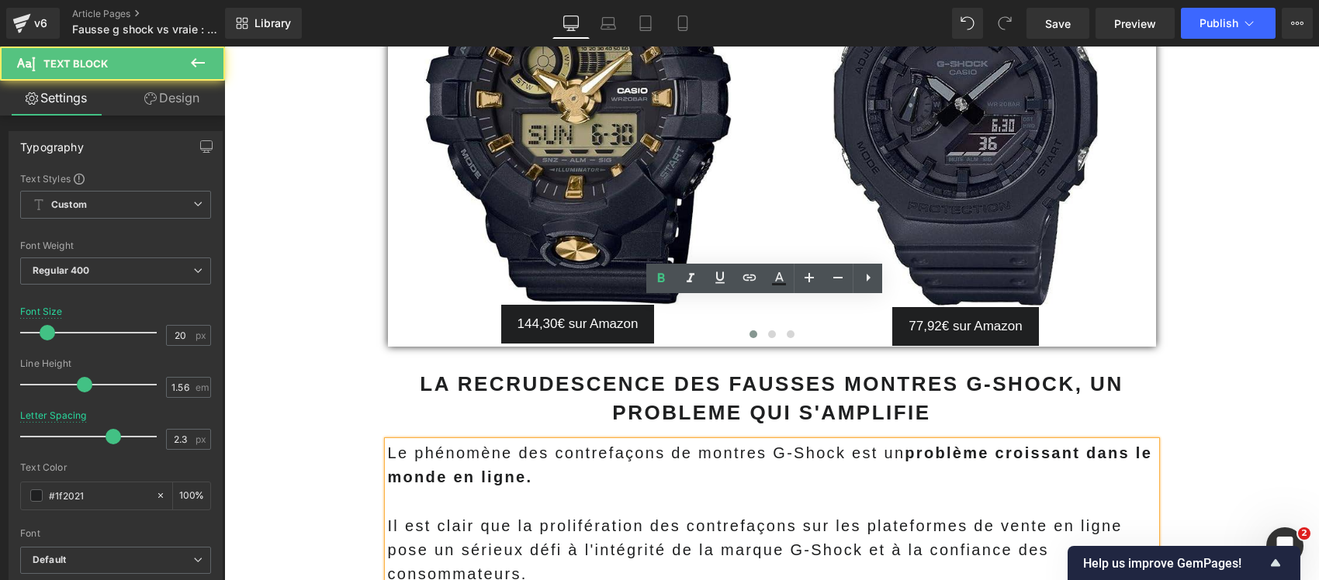
click at [495, 441] on p "Le phénomène des contrefaçons de montres G-Shock est un problème croissant dans…" at bounding box center [772, 465] width 768 height 48
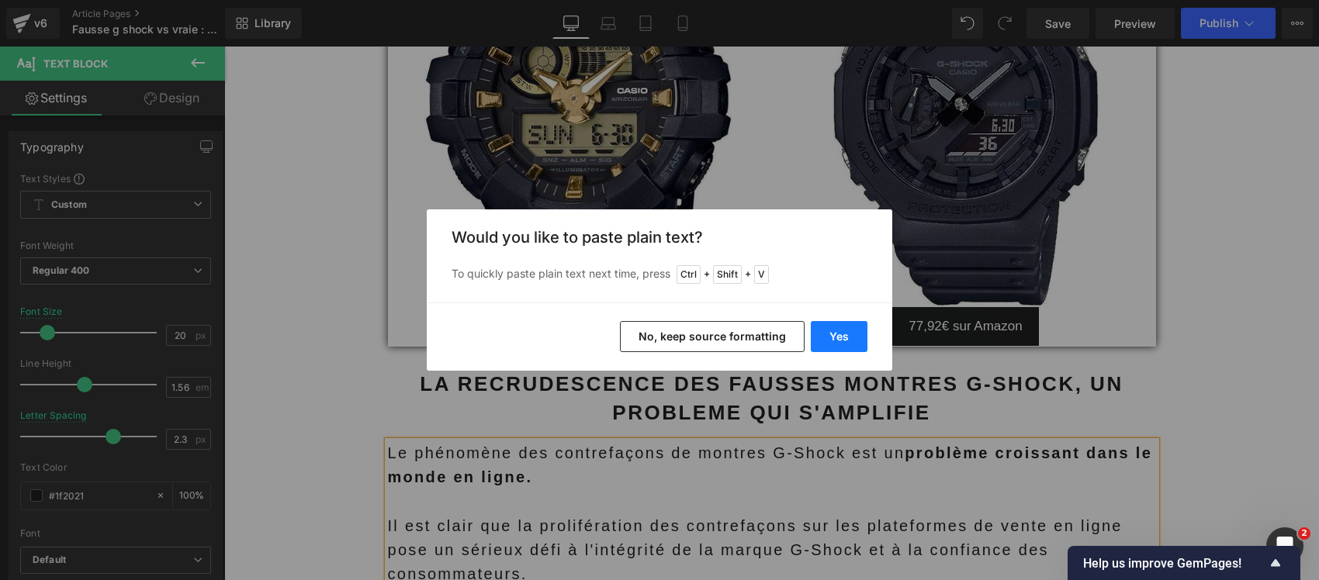
click at [822, 340] on button "Yes" at bounding box center [838, 336] width 57 height 31
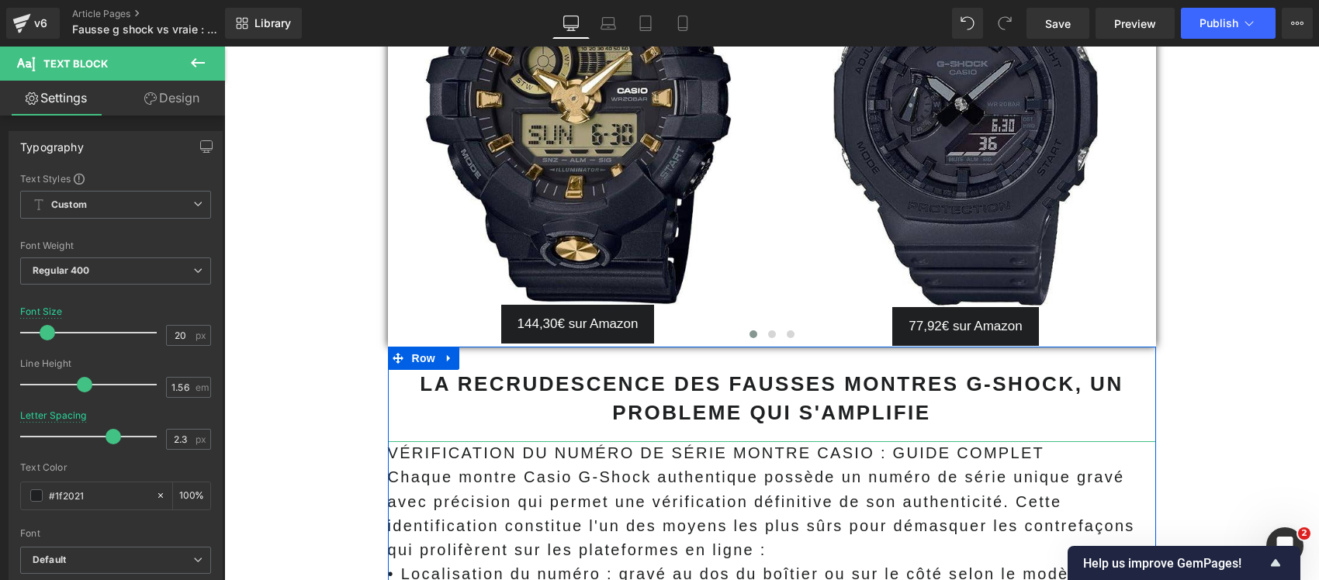
click at [553, 465] on p "Chaque montre Casio G-Shock authentique possède un numéro de série unique gravé…" at bounding box center [772, 513] width 768 height 97
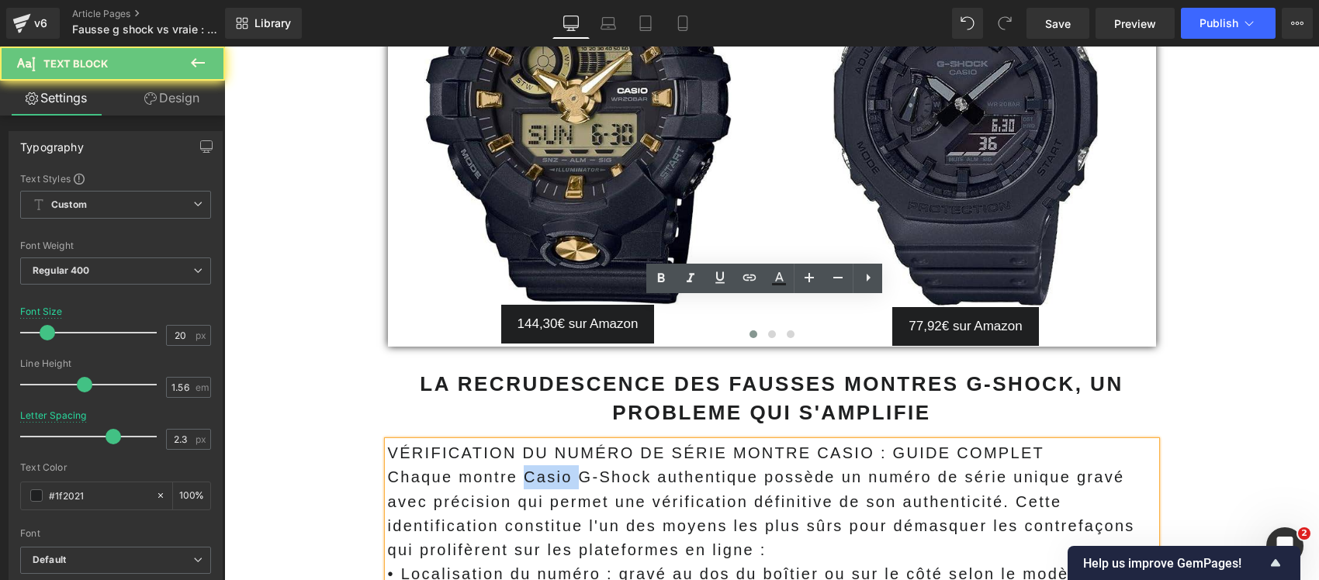
click at [553, 465] on p "Chaque montre Casio G-Shock authentique possède un numéro de série unique gravé…" at bounding box center [772, 513] width 768 height 97
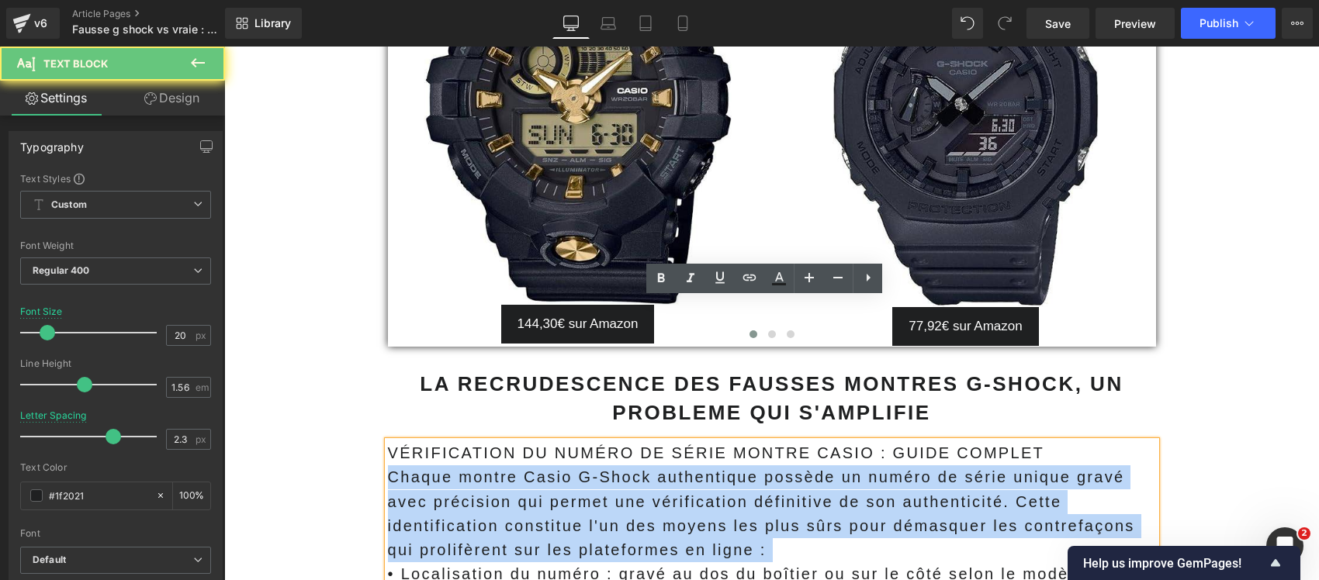
click at [553, 465] on p "Chaque montre Casio G-Shock authentique possède un numéro de série unique gravé…" at bounding box center [772, 513] width 768 height 97
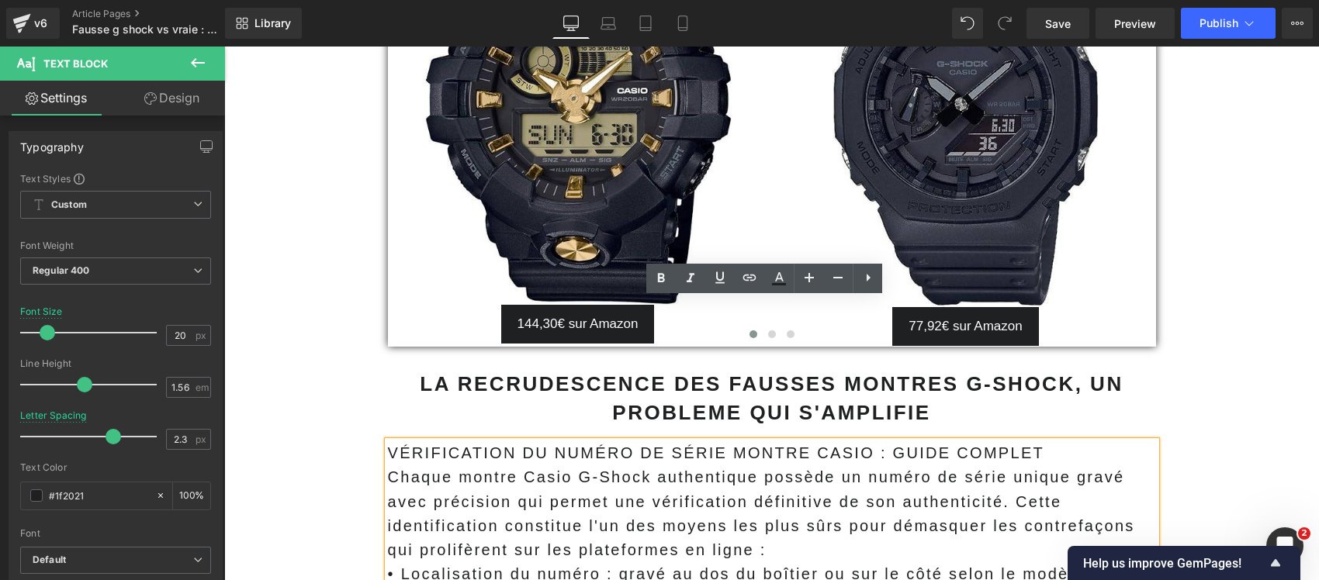
click at [567, 441] on p "VÉRIFICATION DU NUMÉRO DE SÉRIE MONTRE CASIO : GUIDE COMPLET" at bounding box center [772, 453] width 768 height 24
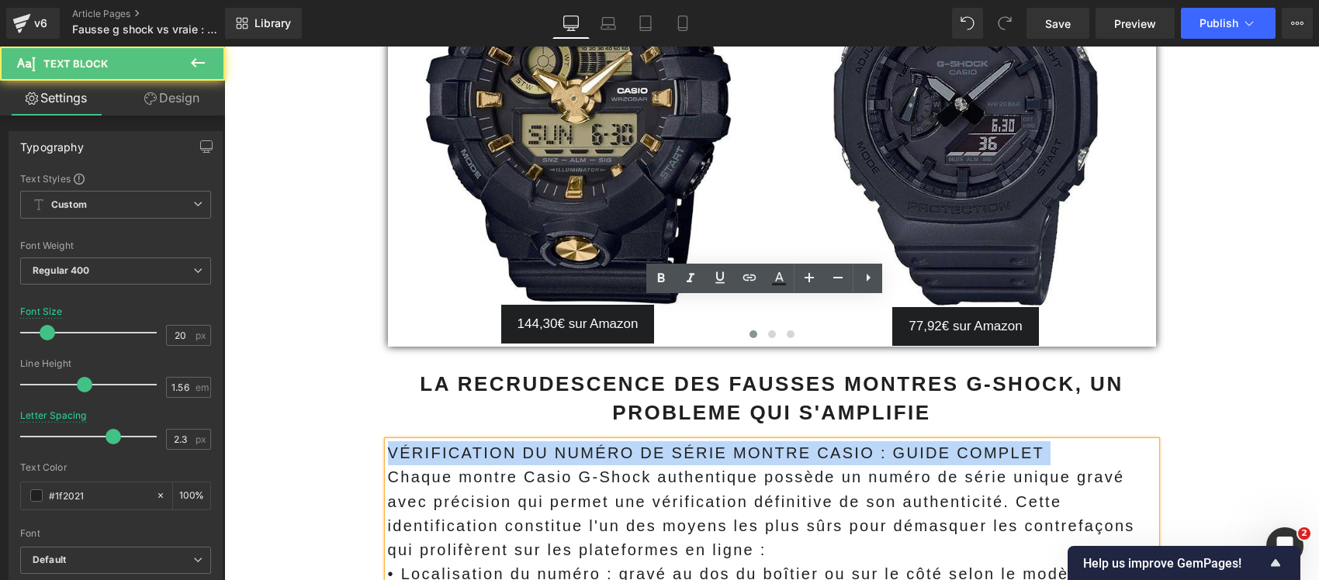
click at [567, 441] on p "VÉRIFICATION DU NUMÉRO DE SÉRIE MONTRE CASIO : GUIDE COMPLET" at bounding box center [772, 453] width 768 height 24
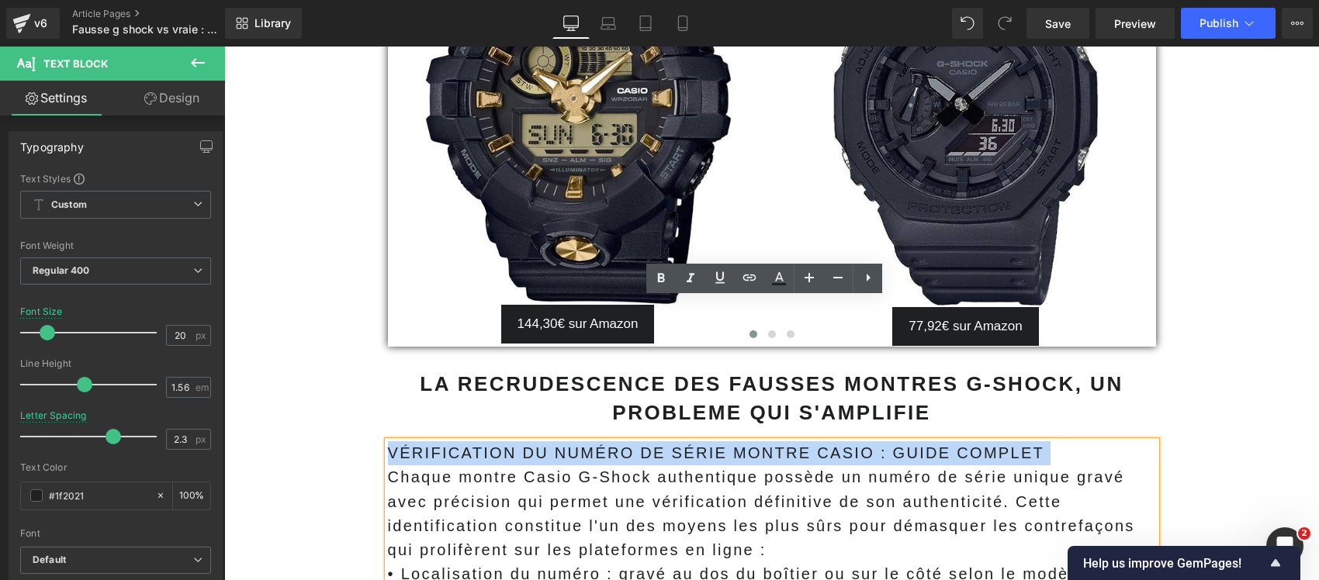
copy p "VÉRIFICATION DU NUMÉRO DE SÉRIE MONTRE CASIO : GUIDE COMPLET"
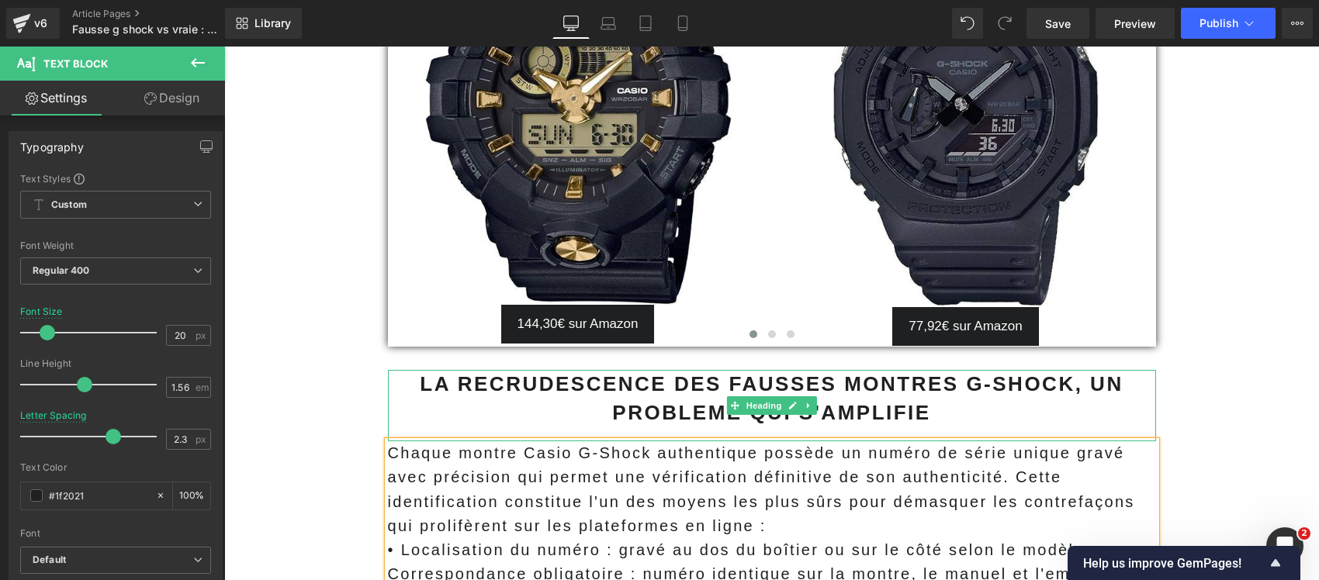
click at [548, 372] on strong "LA RECRUDESCENCE DES FAUSSES MONTRES G-SHOCK, UN PROBLEME QUI S'AMPLIFIE" at bounding box center [771, 397] width 703 height 51
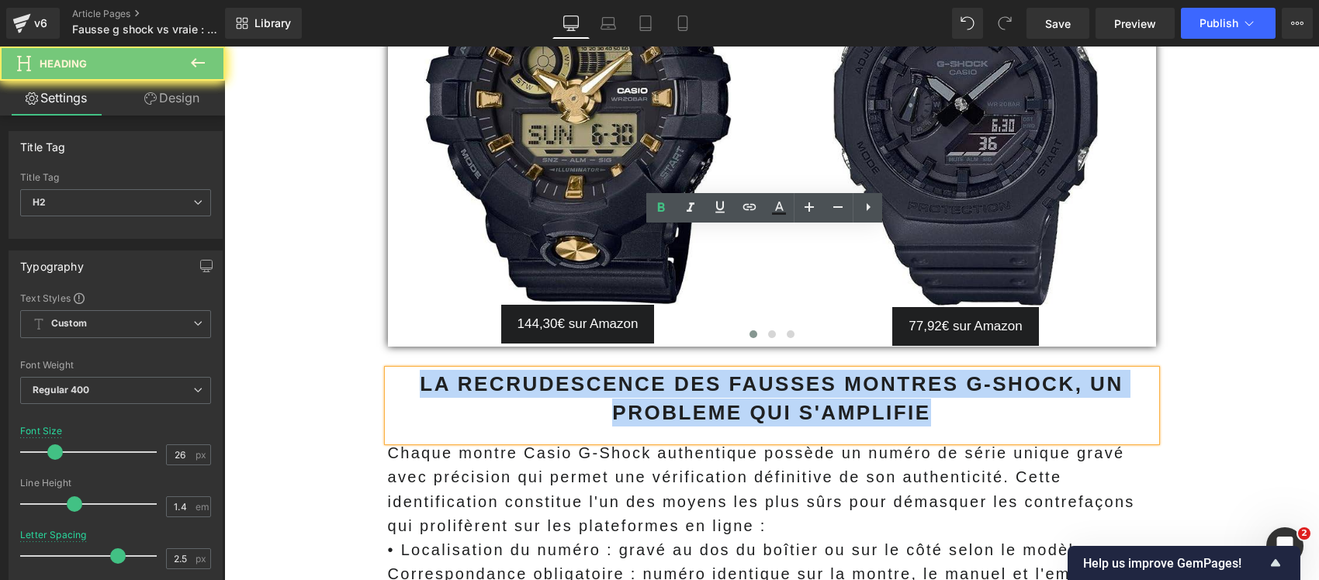
click at [548, 372] on strong "LA RECRUDESCENCE DES FAUSSES MONTRES G-SHOCK, UN PROBLEME QUI S'AMPLIFIE" at bounding box center [771, 397] width 703 height 51
paste div
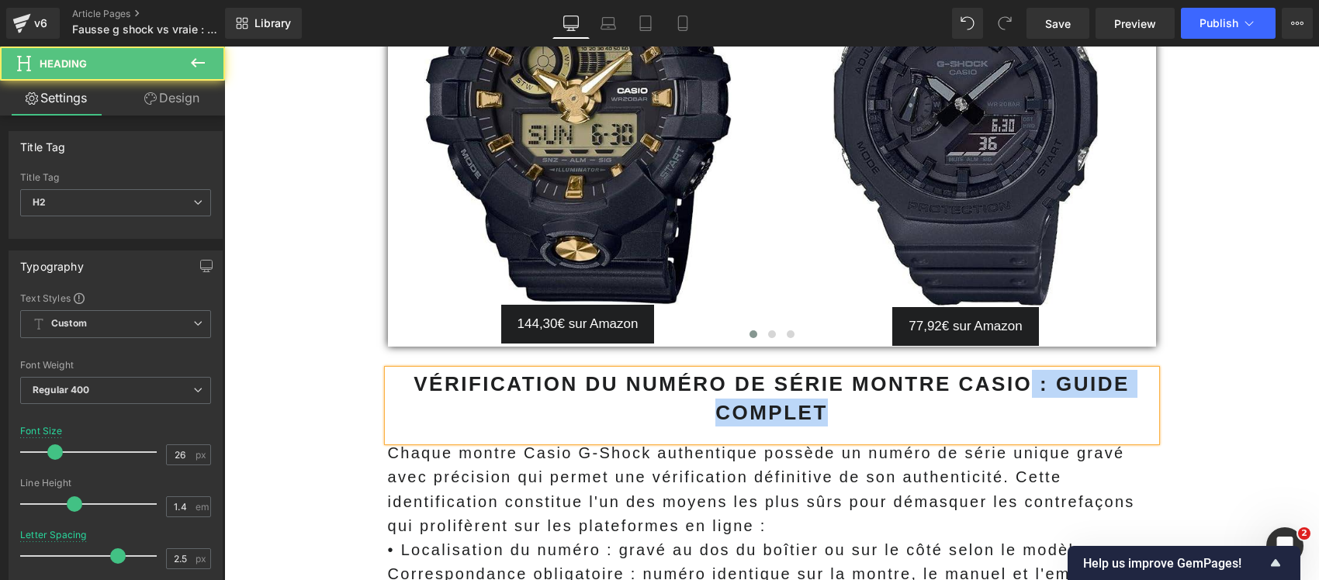
drag, startPoint x: 1014, startPoint y: 242, endPoint x: 1018, endPoint y: 299, distance: 57.5
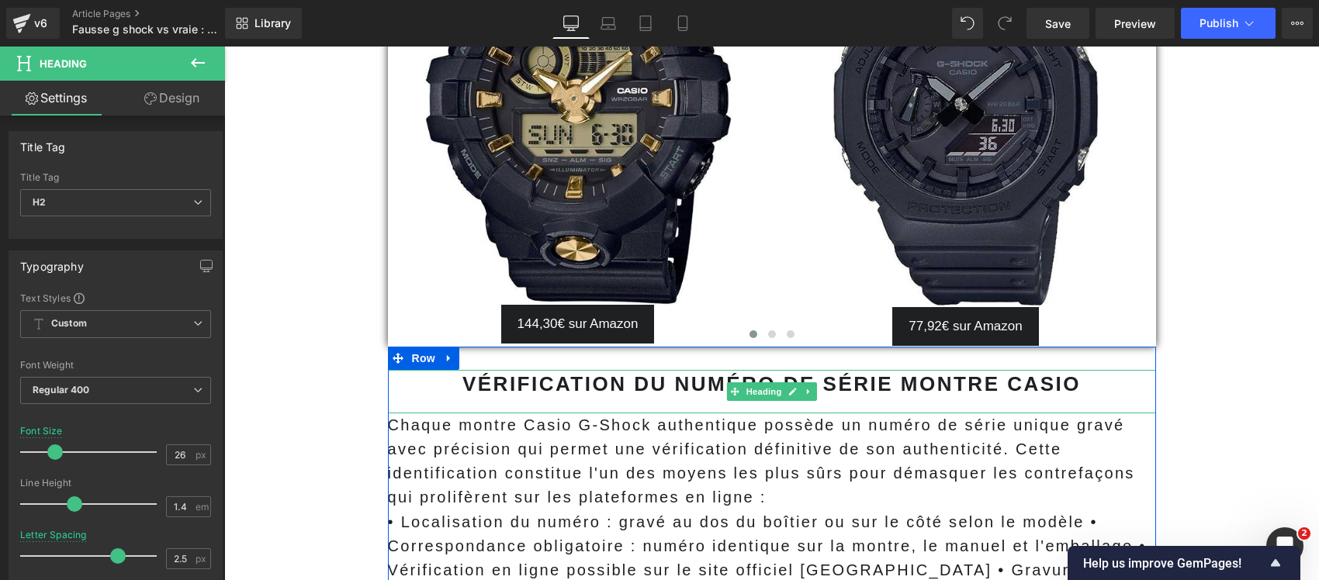
click at [453, 370] on h2 "VÉRIFICATION DU NUMÉRO DE SÉRIE MONTRE CASIO" at bounding box center [772, 384] width 768 height 28
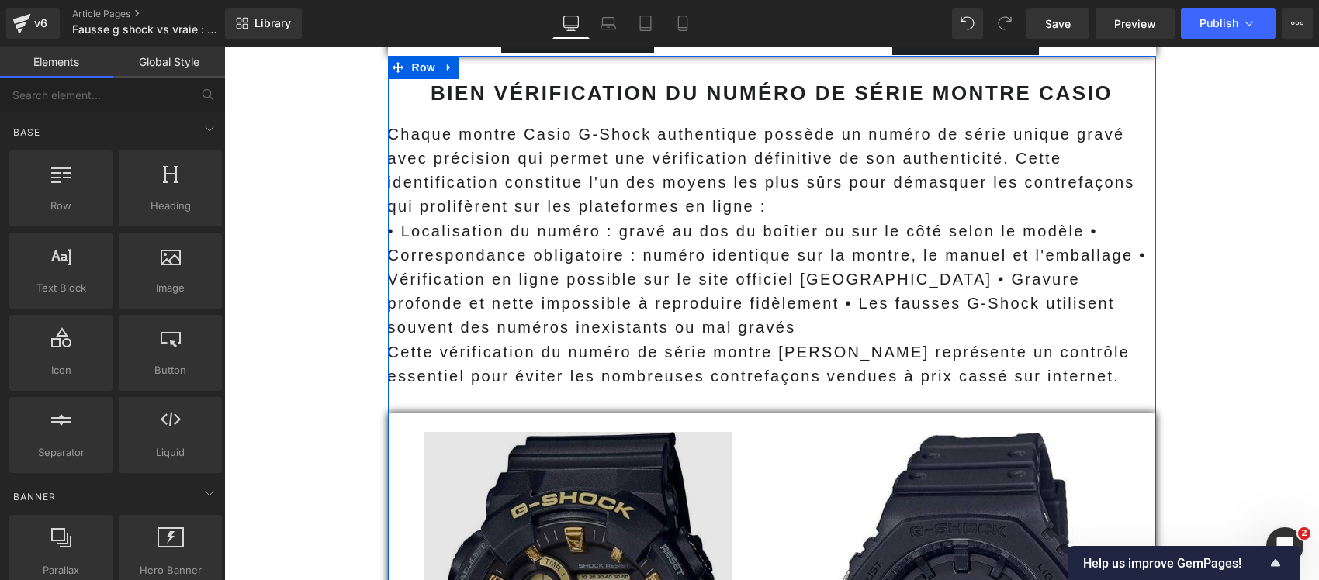
scroll to position [11626, 0]
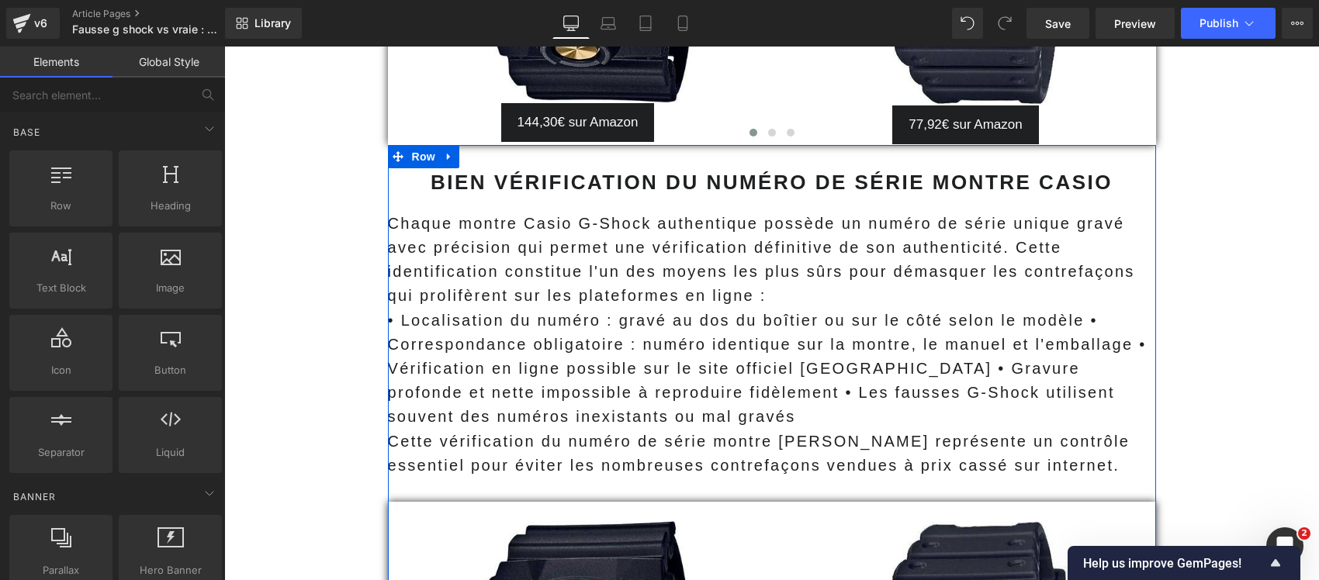
scroll to position [11238, 0]
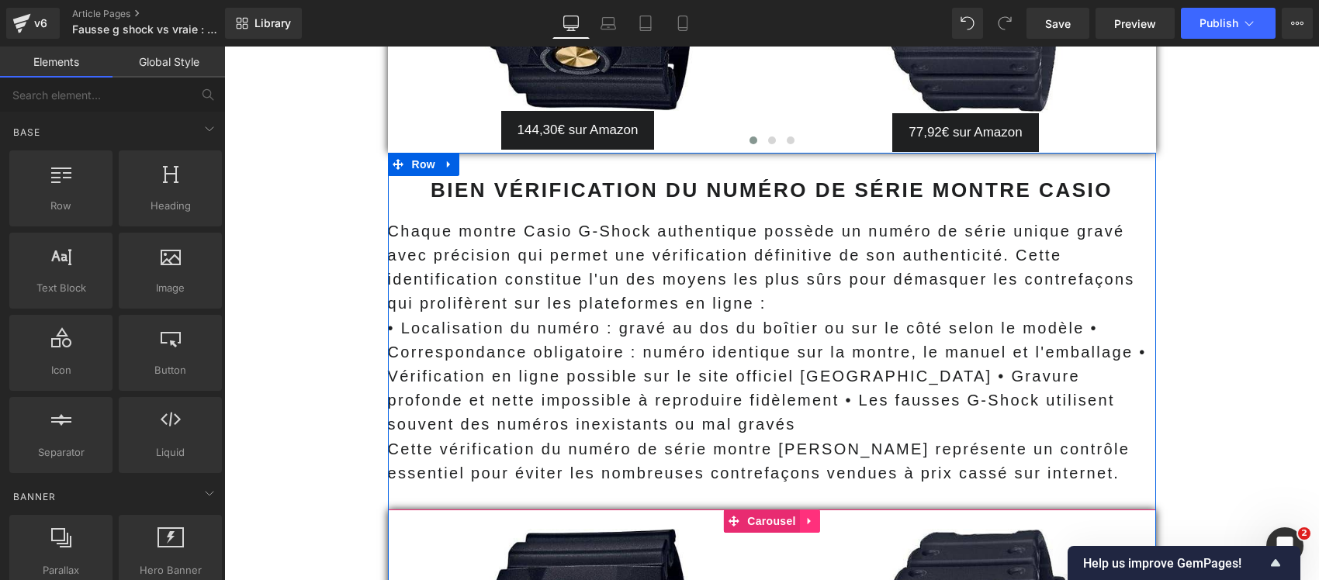
click at [804, 516] on icon at bounding box center [809, 522] width 11 height 12
click at [814, 516] on icon at bounding box center [819, 521] width 11 height 11
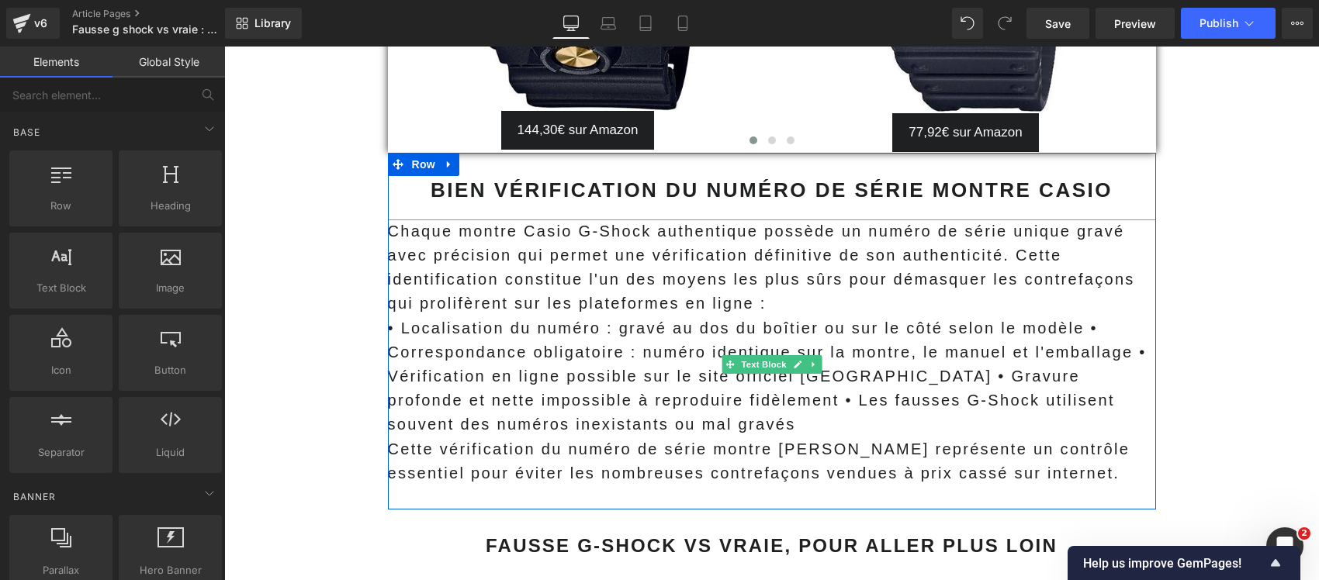
click at [517, 486] on p at bounding box center [772, 498] width 768 height 24
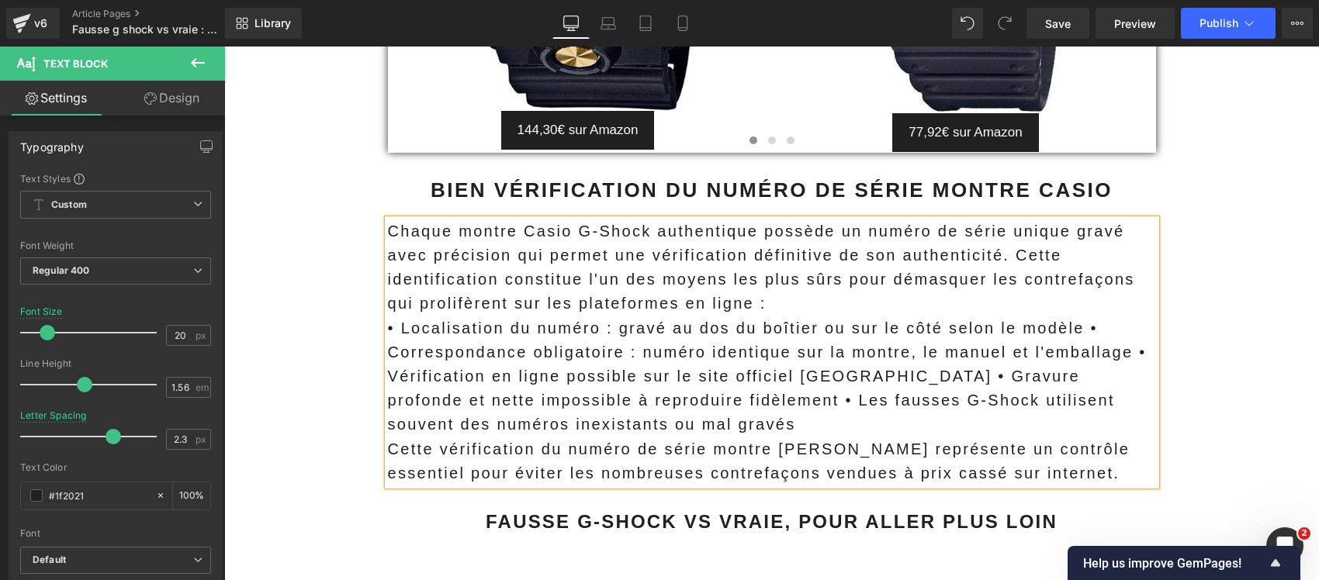
drag, startPoint x: 620, startPoint y: 289, endPoint x: 645, endPoint y: 254, distance: 42.8
click at [620, 316] on p "• Localisation du numéro : gravé au dos du boîtier ou sur le côté selon le modè…" at bounding box center [772, 376] width 768 height 121
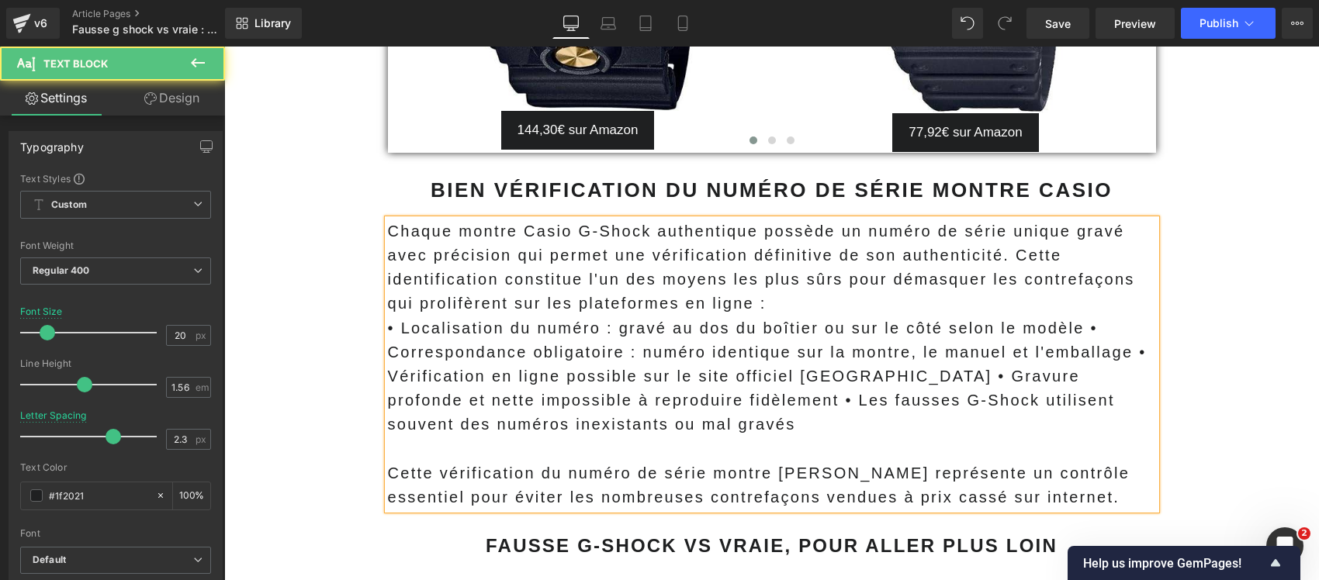
click at [790, 219] on p "Chaque montre Casio G-Shock authentique possède un numéro de série unique gravé…" at bounding box center [772, 267] width 768 height 97
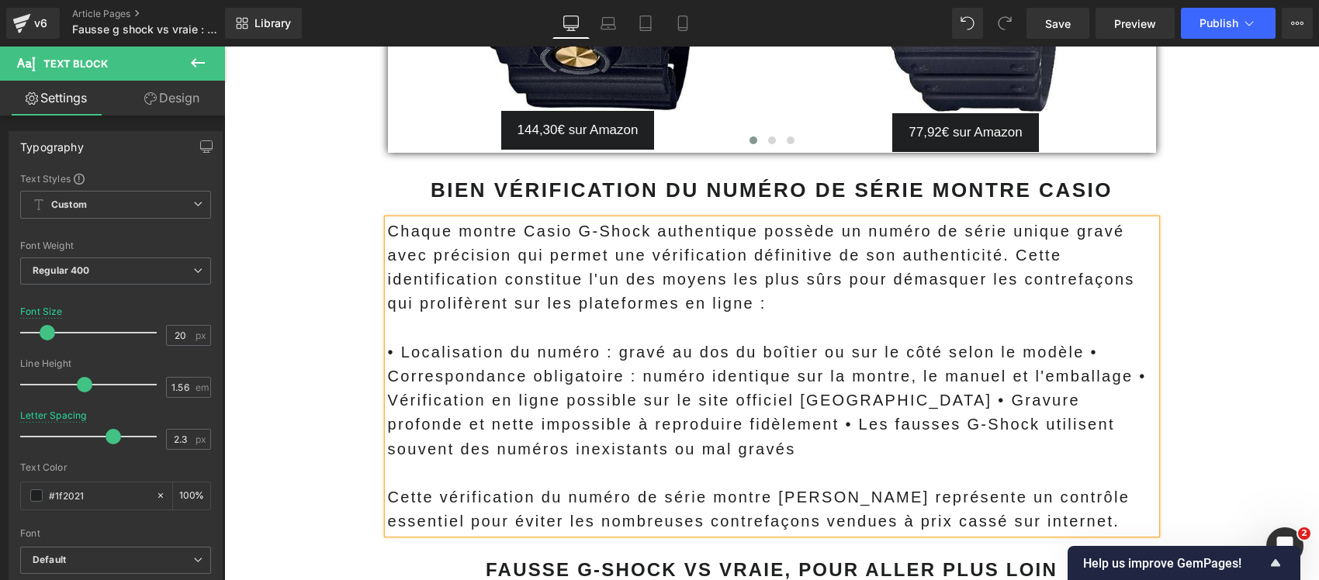
click at [1010, 223] on span "Chaque montre Casio G-Shock authentique possède un numéro de série unique gravé…" at bounding box center [761, 268] width 747 height 90
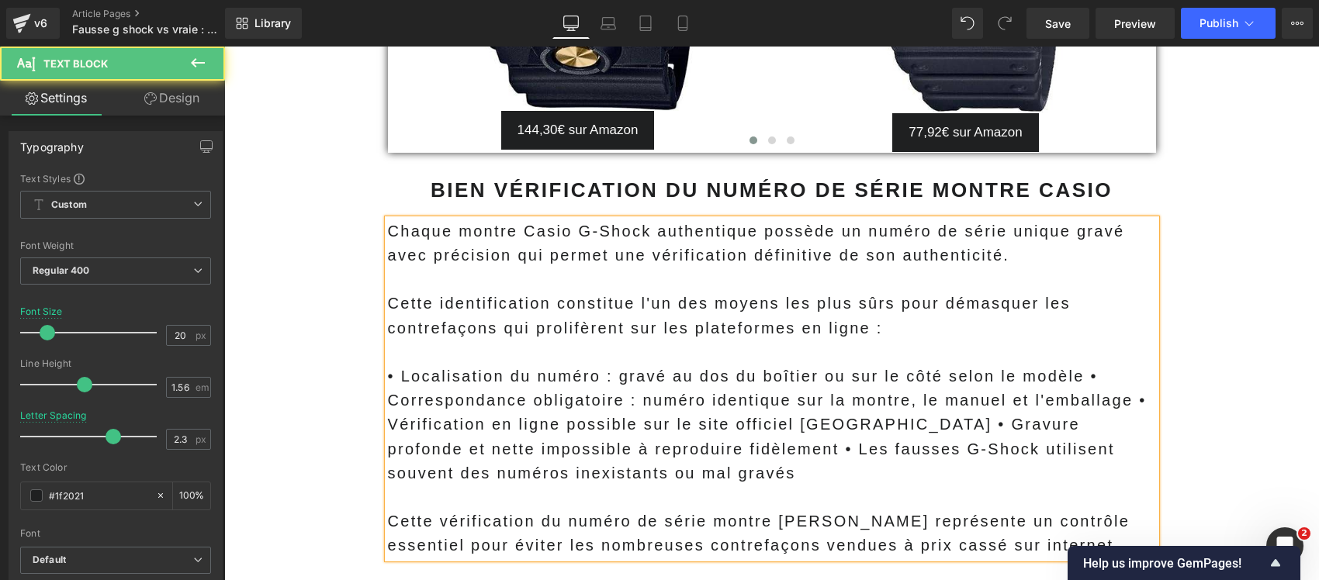
scroll to position [11141, 0]
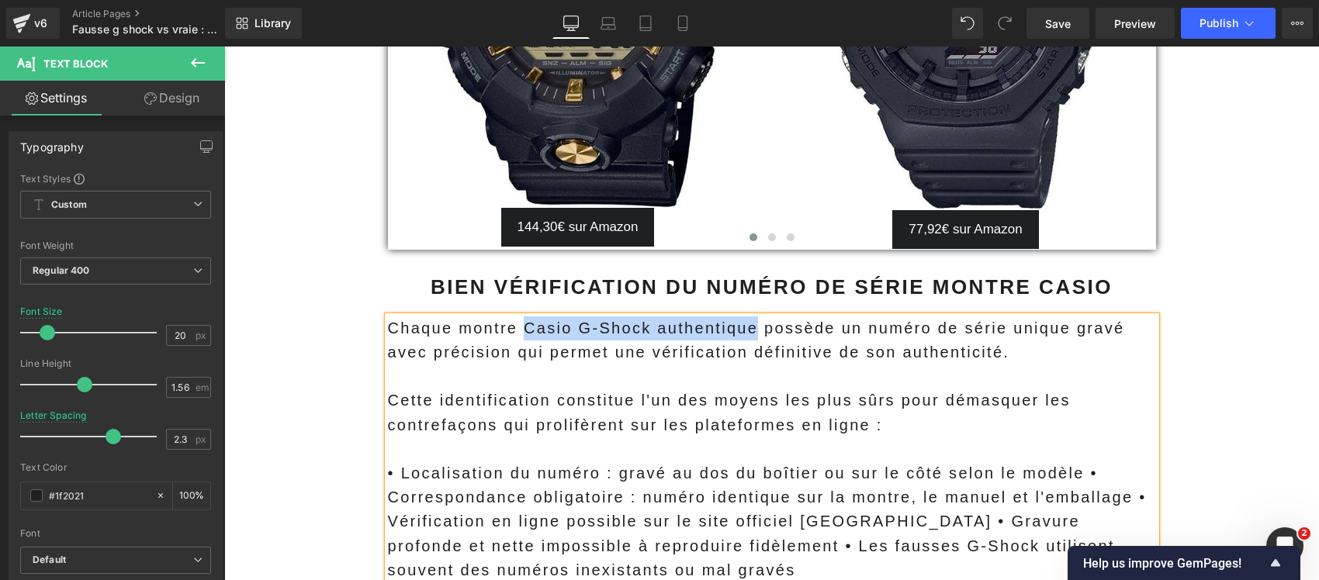
click at [518, 320] on span "Chaque montre Casio G-Shock authentique possède un numéro de série unique gravé…" at bounding box center [756, 340] width 737 height 41
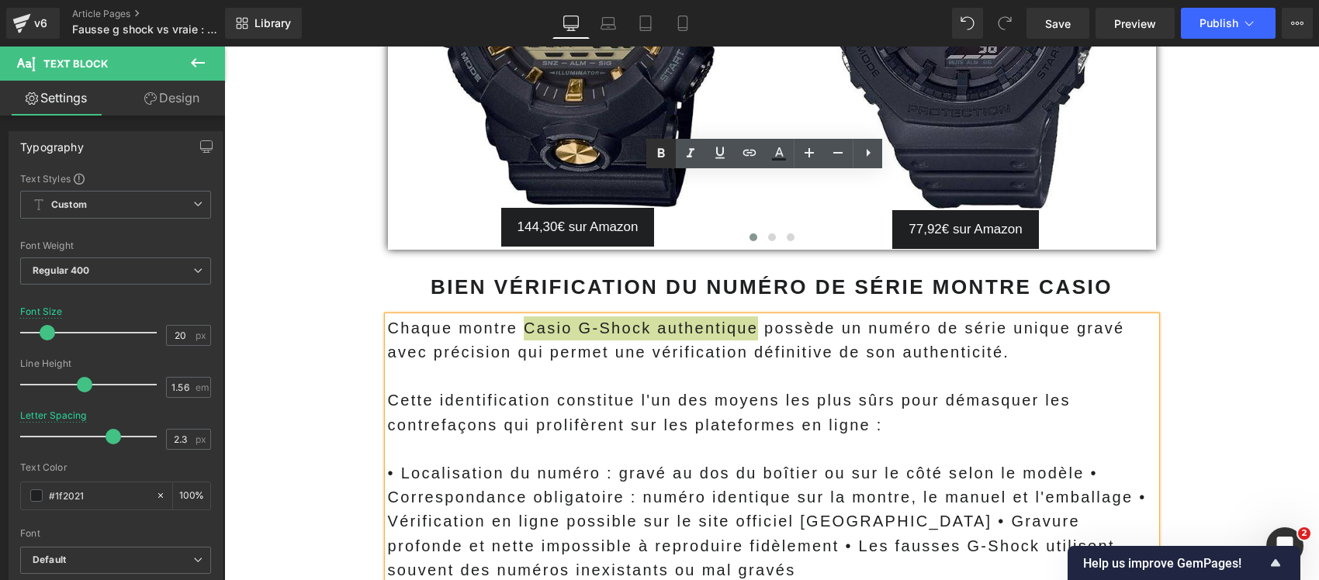
click at [663, 155] on icon at bounding box center [661, 152] width 7 height 9
click at [513, 461] on p "• Localisation du numéro : gravé au dos du boîtier ou sur le côté selon le modè…" at bounding box center [772, 521] width 768 height 121
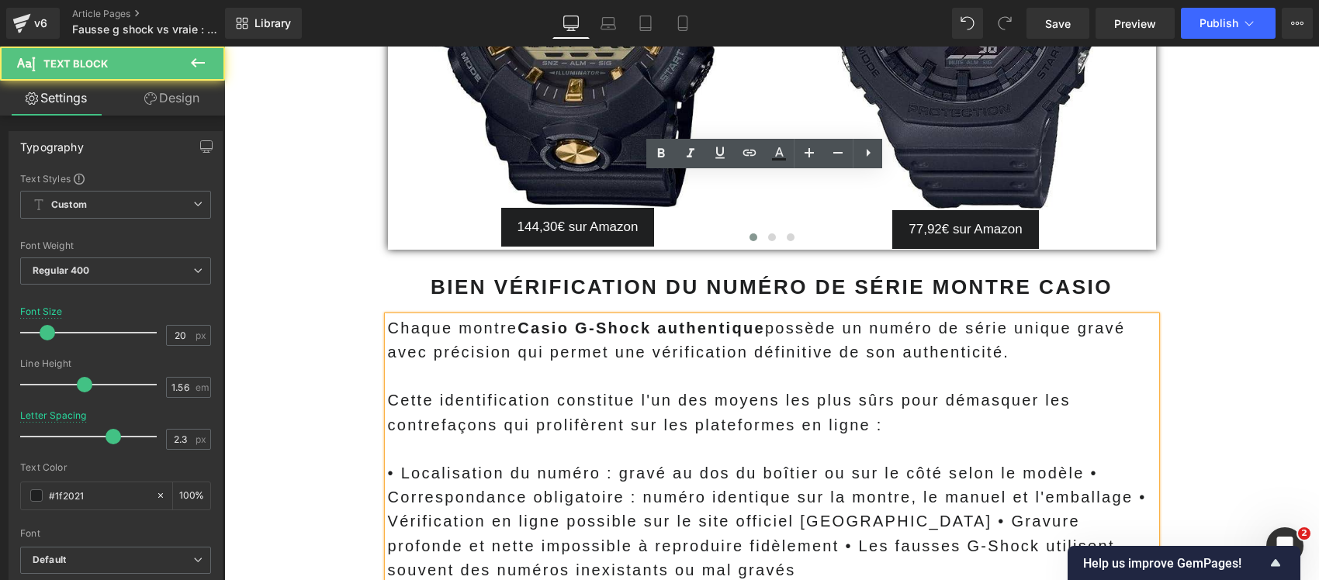
click at [613, 275] on b "BIEN VÉRIFICATION DU NUMÉRO DE SÉRIE MONTRE CASIO" at bounding box center [771, 286] width 682 height 23
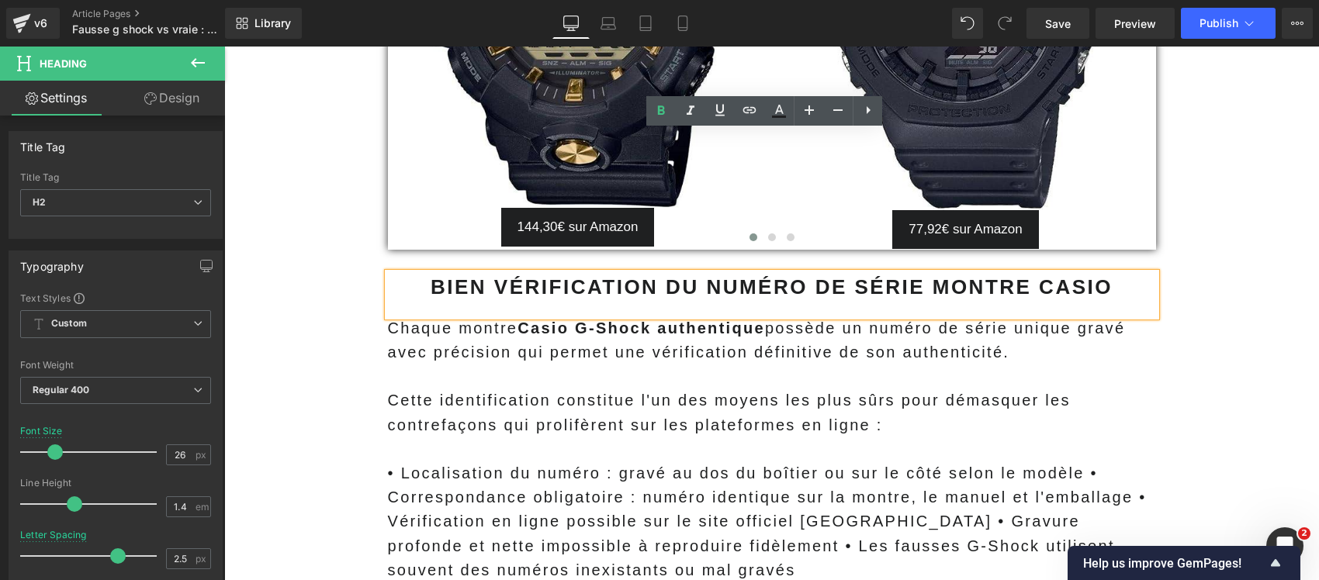
click at [647, 275] on b "BIEN VÉRIFICATION DU NUMÉRO DE SÉRIE MONTRE CASIO" at bounding box center [771, 286] width 682 height 23
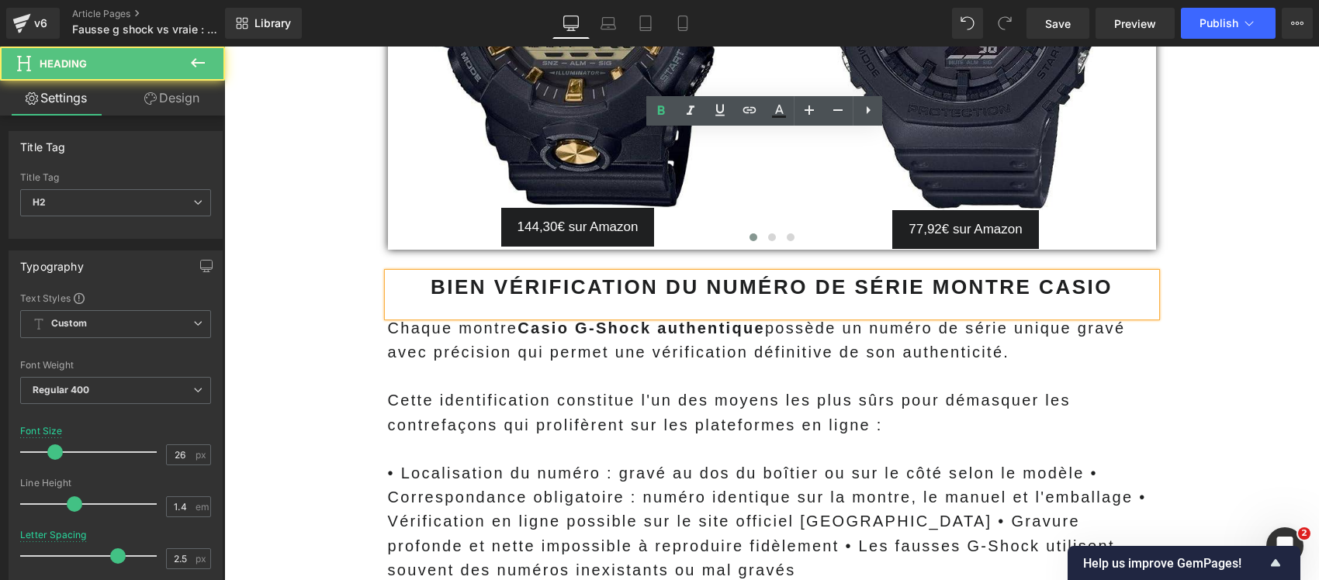
click at [680, 275] on b "BIEN VÉRIFICATION DU NUMÉRO DE SÉRIE MONTRE CASIO" at bounding box center [771, 286] width 682 height 23
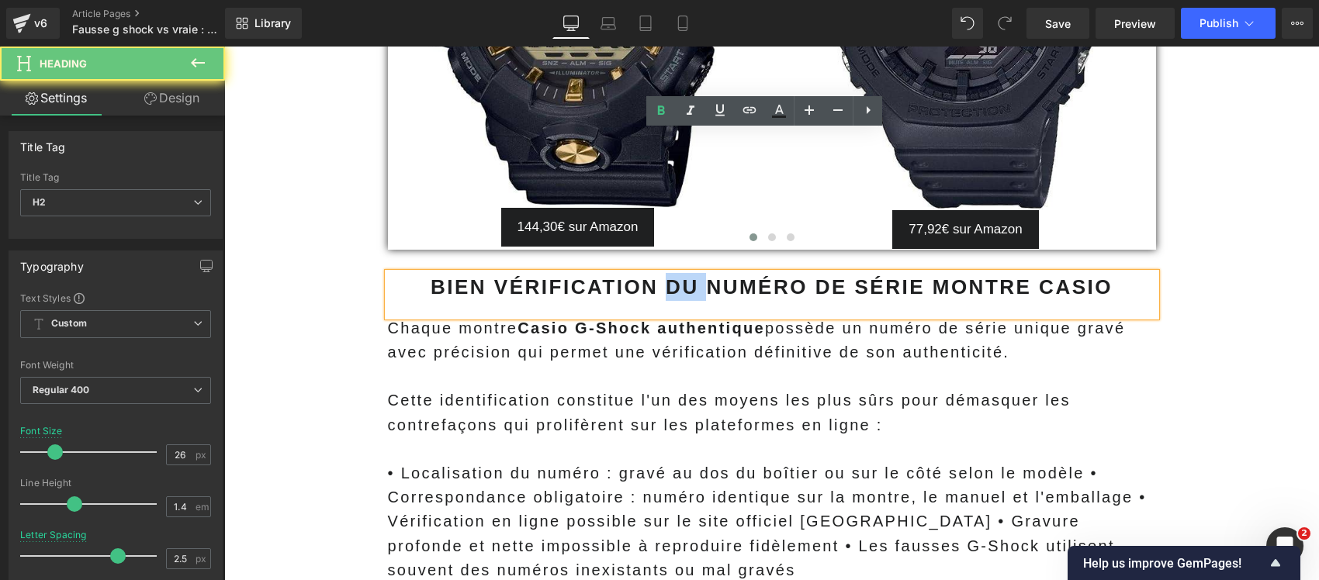
click at [680, 275] on b "BIEN VÉRIFICATION DU NUMÉRO DE SÉRIE MONTRE CASIO" at bounding box center [771, 286] width 682 height 23
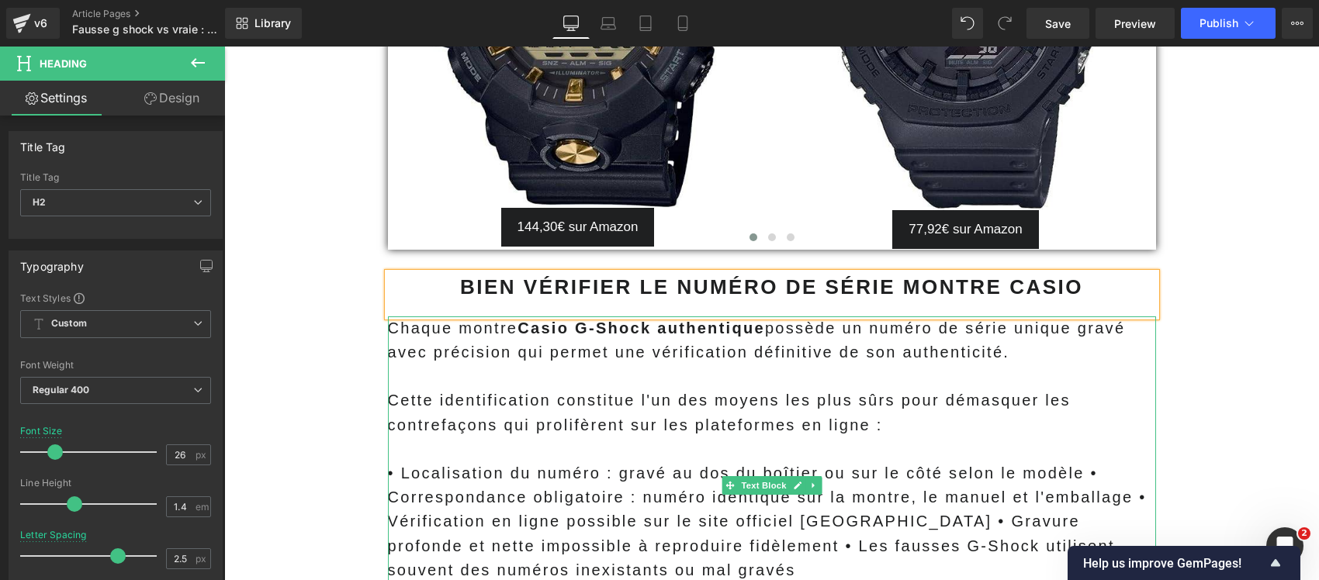
click at [881, 365] on p at bounding box center [772, 377] width 768 height 24
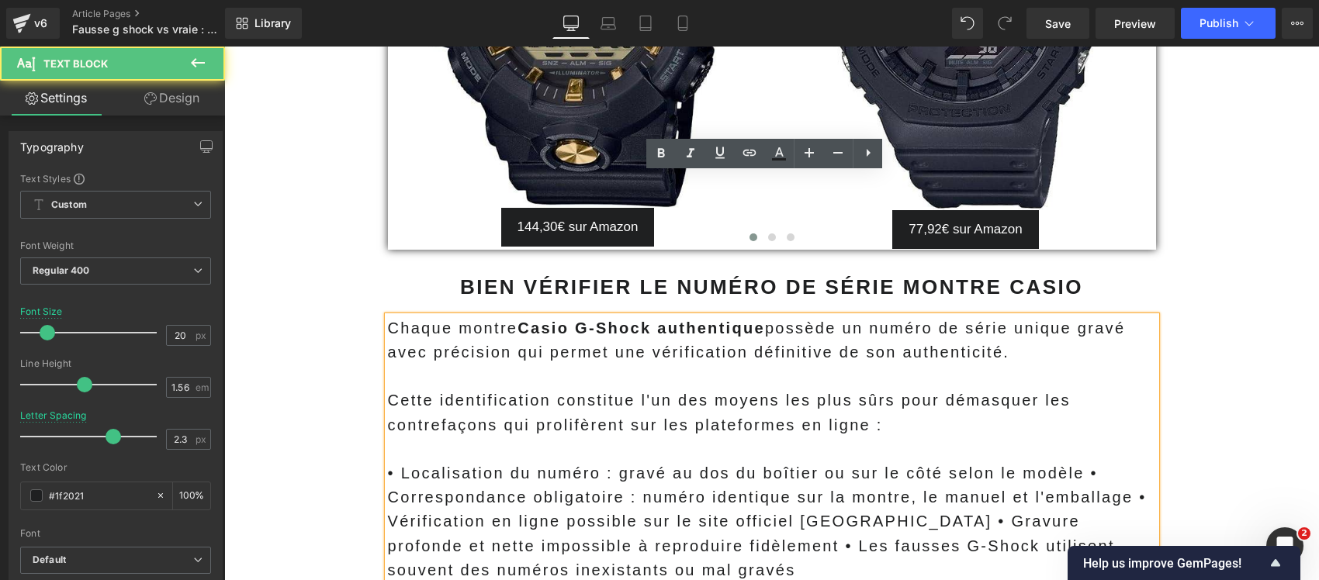
click at [1080, 461] on p "• Localisation du numéro : gravé au dos du boîtier ou sur le côté selon le modè…" at bounding box center [772, 521] width 768 height 121
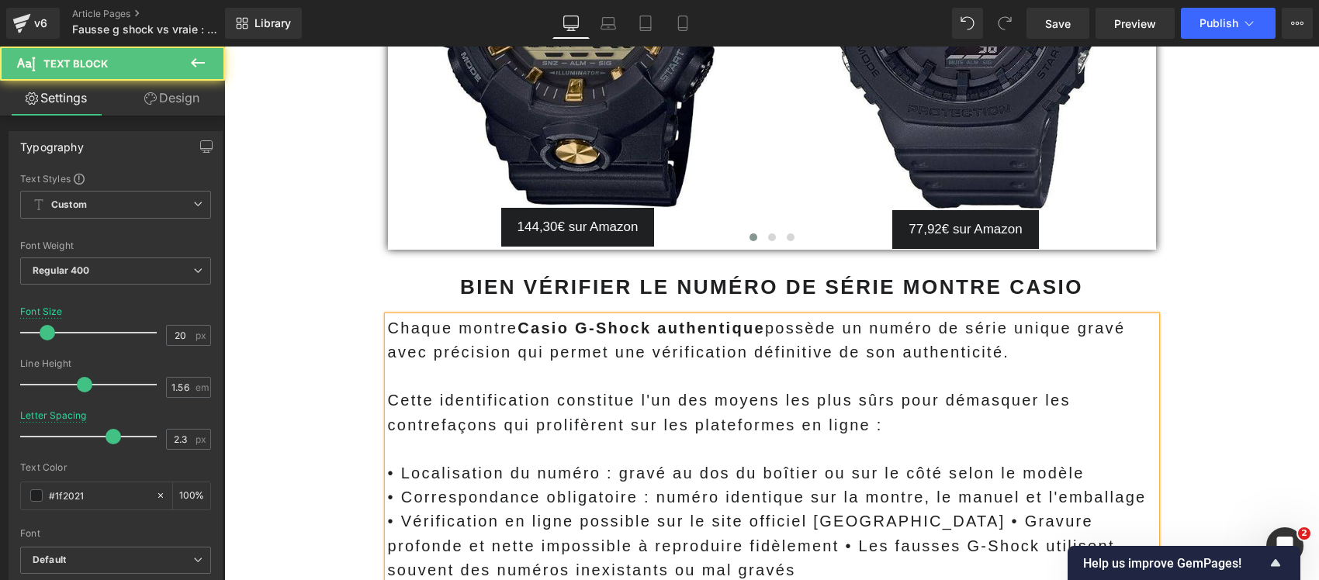
click at [855, 486] on p "• Correspondance obligatoire : numéro identique sur la montre, le manuel et l'e…" at bounding box center [772, 534] width 768 height 97
click at [929, 534] on p "• Gravure profonde et nette impossible à reproduire fidèlement • Les fausses G-…" at bounding box center [772, 558] width 768 height 48
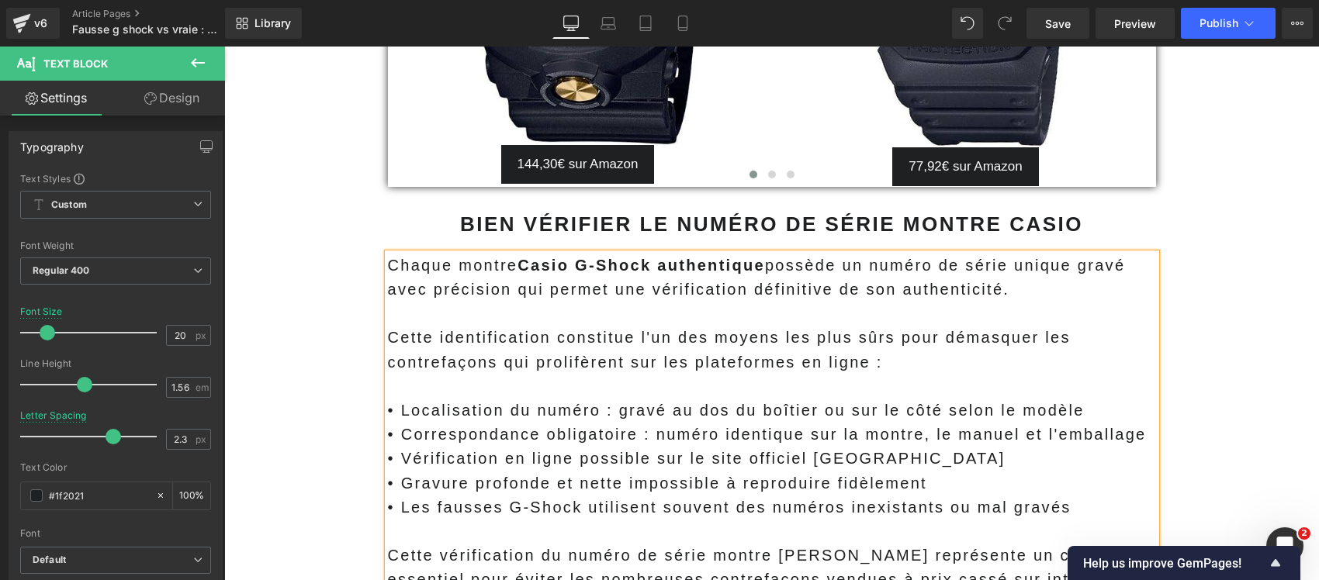
scroll to position [11238, 0]
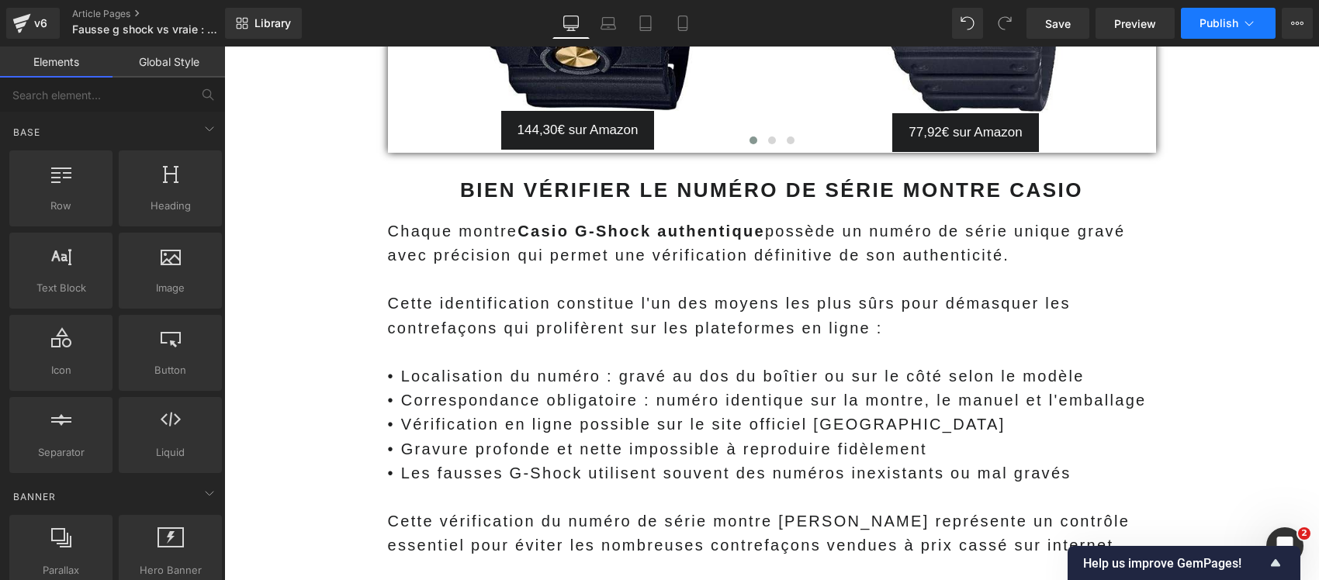
click at [1233, 20] on span "Publish" at bounding box center [1218, 23] width 39 height 12
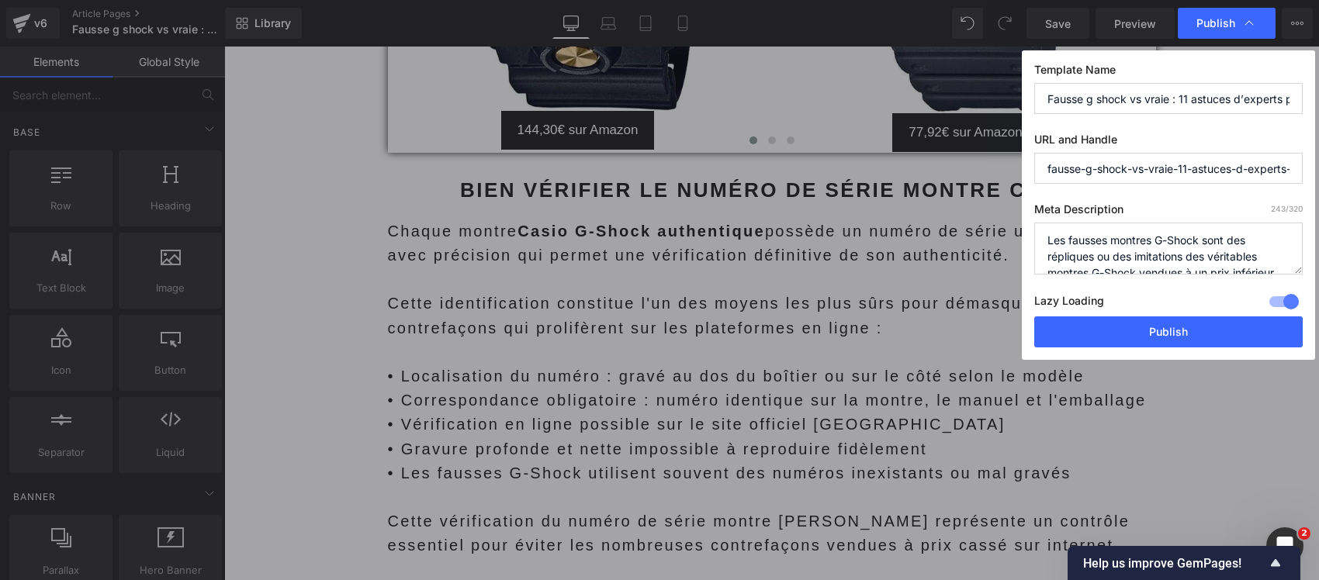
click at [1135, 258] on textarea "Les fausses montres G-Shock sont des répliques ou des imitations des véritables…" at bounding box center [1168, 249] width 268 height 52
paste textarea "Fausse G-Shock : Essayez ces 11 astuces pour demasquer instantanément les contr…"
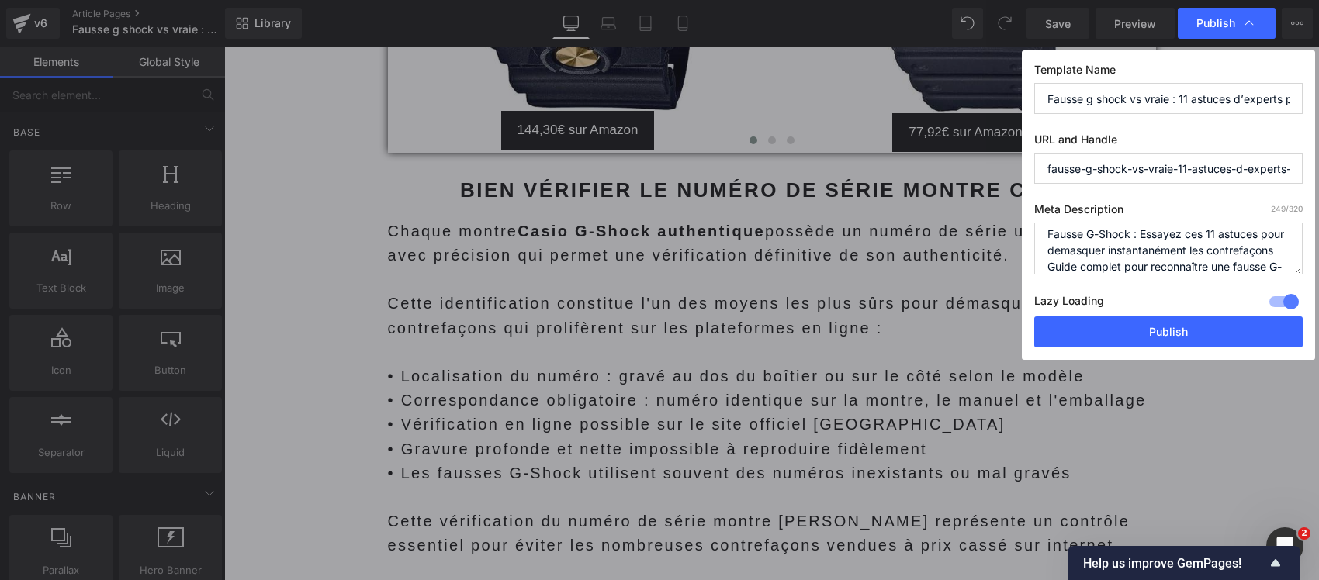
click at [1249, 264] on textarea "Les fausses montres G-Shock sont des répliques ou des imitations des véritables…" at bounding box center [1168, 249] width 268 height 52
drag, startPoint x: 1149, startPoint y: 264, endPoint x: 1035, endPoint y: 235, distance: 117.0
click at [1035, 235] on textarea "Les fausses montres G-Shock sont des répliques ou des imitations des véritables…" at bounding box center [1168, 249] width 268 height 52
click at [1043, 261] on textarea "Les fausses montres G-Shock sont des répliques ou des imitations des véritables…" at bounding box center [1168, 249] width 268 height 52
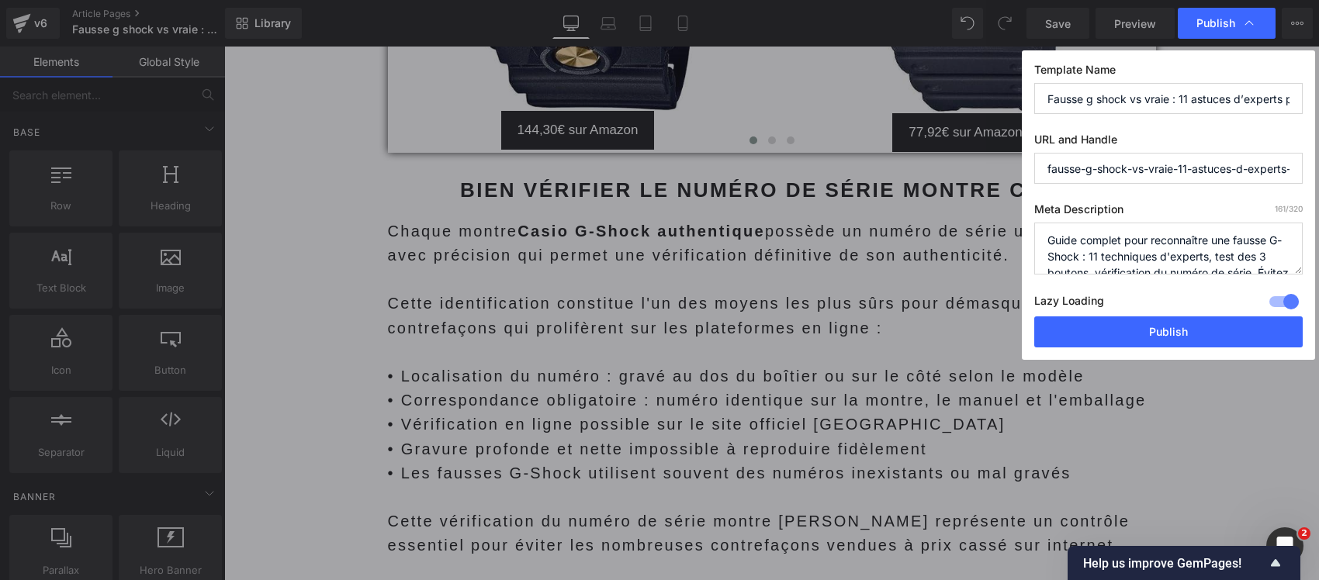
type textarea "Guide complet pour reconnaître une fausse G-Shock : 11 techniques d'experts, te…"
click at [1122, 92] on input "Fausse g shock vs vraie : 11 astuces d’experts pour ne pas se faire avoir !" at bounding box center [1168, 98] width 268 height 31
paste input "Fausse G-Shock : Essayez ces 11 astuces pour demasquer instantanément les contr…"
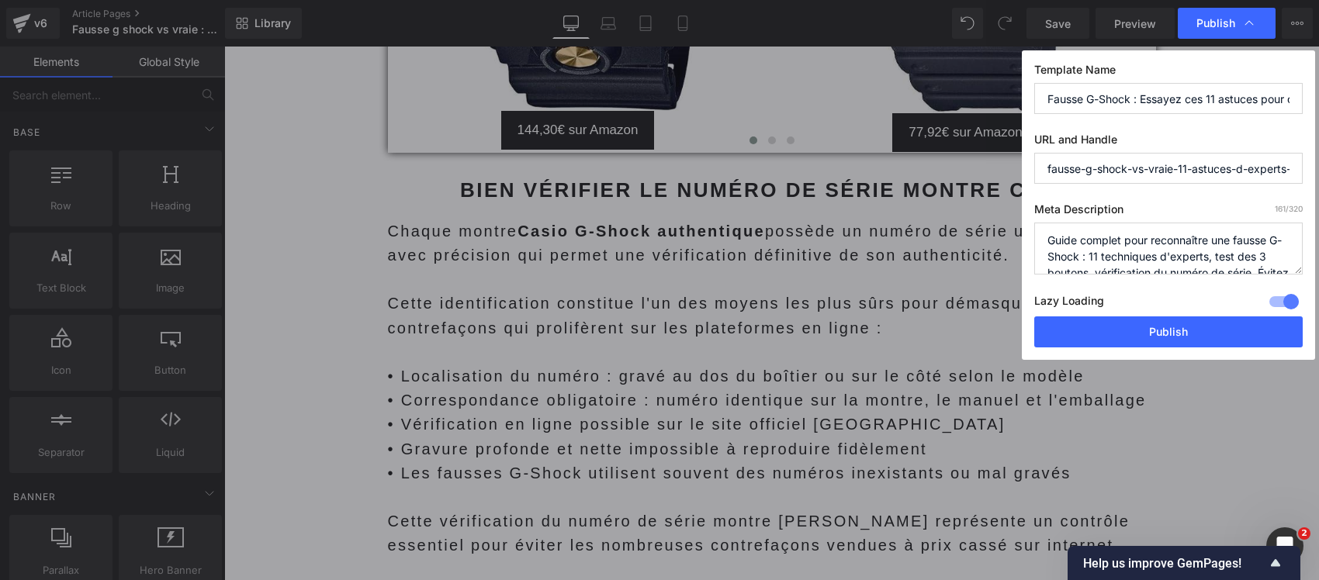
scroll to position [0, 233]
type input "Fausse G-Shock : Essayez ces 11 astuces pour demasquer instantanément les contr…"
click at [1078, 336] on button "Publish" at bounding box center [1168, 331] width 268 height 31
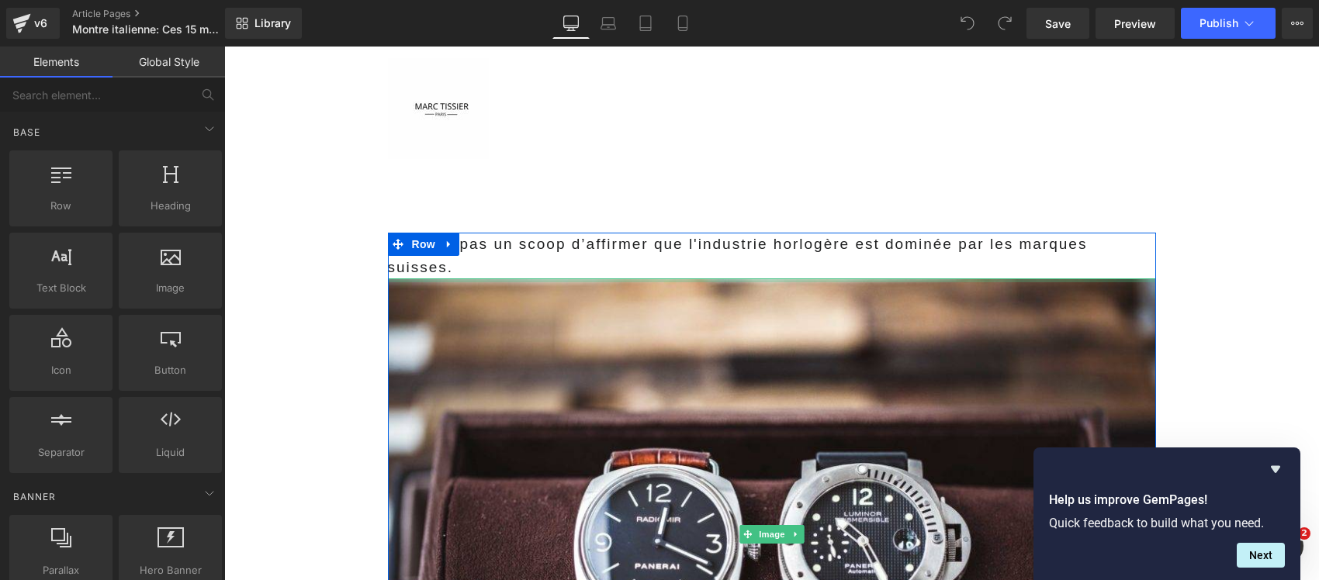
click at [679, 247] on p "Ce n’est pas un scoop d’affirmer que l'industrie horlogère est dominée par les …" at bounding box center [772, 256] width 768 height 46
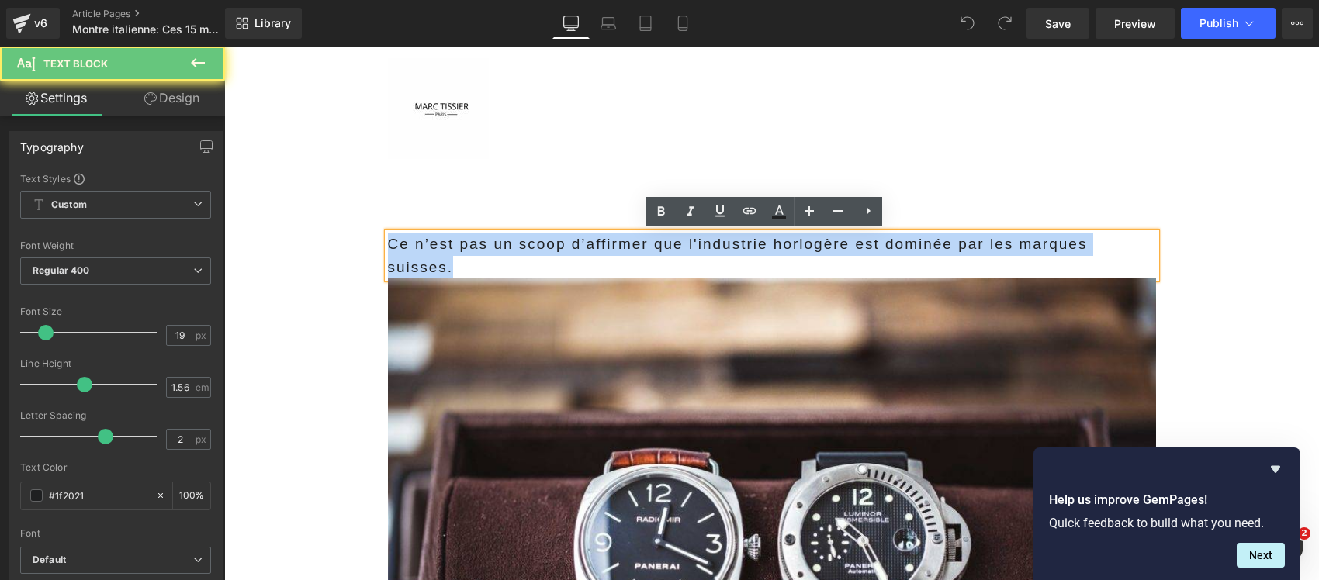
click at [679, 247] on p "Ce n’est pas un scoop d’affirmer que l'industrie horlogère est dominée par les …" at bounding box center [772, 256] width 768 height 46
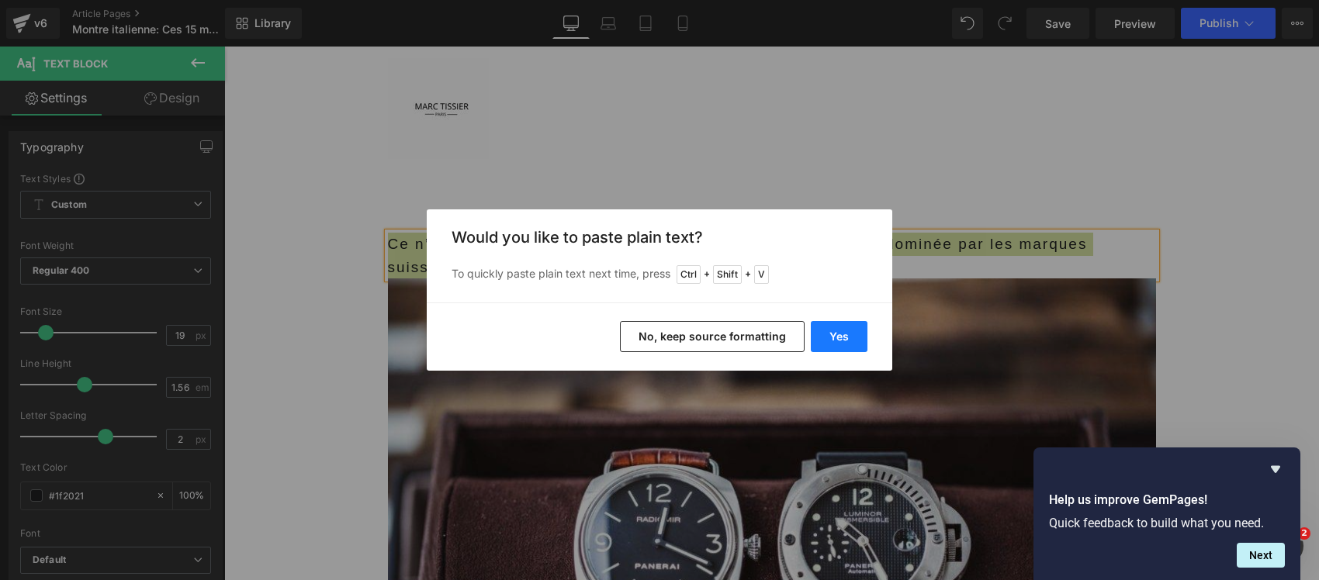
click at [822, 337] on button "Yes" at bounding box center [838, 336] width 57 height 31
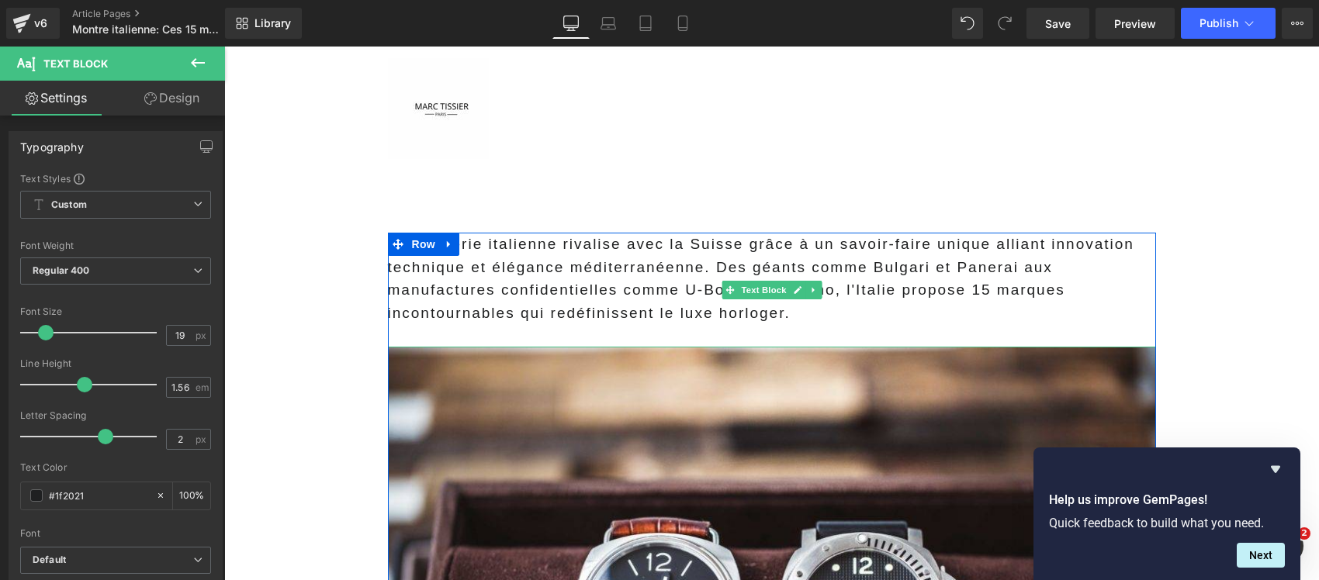
click at [600, 264] on p "L'horlogerie italienne rivalise avec la Suisse grâce à un savoir-faire unique a…" at bounding box center [772, 279] width 768 height 92
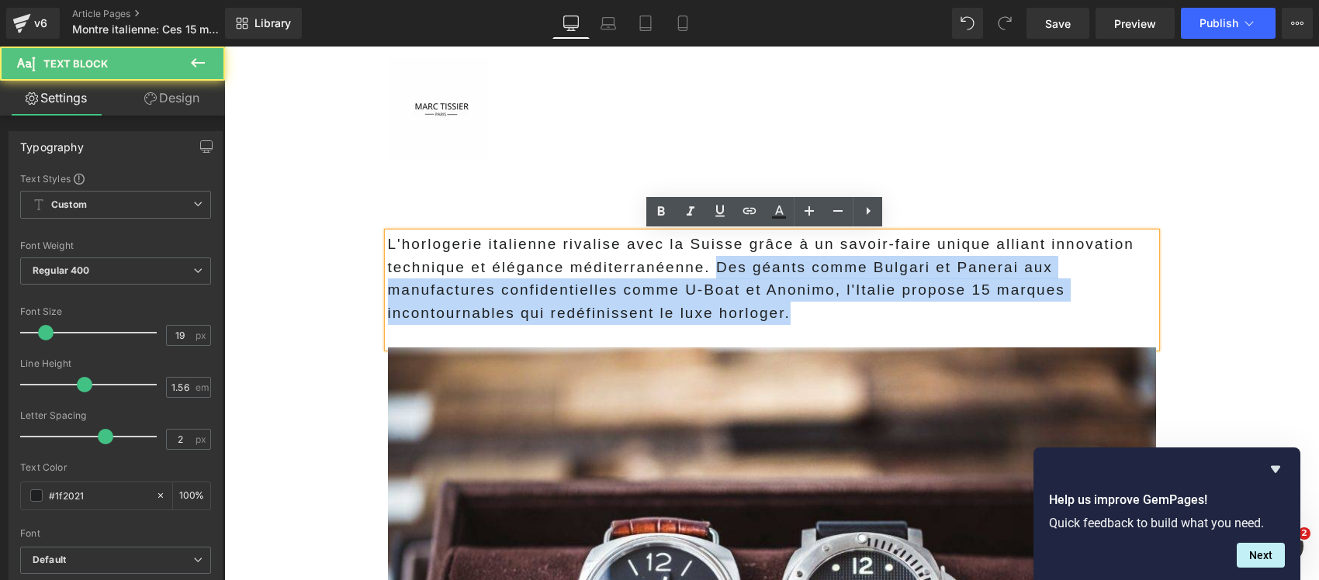
drag, startPoint x: 708, startPoint y: 272, endPoint x: 708, endPoint y: 319, distance: 46.5
click at [708, 319] on p "L'horlogerie italienne rivalise avec la Suisse grâce à un savoir-faire unique a…" at bounding box center [772, 279] width 768 height 92
copy p "Des géants comme Bulgari et Panerai aux manufactures confidentielles comme U-Bo…"
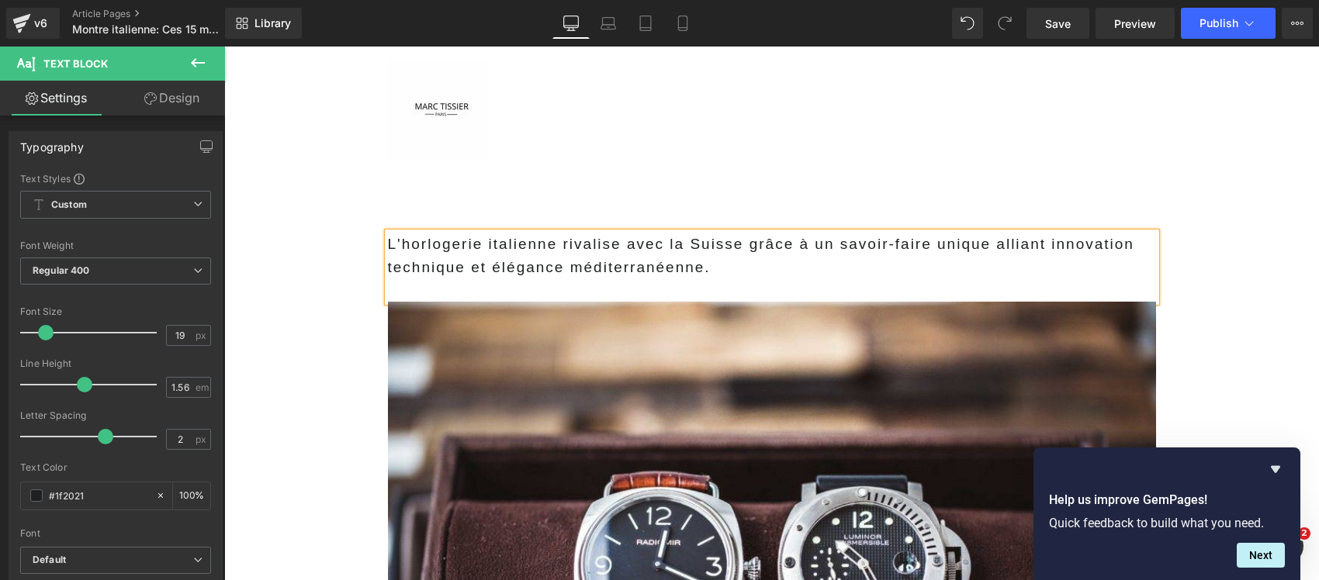
click at [676, 285] on p at bounding box center [772, 289] width 768 height 23
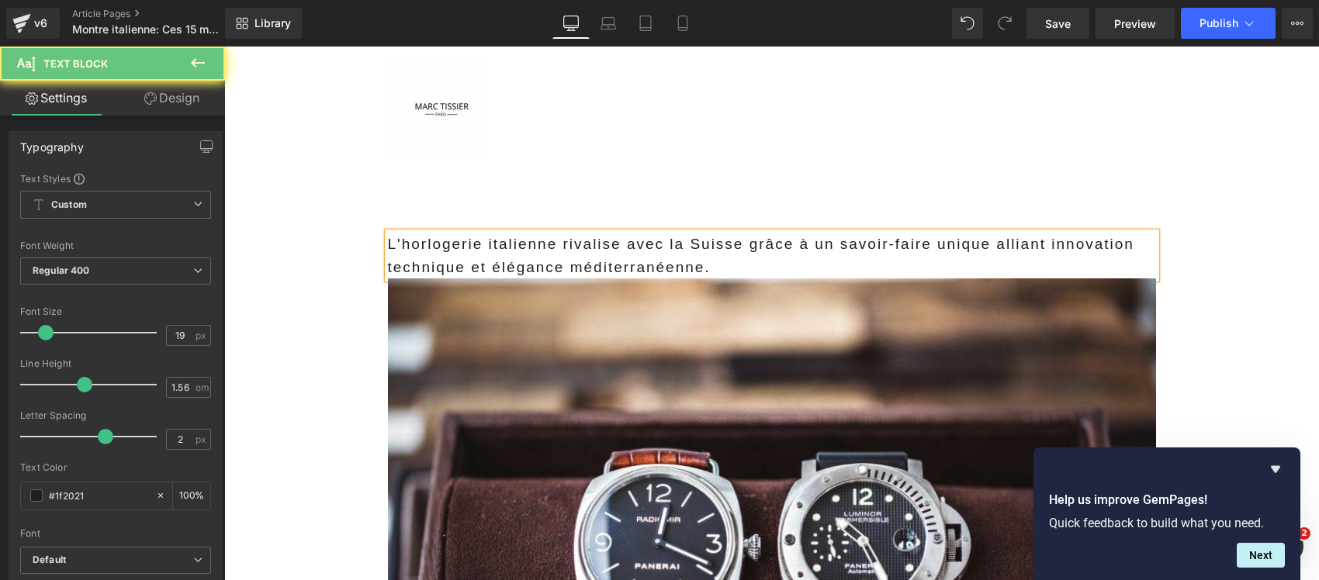
click at [607, 261] on p "L'horlogerie italienne rivalise avec la Suisse grâce à un savoir-faire unique a…" at bounding box center [772, 256] width 768 height 46
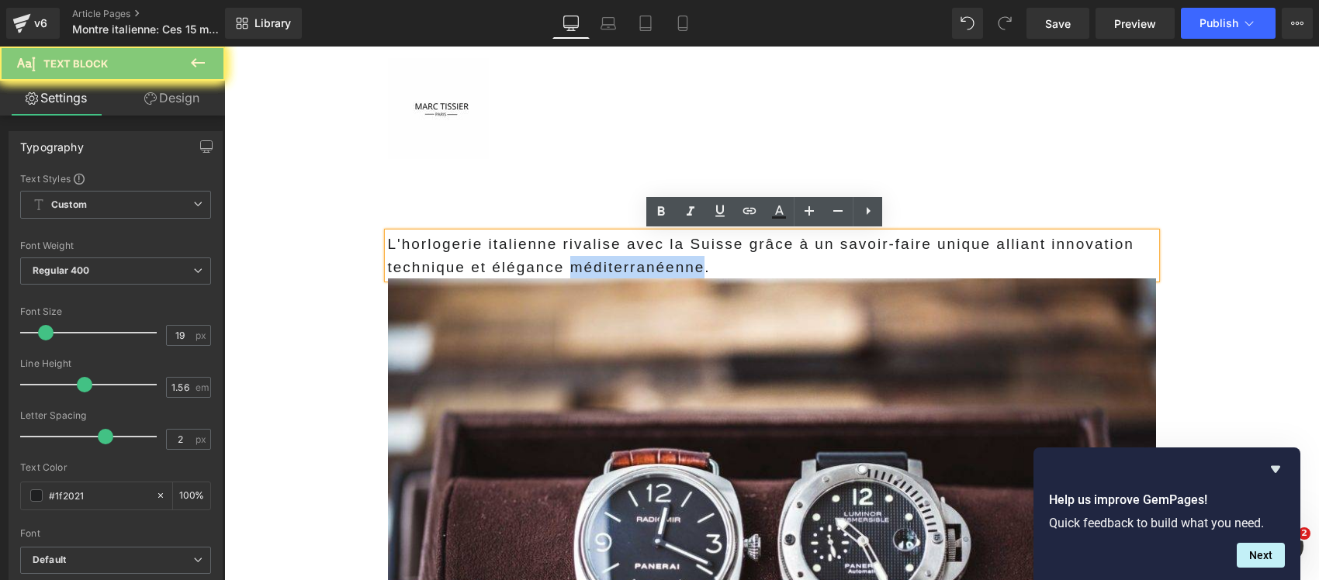
click at [607, 261] on p "L'horlogerie italienne rivalise avec la Suisse grâce à un savoir-faire unique a…" at bounding box center [772, 256] width 768 height 46
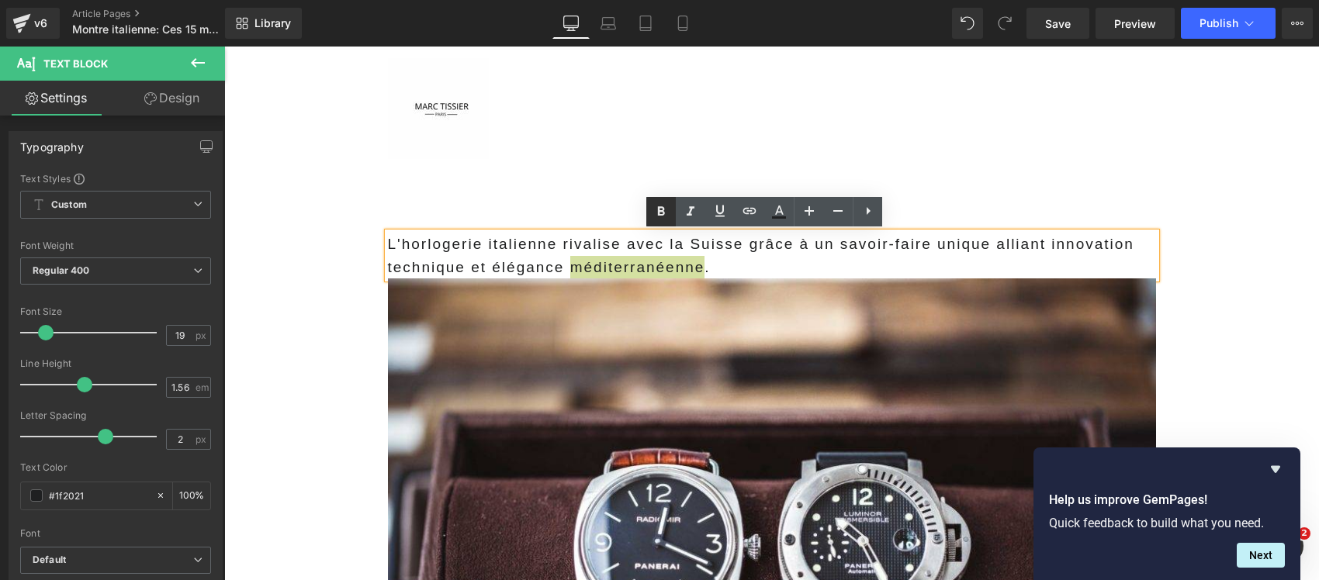
click at [665, 206] on icon at bounding box center [660, 211] width 19 height 19
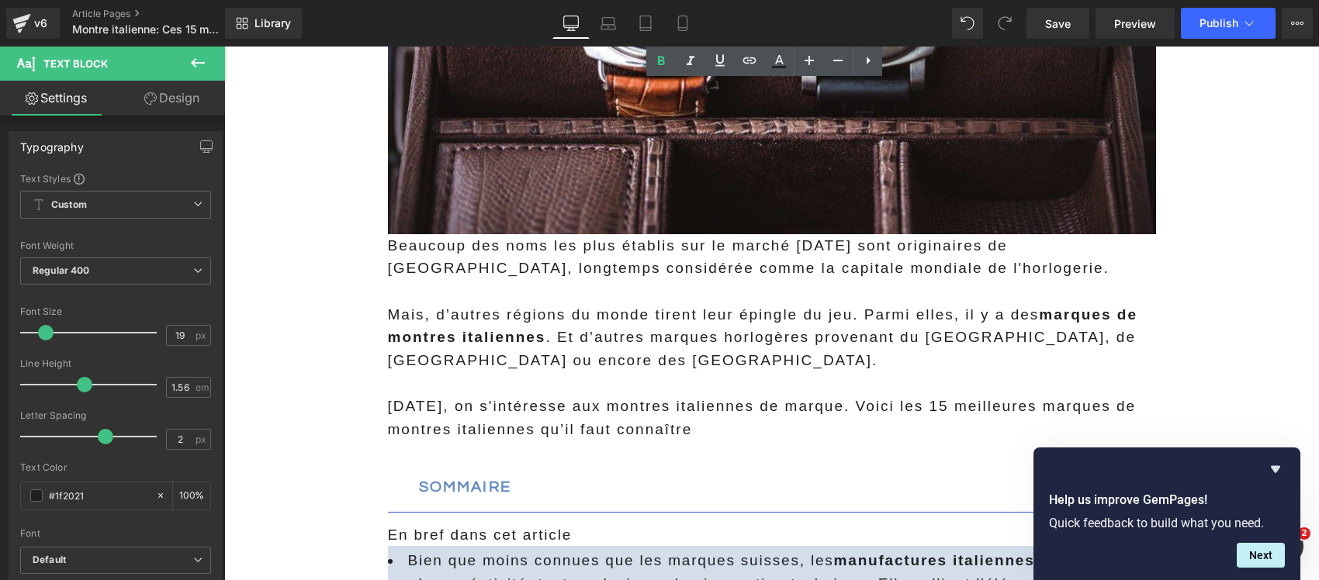
scroll to position [582, 0]
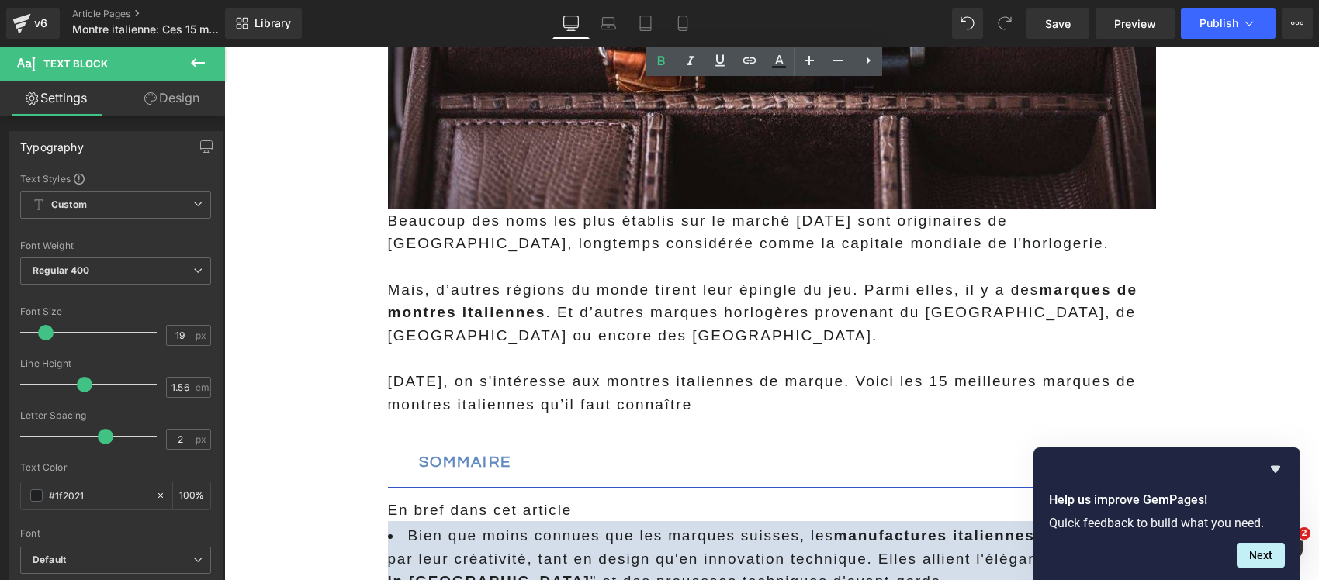
click at [534, 310] on strong "marques de montres italiennes" at bounding box center [762, 302] width 749 height 40
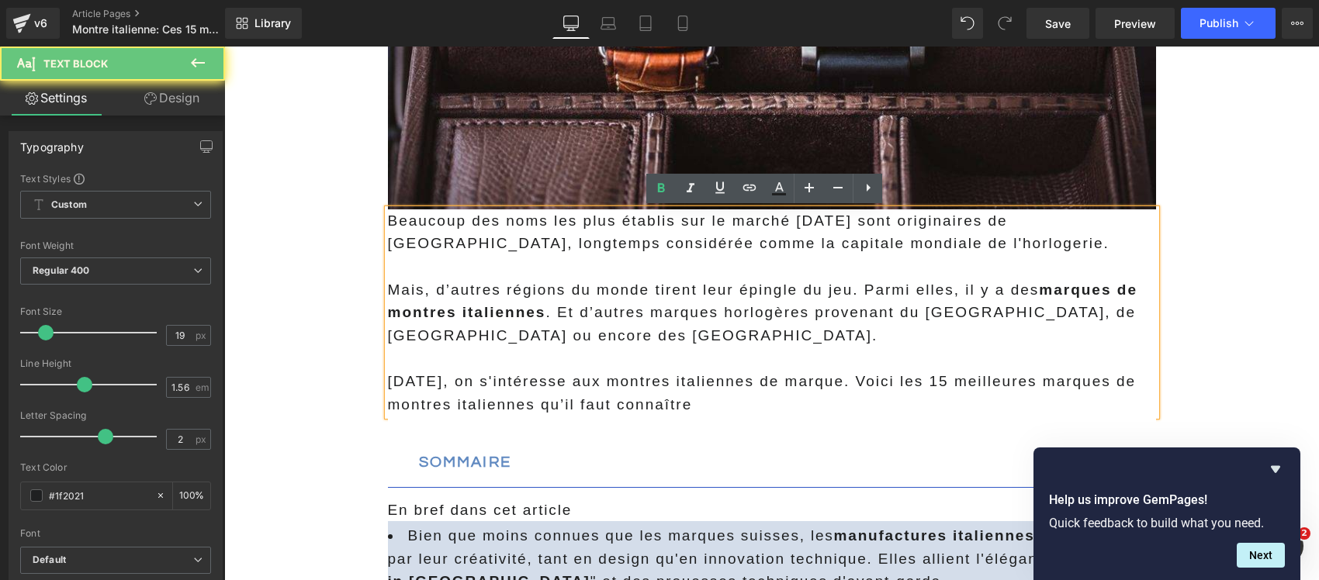
click at [513, 312] on strong "marques de montres italiennes" at bounding box center [762, 302] width 749 height 40
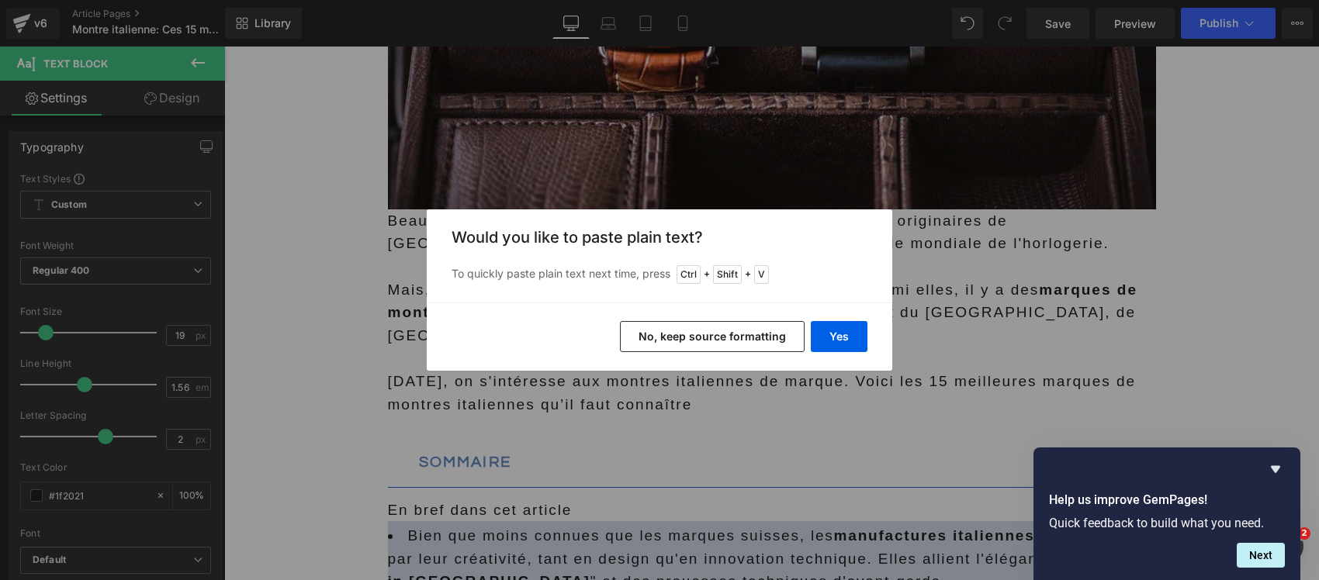
click at [665, 337] on button "No, keep source formatting" at bounding box center [712, 336] width 185 height 31
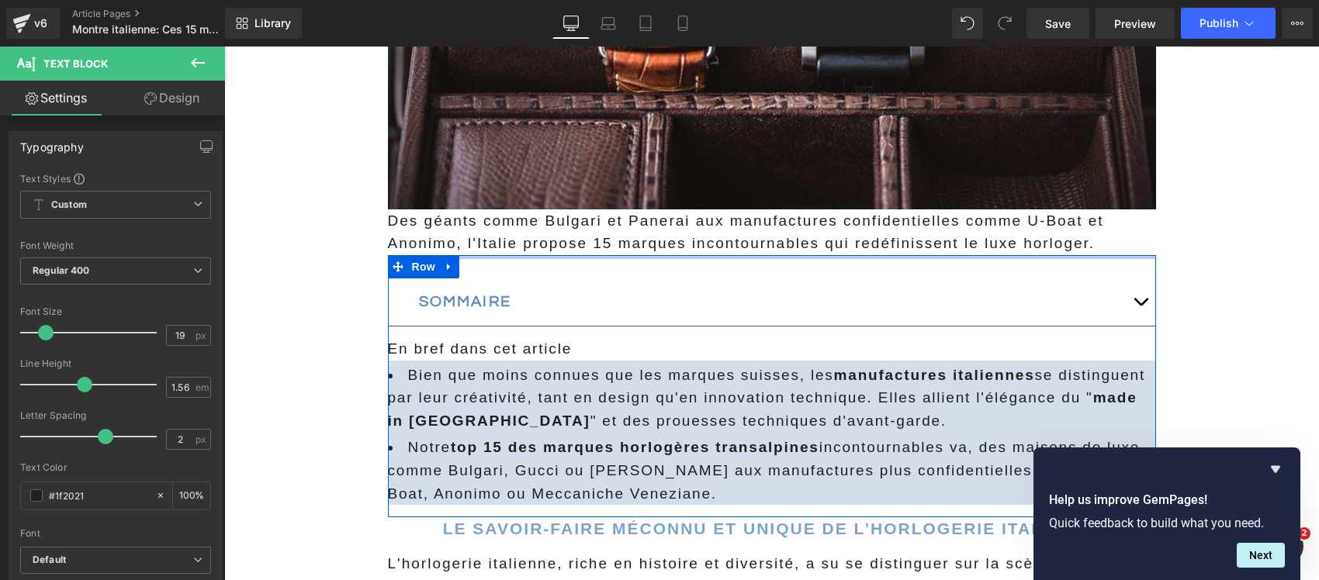
click at [544, 255] on div at bounding box center [772, 257] width 768 height 4
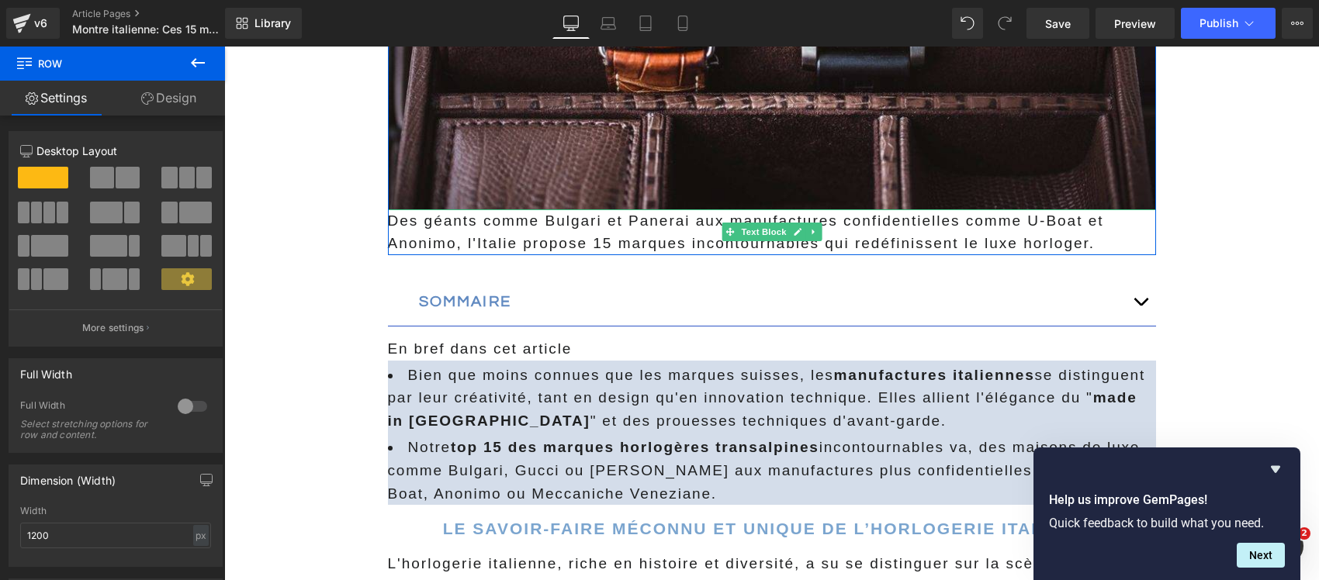
click at [994, 246] on p "Des géants comme Bulgari et Panerai aux manufactures confidentielles comme U-Bo…" at bounding box center [772, 232] width 768 height 46
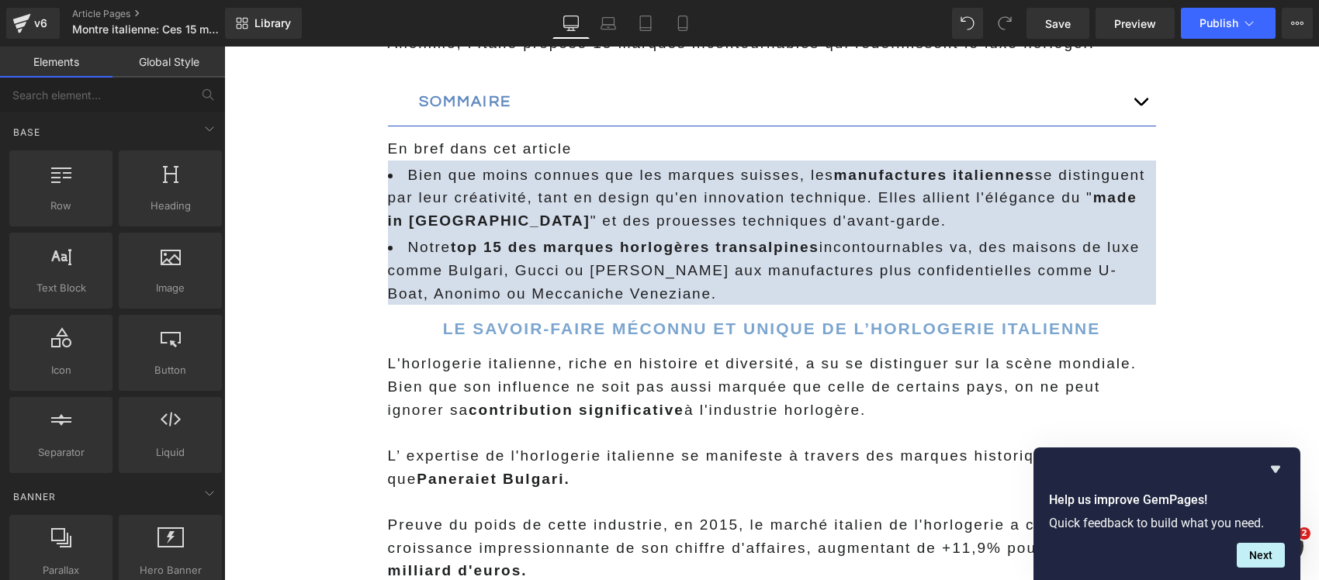
scroll to position [969, 0]
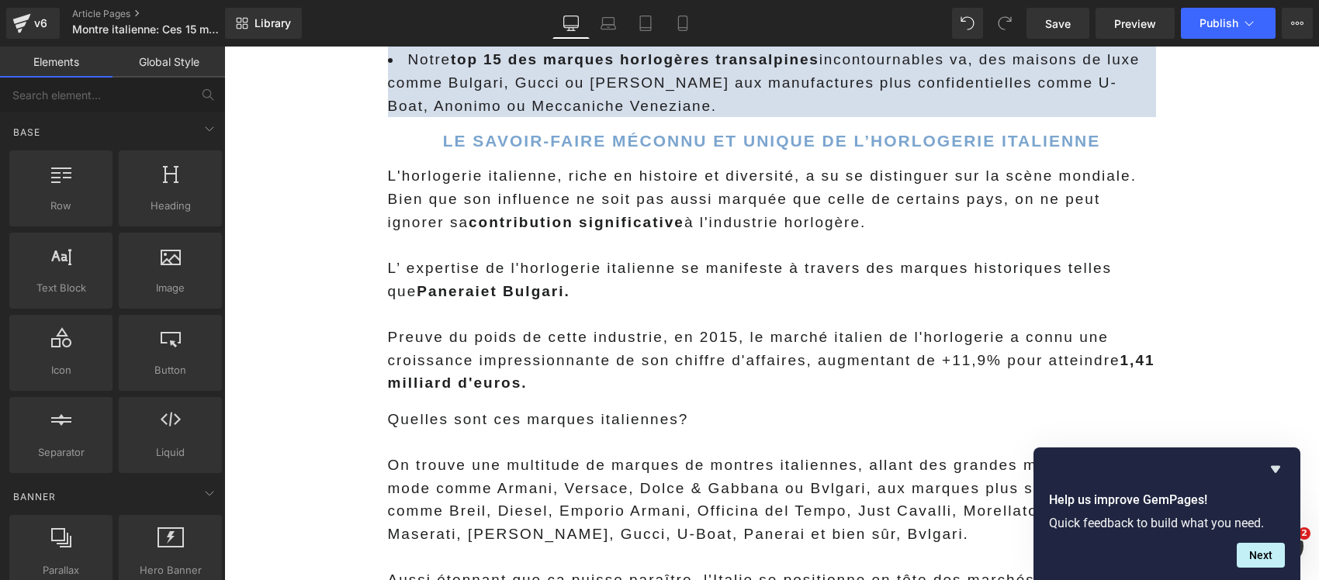
click at [480, 194] on span "L'horlogerie italienne, riche en histoire et diversité, a su se distinguer sur …" at bounding box center [762, 199] width 748 height 62
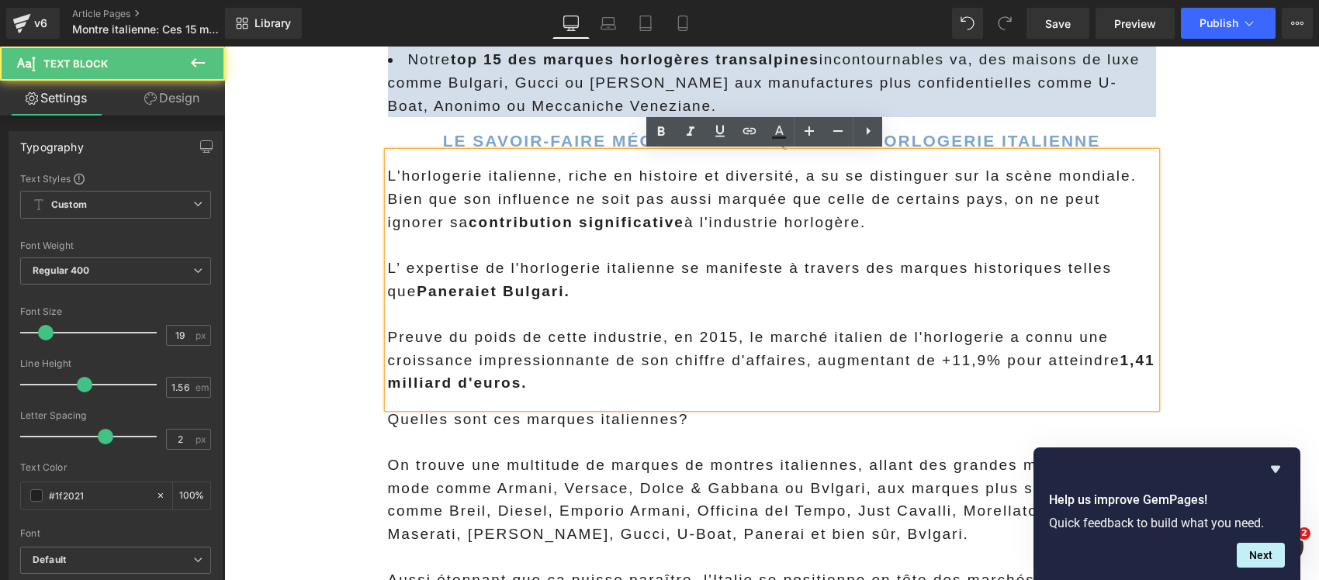
click at [482, 194] on span "L'horlogerie italienne, riche en histoire et diversité, a su se distinguer sur …" at bounding box center [762, 199] width 748 height 62
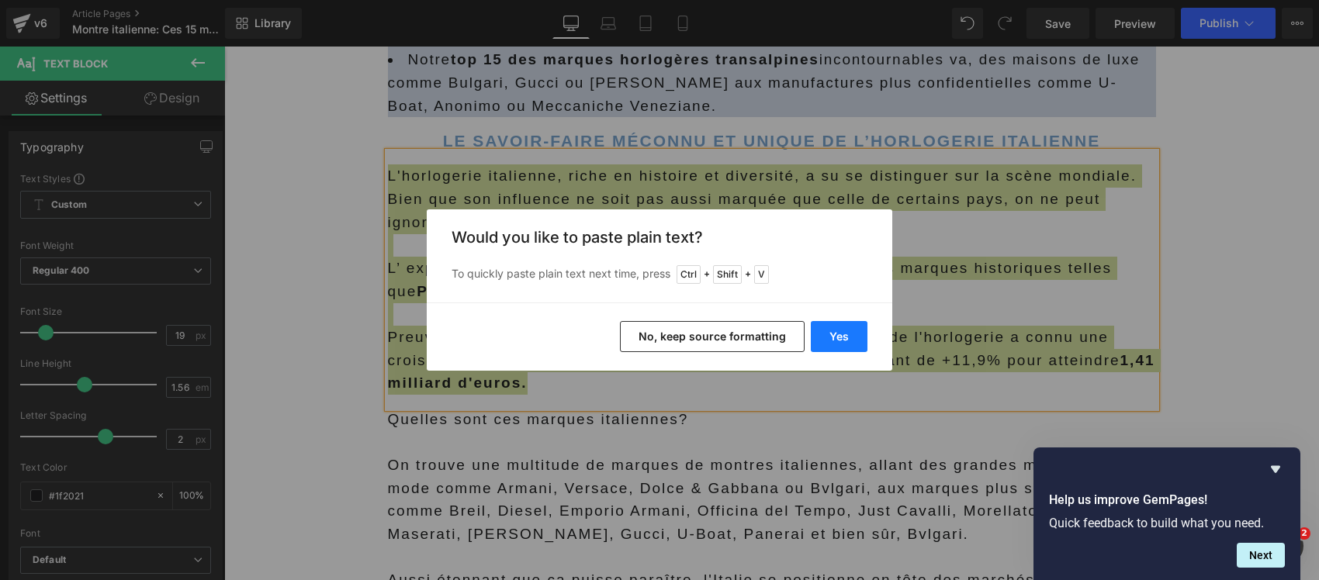
click at [822, 342] on button "Yes" at bounding box center [838, 336] width 57 height 31
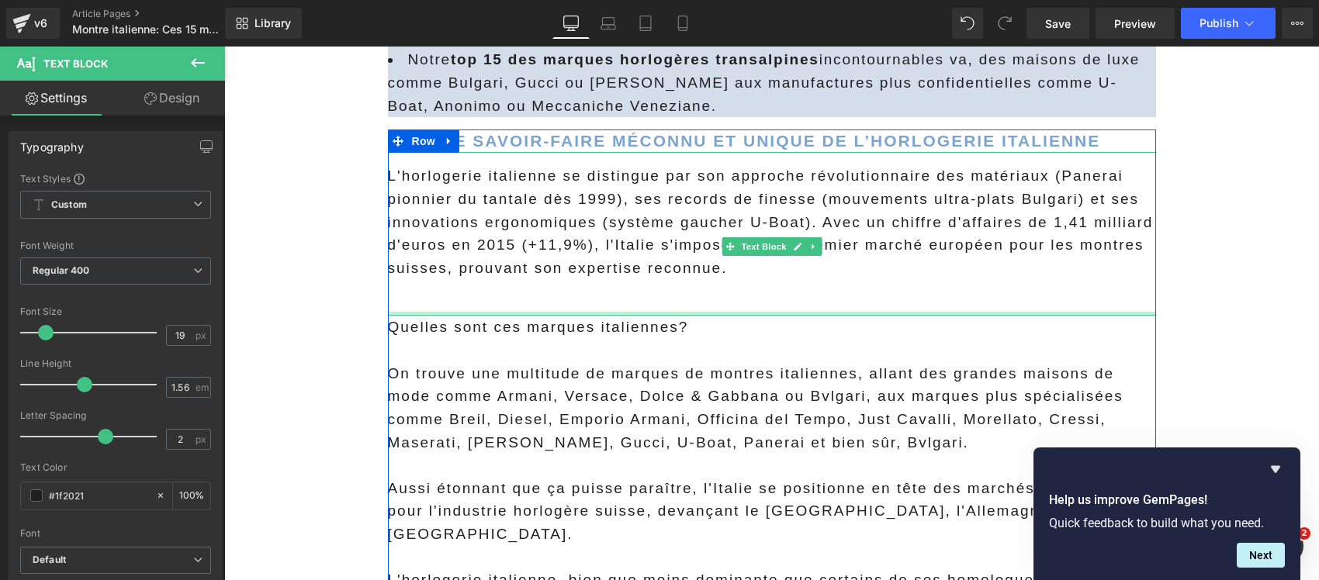
drag, startPoint x: 542, startPoint y: 312, endPoint x: 534, endPoint y: 304, distance: 11.5
click at [541, 312] on div at bounding box center [772, 314] width 768 height 4
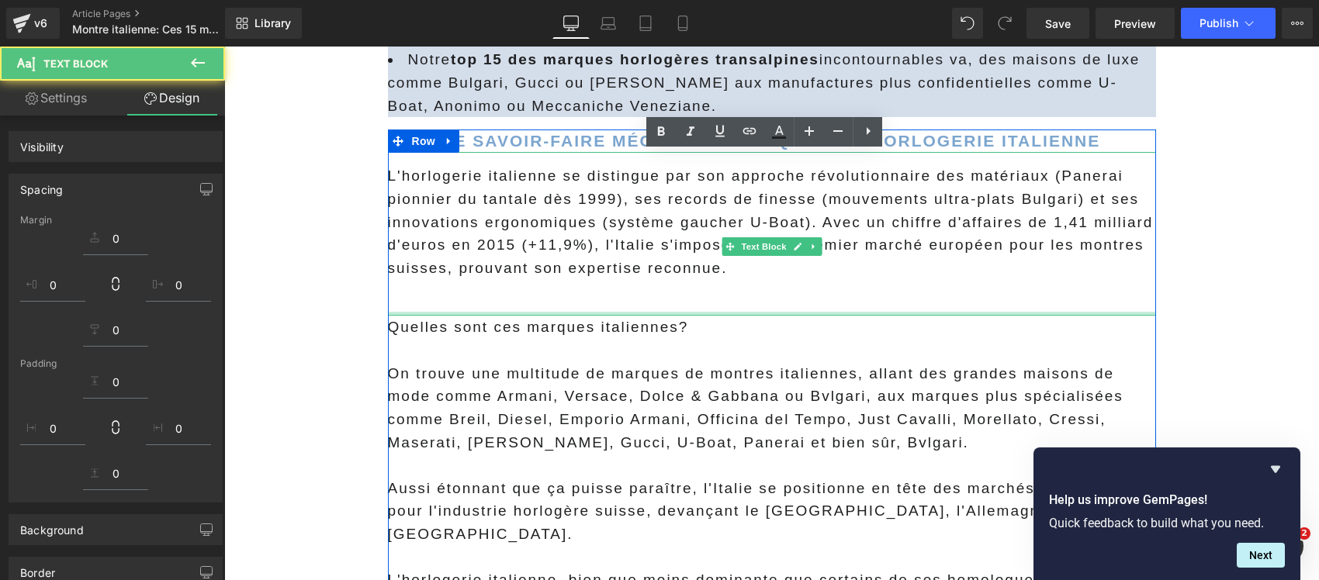
click at [533, 300] on p at bounding box center [772, 291] width 768 height 23
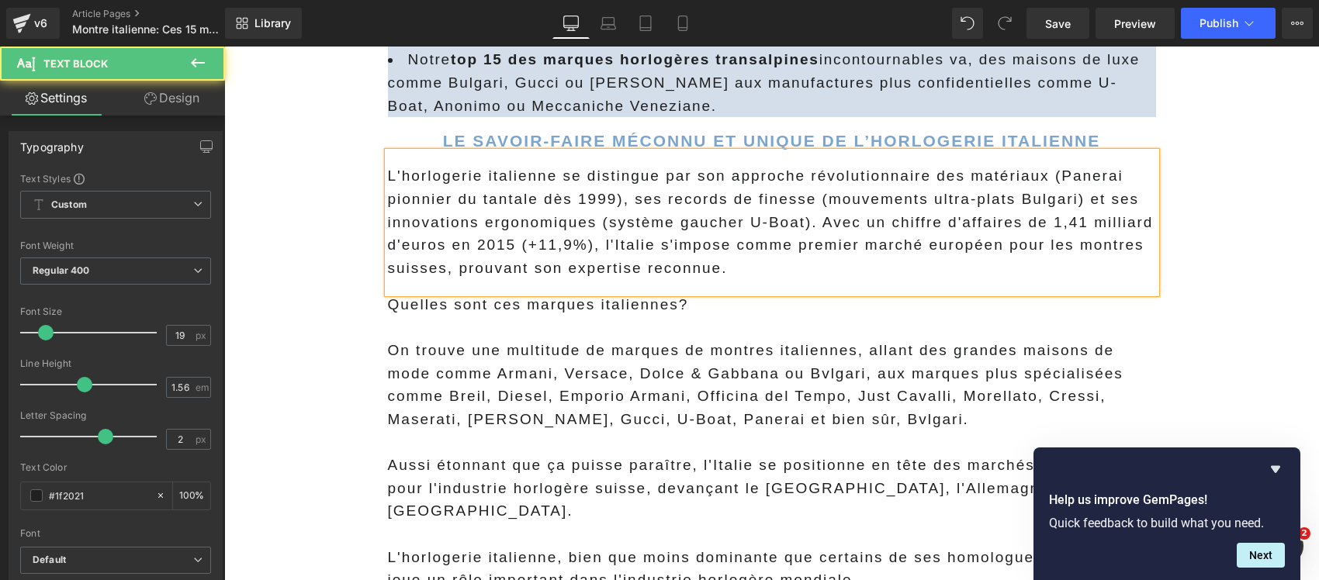
click at [841, 209] on p "L'horlogerie italienne se distingue par son approche révolutionnaire des matéri…" at bounding box center [772, 221] width 768 height 115
click at [815, 218] on p "L'horlogerie italienne se distingue par son approche révolutionnaire des matéri…" at bounding box center [772, 221] width 768 height 115
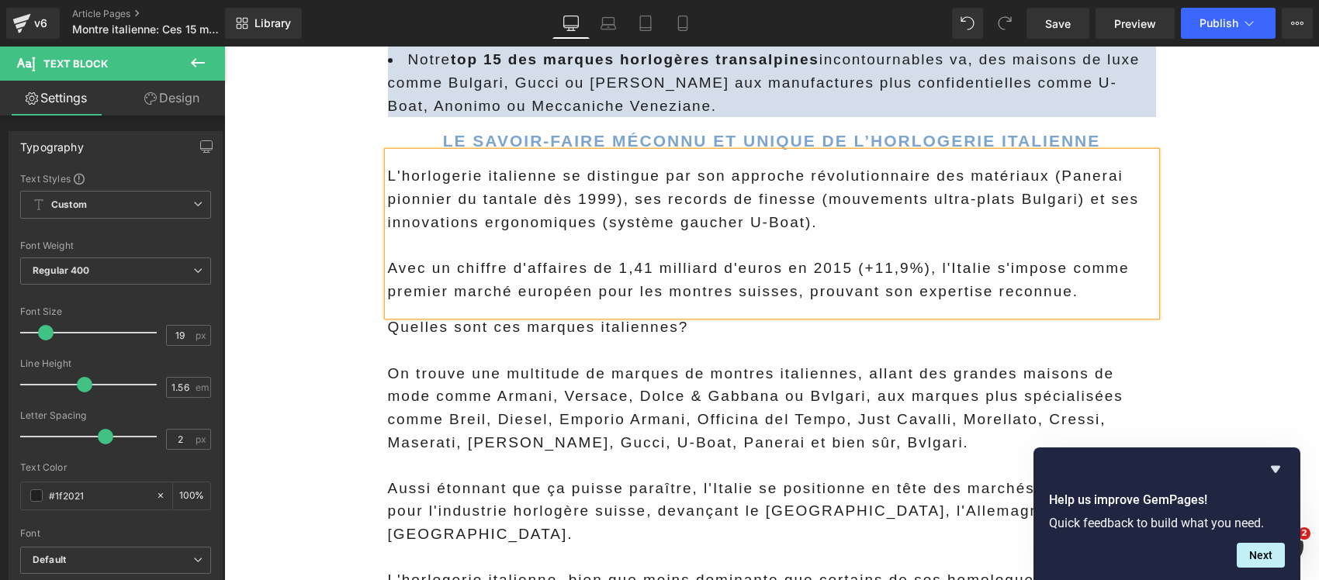
click at [555, 211] on p "L'horlogerie italienne se distingue par son approche révolutionnaire des matéri…" at bounding box center [772, 198] width 768 height 69
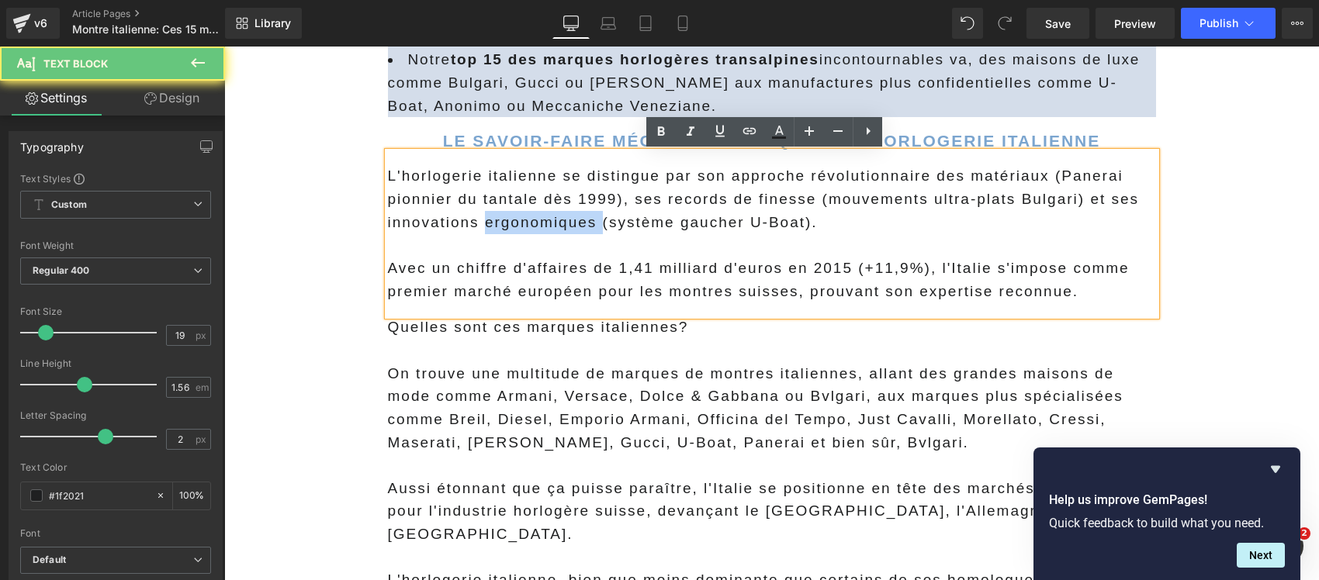
click at [555, 211] on p "L'horlogerie italienne se distingue par son approche révolutionnaire des matéri…" at bounding box center [772, 198] width 768 height 69
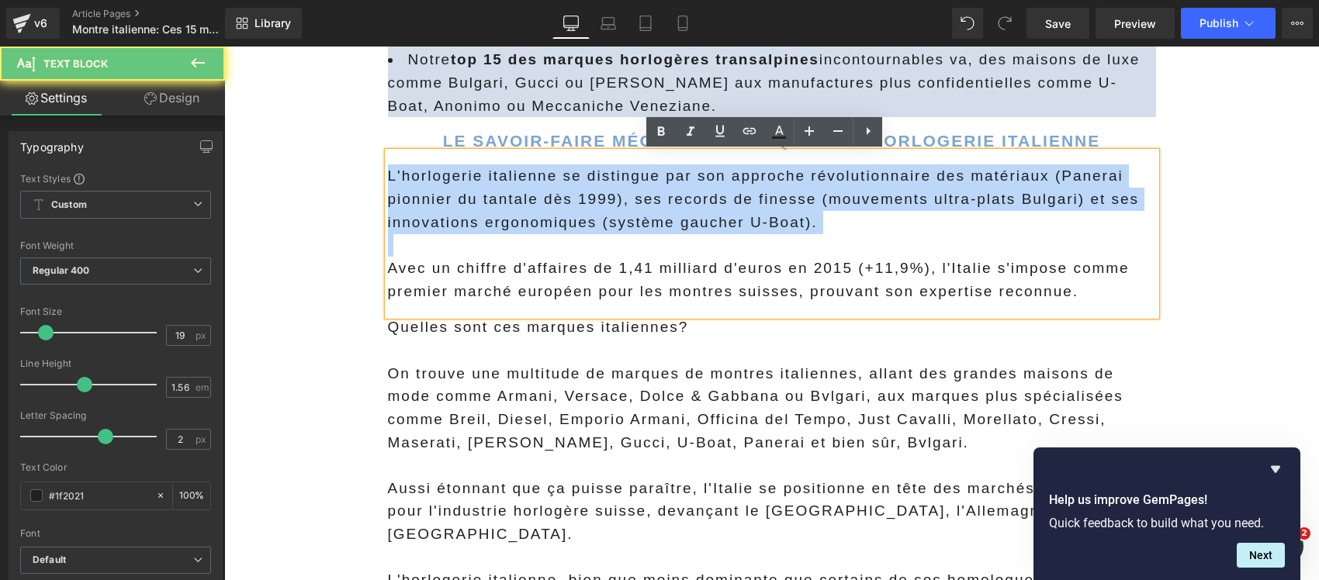
click at [555, 211] on p "L'horlogerie italienne se distingue par son approche révolutionnaire des matéri…" at bounding box center [772, 198] width 768 height 69
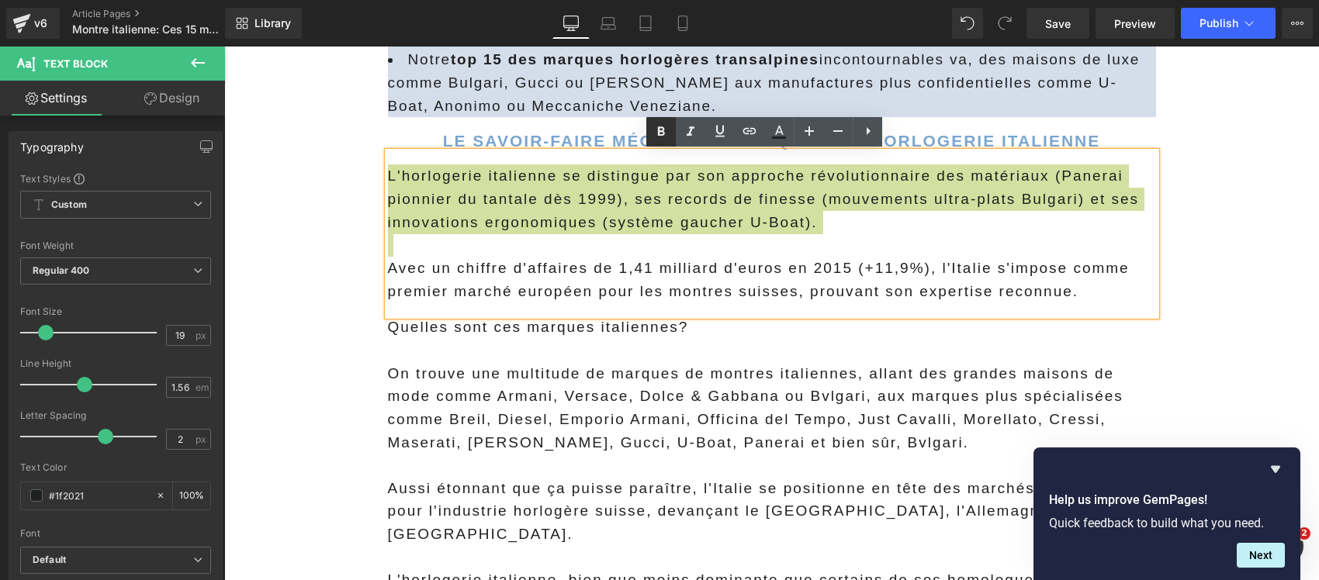
click at [656, 129] on icon at bounding box center [660, 132] width 19 height 19
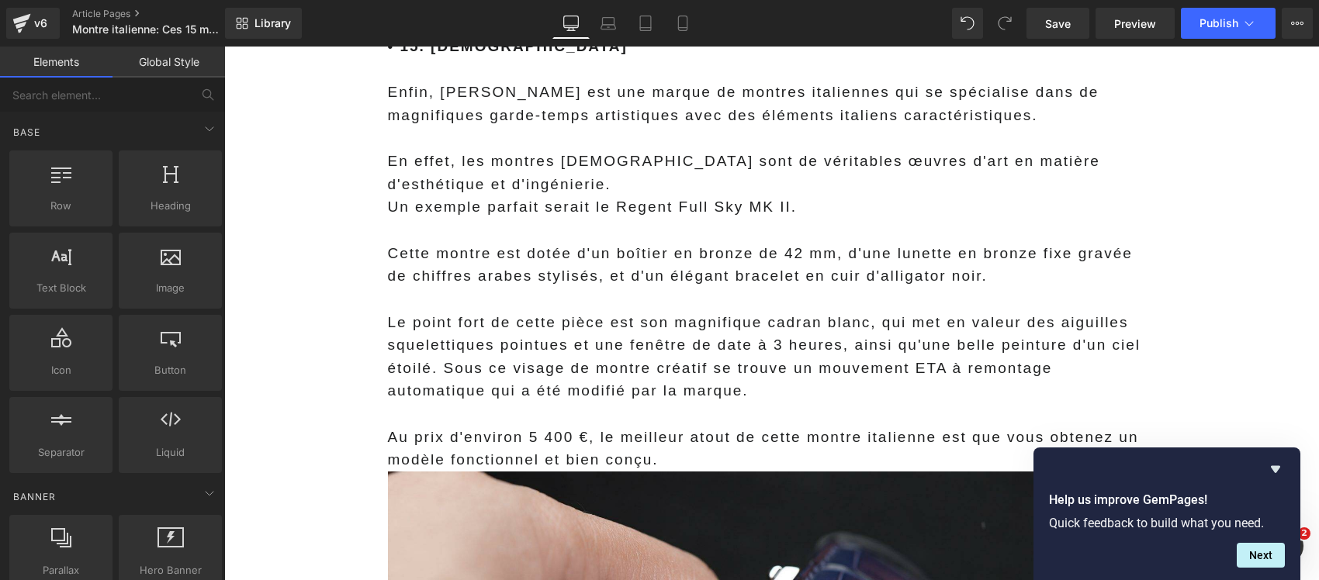
scroll to position [21910, 0]
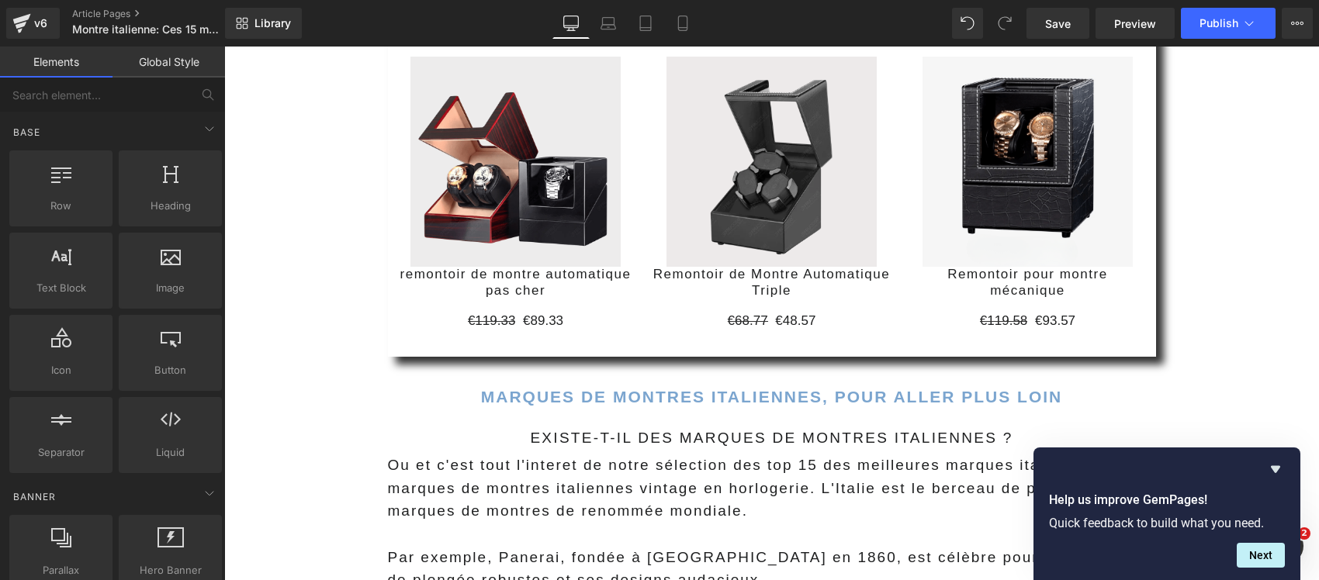
scroll to position [23849, 0]
drag, startPoint x: 351, startPoint y: 336, endPoint x: 432, endPoint y: 310, distance: 84.6
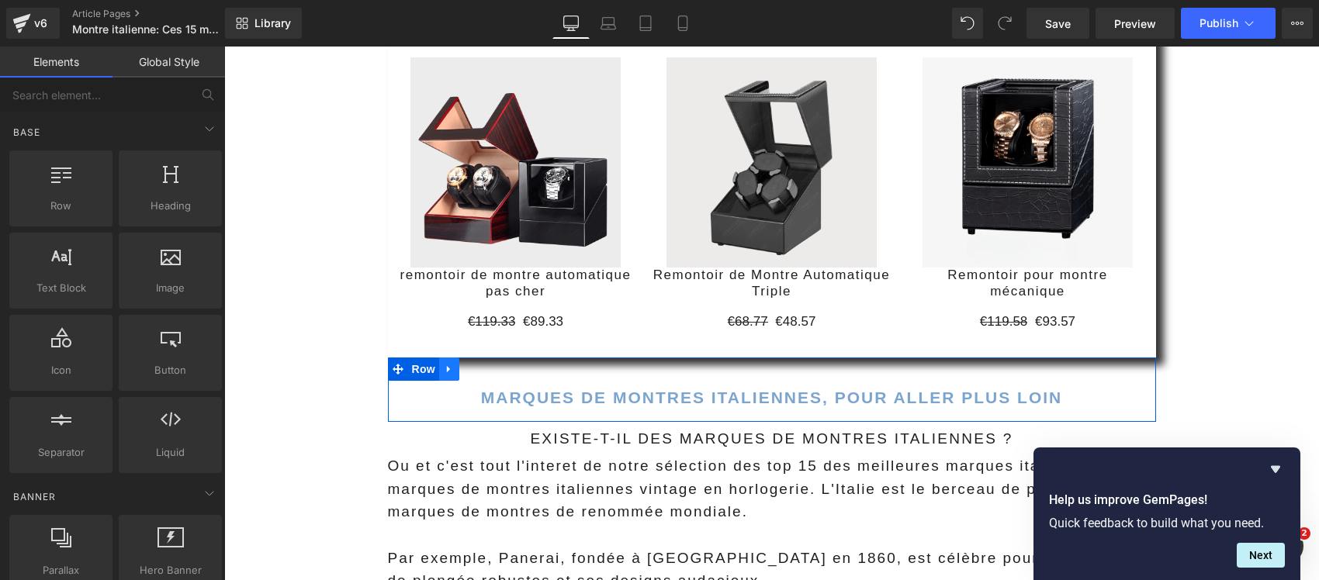
click at [444, 363] on icon at bounding box center [449, 369] width 11 height 12
click at [464, 363] on icon at bounding box center [469, 369] width 11 height 12
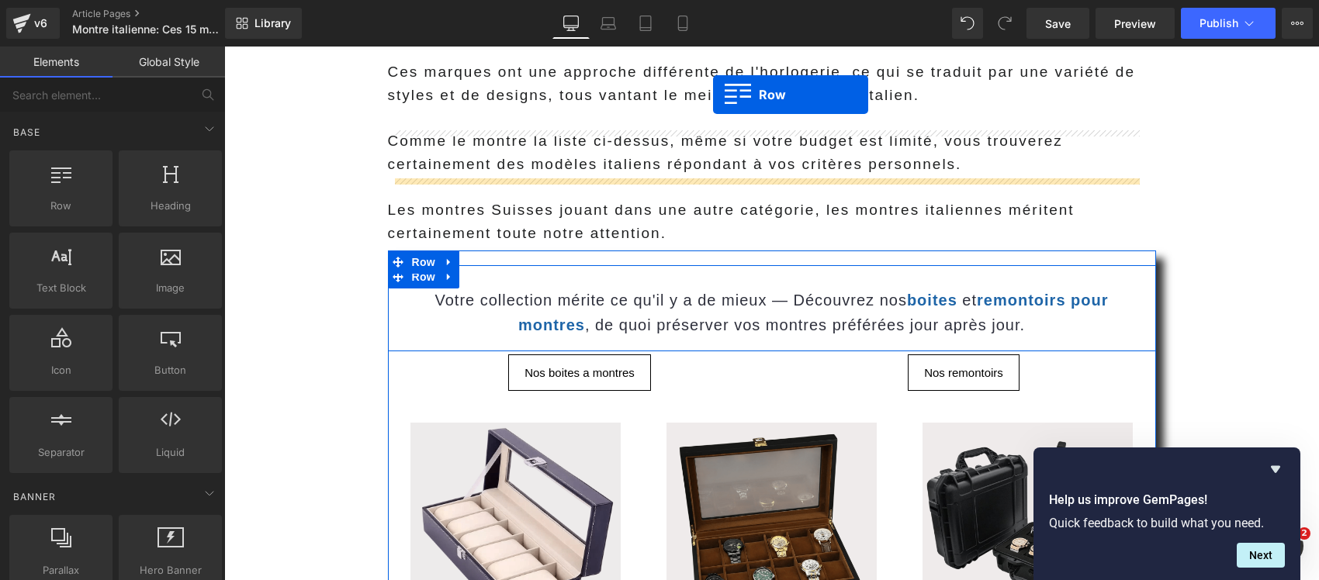
scroll to position [22515, 0]
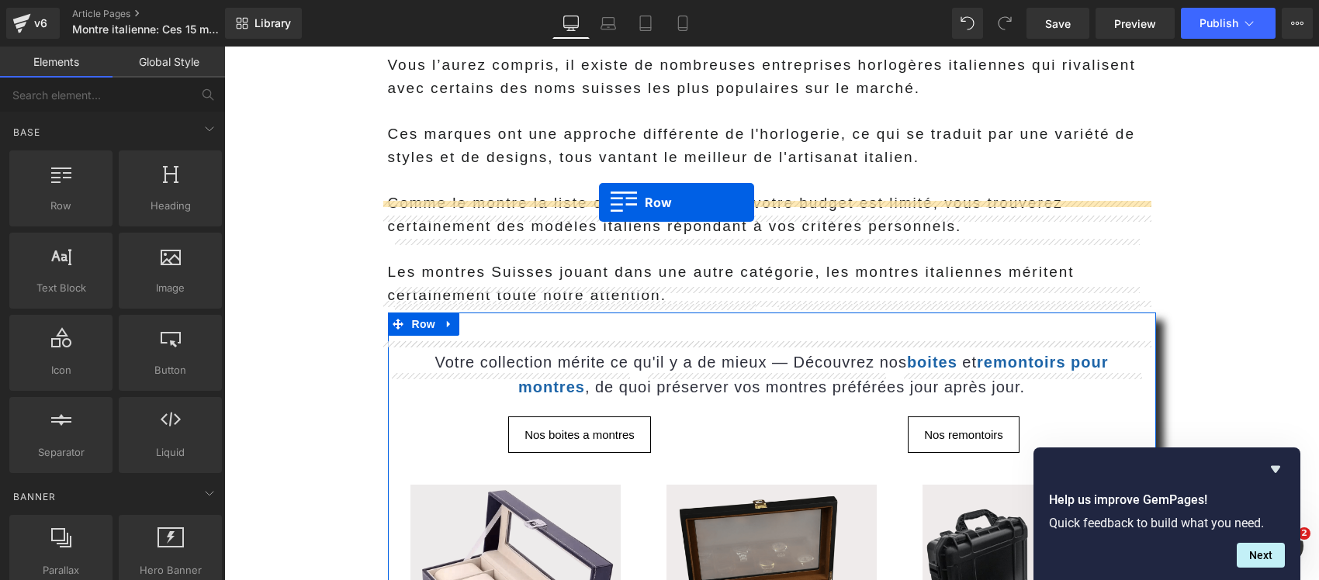
drag, startPoint x: 416, startPoint y: 323, endPoint x: 599, endPoint y: 202, distance: 219.0
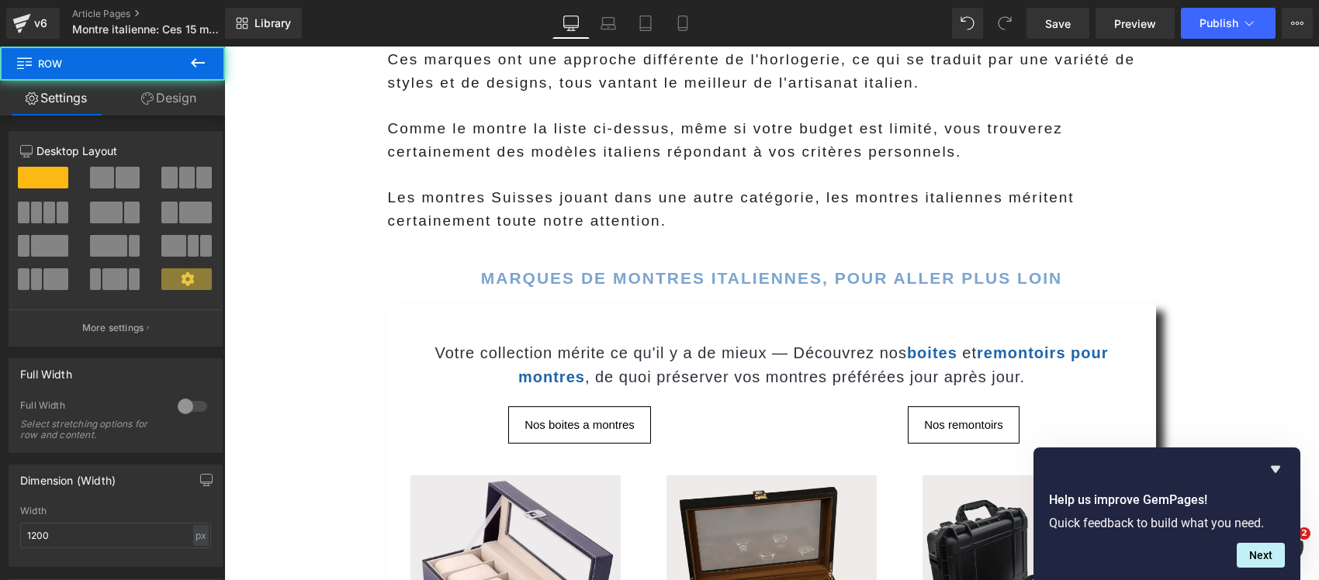
scroll to position [22612, 0]
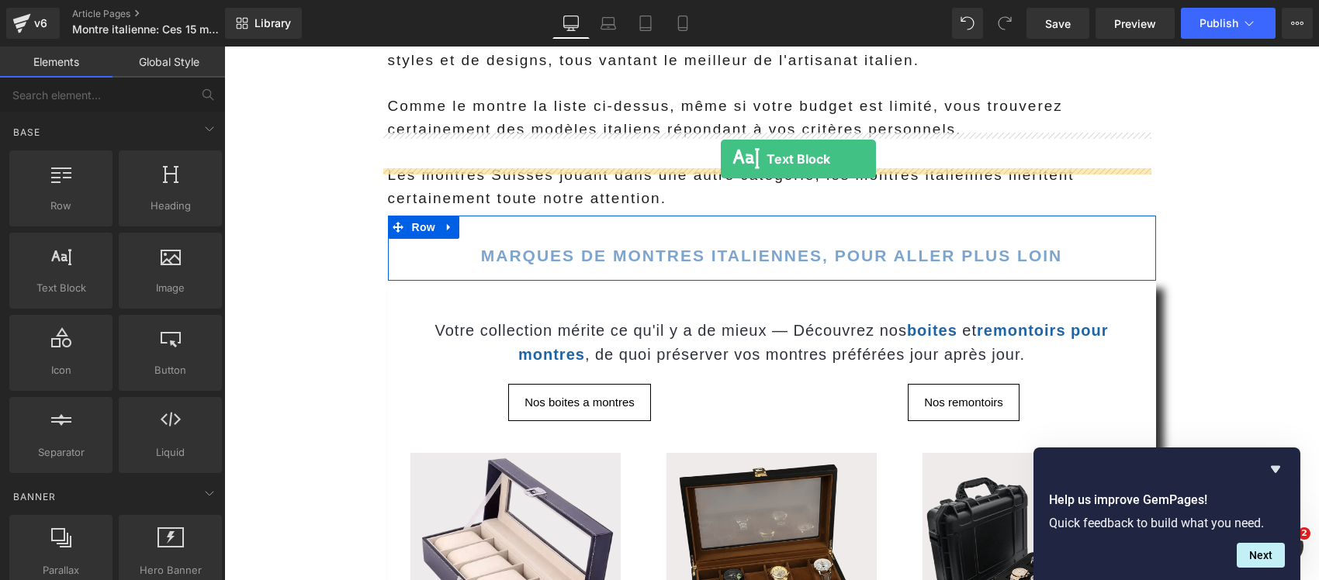
drag, startPoint x: 296, startPoint y: 324, endPoint x: 721, endPoint y: 159, distance: 456.0
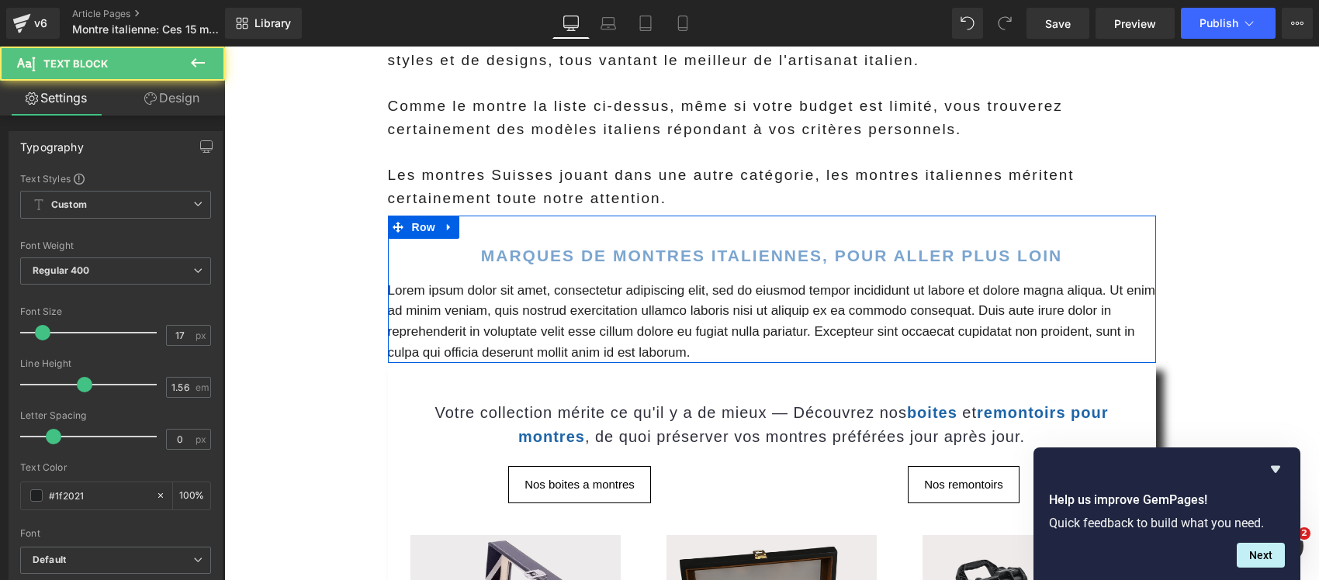
click at [672, 281] on p "Lorem ipsum dolor sit amet, consectetur adipiscing elit, sed do eiusmod tempor …" at bounding box center [772, 322] width 768 height 82
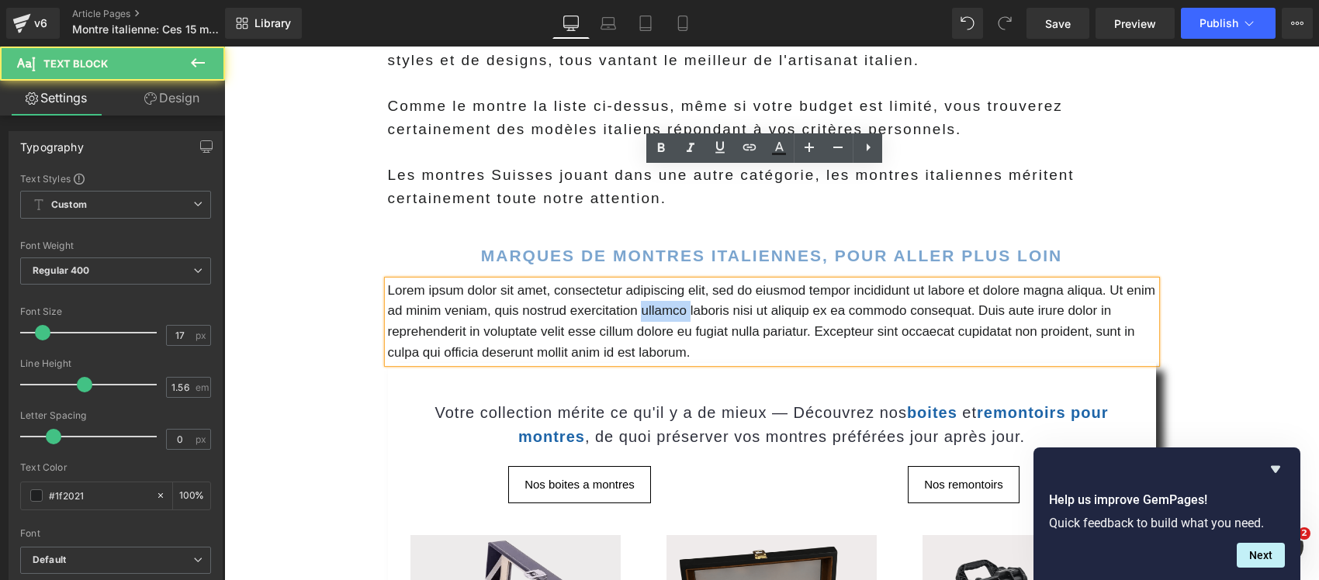
click at [672, 281] on p "Lorem ipsum dolor sit amet, consectetur adipiscing elit, sed do eiusmod tempor …" at bounding box center [772, 322] width 768 height 82
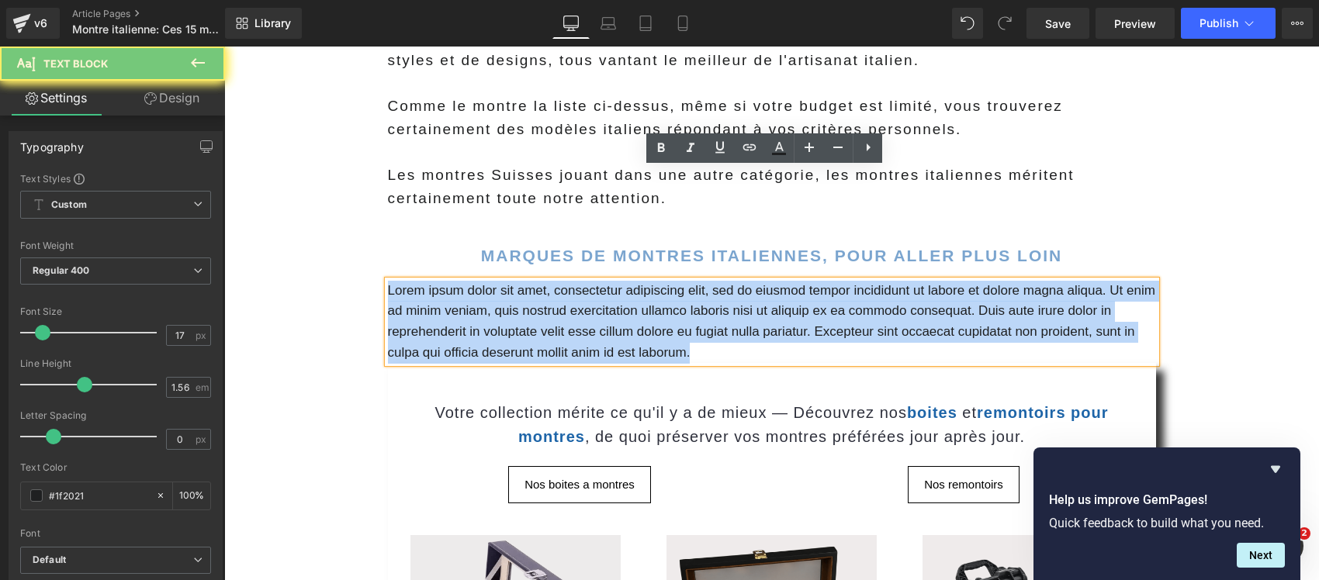
click at [672, 281] on p "Lorem ipsum dolor sit amet, consectetur adipiscing elit, sed do eiusmod tempor …" at bounding box center [772, 322] width 768 height 82
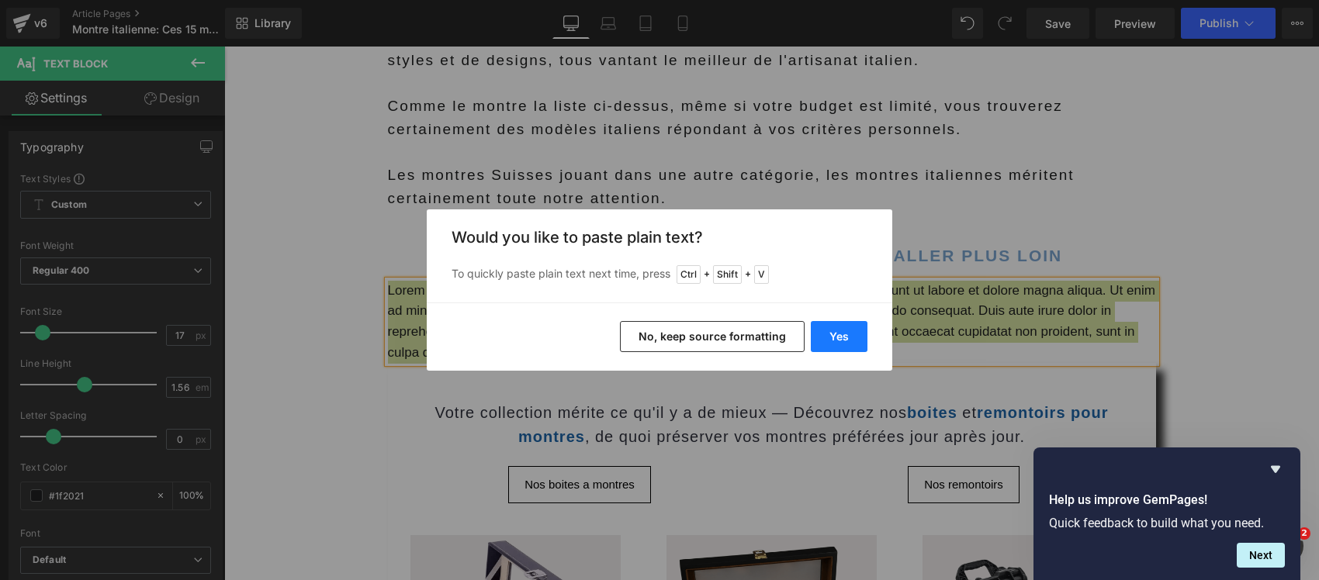
click at [838, 328] on button "Yes" at bounding box center [838, 336] width 57 height 31
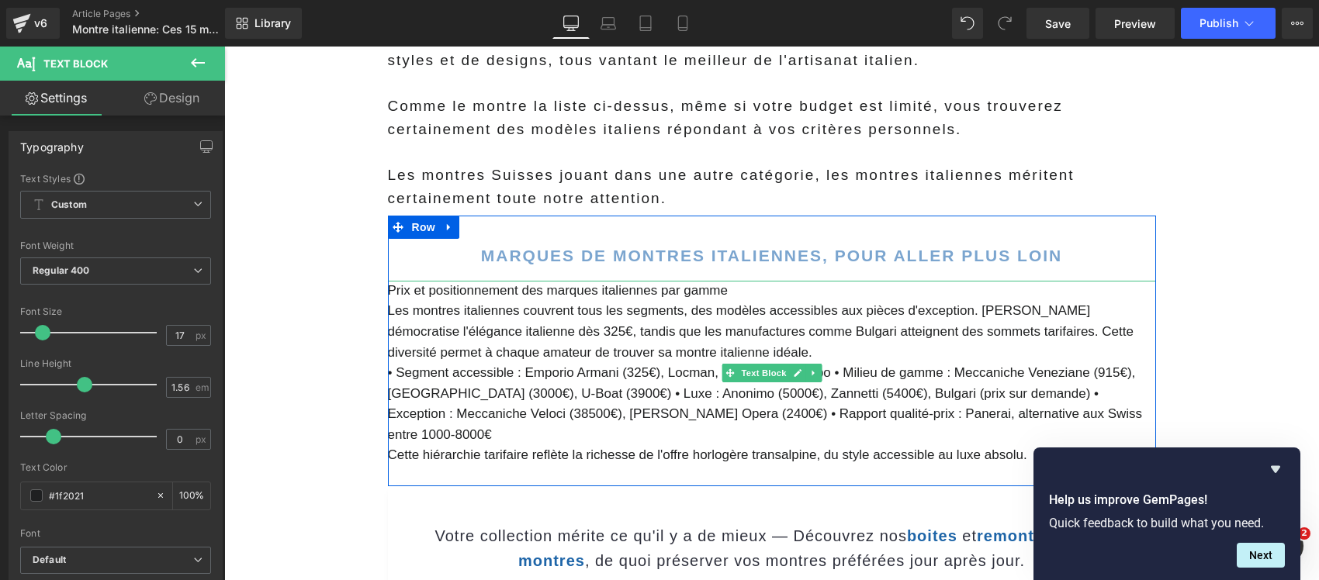
click at [553, 281] on p "Prix et positionnement des marques italiennes par gamme" at bounding box center [772, 291] width 768 height 21
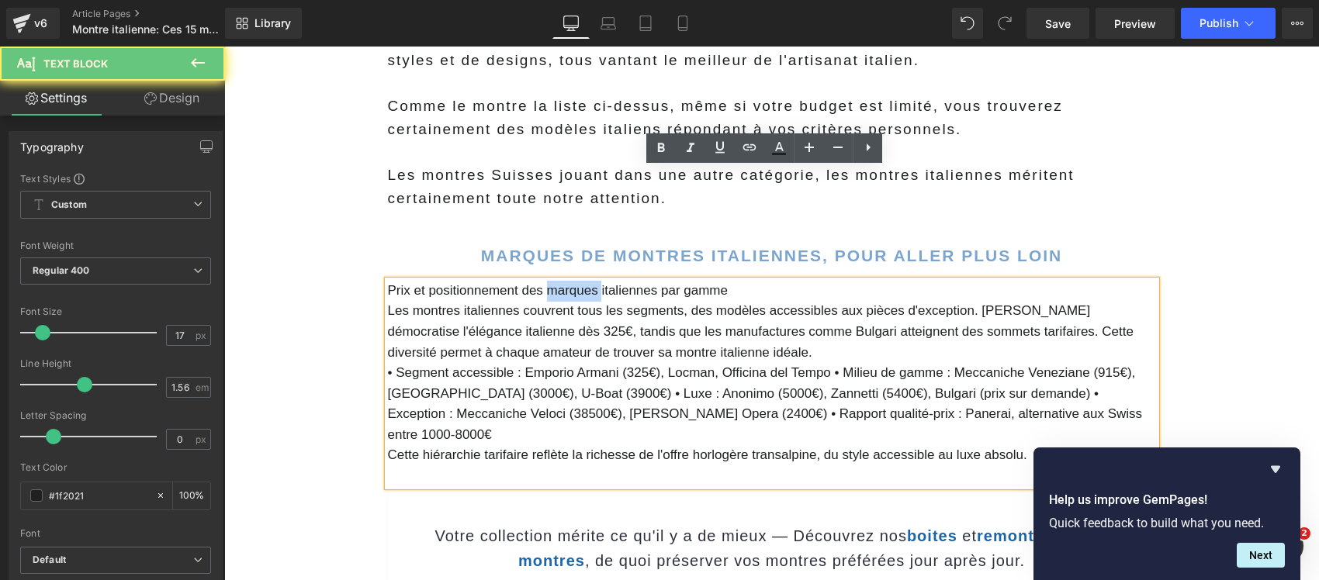
click at [553, 281] on p "Prix et positionnement des marques italiennes par gamme" at bounding box center [772, 291] width 768 height 21
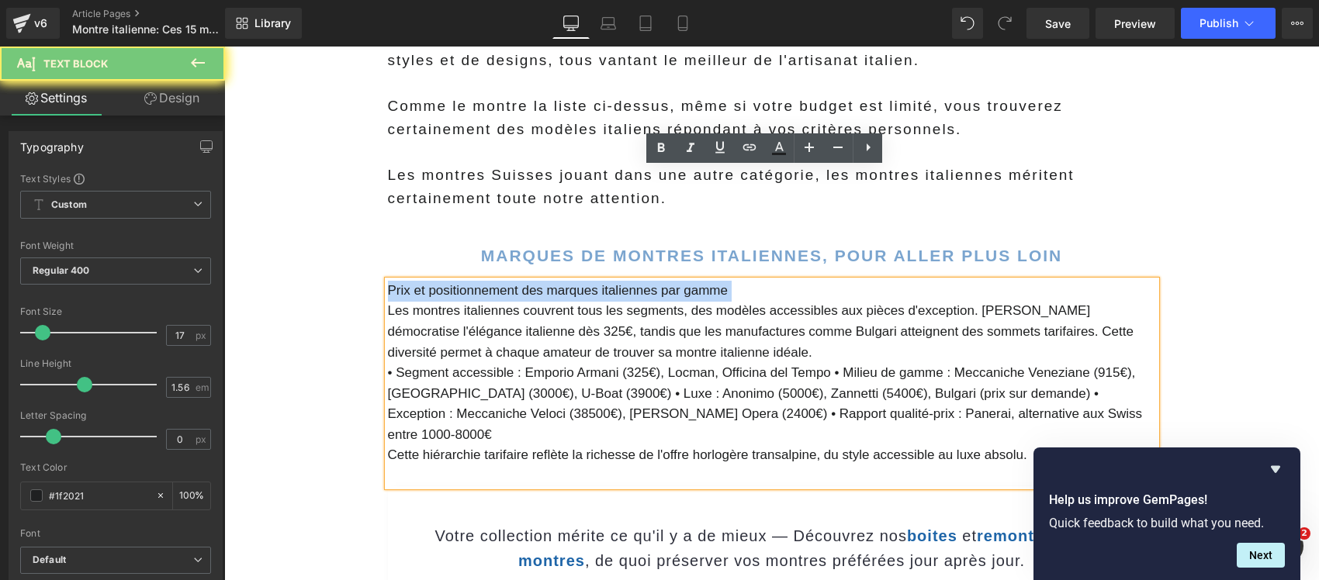
copy p "Prix et positionnement des marques italiennes par gamme"
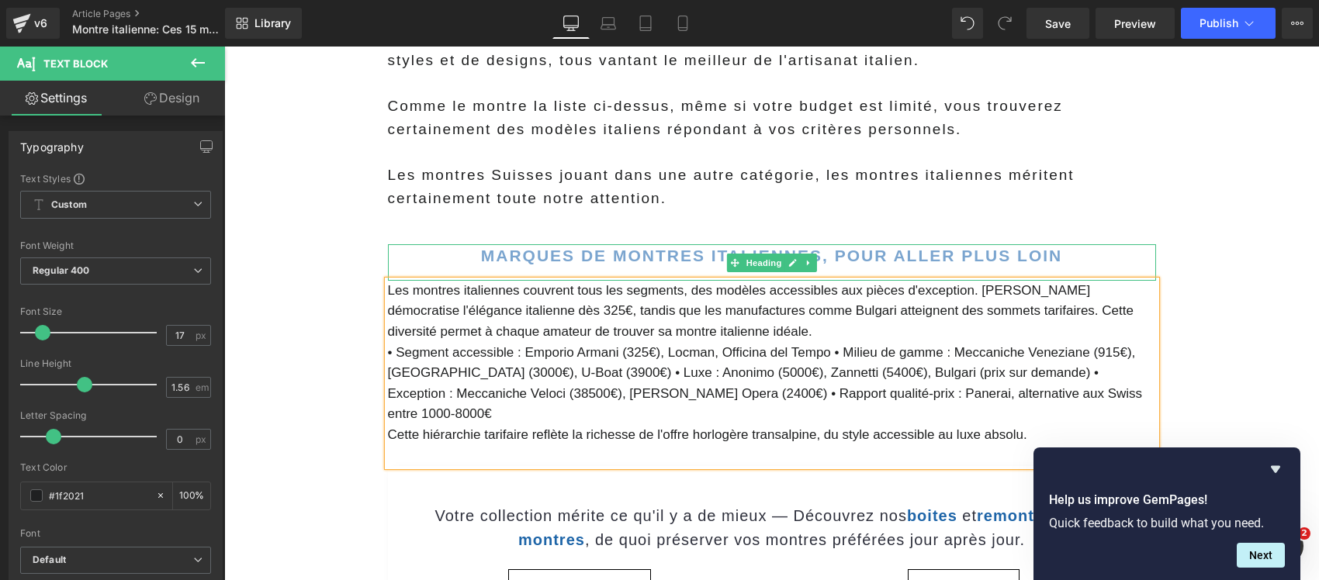
click at [520, 247] on b "Marques de montres italiennes, pour aller plus loin" at bounding box center [772, 256] width 582 height 18
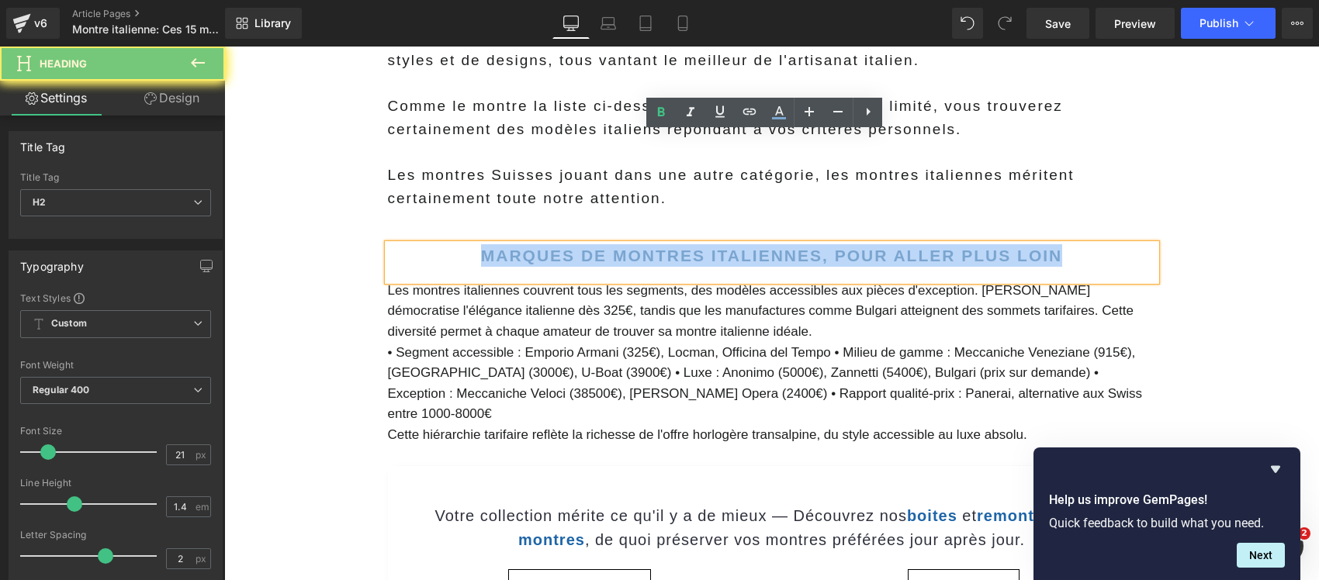
click at [520, 247] on b "Marques de montres italiennes, pour aller plus loin" at bounding box center [772, 256] width 582 height 18
paste div
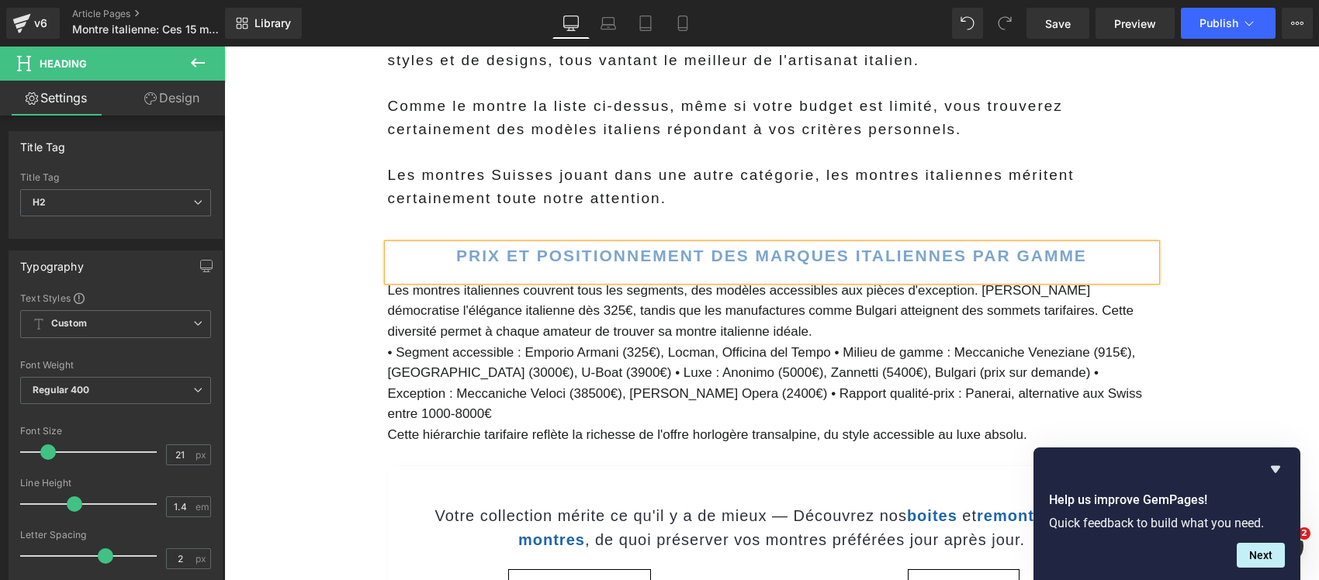
click at [513, 283] on span "Les montres italiennes couvrent tous les segments, des modèles accessibles aux …" at bounding box center [760, 311] width 745 height 56
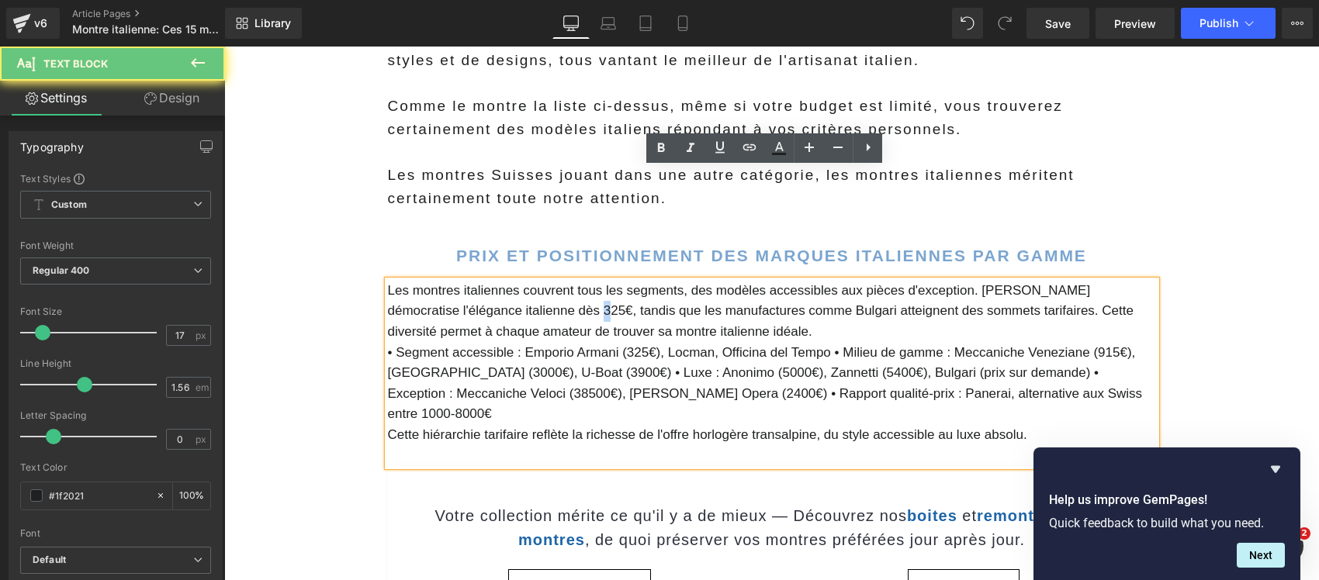
click at [513, 283] on span "Les montres italiennes couvrent tous les segments, des modèles accessibles aux …" at bounding box center [760, 311] width 745 height 56
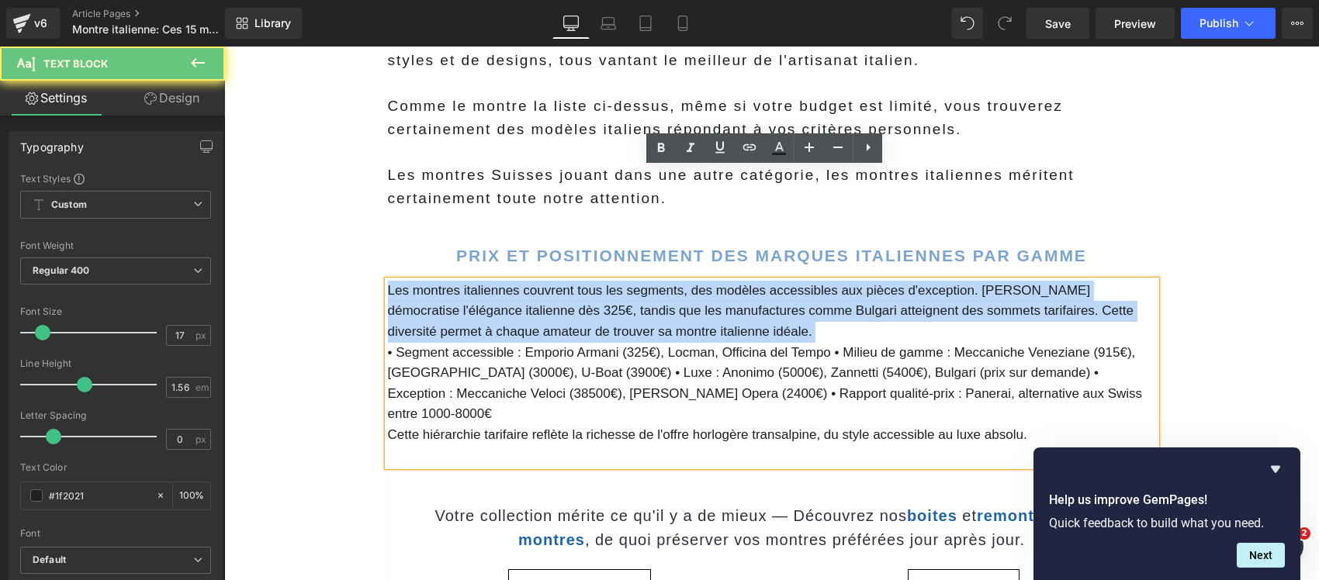
click at [513, 283] on span "Les montres italiennes couvrent tous les segments, des modèles accessibles aux …" at bounding box center [760, 311] width 745 height 56
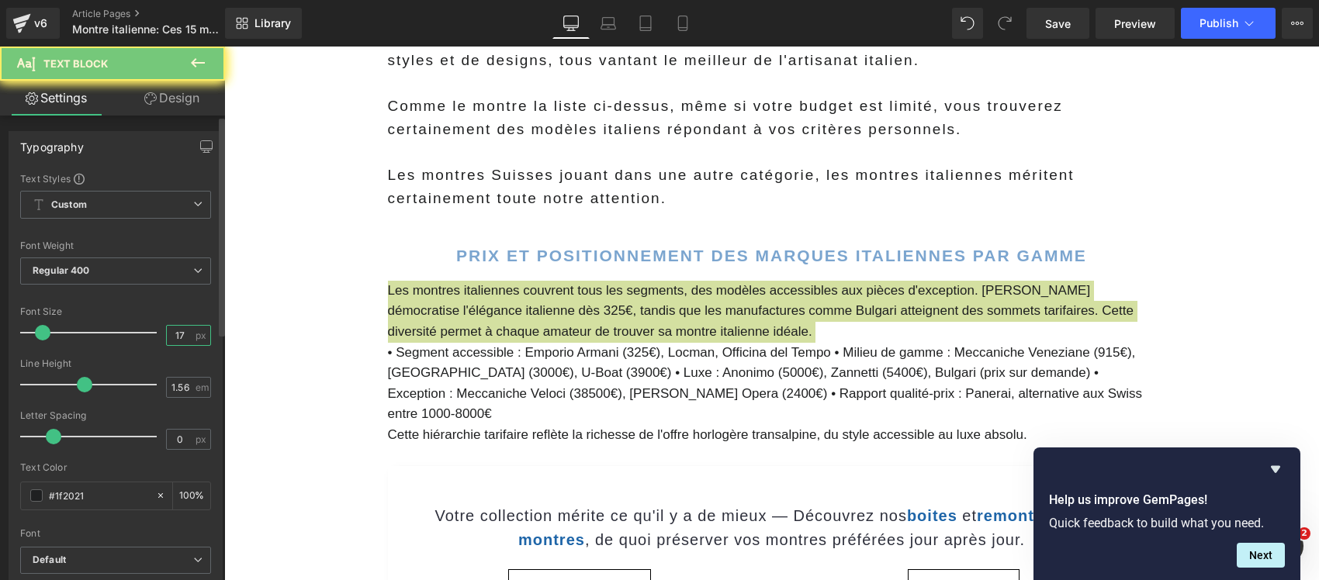
click at [178, 334] on input "17" at bounding box center [180, 335] width 27 height 19
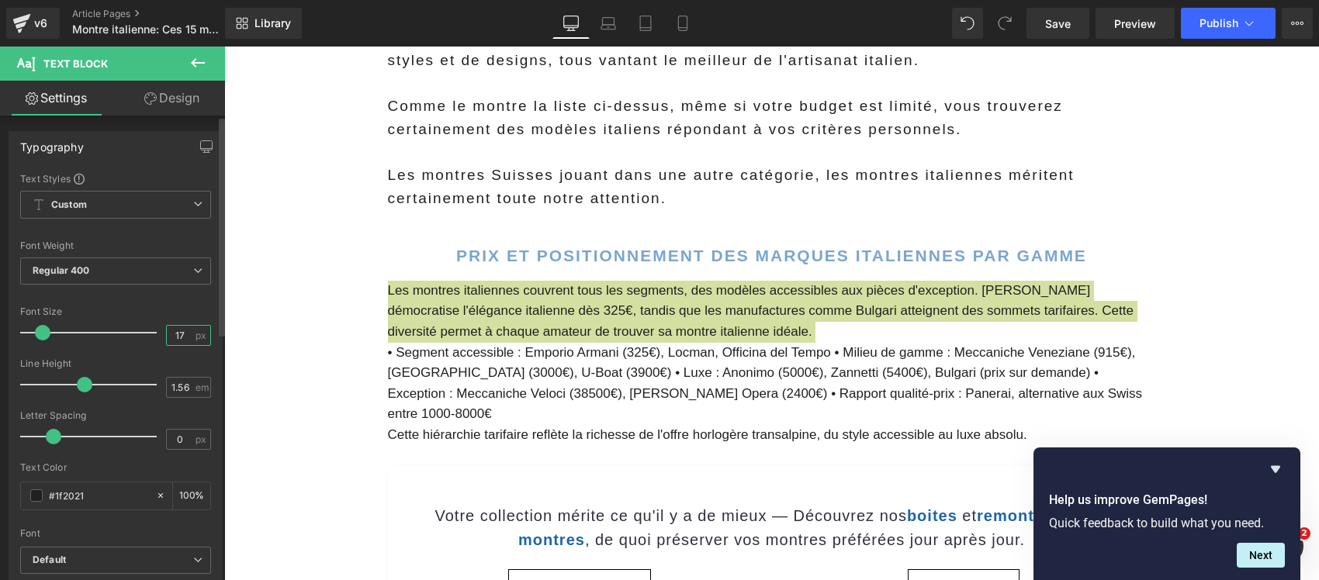
click at [178, 334] on input "17" at bounding box center [180, 335] width 27 height 19
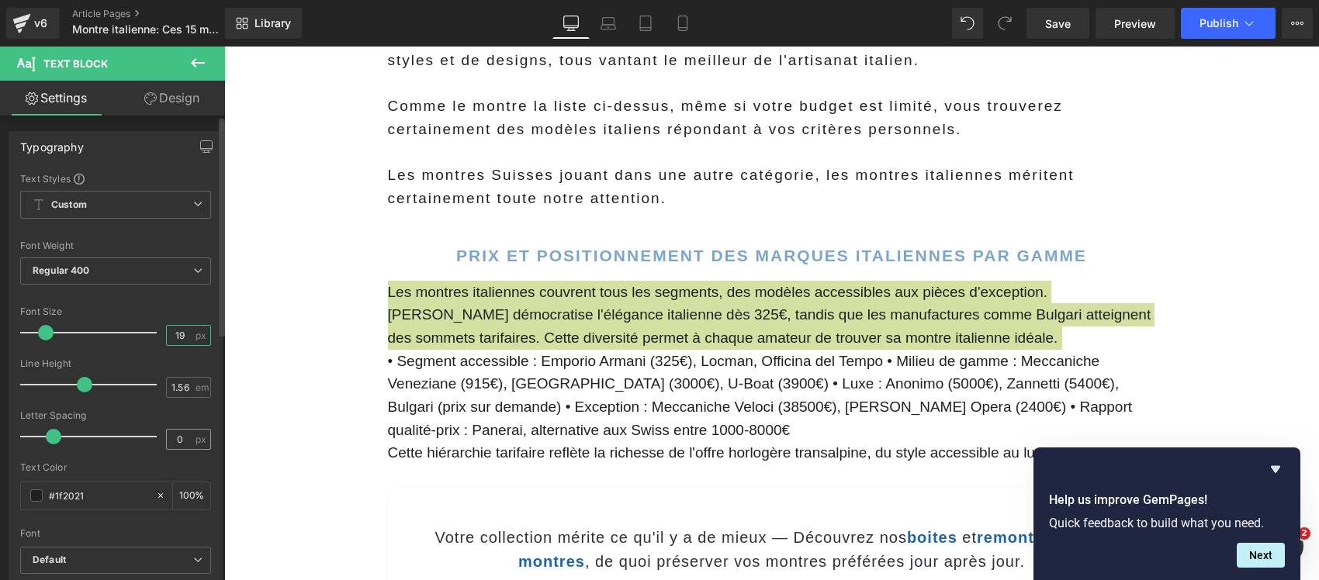
type input "19"
click at [173, 434] on input "0" at bounding box center [180, 439] width 27 height 19
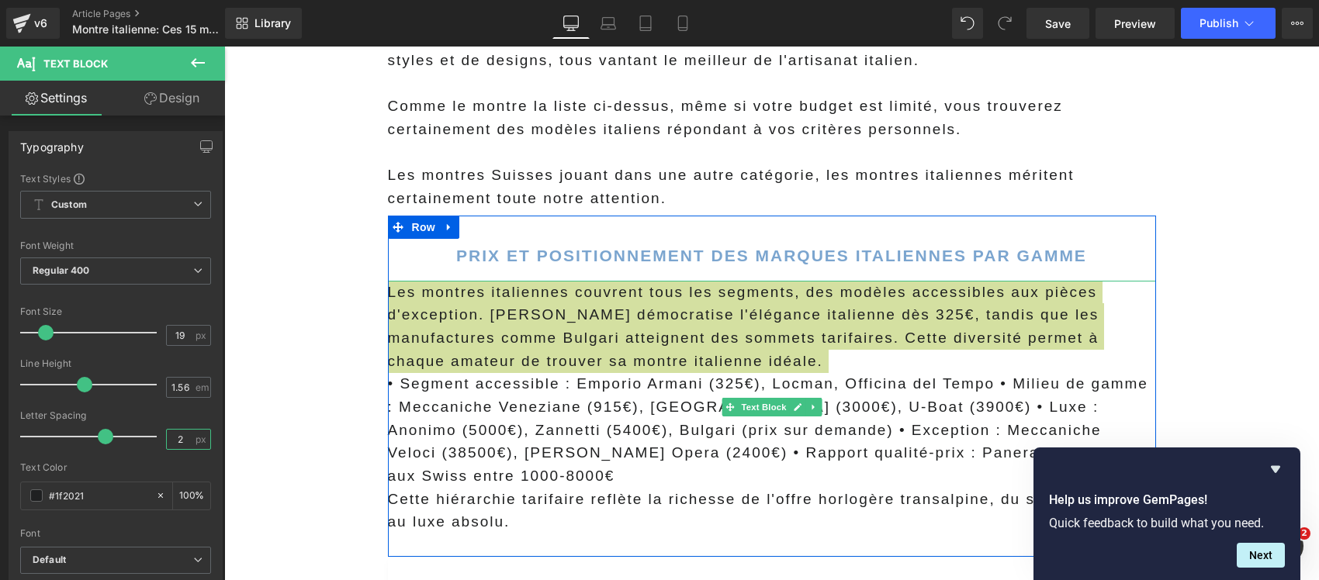
type input "2"
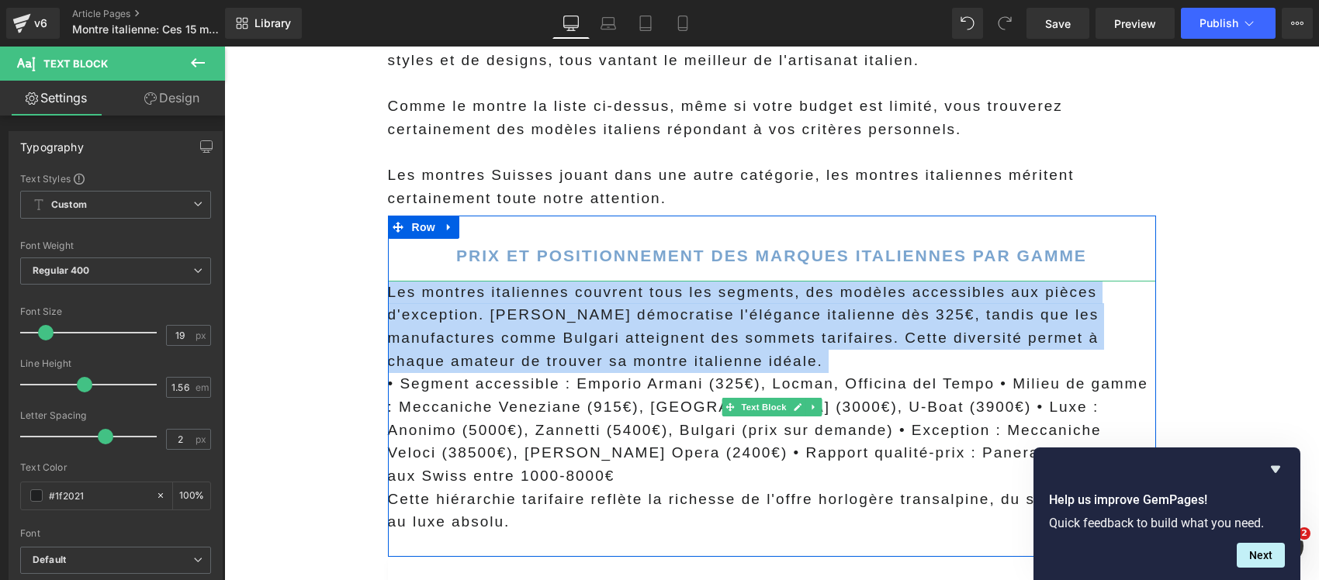
click at [649, 284] on span "Les montres italiennes couvrent tous les segments, des modèles accessibles aux …" at bounding box center [743, 326] width 711 height 85
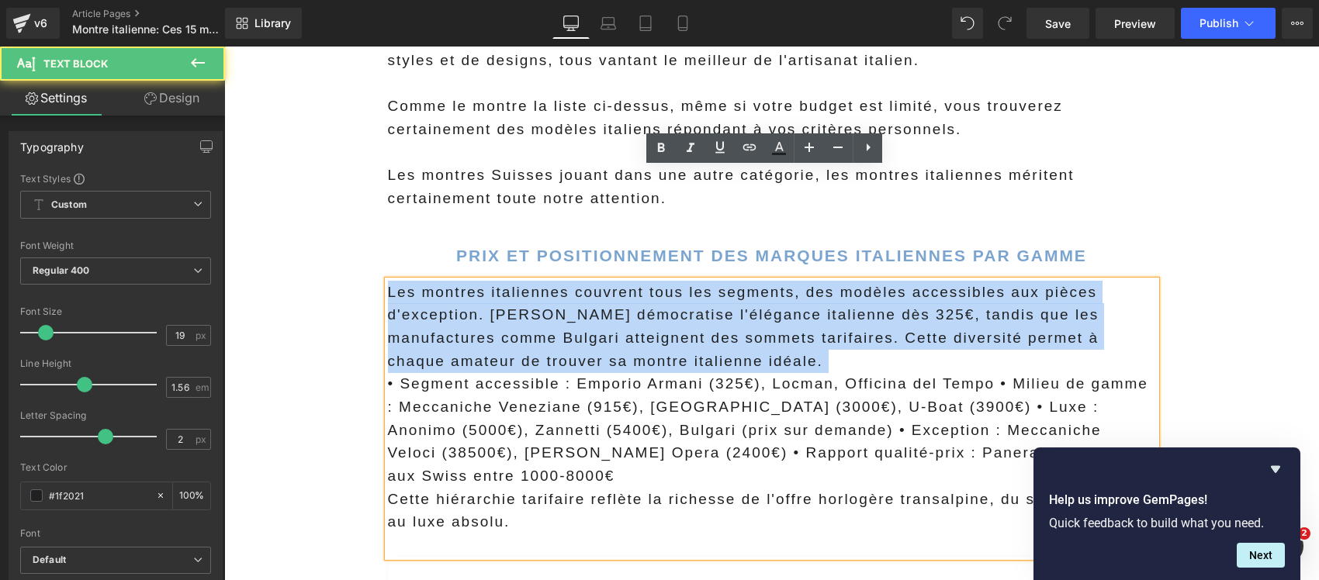
click at [564, 284] on span "Les montres italiennes couvrent tous les segments, des modèles accessibles aux …" at bounding box center [743, 326] width 711 height 85
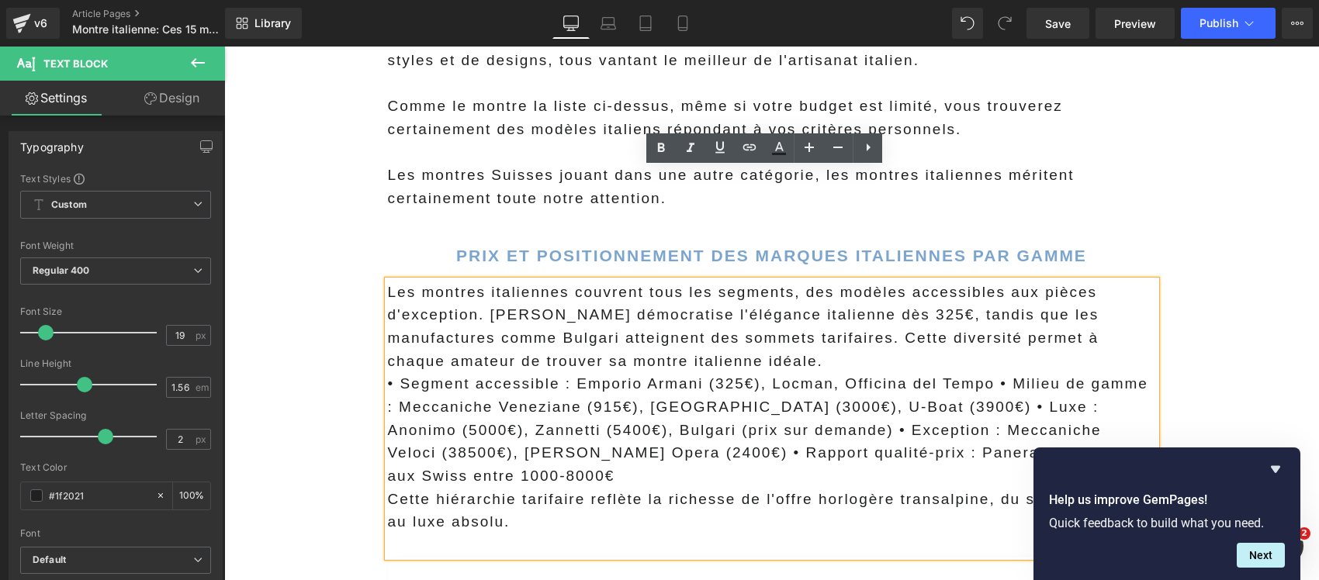
click at [848, 281] on p "Les montres italiennes couvrent tous les segments, des modèles accessibles aux …" at bounding box center [772, 327] width 768 height 92
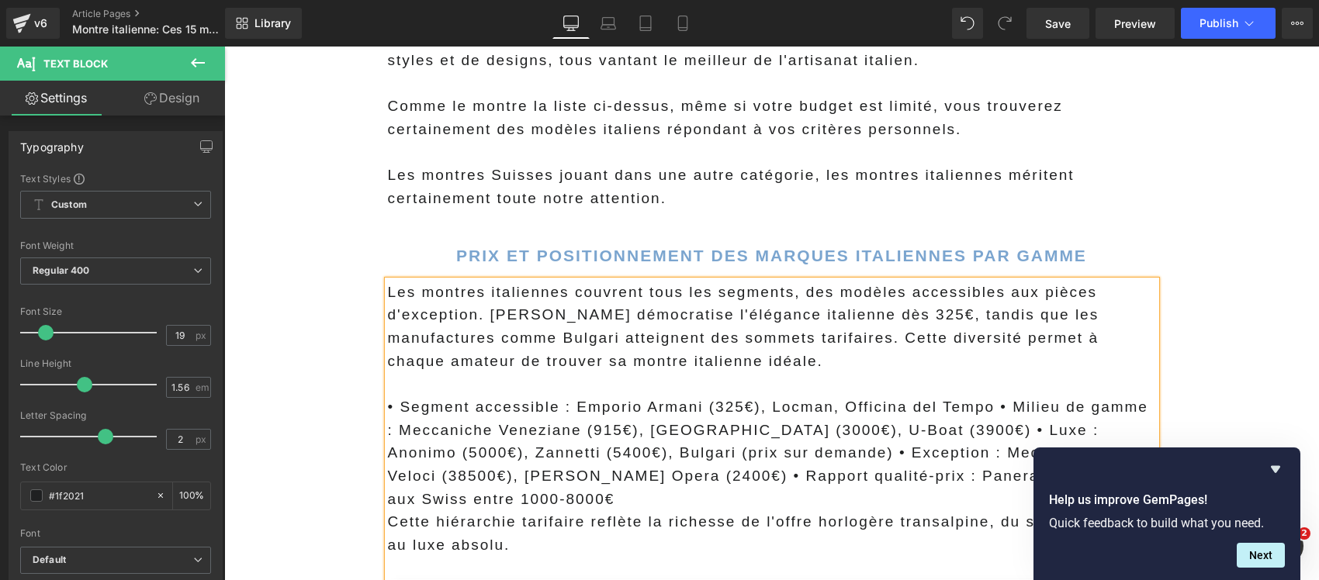
click at [895, 284] on span "Les montres italiennes couvrent tous les segments, des modèles accessibles aux …" at bounding box center [743, 326] width 711 height 85
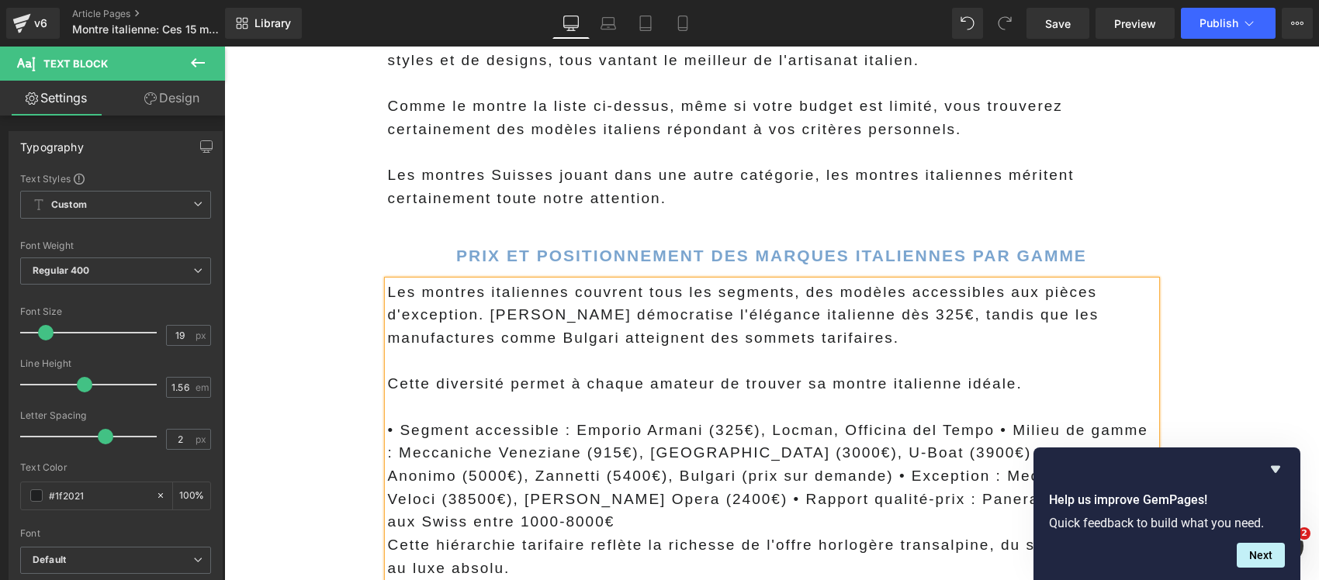
click at [668, 284] on span "Les montres italiennes couvrent tous les segments, des modèles accessibles aux …" at bounding box center [743, 315] width 711 height 62
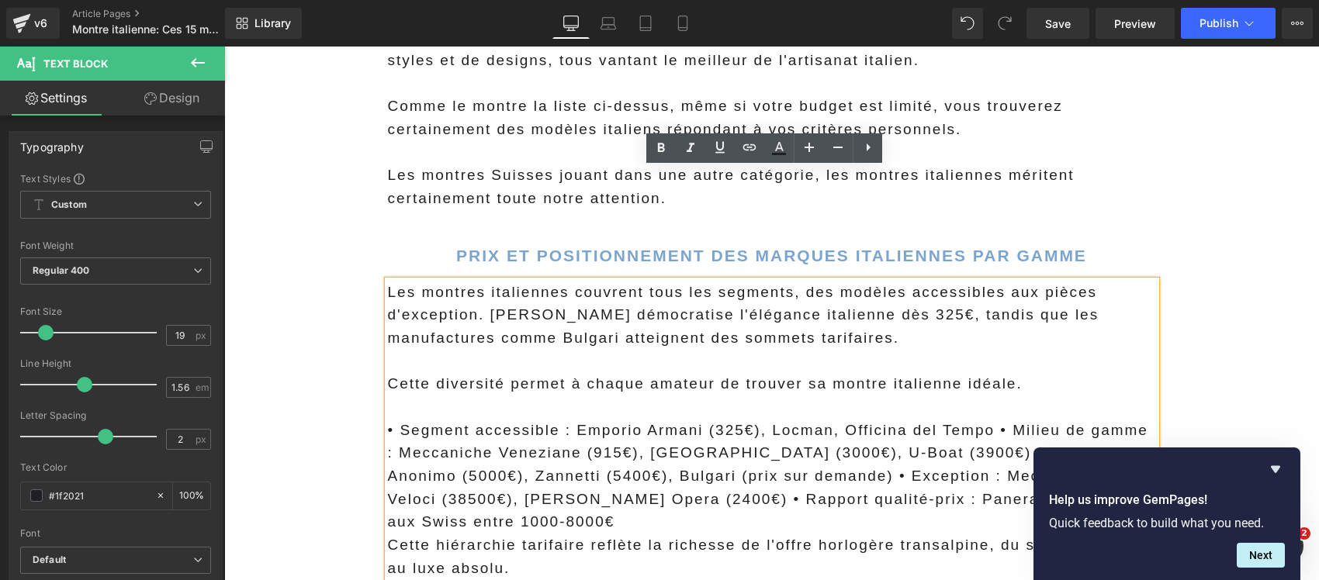
click at [750, 375] on span "Cette diversité permet à chaque amateur de trouver sa montre italienne idéale." at bounding box center [705, 383] width 634 height 16
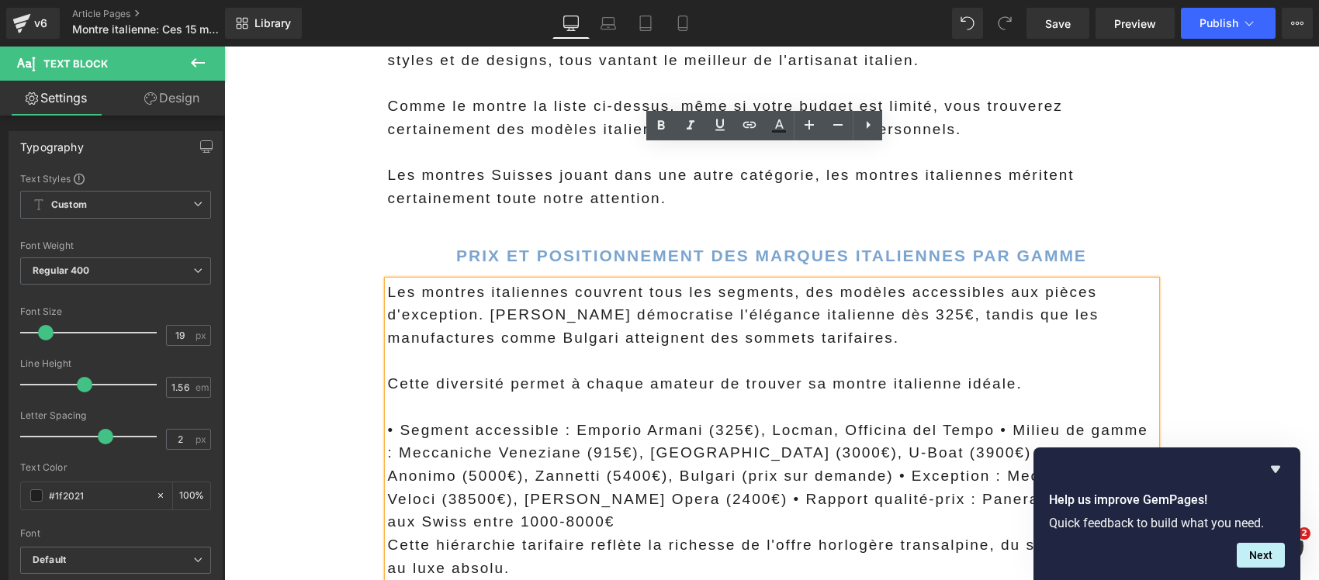
scroll to position [22709, 0]
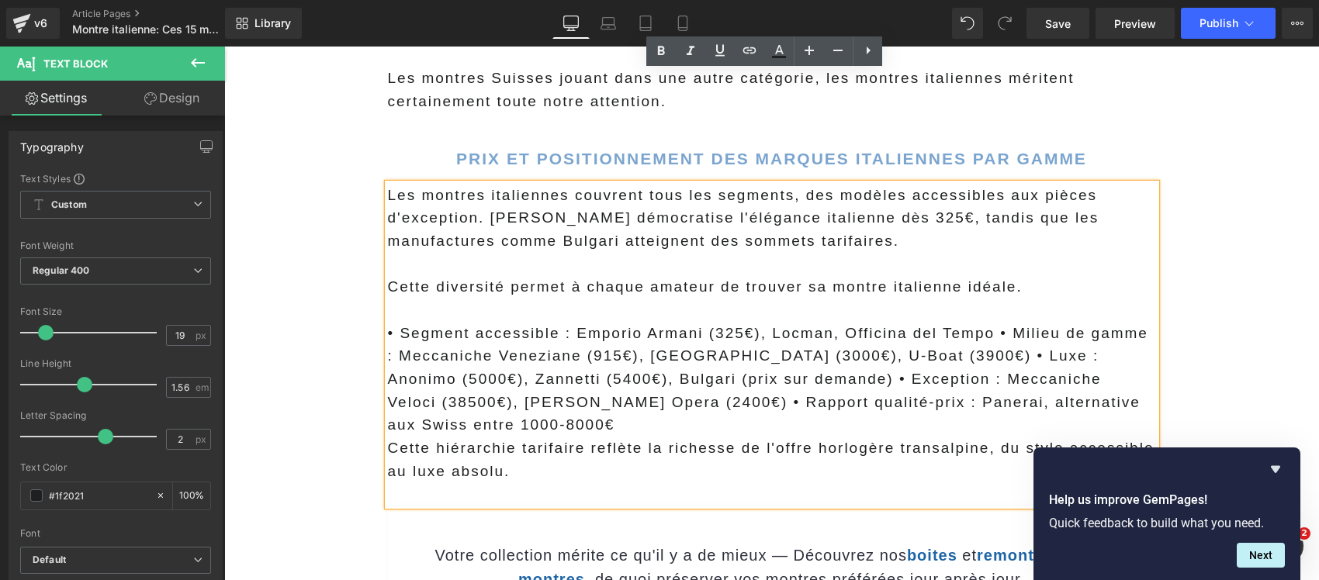
click at [983, 322] on p "• Segment accessible : Emporio Armani (325€), Locman, Officina del Tempo • Mili…" at bounding box center [772, 379] width 768 height 115
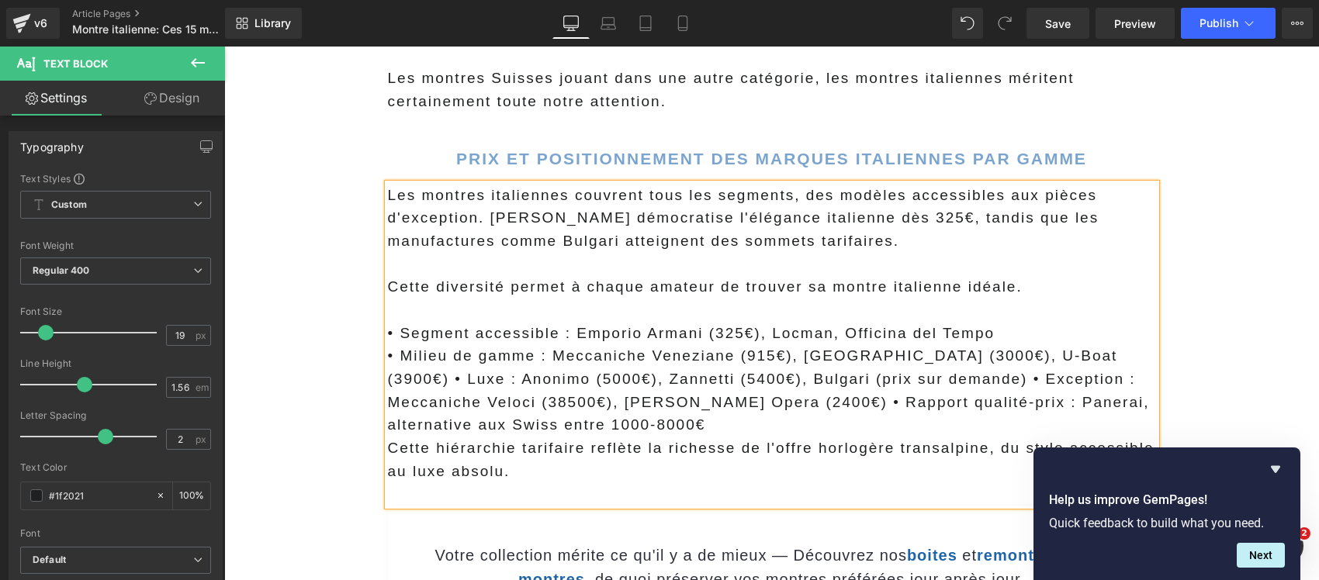
click at [1042, 344] on p "• Milieu de gamme : Meccaniche Veneziane (915€), Ennebi (3000€), U-Boat (3900€)…" at bounding box center [772, 390] width 768 height 92
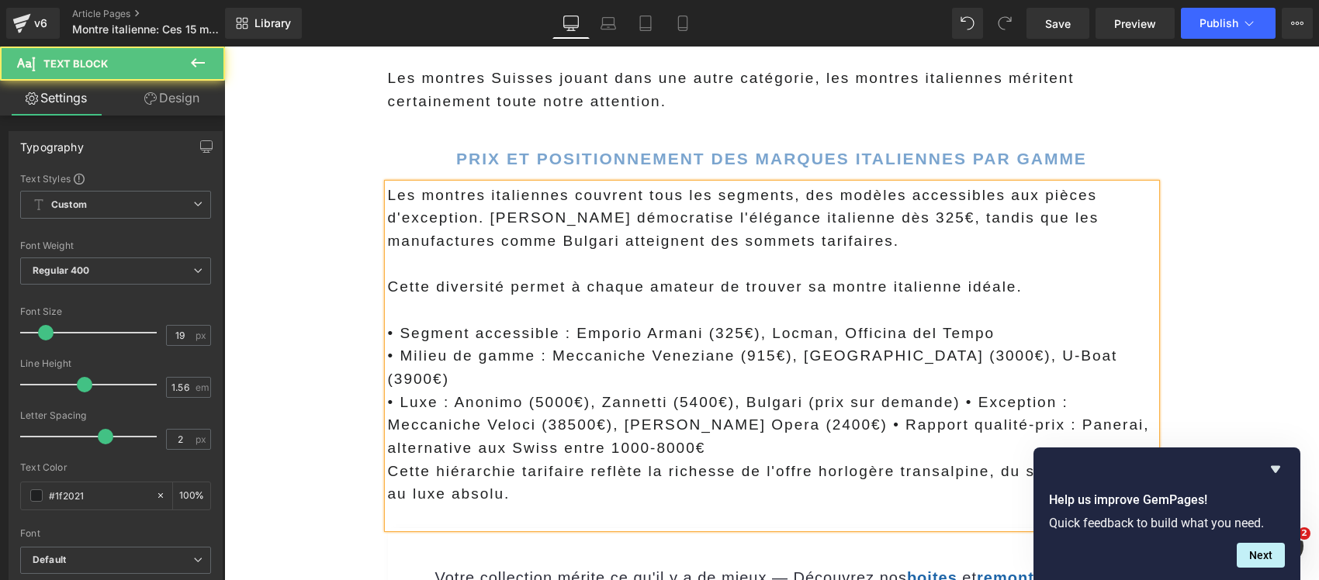
click at [797, 391] on p "• Luxe : Anonimo (5000€), Zannetti (5400€), Bulgari (prix sur demande) • Except…" at bounding box center [772, 425] width 768 height 69
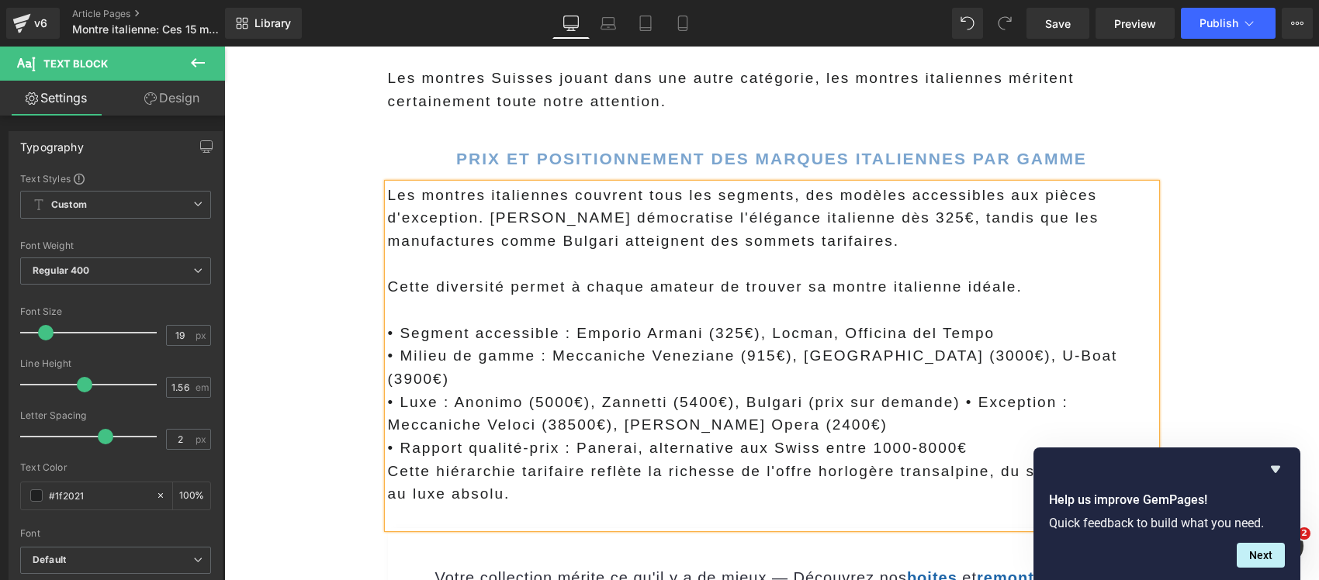
click at [966, 437] on p "• Rapport qualité-prix : Panerai, alternative aux Swiss entre 1000-8000€" at bounding box center [772, 448] width 768 height 23
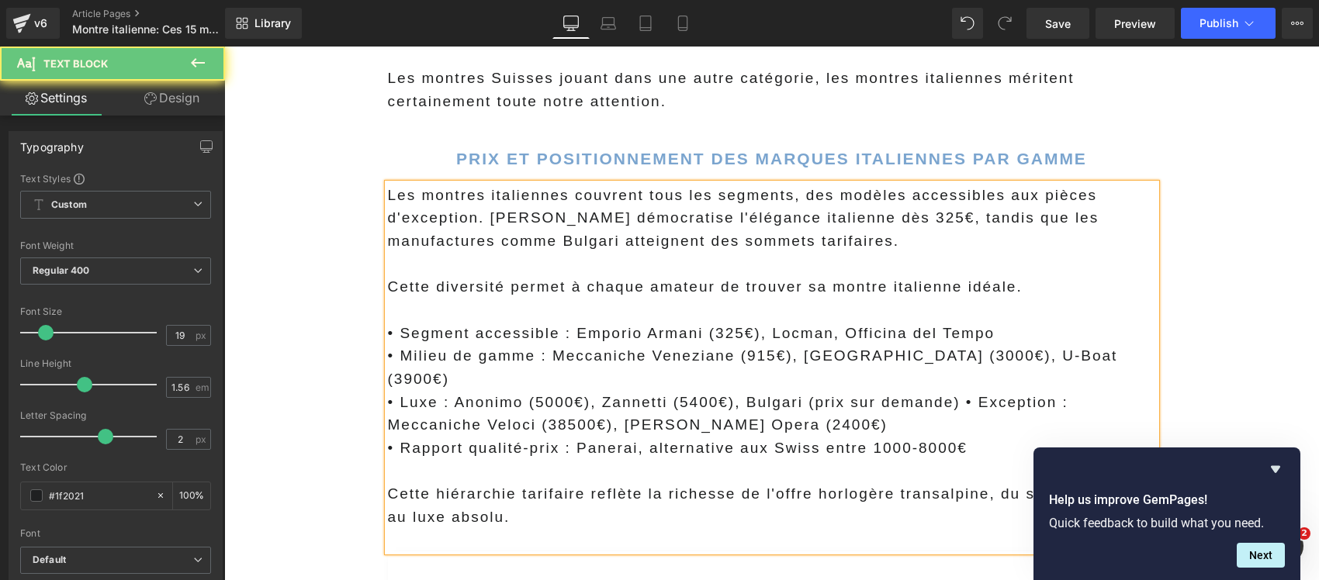
click at [949, 391] on p "• Luxe : Anonimo (5000€), Zannetti (5400€), Bulgari (prix sur demande) • Except…" at bounding box center [772, 414] width 768 height 46
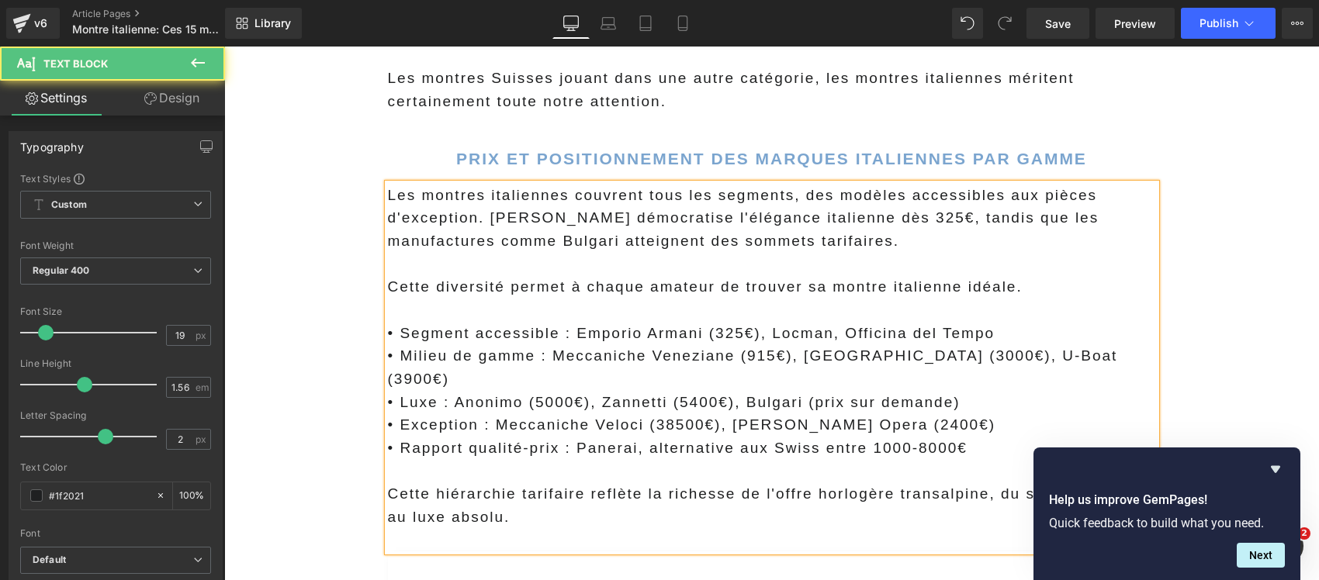
click at [471, 528] on p at bounding box center [772, 539] width 768 height 23
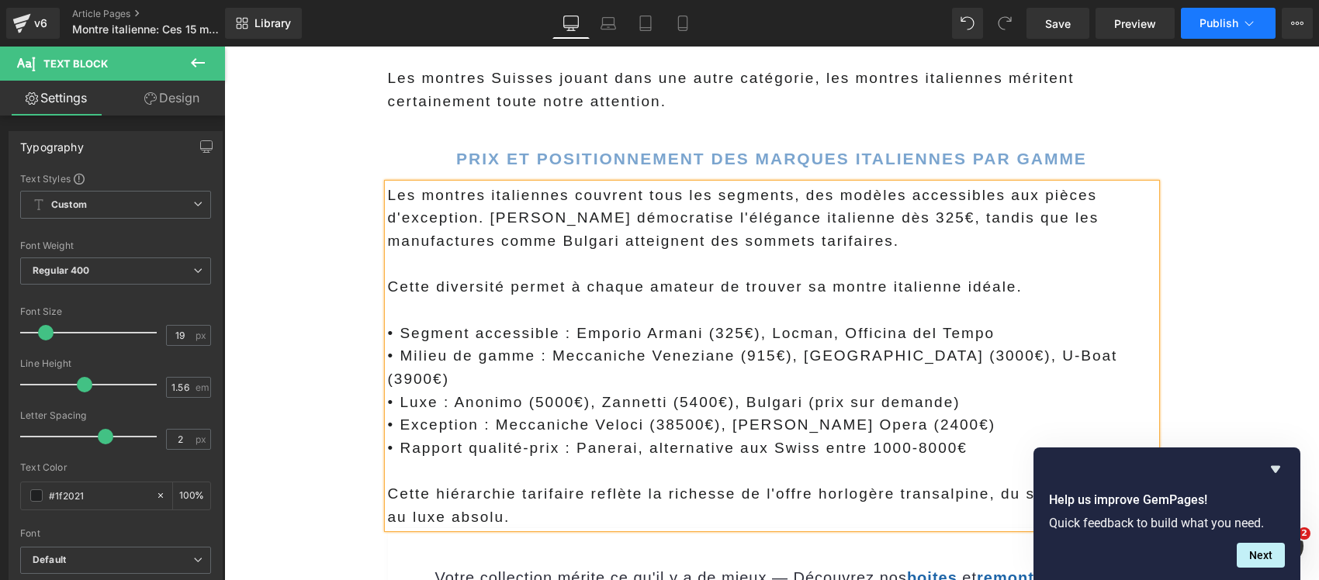
click at [1259, 21] on button "Publish" at bounding box center [1227, 23] width 95 height 31
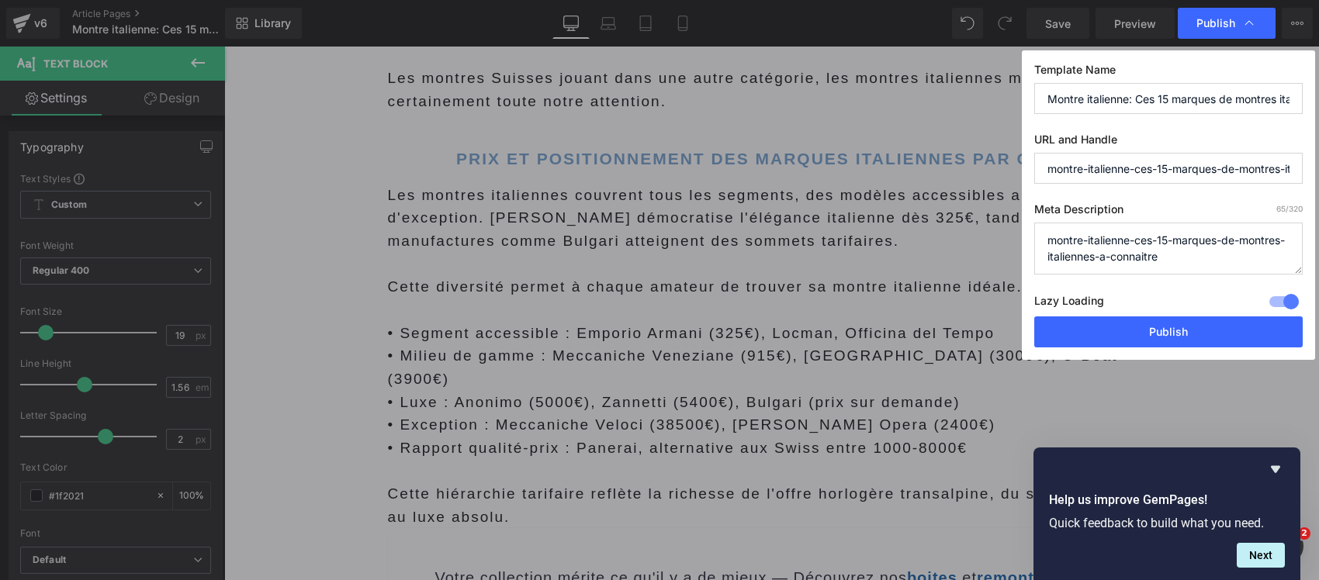
click at [1153, 242] on textarea "montre-italienne-ces-15-marques-de-montres-italiennes-a-connaitre" at bounding box center [1168, 249] width 268 height 52
paste textarea "Découvrez les 15 meilleures marques de montres italiennes : Bulgari, Panerai, U…"
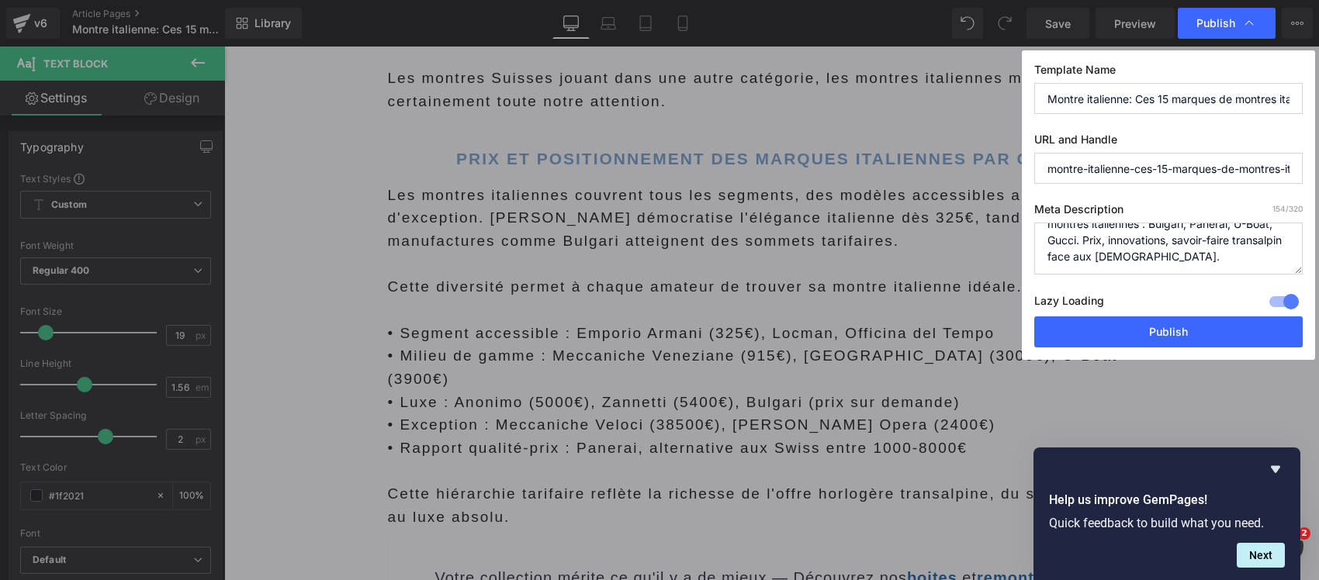
type textarea "Découvrez les 15 meilleures marques de montres italiennes : Bulgari, Panerai, U…"
click at [1111, 95] on input "Montre italienne: Ces 15 marques de montres italiennes a connaitre." at bounding box center [1168, 98] width 268 height 31
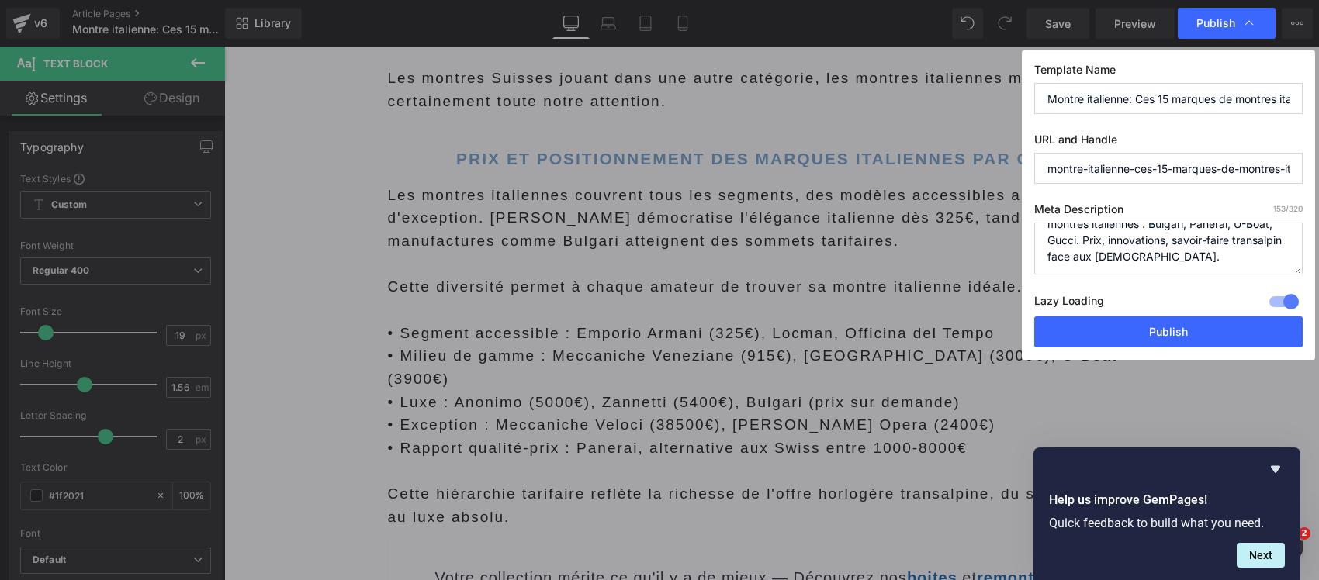
click at [1111, 95] on input "Montre italienne: Ces 15 marques de montres italiennes a connaitre." at bounding box center [1168, 98] width 268 height 31
paste input "arques de montres italiennes : ces 15 montres rivalisent avec les marques Suiss…"
type input "Marques de montres italiennes : ces 15 montres rivalisent avec les marques Suis…"
click at [1163, 328] on button "Publish" at bounding box center [1168, 331] width 268 height 31
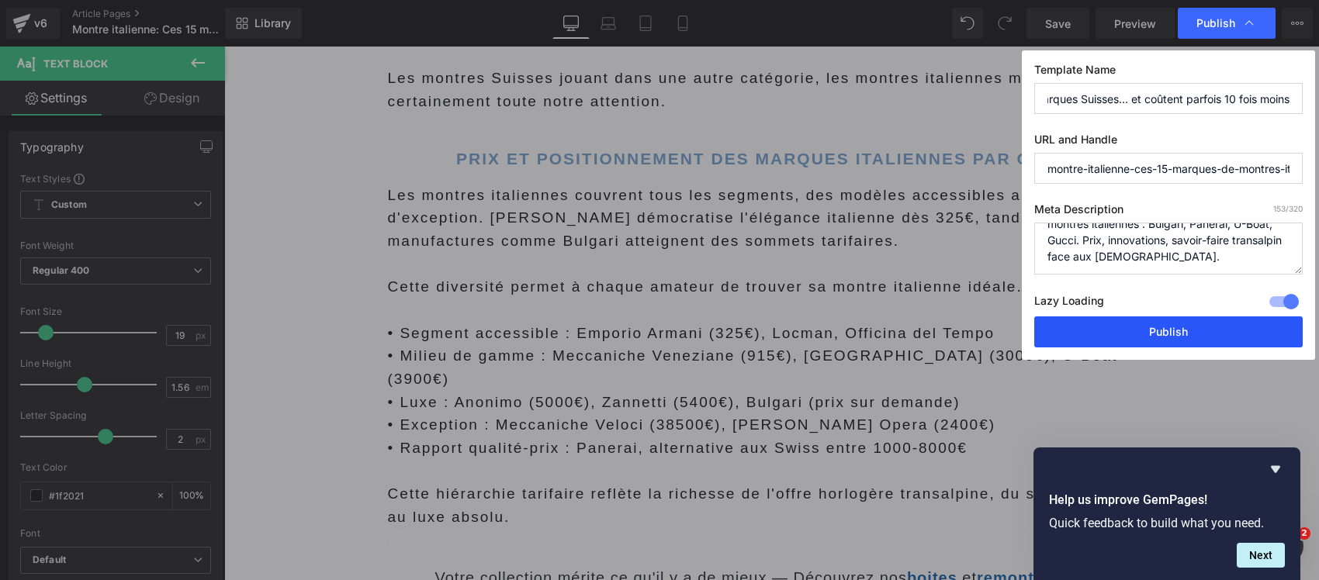
scroll to position [0, 0]
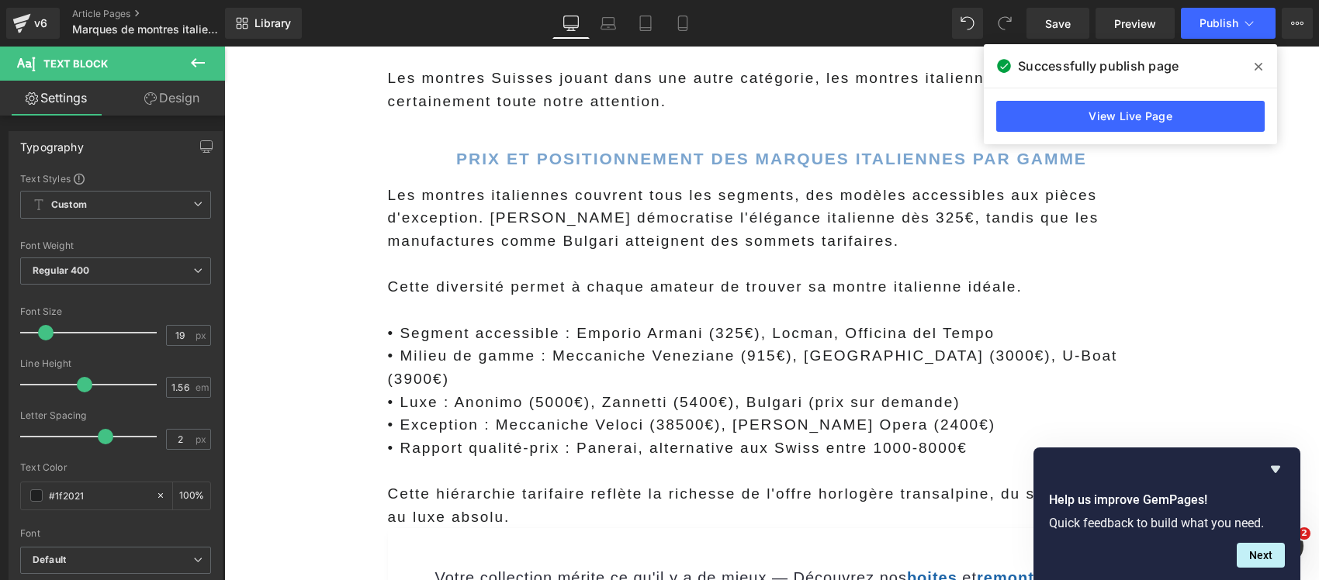
scroll to position [22709, 0]
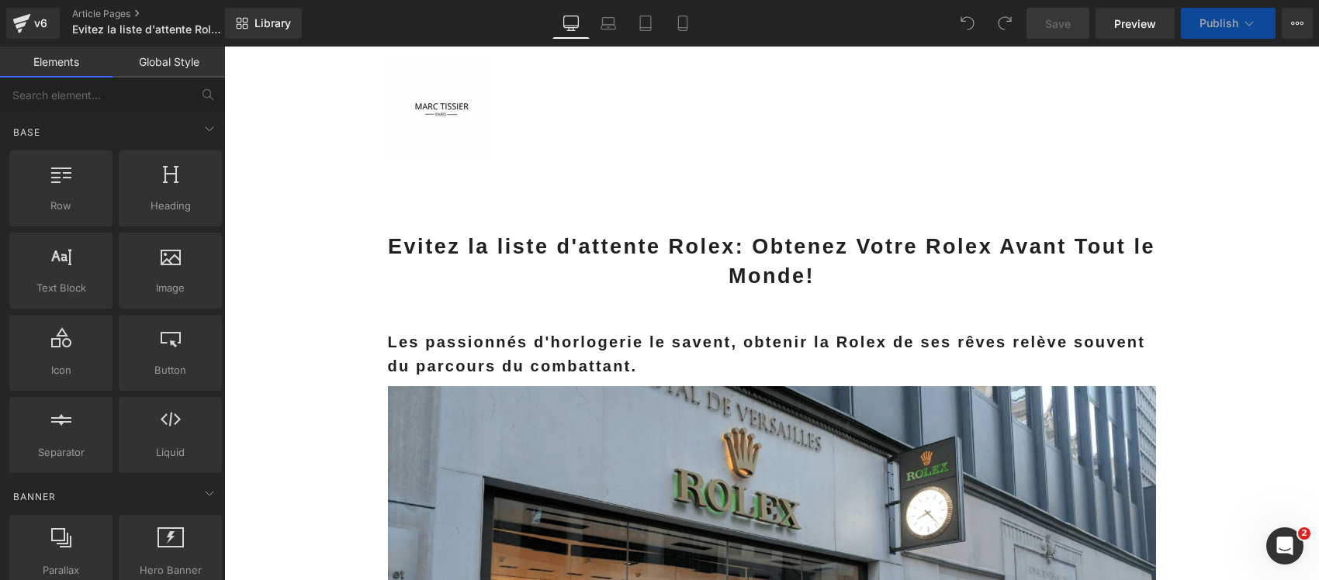
click at [572, 334] on strong "Les passionnés d'horlogerie le savent, obtenir la Rolex de ses rêves relève sou…" at bounding box center [767, 354] width 758 height 41
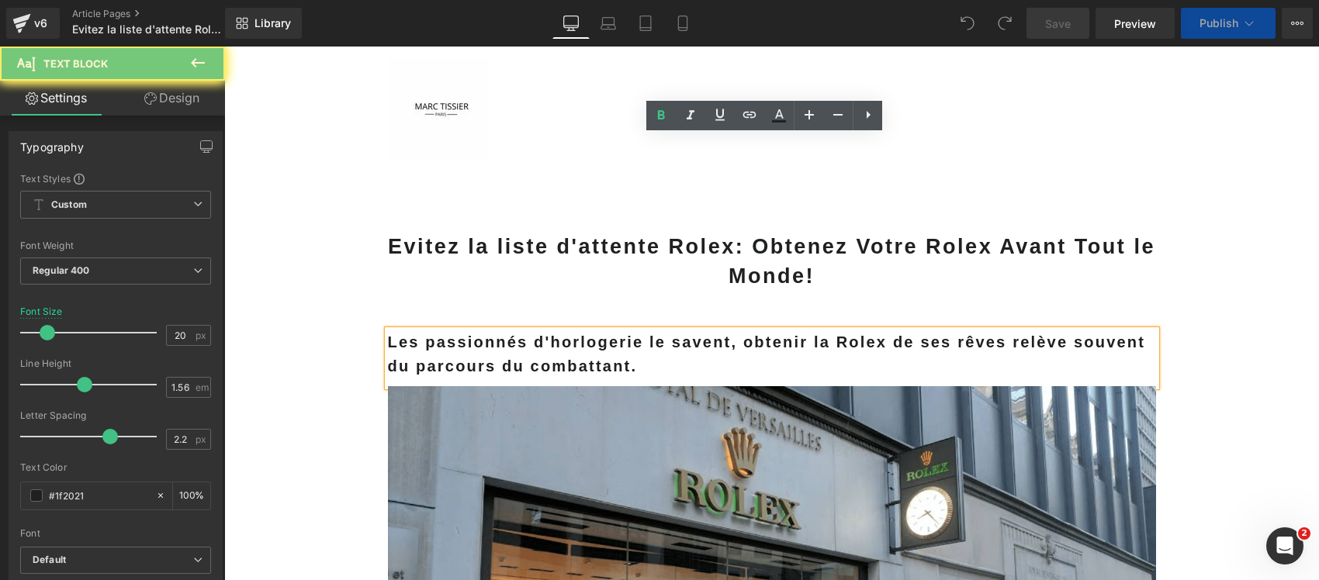
click at [572, 334] on strong "Les passionnés d'horlogerie le savent, obtenir la Rolex de ses rêves relève sou…" at bounding box center [767, 354] width 758 height 41
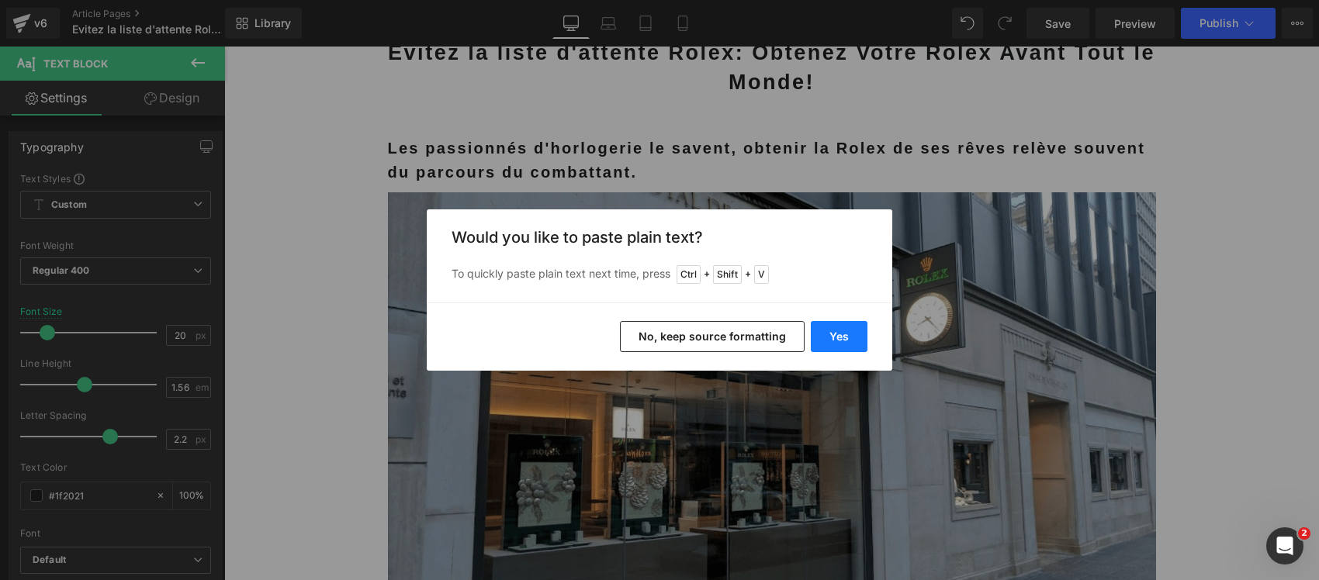
click at [835, 342] on button "Yes" at bounding box center [838, 336] width 57 height 31
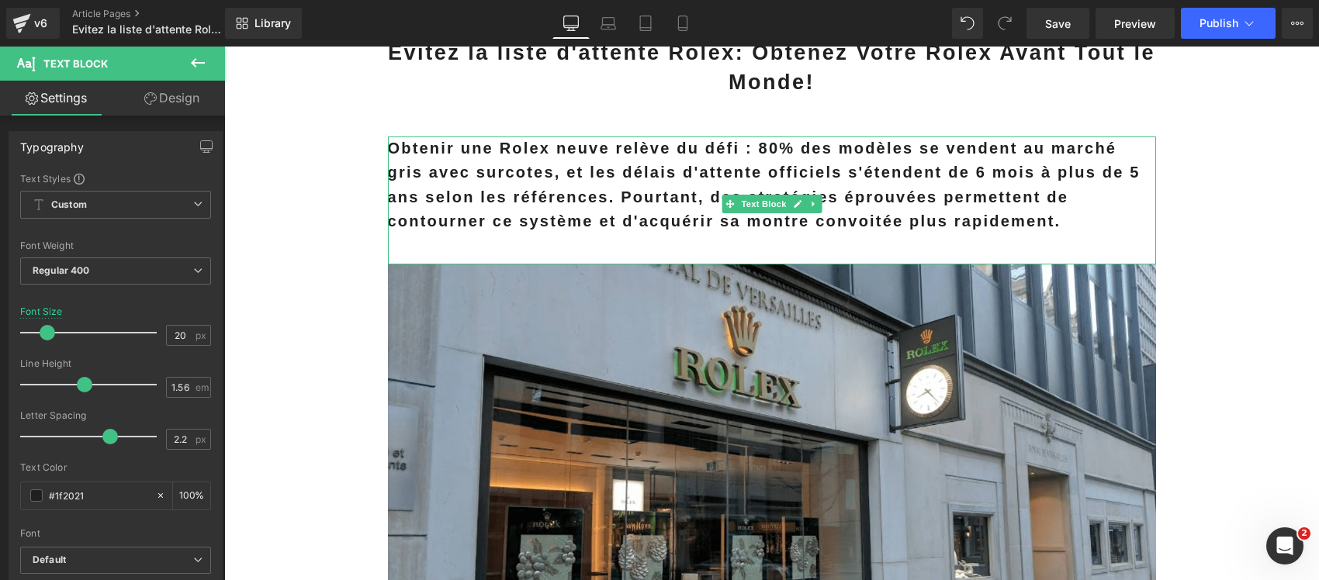
click at [555, 181] on b "Obtenir une Rolex neuve relève du défi : 80% des modèles se vendent au marché g…" at bounding box center [764, 185] width 752 height 90
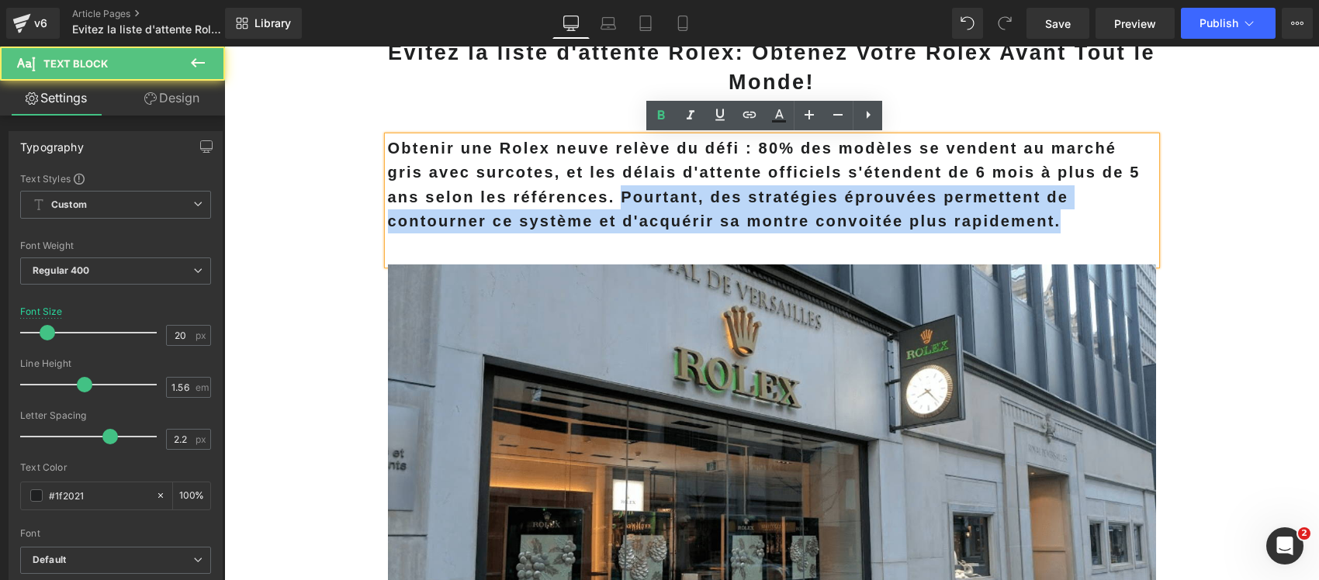
drag, startPoint x: 571, startPoint y: 199, endPoint x: 996, endPoint y: 248, distance: 427.9
click at [996, 248] on div "Obtenir une Rolex neuve relève du défi : 80% des modèles se vendent au marché g…" at bounding box center [772, 201] width 768 height 128
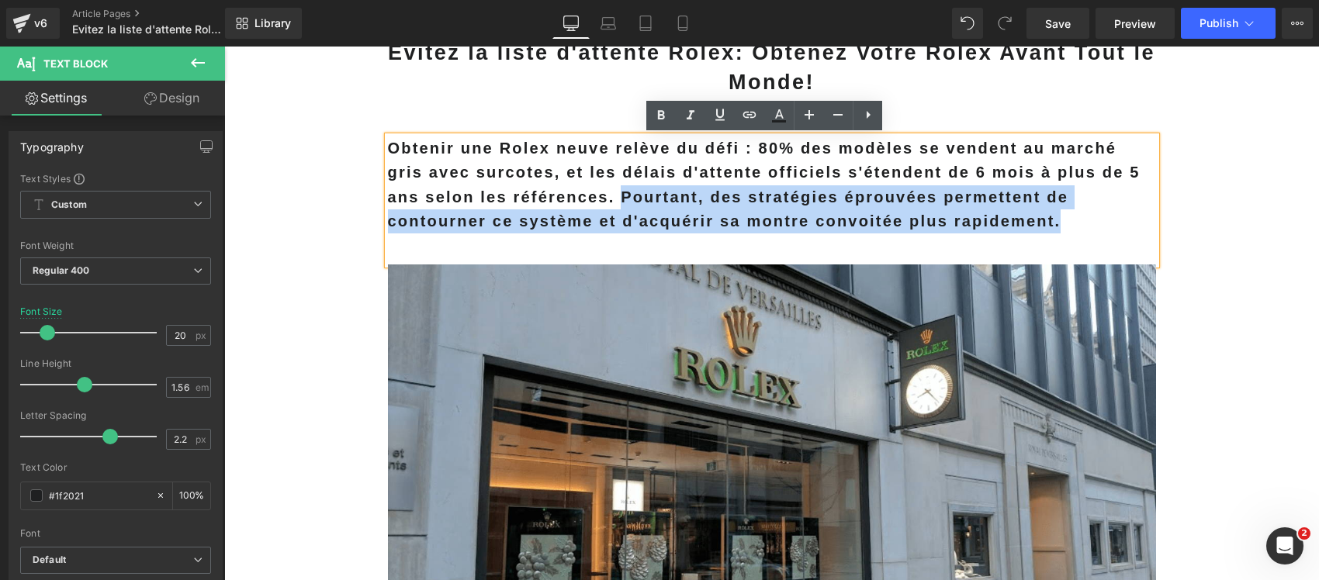
copy b "Pourtant, des stratégies éprouvées permettent de contourner ce système et d'acq…"
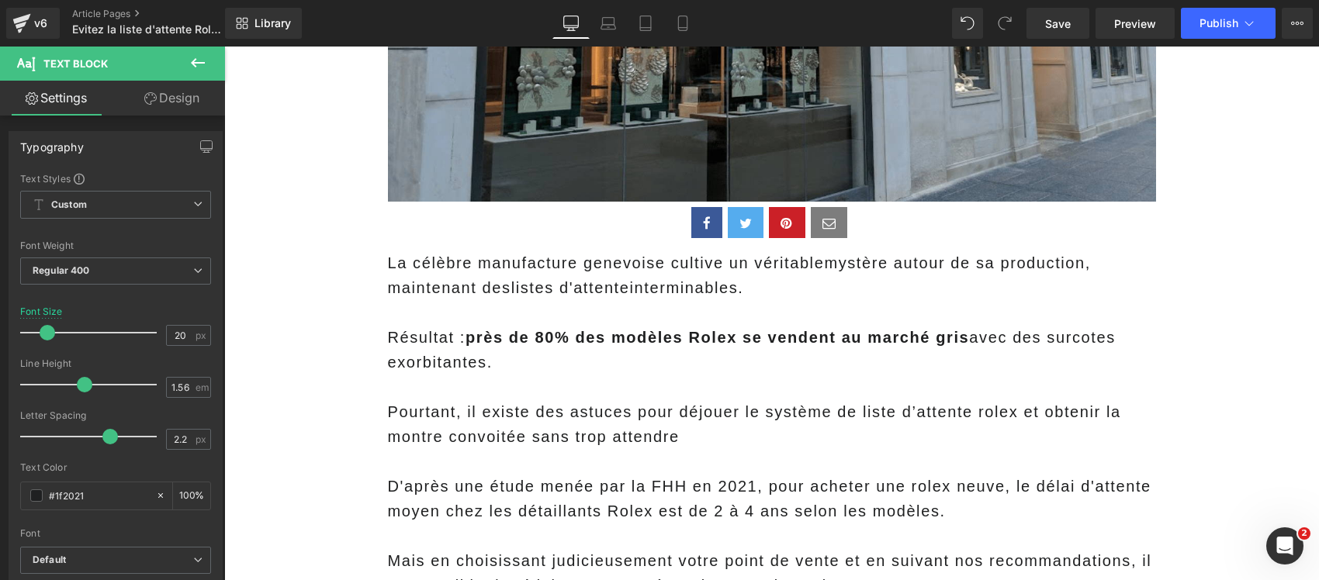
scroll to position [582, 0]
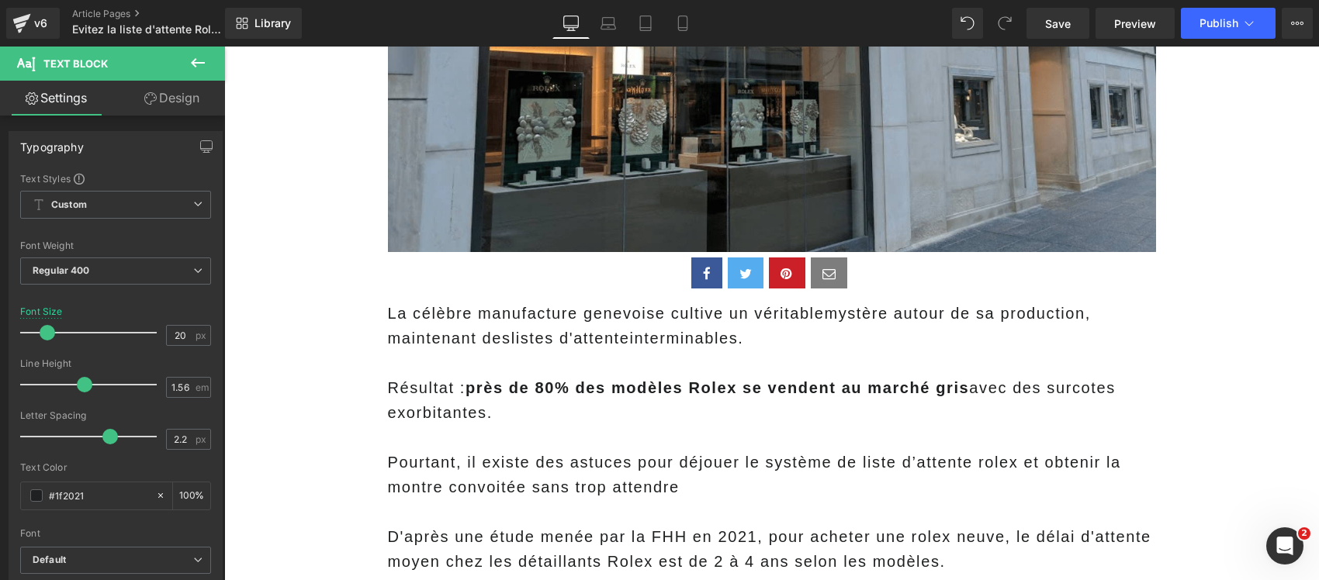
drag, startPoint x: 412, startPoint y: 344, endPoint x: 436, endPoint y: 339, distance: 24.5
click at [412, 344] on p "La célèbre manufacture genevoise cultive un véritable mystère autour de sa prod…" at bounding box center [772, 326] width 768 height 50
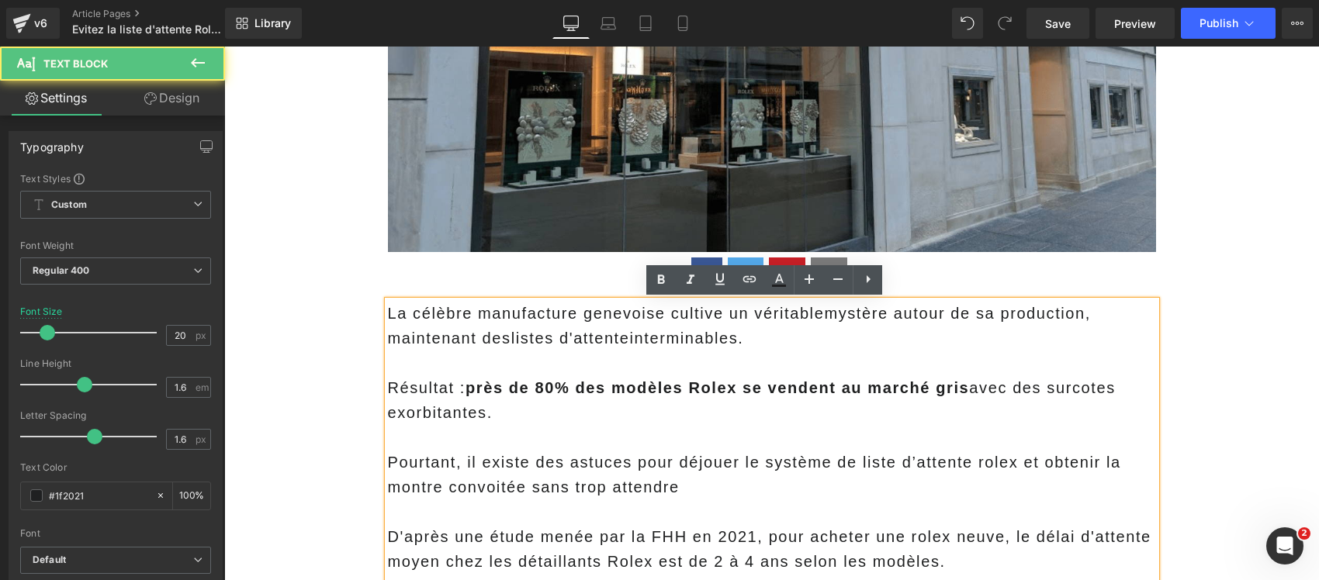
click at [461, 331] on p "La célèbre manufacture genevoise cultive un véritable mystère autour de sa prod…" at bounding box center [772, 326] width 768 height 50
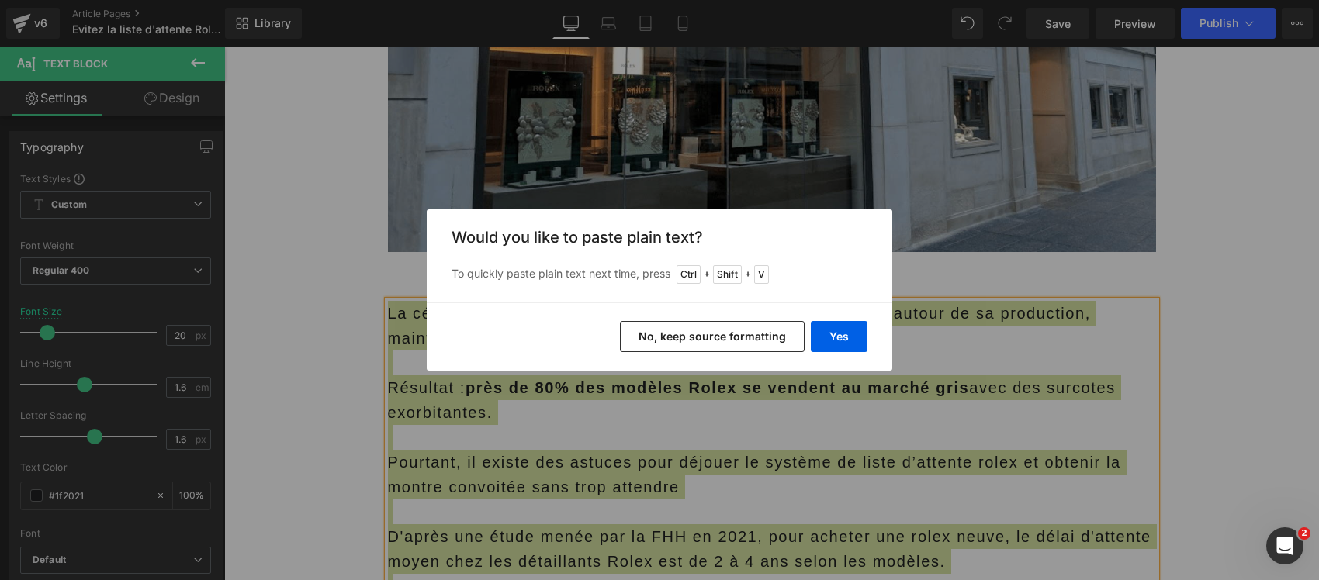
click at [640, 337] on button "No, keep source formatting" at bounding box center [712, 336] width 185 height 31
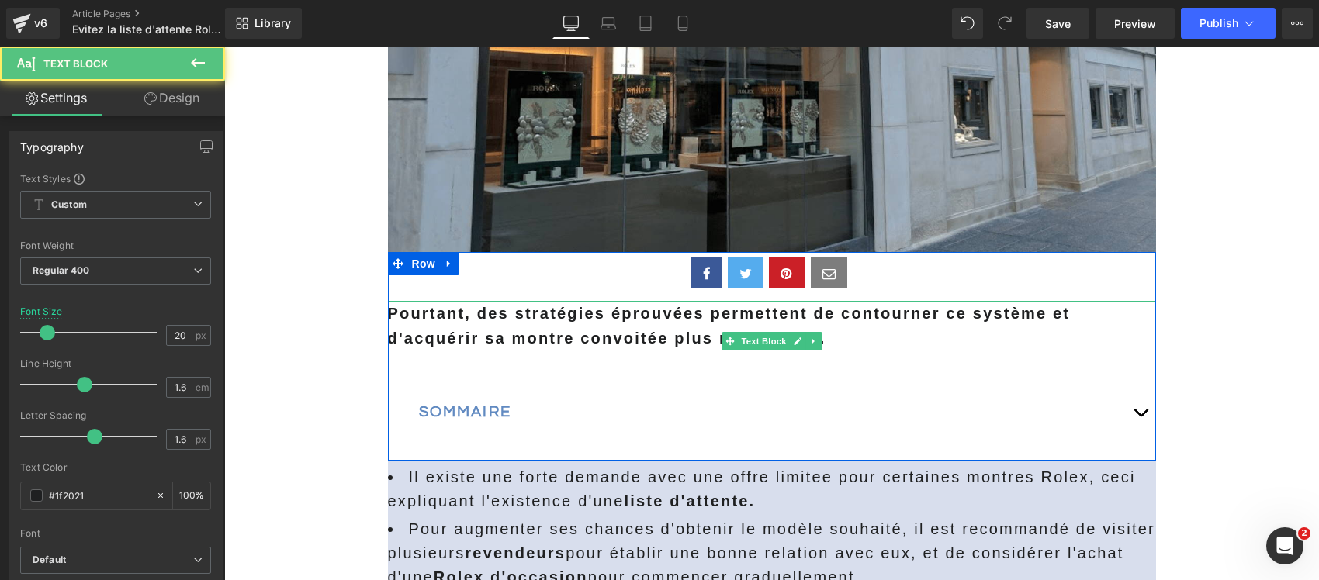
click at [498, 332] on span "Pourtant, des stratégies éprouvées permettent de contourner ce système et d'acq…" at bounding box center [729, 326] width 683 height 42
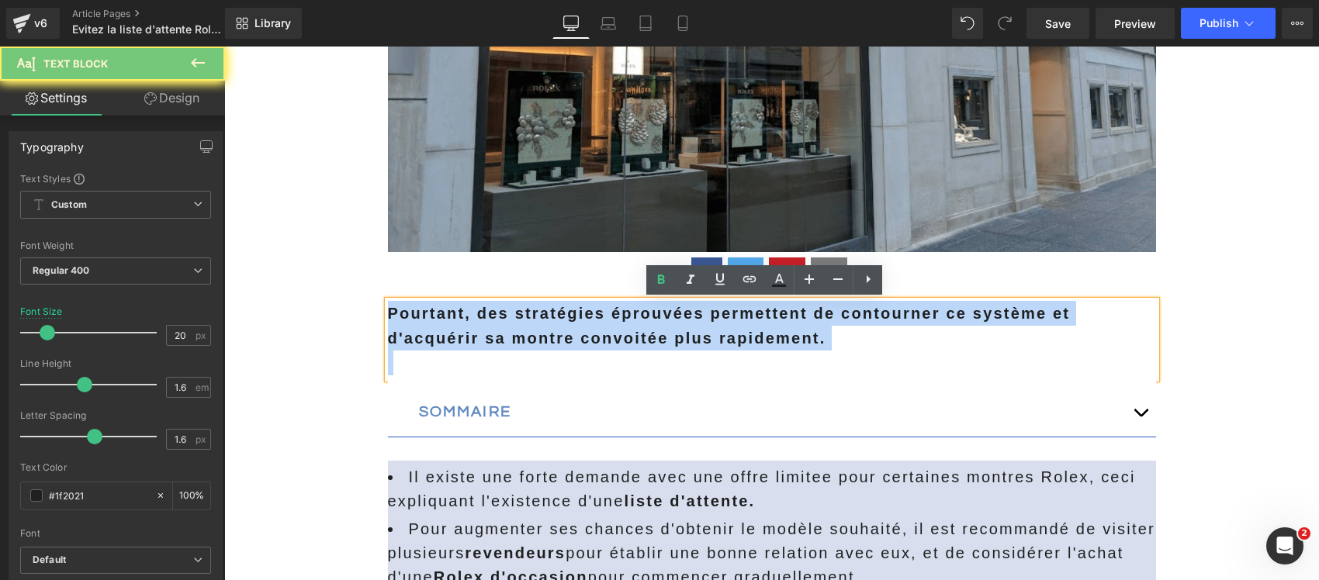
click at [498, 332] on span "Pourtant, des stratégies éprouvées permettent de contourner ce système et d'acq…" at bounding box center [729, 326] width 683 height 42
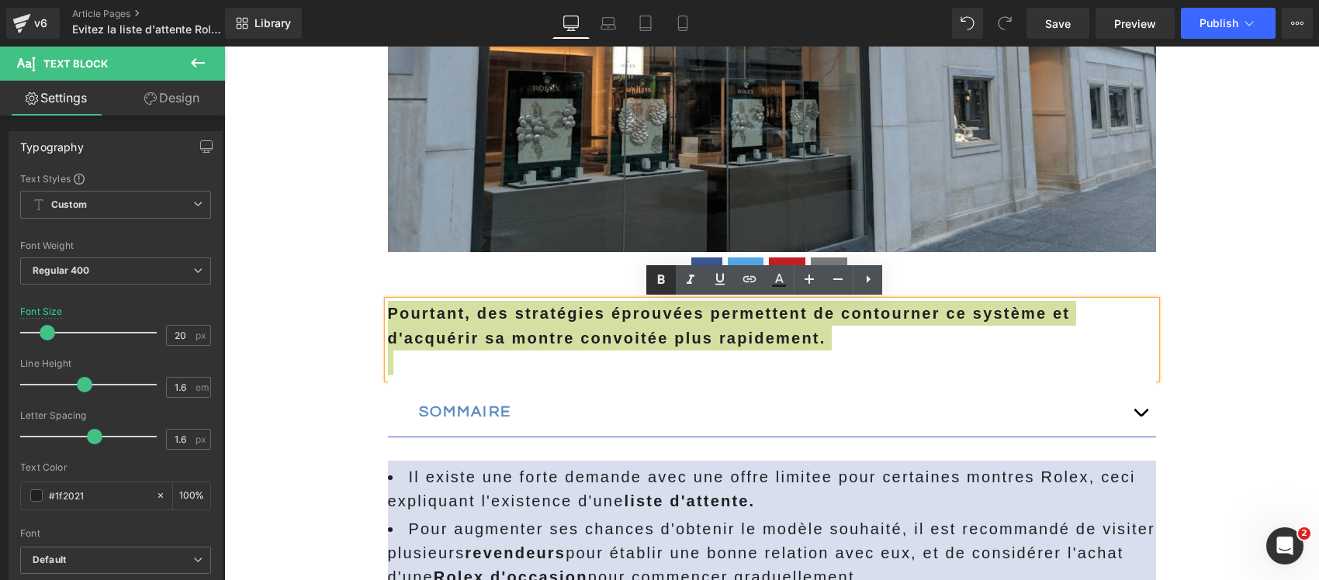
drag, startPoint x: 655, startPoint y: 277, endPoint x: 394, endPoint y: 243, distance: 263.6
click at [655, 277] on icon at bounding box center [660, 280] width 19 height 19
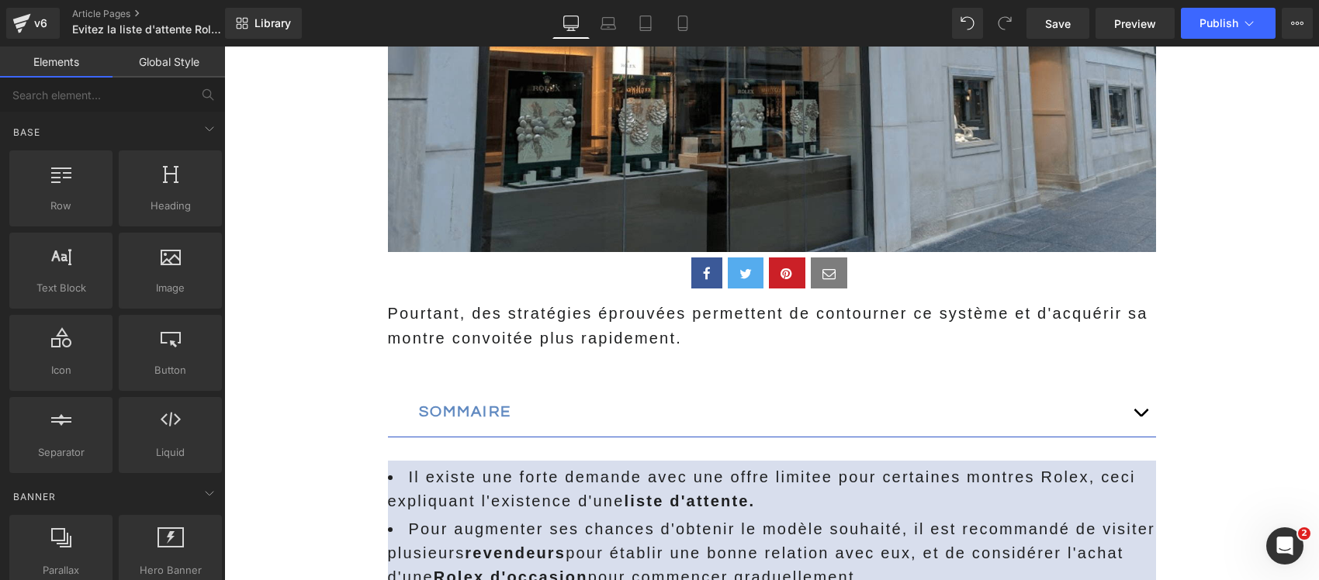
click at [393, 365] on p at bounding box center [772, 363] width 768 height 25
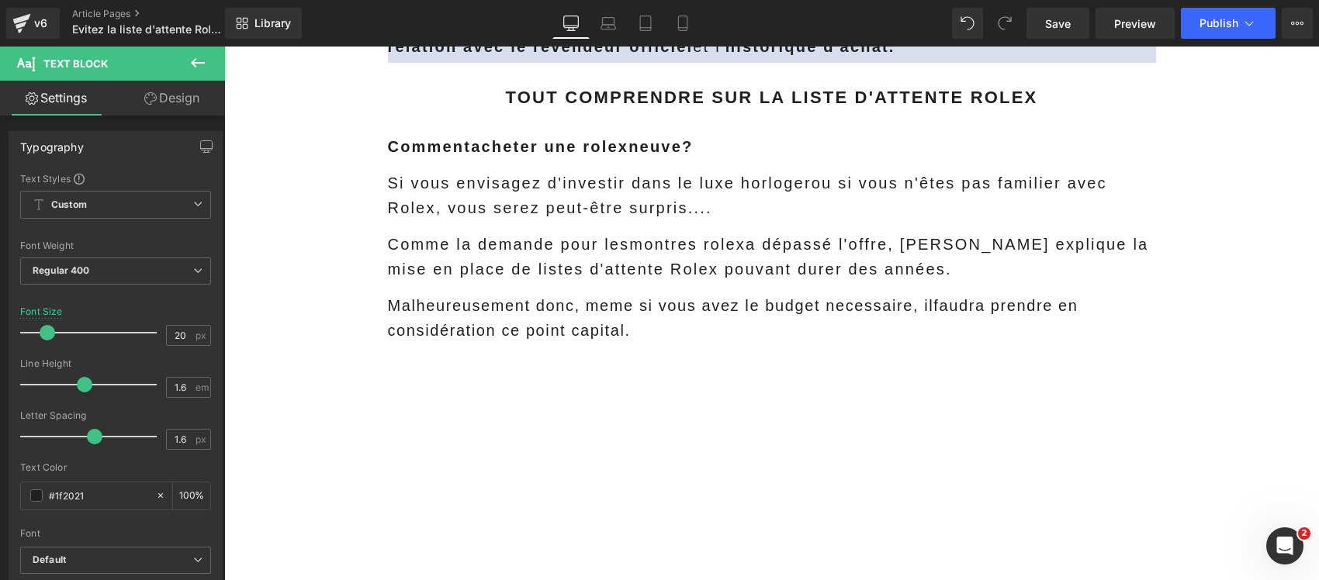
scroll to position [1163, 0]
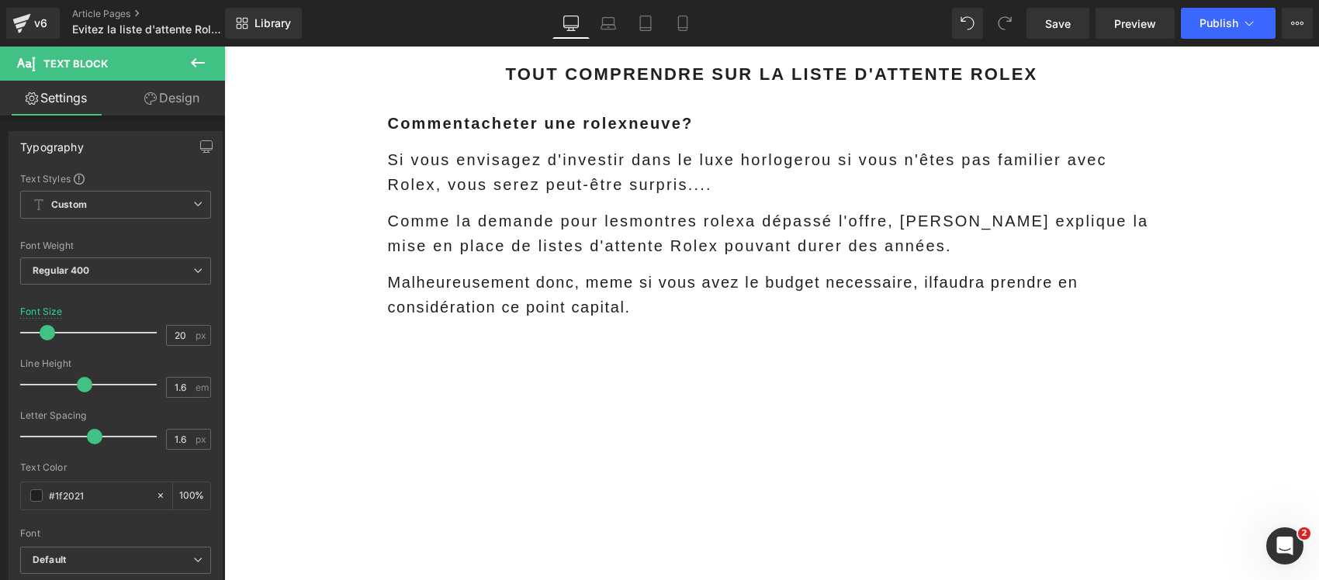
click at [681, 216] on link "montres rolex" at bounding box center [687, 221] width 116 height 17
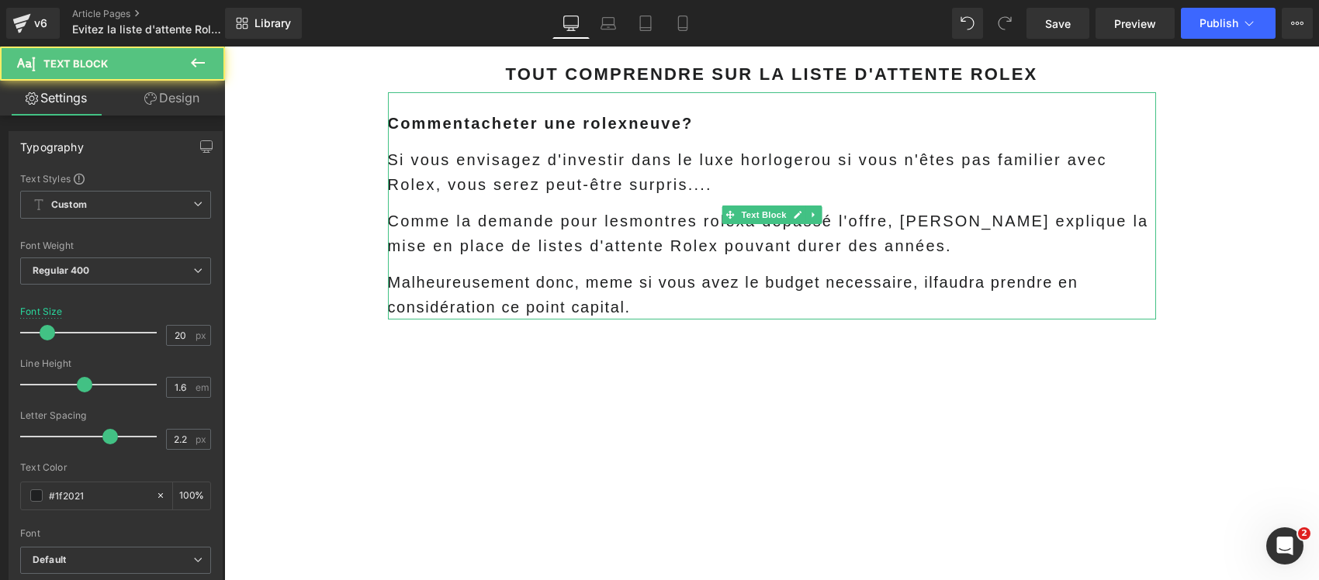
click at [483, 160] on span "Si vous envisagez d' investir dans le luxe horloger ou si vous n'êtes pas famil…" at bounding box center [747, 172] width 719 height 42
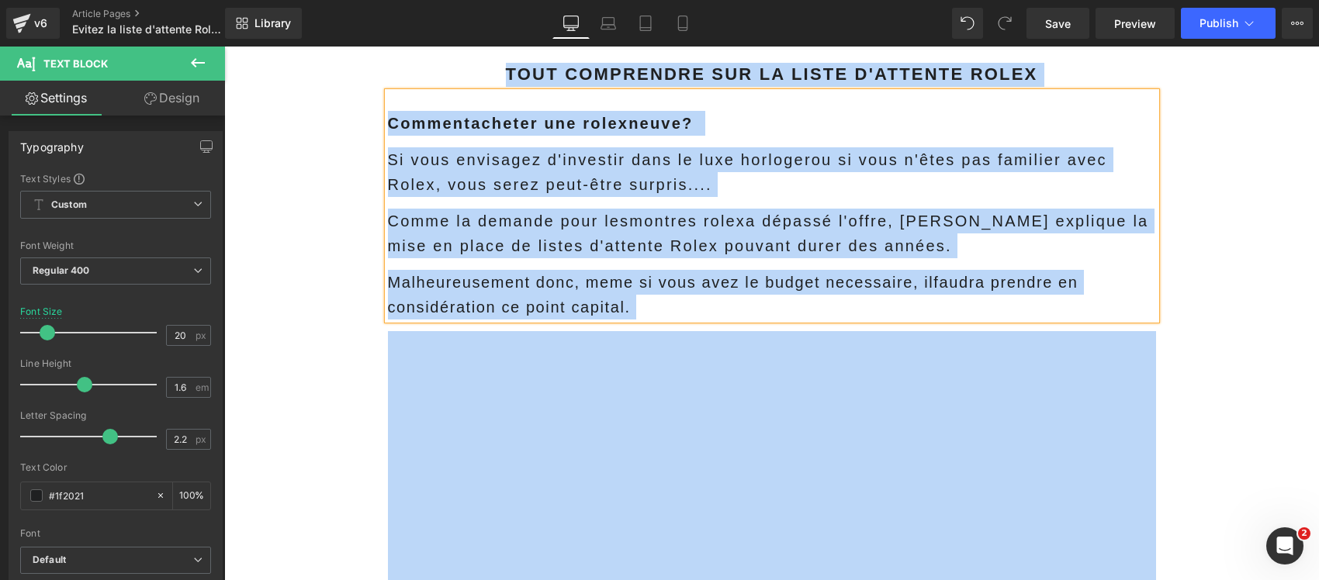
click at [520, 223] on p "Comme la demande pour les montres rolex a dépassé l'offre, ceci explique la mis…" at bounding box center [772, 234] width 768 height 50
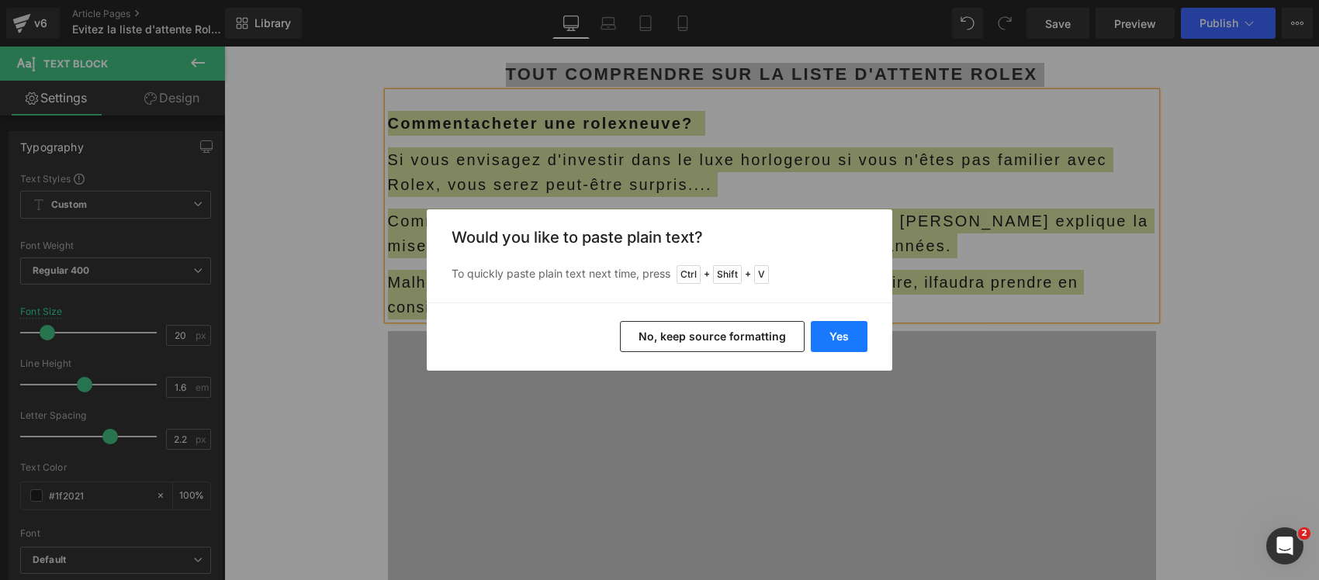
drag, startPoint x: 835, startPoint y: 332, endPoint x: 611, endPoint y: 287, distance: 228.6
click at [835, 332] on button "Yes" at bounding box center [838, 336] width 57 height 31
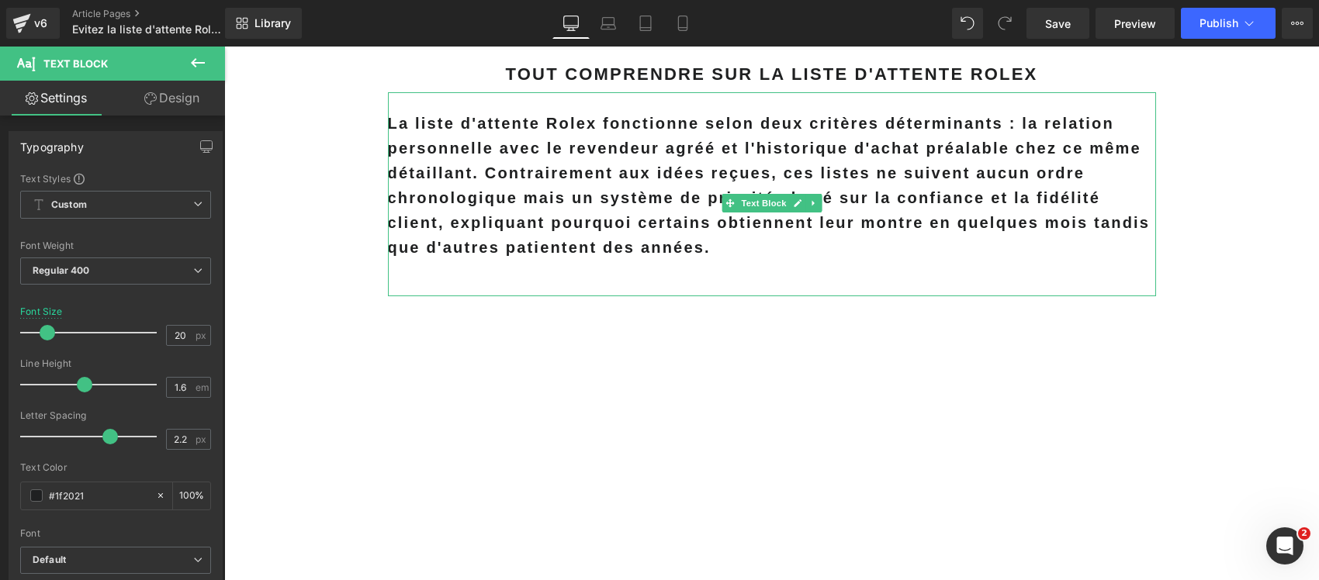
click at [514, 168] on b "La liste d'attente Rolex fonctionne selon deux critères déterminants : la relat…" at bounding box center [769, 185] width 762 height 141
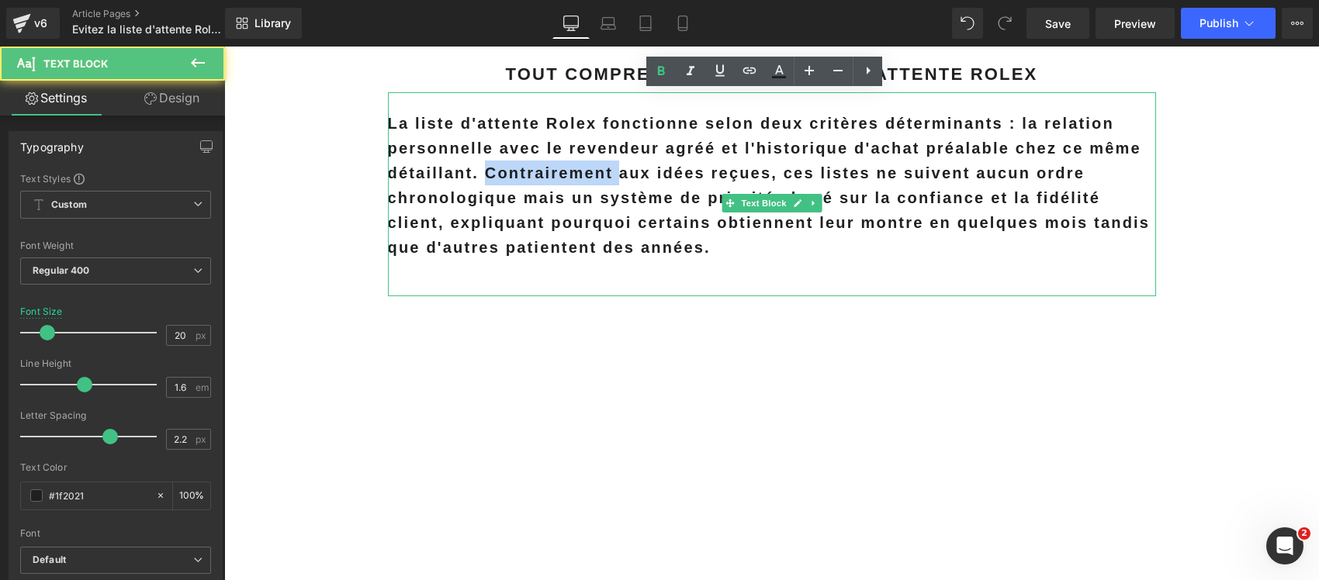
click at [514, 168] on b "La liste d'attente Rolex fonctionne selon deux critères déterminants : la relat…" at bounding box center [769, 185] width 762 height 141
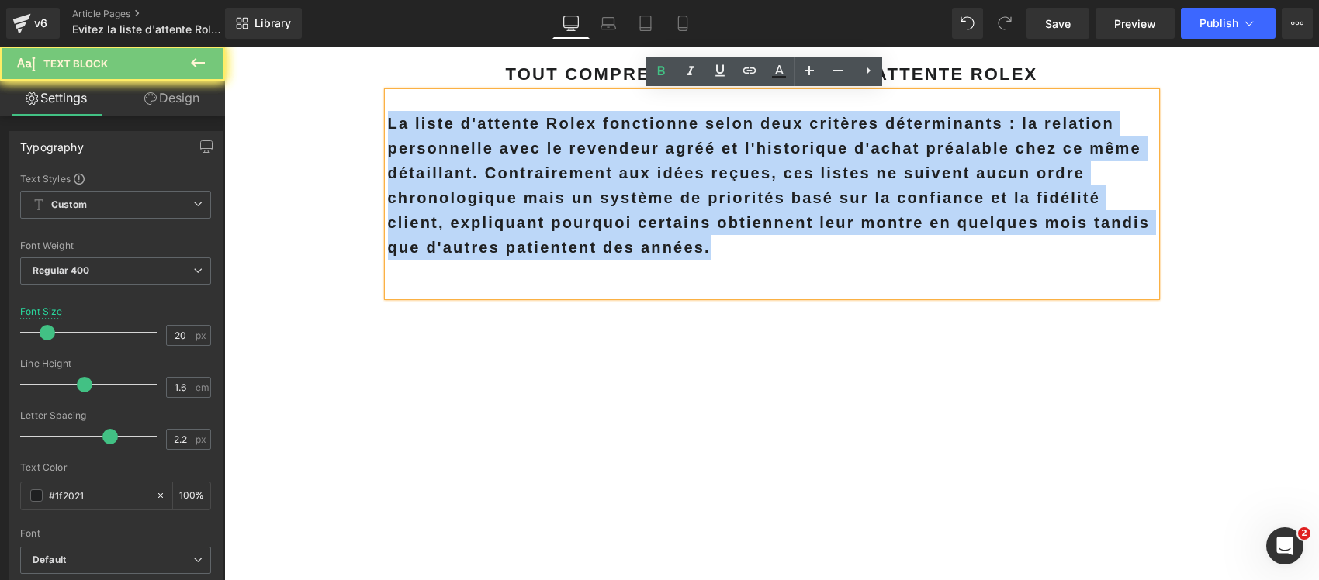
click at [514, 168] on b "La liste d'attente Rolex fonctionne selon deux critères déterminants : la relat…" at bounding box center [769, 185] width 762 height 141
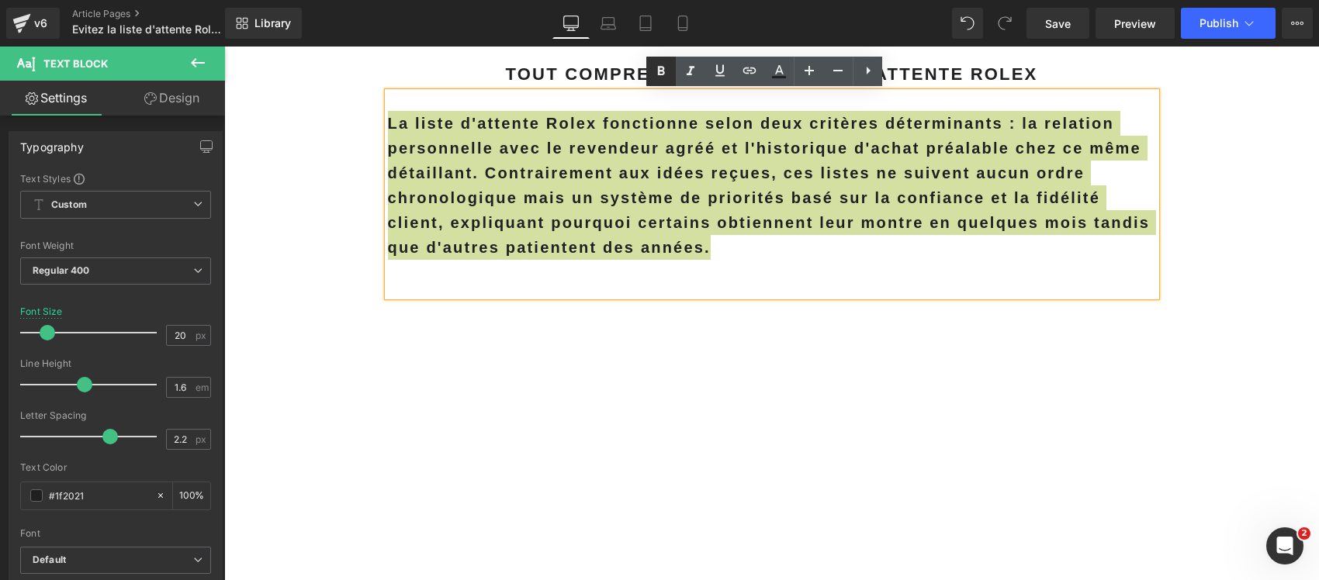
click at [657, 64] on icon at bounding box center [660, 71] width 19 height 19
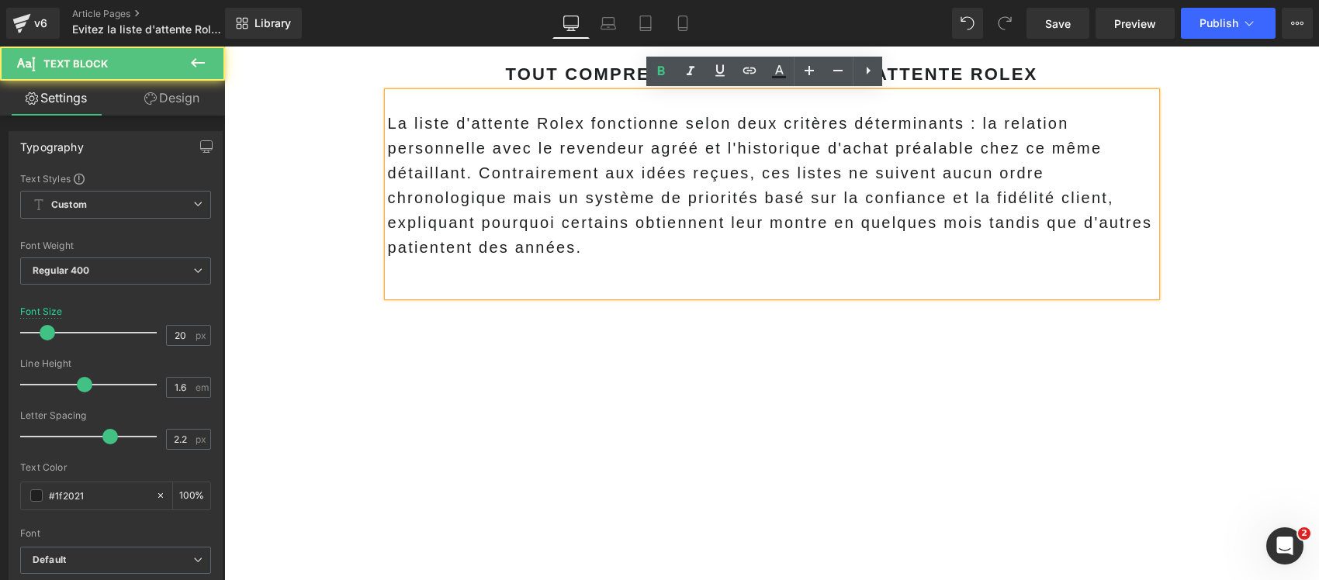
click at [486, 281] on p at bounding box center [772, 283] width 768 height 25
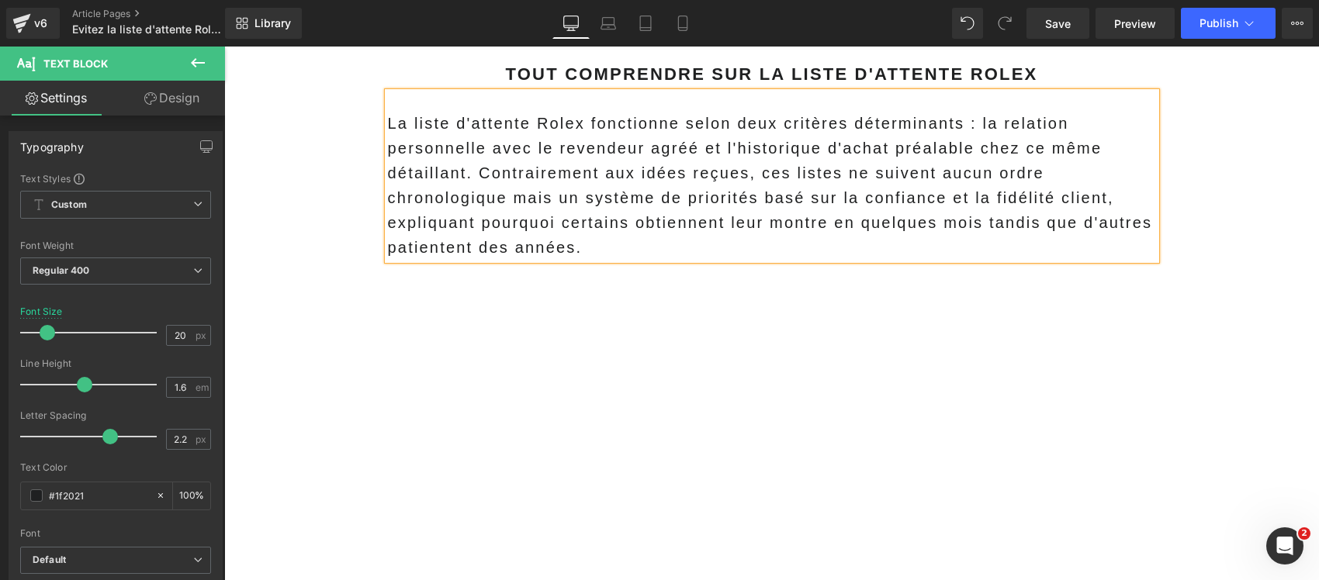
click at [472, 176] on p "La liste d'attente Rolex fonctionne selon deux critères déterminants : la relat…" at bounding box center [772, 185] width 768 height 149
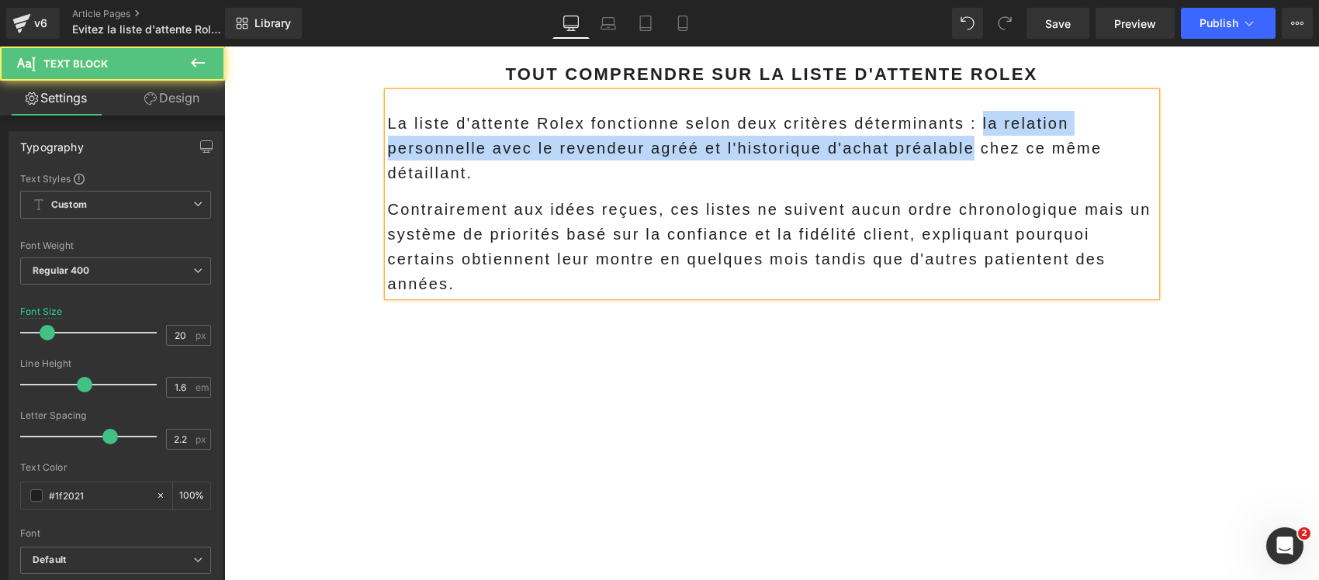
drag, startPoint x: 969, startPoint y: 123, endPoint x: 894, endPoint y: 159, distance: 82.9
click at [961, 157] on p "La liste d'attente Rolex fonctionne selon deux critères déterminants : la relat…" at bounding box center [772, 148] width 768 height 74
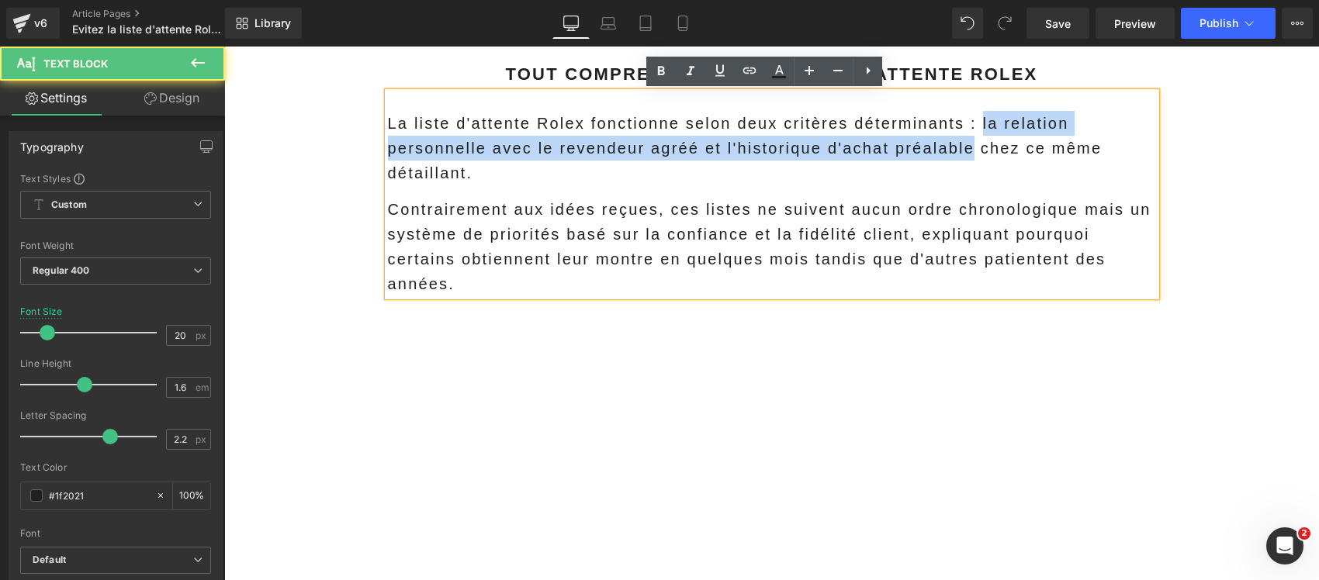
drag, startPoint x: 893, startPoint y: 157, endPoint x: 514, endPoint y: 178, distance: 379.8
click at [890, 156] on p "La liste d'attente Rolex fonctionne selon deux critères déterminants : la relat…" at bounding box center [772, 148] width 768 height 74
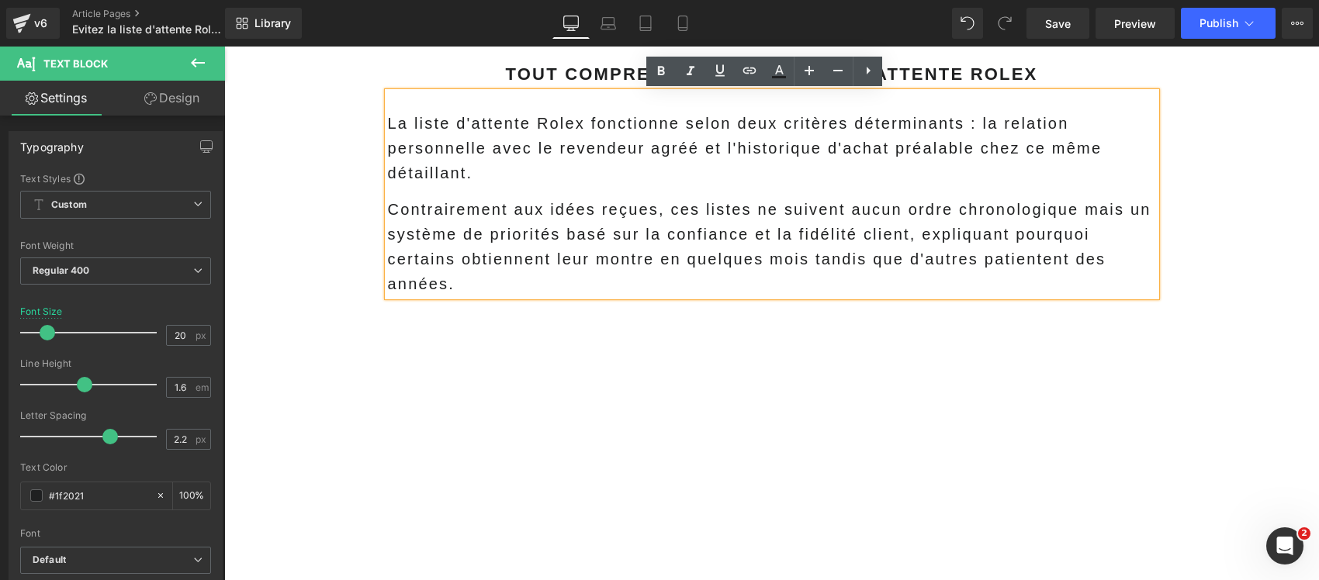
click at [975, 136] on p "La liste d'attente Rolex fonctionne selon deux critères déterminants : la relat…" at bounding box center [772, 148] width 768 height 74
drag, startPoint x: 970, startPoint y: 126, endPoint x: 660, endPoint y: 95, distance: 311.8
click at [976, 168] on p "La liste d'attente Rolex fonctionne selon deux critères déterminants : la relat…" at bounding box center [772, 148] width 768 height 74
click at [660, 72] on icon at bounding box center [660, 71] width 19 height 19
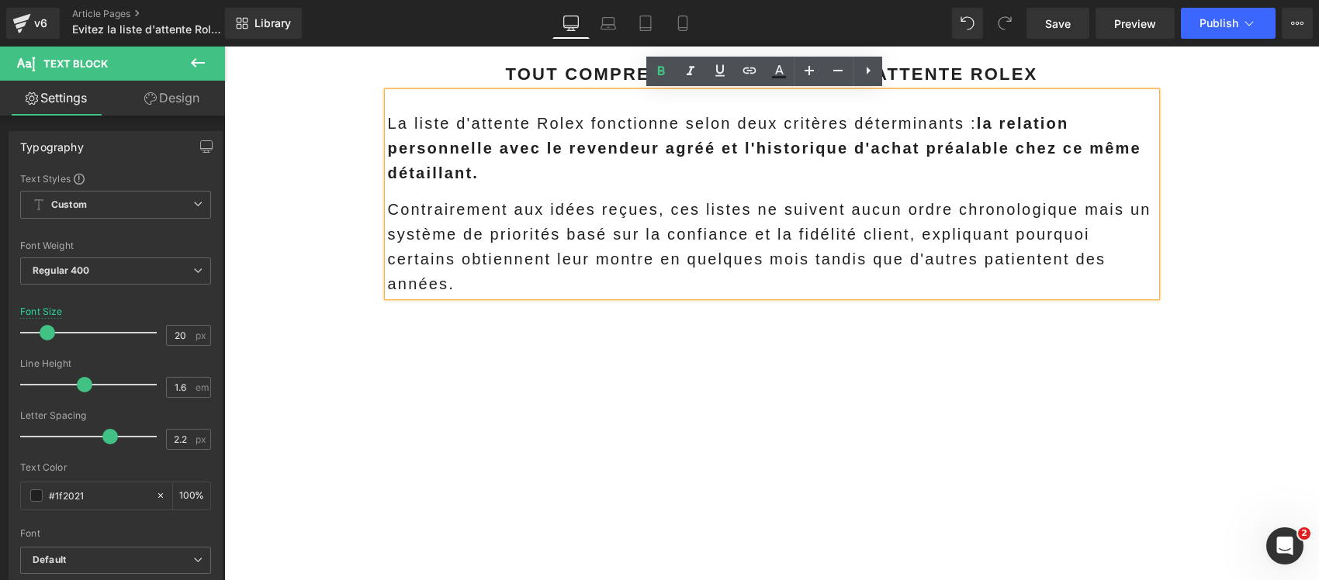
click at [731, 233] on p "Contrairement aux idées reçues, ces listes ne suivent aucun ordre chronologique…" at bounding box center [772, 246] width 768 height 99
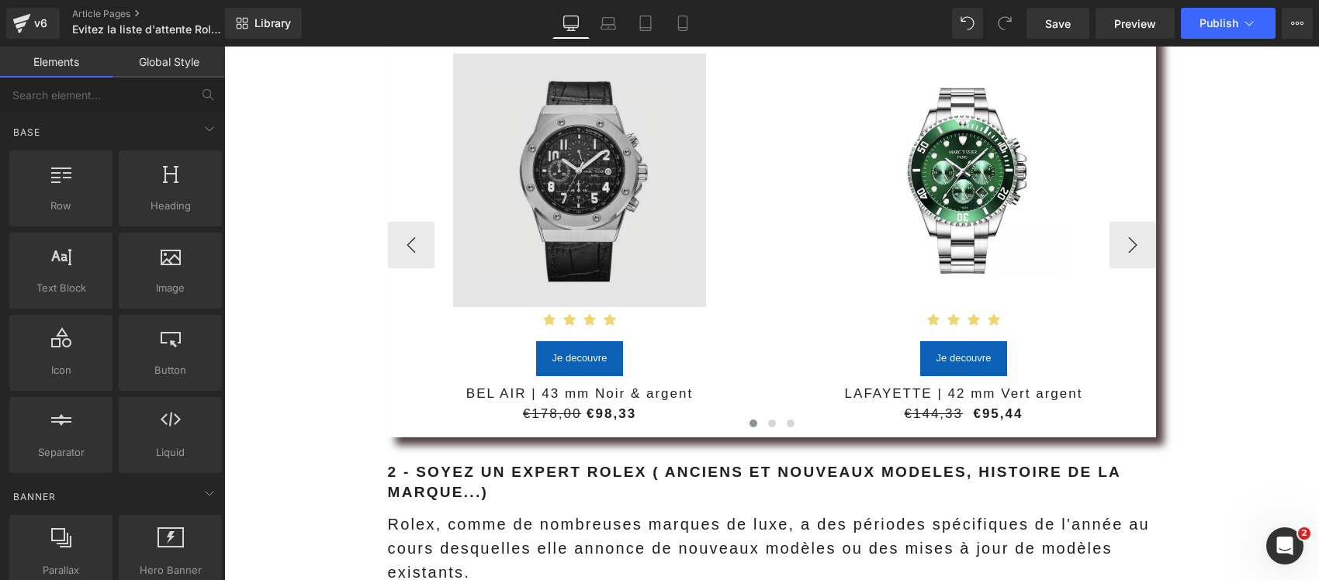
scroll to position [5817, 0]
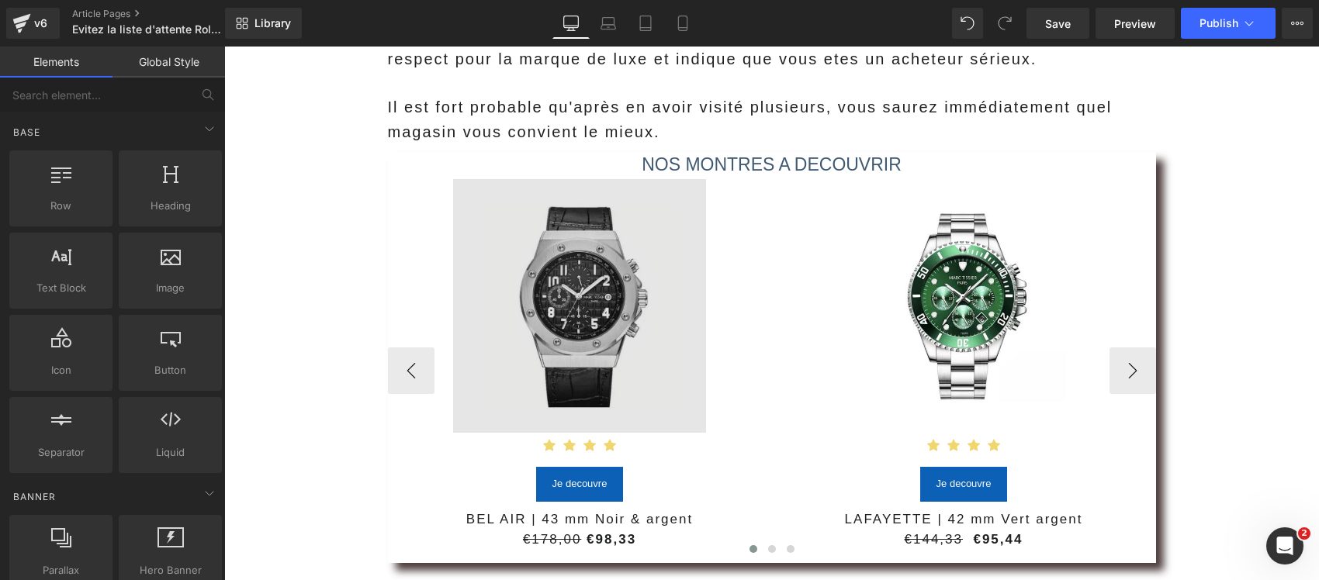
drag, startPoint x: 351, startPoint y: 311, endPoint x: 495, endPoint y: 268, distance: 149.7
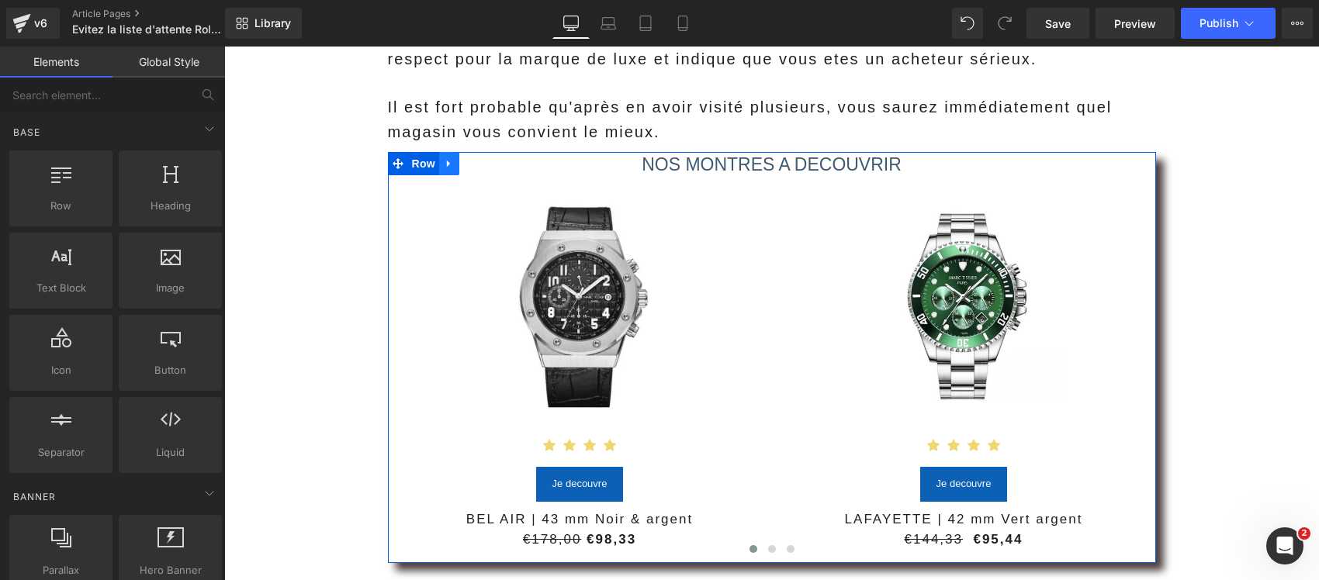
click at [445, 159] on icon at bounding box center [449, 163] width 11 height 12
click at [484, 168] on icon at bounding box center [489, 163] width 11 height 11
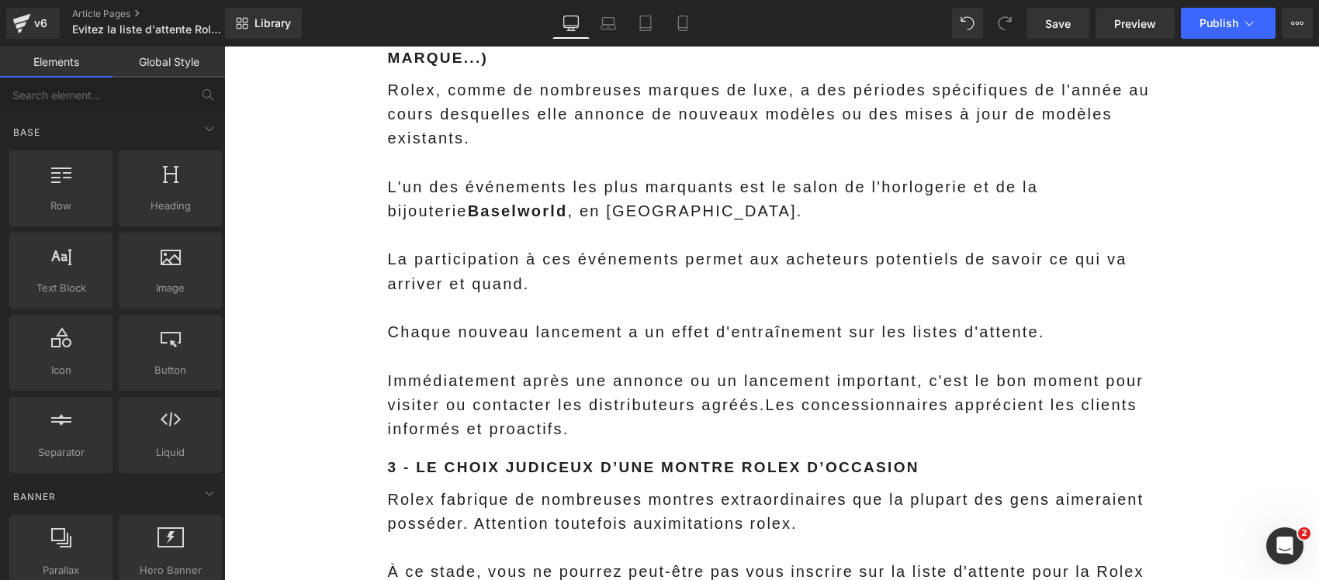
scroll to position [6286, 0]
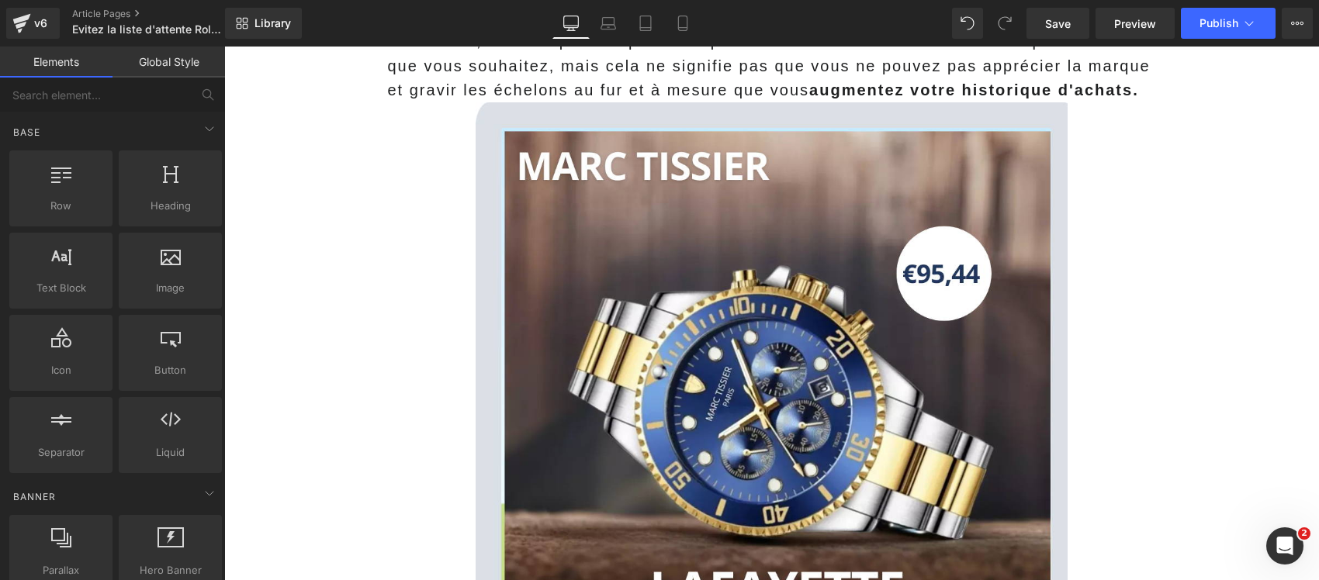
scroll to position [6496, 0]
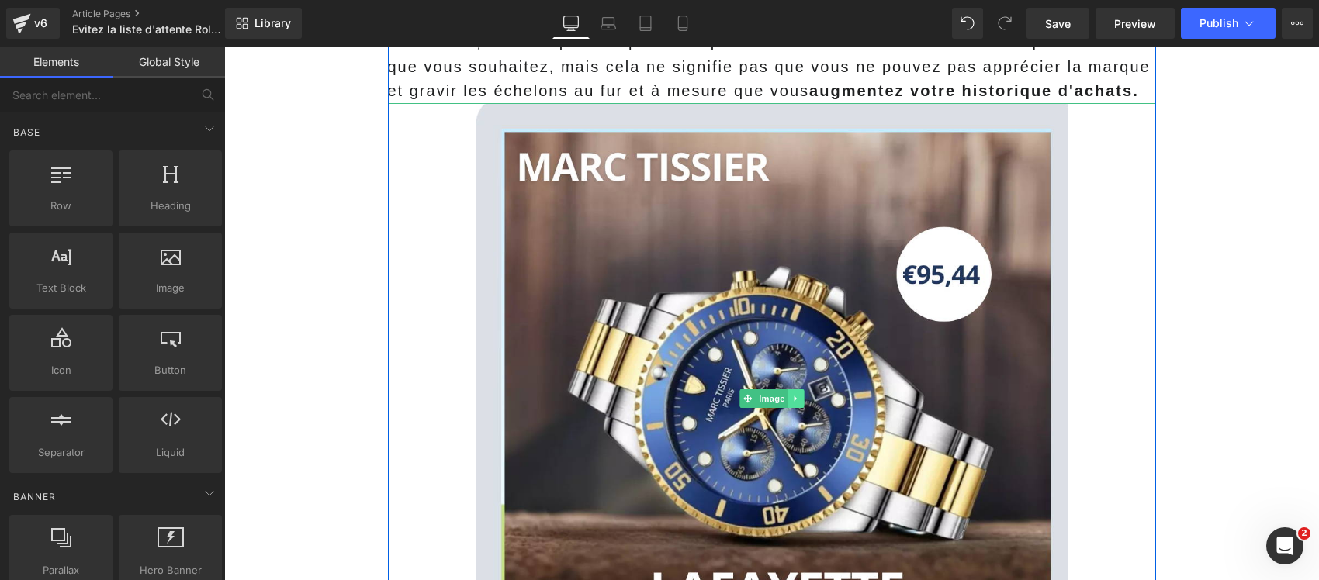
click at [791, 400] on icon at bounding box center [795, 398] width 9 height 9
click at [799, 400] on icon at bounding box center [803, 398] width 9 height 9
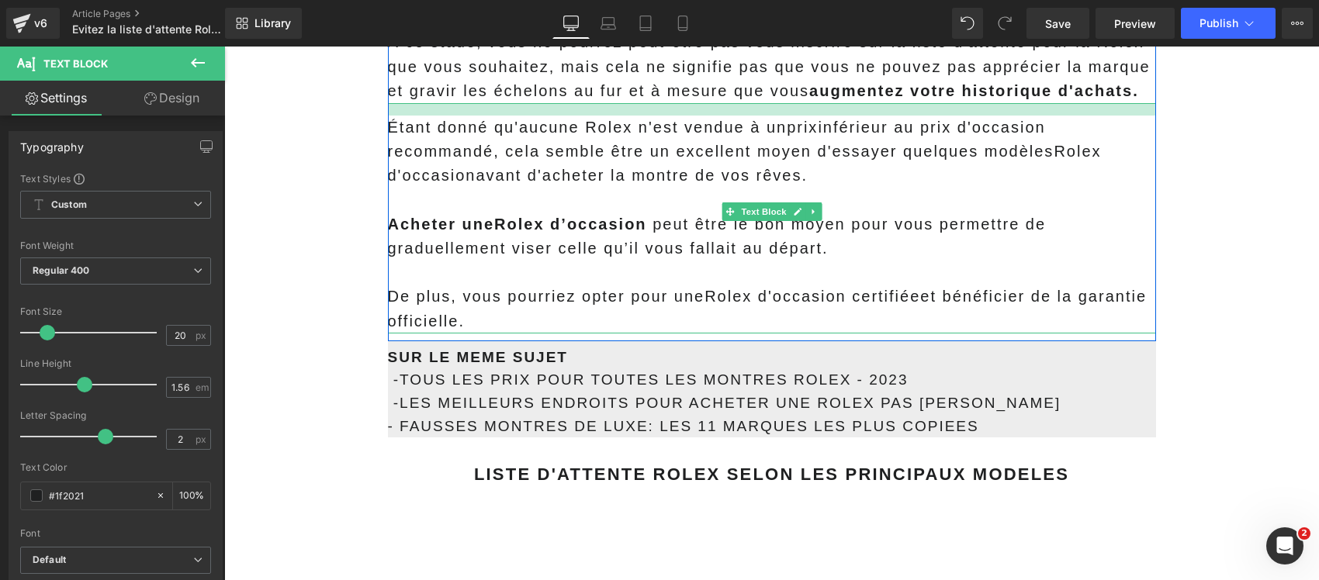
drag, startPoint x: 479, startPoint y: 102, endPoint x: 487, endPoint y: 115, distance: 15.1
click at [487, 115] on div "Étant donné qu'aucune Rolex n'est vendue à un prix inférieur au prix d'occasion…" at bounding box center [772, 218] width 768 height 230
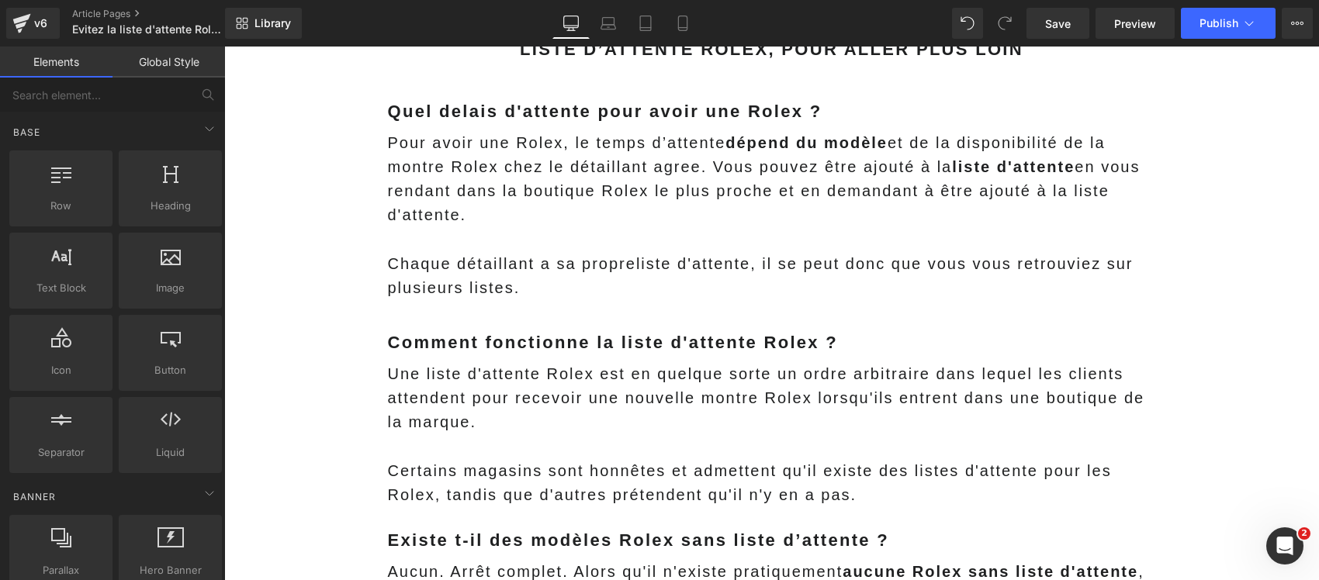
scroll to position [12894, 0]
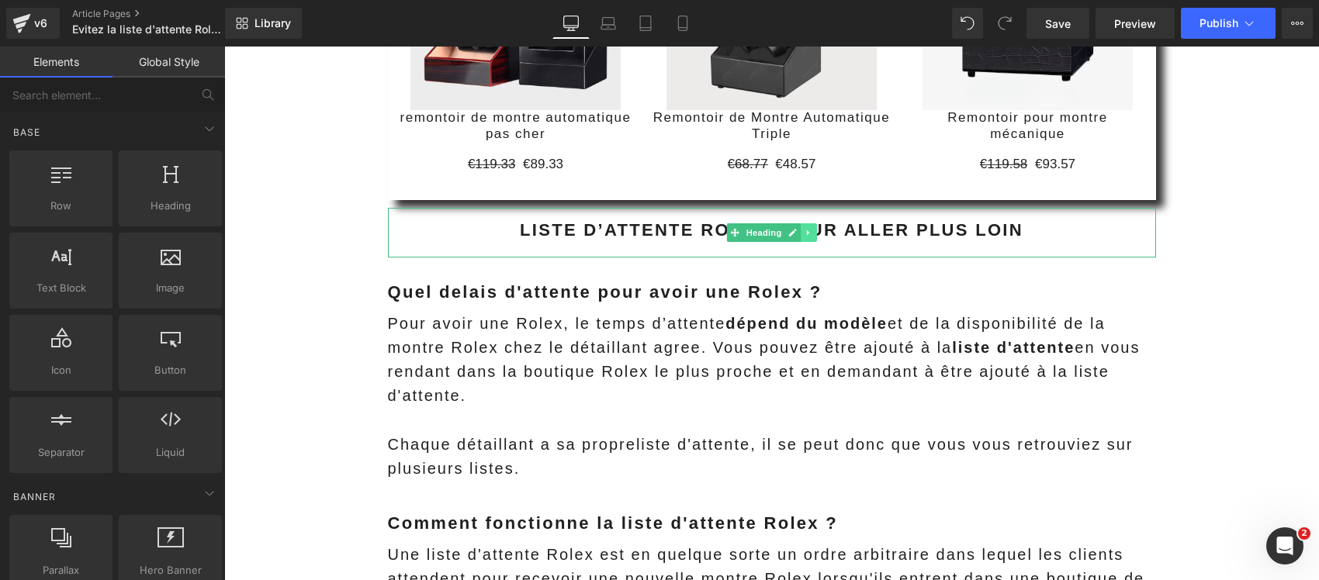
click at [804, 233] on icon at bounding box center [808, 232] width 9 height 9
click at [796, 231] on icon at bounding box center [800, 232] width 9 height 9
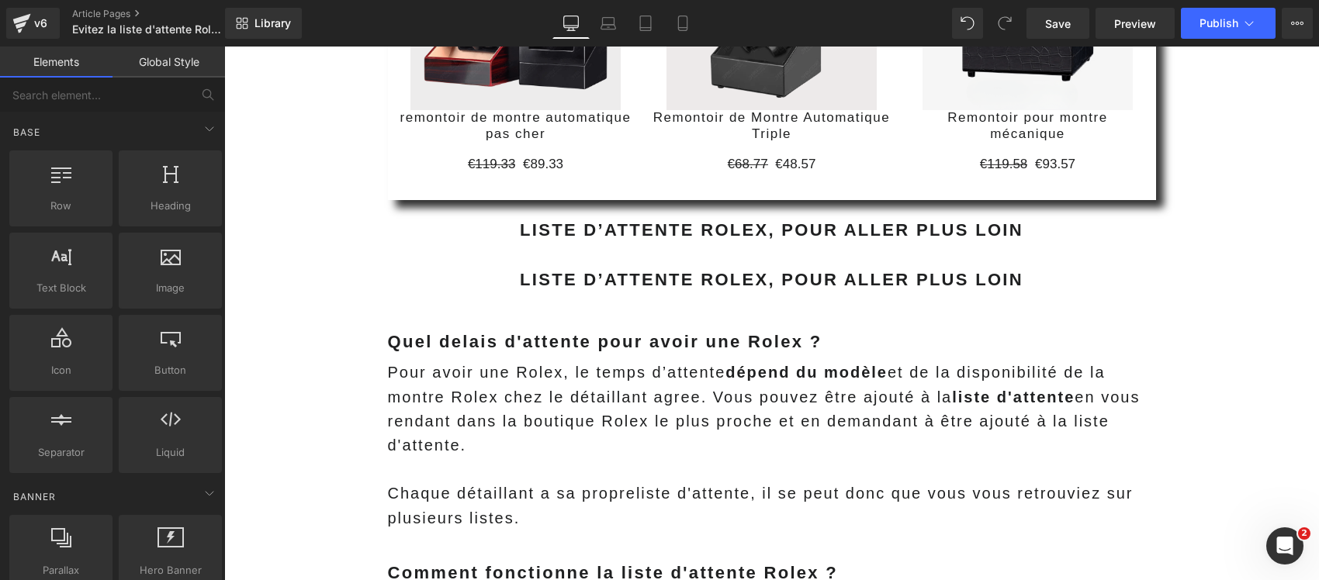
drag, startPoint x: 331, startPoint y: 358, endPoint x: 235, endPoint y: 358, distance: 96.2
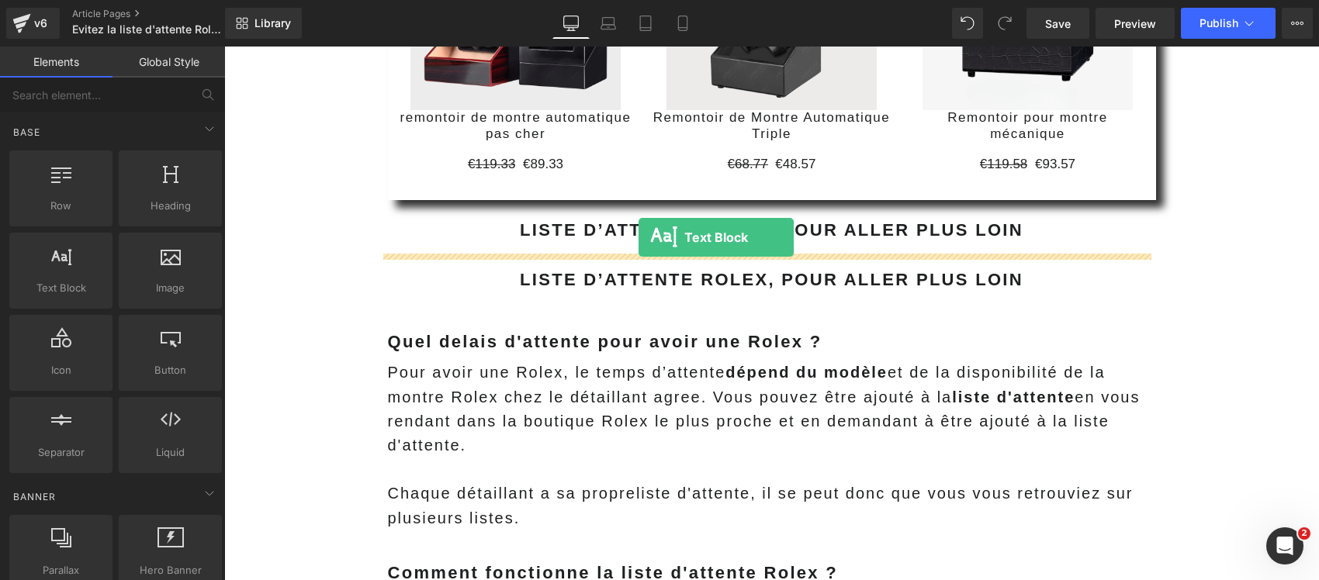
drag, startPoint x: 295, startPoint y: 328, endPoint x: 638, endPoint y: 237, distance: 355.4
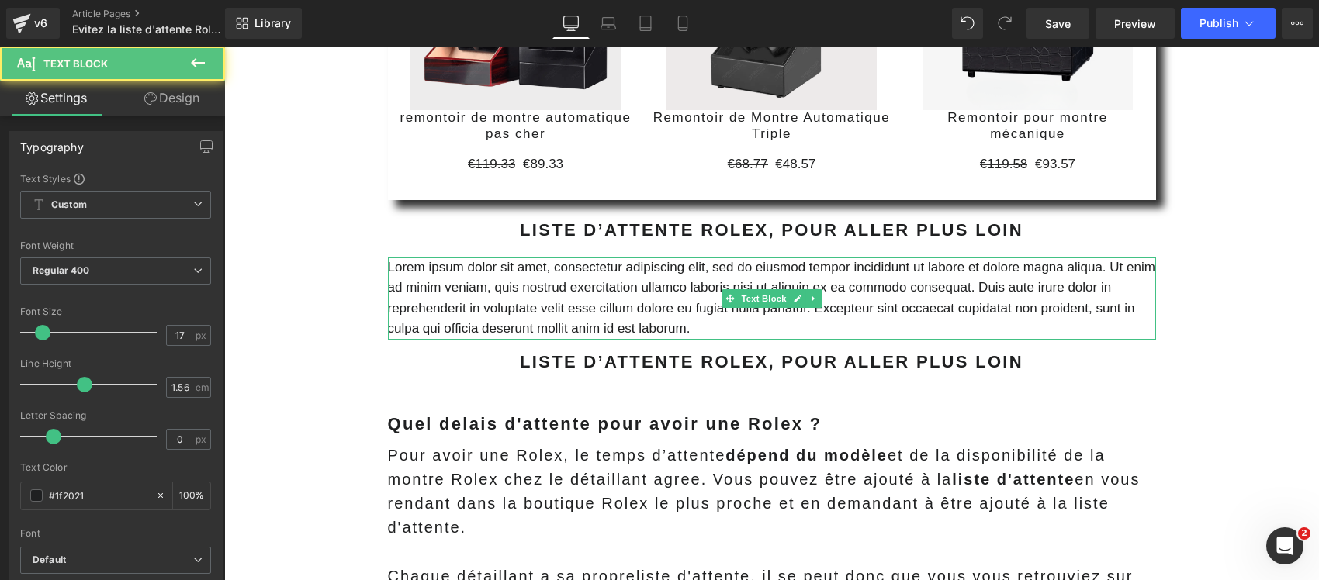
click at [603, 280] on p "Lorem ipsum dolor sit amet, consectetur adipiscing elit, sed do eiusmod tempor …" at bounding box center [772, 298] width 768 height 82
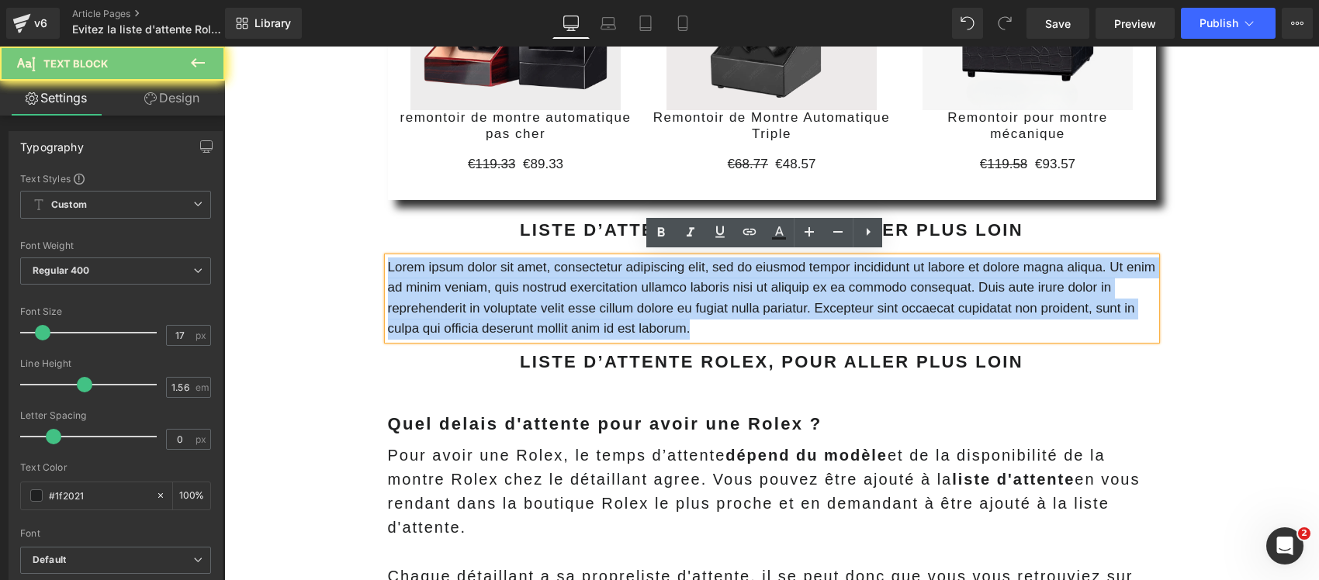
click at [603, 280] on p "Lorem ipsum dolor sit amet, consectetur adipiscing elit, sed do eiusmod tempor …" at bounding box center [772, 298] width 768 height 82
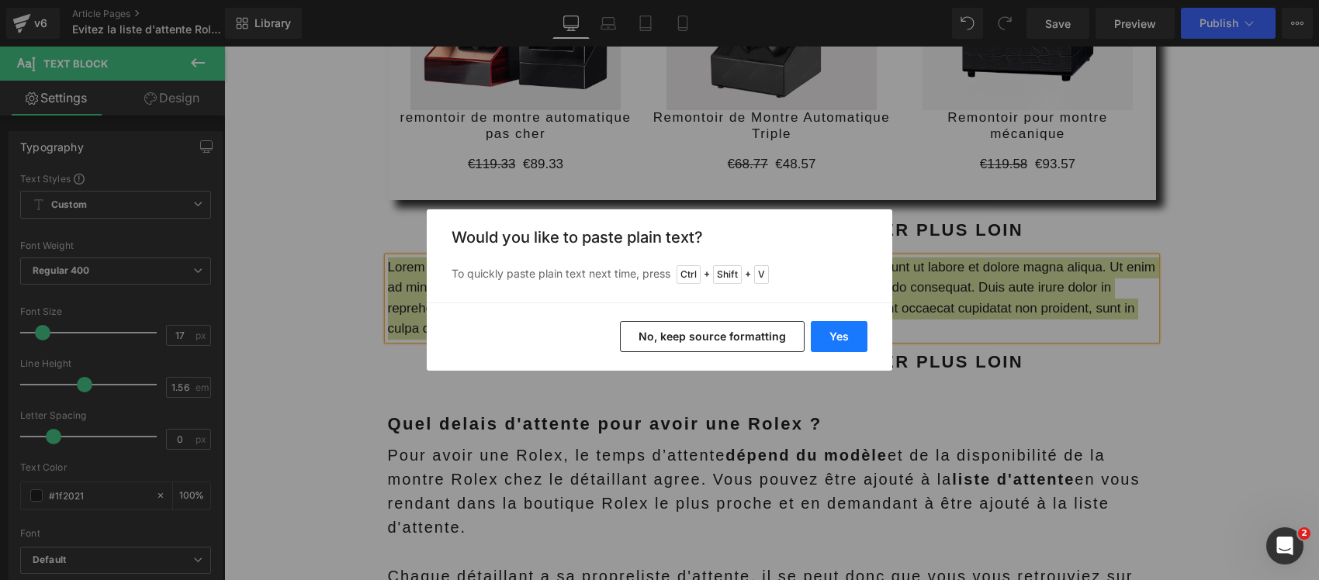
click at [840, 336] on button "Yes" at bounding box center [838, 336] width 57 height 31
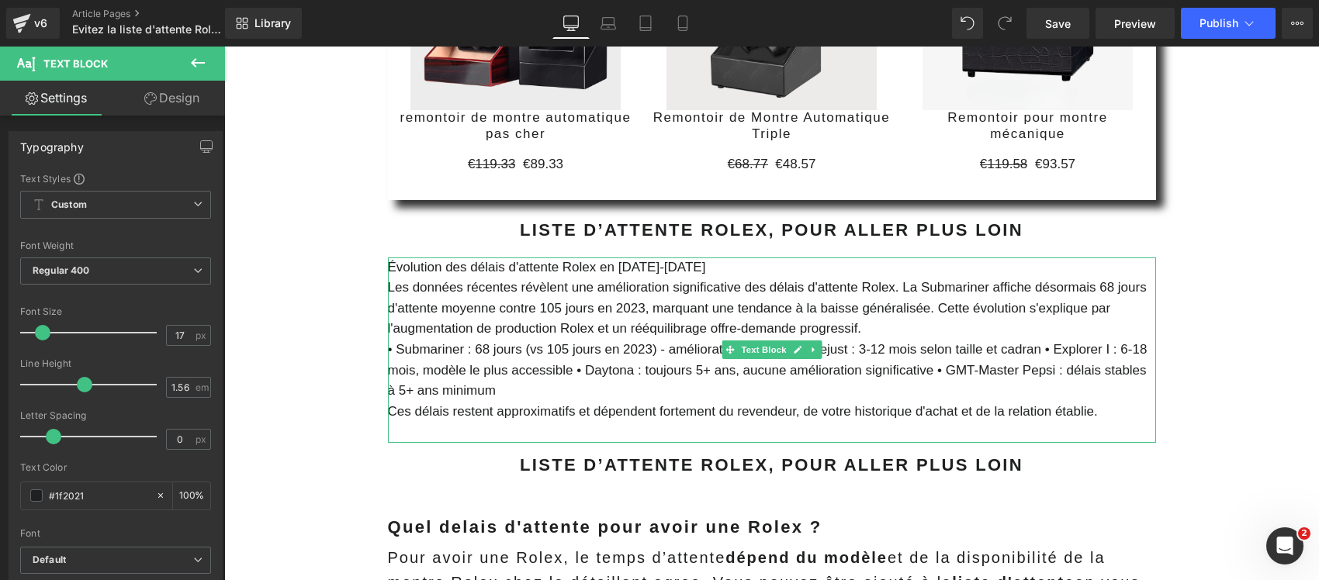
click at [567, 268] on p "Évolution des délais d'attente Rolex en [DATE]-[DATE]" at bounding box center [772, 267] width 768 height 21
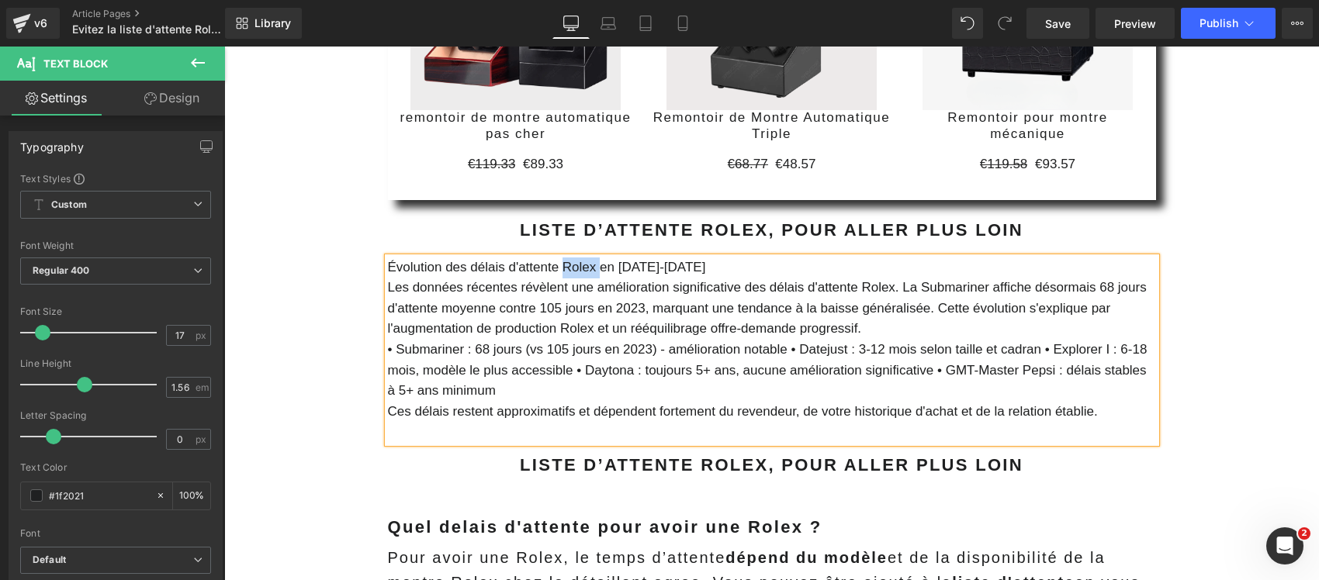
click at [567, 268] on p "Évolution des délais d'attente Rolex en [DATE]-[DATE]" at bounding box center [772, 267] width 768 height 21
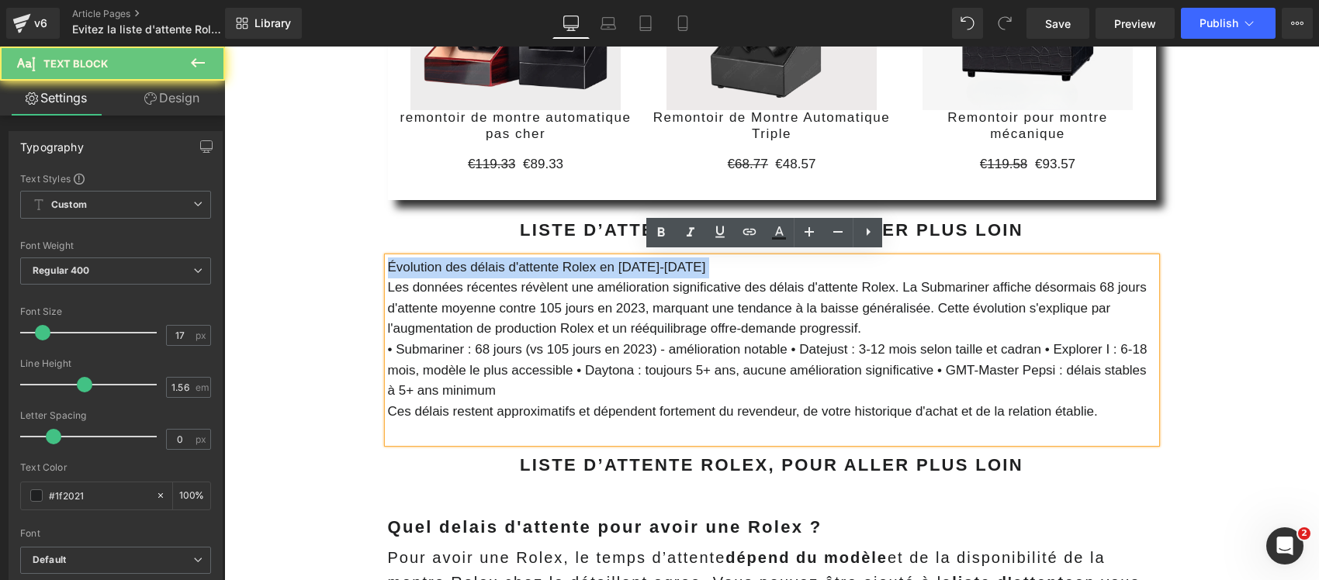
click at [567, 268] on p "Évolution des délais d'attente Rolex en [DATE]-[DATE]" at bounding box center [772, 267] width 768 height 21
copy p "Évolution des délais d'attente Rolex en [DATE]-[DATE]"
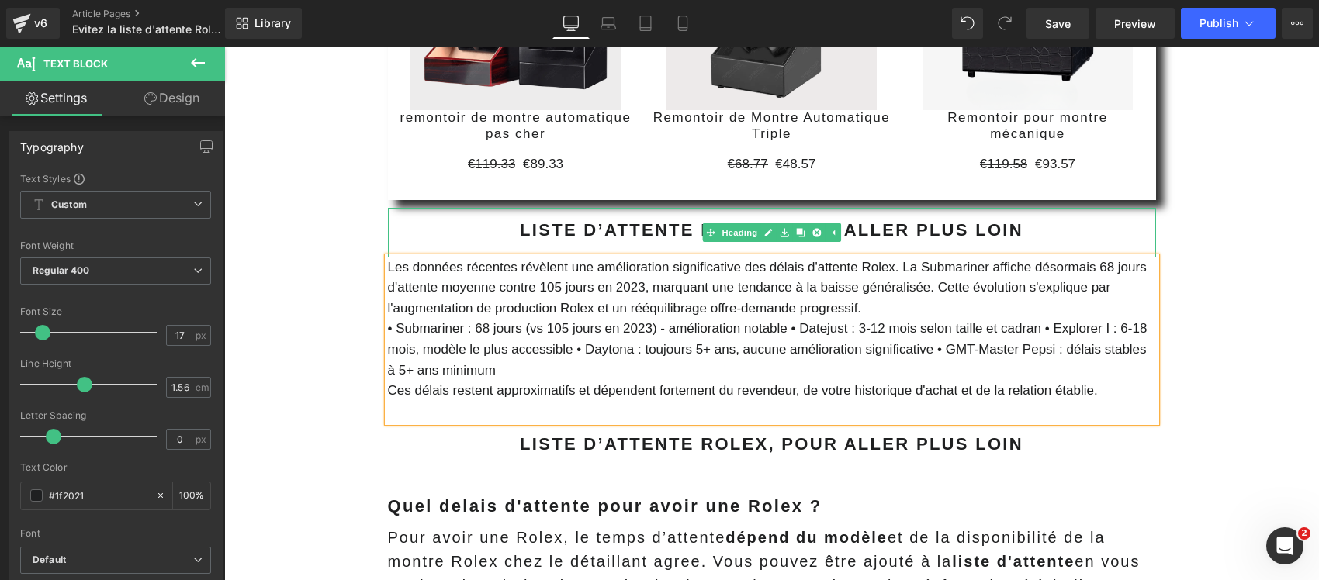
click at [548, 226] on b "Liste d’attente Rolex, pour aller plus loin" at bounding box center [771, 229] width 503 height 19
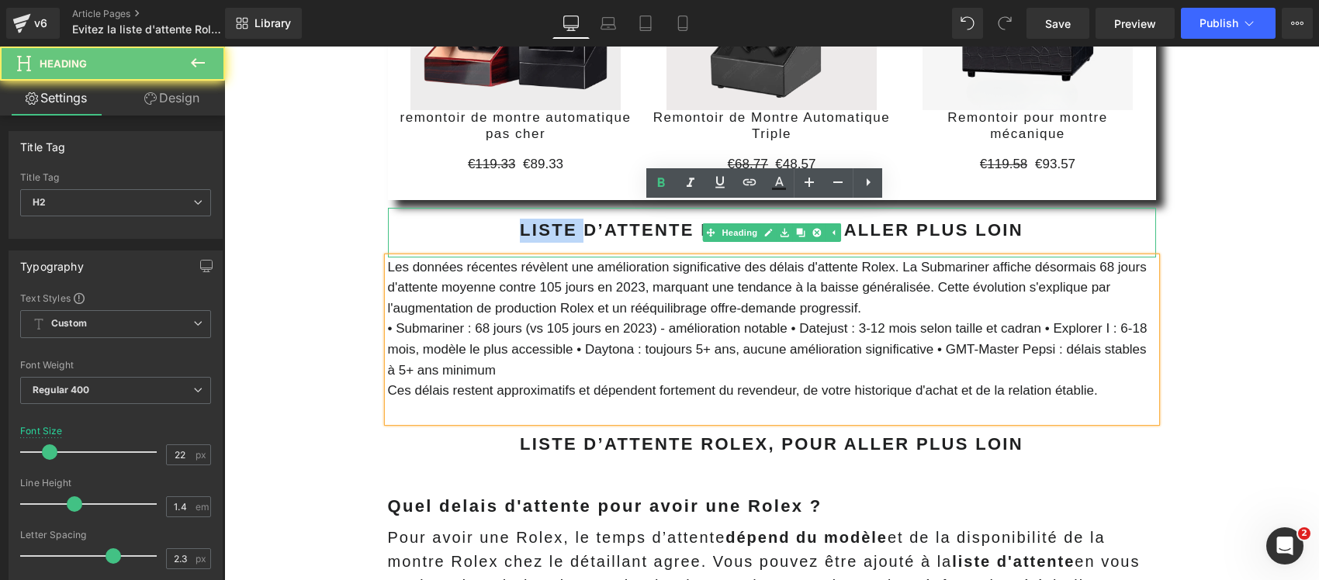
click at [548, 226] on b "Liste d’attente Rolex, pour aller plus loin" at bounding box center [771, 229] width 503 height 19
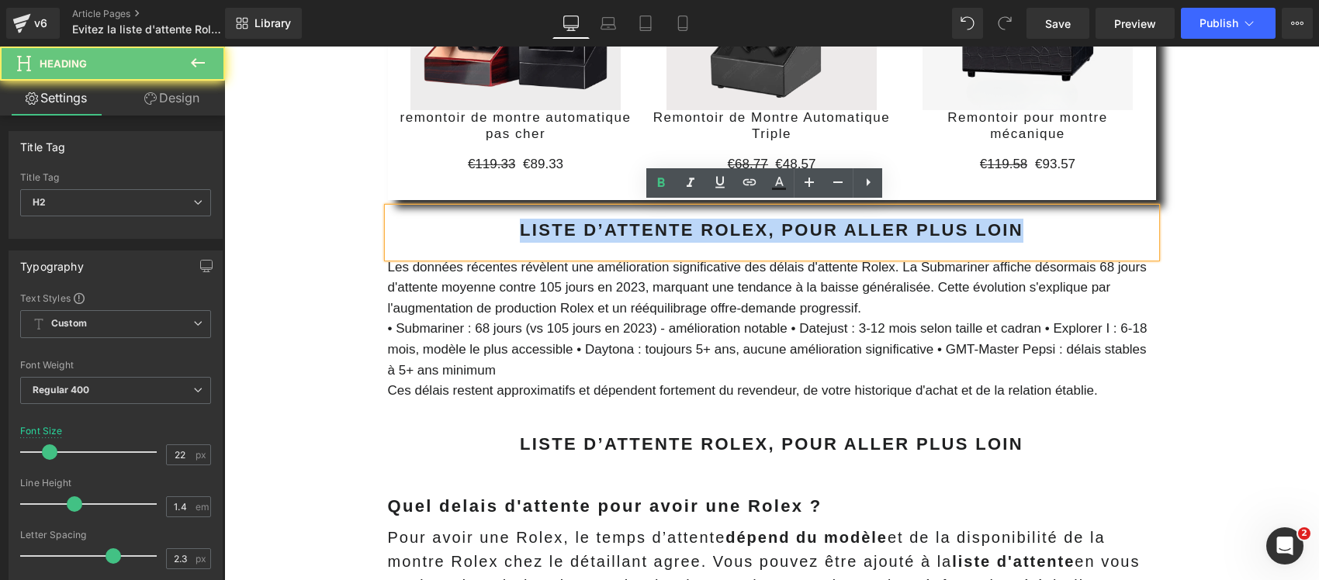
click at [548, 226] on b "Liste d’attente Rolex, pour aller plus loin" at bounding box center [771, 229] width 503 height 19
paste div
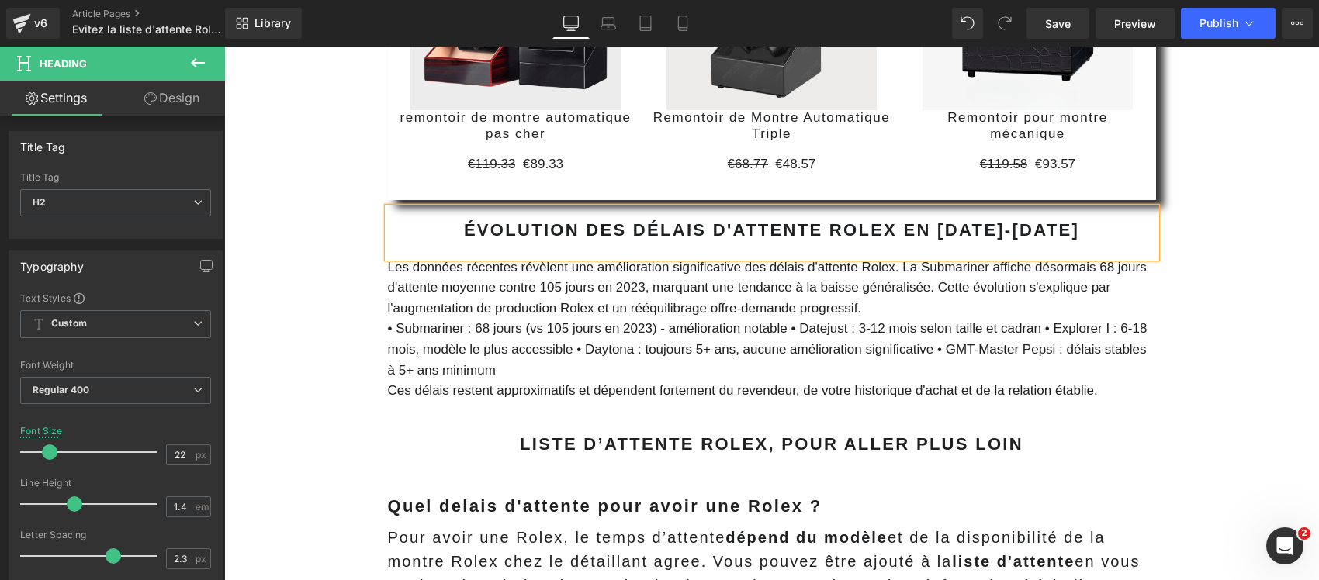
click at [564, 310] on span "Les données récentes révèlent une amélioration significative des délais d'atten…" at bounding box center [767, 288] width 759 height 56
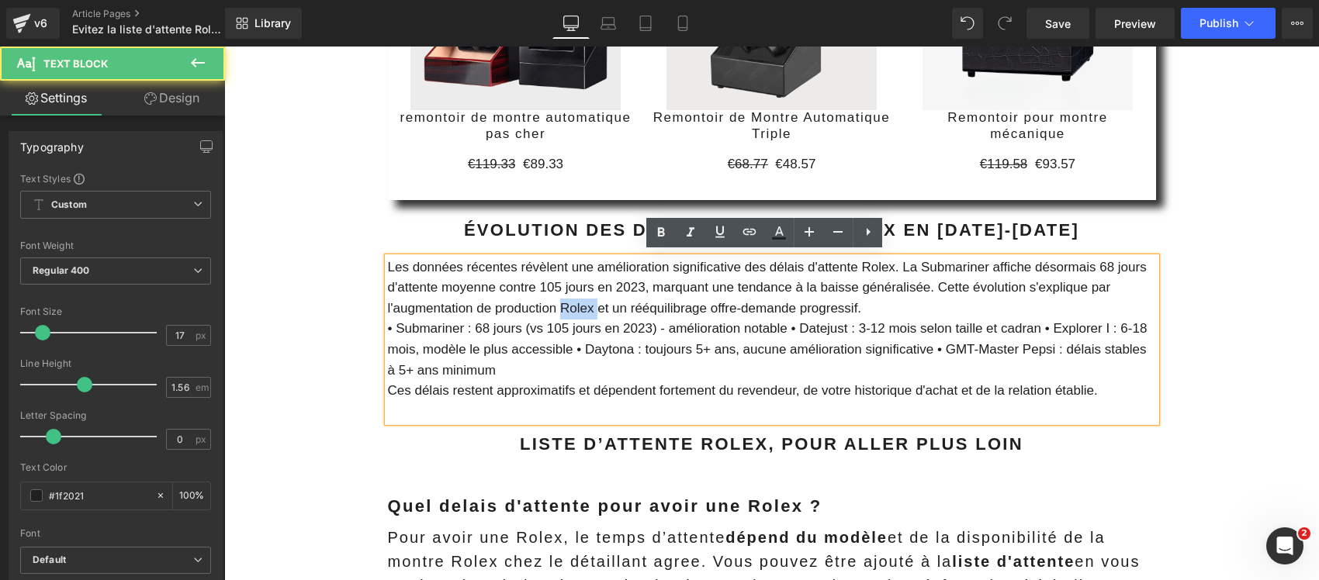
click at [564, 310] on span "Les données récentes révèlent une amélioration significative des délais d'atten…" at bounding box center [767, 288] width 759 height 56
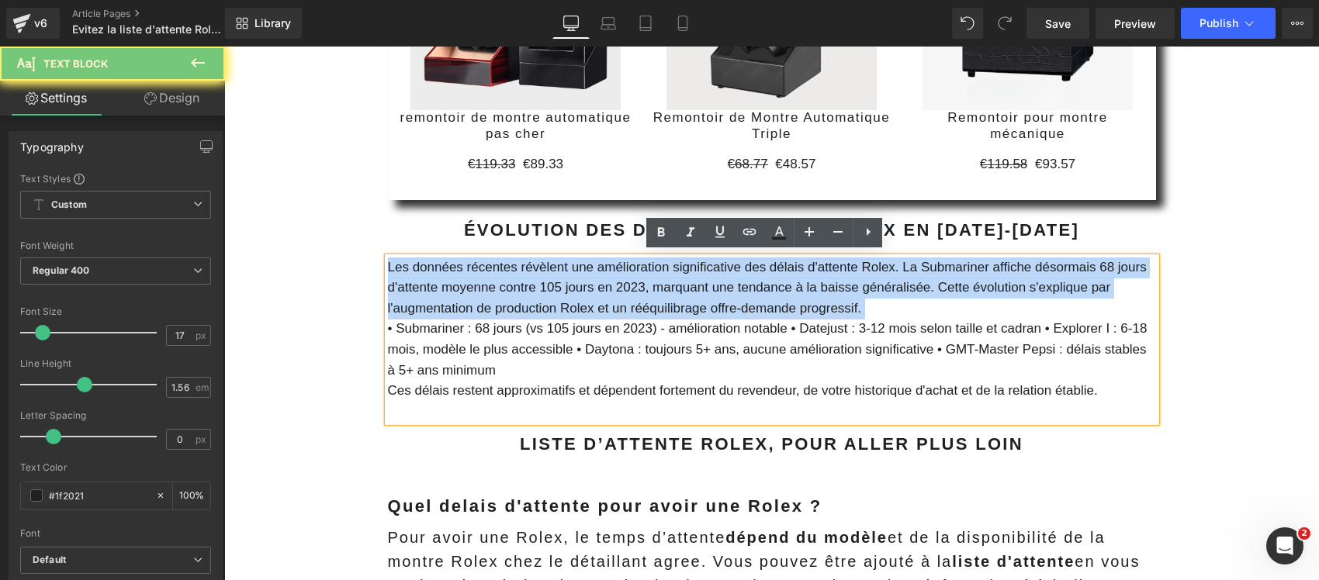
click at [564, 310] on span "Les données récentes révèlent une amélioration significative des délais d'atten…" at bounding box center [767, 288] width 759 height 56
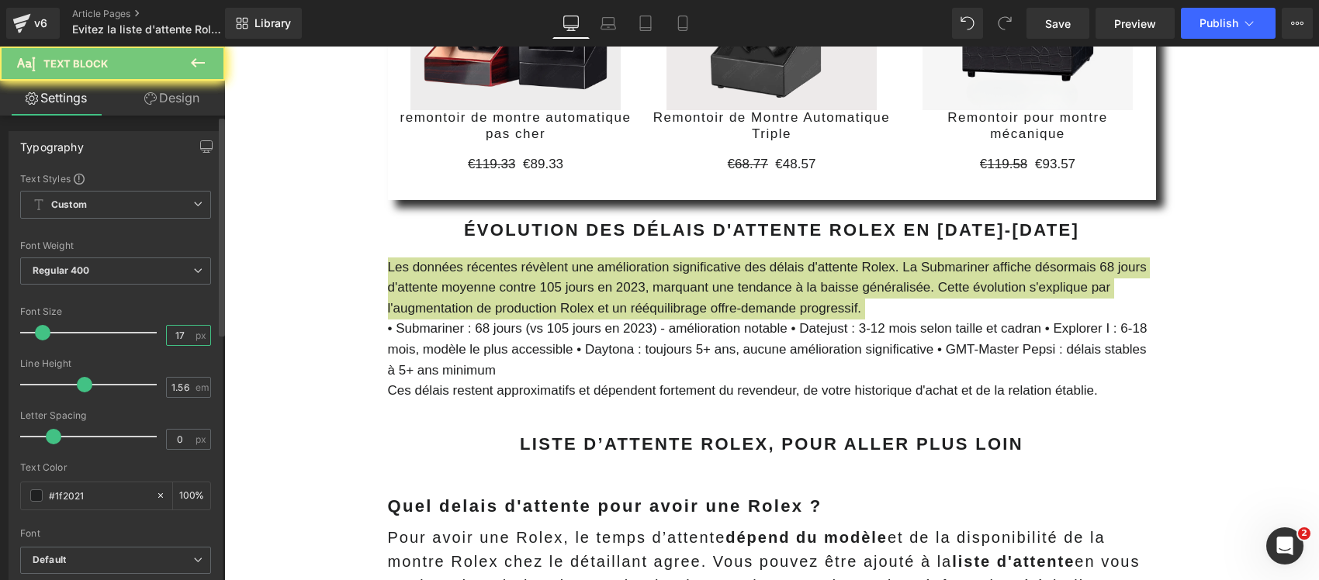
click at [167, 328] on input "17" at bounding box center [180, 335] width 27 height 19
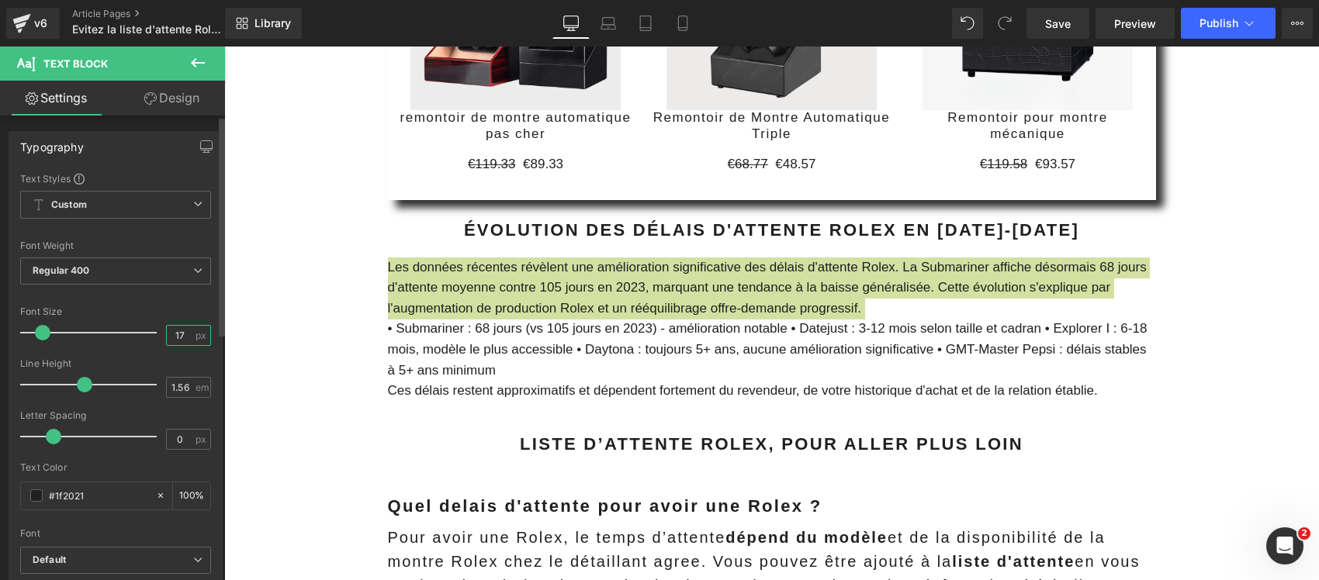
click at [167, 328] on input "17" at bounding box center [180, 335] width 27 height 19
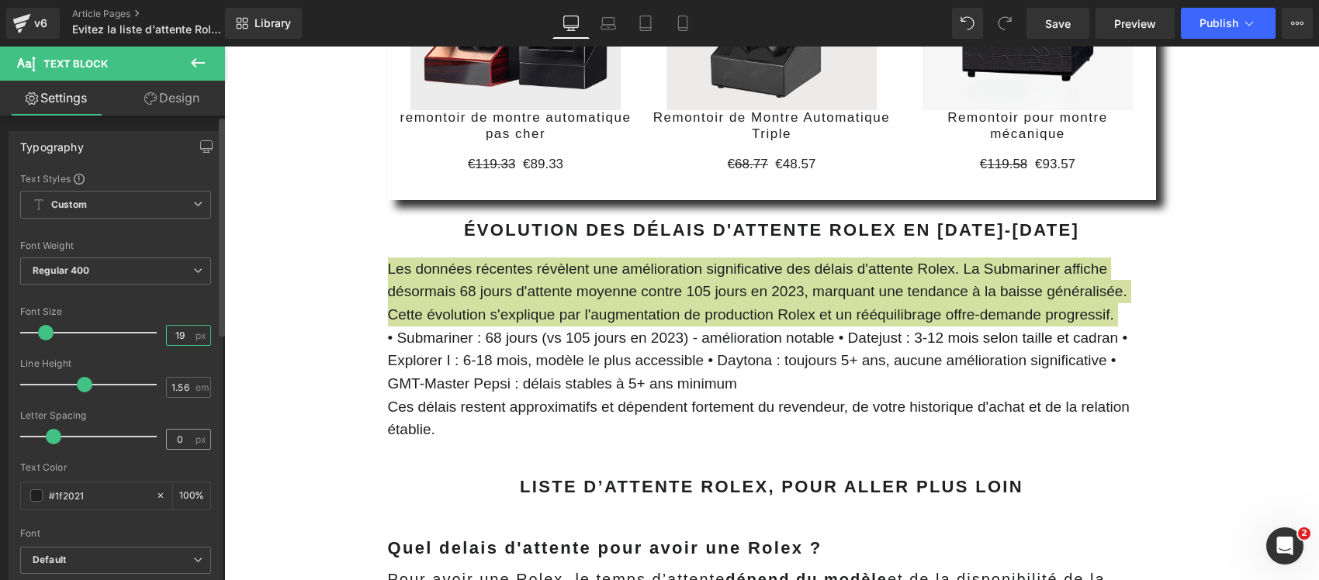
type input "19"
click input "0"
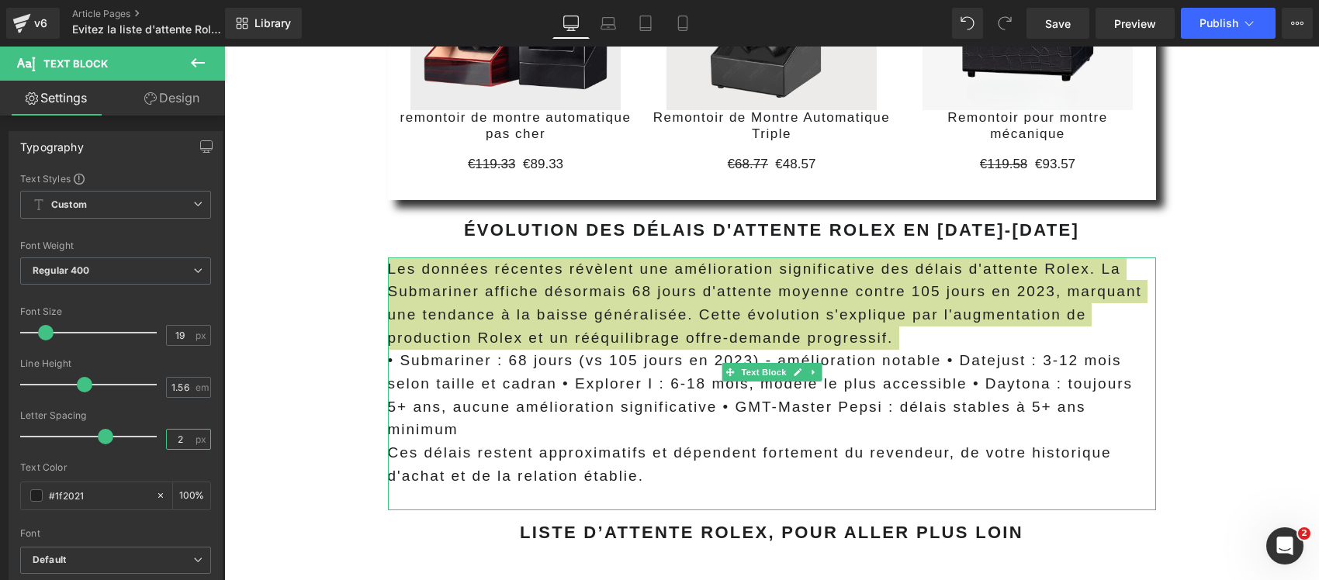
type input "2"
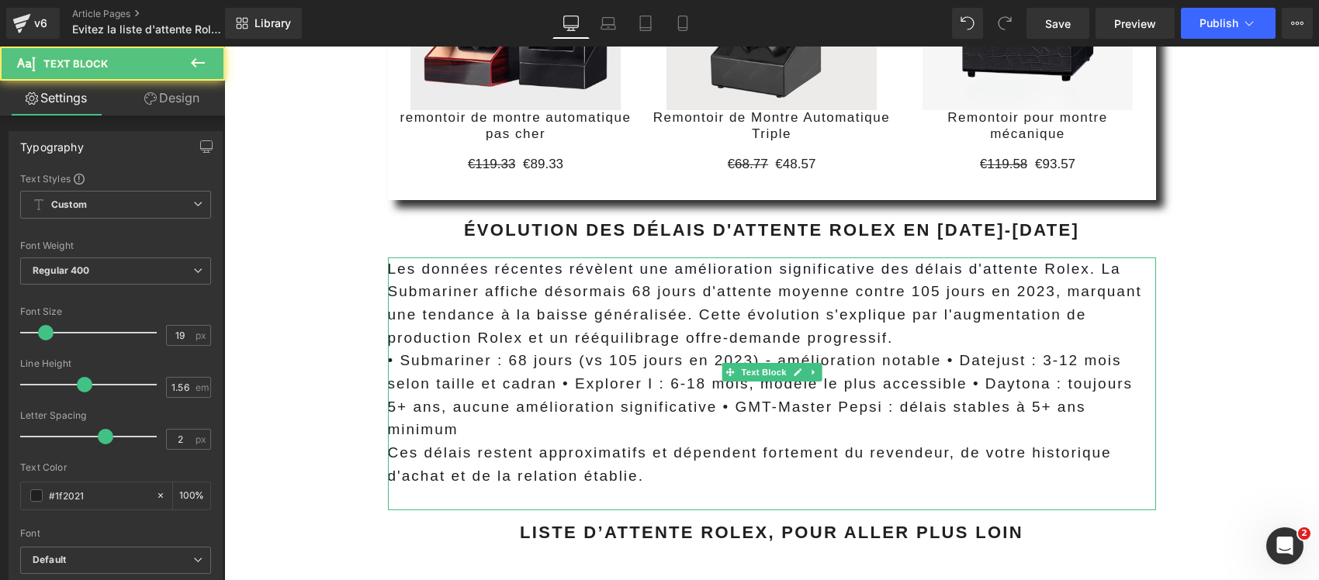
click p
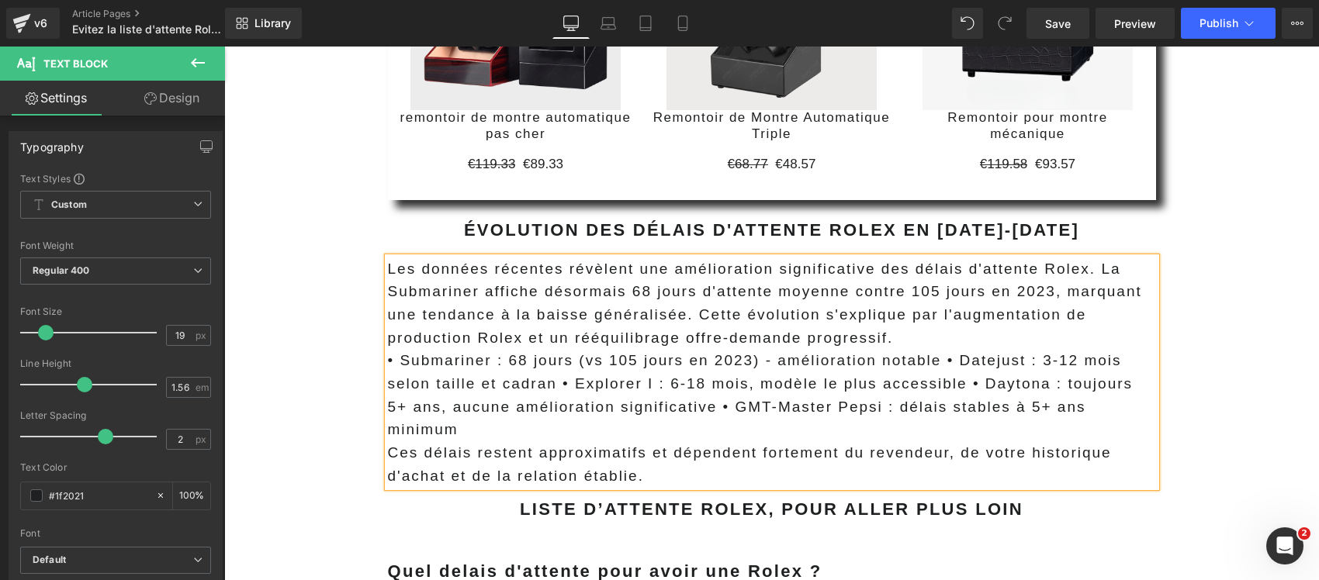
click p "Ces délais restent approximatifs et dépendent fortement du revendeur, de votre …"
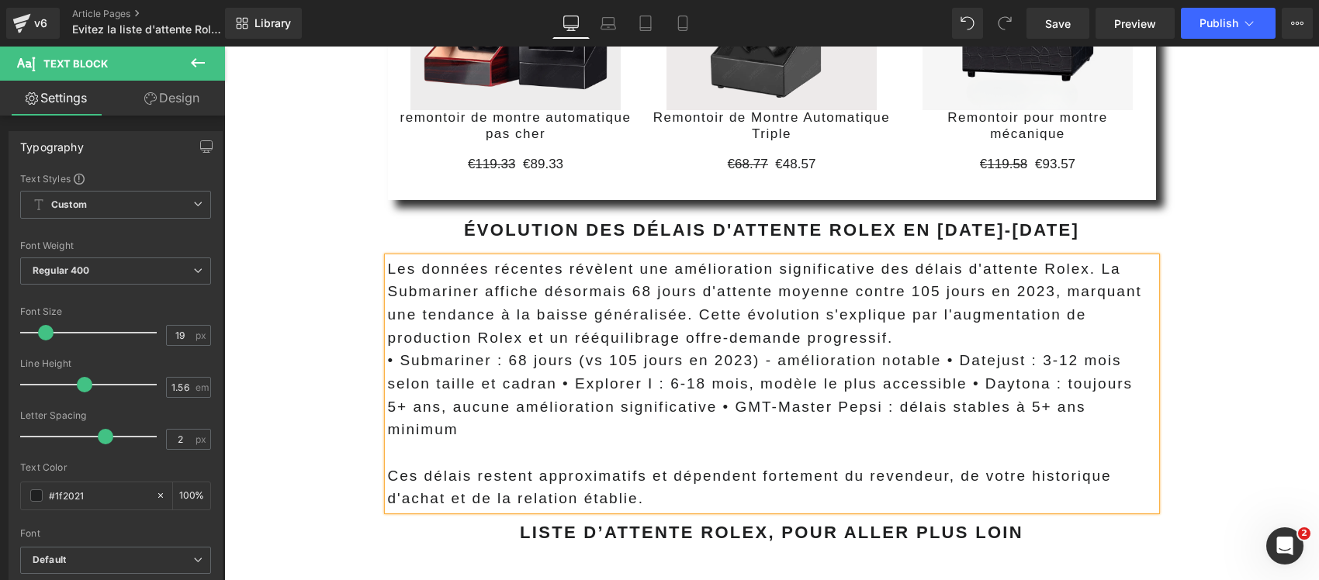
click p "Les données récentes révèlent une amélioration significative des délais d'atten…"
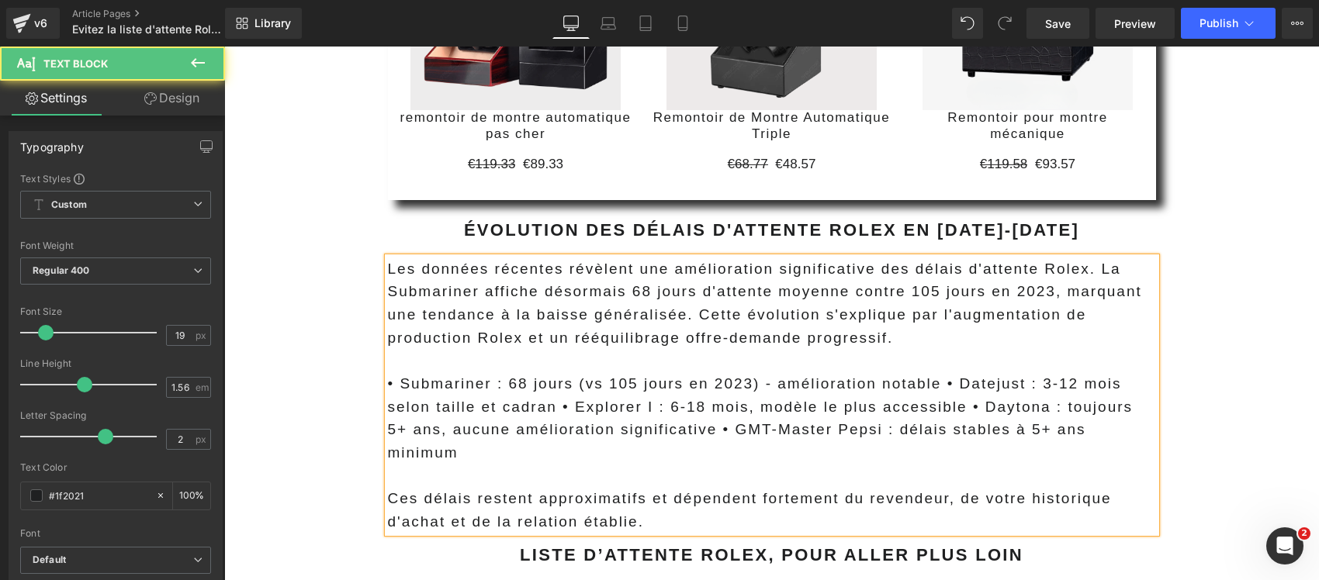
click span "Les données récentes révèlent une amélioration significative des délais d'atten…"
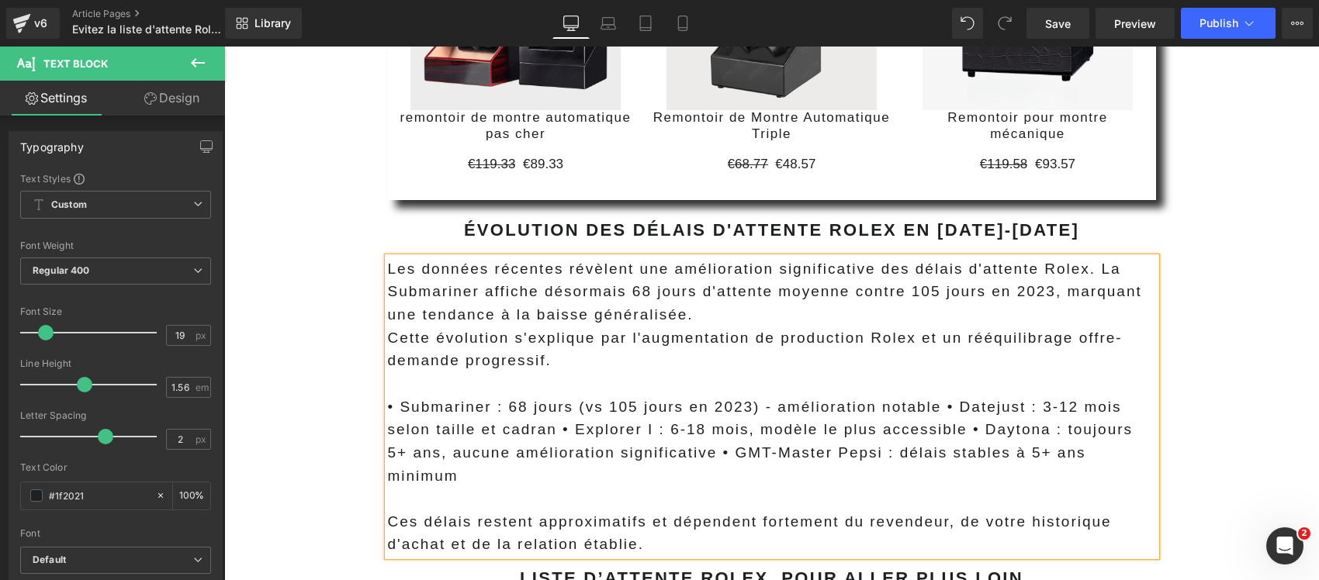
click span "Les données récentes révèlent une amélioration significative des délais d'atten…"
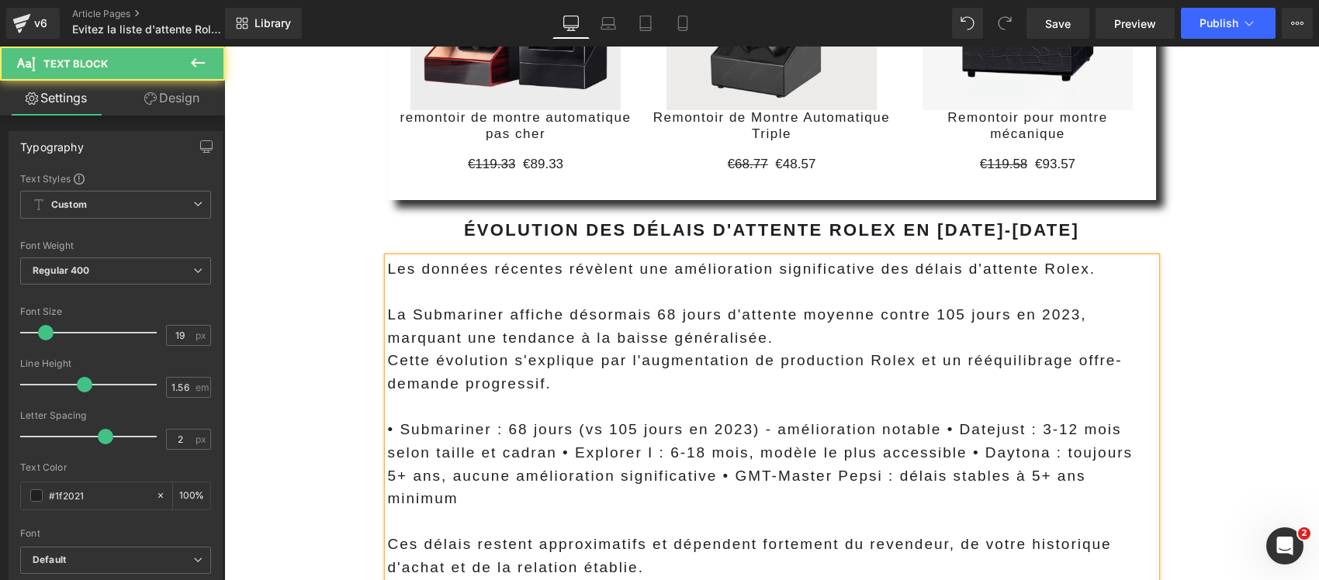
click p "La Submariner affiche désormais 68 jours d'attente moyenne contre 105 jours en …"
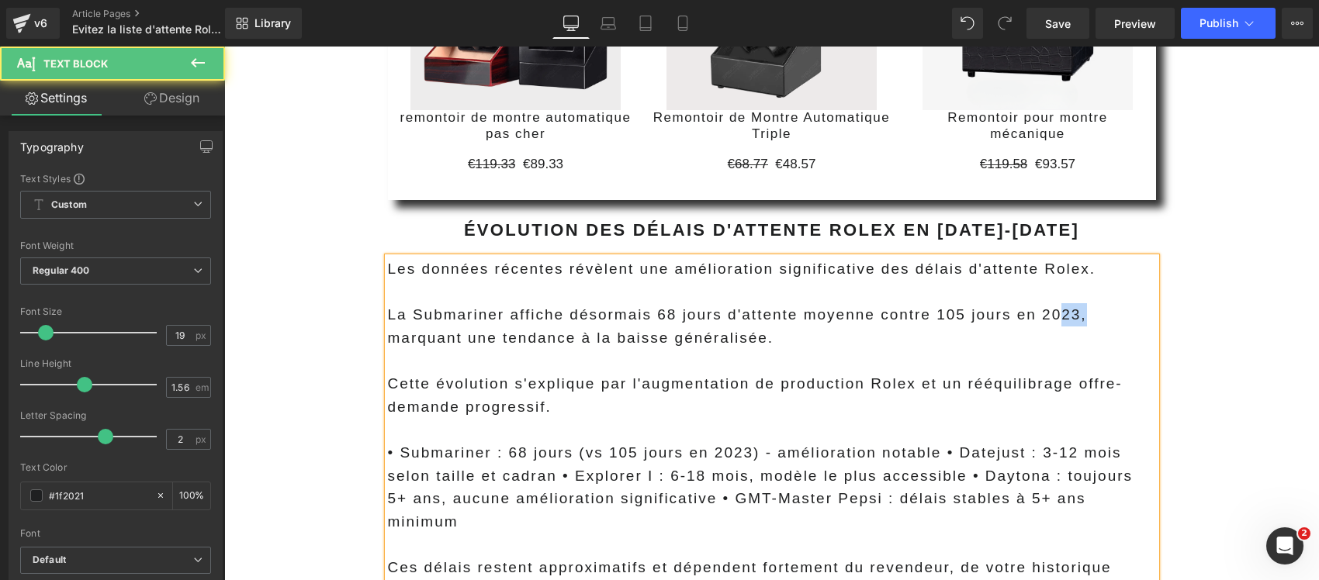
drag, startPoint x: 860, startPoint y: 264, endPoint x: 821, endPoint y: 264, distance: 39.6
click p "La Submariner affiche désormais 68 jours d'attente moyenne contre 105 jours en …"
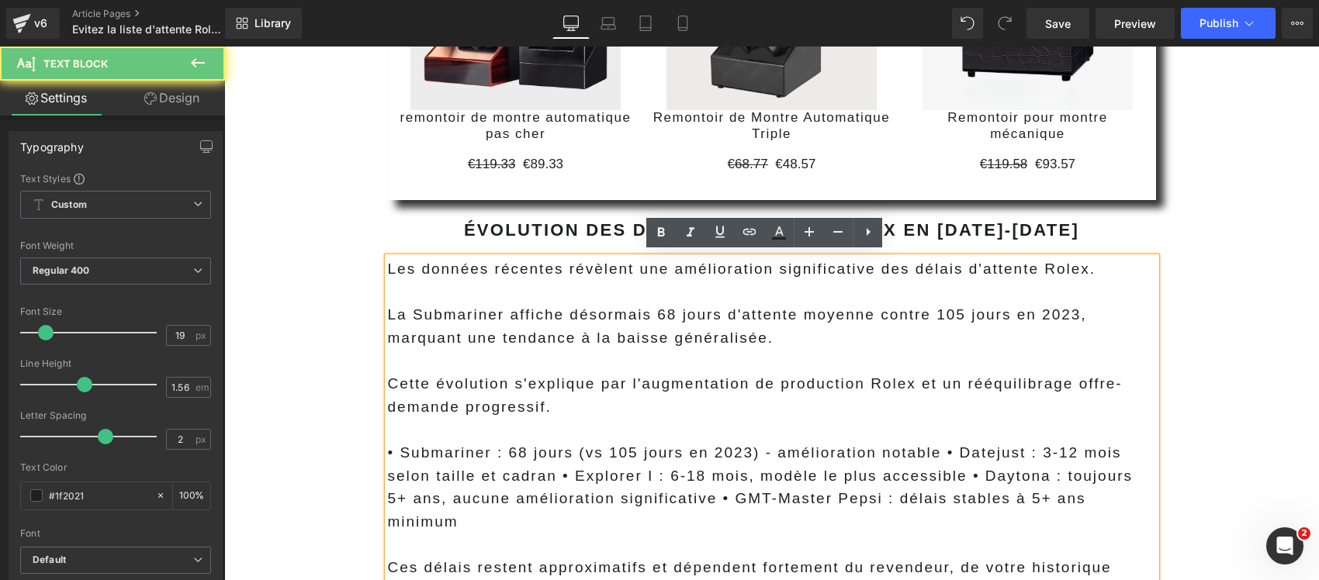
click span "La Submariner affiche désormais 68 jours d'attente moyenne contre 105 jours en …"
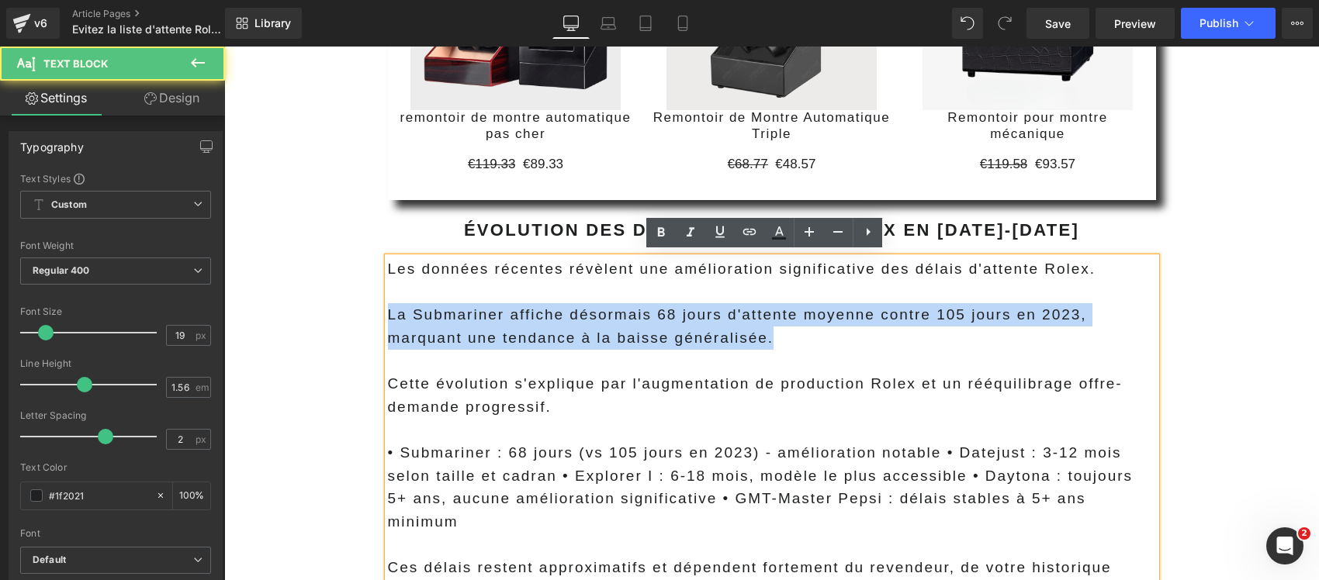
click span "La Submariner affiche désormais 68 jours d'attente moyenne contre 105 jours en …"
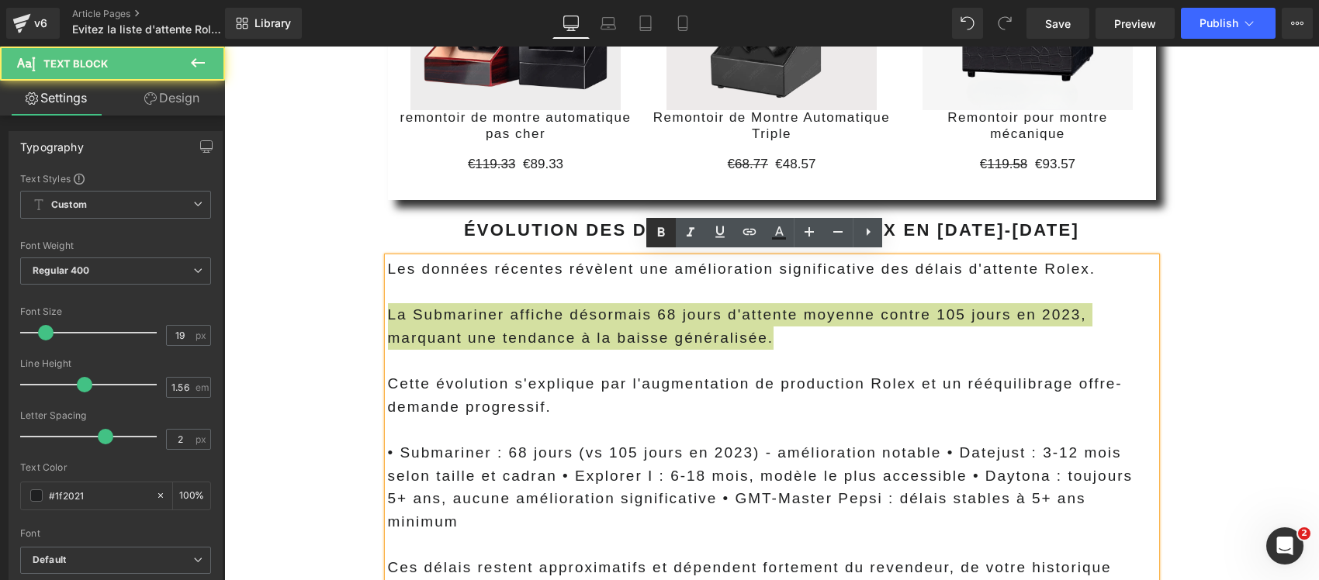
click icon
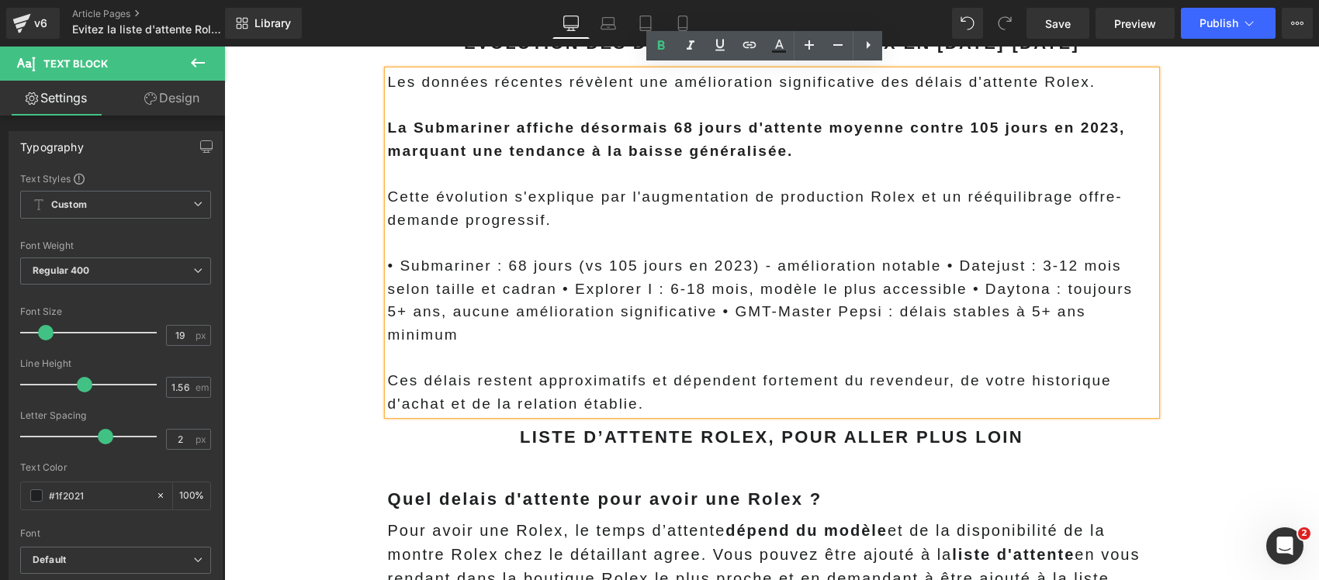
scroll to position [13088, 0]
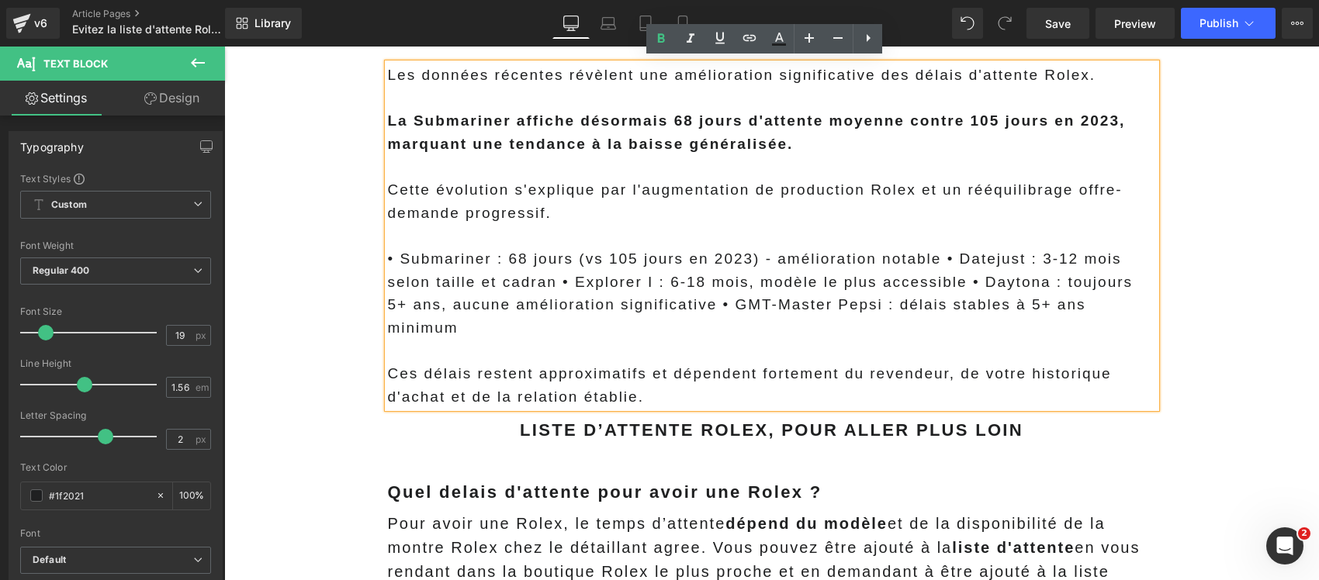
click p "• Submariner : 68 jours (vs 105 jours en 2023) - amélioration notable • Datejus…"
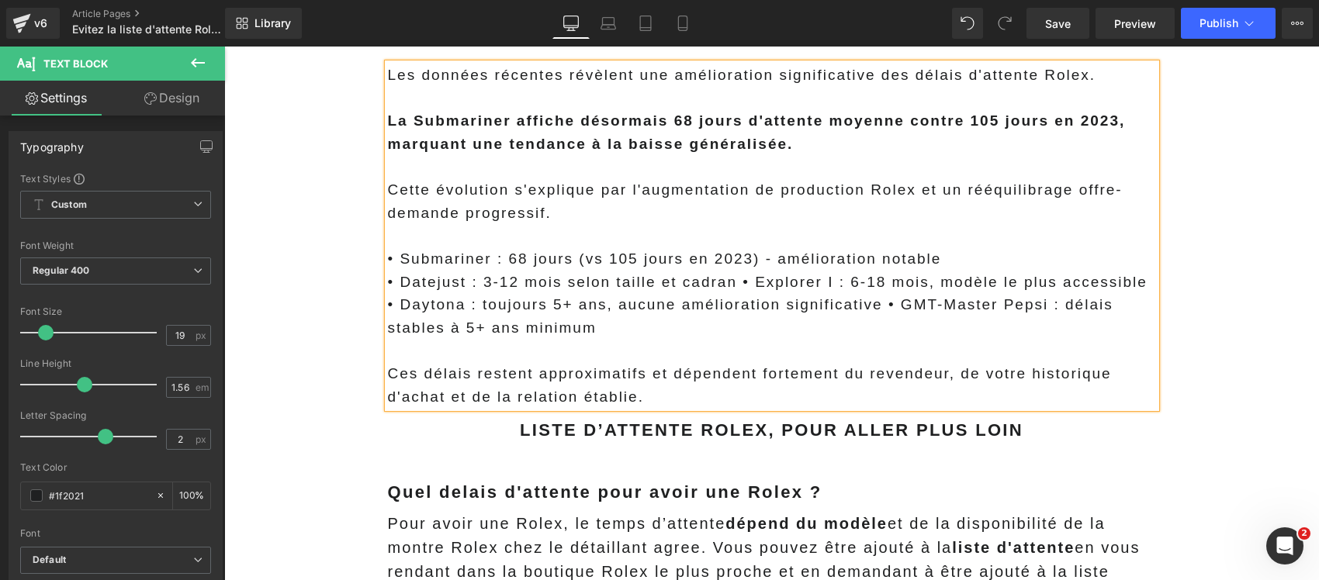
click p "• Datejust : 3-12 mois selon taille et cadran • Explorer I : 6-18 mois, modèle …"
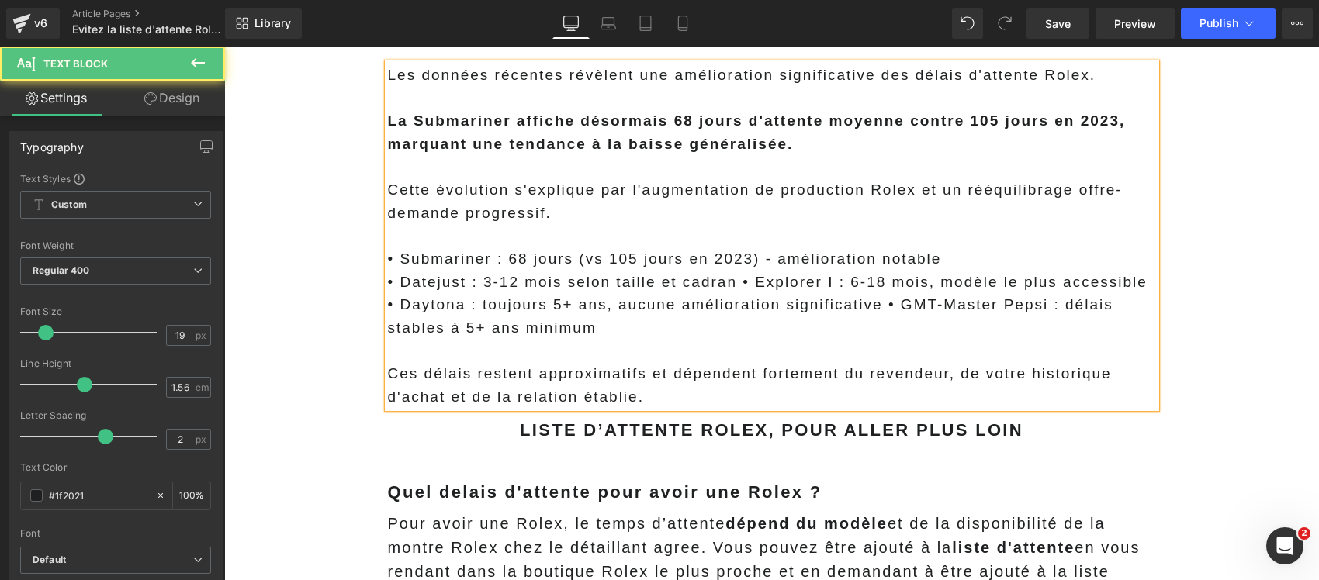
click p "• Daytona : toujours 5+ ans, aucune amélioration significative • GMT-Master Pep…"
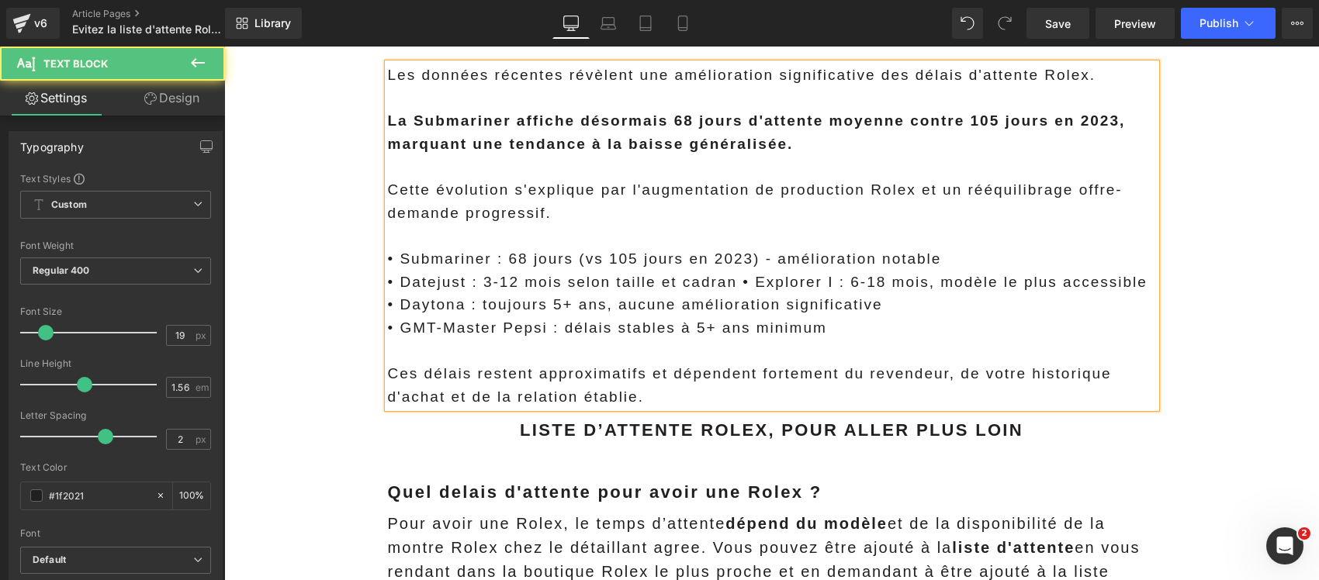
click main "Evitez la liste d'attente Rolex: Obtenez Votre Rolex Avant Tout le Monde! Headi…"
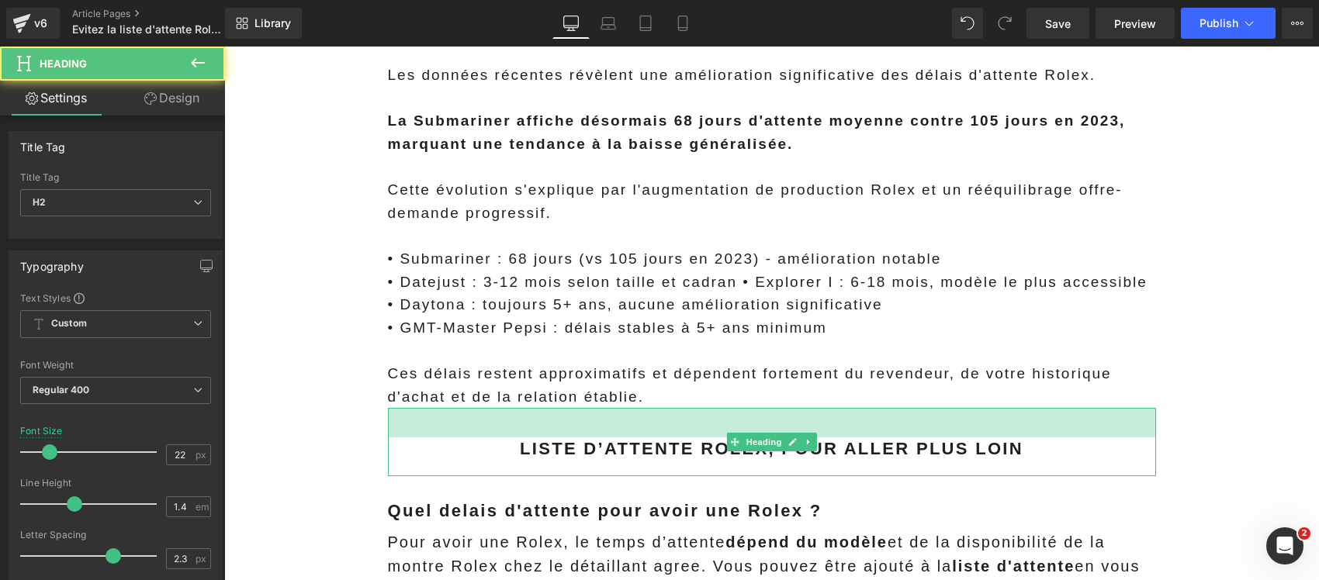
drag, startPoint x: 277, startPoint y: 358, endPoint x: 118, endPoint y: 396, distance: 163.3
click div "38px"
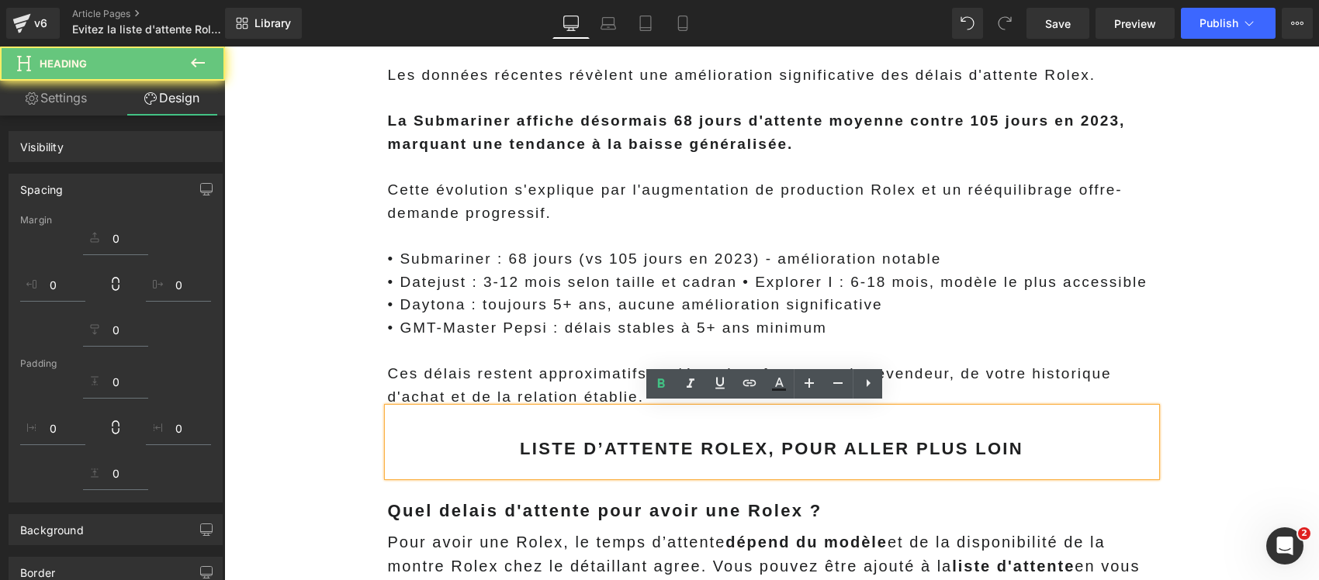
click main "Evitez la liste d'attente Rolex: Obtenez Votre Rolex Avant Tout le Monde! Headi…"
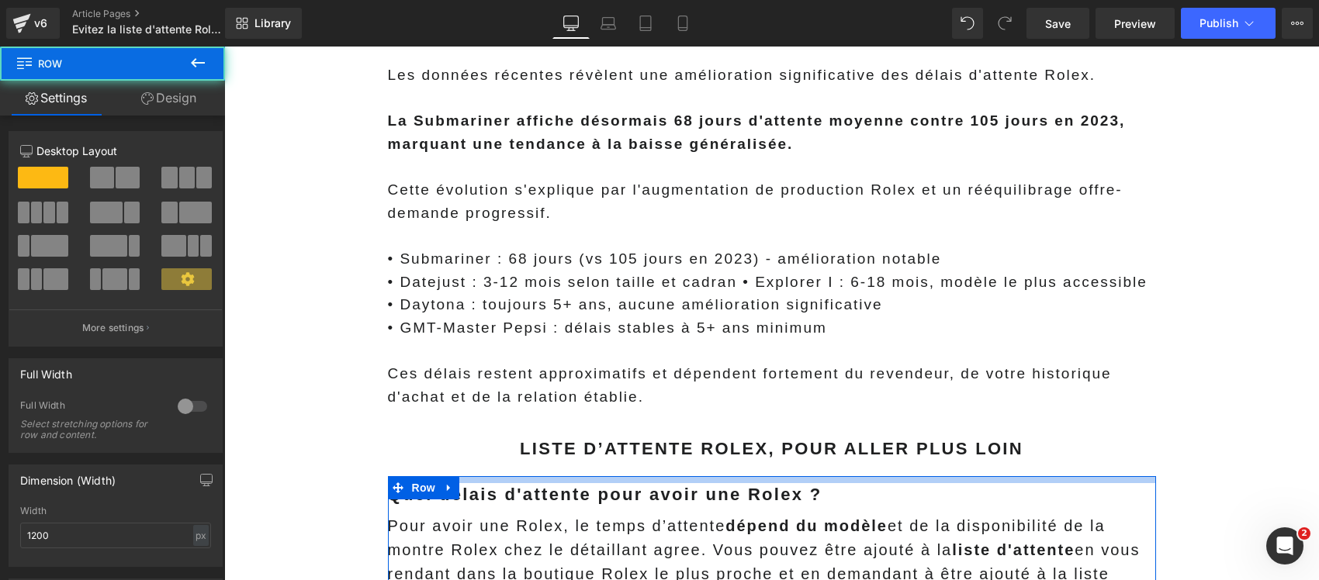
drag, startPoint x: 293, startPoint y: 429, endPoint x: 281, endPoint y: 413, distance: 20.5
click div "Evitez la liste d'attente Rolex: Obtenez Votre Rolex Avant Tout le Monde! Headi…"
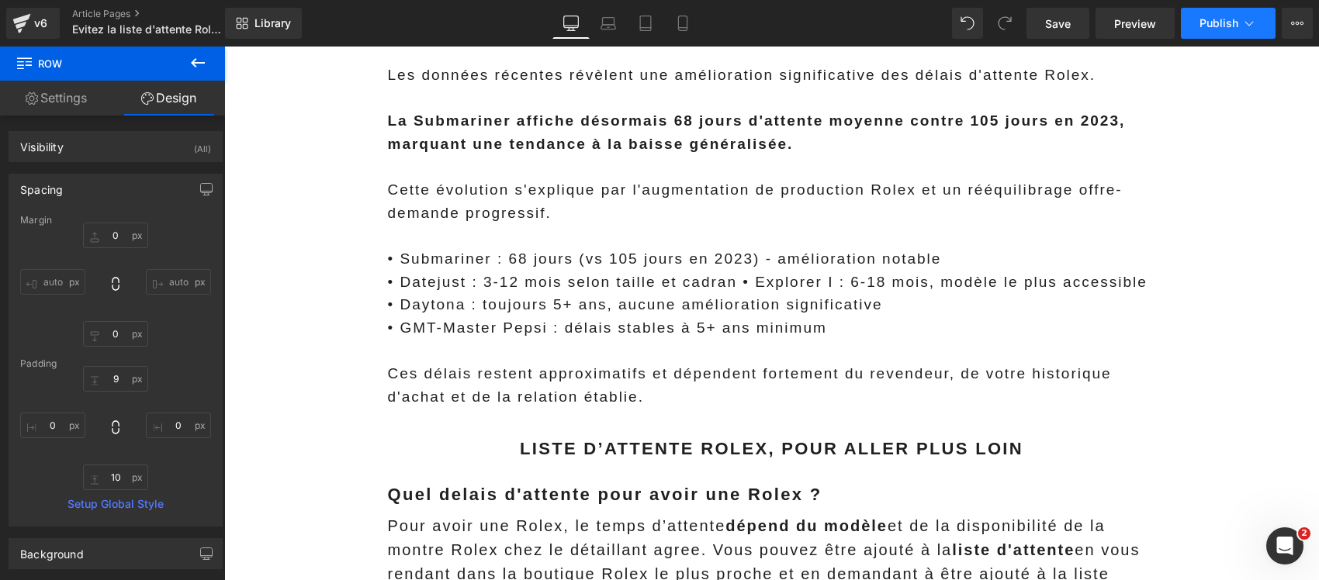
click button "Publish"
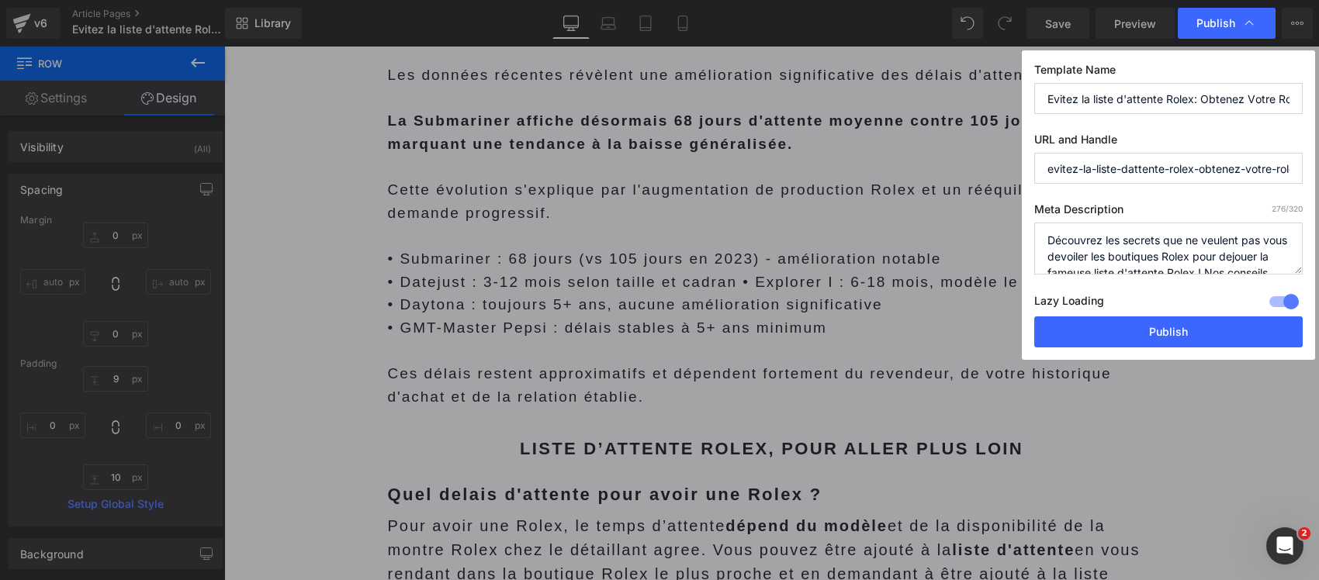
click textarea "Découvrez les secrets que ne veulent pas vous devoiler les boutiques Rolex pour…"
paste textarea "comment contourner la liste d'attente Rolex : stratégies, délais par modèle, as…"
type textarea "Découvrez comment contourner la liste d'attente Rolex : stratégies, délais par …"
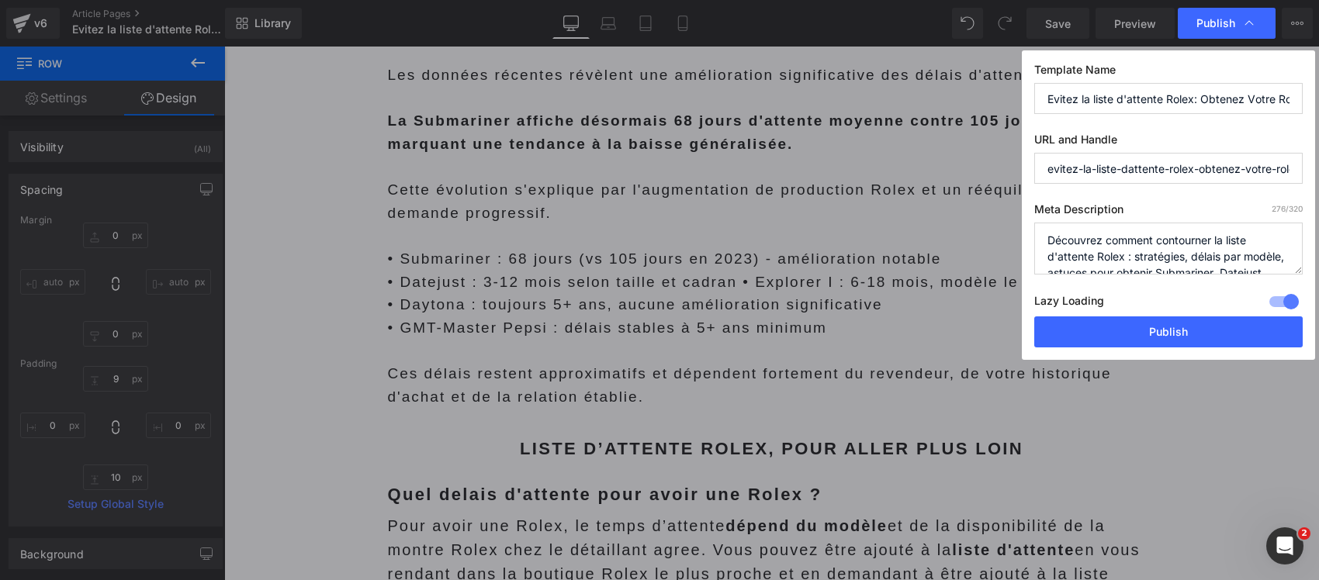
scroll to position [39, 0]
type textarea "Découvrez comment contourner la liste d'attente Rolex : stratégies, délais par …"
click at [1160, 103] on input "Evitez la liste d'attente Rolex: Obtenez Votre Rolex Avant Tout le Monde" at bounding box center [1168, 98] width 268 height 31
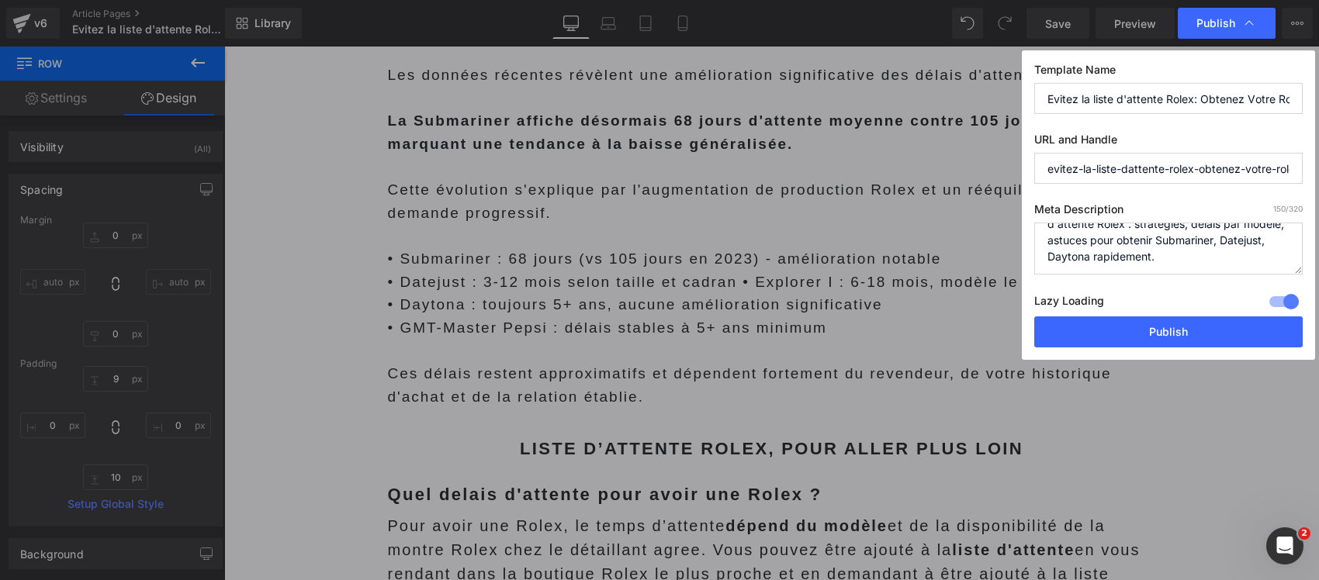
paste input "Liste d'attente Rolex : ces astuces réduisent l'attente de 5 ans à 6 mois"
type input "Liste d'attente Rolex : ces astuces réduisent l'attente de 5 ans à 6 mois"
click at [1141, 327] on button "Publish" at bounding box center [1168, 331] width 268 height 31
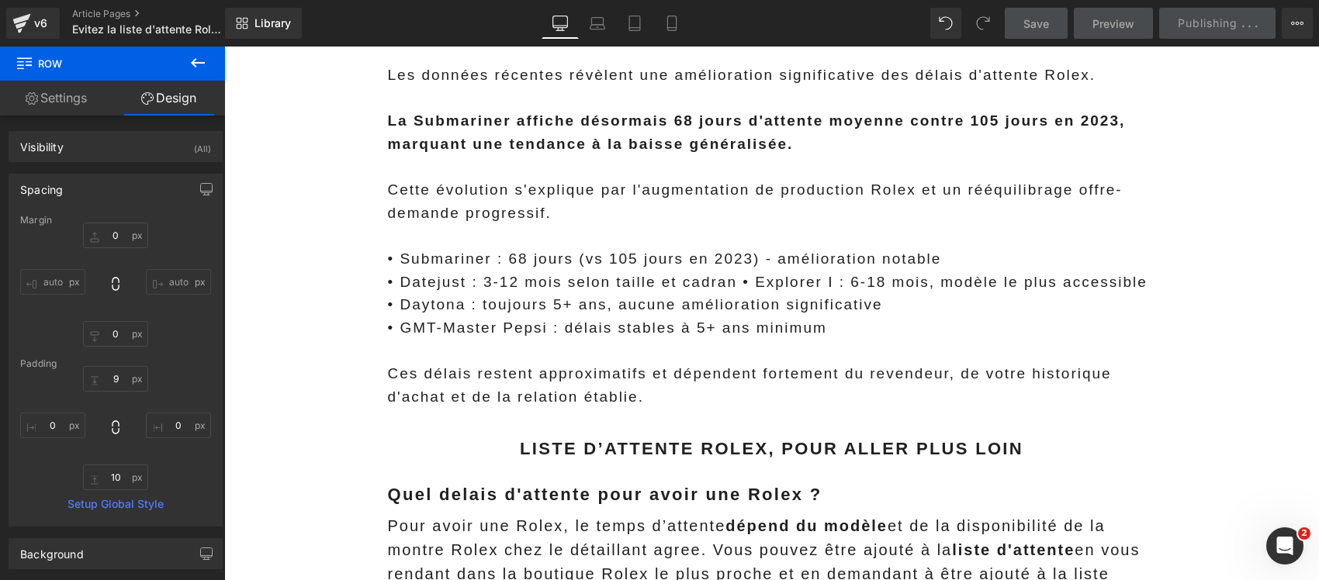
scroll to position [0, 0]
